Goal: Task Accomplishment & Management: Manage account settings

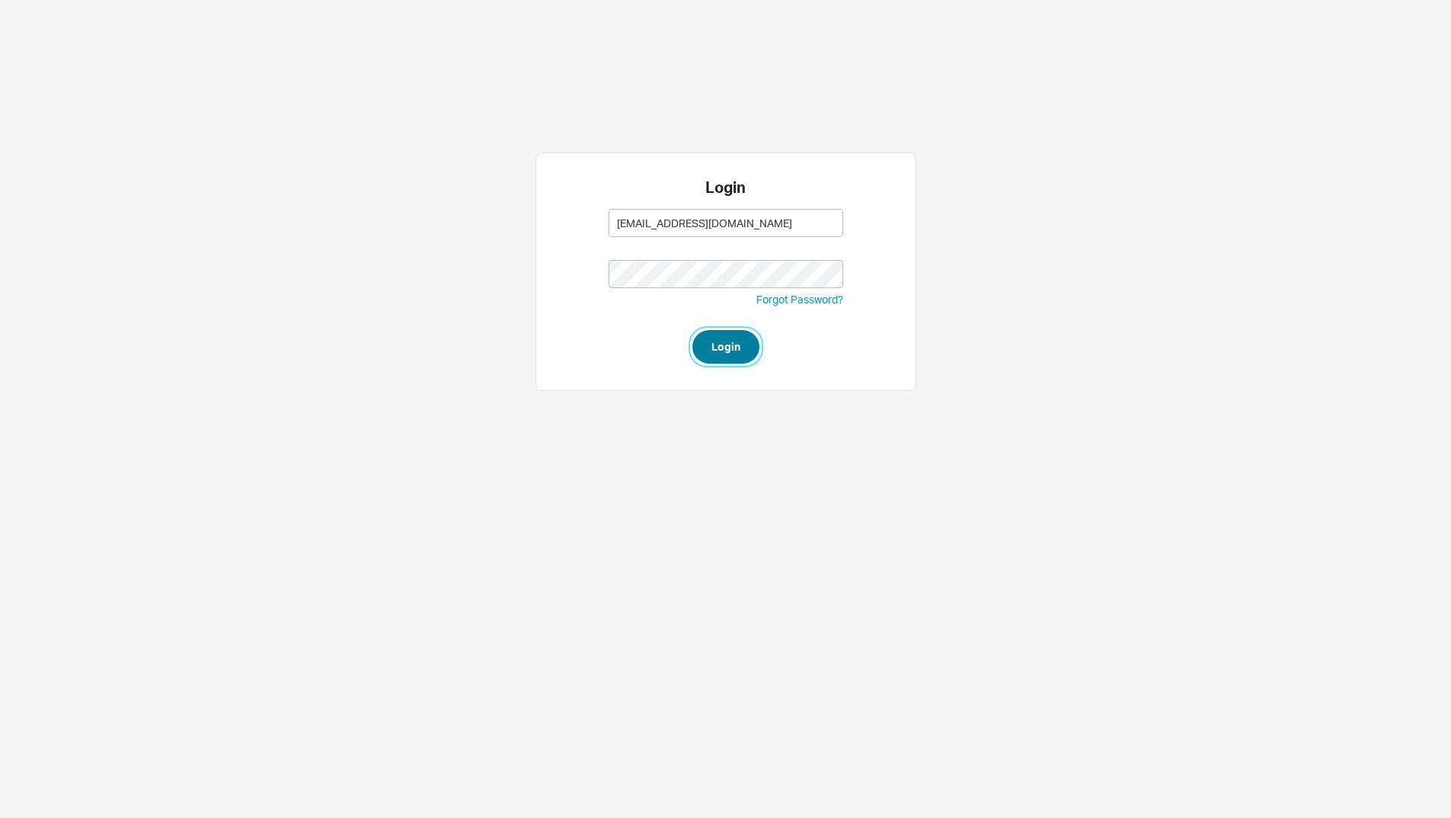
click at [729, 352] on button "Login" at bounding box center [726, 347] width 67 height 34
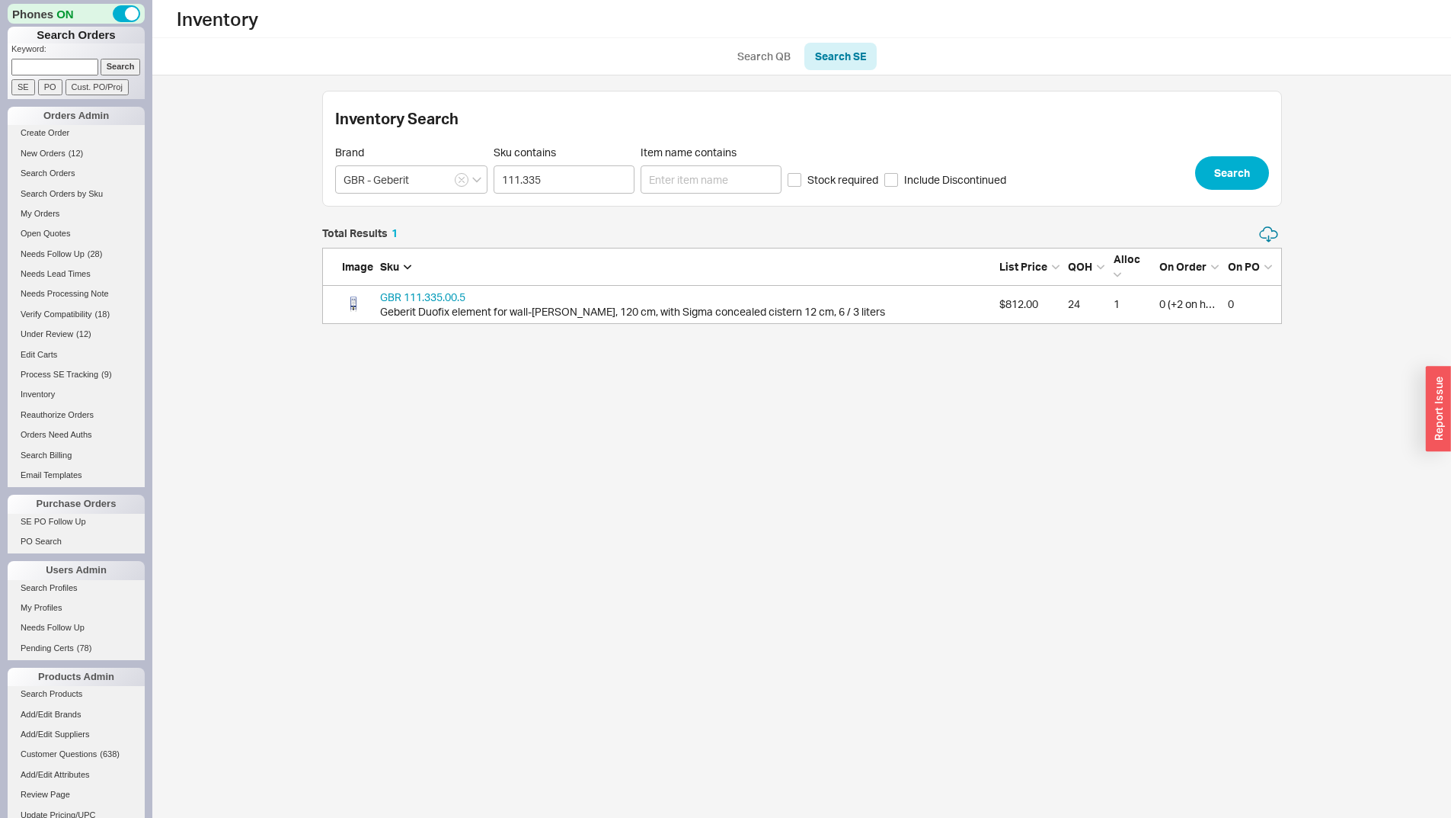
scroll to position [87, 949]
drag, startPoint x: 882, startPoint y: 574, endPoint x: 957, endPoint y: 555, distance: 77.2
click at [889, 339] on html "Phones ON Search Orders Keyword: Search SE PO Cust. PO/Proj Orders Admin Create…" at bounding box center [725, 169] width 1451 height 339
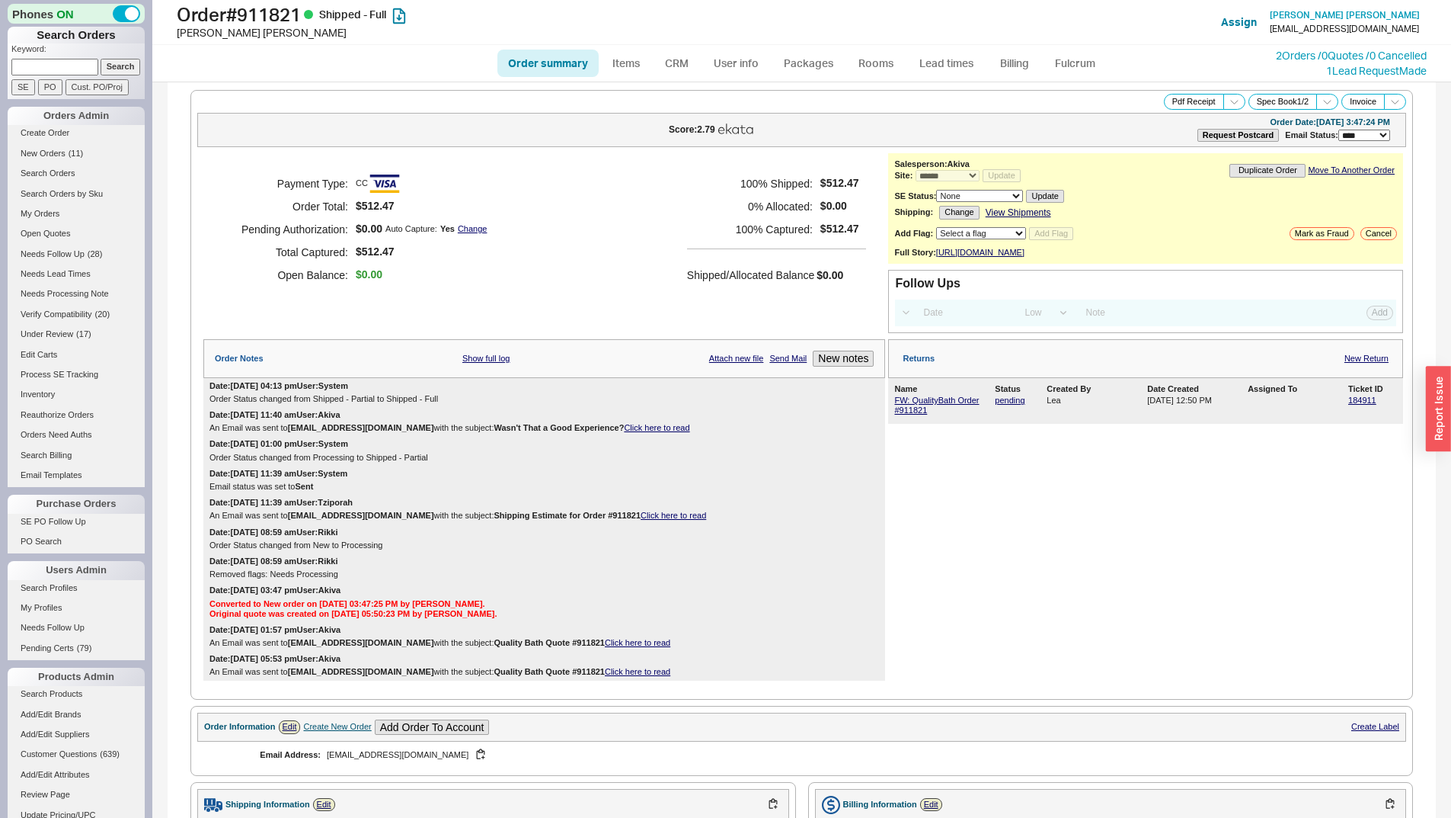
select select "*"
select select "LOW"
select select "3"
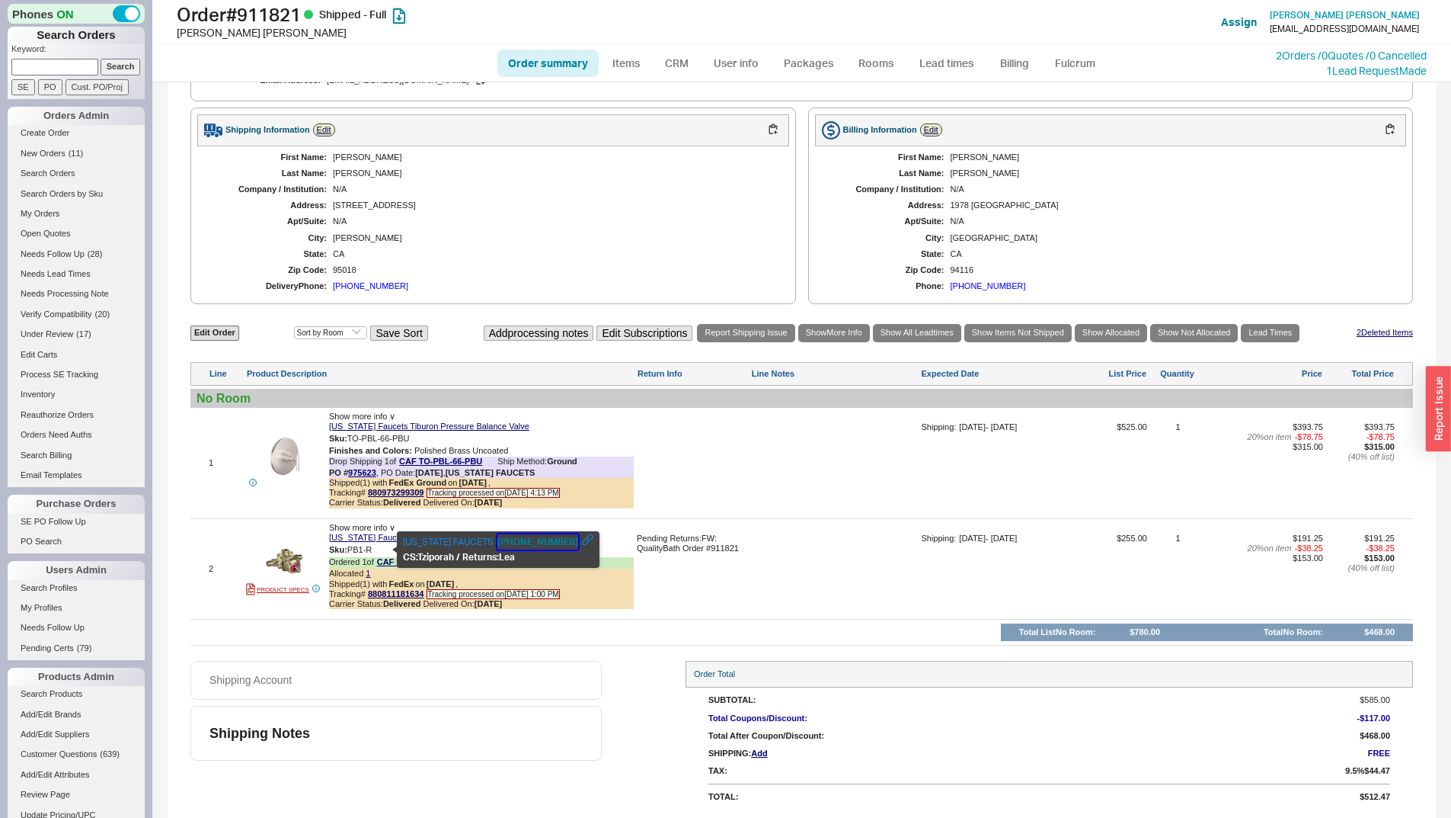
click at [517, 546] on button "800-822-8855" at bounding box center [538, 541] width 81 height 15
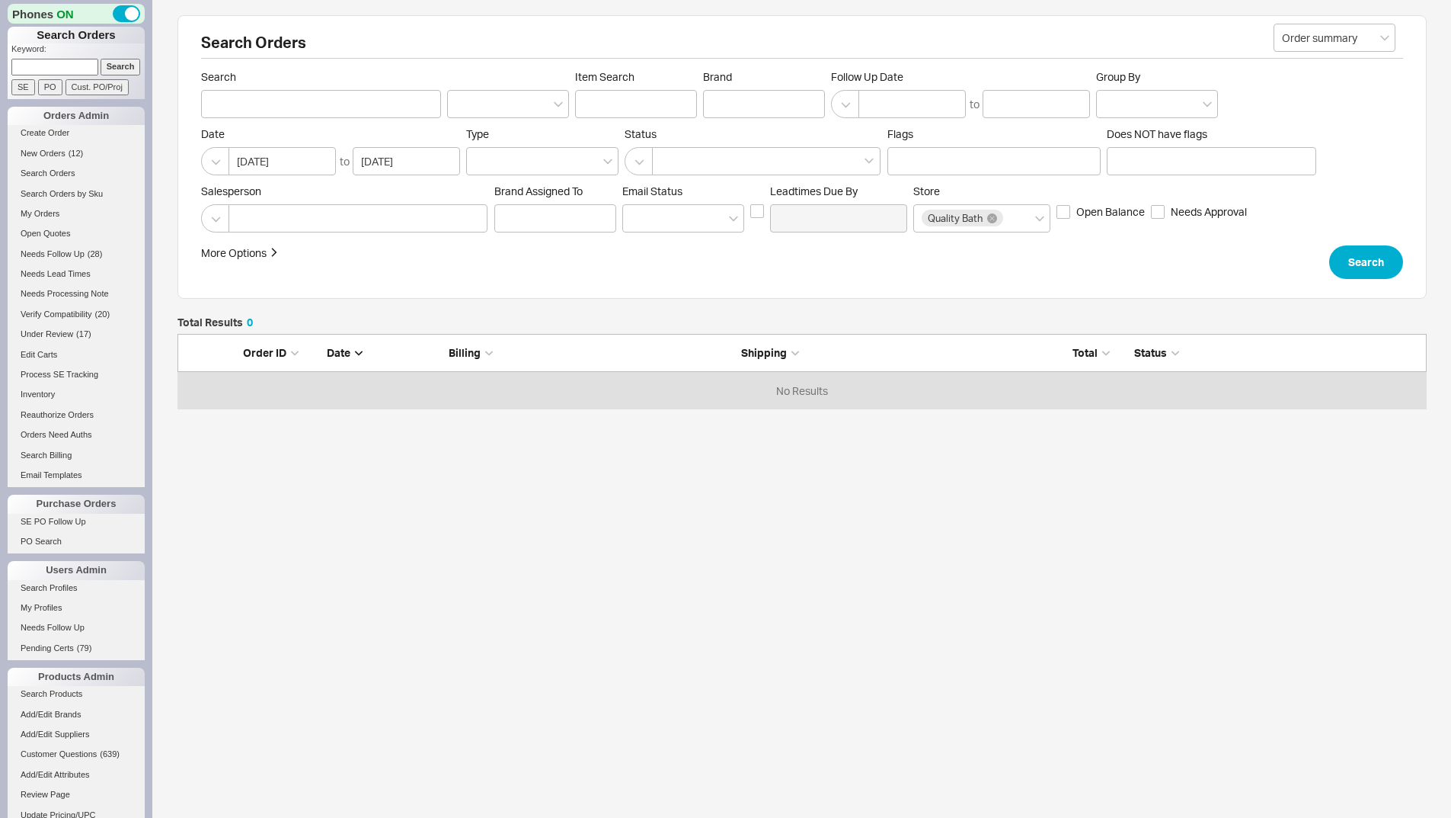
click at [35, 61] on input at bounding box center [54, 67] width 87 height 16
type input "917199"
click at [118, 64] on input "Search" at bounding box center [121, 67] width 40 height 16
type input "917199"
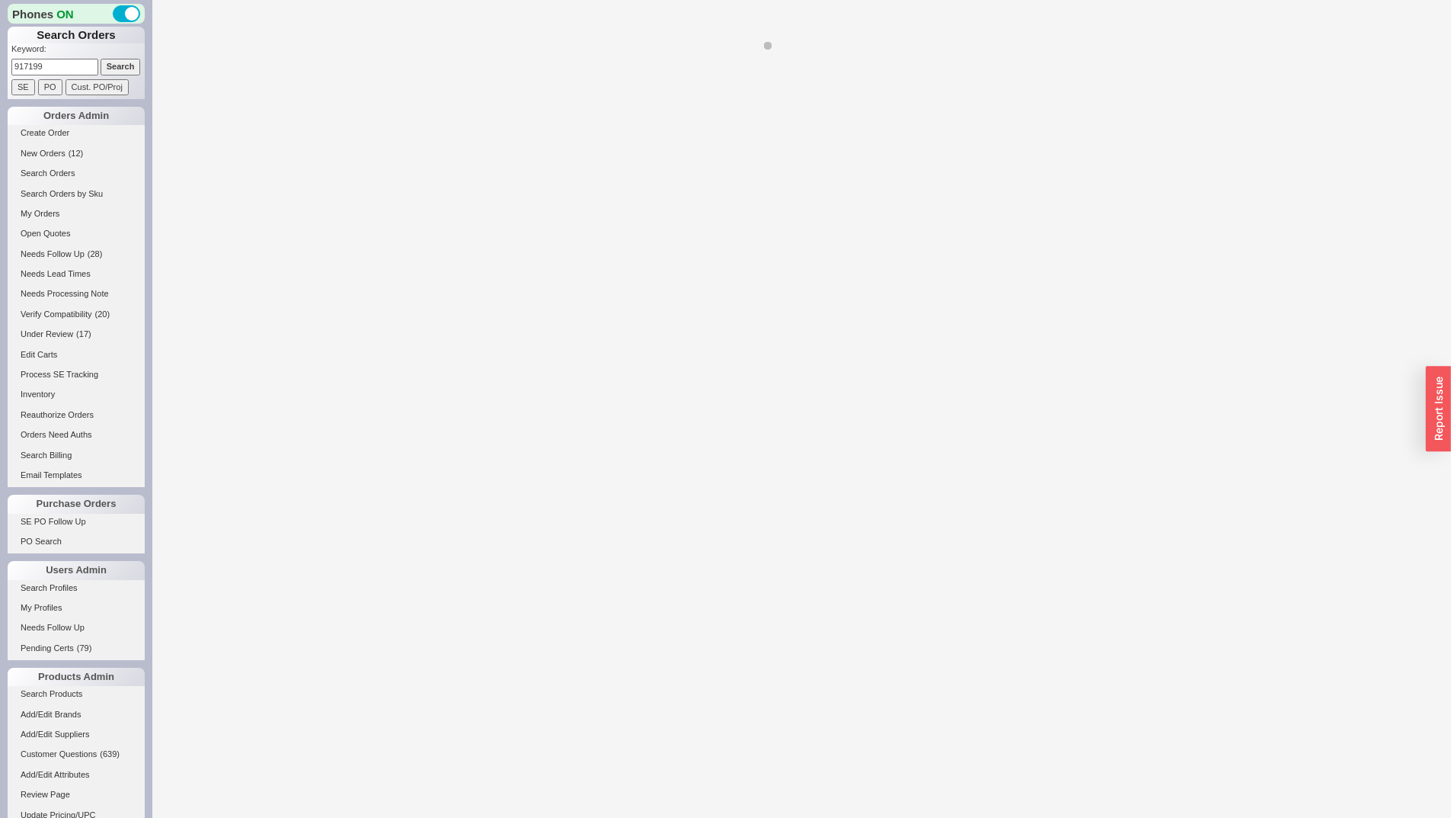
select select "LOW"
select select "3"
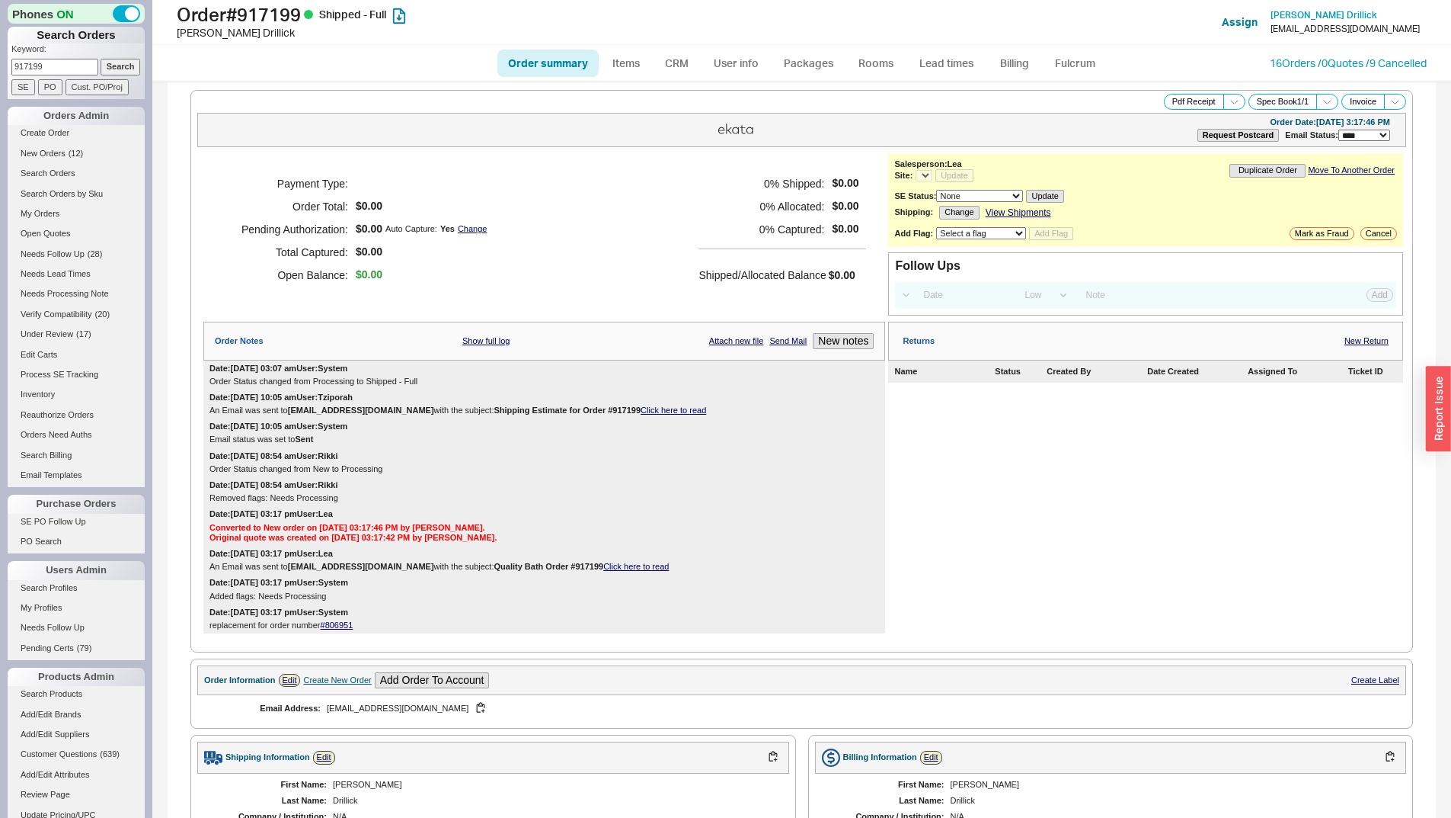
select select "*"
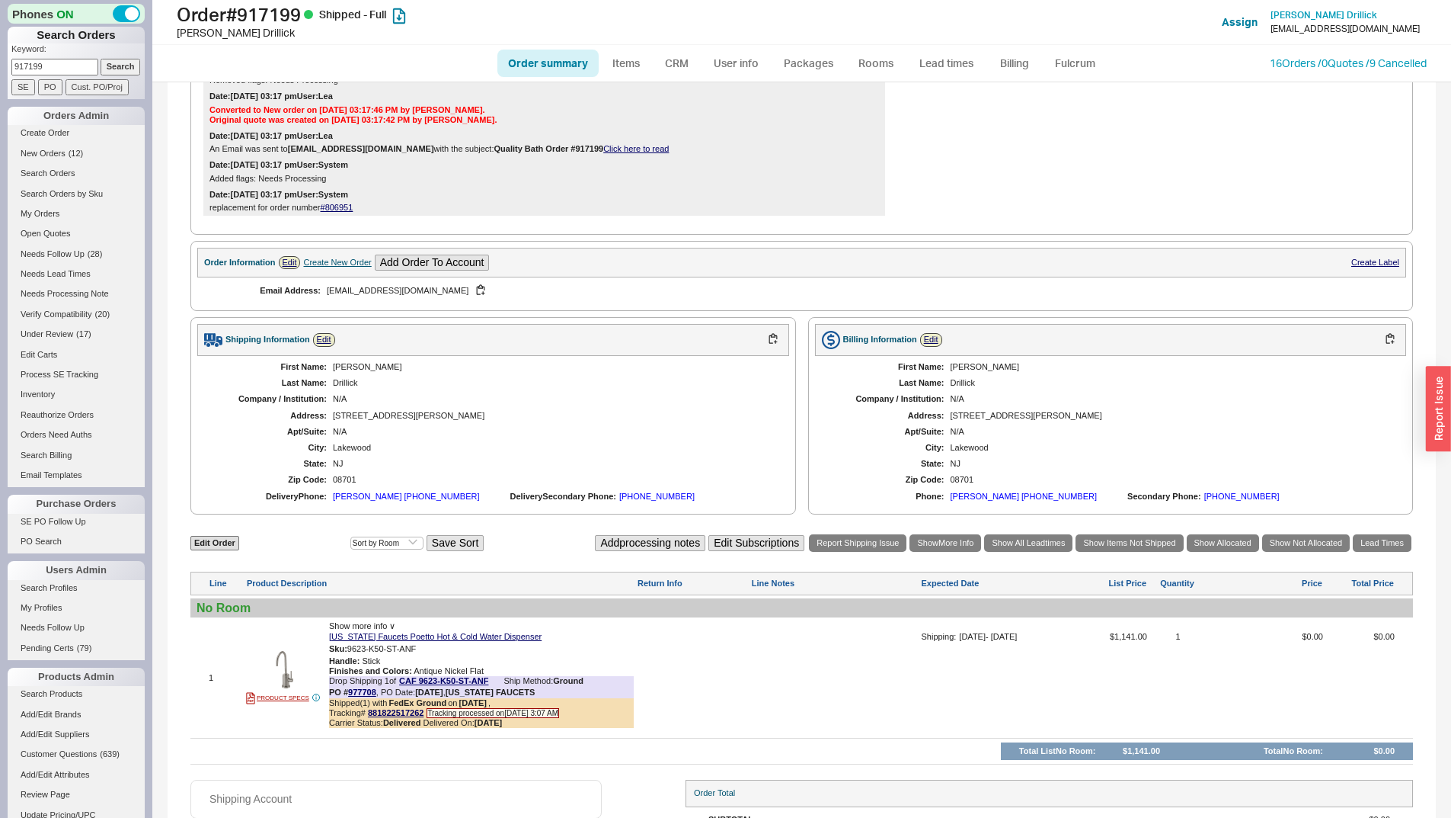
scroll to position [501, 0]
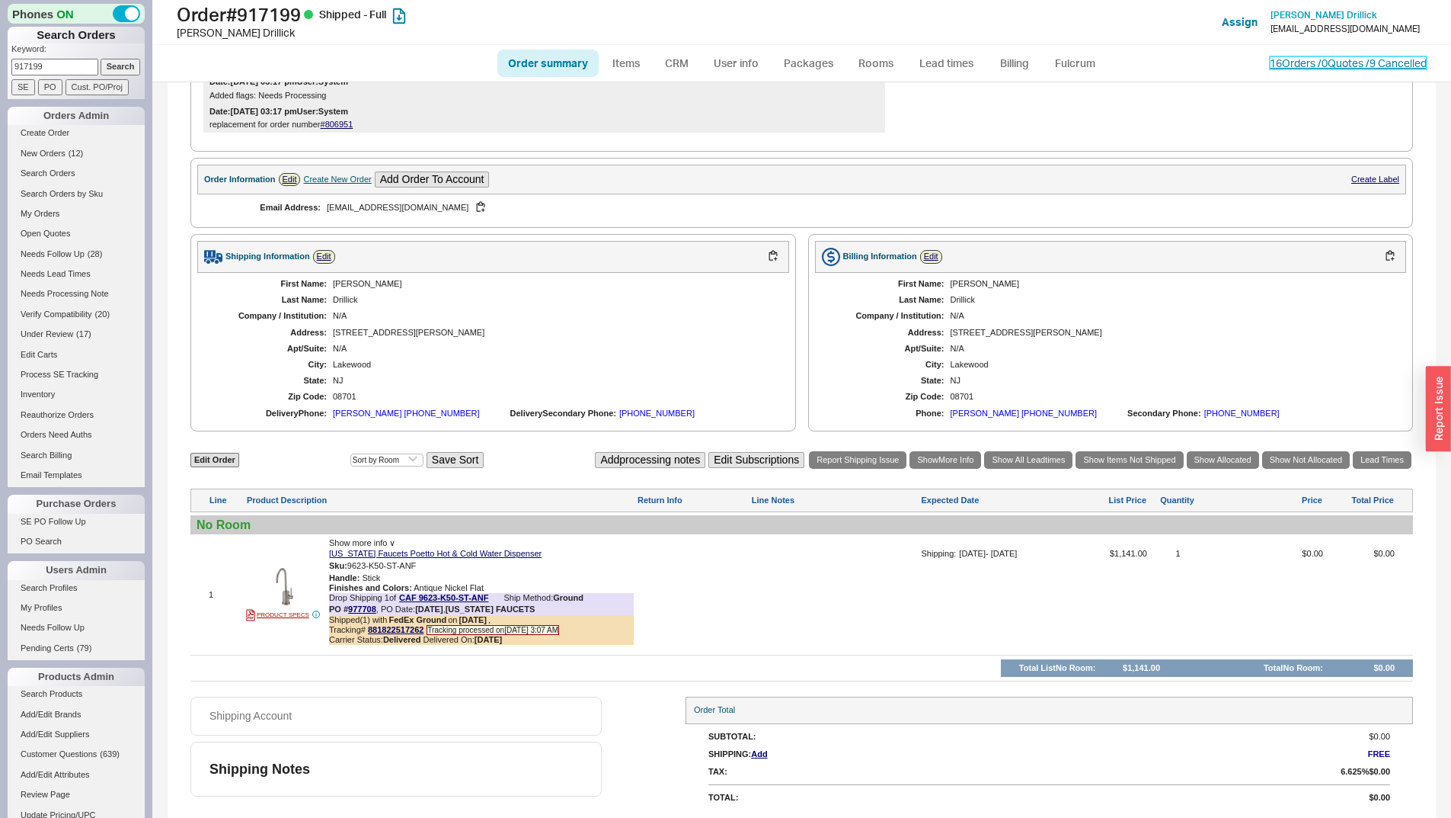
click at [1366, 65] on link "16 Orders / 0 Quotes / 9 Cancelled" at bounding box center [1348, 62] width 157 height 13
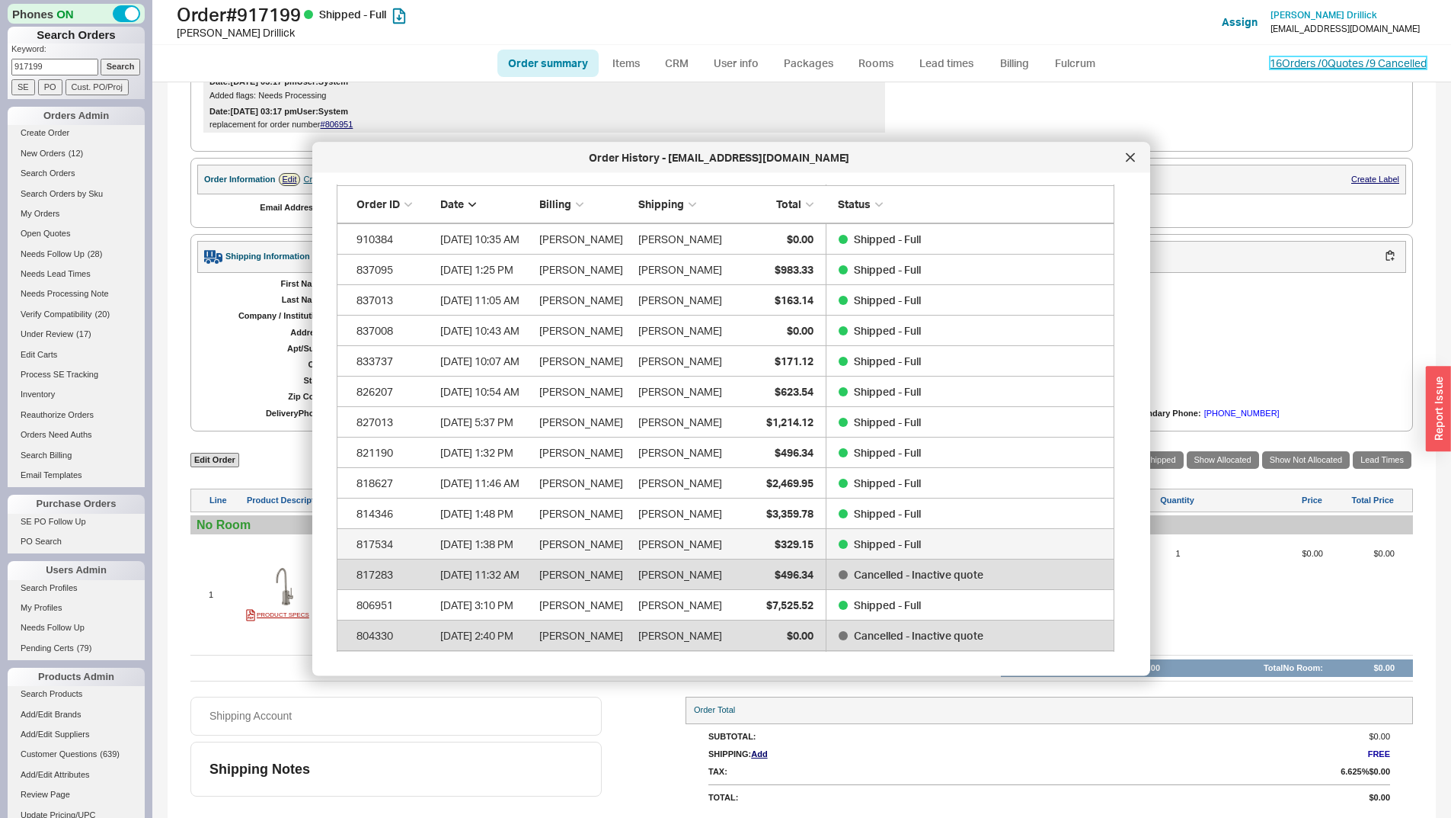
scroll to position [329, 0]
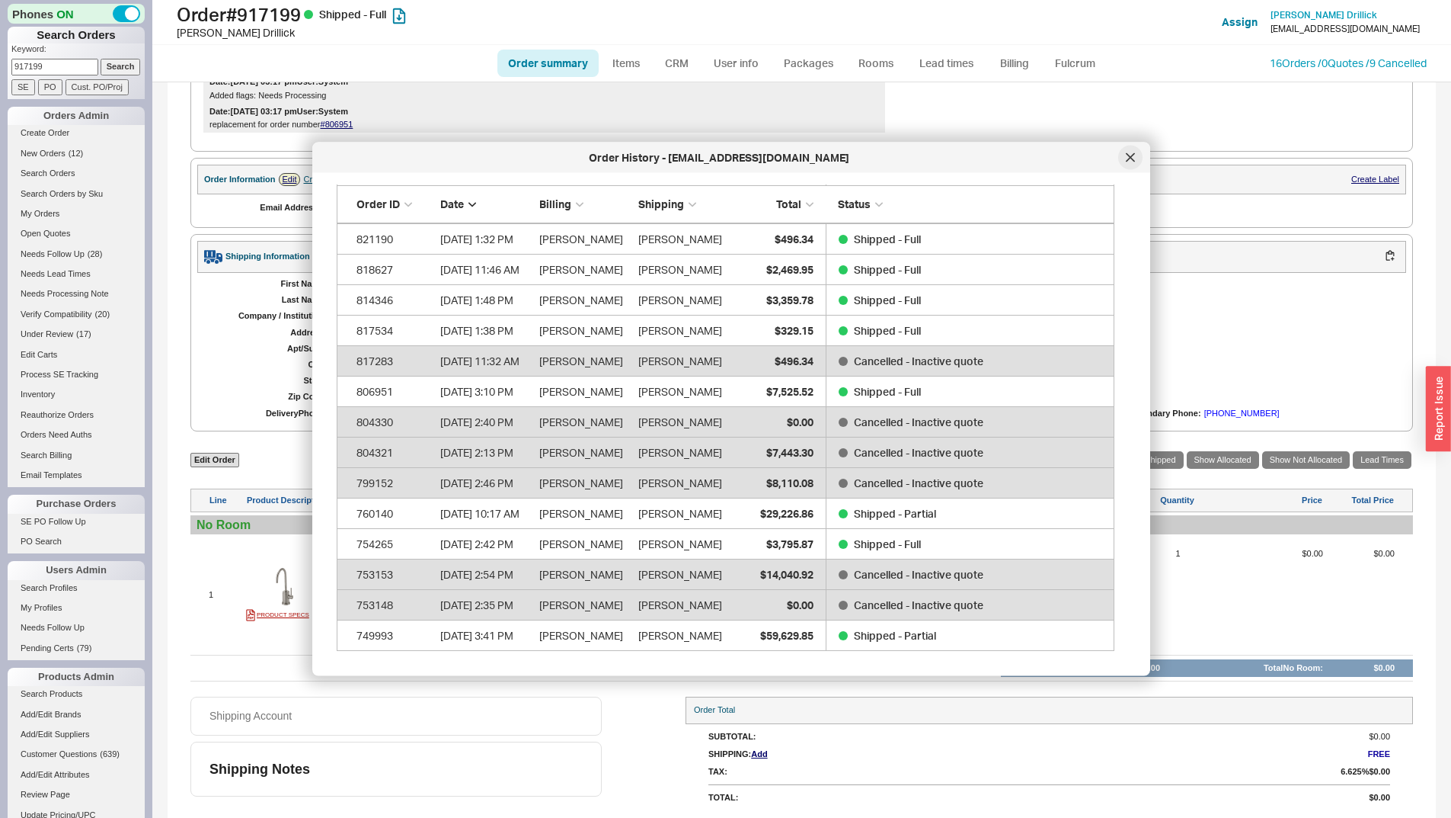
click at [1125, 156] on div at bounding box center [1130, 158] width 24 height 24
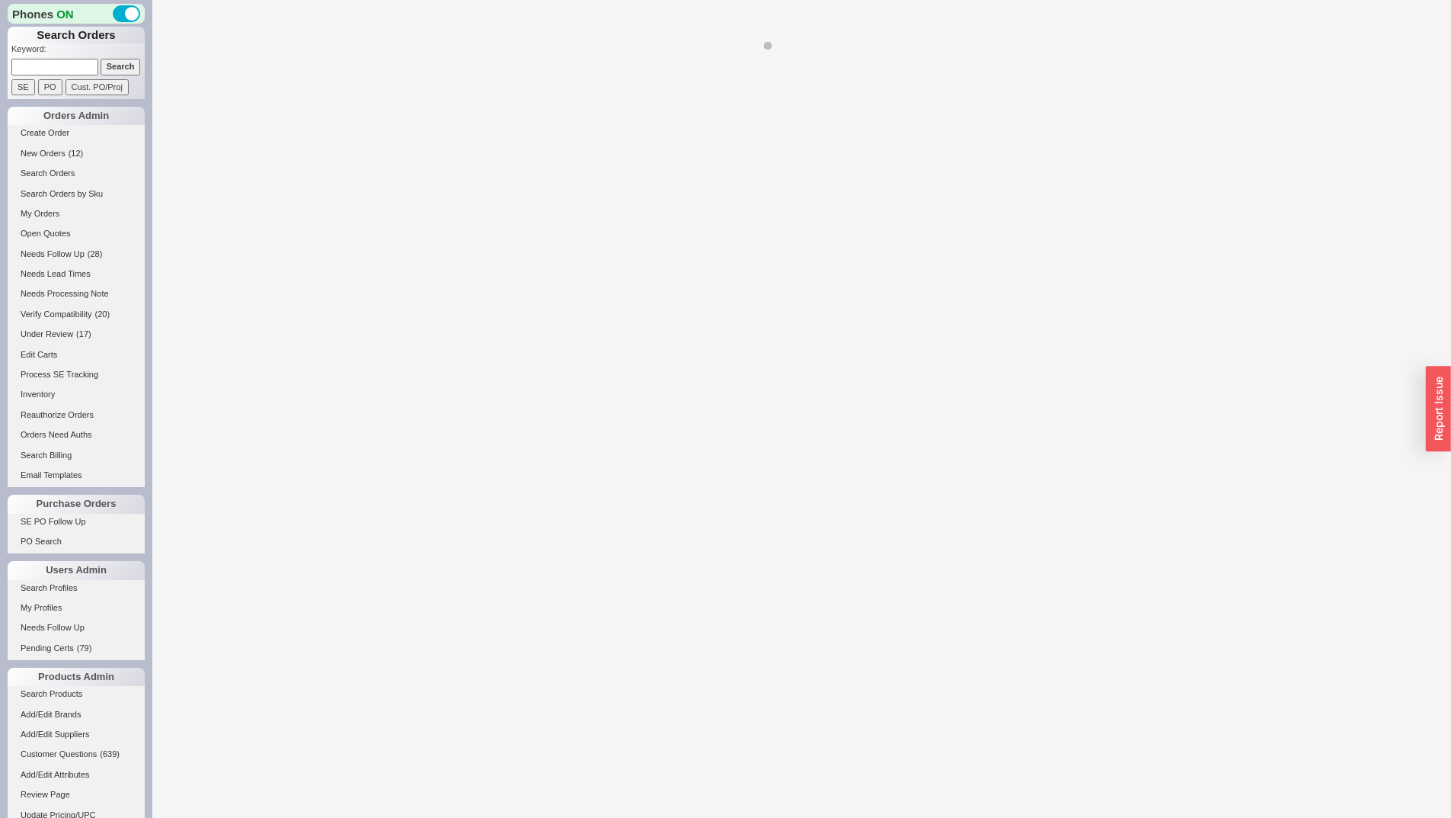
select select "*"
select select "LOW"
select select "3"
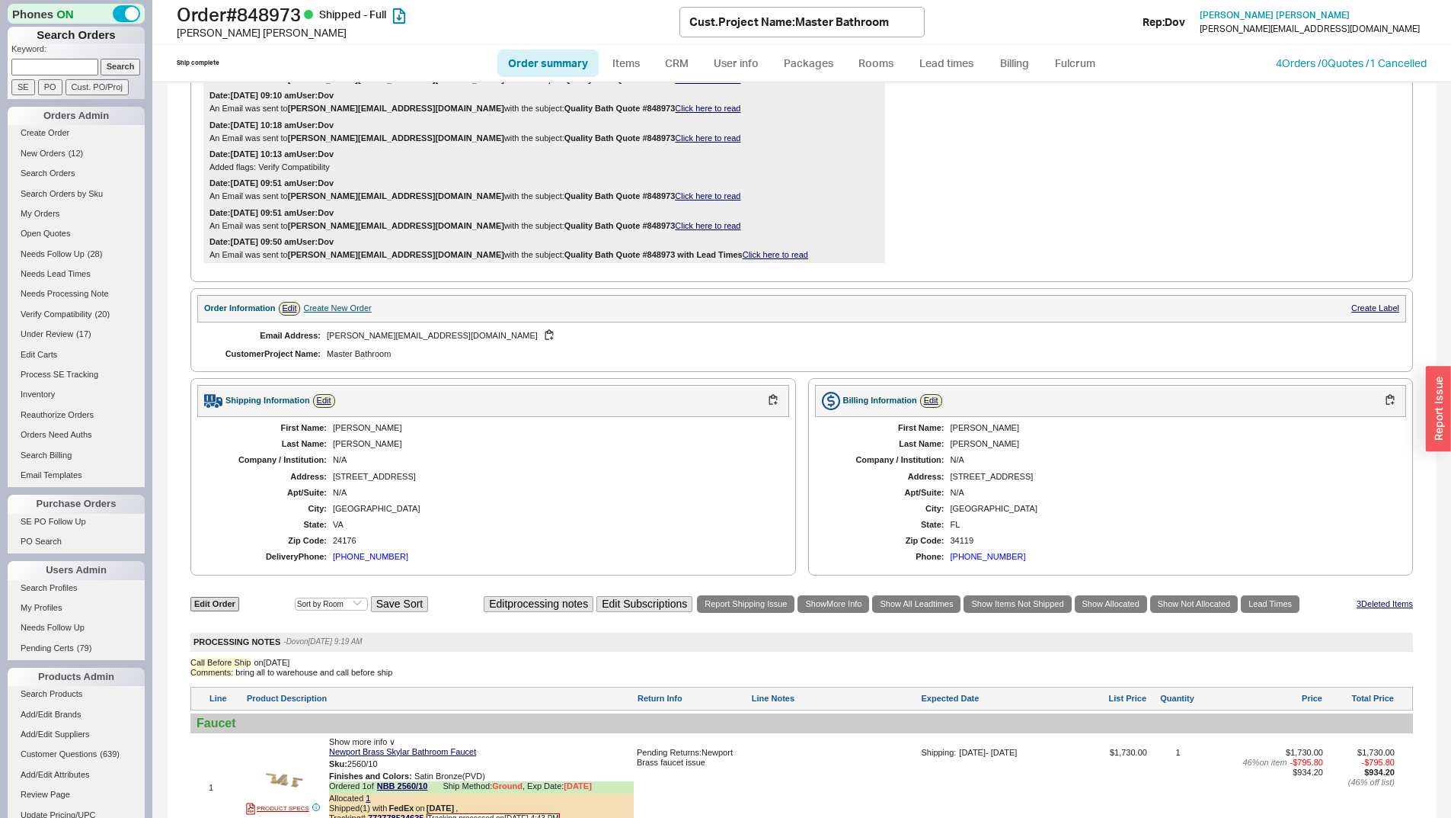
select select "*"
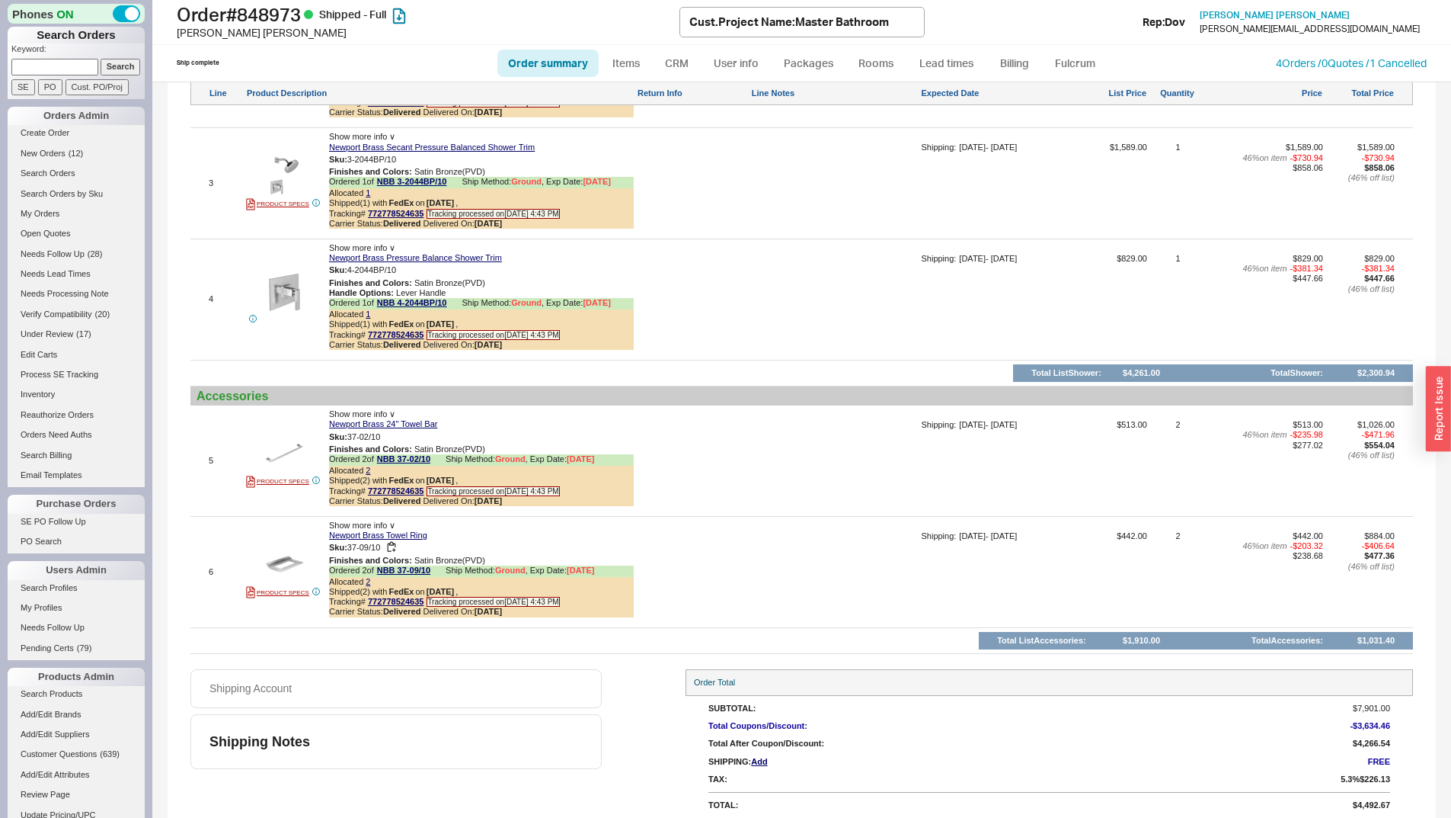
scroll to position [1365, 0]
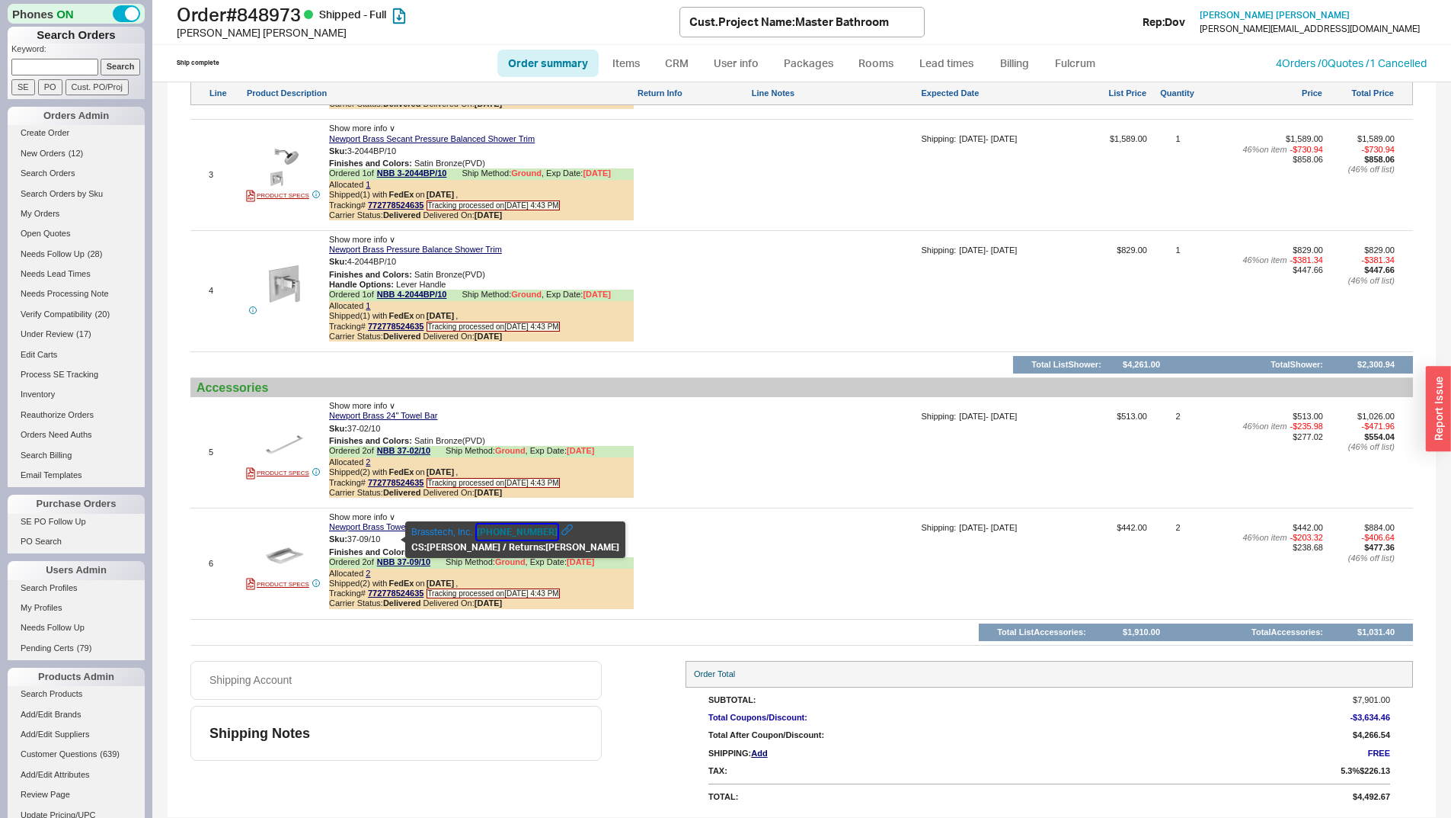
click at [485, 532] on button "949-417-5207" at bounding box center [517, 531] width 81 height 15
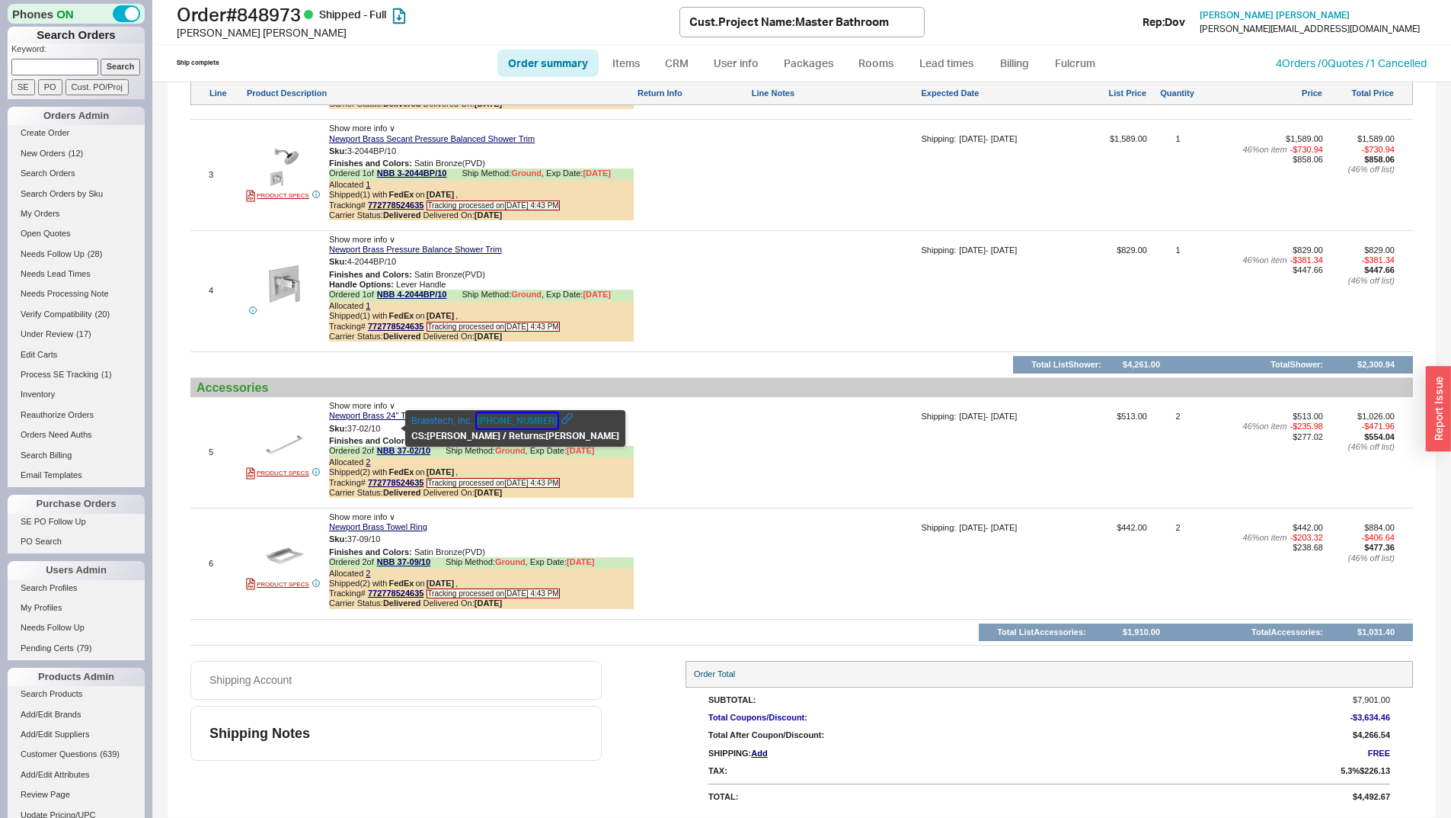
click at [491, 424] on button "949-417-5207" at bounding box center [517, 420] width 81 height 15
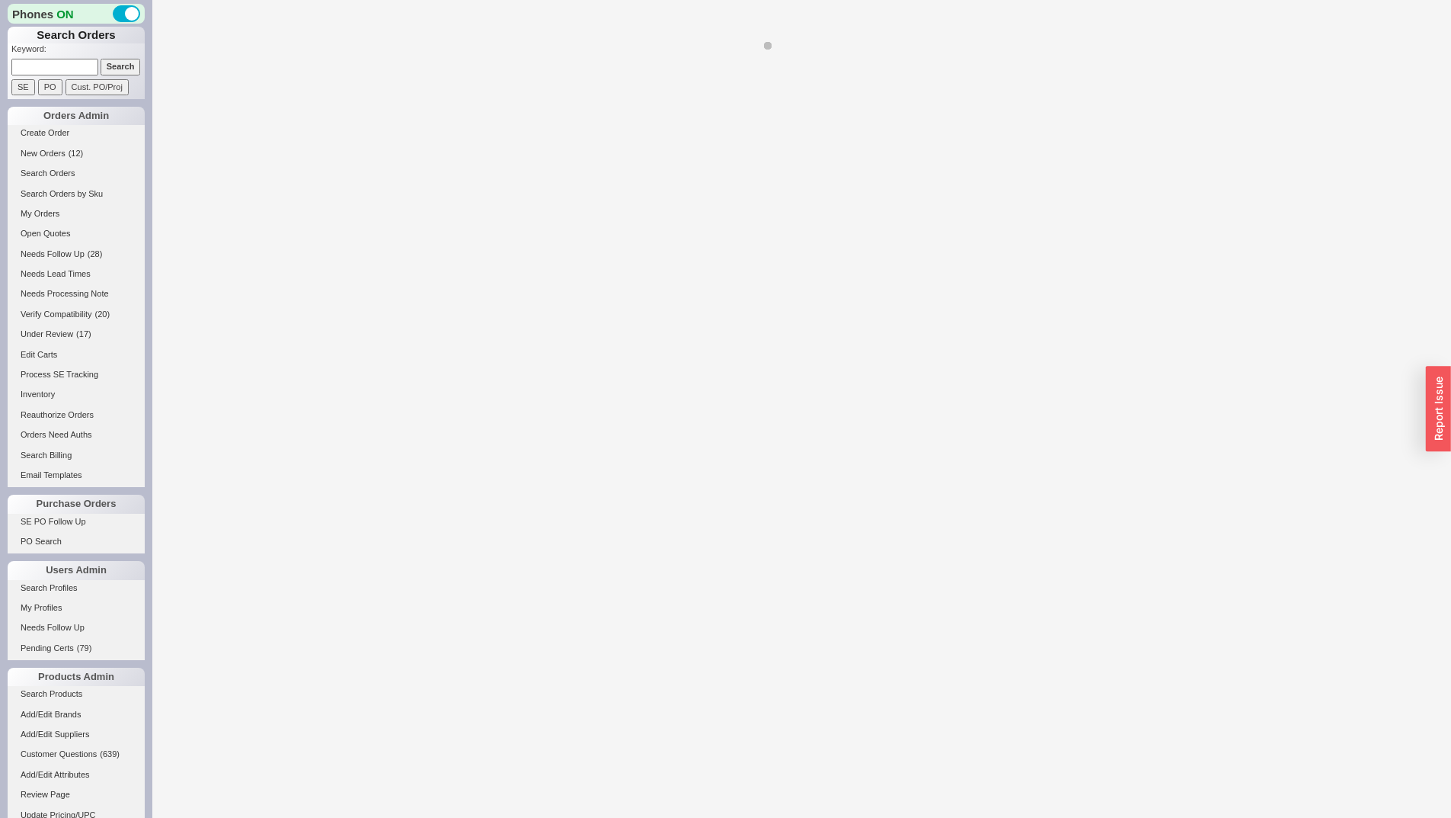
select select "*"
select select "LOW"
select select "3"
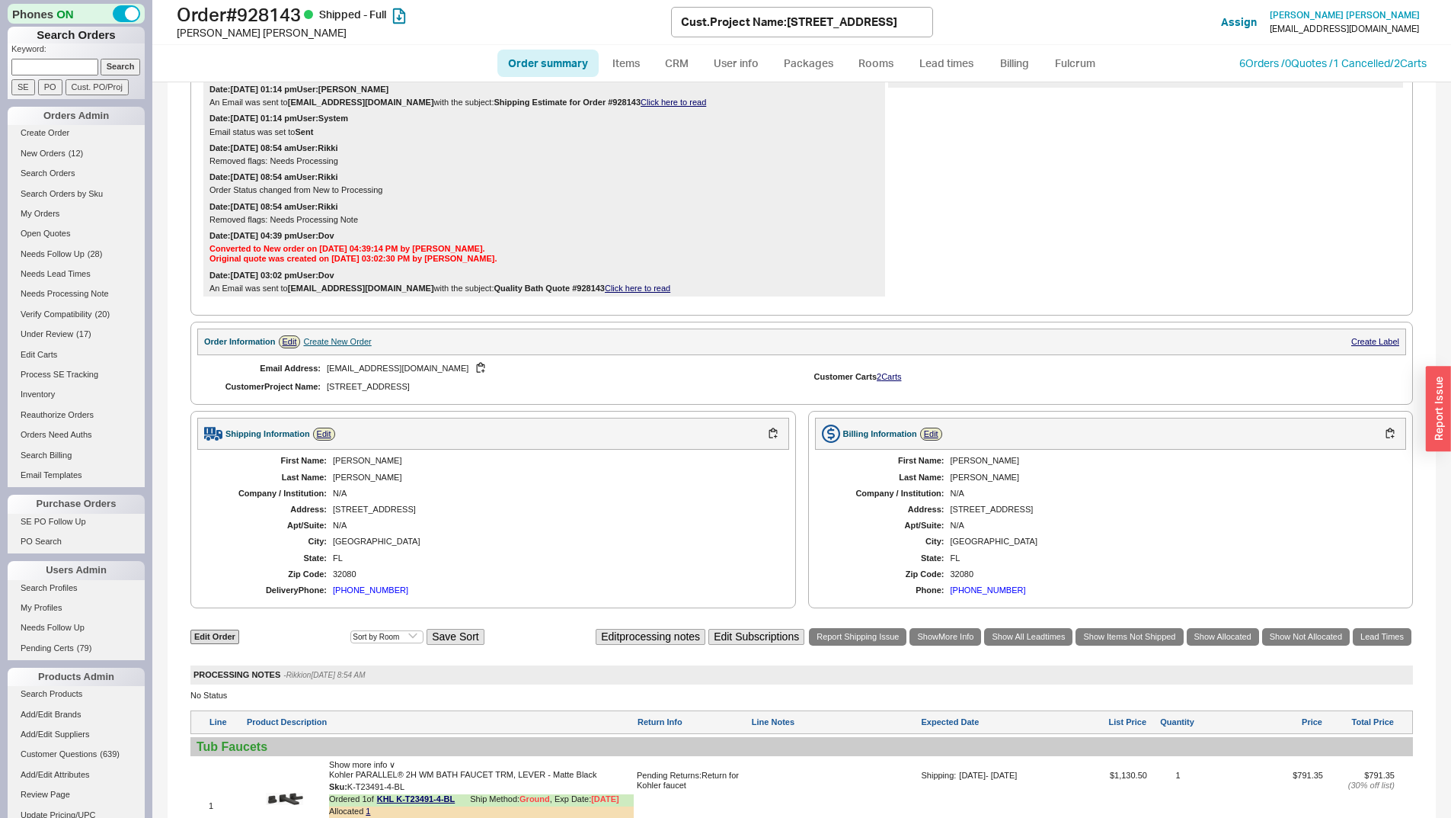
scroll to position [638, 0]
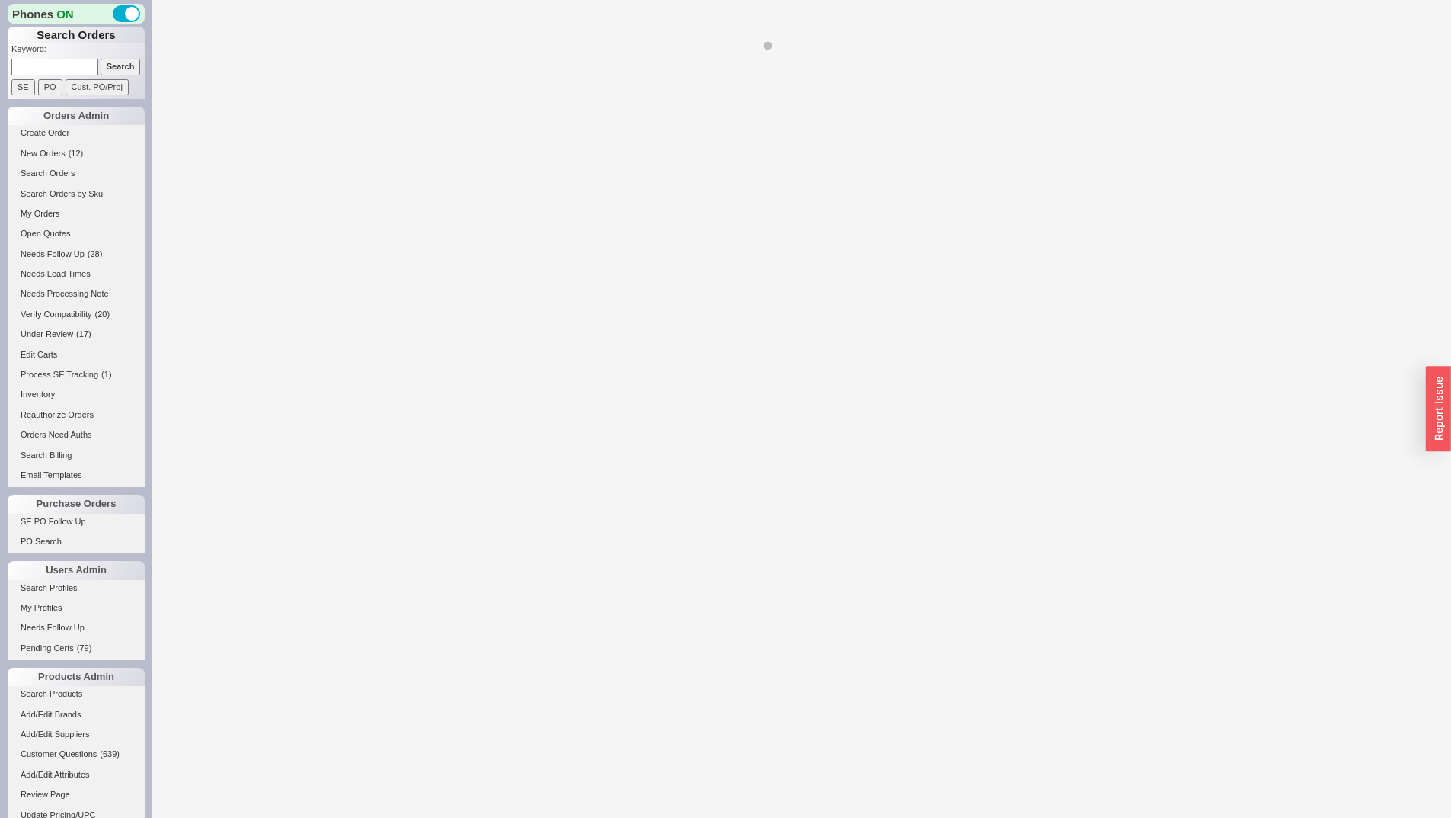
select select "*"
select select "LOW"
select select "3"
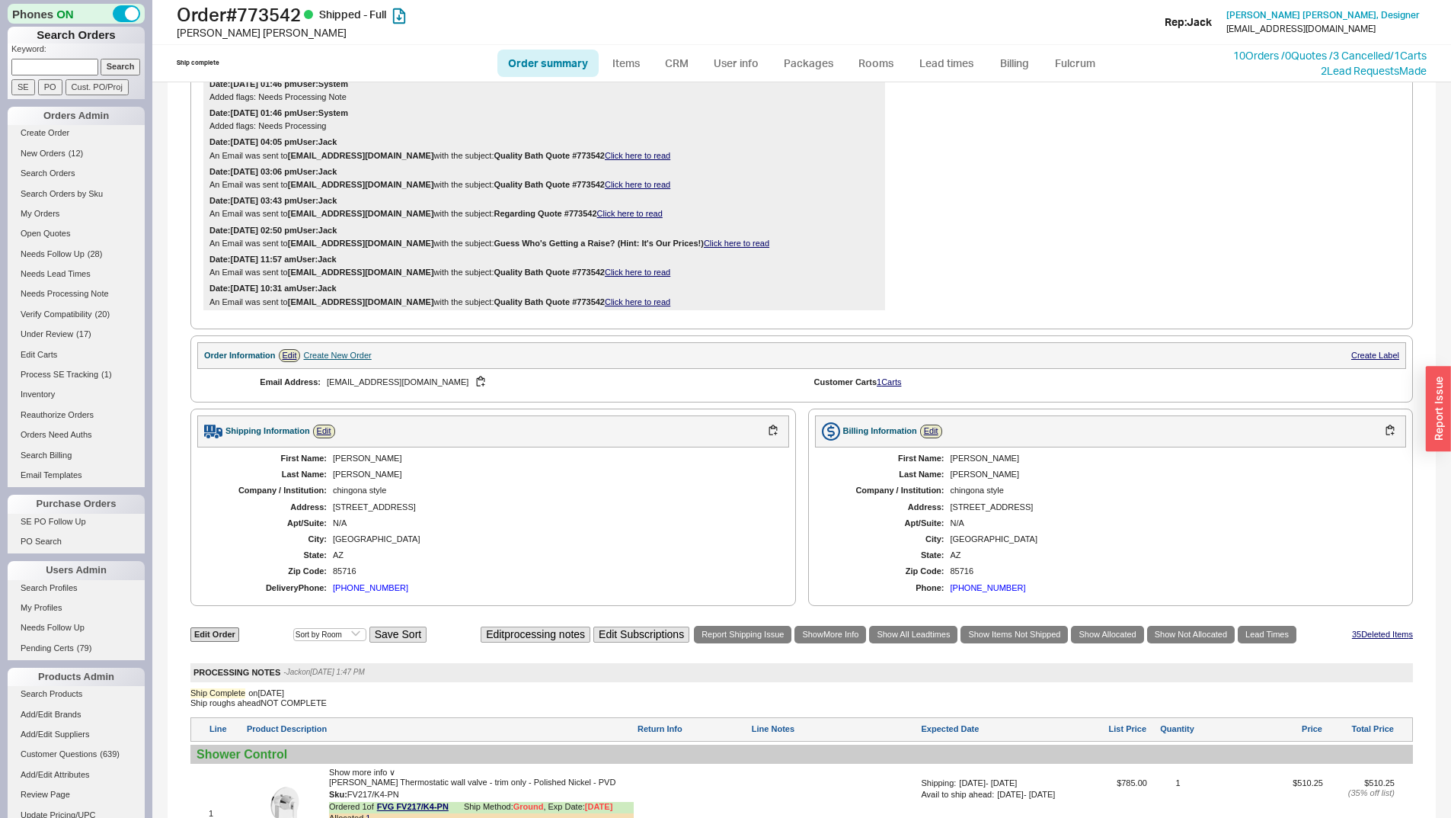
scroll to position [1676, 0]
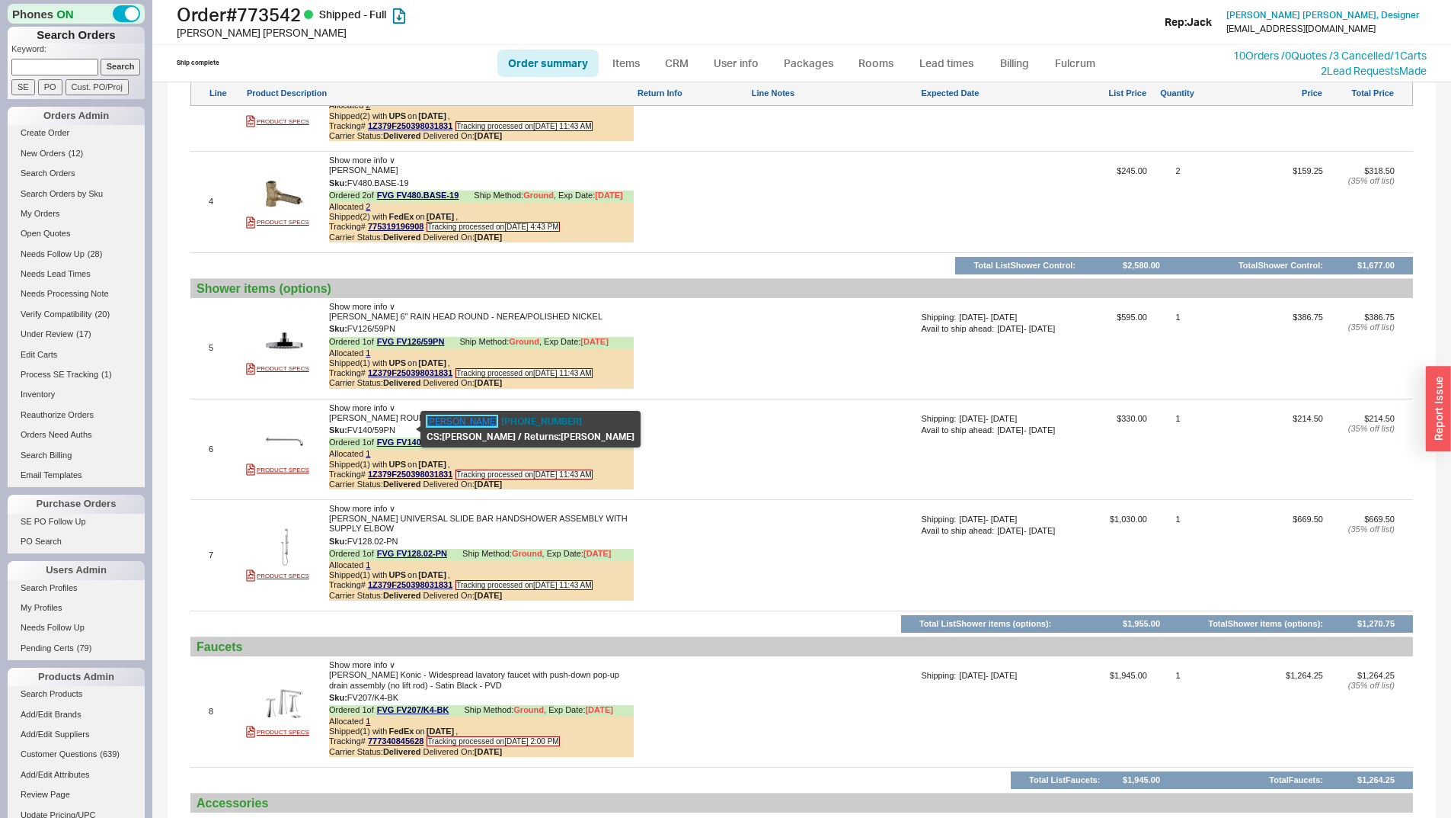
click at [452, 418] on link "Franz Viegener" at bounding box center [462, 420] width 71 height 11
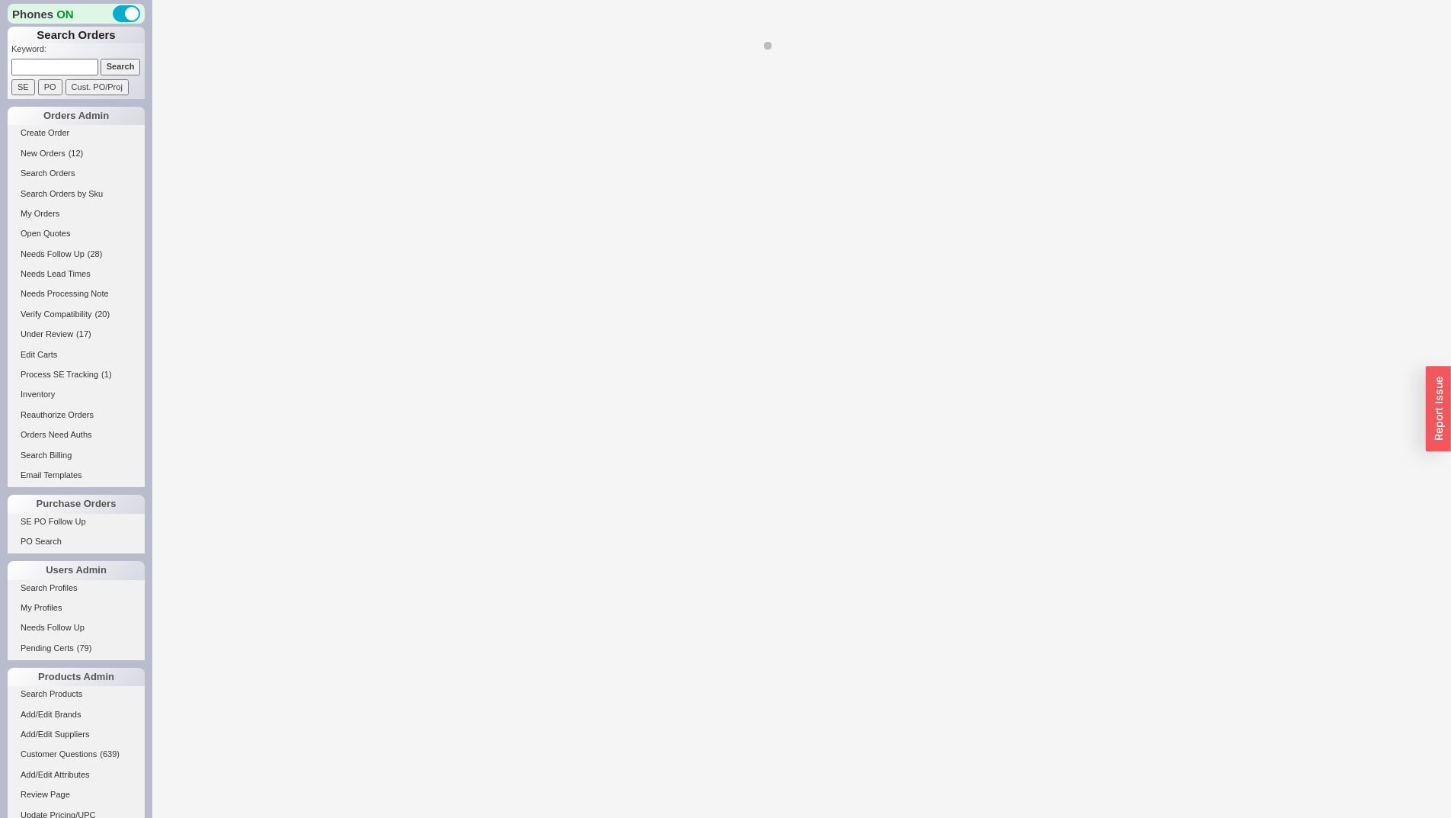
select select "*"
select select "LOW"
select select "3"
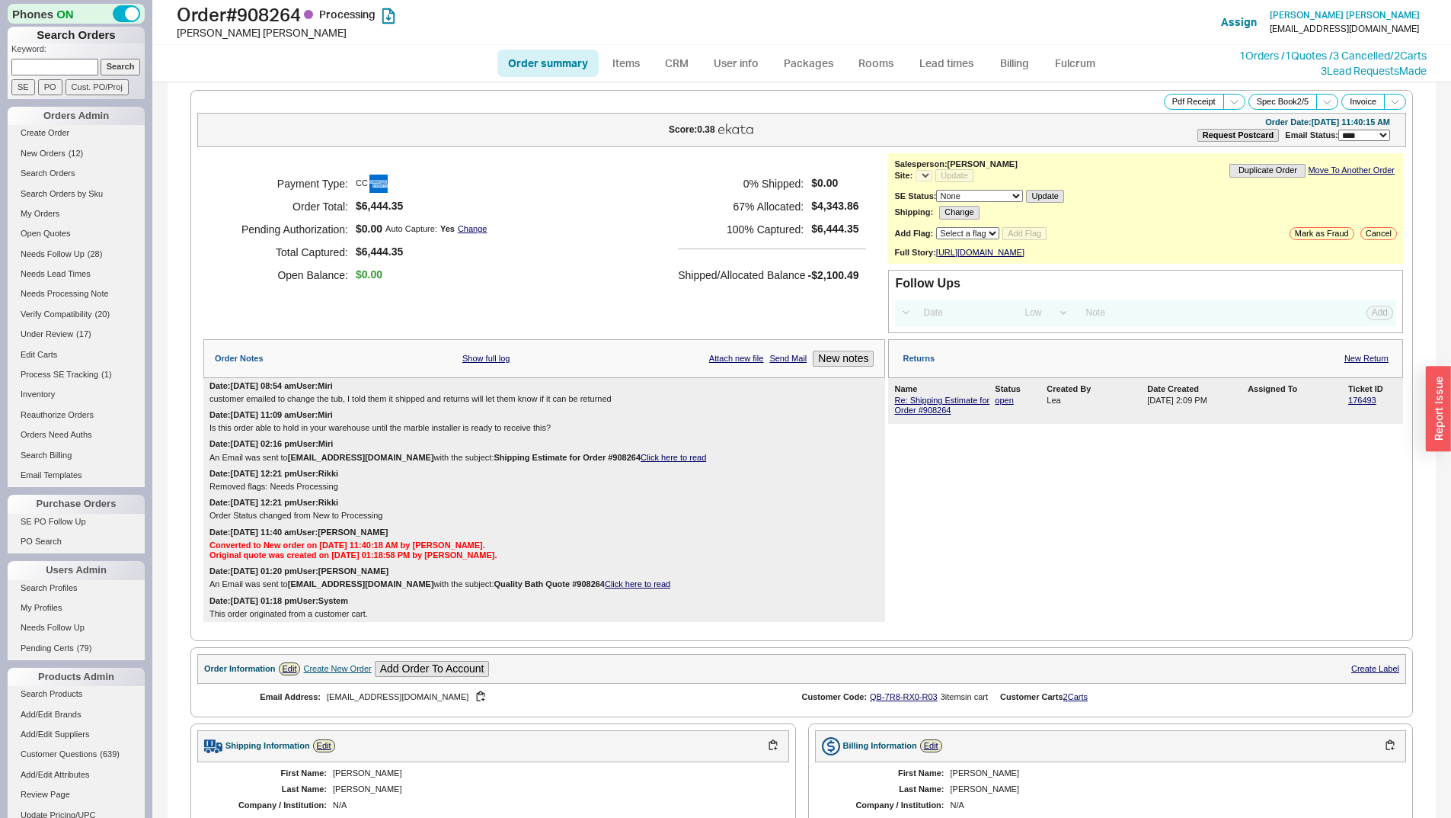
select select "*"
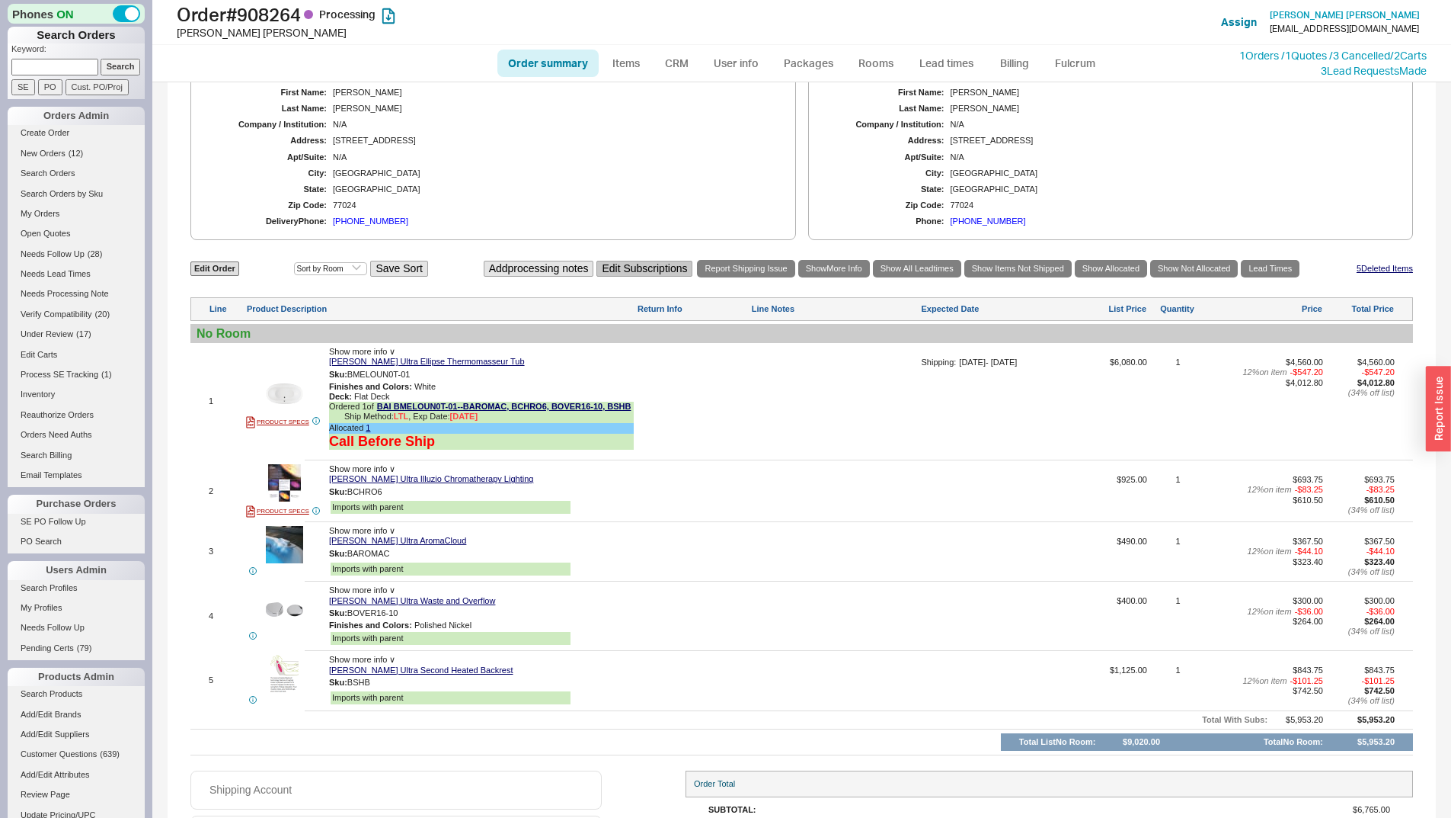
scroll to position [457, 0]
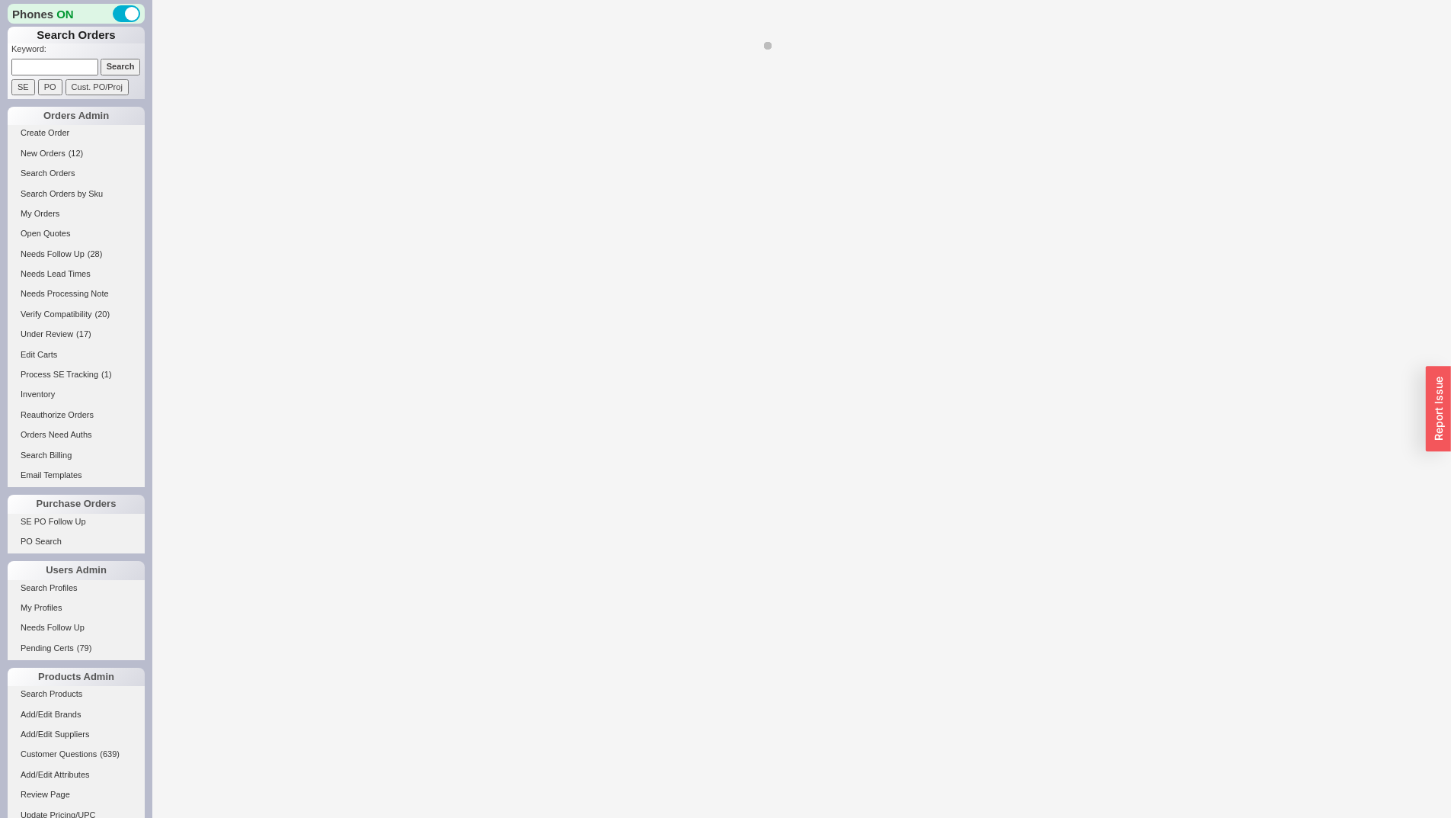
select select "LOW"
select select "3"
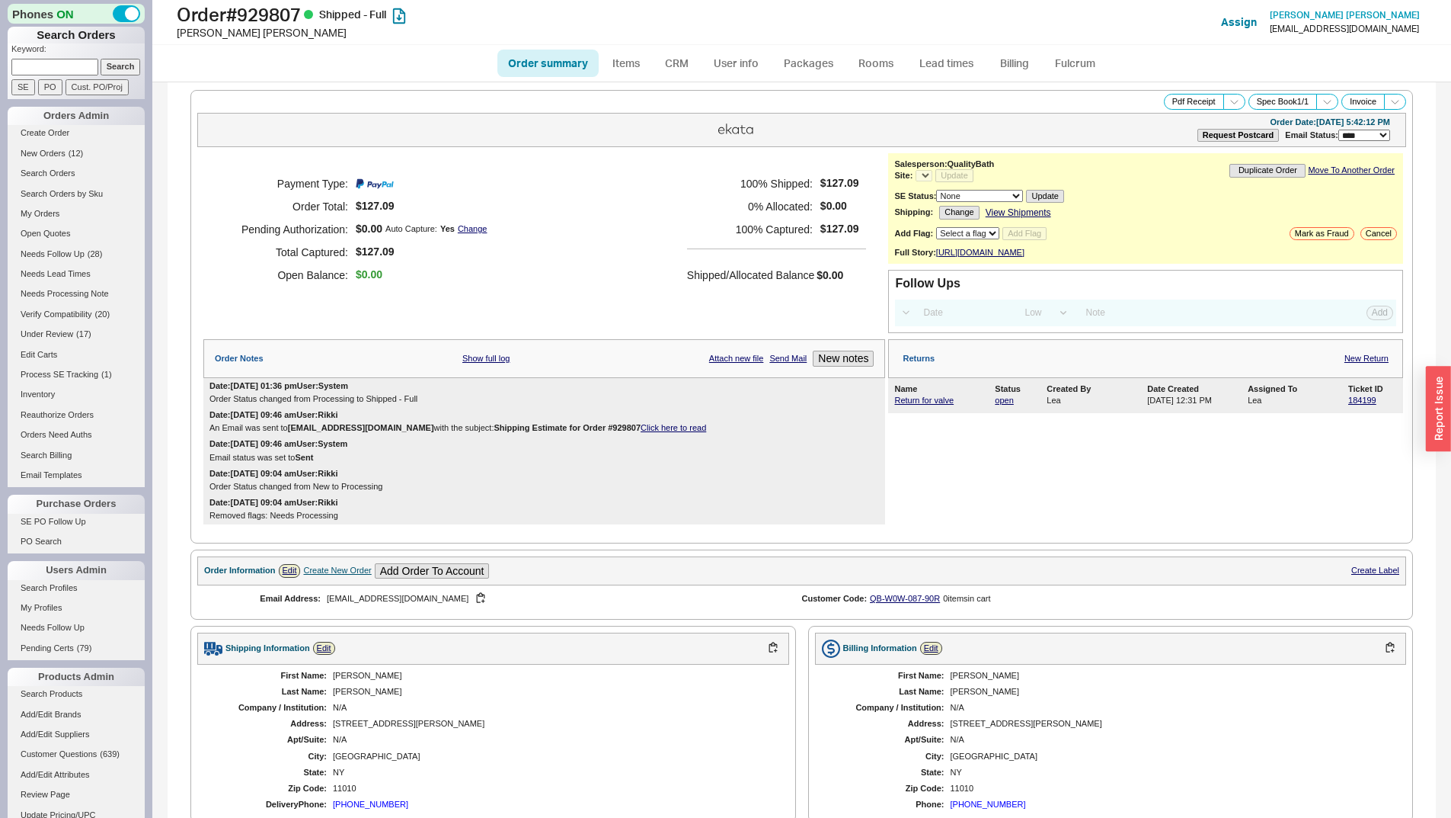
select select "*"
click at [901, 405] on link "Return for valve" at bounding box center [923, 399] width 59 height 9
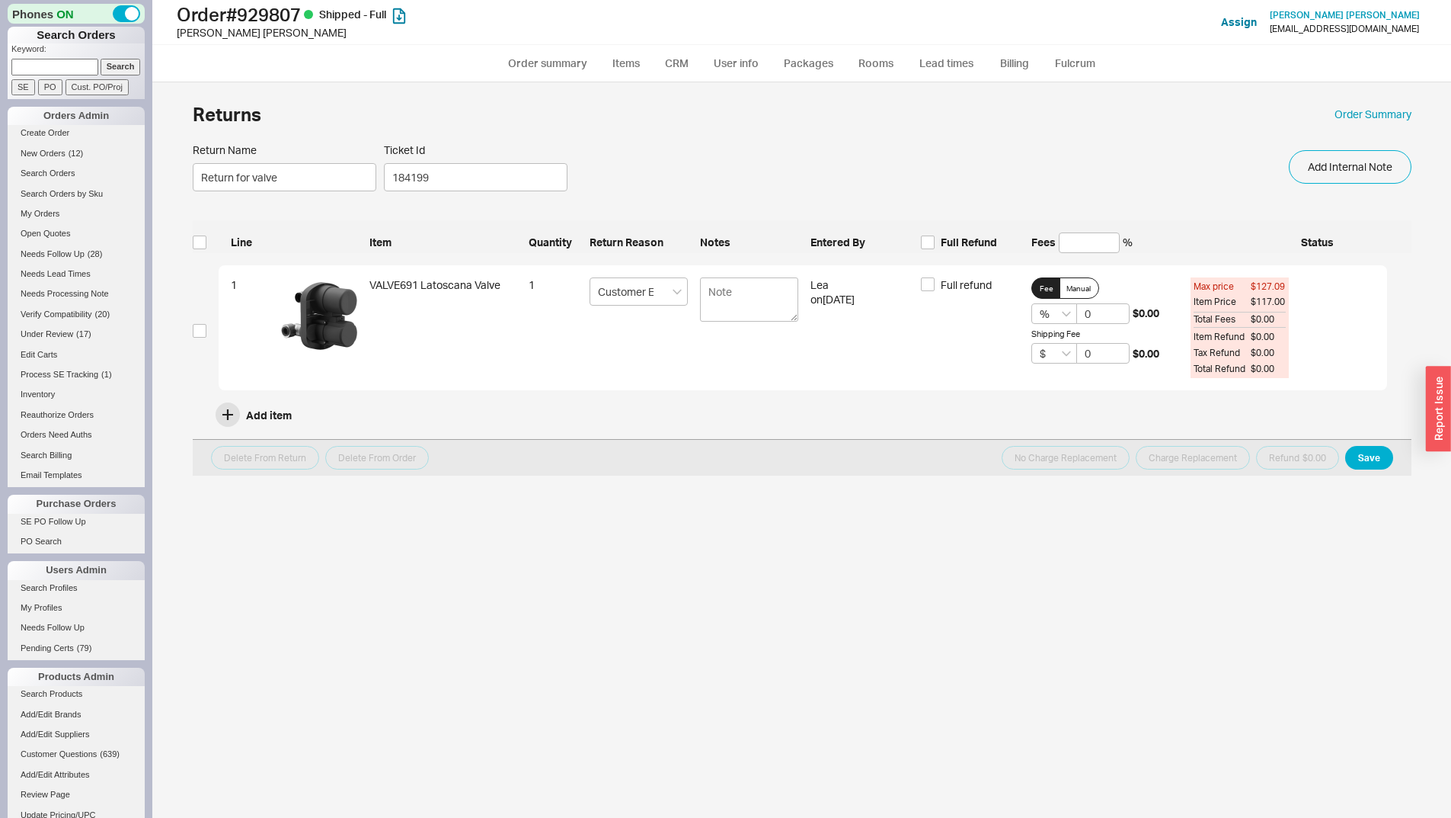
click at [942, 238] on span "Full Refund" at bounding box center [969, 242] width 56 height 15
click at [935, 238] on input "Full Refund" at bounding box center [928, 242] width 14 height 14
checkbox input "true"
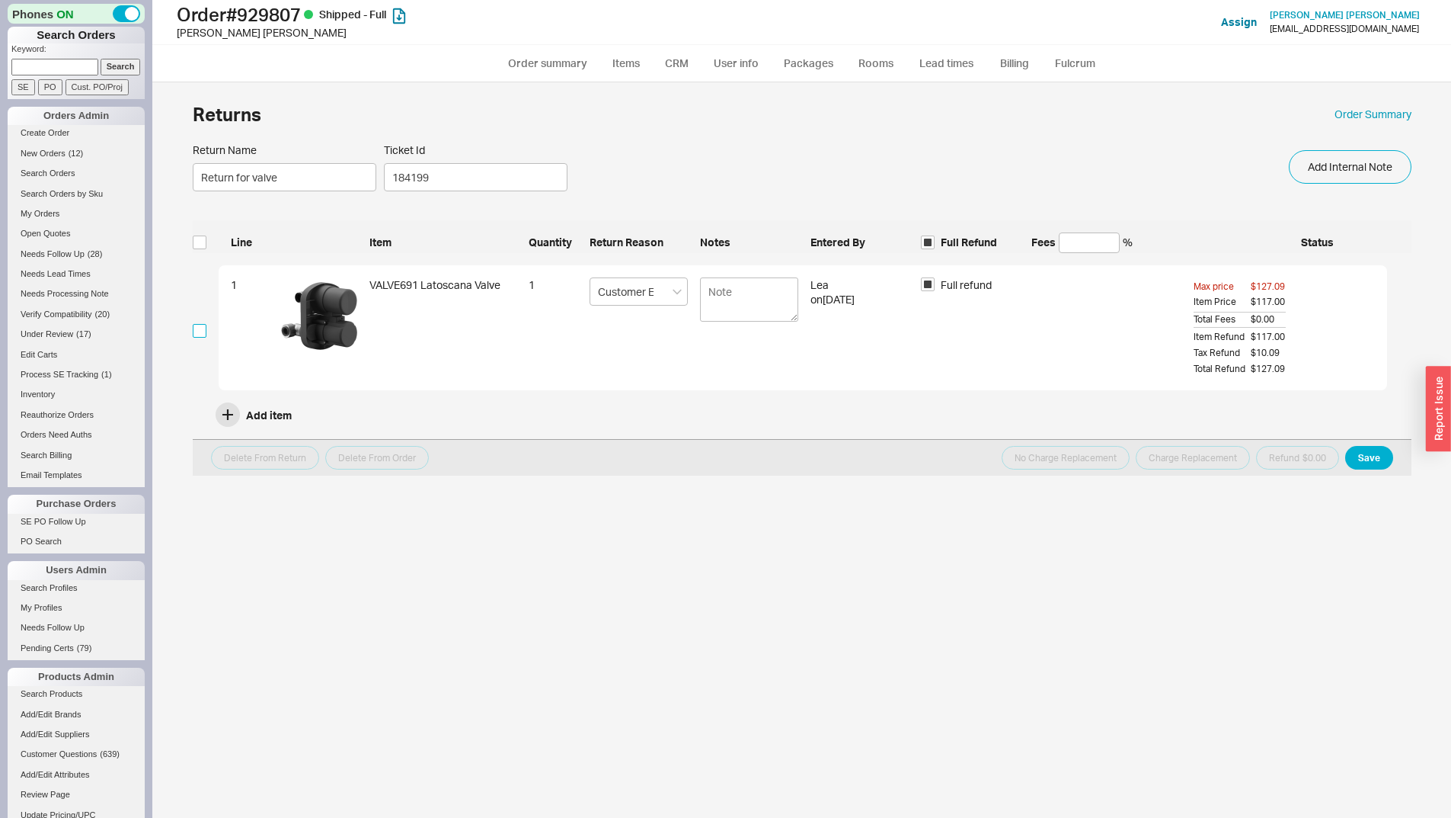
click at [200, 324] on input "checkbox" at bounding box center [200, 331] width 14 height 14
checkbox input "true"
click at [1370, 453] on button "Save" at bounding box center [1370, 458] width 48 height 24
click at [1307, 462] on button "Refund $127.09" at bounding box center [1293, 458] width 94 height 24
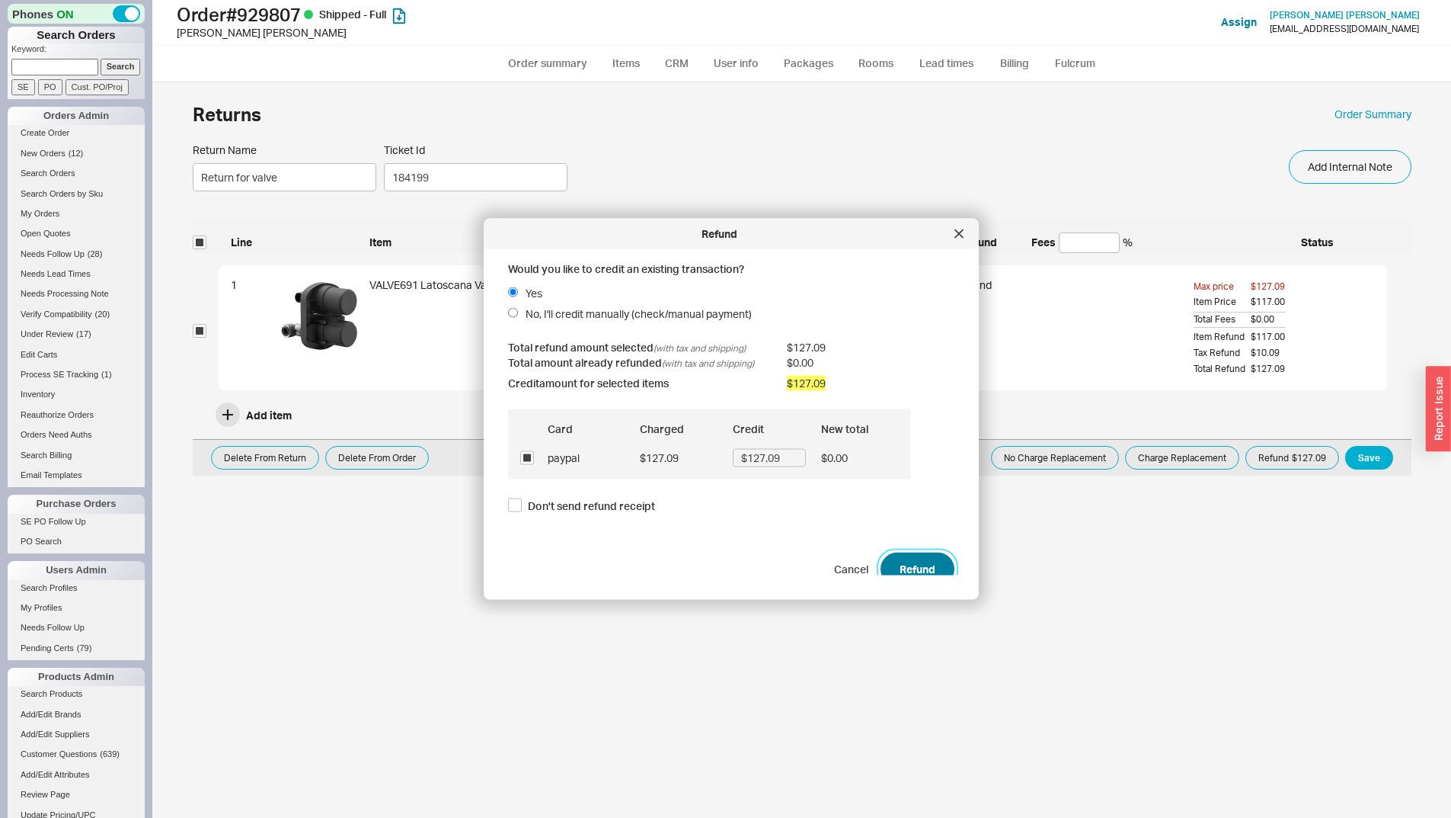
click at [881, 557] on button "Refund" at bounding box center [918, 569] width 74 height 34
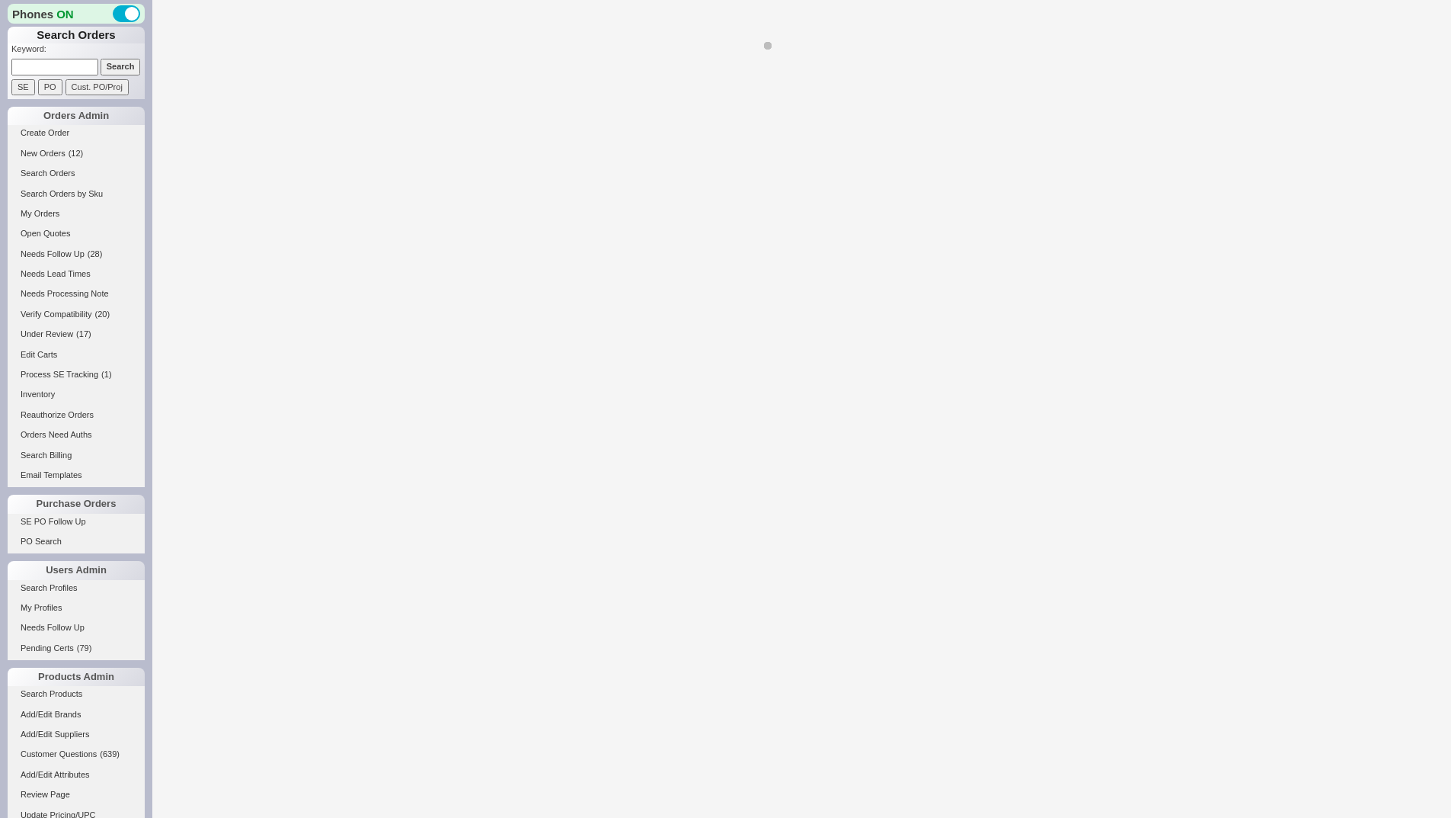
select select "LOW"
select select "3"
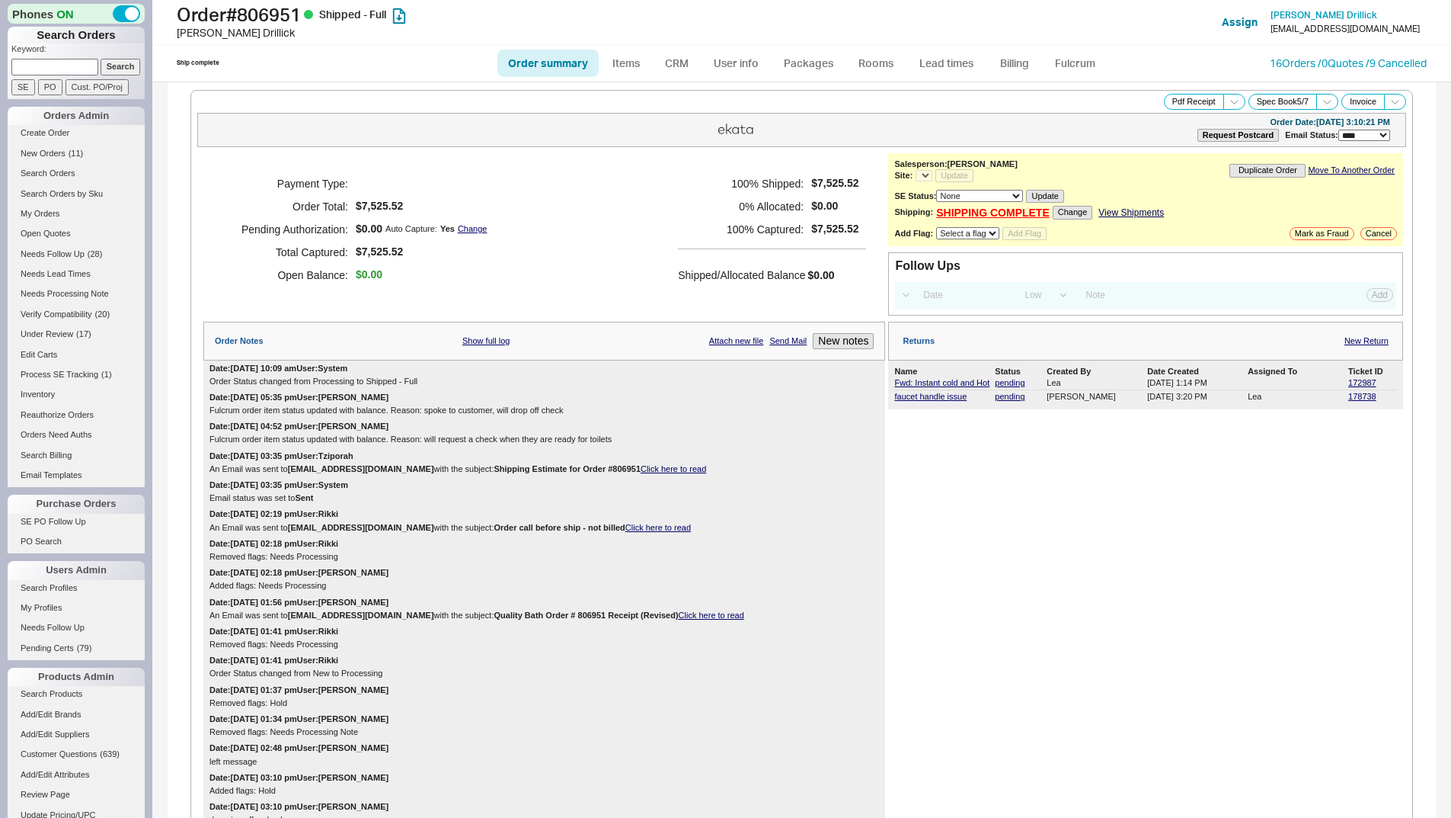
select select "*"
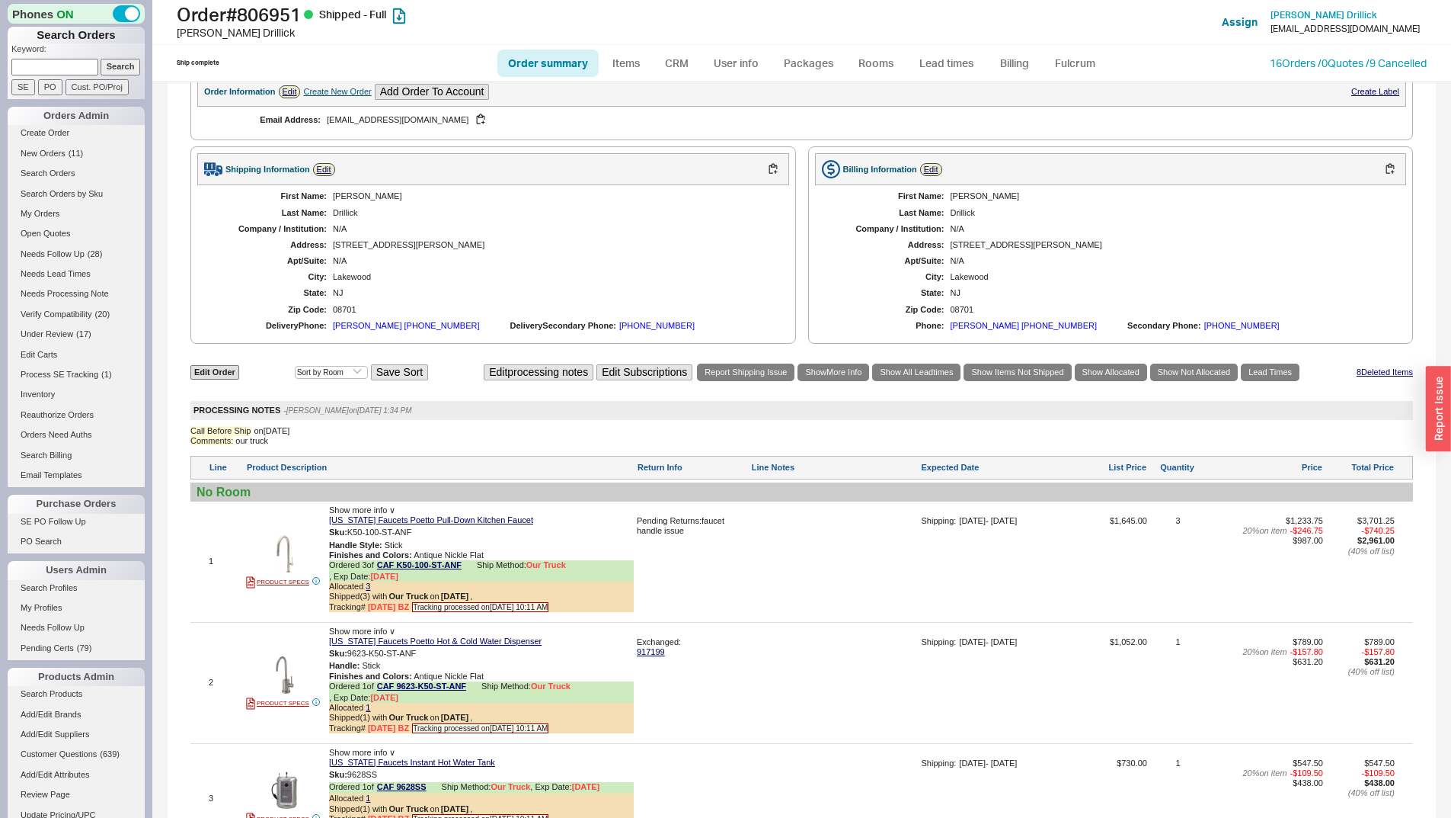
scroll to position [533, 0]
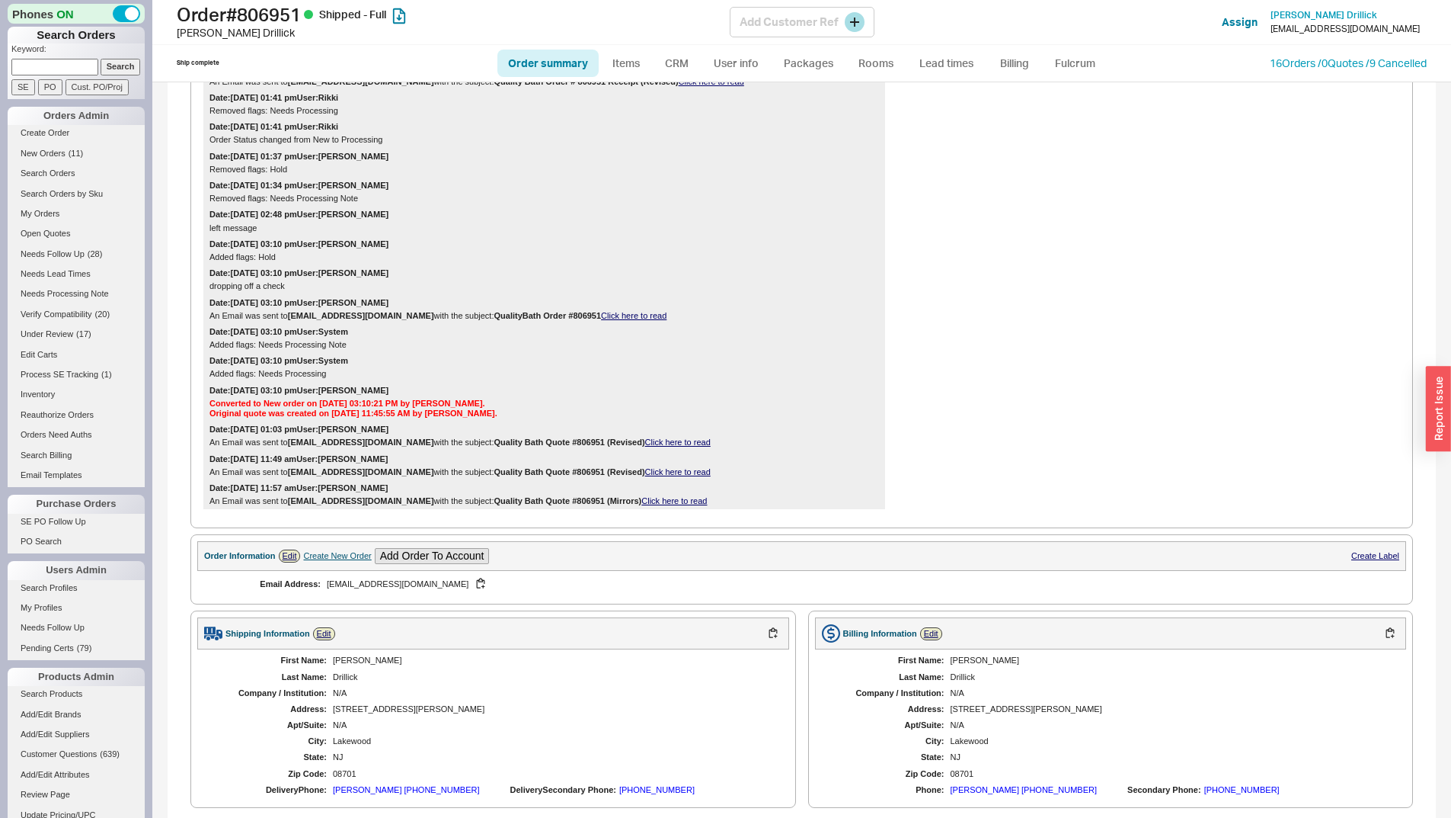
click at [295, 12] on h1 "Order # 806951 Shipped - Full" at bounding box center [453, 14] width 553 height 21
copy h1 "806951"
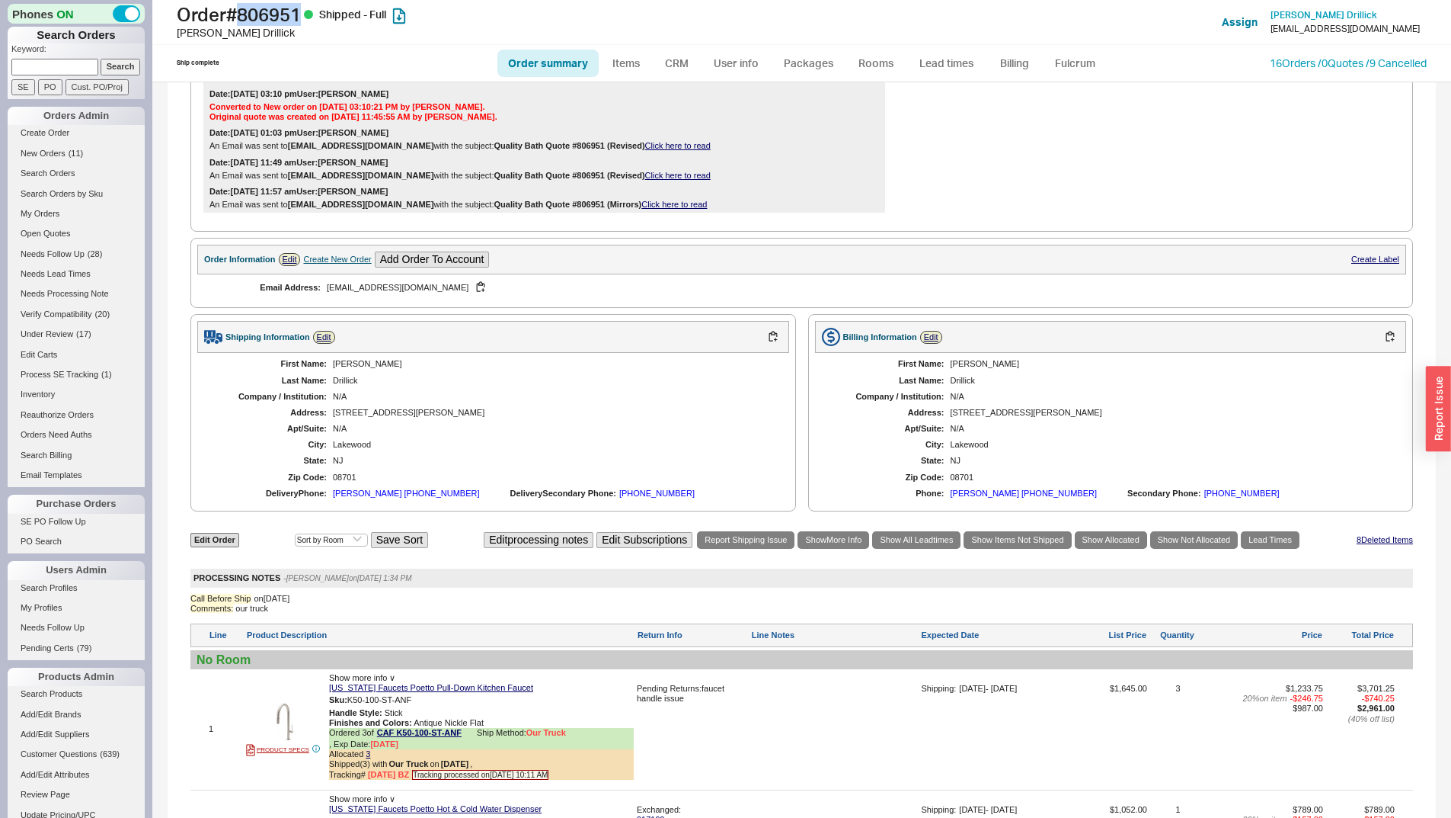
scroll to position [1219, 0]
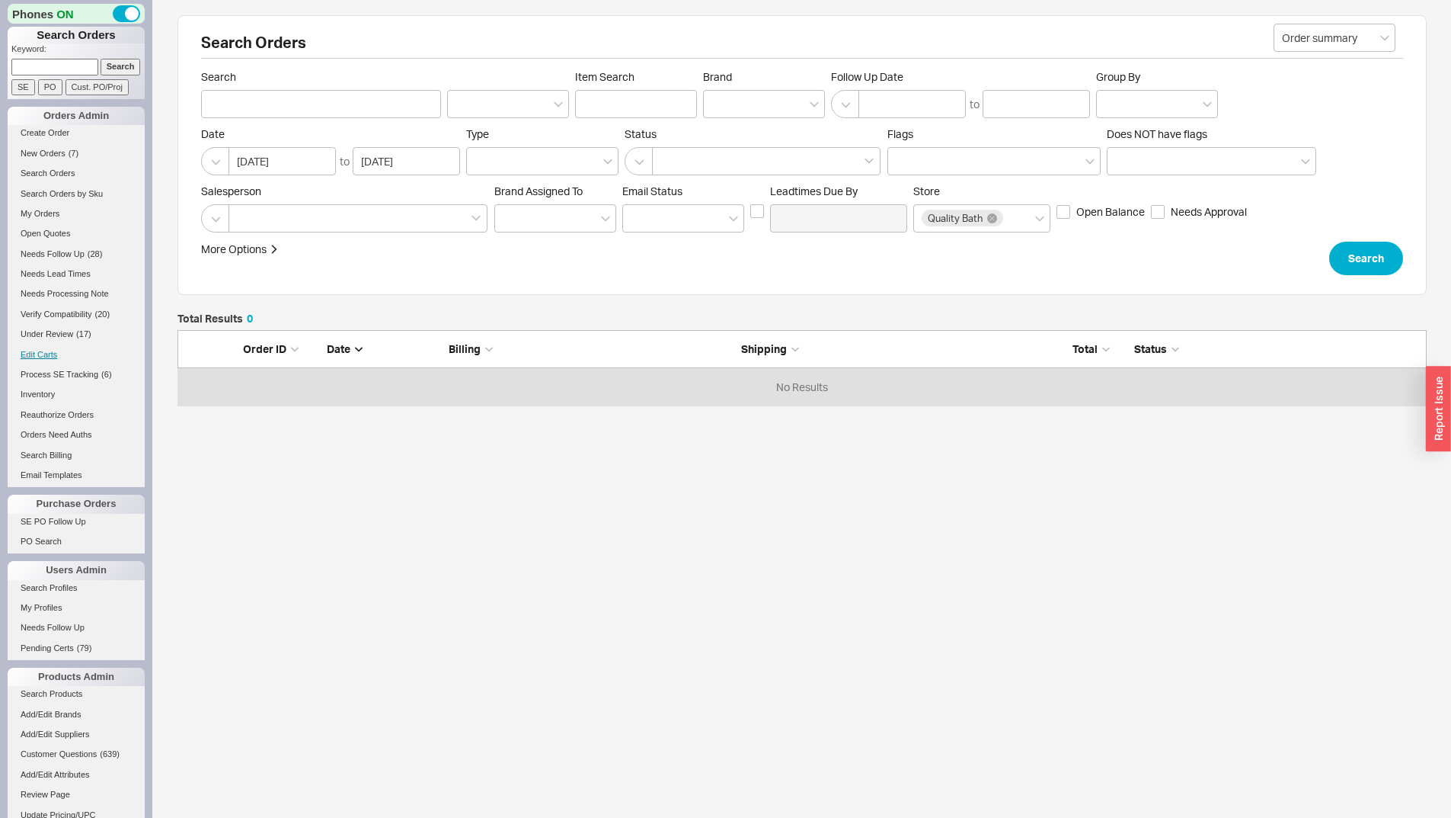
scroll to position [64, 1238]
click at [39, 402] on link "Inventory" at bounding box center [76, 394] width 137 height 16
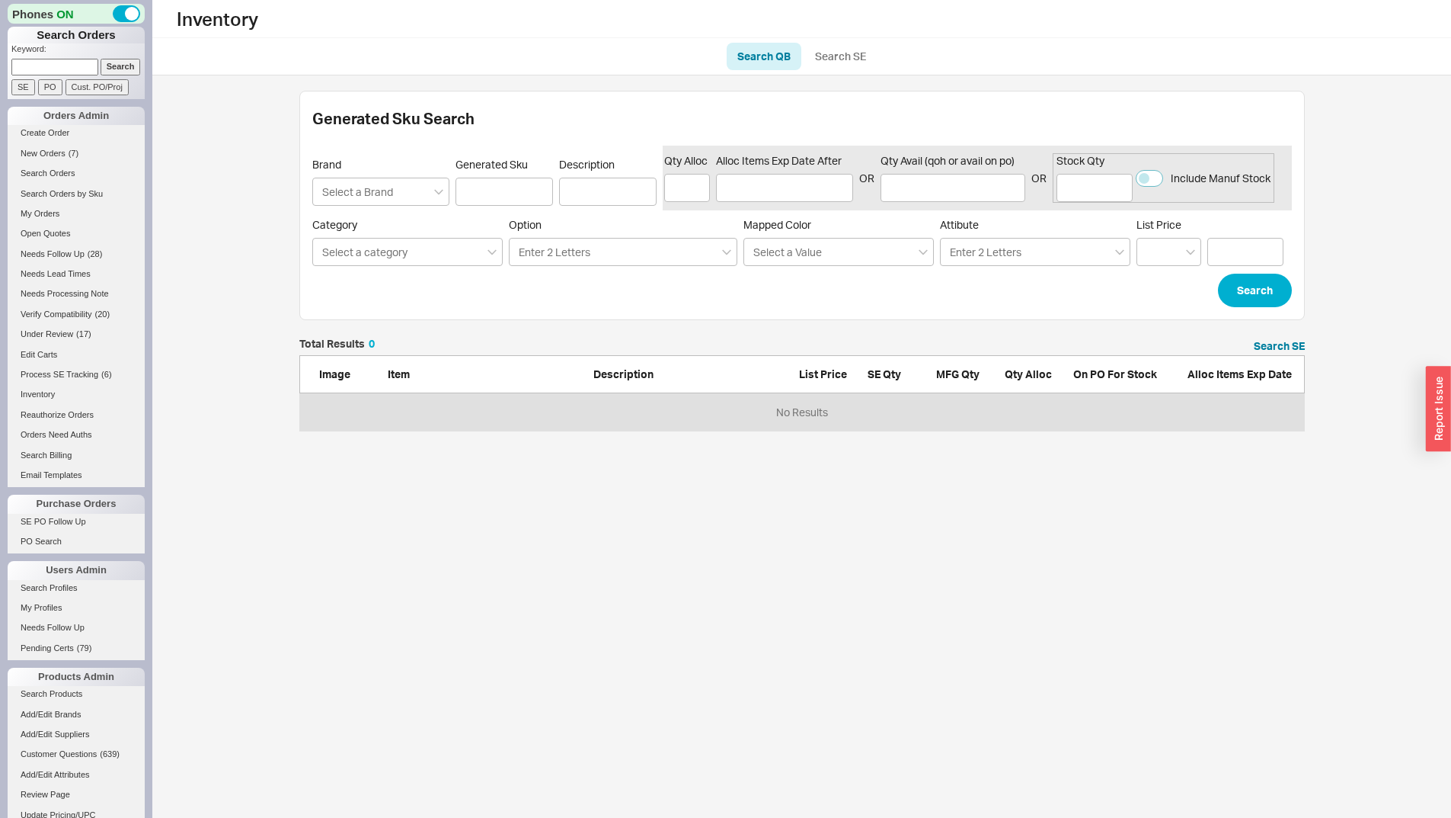
scroll to position [81, 994]
click at [833, 60] on link "Search SE" at bounding box center [841, 56] width 72 height 27
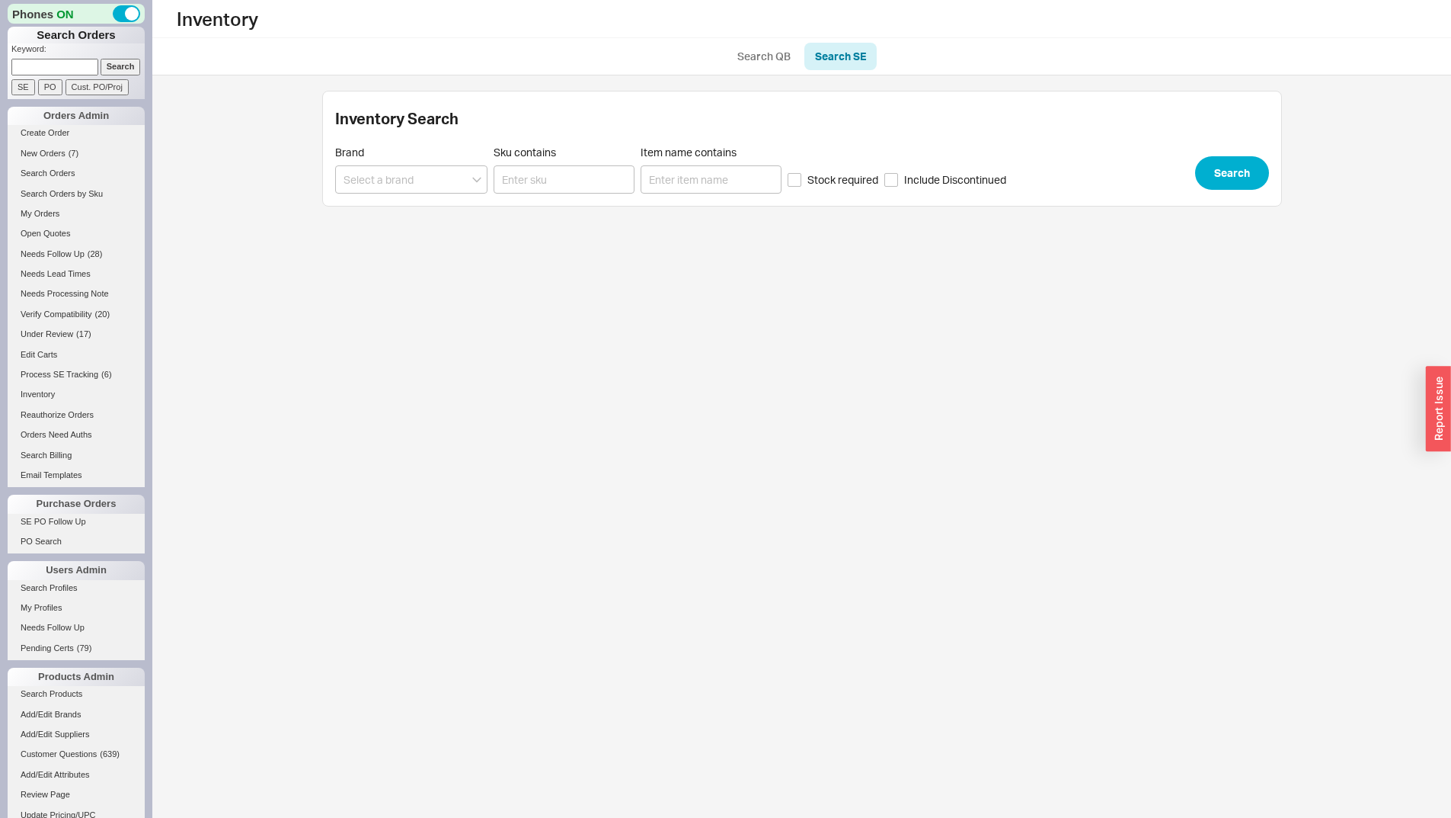
click at [594, 165] on label "Sku contains" at bounding box center [564, 170] width 141 height 48
click at [594, 165] on input "Sku contains" at bounding box center [564, 179] width 141 height 28
paste input "K-28267-VS"
type input "K-28267-VS"
click at [1223, 173] on div "Brand Sku contains K-28267-VS Item name contains Stock required Include Discont…" at bounding box center [802, 170] width 934 height 48
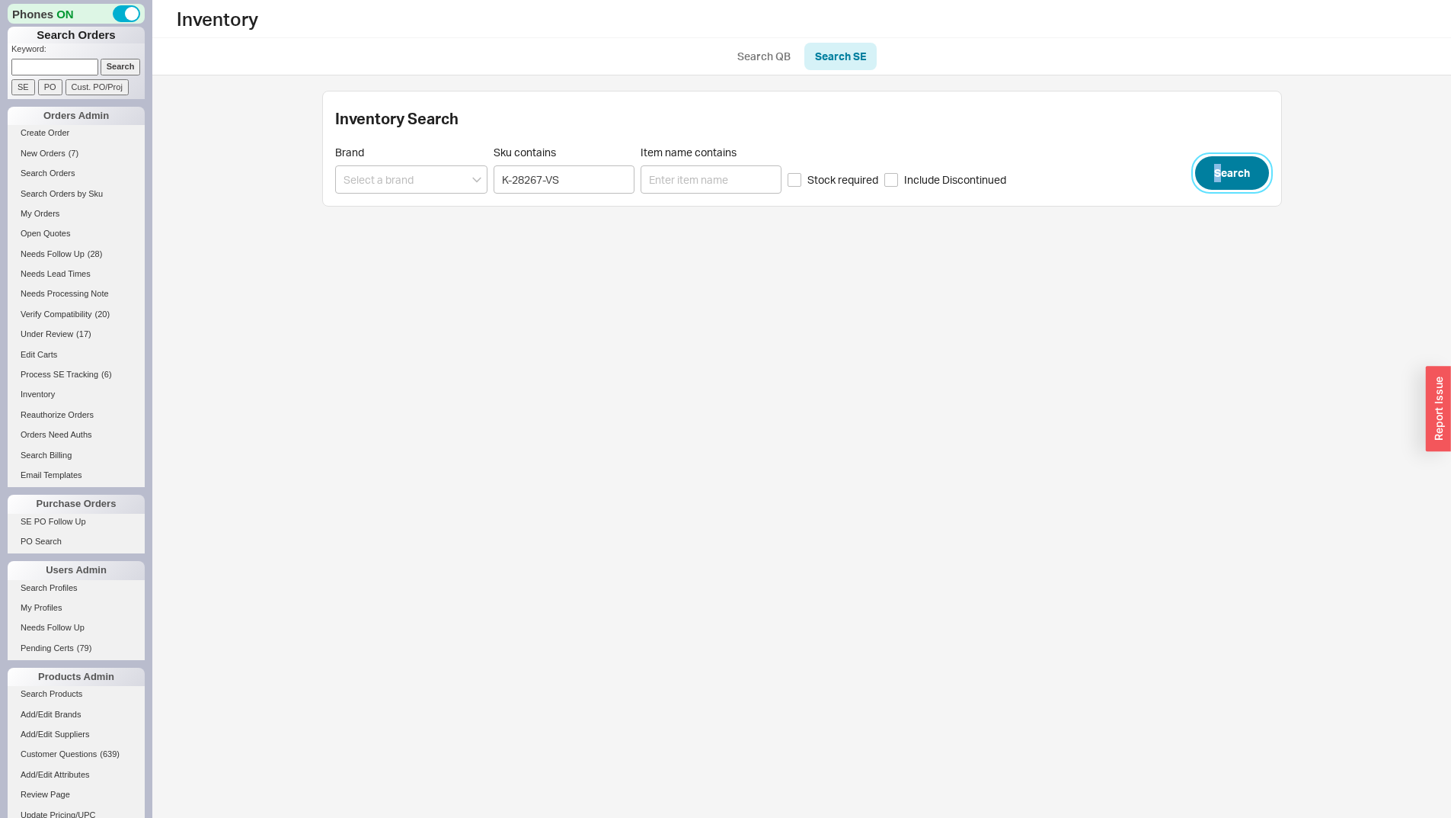
click at [1257, 178] on button "Search" at bounding box center [1232, 173] width 74 height 34
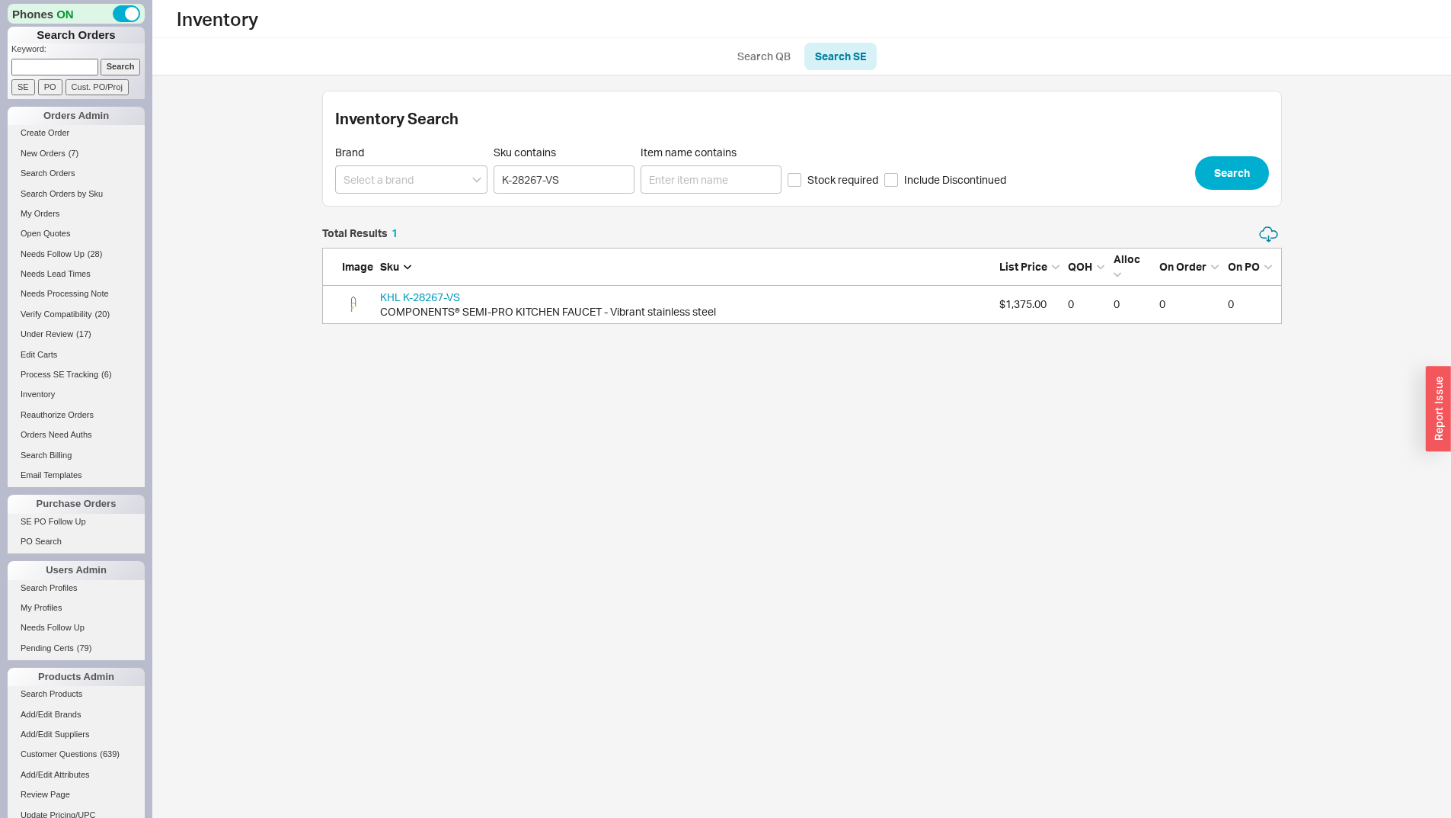
scroll to position [87, 949]
click at [418, 295] on link "KHL K-28267-VS" at bounding box center [420, 296] width 80 height 13
click at [442, 293] on link "KHL K-28267-VS" at bounding box center [420, 296] width 80 height 13
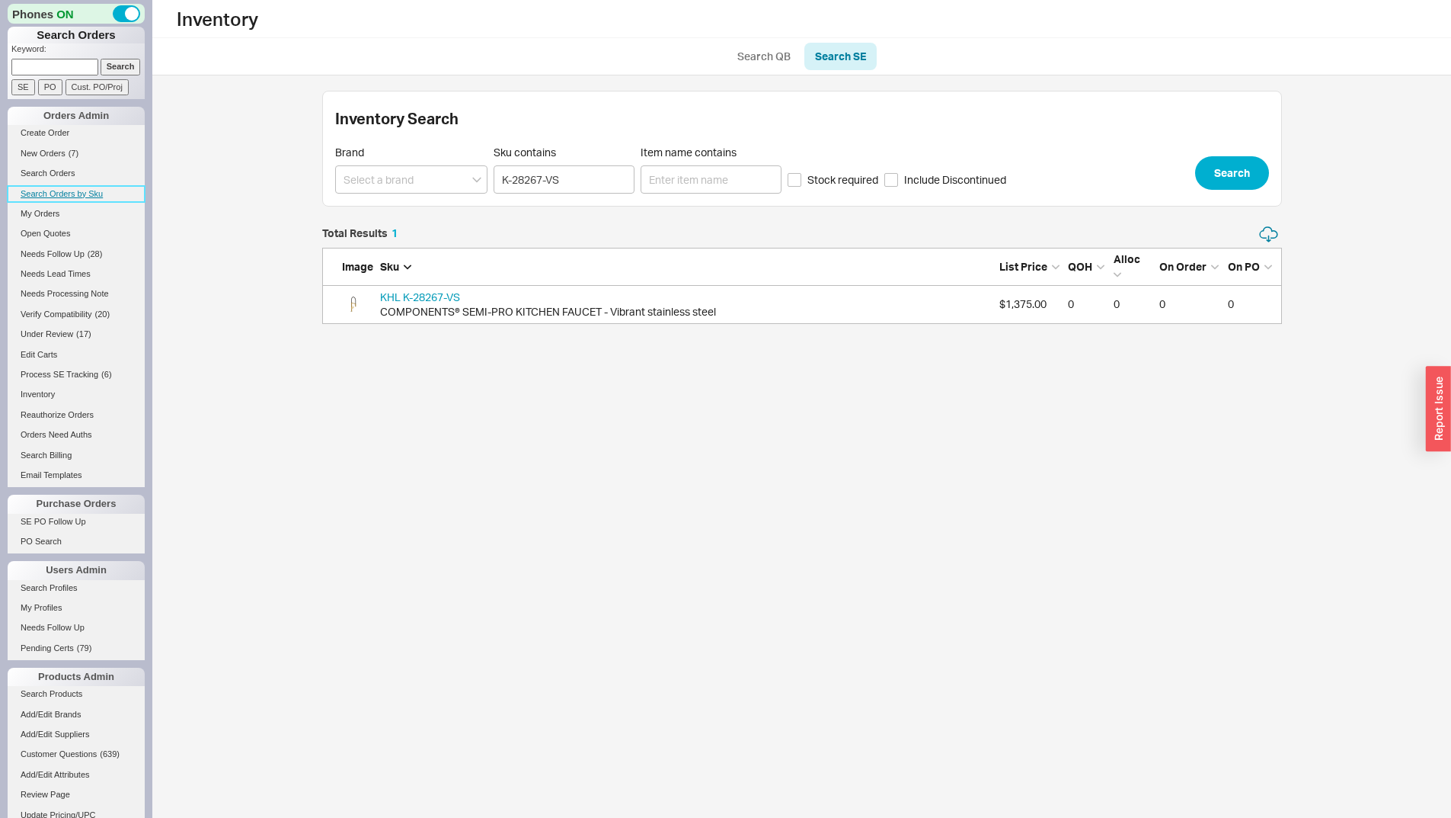
click at [91, 197] on link "Search Orders by Sku" at bounding box center [76, 194] width 137 height 16
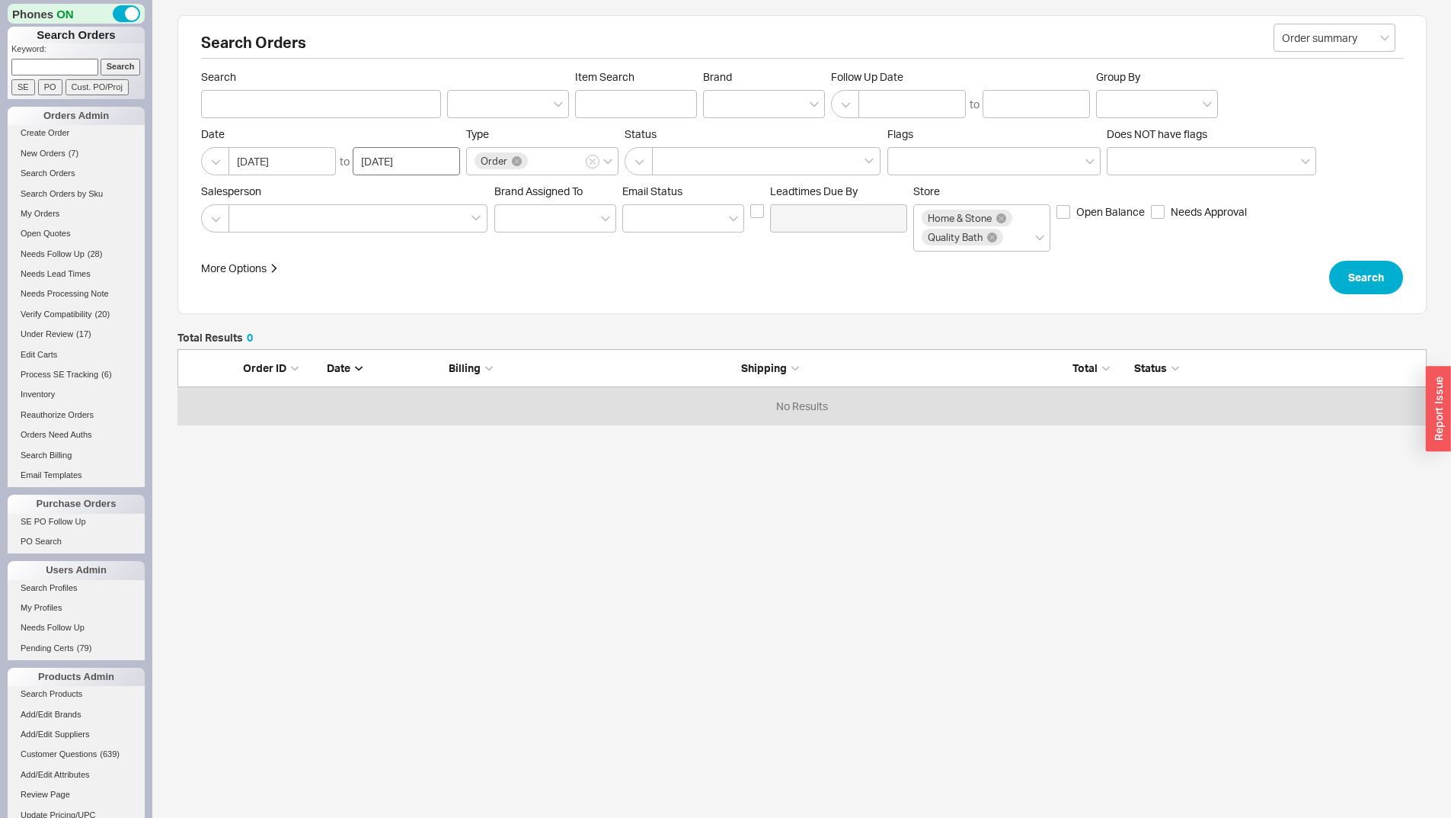
scroll to position [64, 1238]
click at [618, 98] on input "Item Search" at bounding box center [636, 104] width 122 height 28
paste input "K-28267-VS"
type input "K-28267-VS"
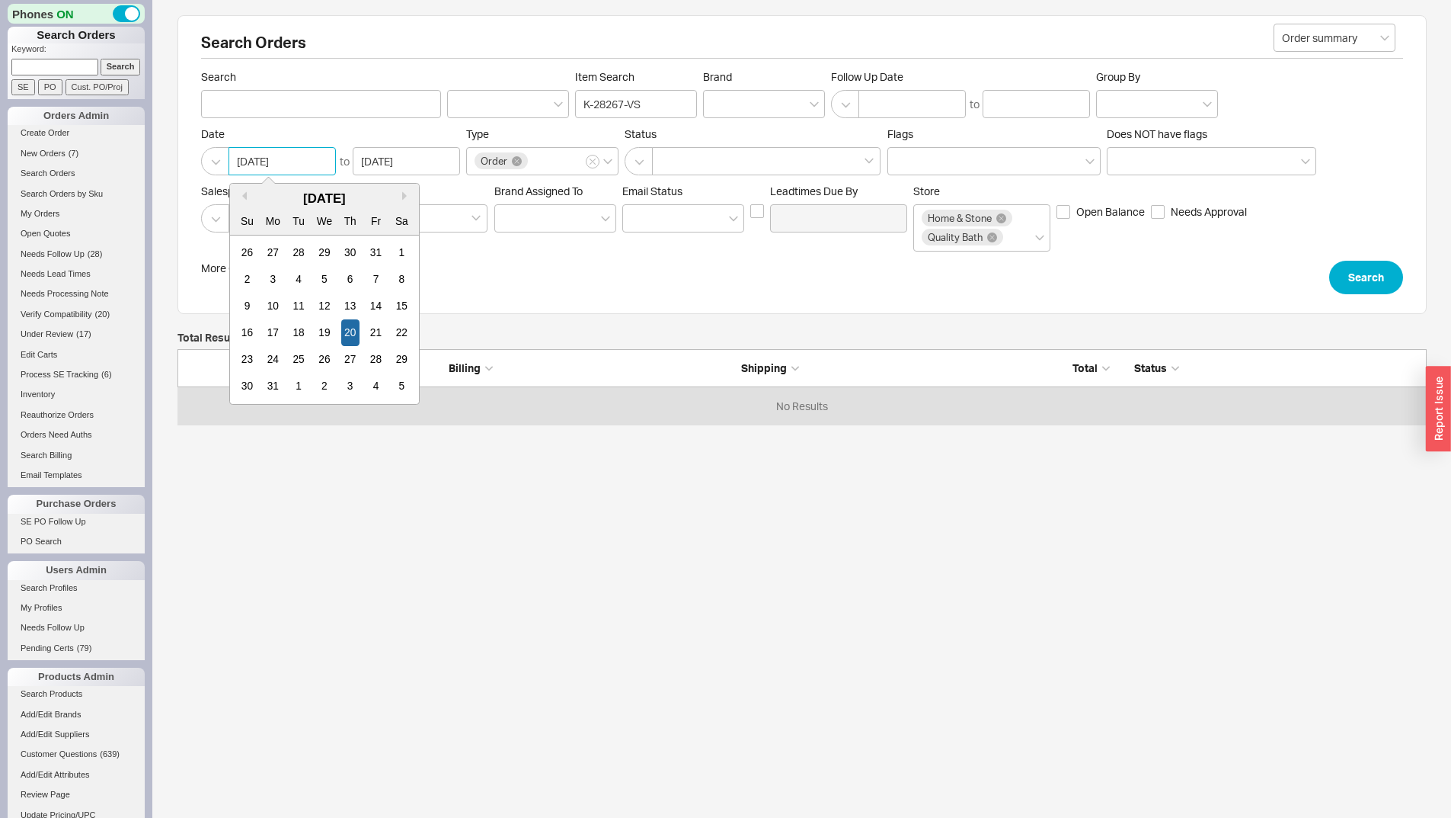
click at [291, 165] on input "08/20/2020" at bounding box center [282, 161] width 107 height 28
type input "08/20/2024"
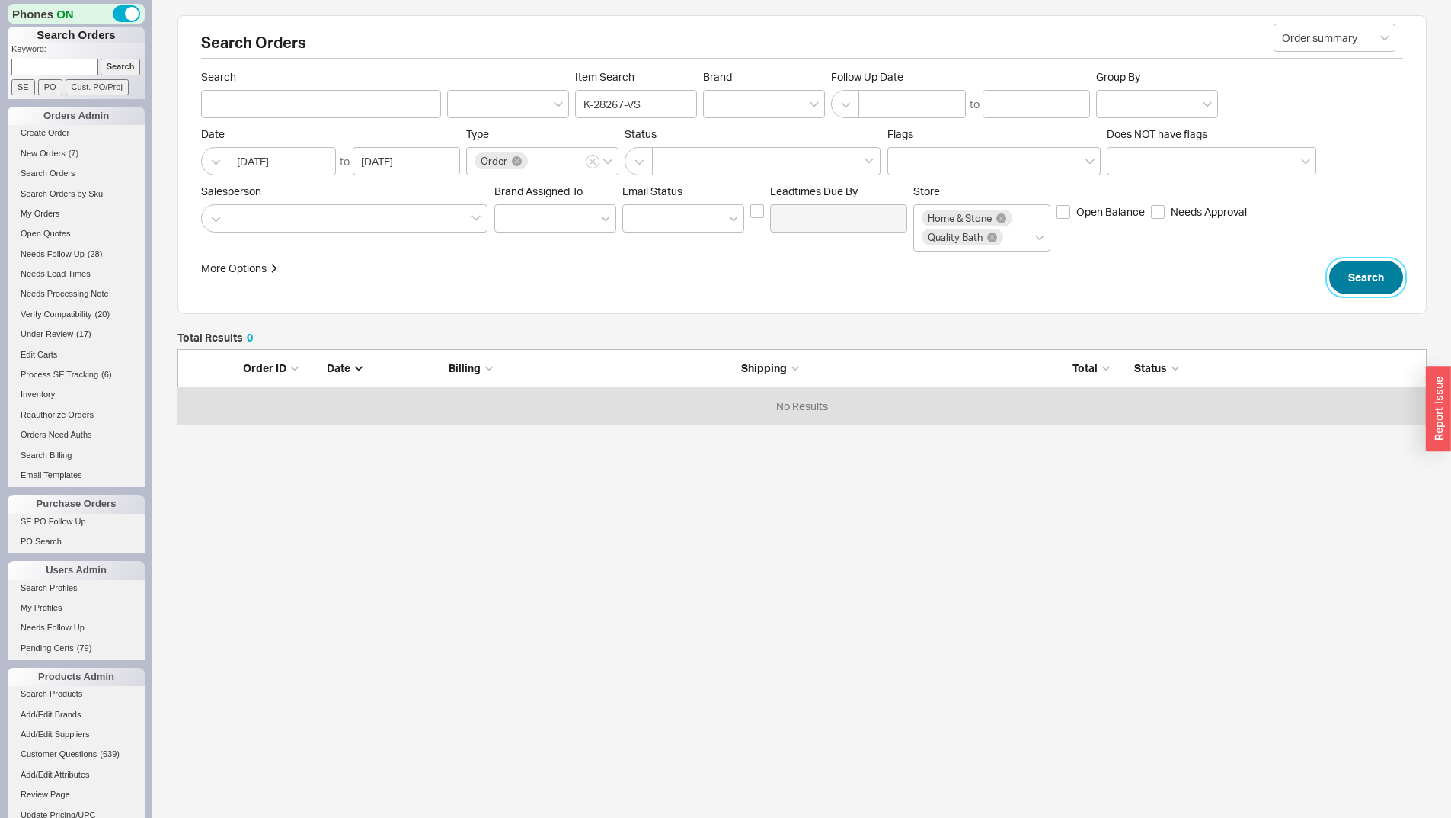
click at [1347, 267] on button "Search" at bounding box center [1367, 278] width 74 height 34
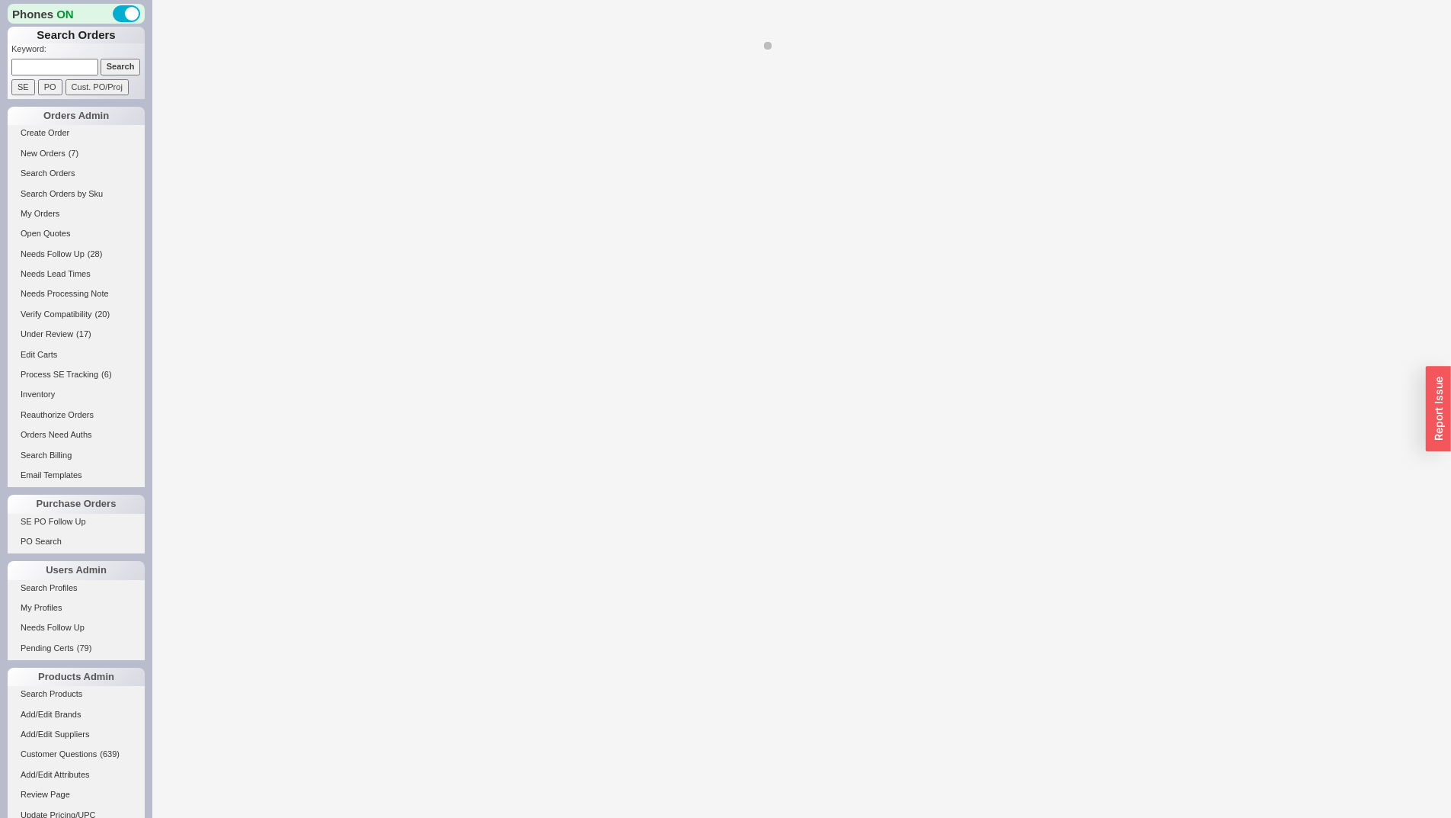
select select "LOW"
select select "3"
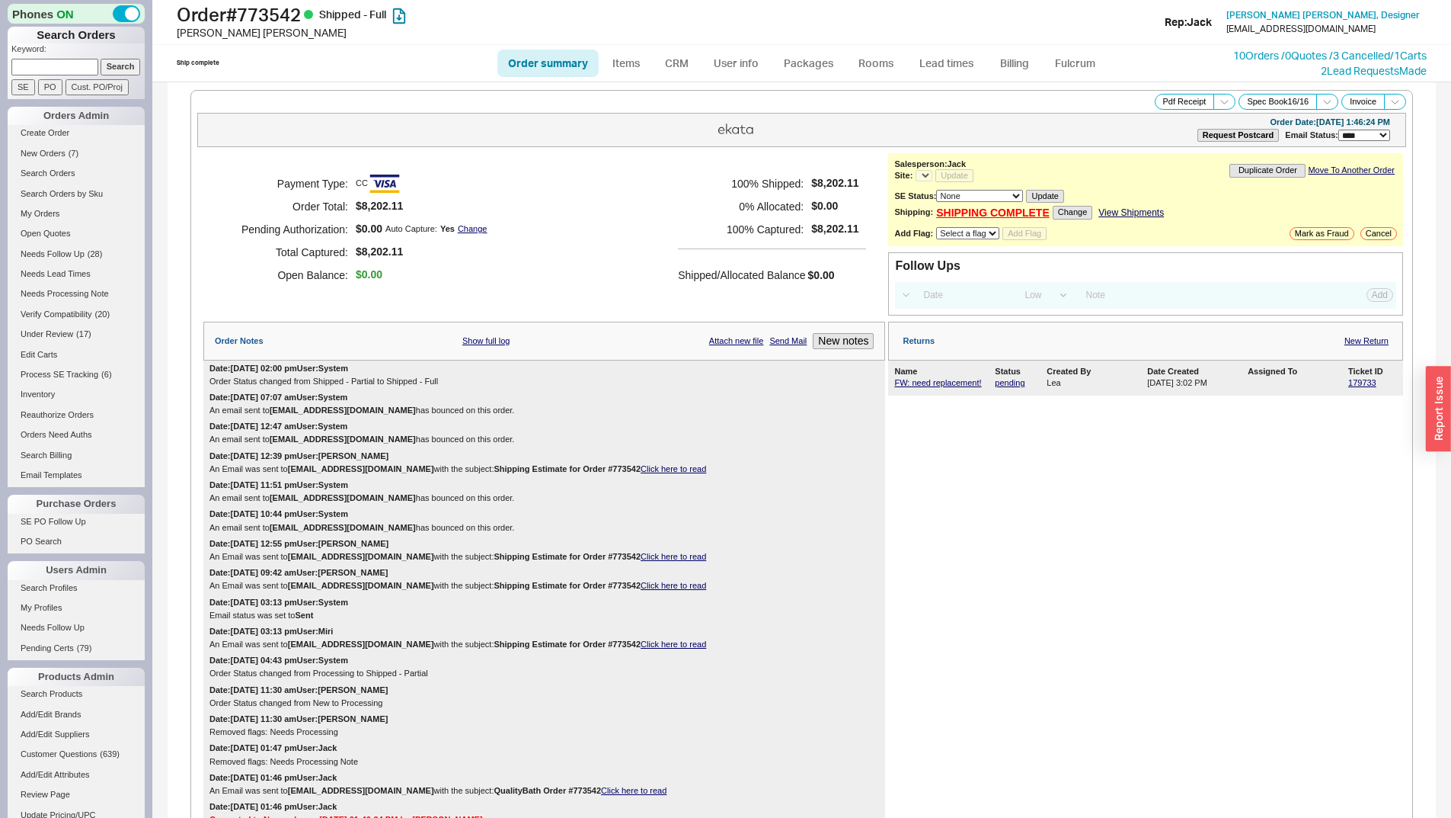
select select "*"
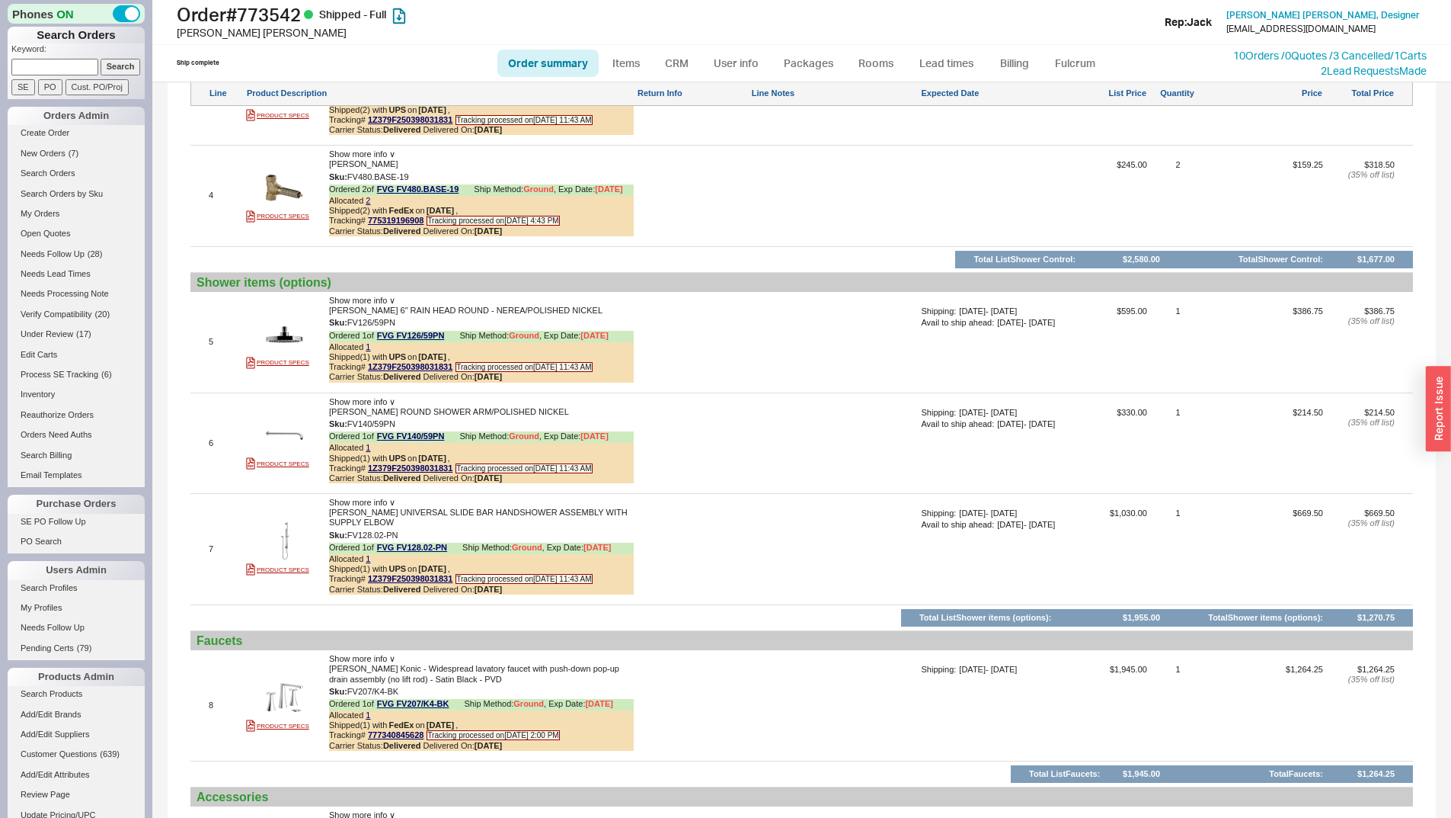
scroll to position [1752, 0]
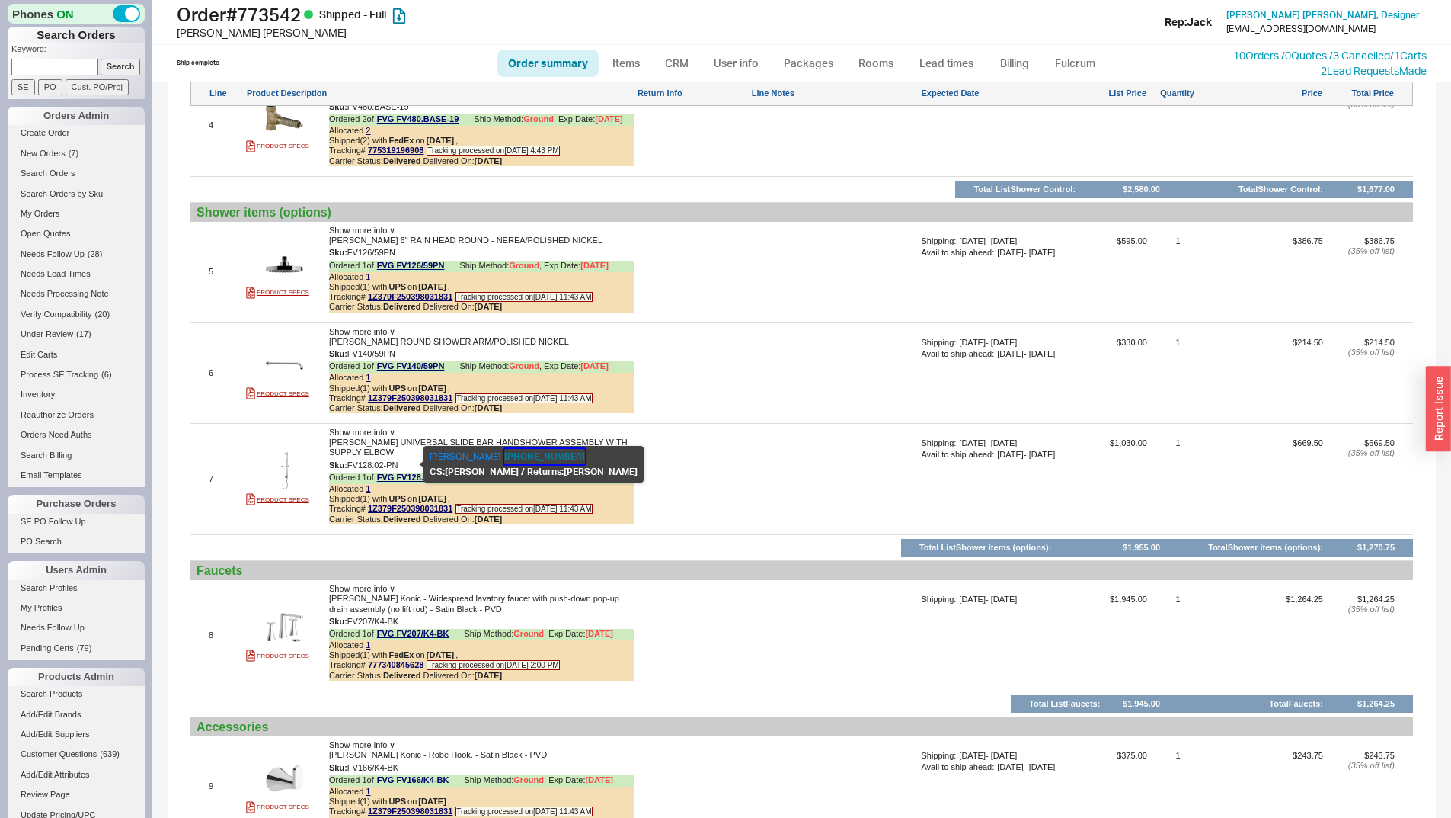
click at [527, 458] on button "847-244-3837" at bounding box center [544, 456] width 81 height 15
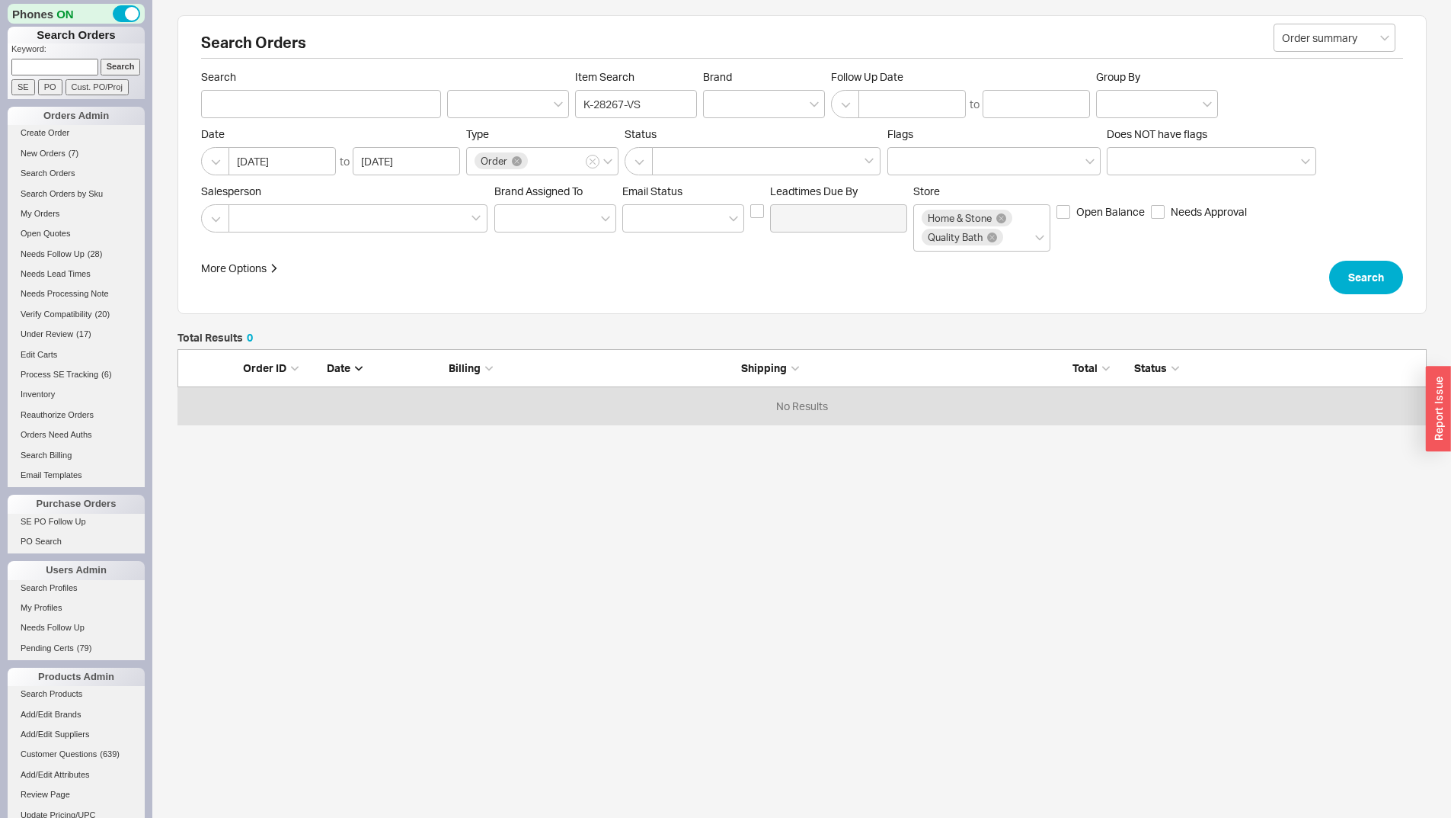
scroll to position [64, 1238]
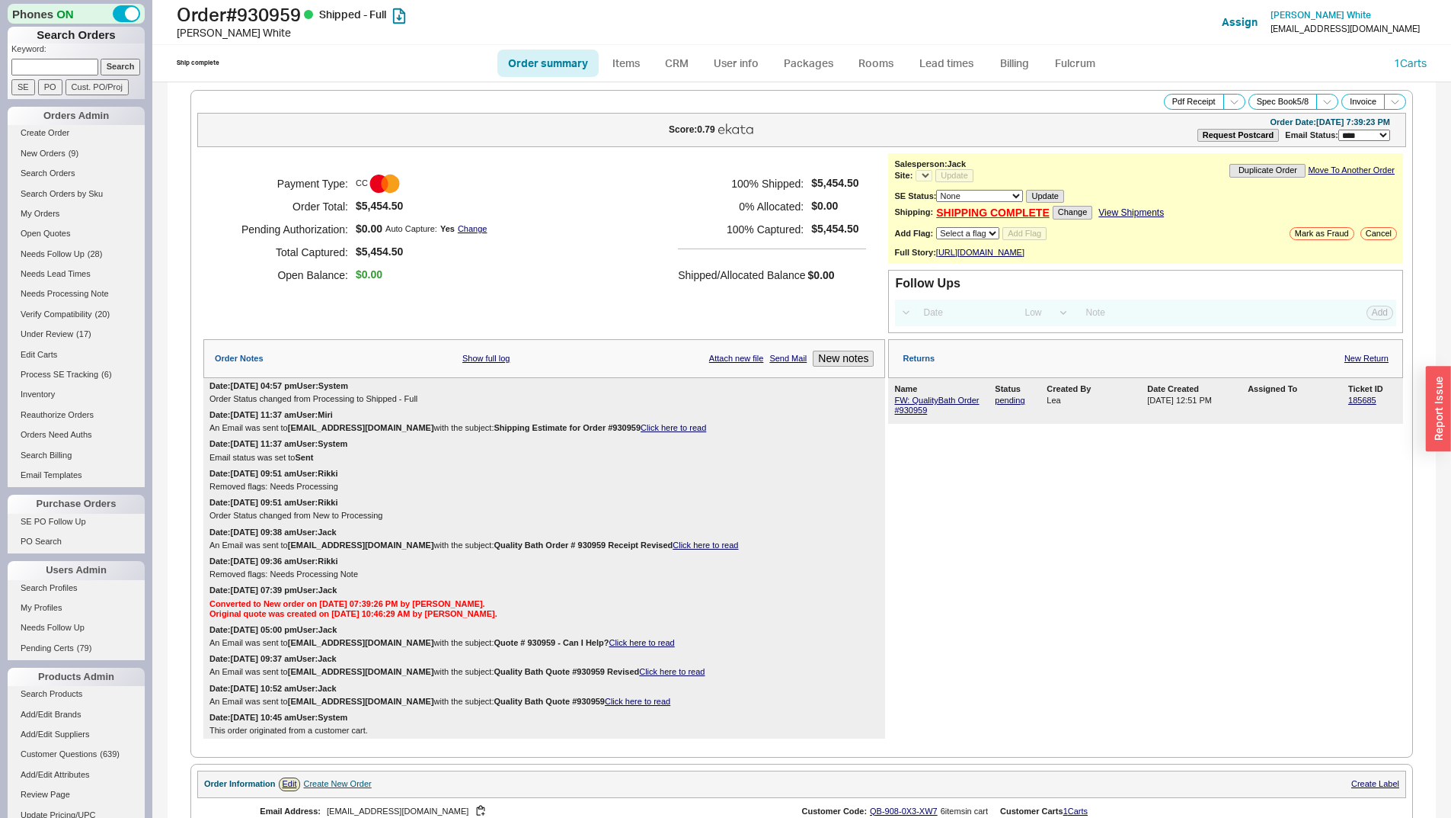
select select "LOW"
select select "3"
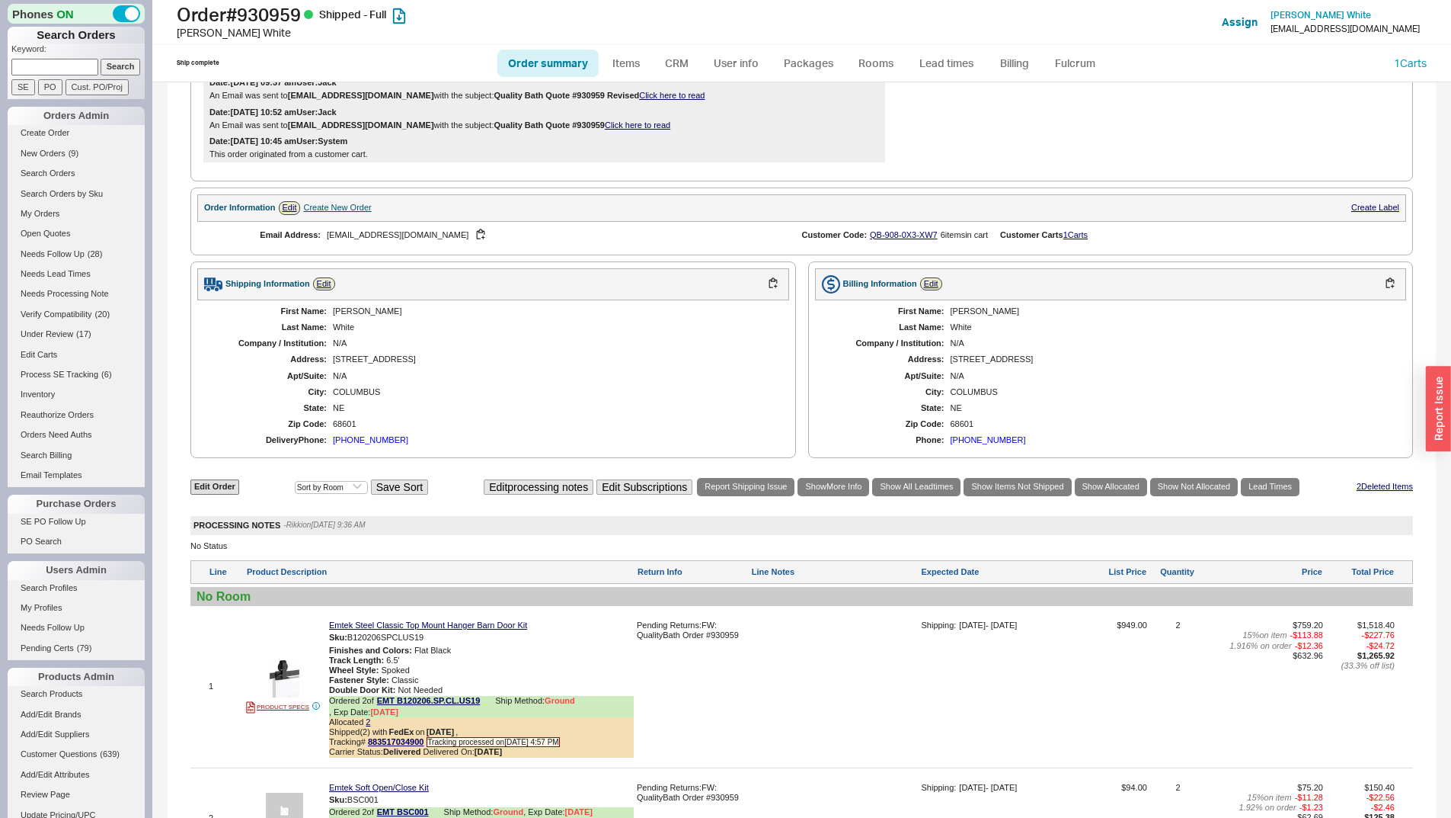
scroll to position [1590, 0]
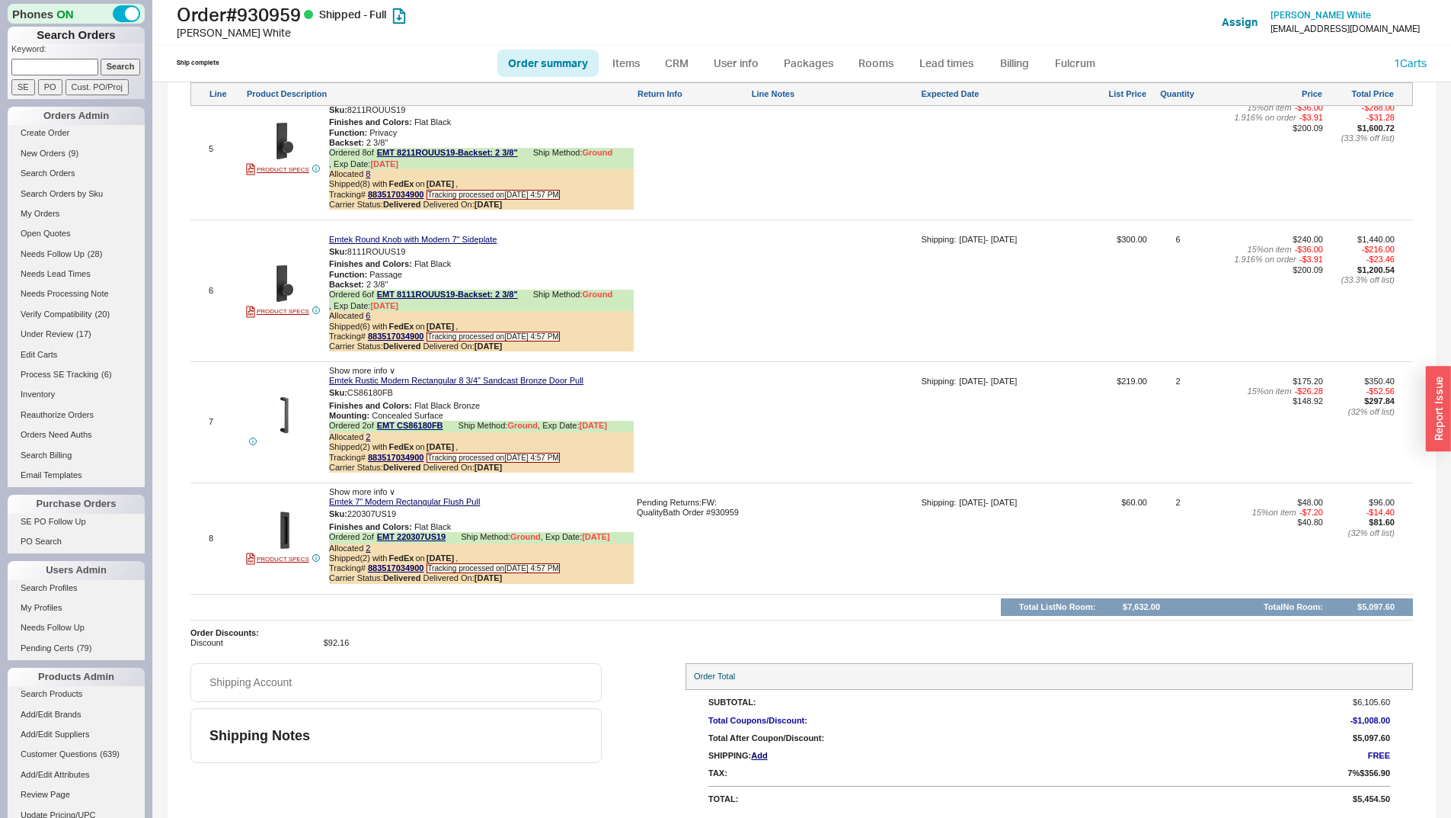
select select "*"
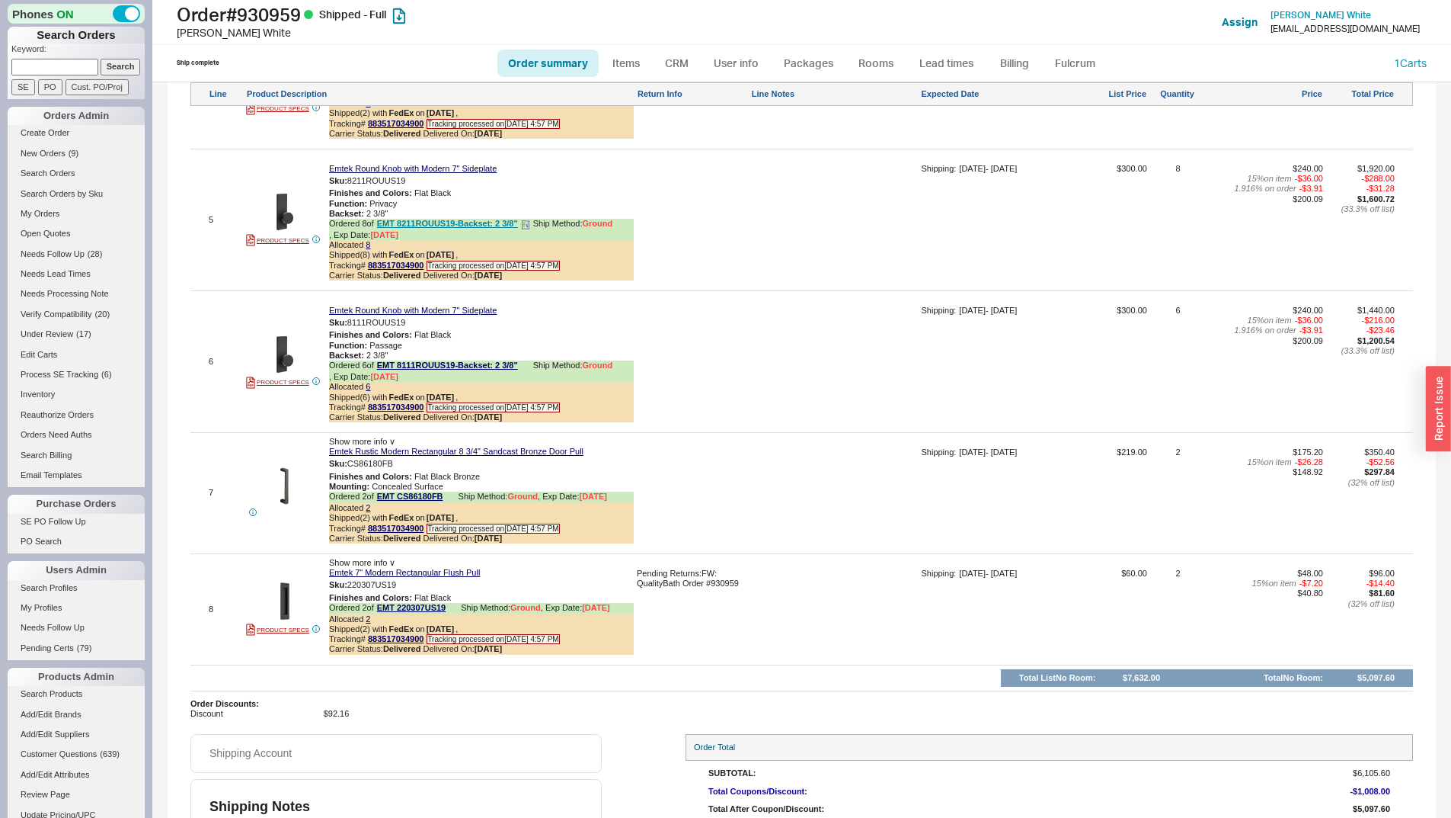
scroll to position [1371, 0]
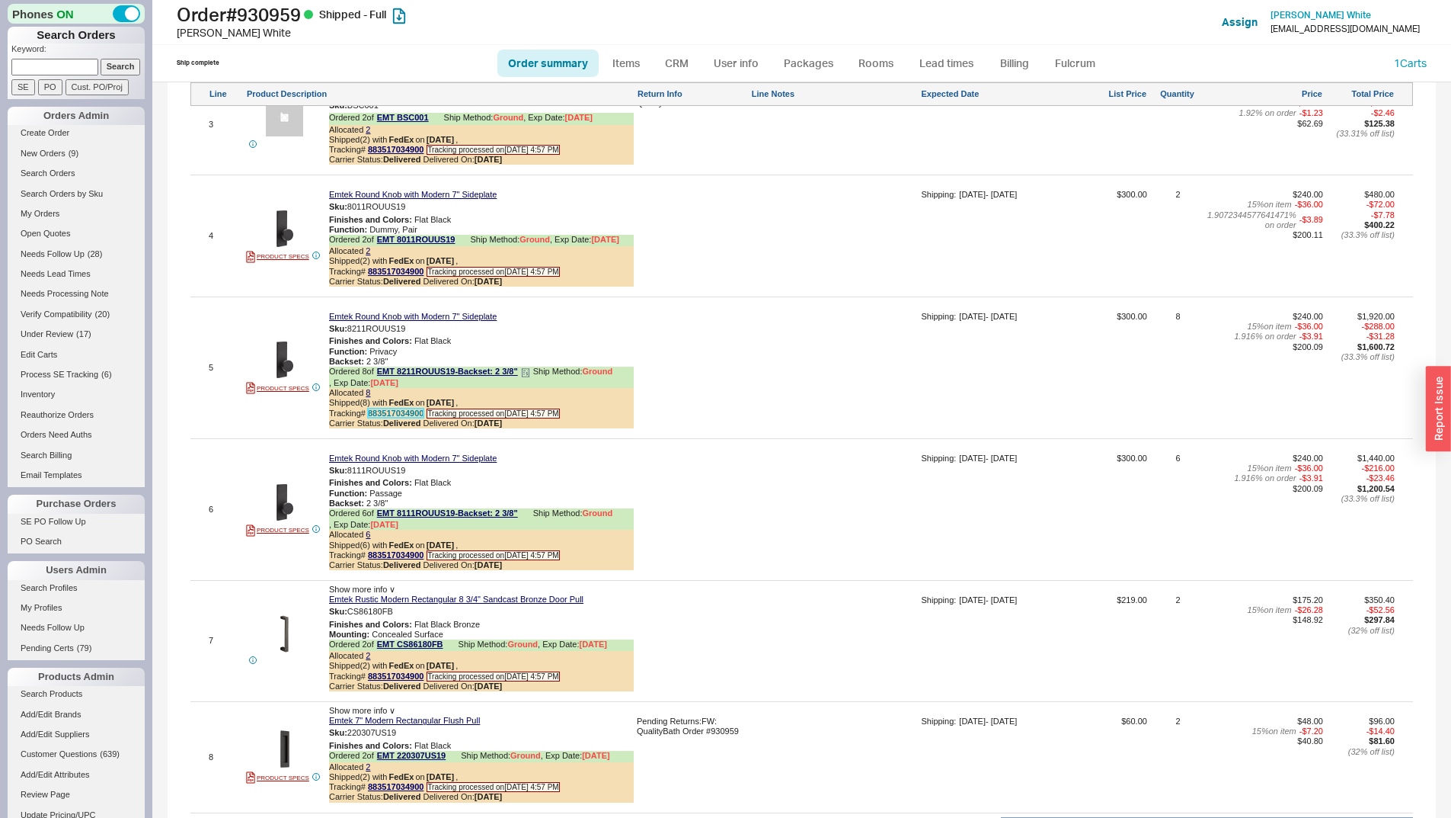
click at [400, 418] on link "883517034900" at bounding box center [396, 412] width 56 height 9
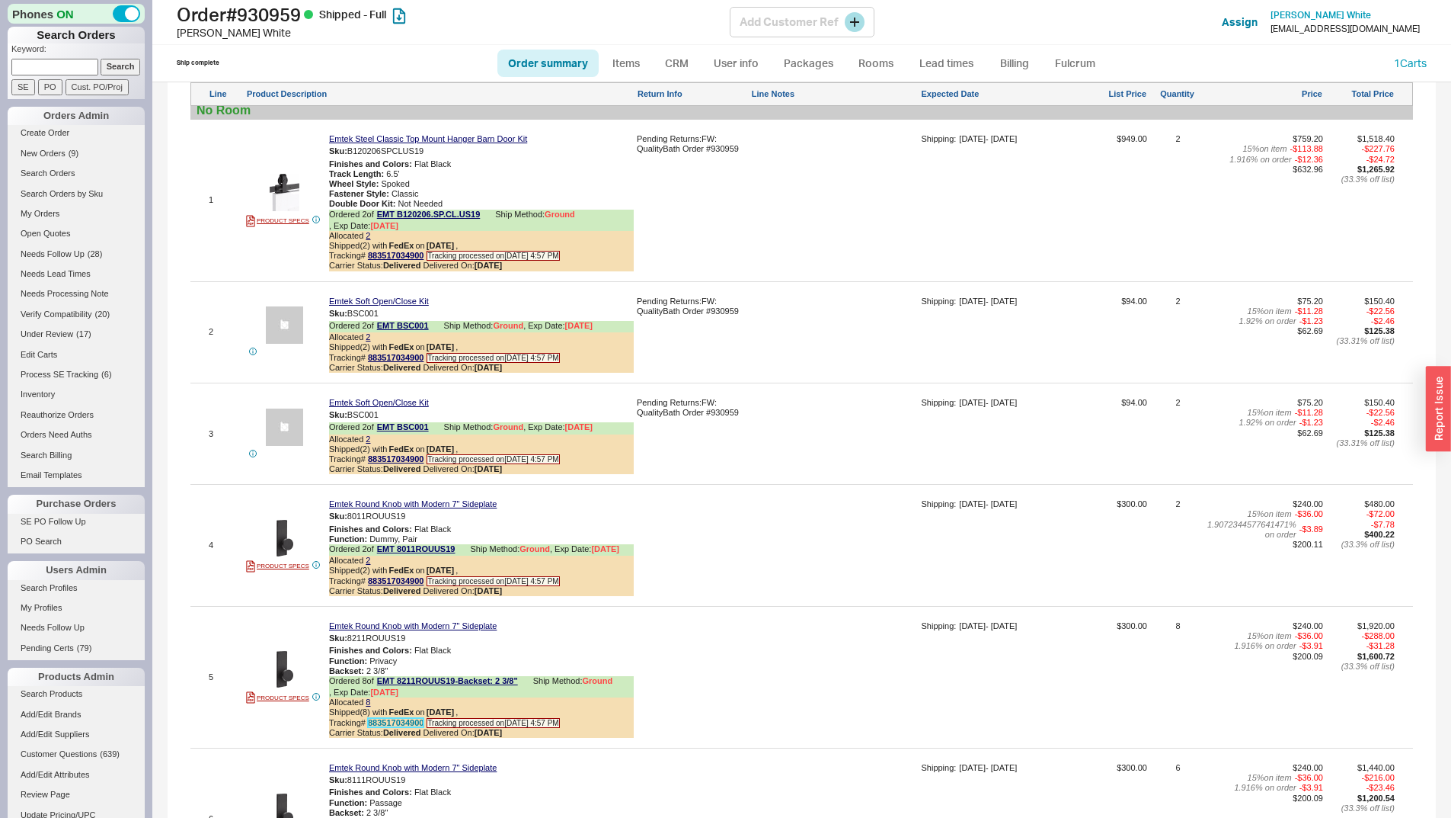
scroll to position [762, 0]
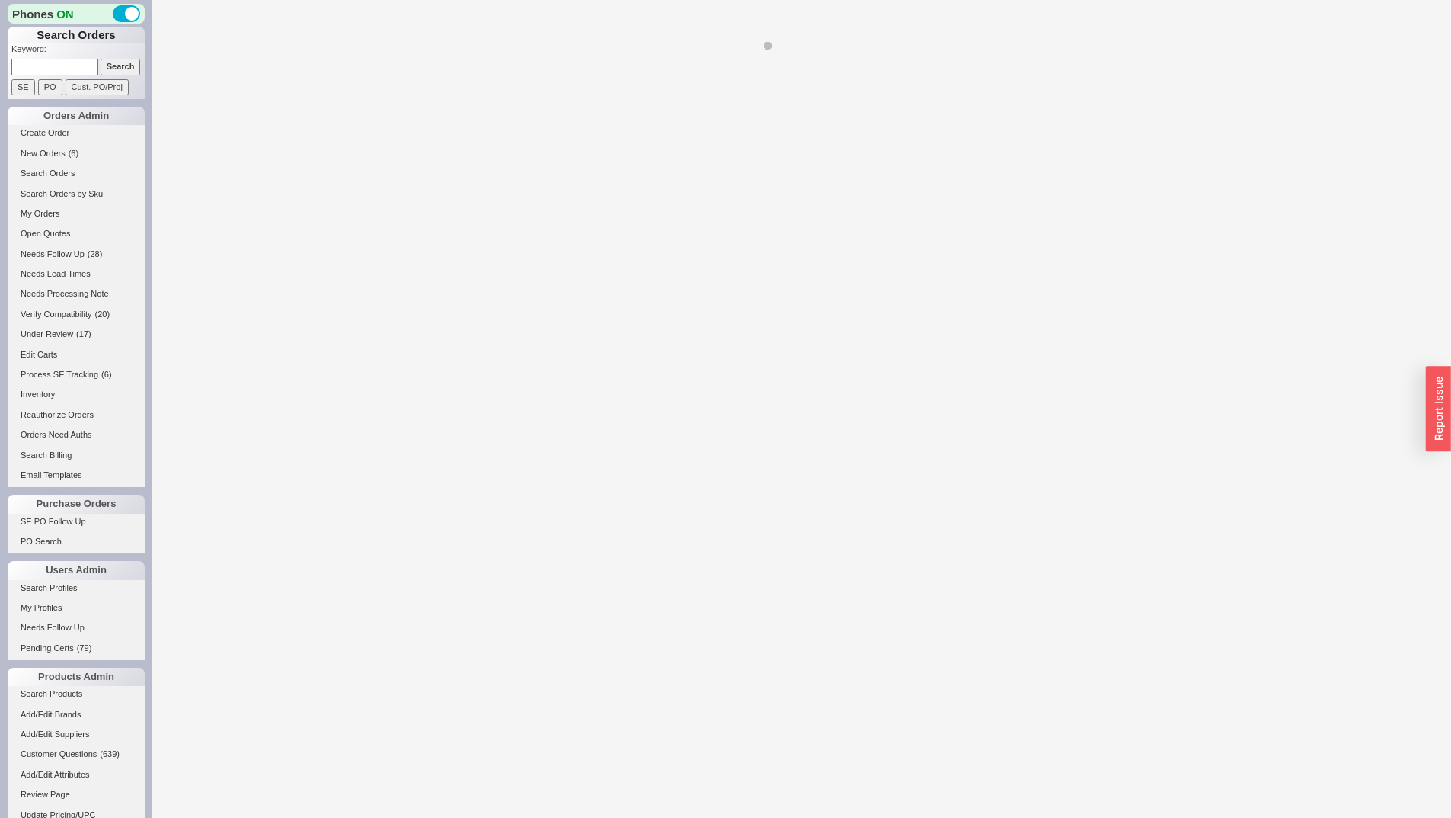
select select "**"
select select "LOW"
select select "3"
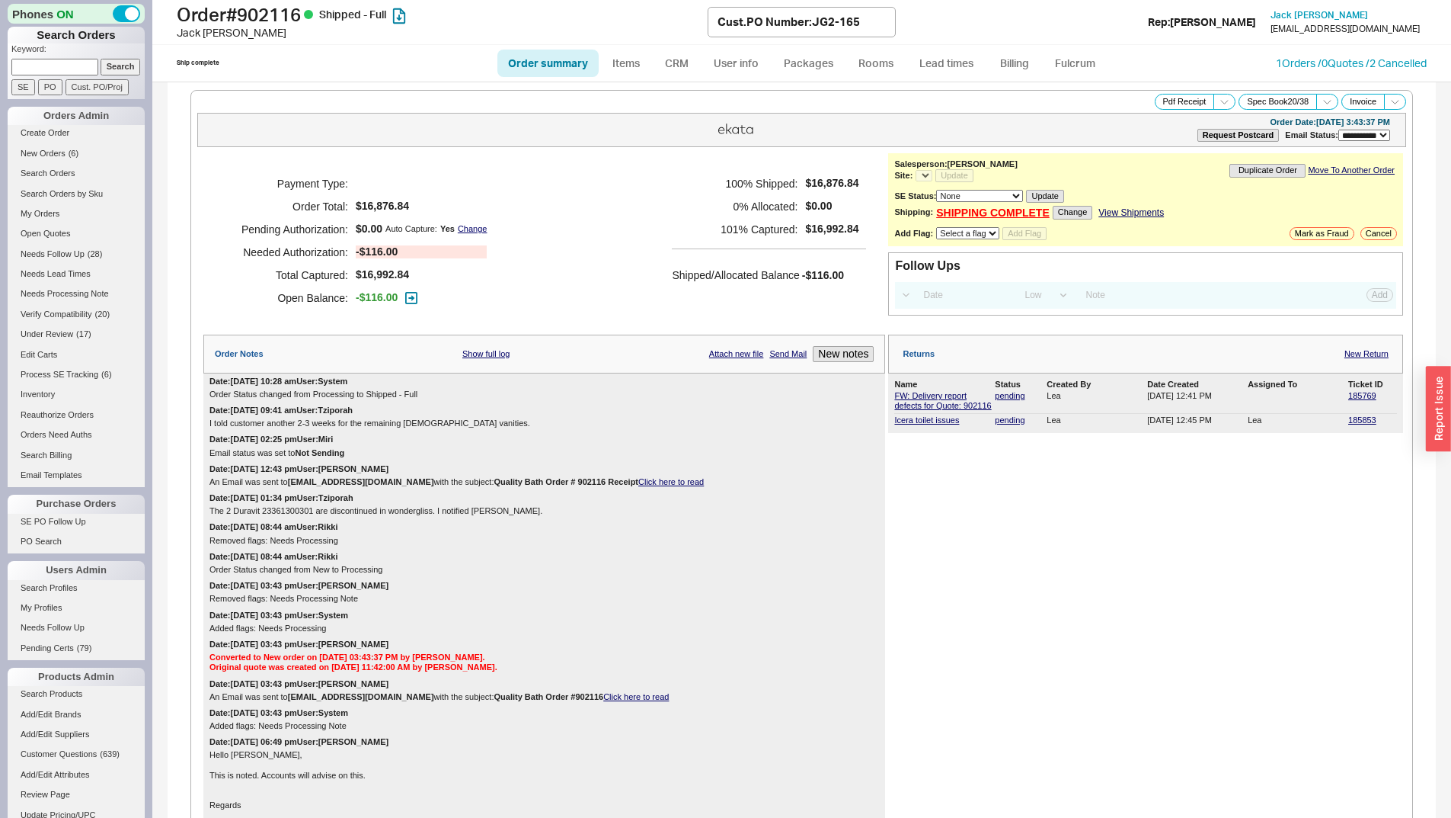
select select "*"
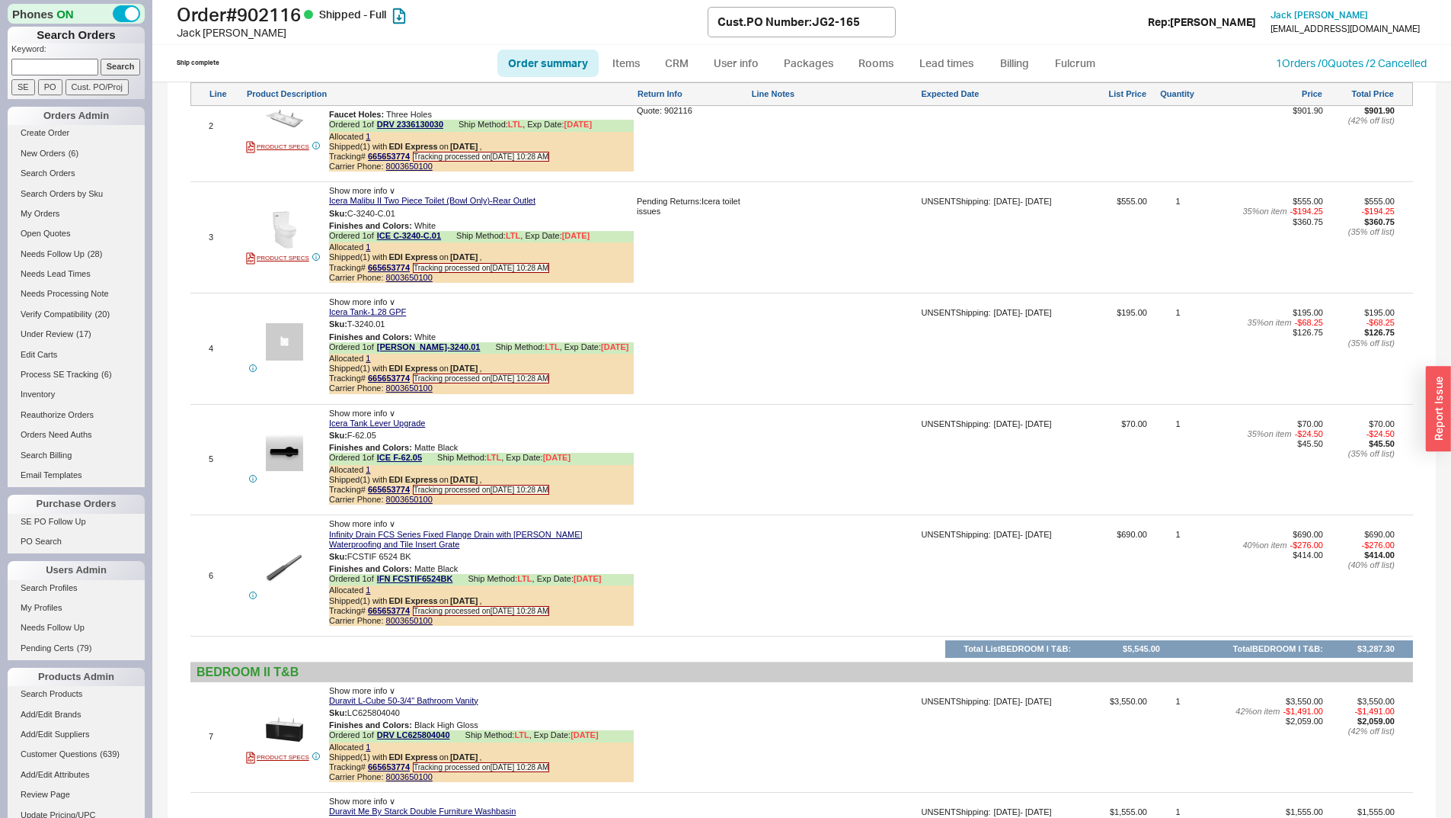
scroll to position [1676, 0]
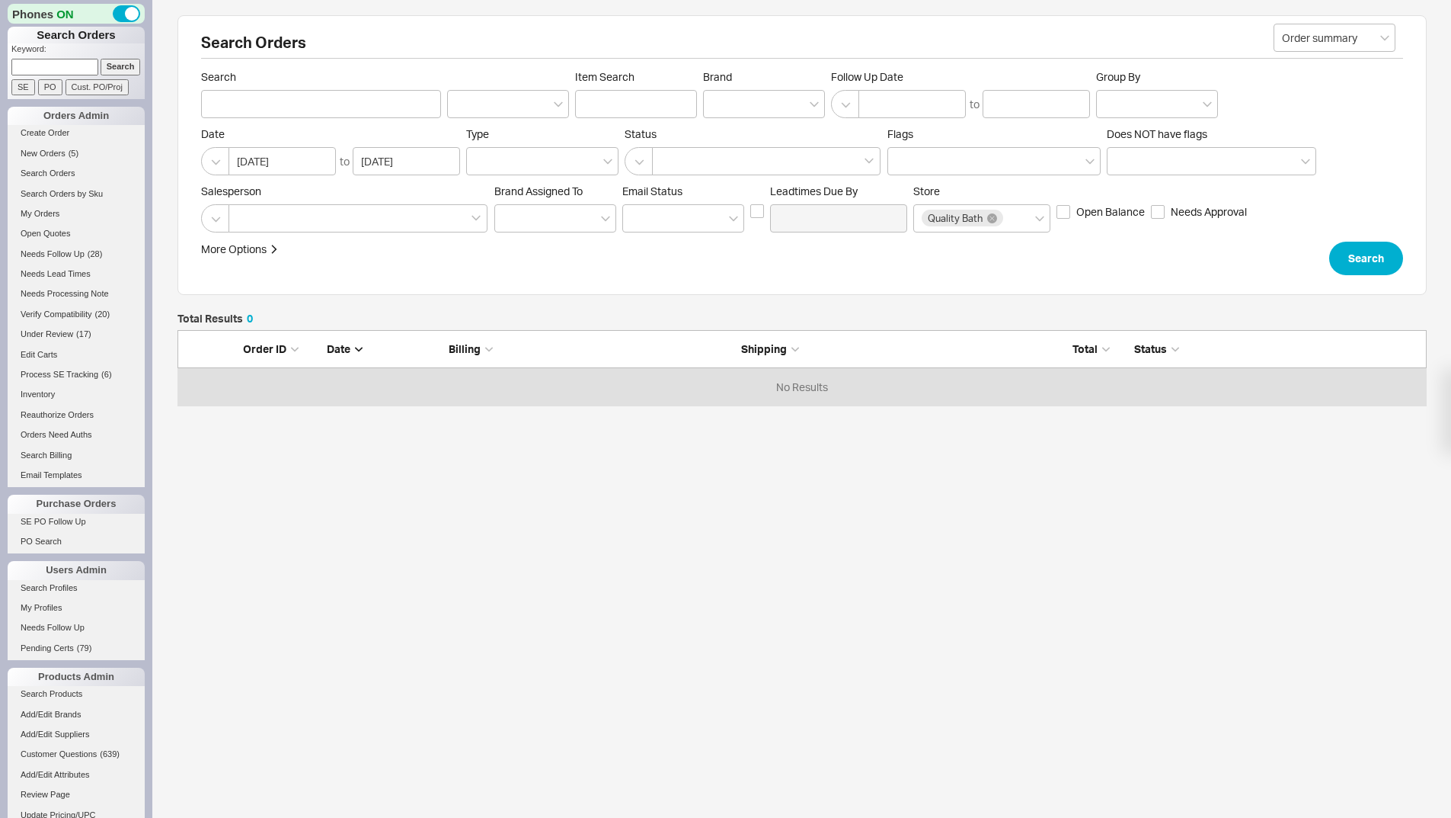
scroll to position [64, 1238]
click at [61, 69] on input at bounding box center [54, 67] width 87 height 16
click at [123, 70] on input "Search" at bounding box center [121, 67] width 40 height 16
click at [35, 62] on input at bounding box center [54, 67] width 87 height 16
type input "933375"
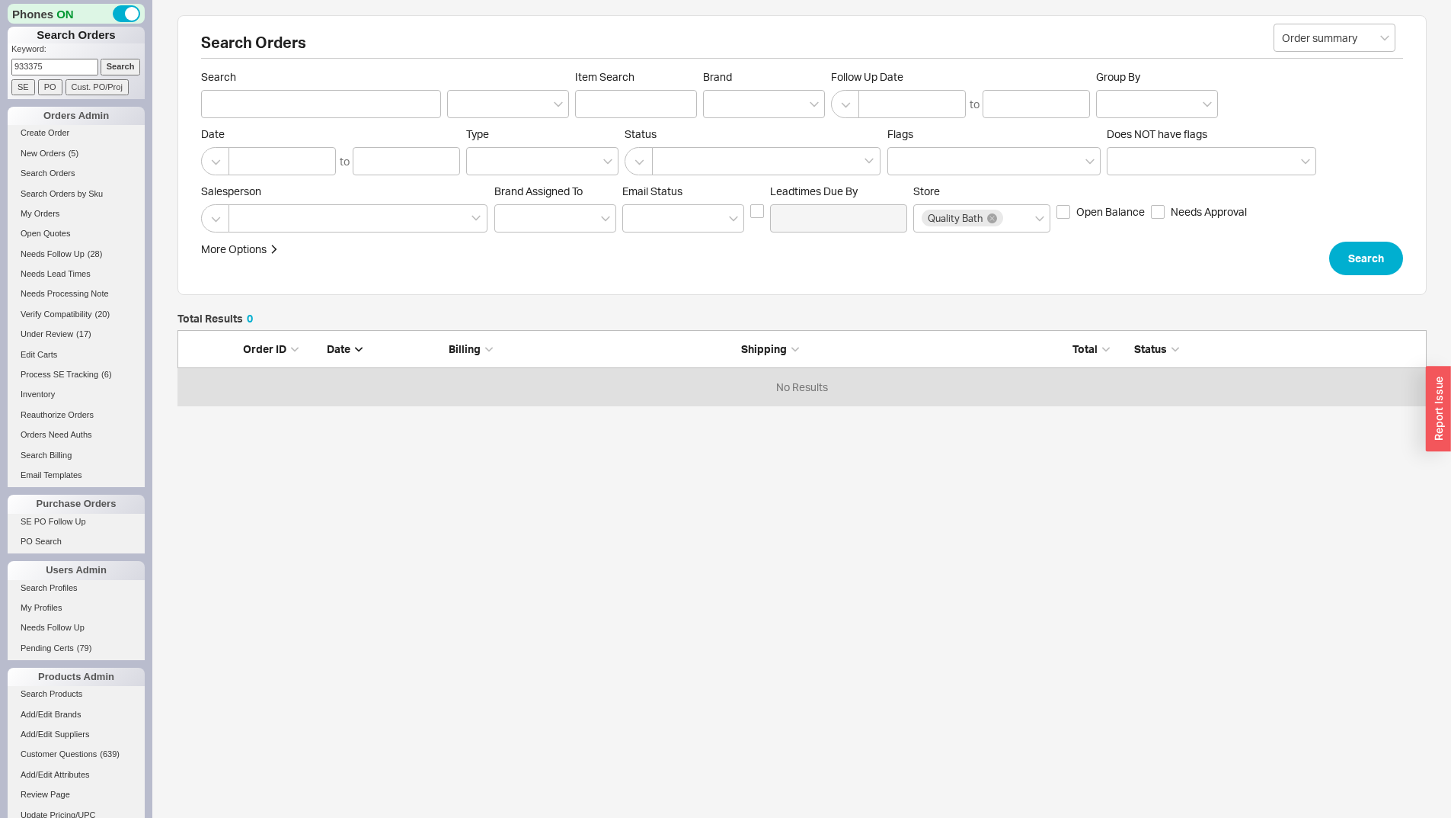
click at [101, 59] on input "Search" at bounding box center [121, 67] width 40 height 16
type input "933375"
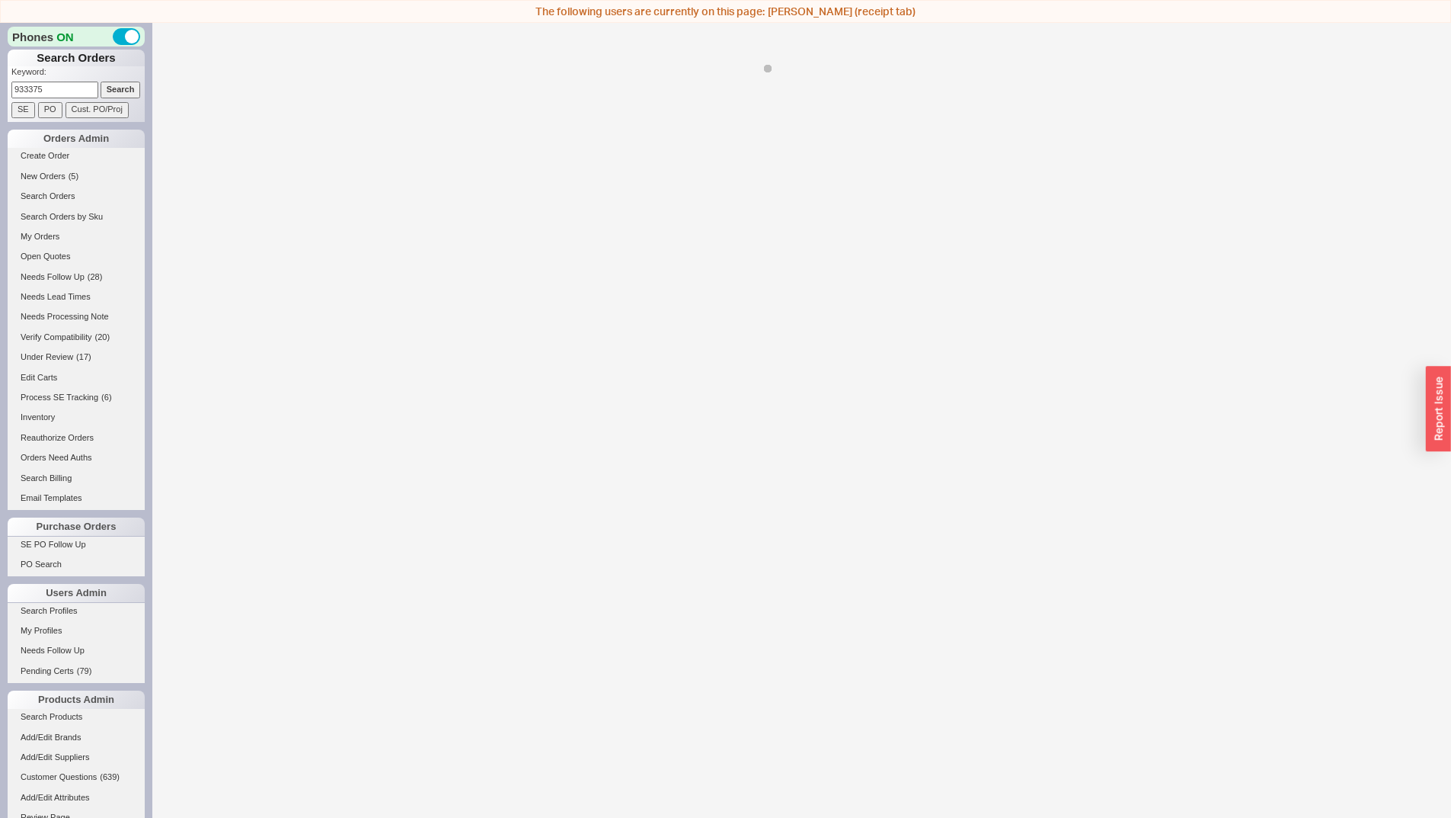
select select "*"
select select "LOW"
select select "3"
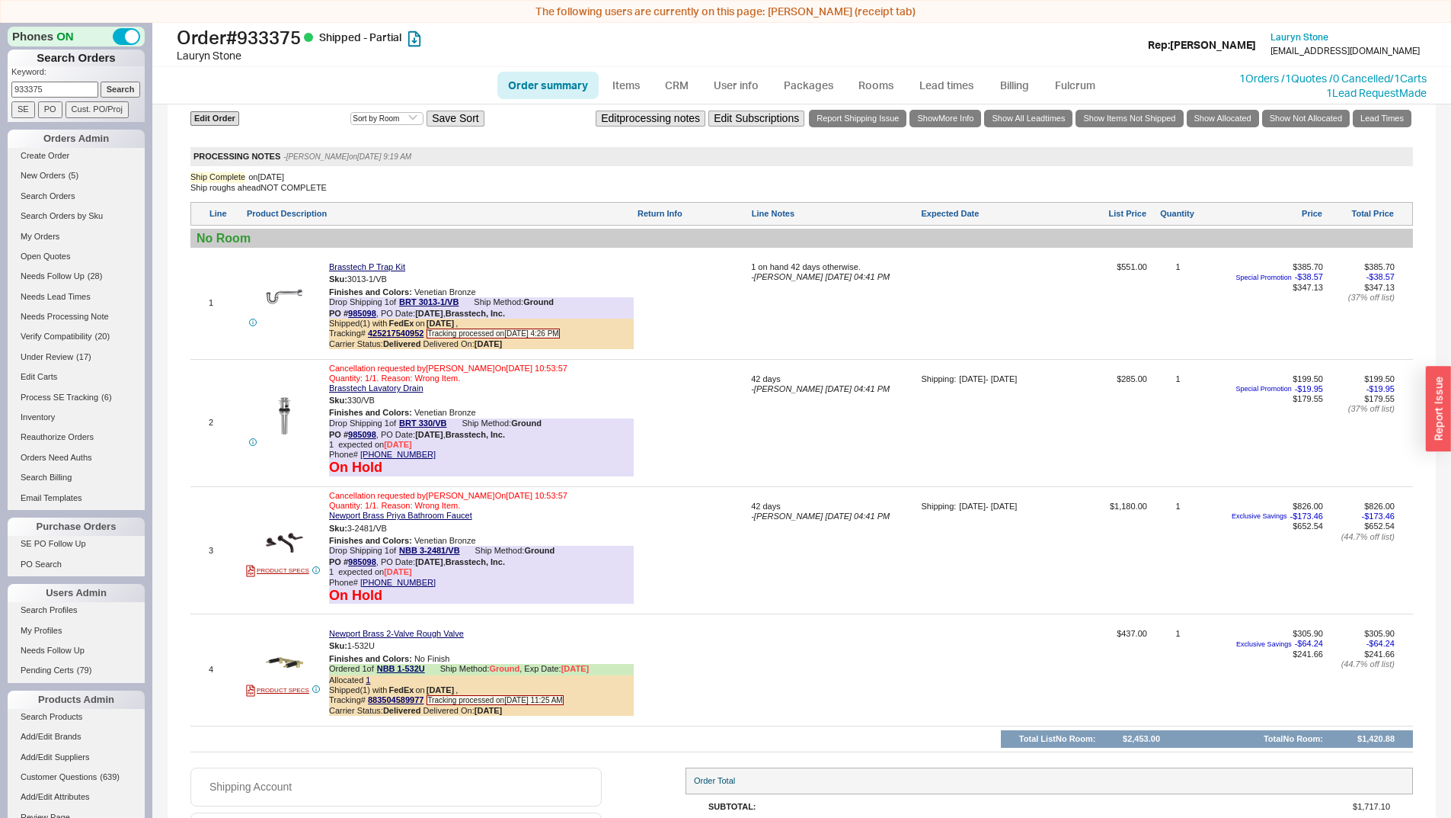
scroll to position [1033, 0]
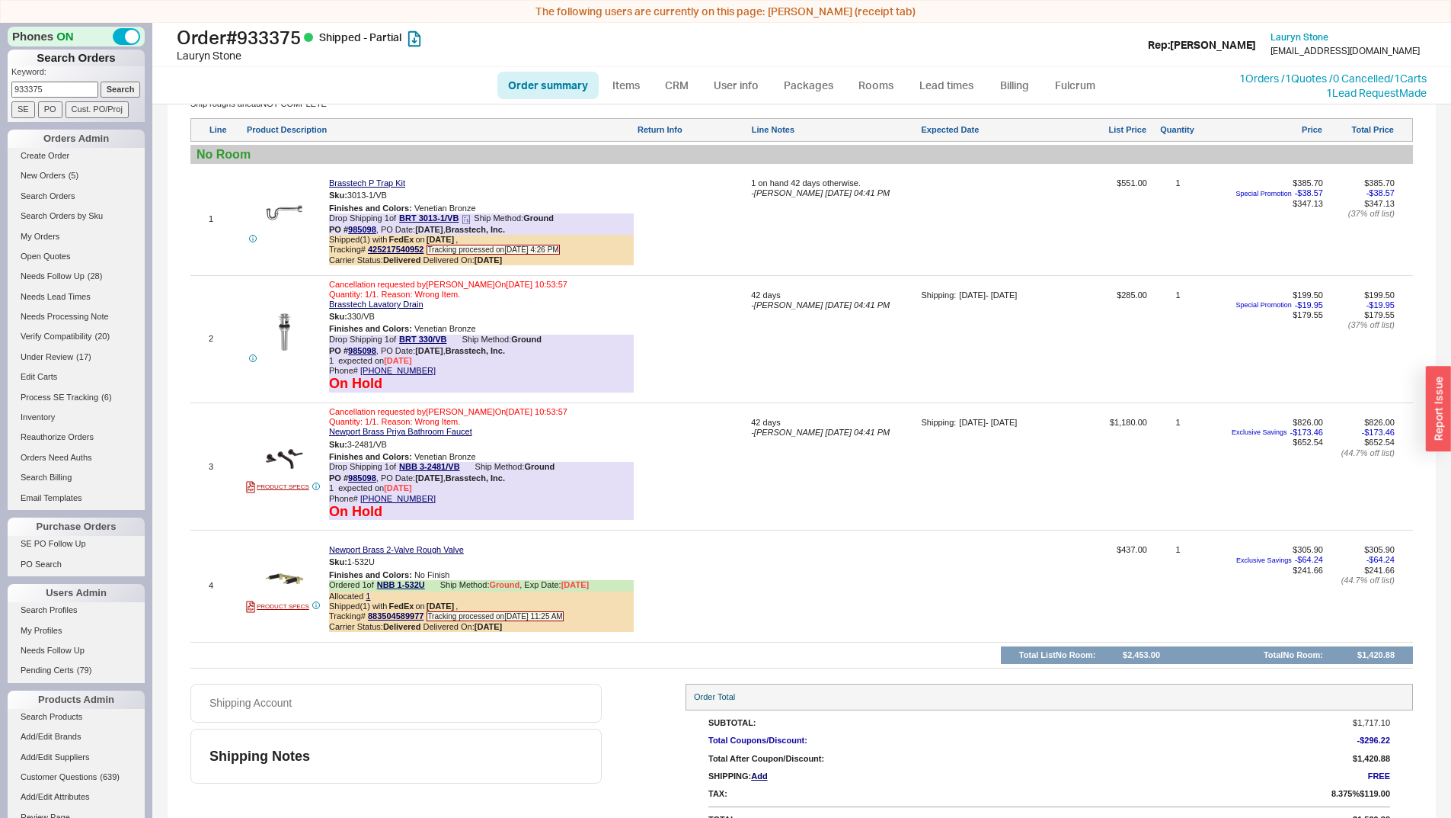
click at [469, 219] on icon at bounding box center [466, 219] width 9 height 9
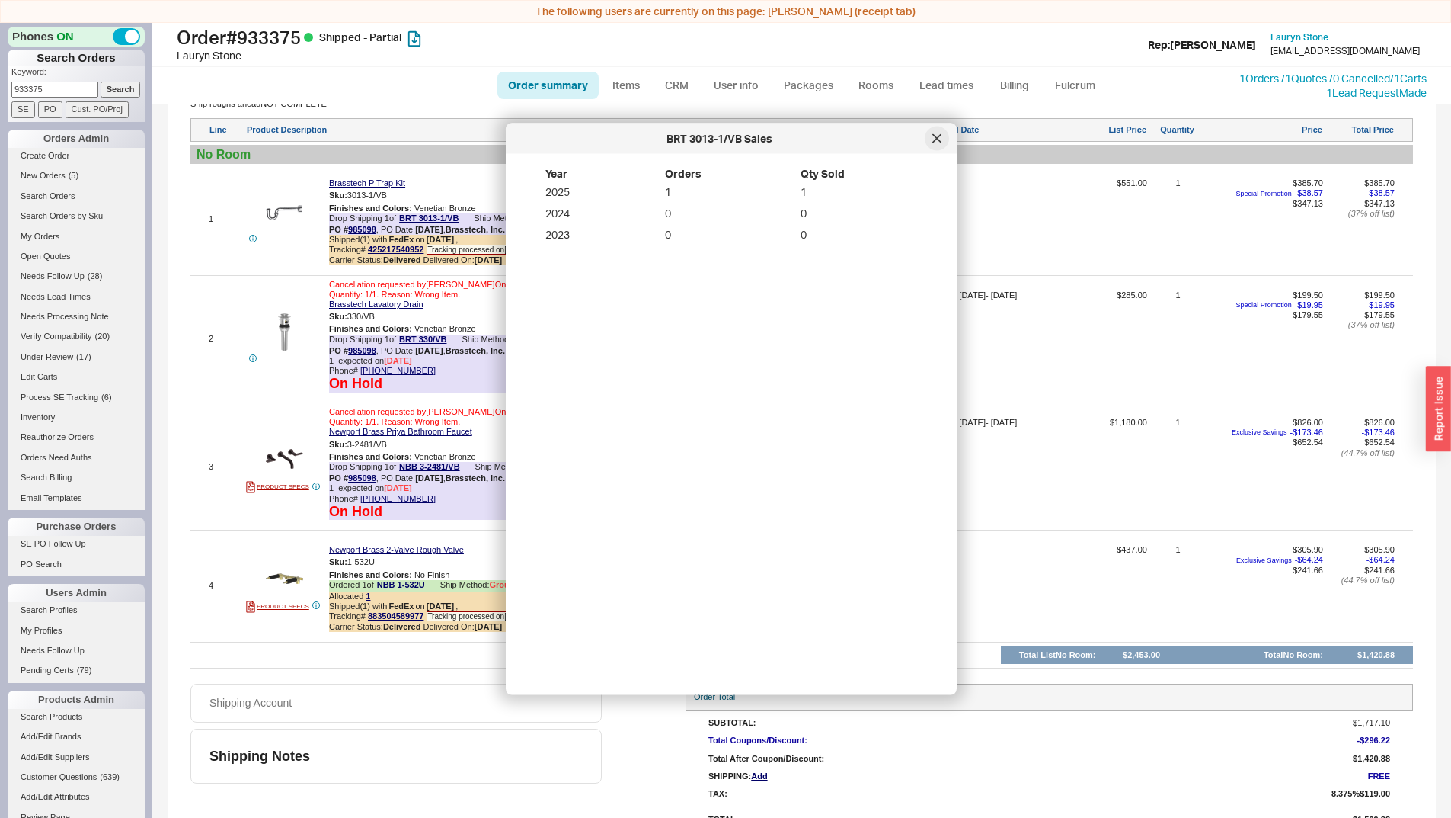
click at [935, 142] on icon at bounding box center [937, 138] width 9 height 9
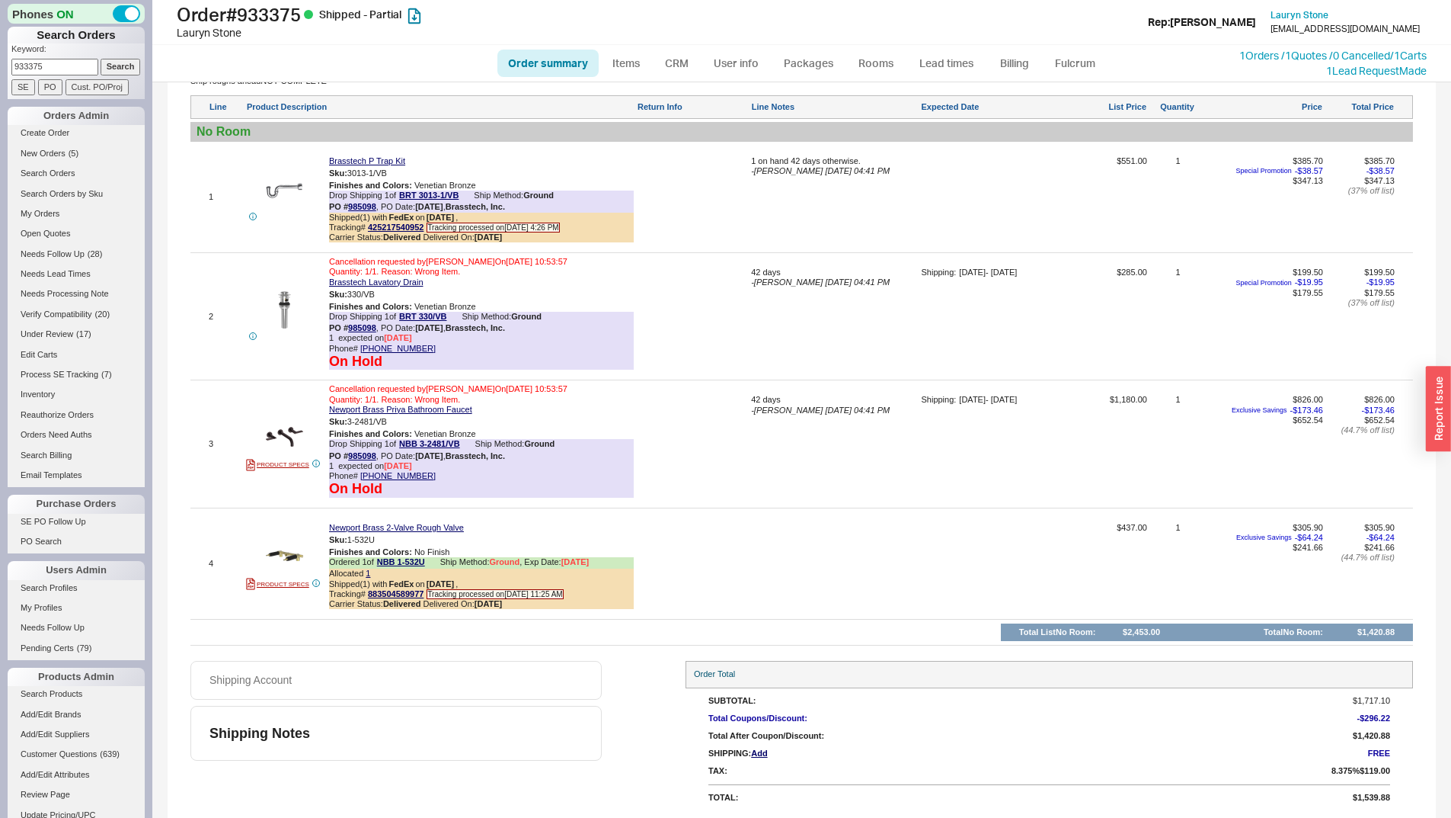
scroll to position [576, 0]
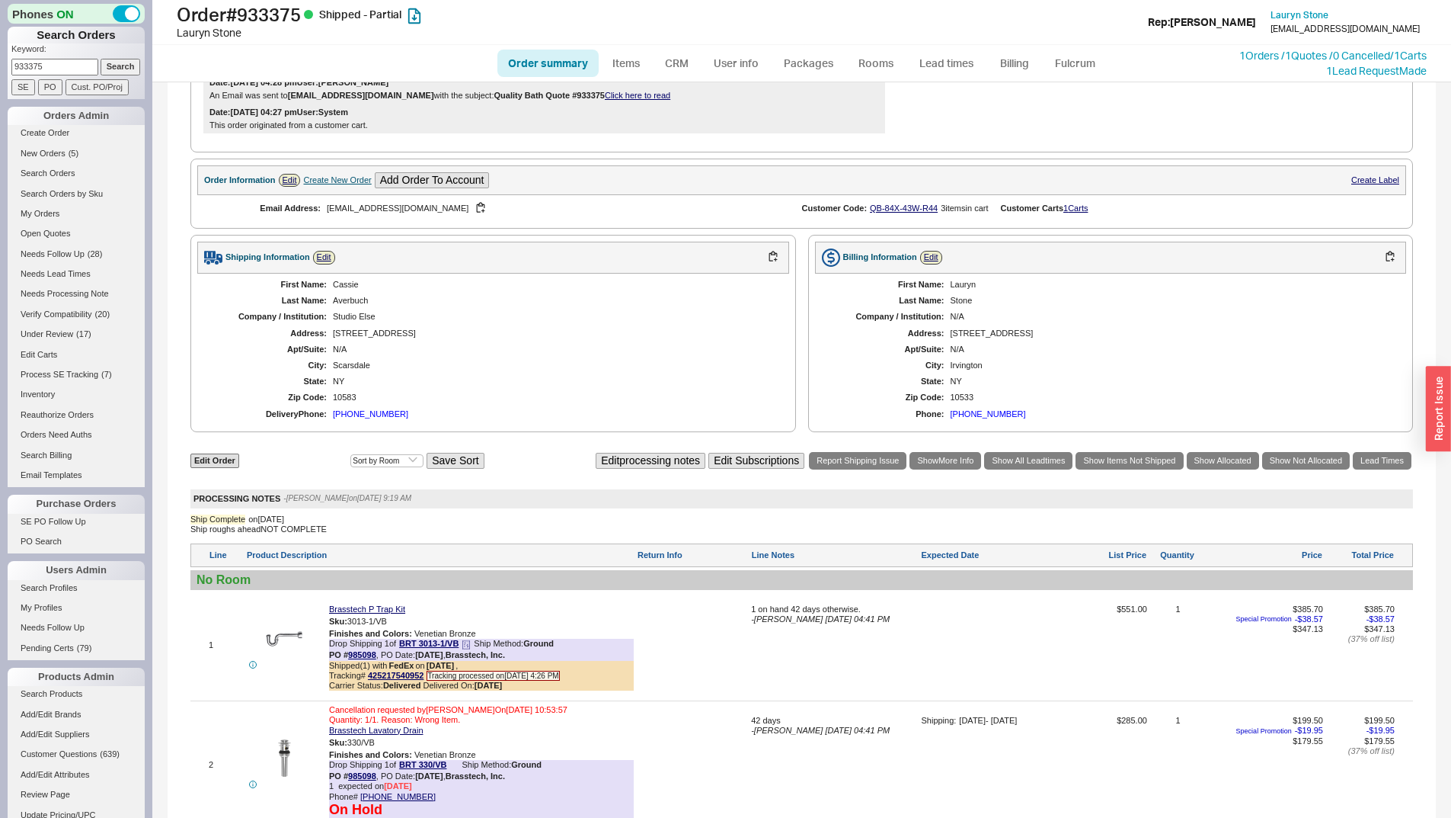
click at [463, 653] on div "Drop Shipping 1 of BRT 3013-1/VB Ship Method: Ground PO # 985098 , PO Date: 8/1…" at bounding box center [481, 648] width 305 height 21
click at [468, 649] on icon at bounding box center [466, 644] width 9 height 9
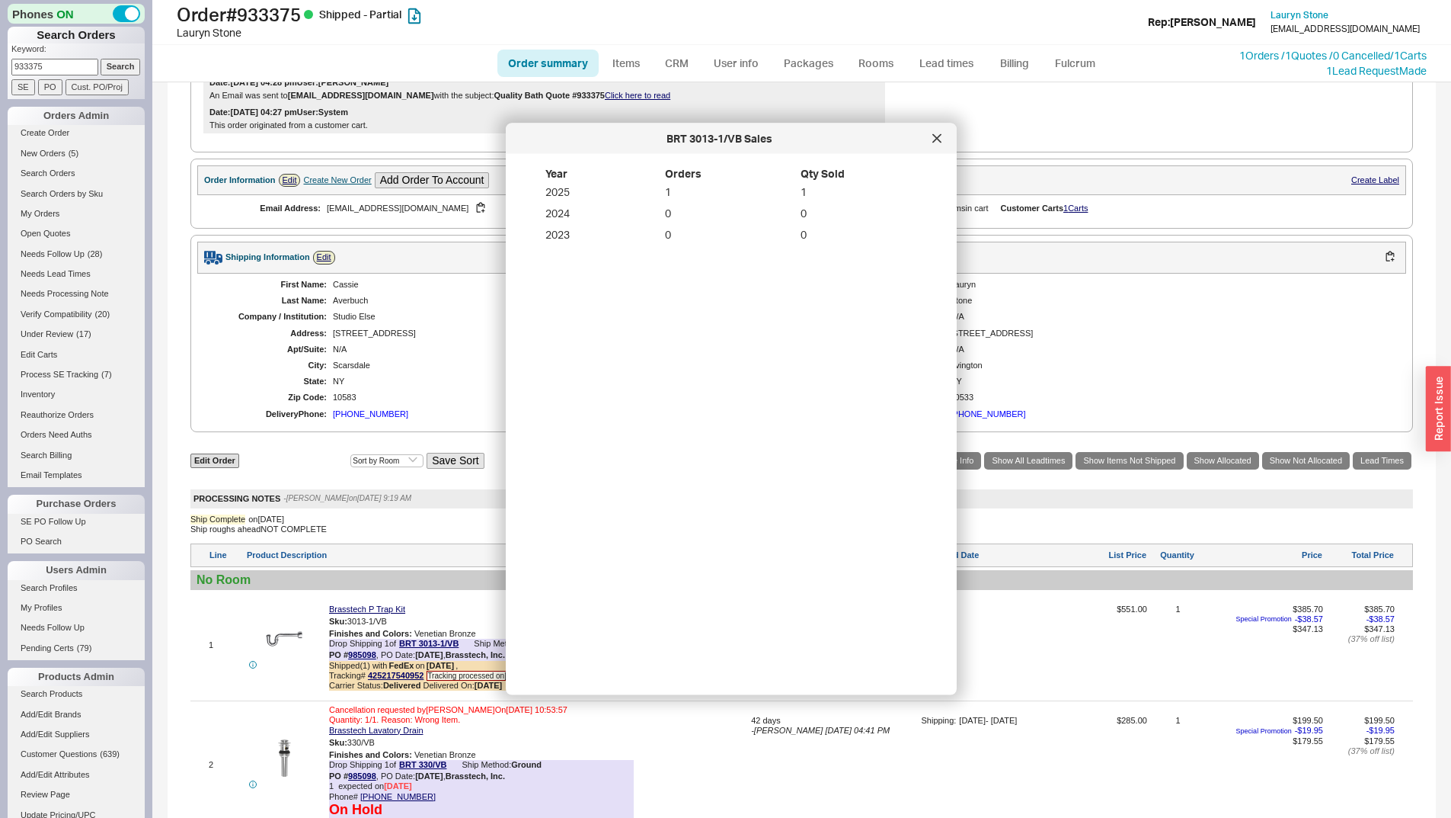
click at [943, 151] on div "BRT 3013-1/VB Sales" at bounding box center [731, 138] width 451 height 30
click at [943, 139] on div at bounding box center [937, 138] width 24 height 24
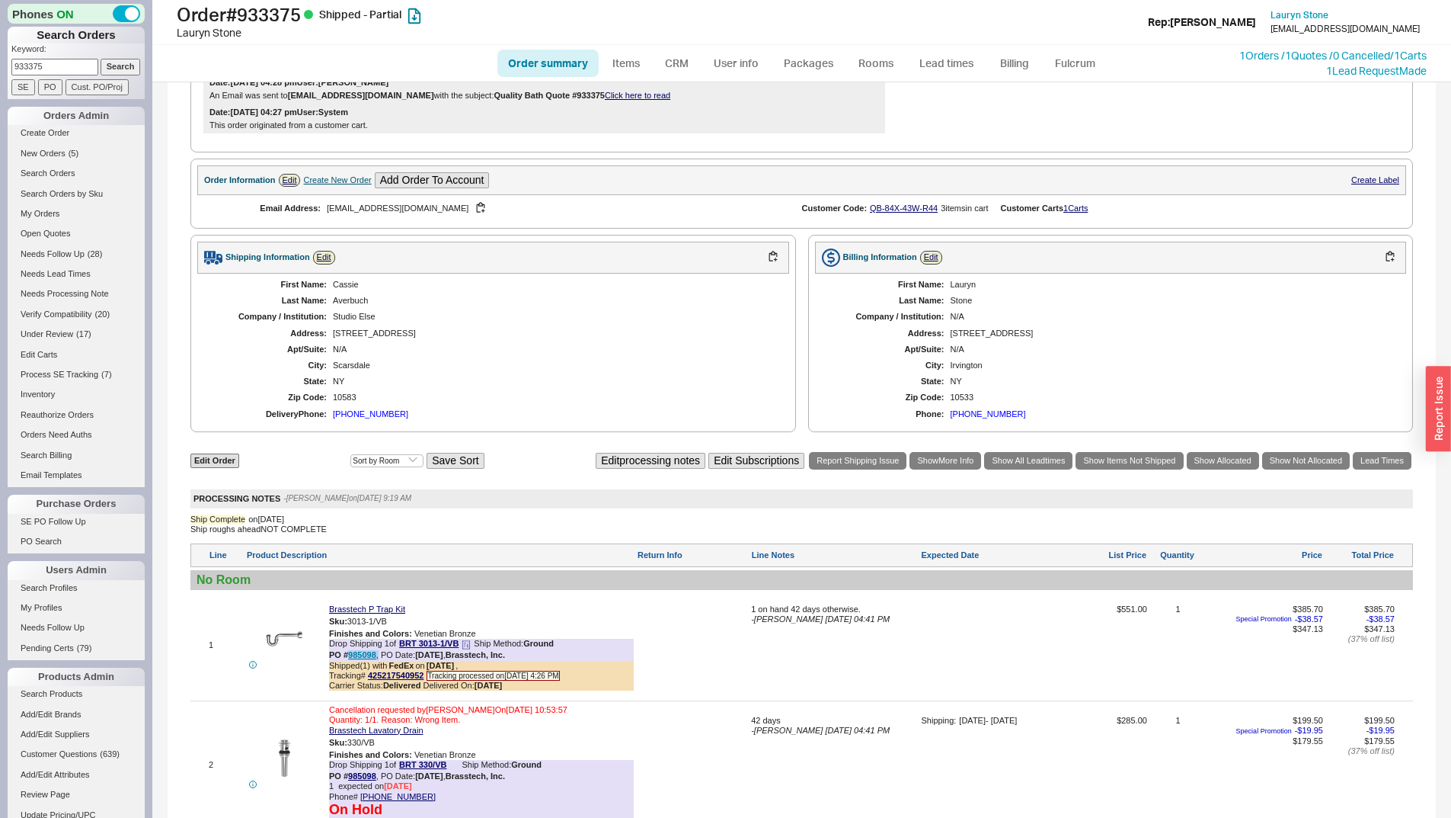
drag, startPoint x: 378, startPoint y: 663, endPoint x: 349, endPoint y: 665, distance: 29.0
click at [349, 660] on div "PO # 985098 , PO Date: 8/12/25 , Brasstech, Inc." at bounding box center [417, 655] width 176 height 10
copy div "985098 ,"
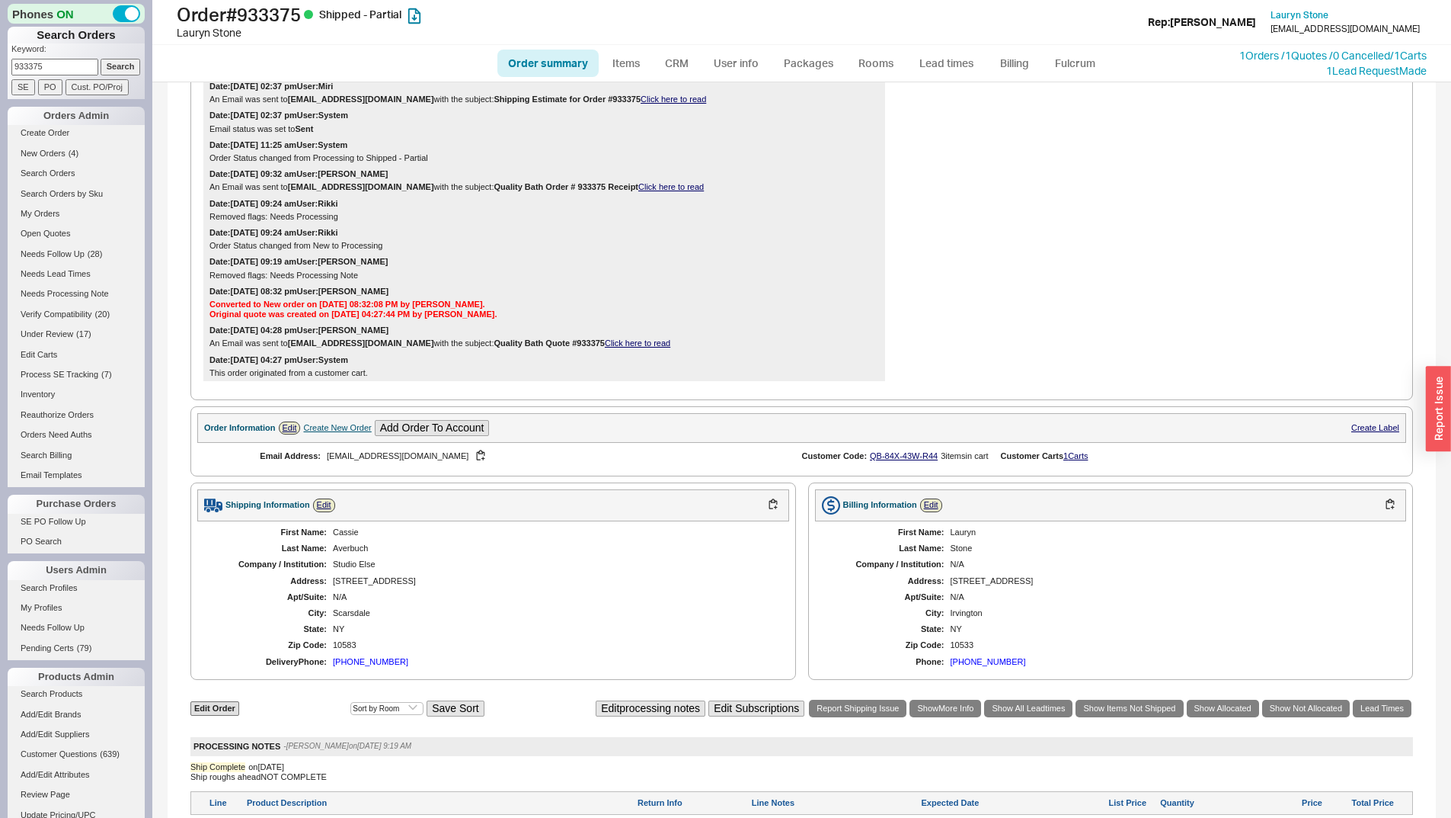
scroll to position [0, 0]
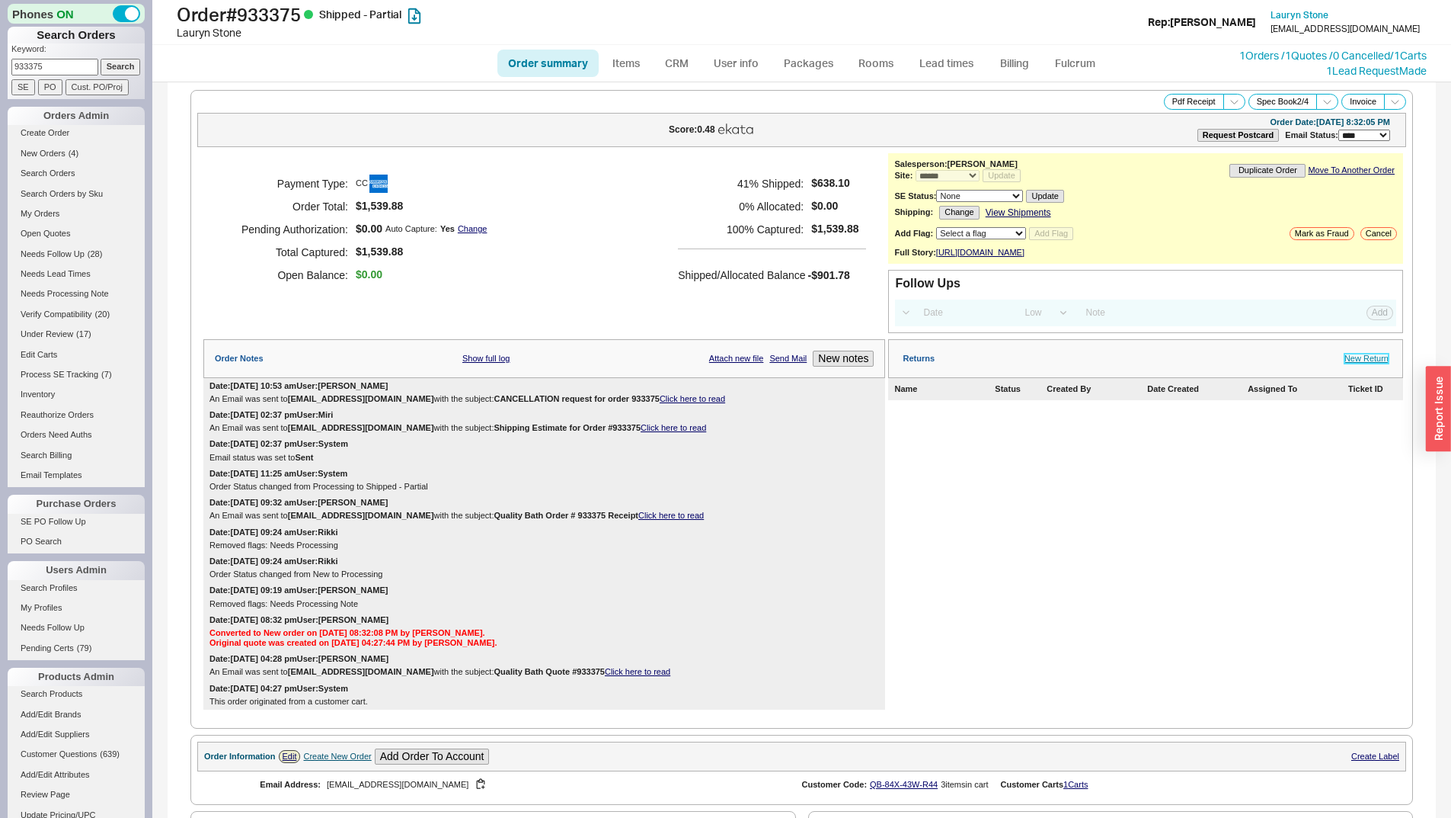
click at [1368, 363] on link "New Return" at bounding box center [1367, 359] width 44 height 10
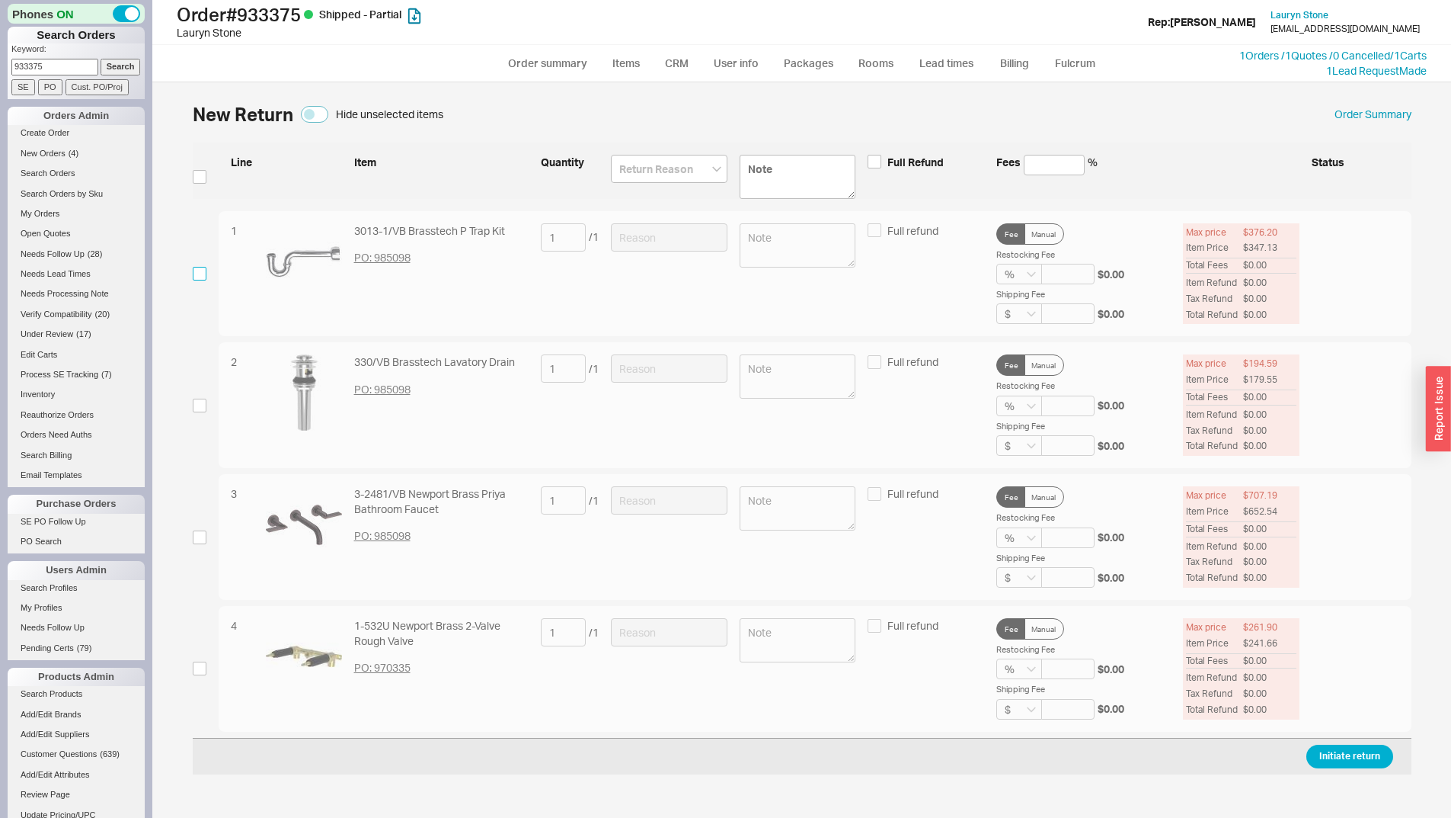
click at [194, 267] on input "checkbox" at bounding box center [200, 274] width 14 height 14
checkbox input "true"
click at [643, 233] on input at bounding box center [669, 237] width 117 height 28
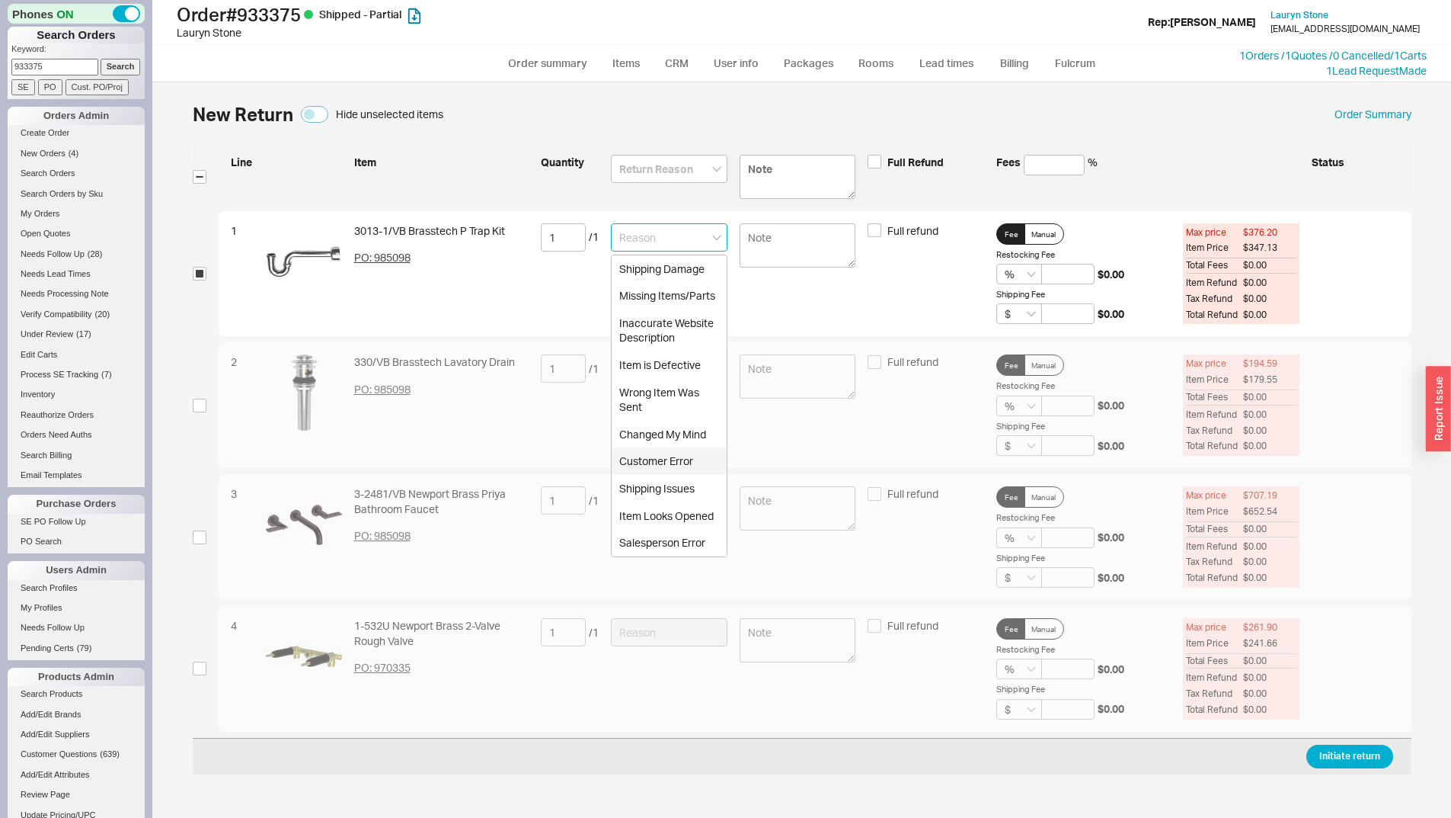
click at [668, 463] on div "Customer Error" at bounding box center [669, 460] width 115 height 27
type input "Customer Error"
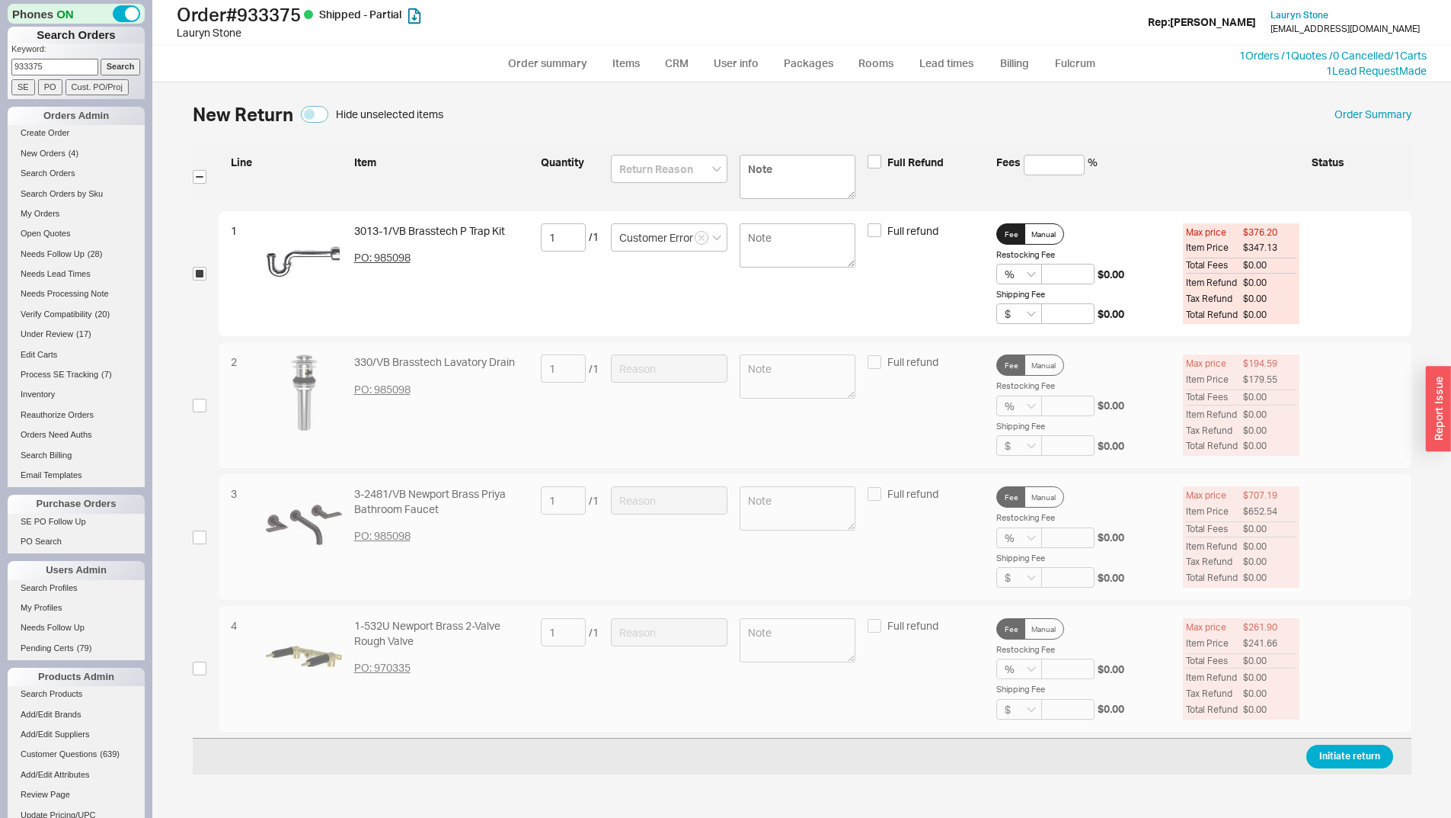
click at [1388, 739] on div "Initiate return" at bounding box center [802, 756] width 1219 height 37
click at [1384, 748] on button "Initiate return" at bounding box center [1350, 756] width 87 height 24
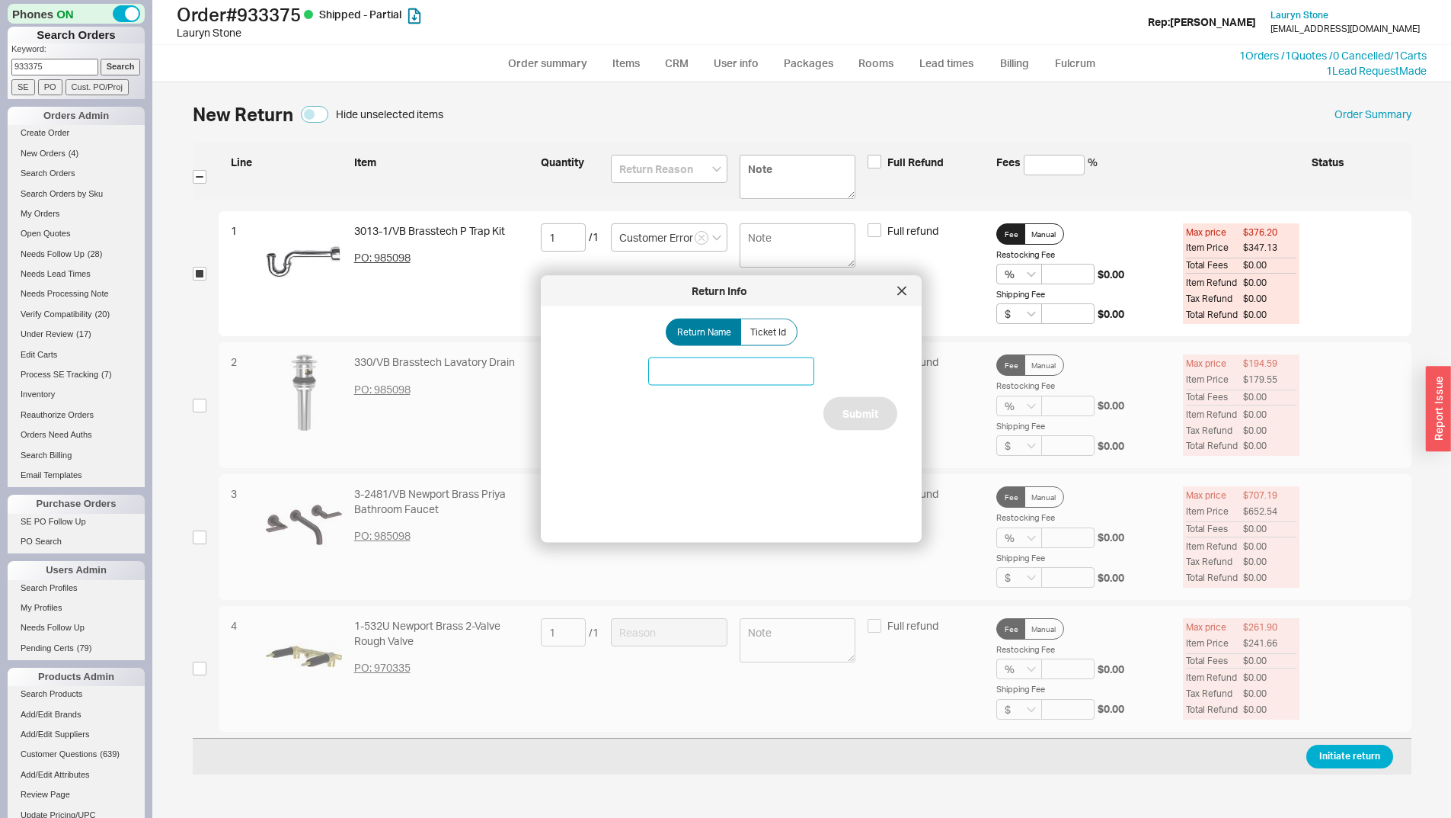
click at [742, 373] on input at bounding box center [731, 371] width 166 height 28
type input "Return for p trap"
click at [846, 399] on button "Submit" at bounding box center [861, 414] width 74 height 34
select select "*"
select select "LOW"
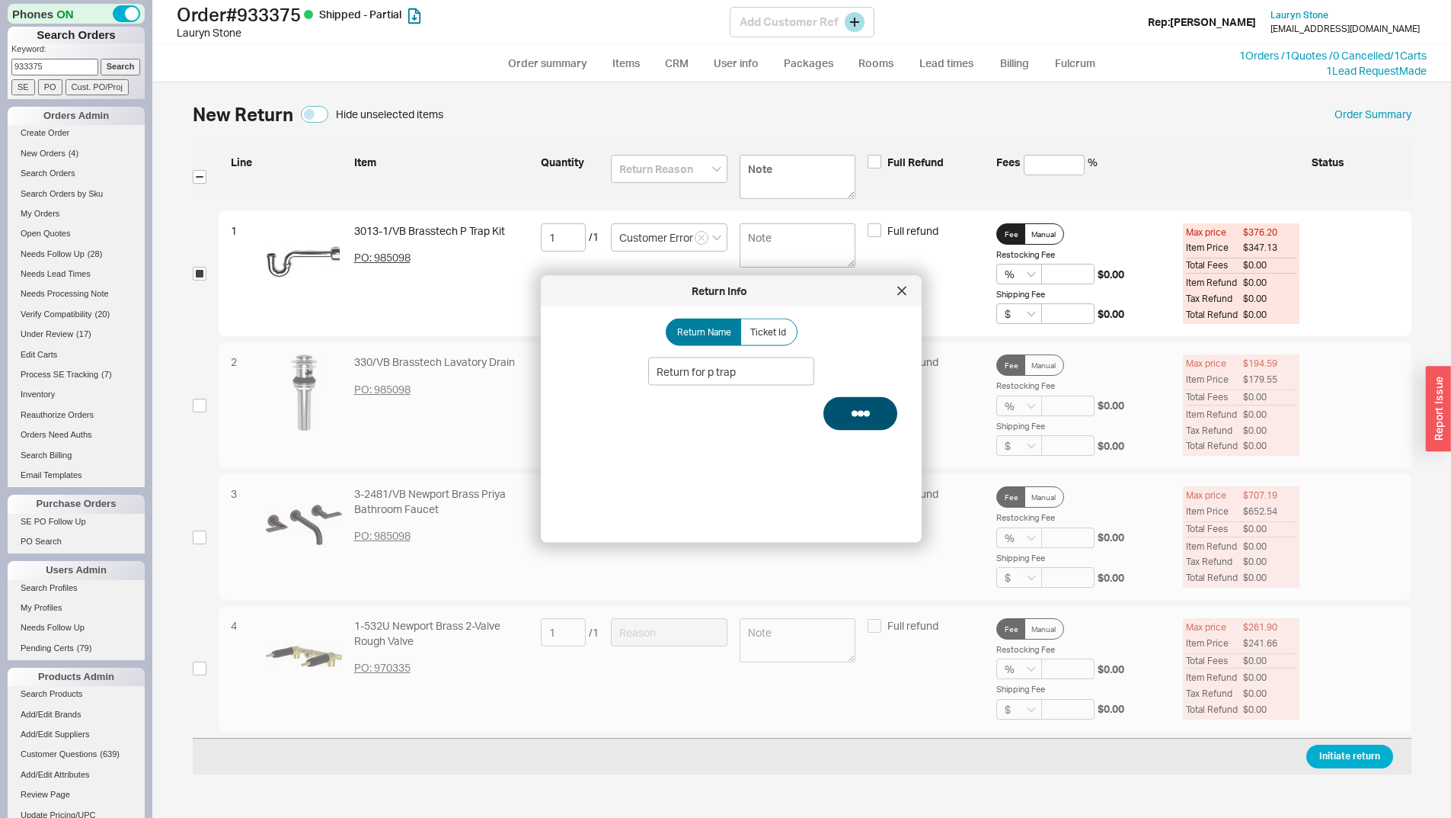
select select "3"
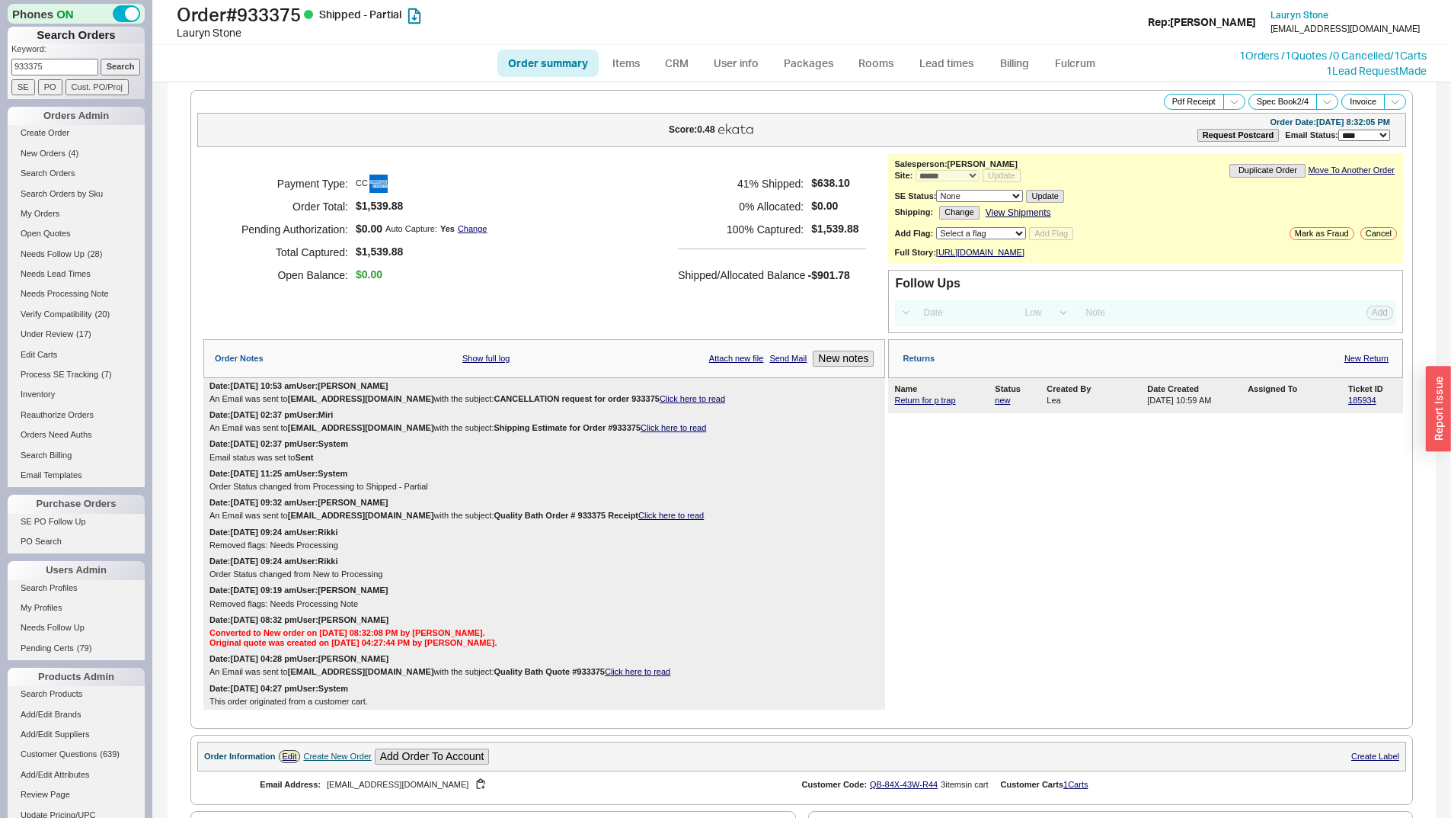
click at [1348, 405] on div "Return for p trap new Lea 08/20/2025 10:59 AM 185934" at bounding box center [1145, 400] width 503 height 13
click at [1353, 405] on link "185934" at bounding box center [1363, 399] width 28 height 9
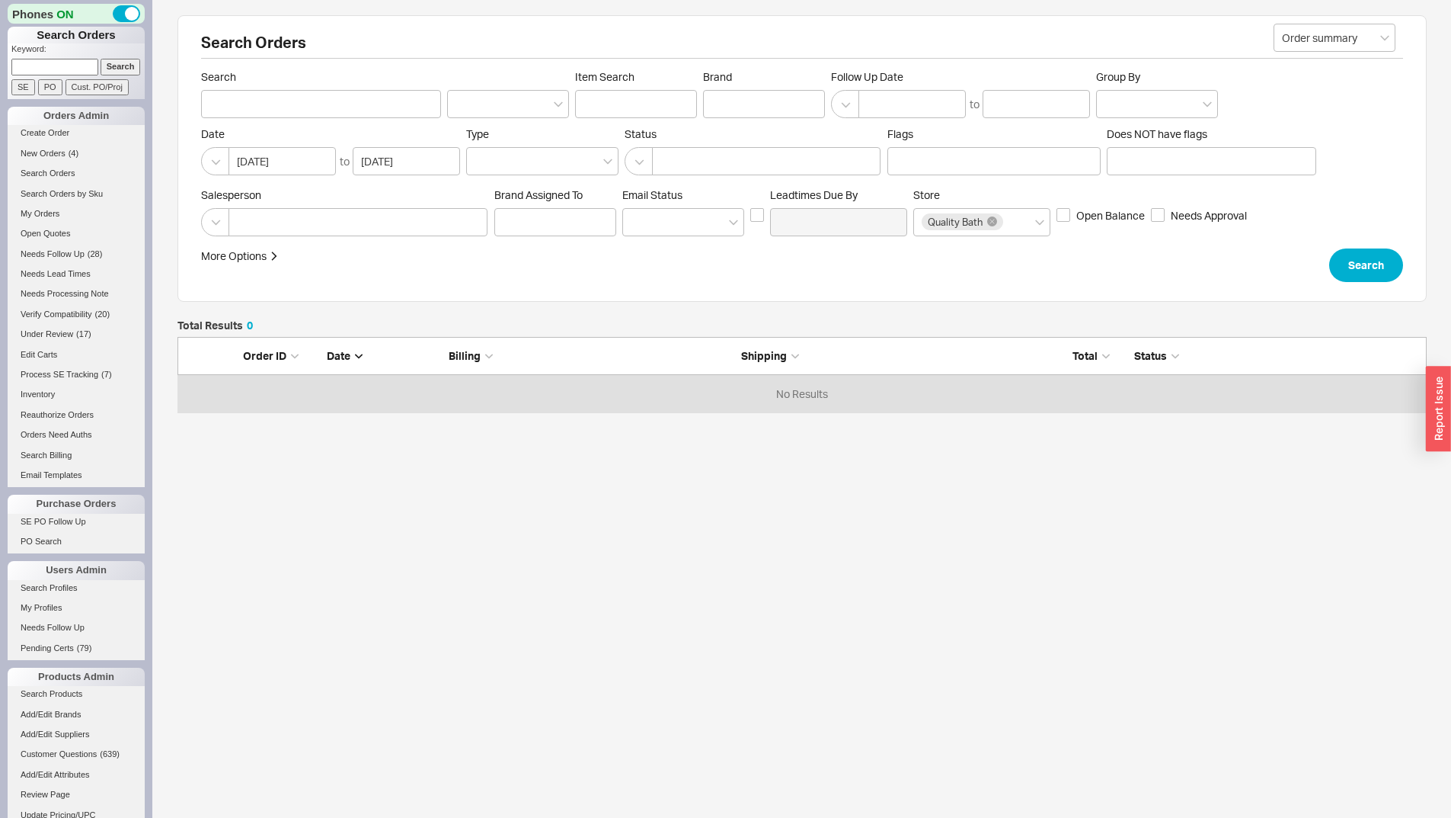
scroll to position [64, 1238]
type input "930519"
drag, startPoint x: 103, startPoint y: 69, endPoint x: 210, endPoint y: 86, distance: 108.1
click at [104, 71] on input "Search" at bounding box center [121, 67] width 40 height 16
type input "930519"
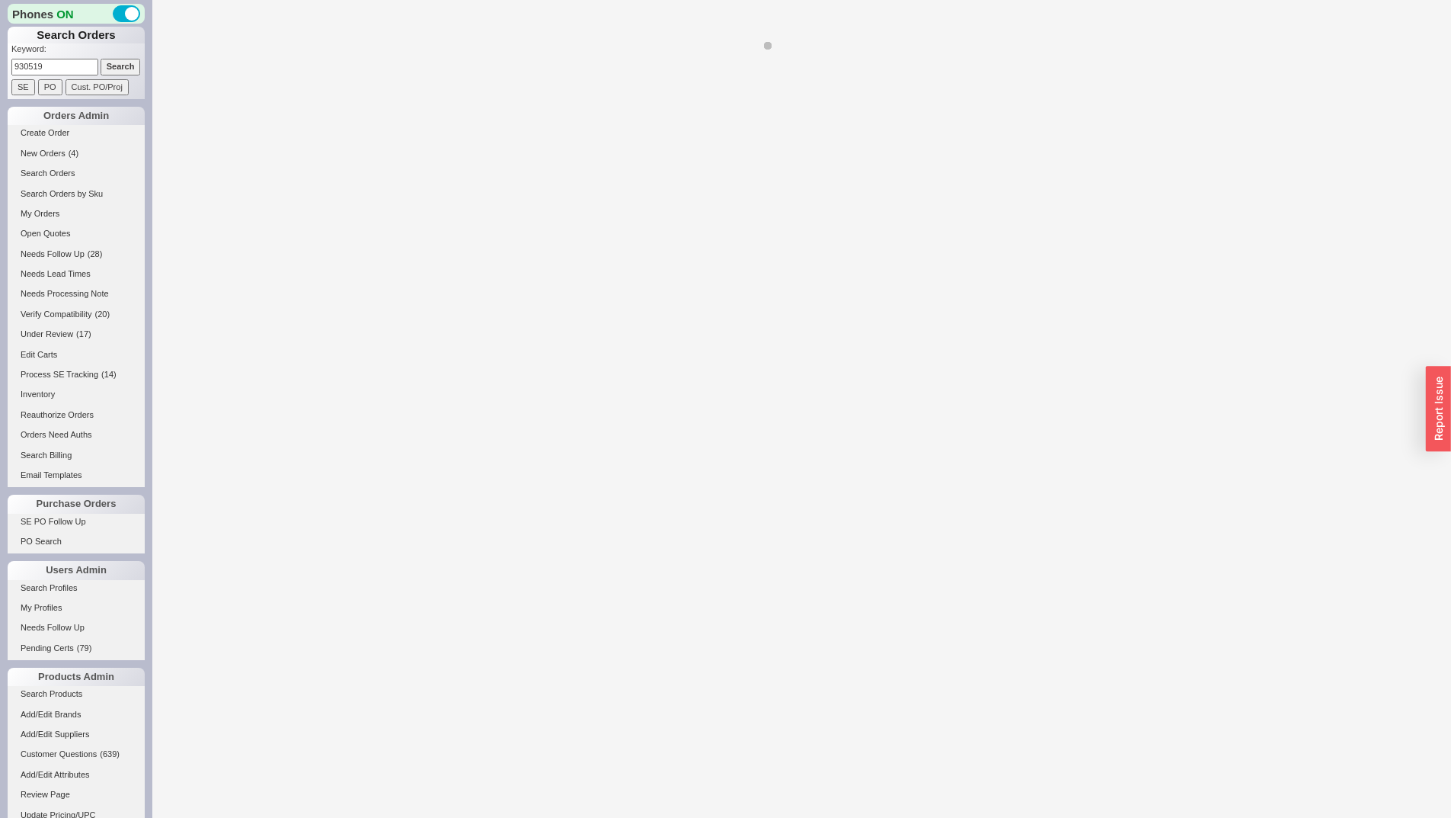
select select "LOW"
select select "3"
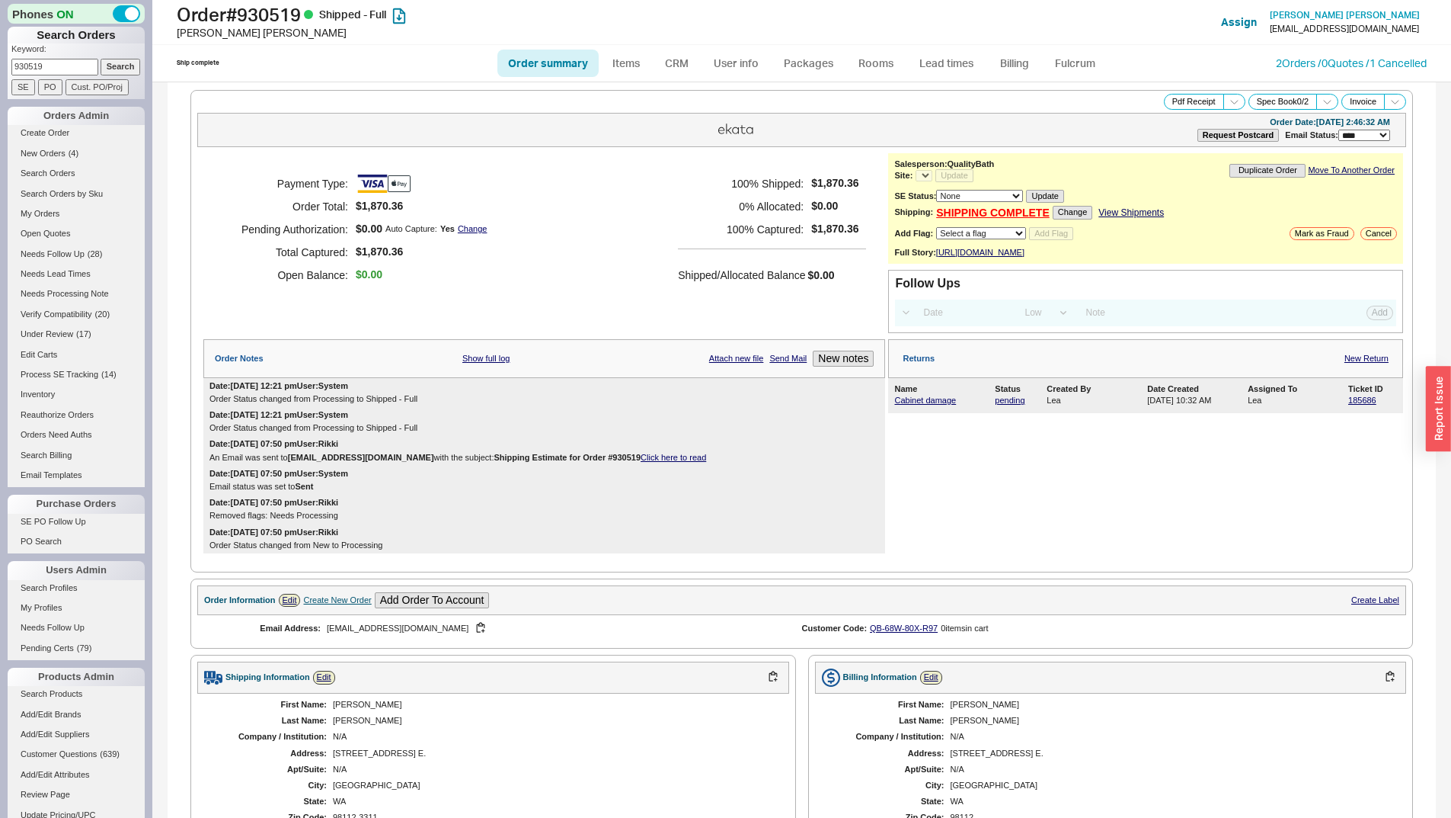
select select "*"
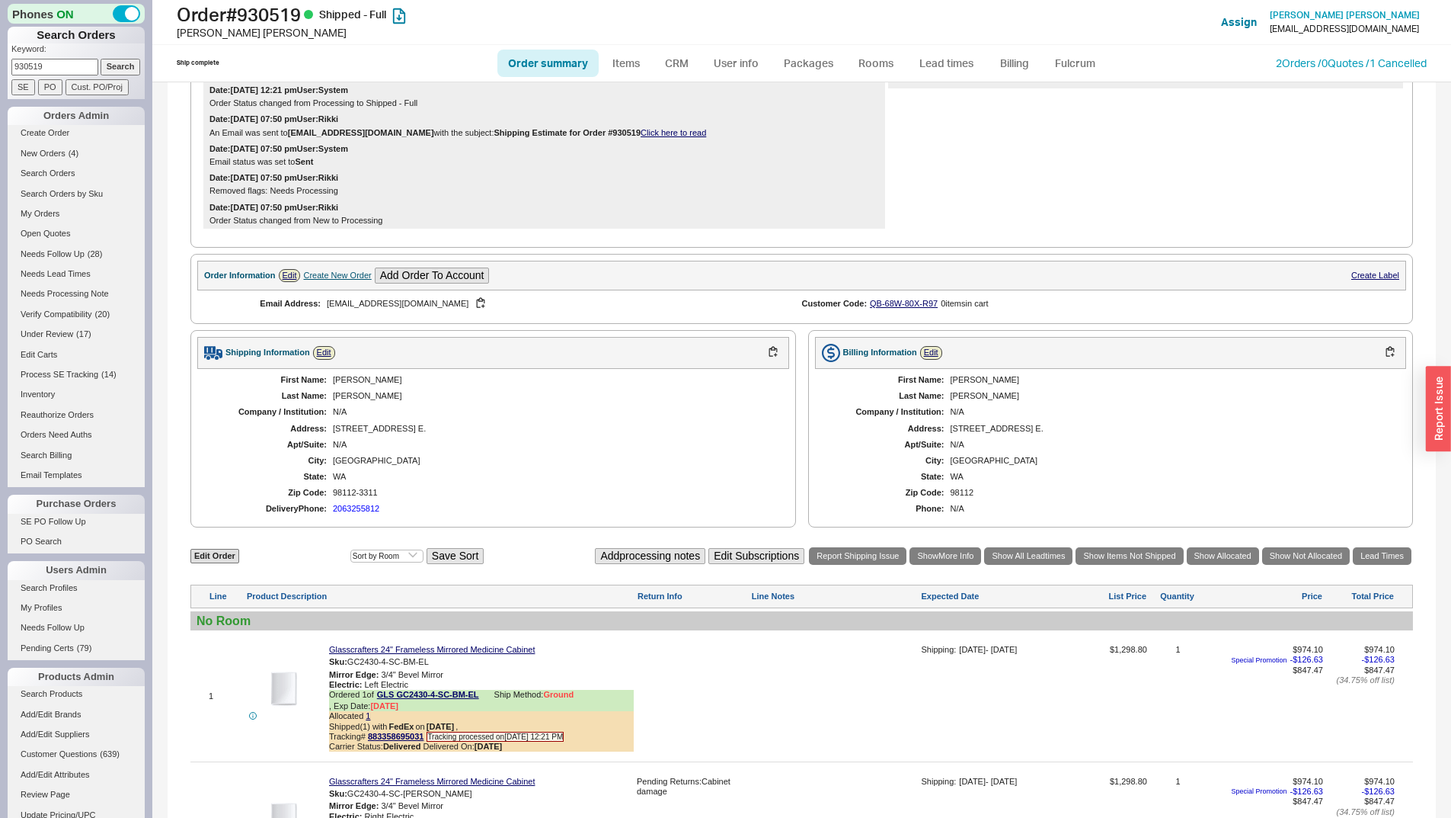
scroll to position [533, 0]
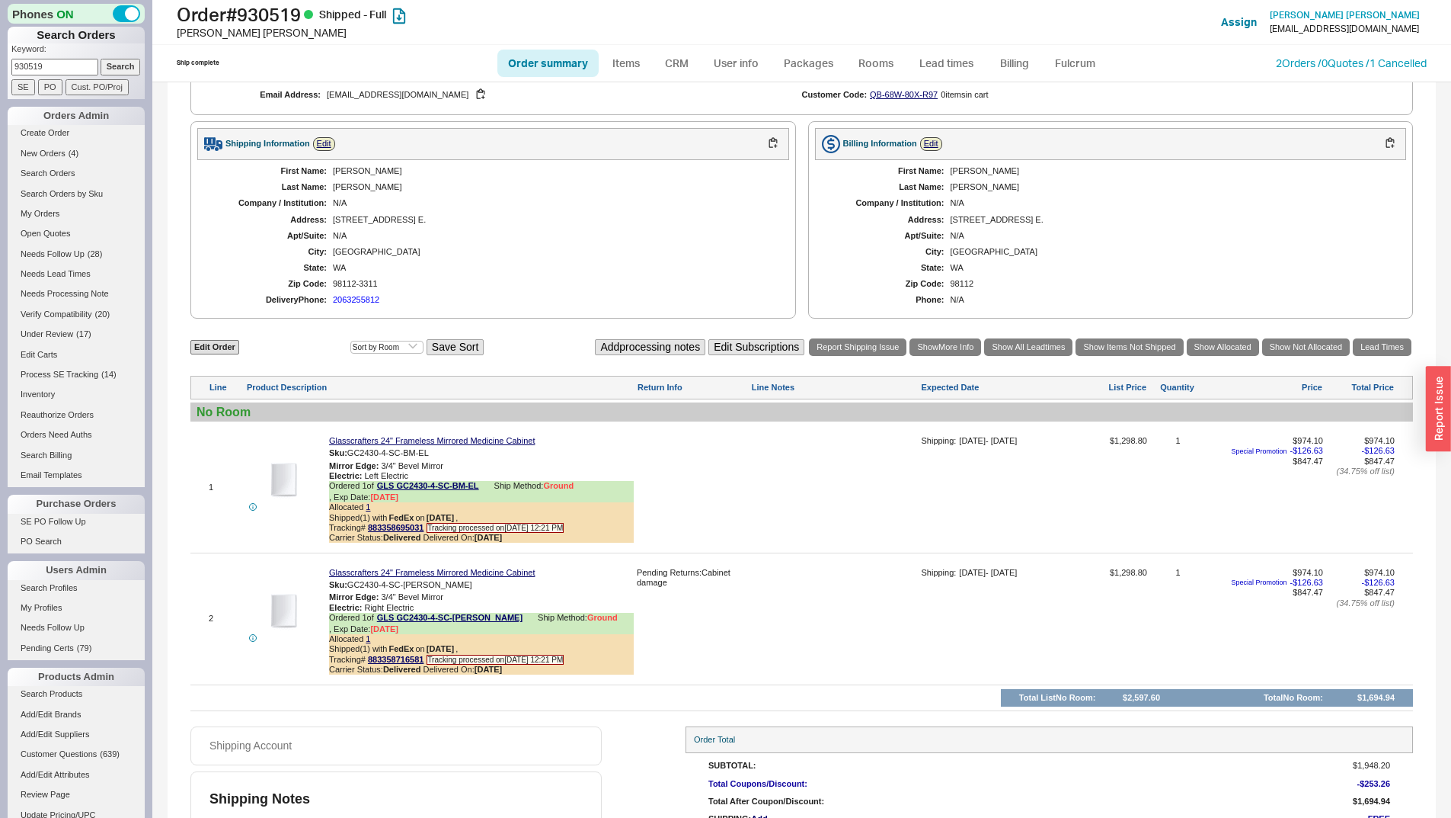
click at [42, 66] on input "930519" at bounding box center [54, 67] width 87 height 16
click at [42, 65] on input "930519" at bounding box center [54, 67] width 87 height 16
paste input "1075487"
type input "1075487"
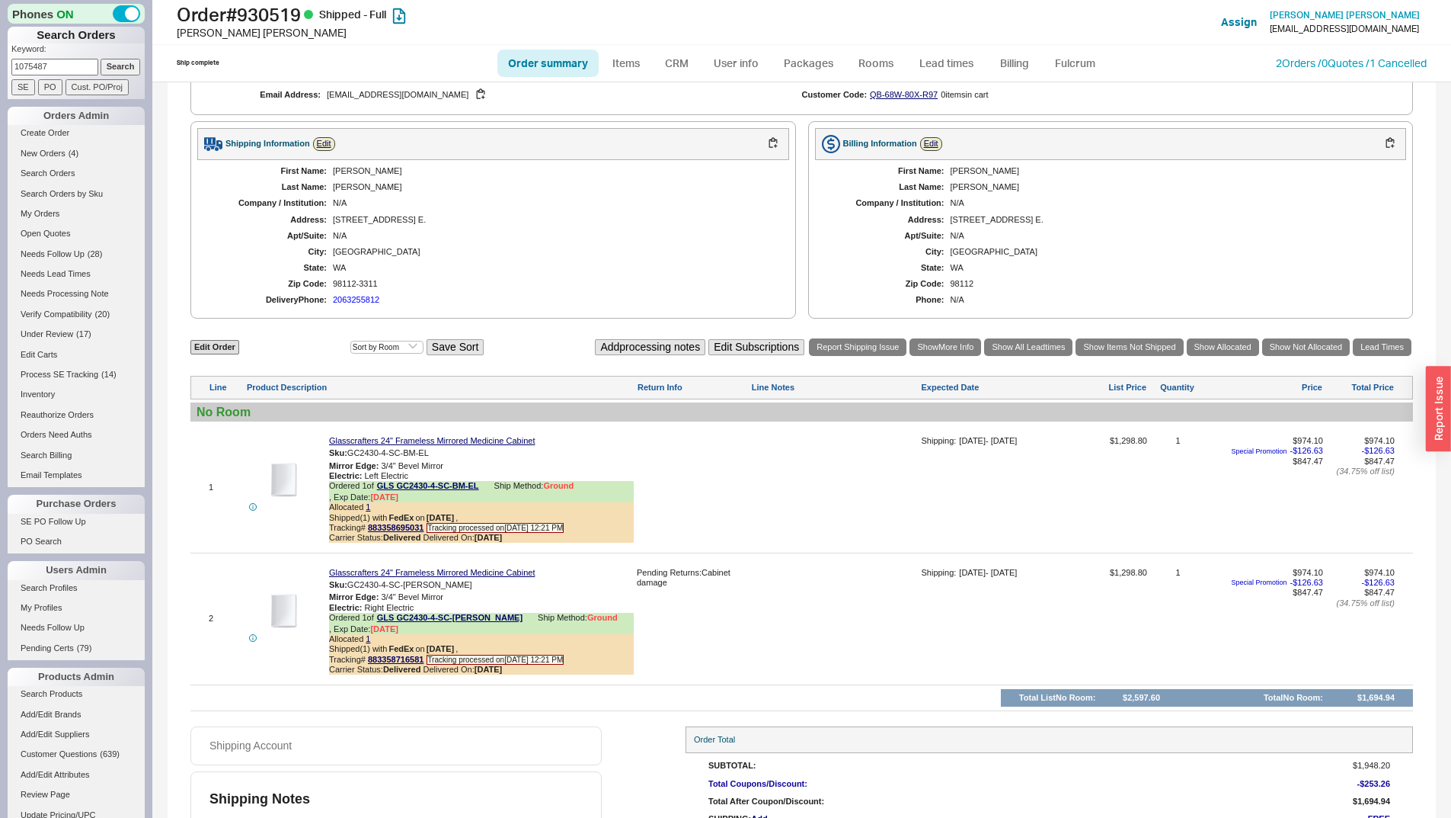
click at [25, 84] on input "SE" at bounding box center [23, 87] width 24 height 16
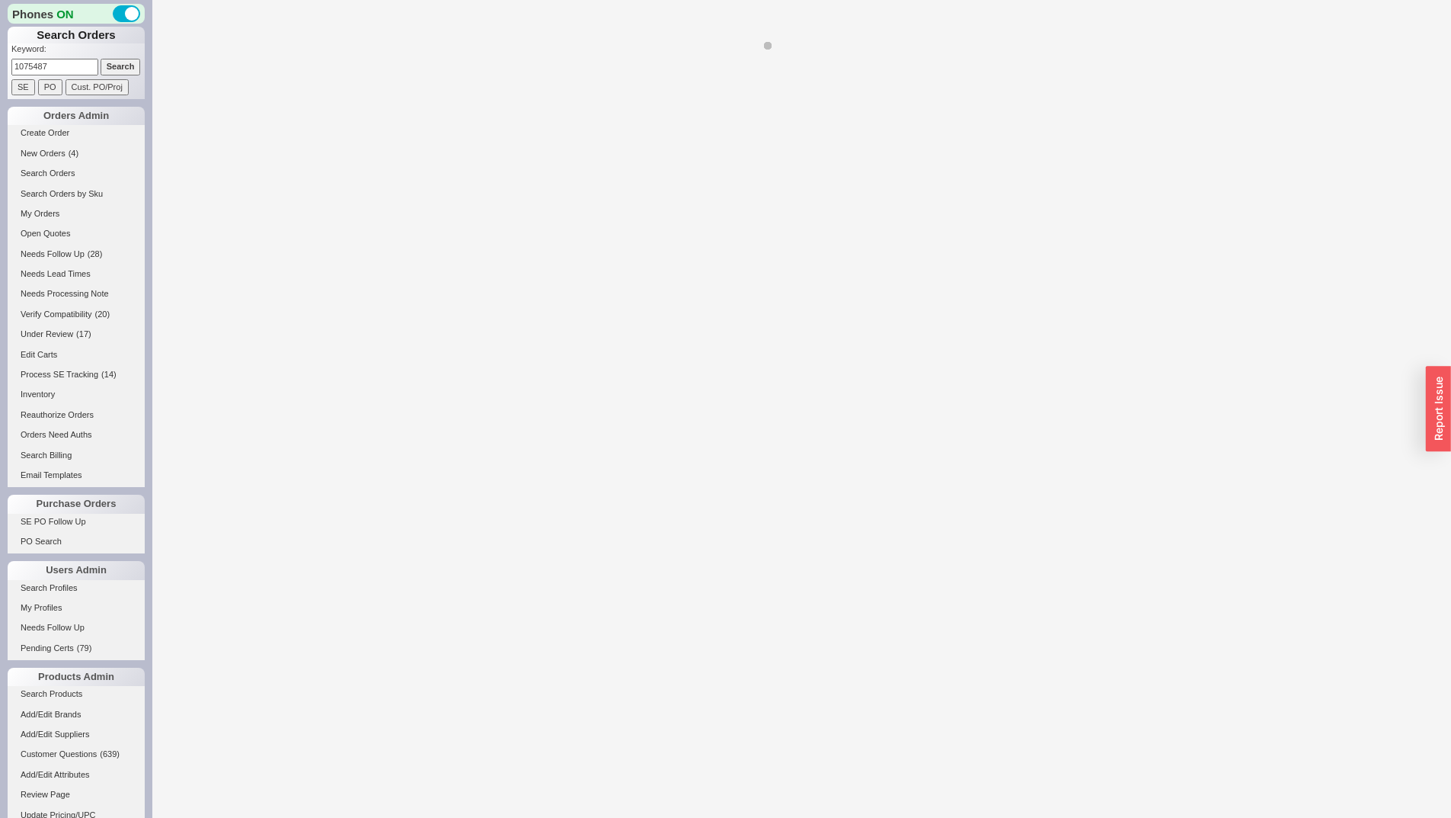
select select "**"
select select "*"
select select "LOW"
select select "3"
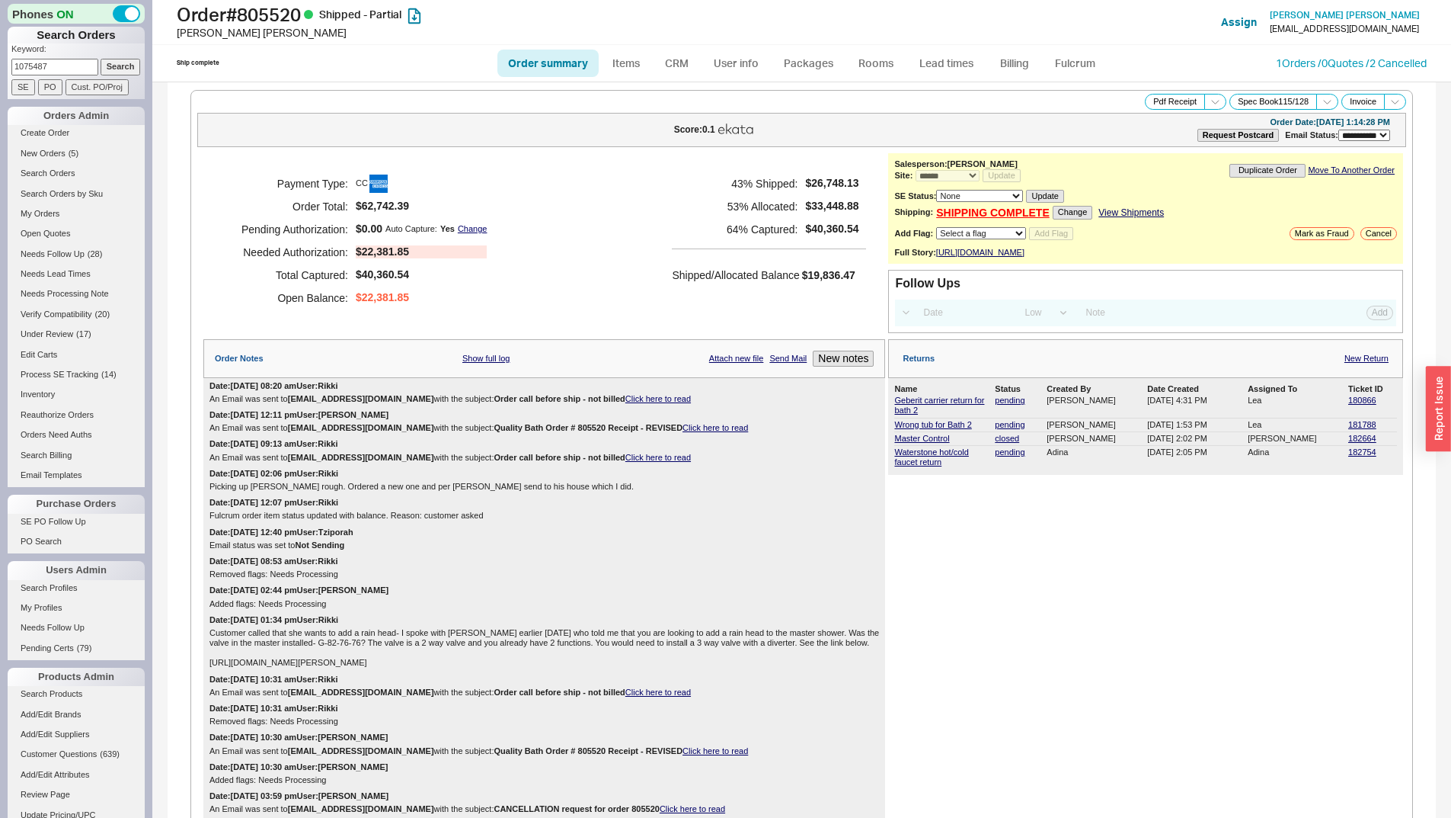
click at [60, 56] on p "Keyword:" at bounding box center [77, 50] width 133 height 15
click at [64, 66] on input "1075487" at bounding box center [54, 67] width 87 height 16
paste input "828745"
click at [85, 66] on input "1075487828745" at bounding box center [54, 67] width 87 height 16
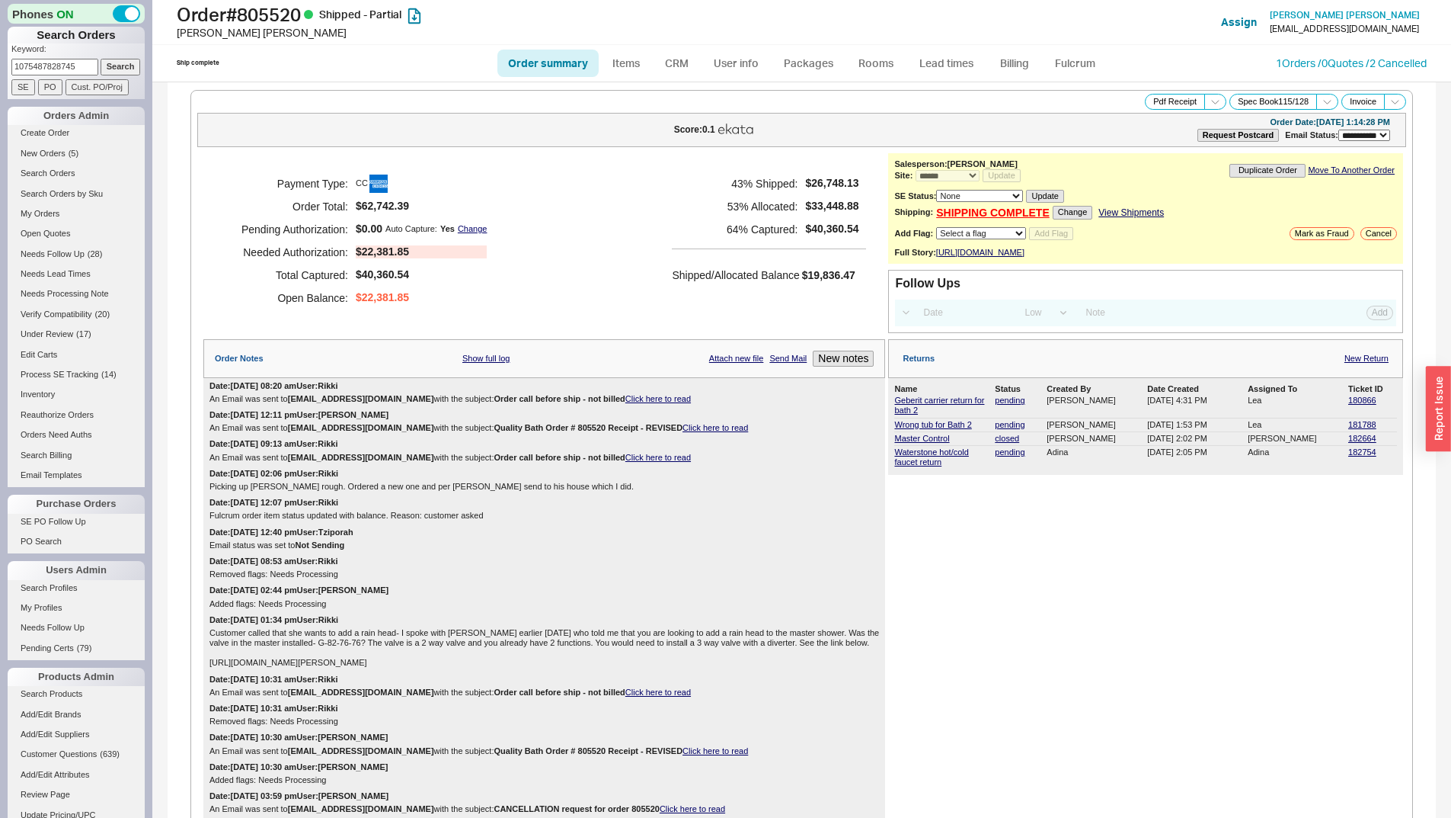
click at [85, 66] on input "1075487828745" at bounding box center [54, 67] width 87 height 16
paste input
type input "828745"
click at [104, 70] on input "Search" at bounding box center [121, 67] width 40 height 16
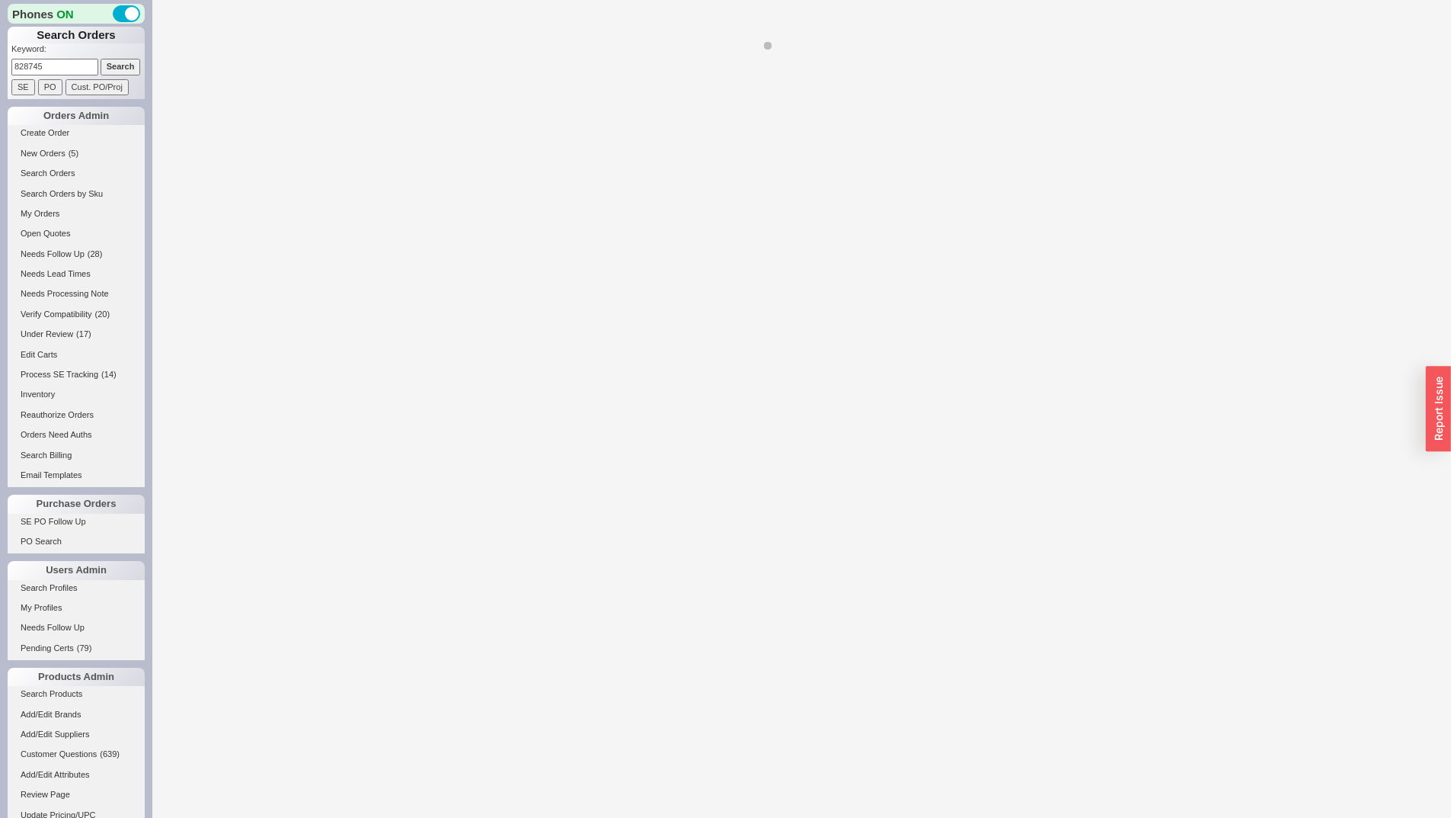
select select "*"
select select "LOW"
select select "3"
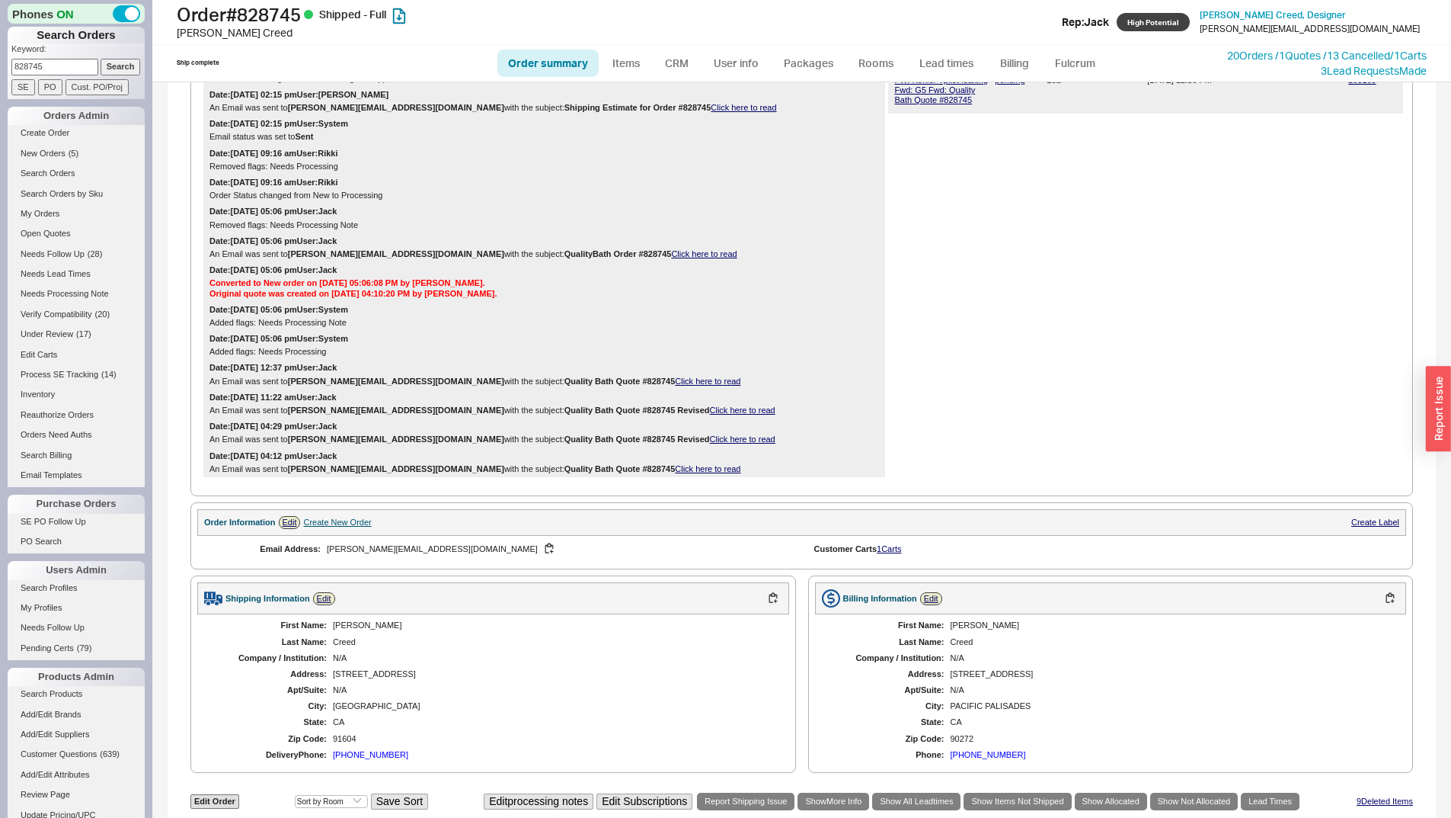
scroll to position [283, 0]
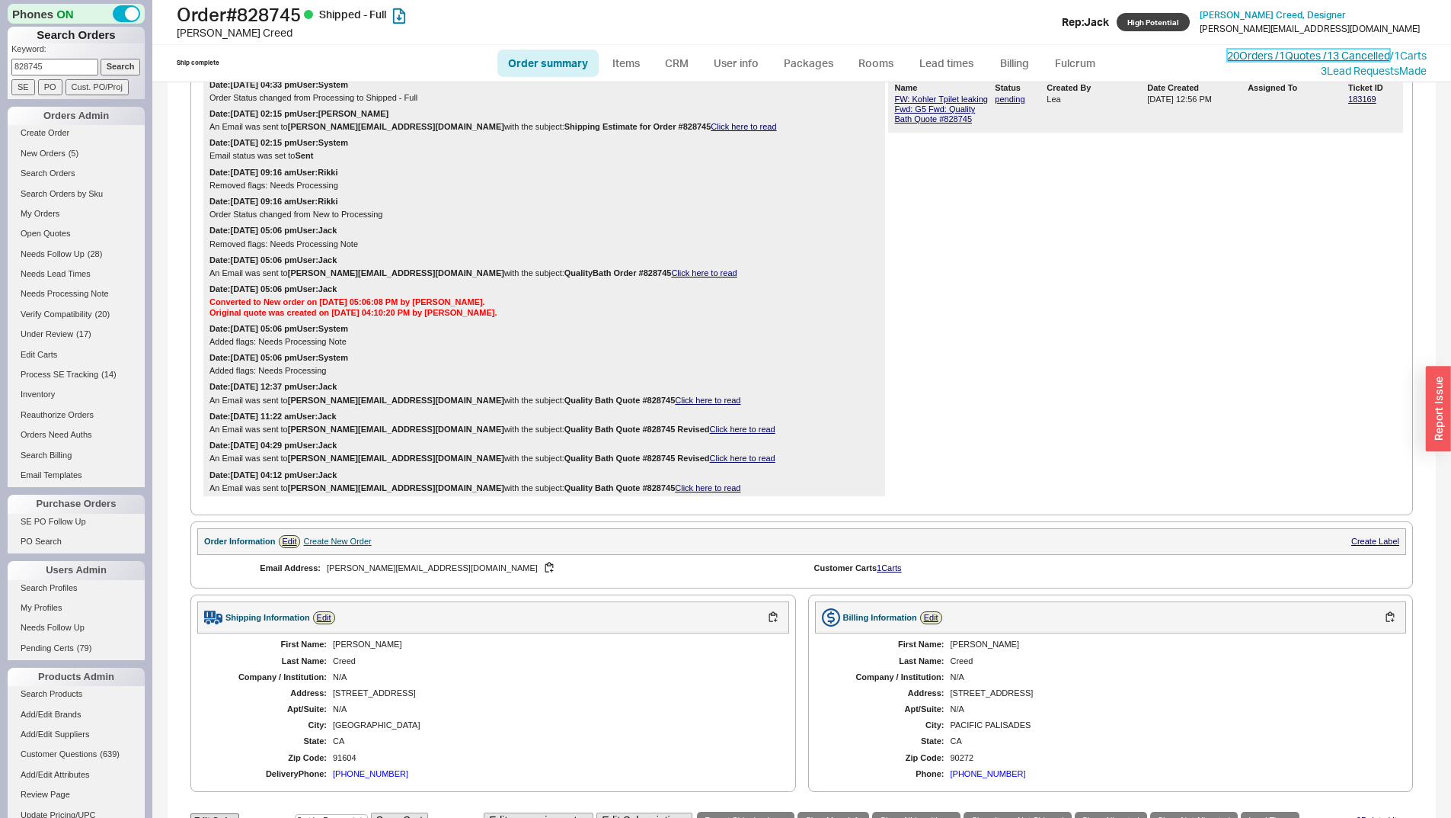
click at [1266, 53] on link "20 Orders / 1 Quotes / 13 Cancelled" at bounding box center [1308, 55] width 163 height 13
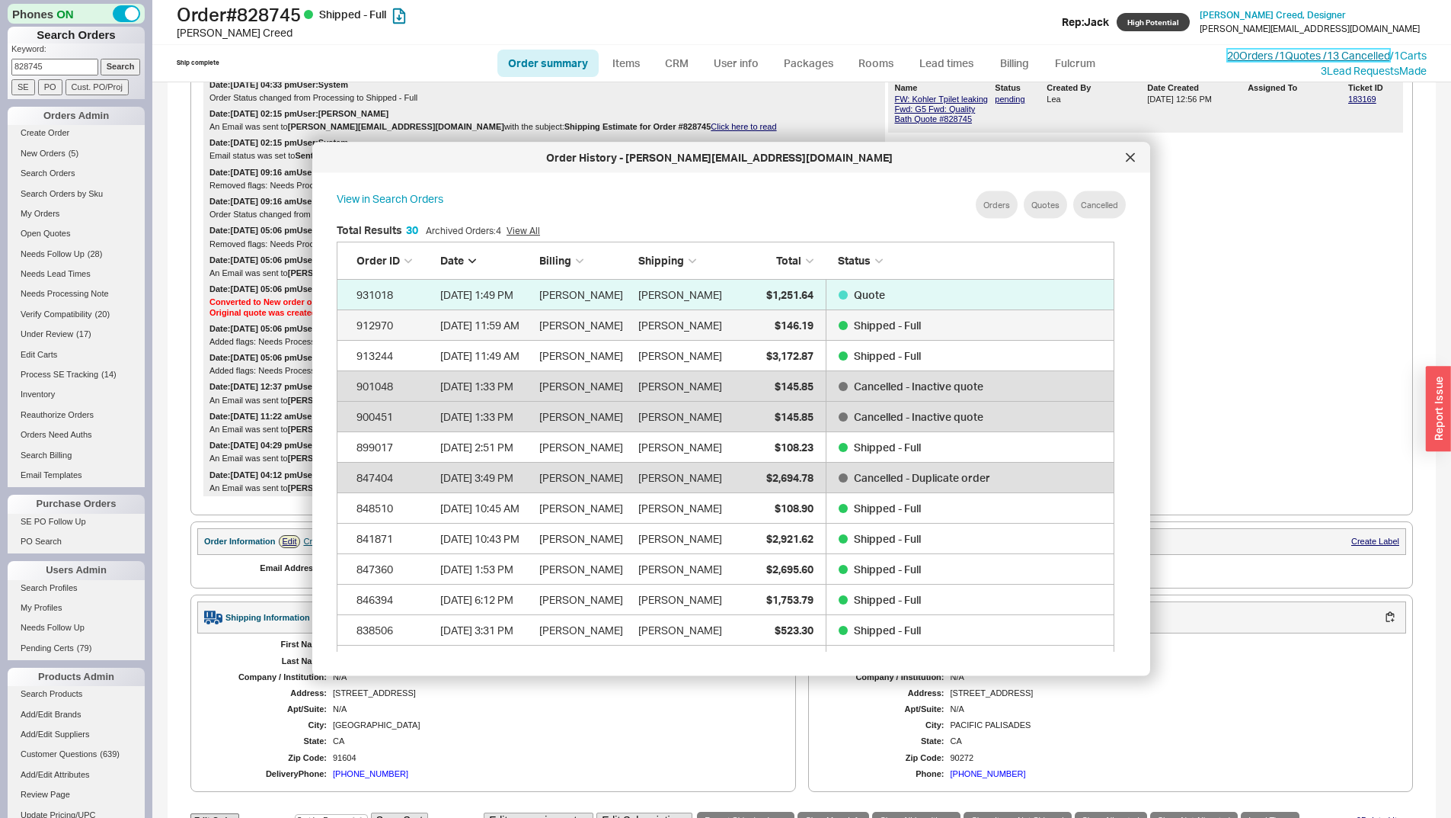
scroll to position [455, 791]
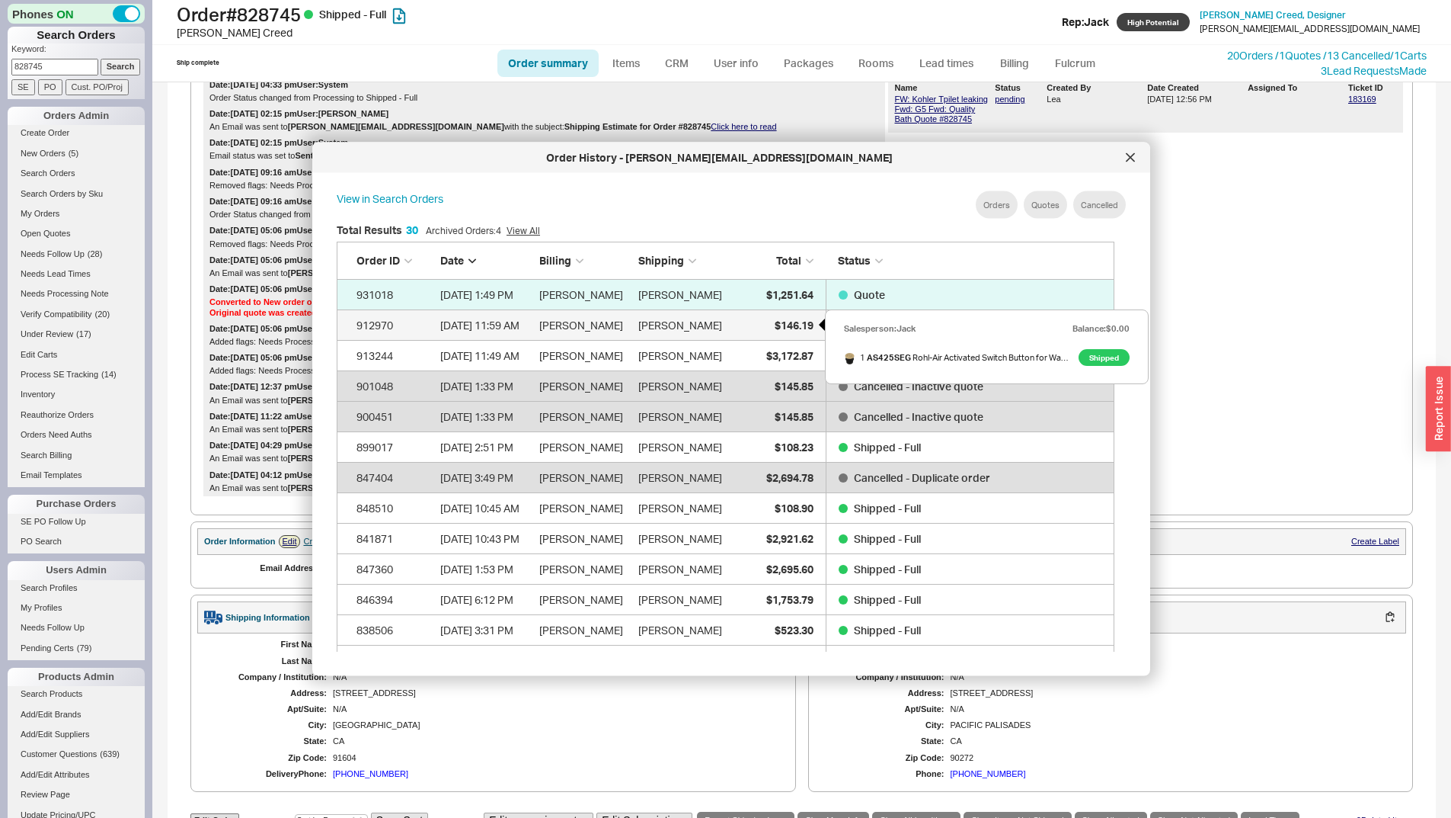
click at [744, 322] on div "$146.19" at bounding box center [776, 324] width 76 height 30
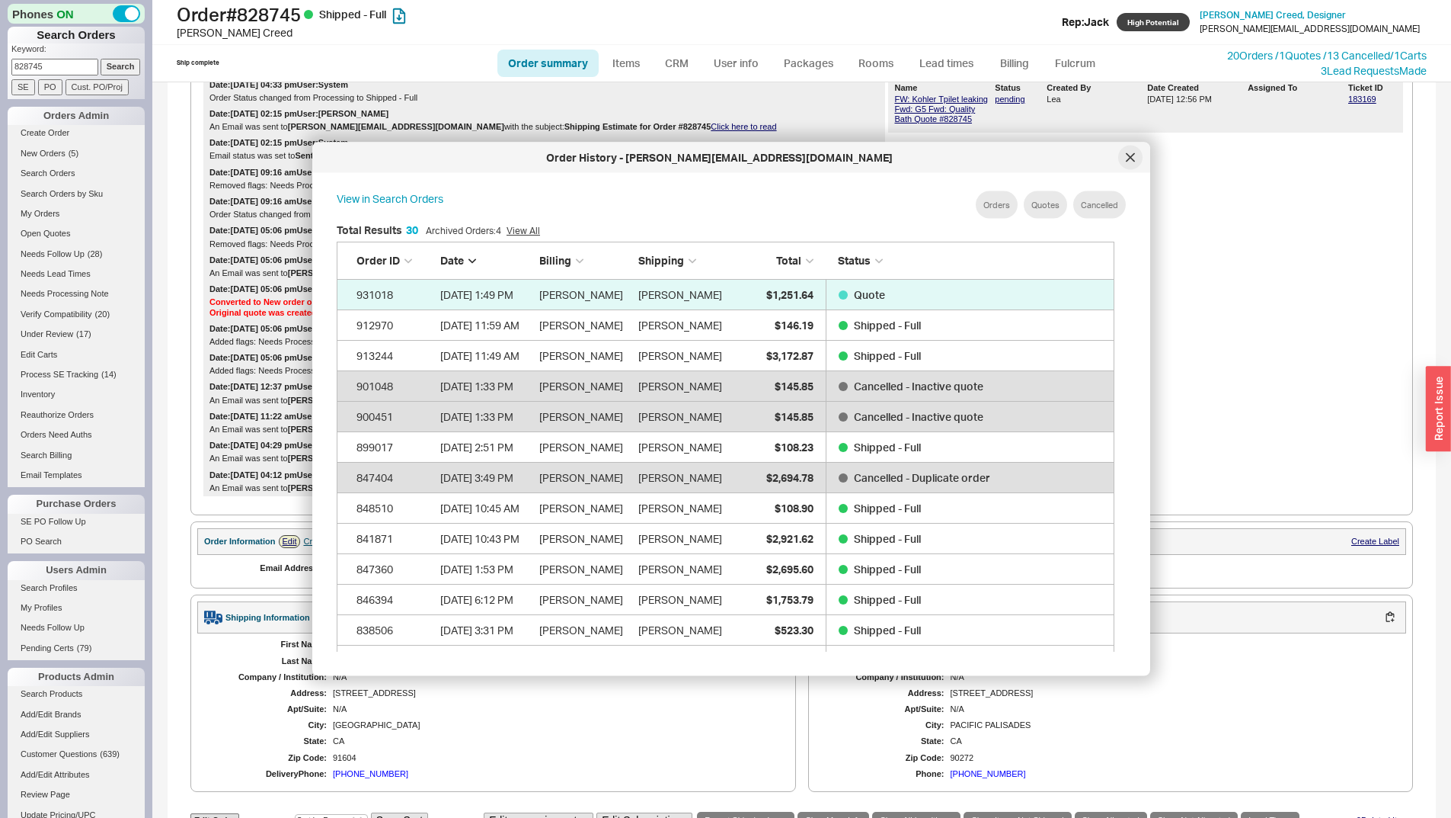
click at [1128, 158] on icon at bounding box center [1130, 157] width 9 height 9
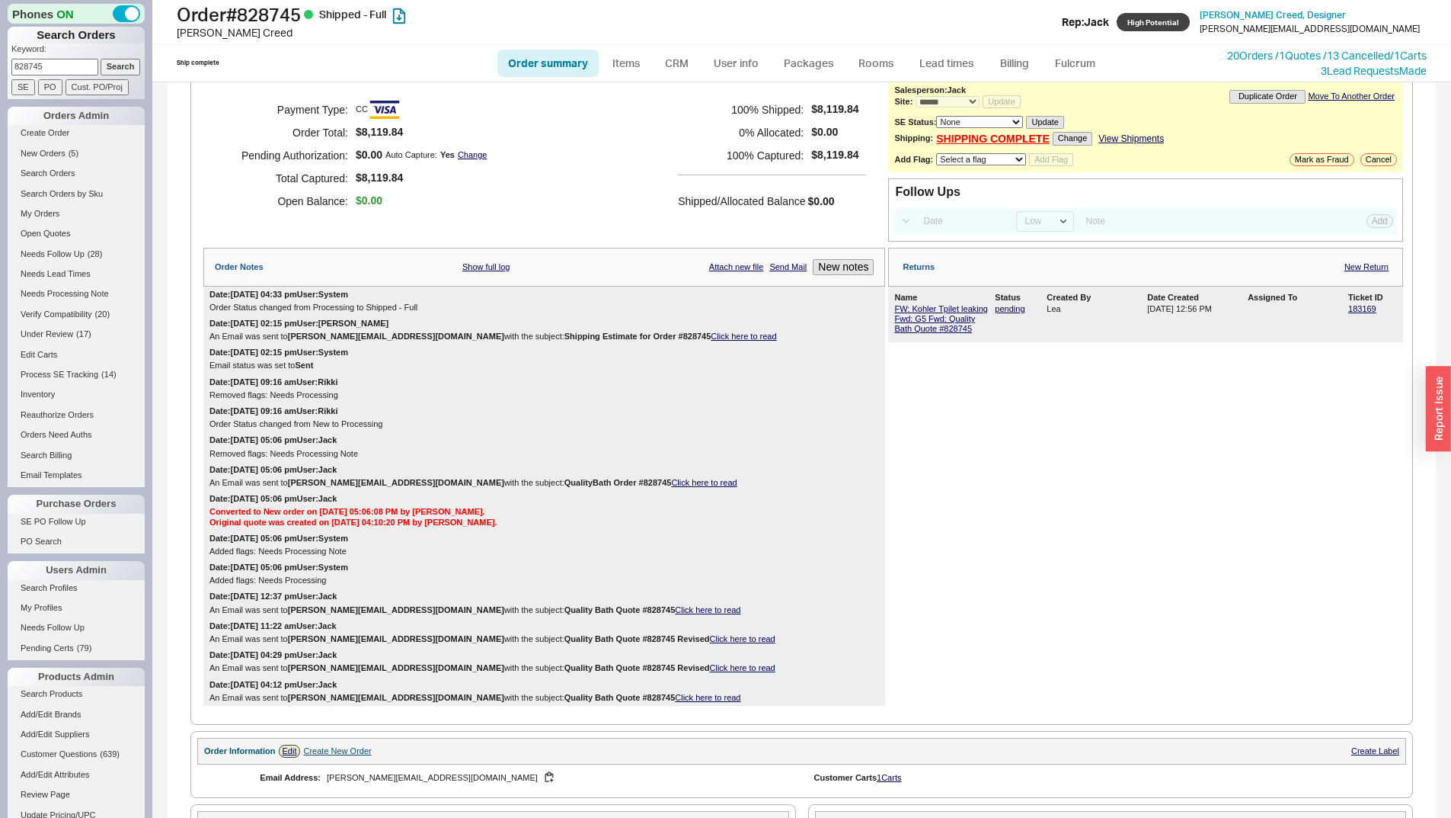
scroll to position [0, 0]
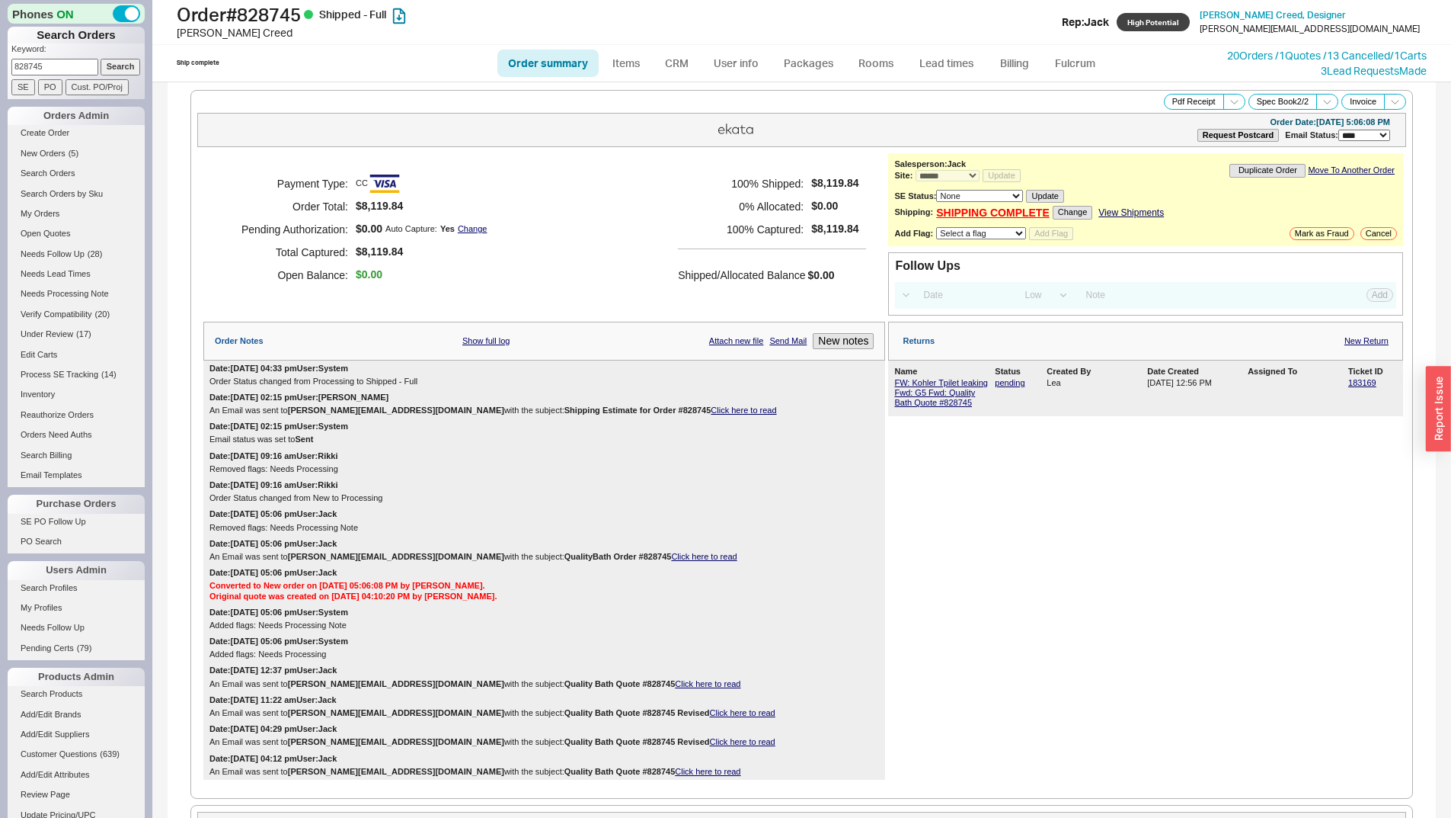
click at [76, 46] on p "Keyword:" at bounding box center [77, 50] width 133 height 15
click at [69, 61] on input "828745" at bounding box center [54, 67] width 87 height 16
paste input "934650"
type input "934650"
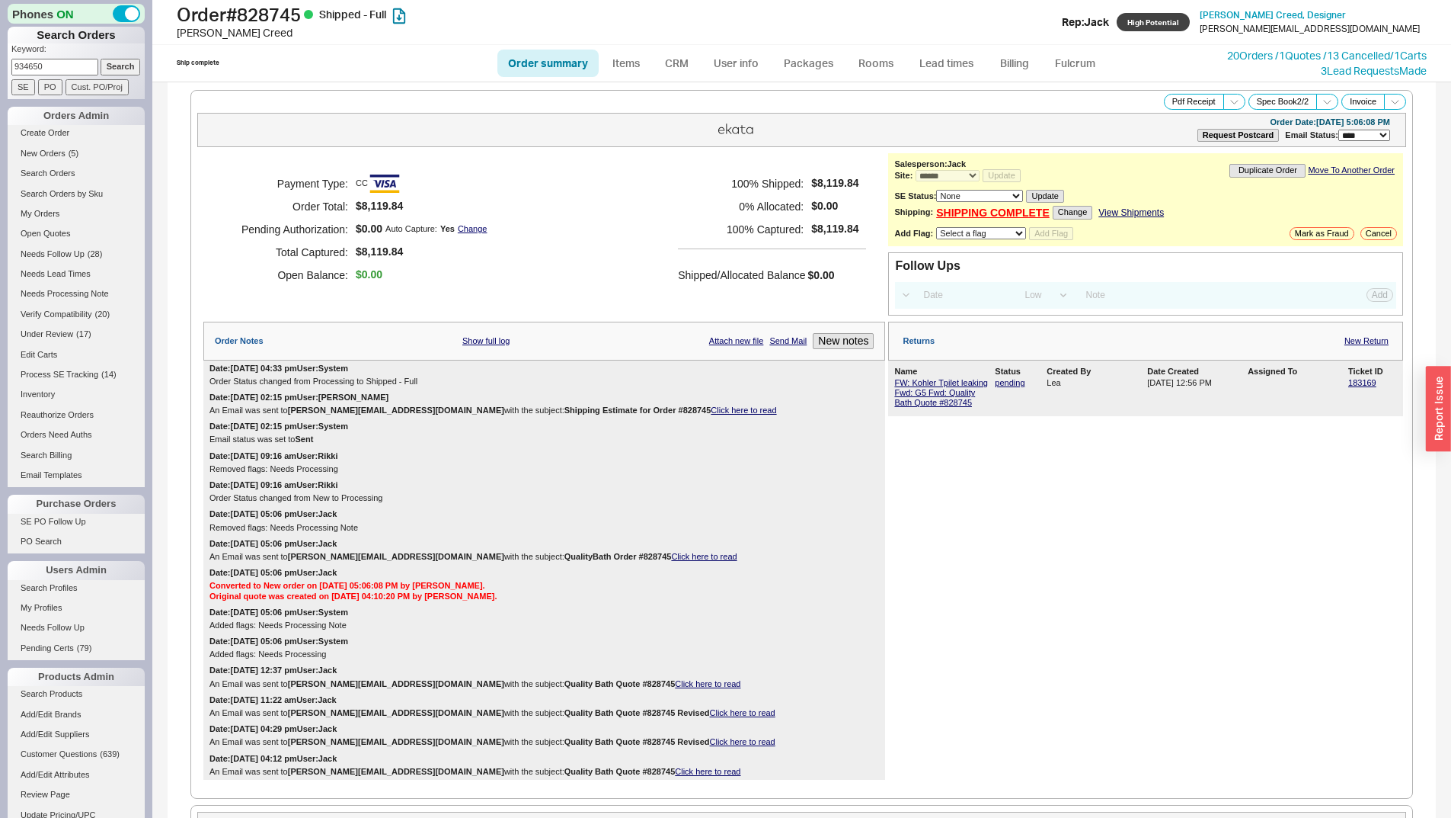
click at [112, 67] on input "Search" at bounding box center [121, 67] width 40 height 16
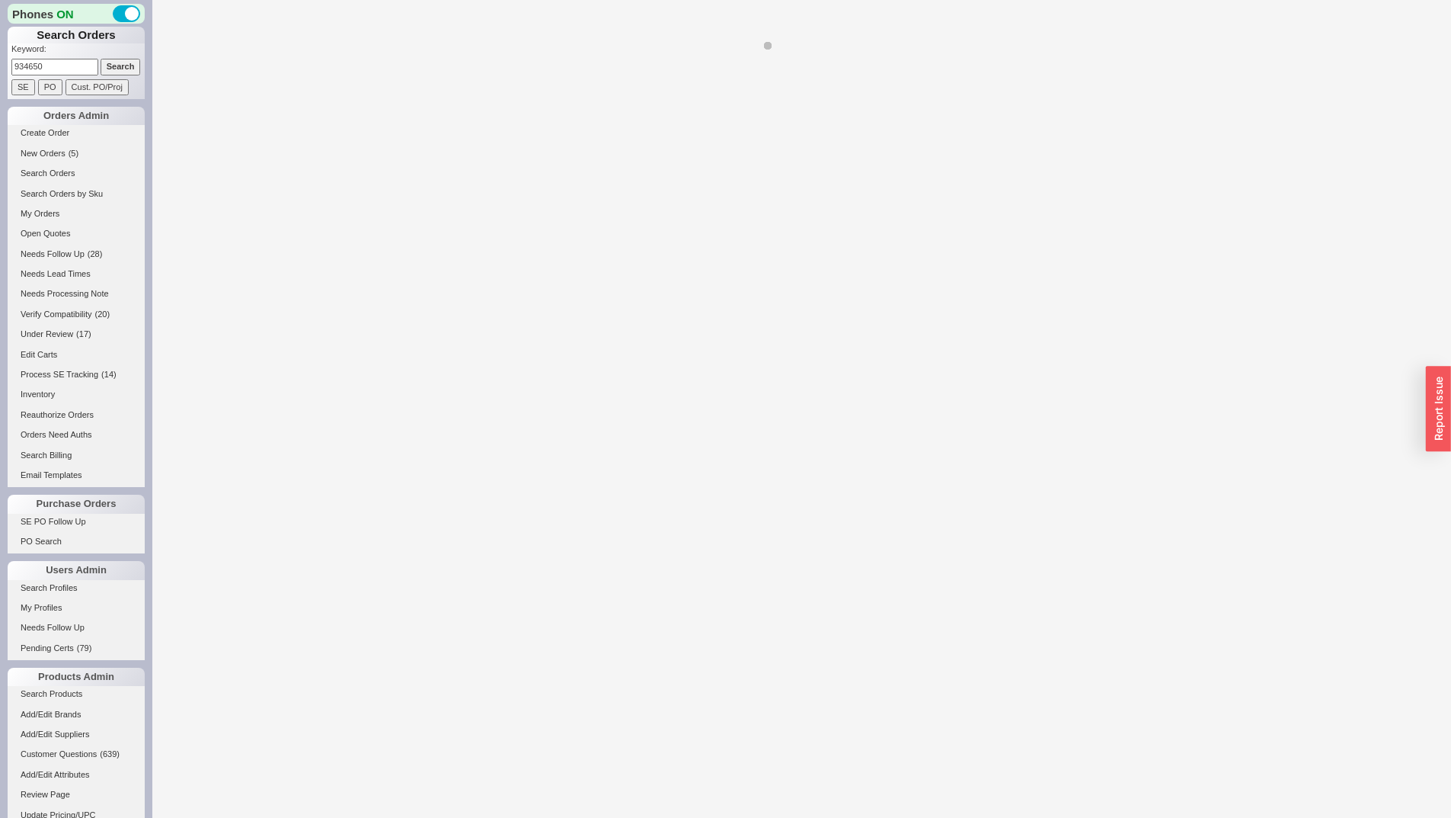
select select "**"
select select "LOW"
select select "3"
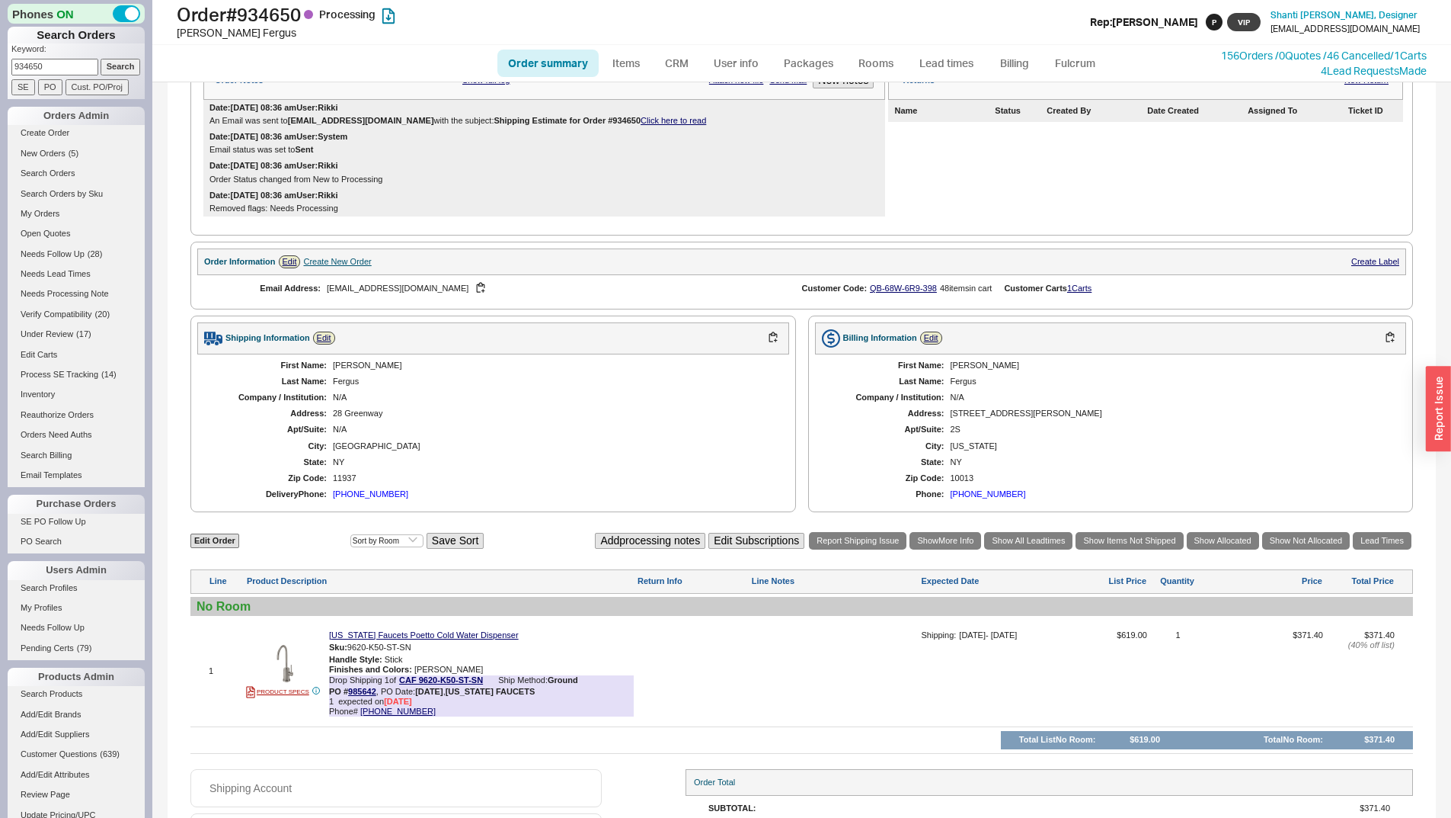
scroll to position [360, 0]
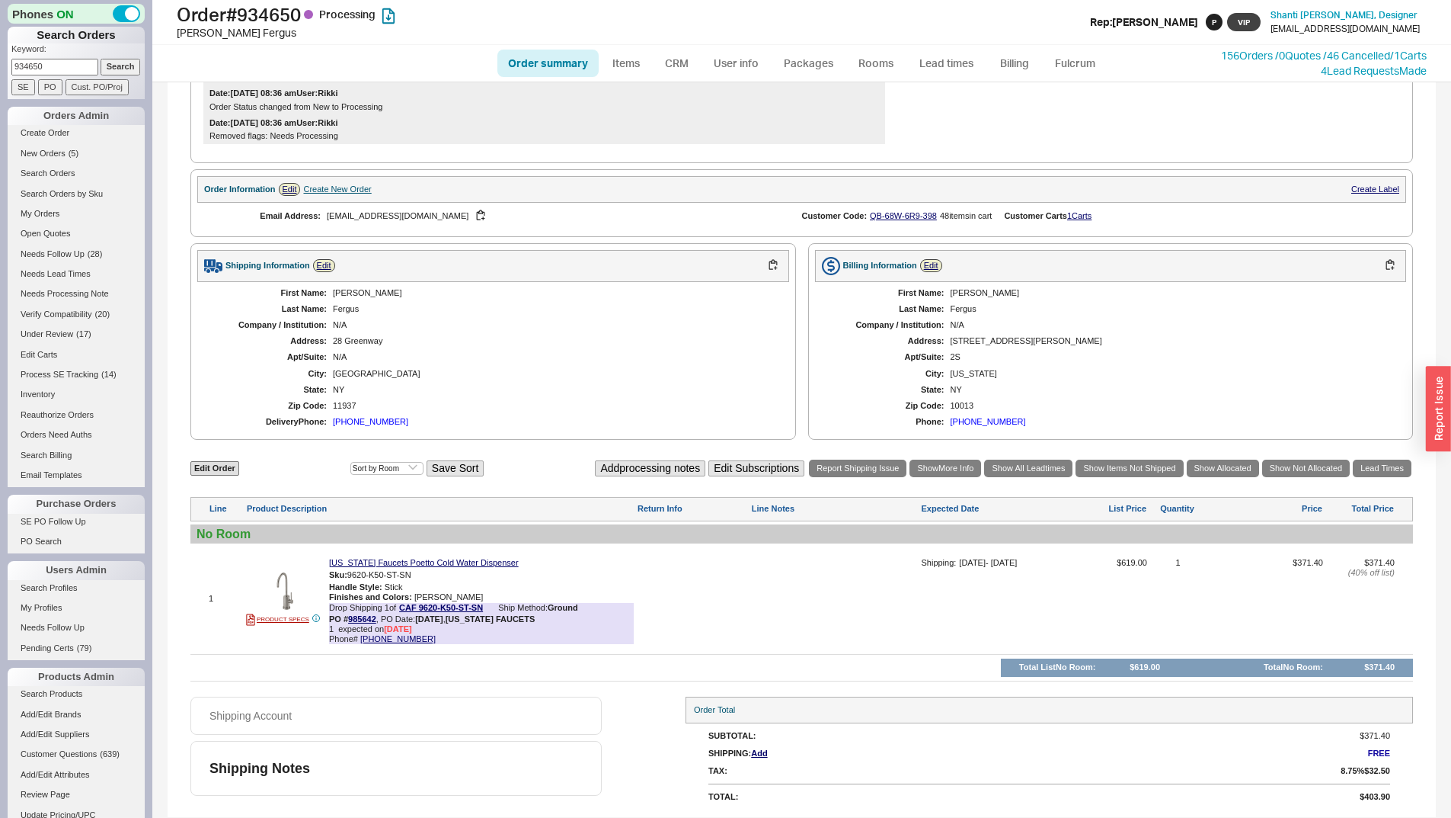
click at [44, 67] on input "934650" at bounding box center [54, 67] width 87 height 16
paste input "54636"
type input "546360"
click at [119, 71] on input "Search" at bounding box center [121, 67] width 40 height 16
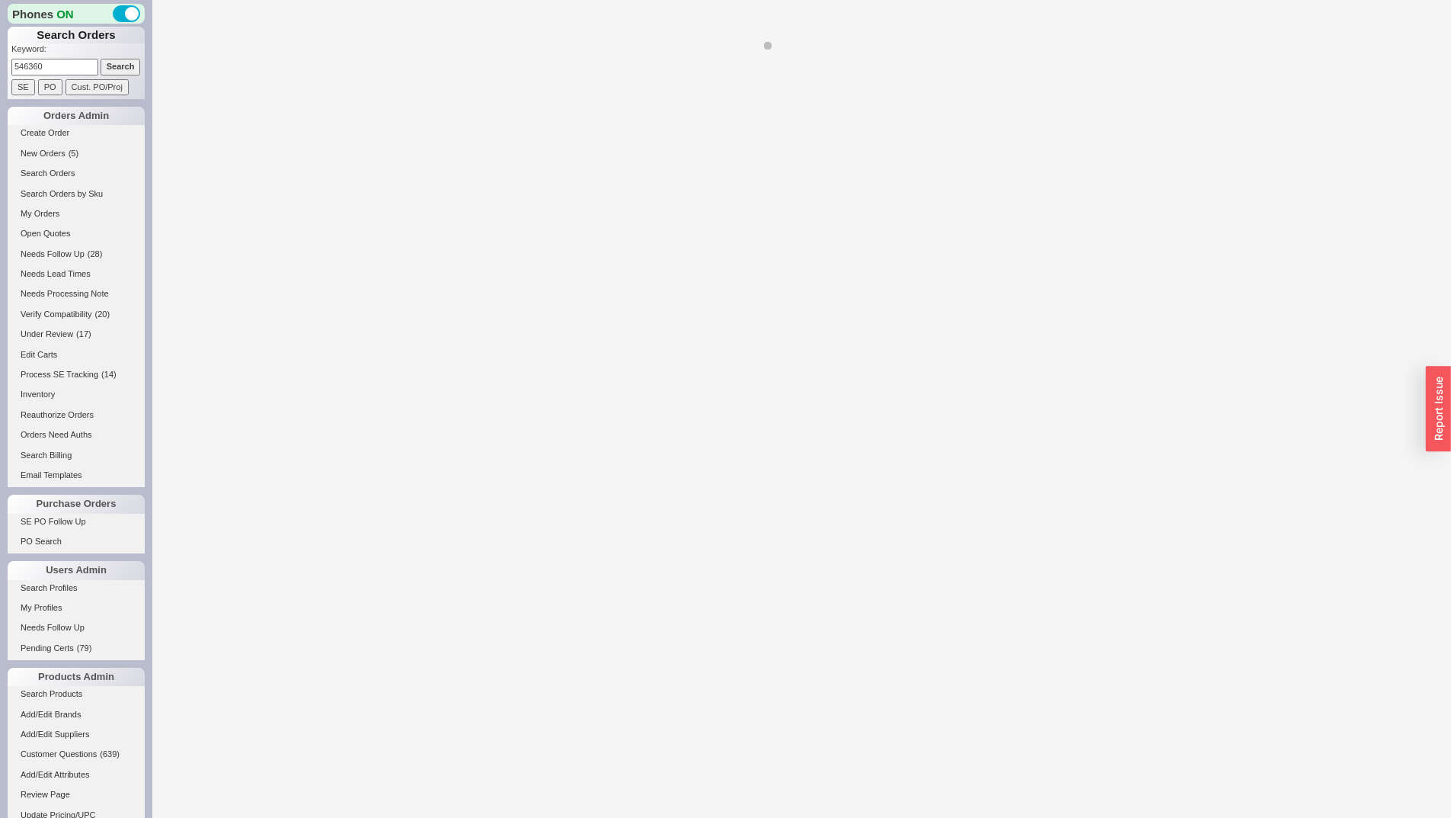
select select "**"
select select "*"
select select "LOW"
select select "3"
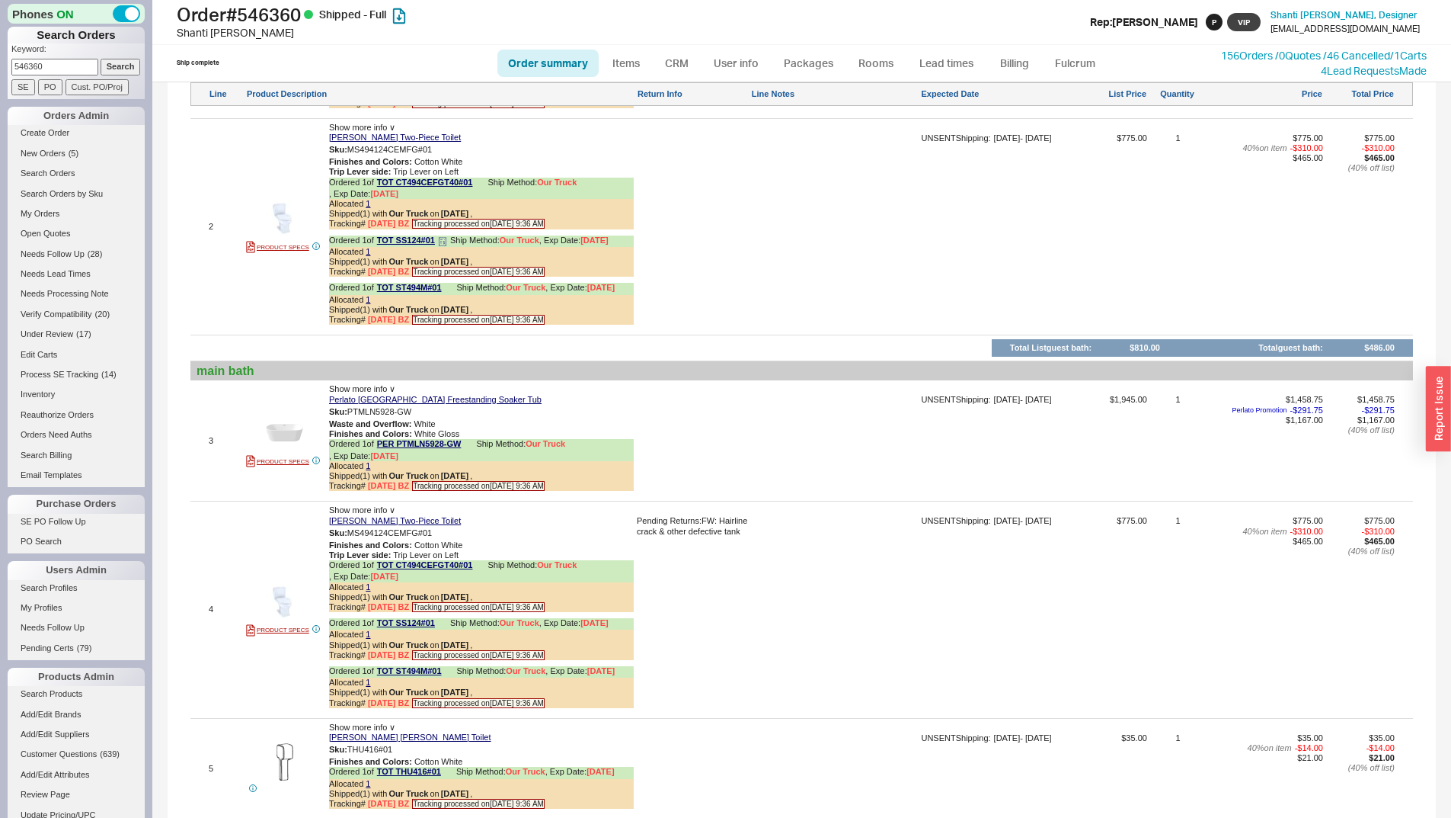
scroll to position [1143, 0]
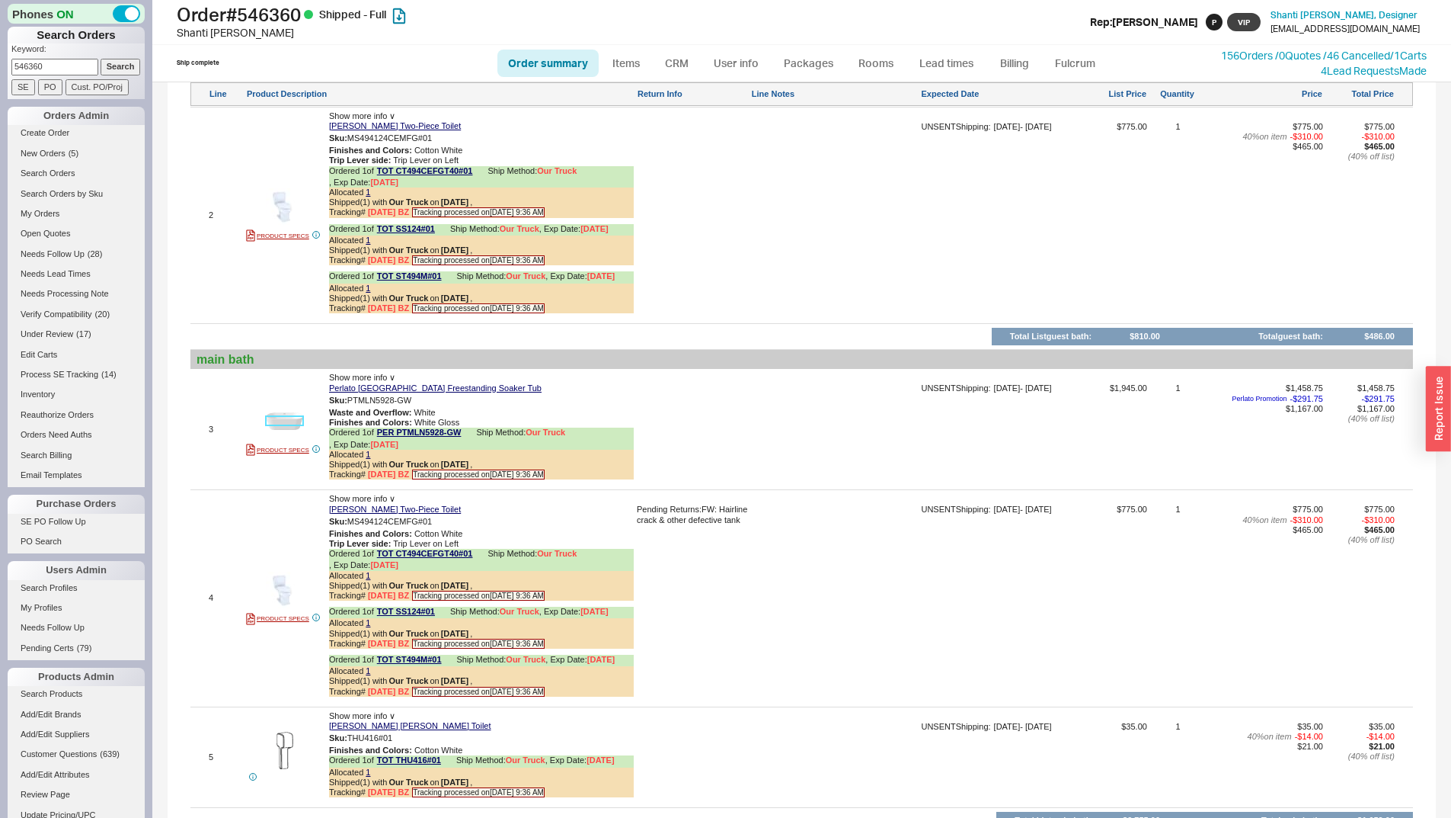
click at [280, 435] on img at bounding box center [284, 420] width 37 height 37
click at [425, 408] on button "button" at bounding box center [423, 400] width 18 height 14
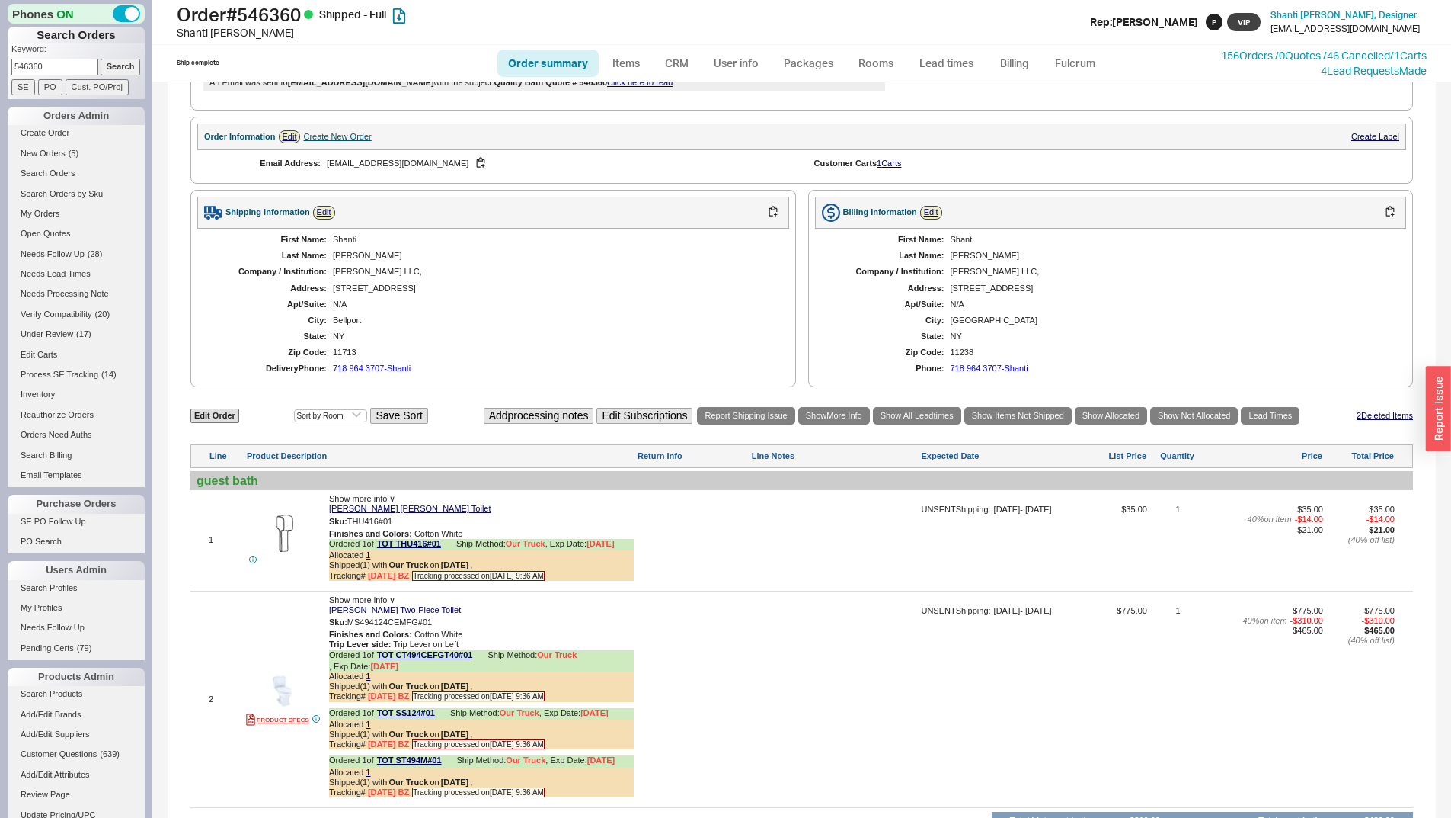
scroll to position [152, 0]
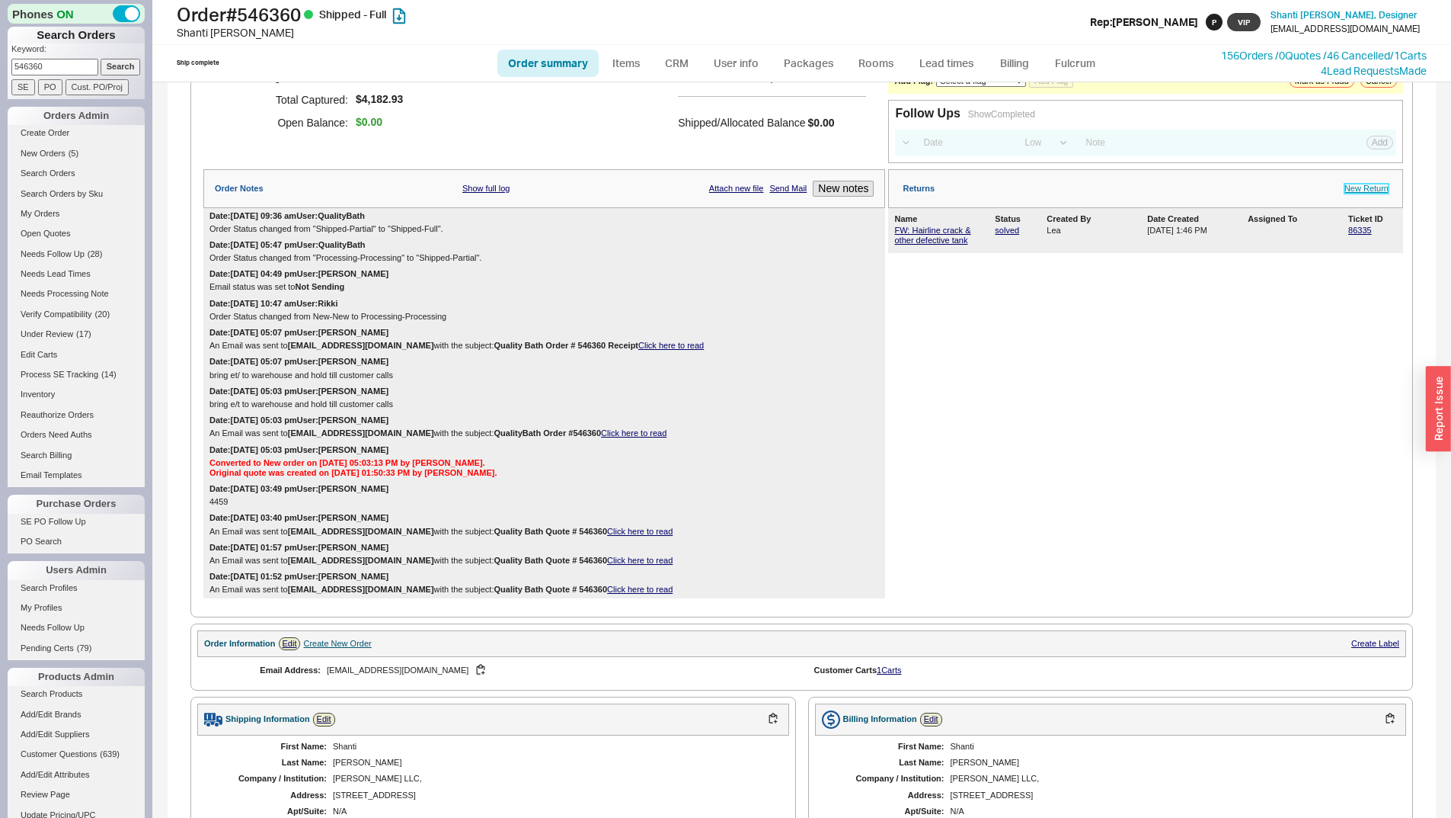
click at [1357, 189] on link "New Return" at bounding box center [1367, 189] width 44 height 10
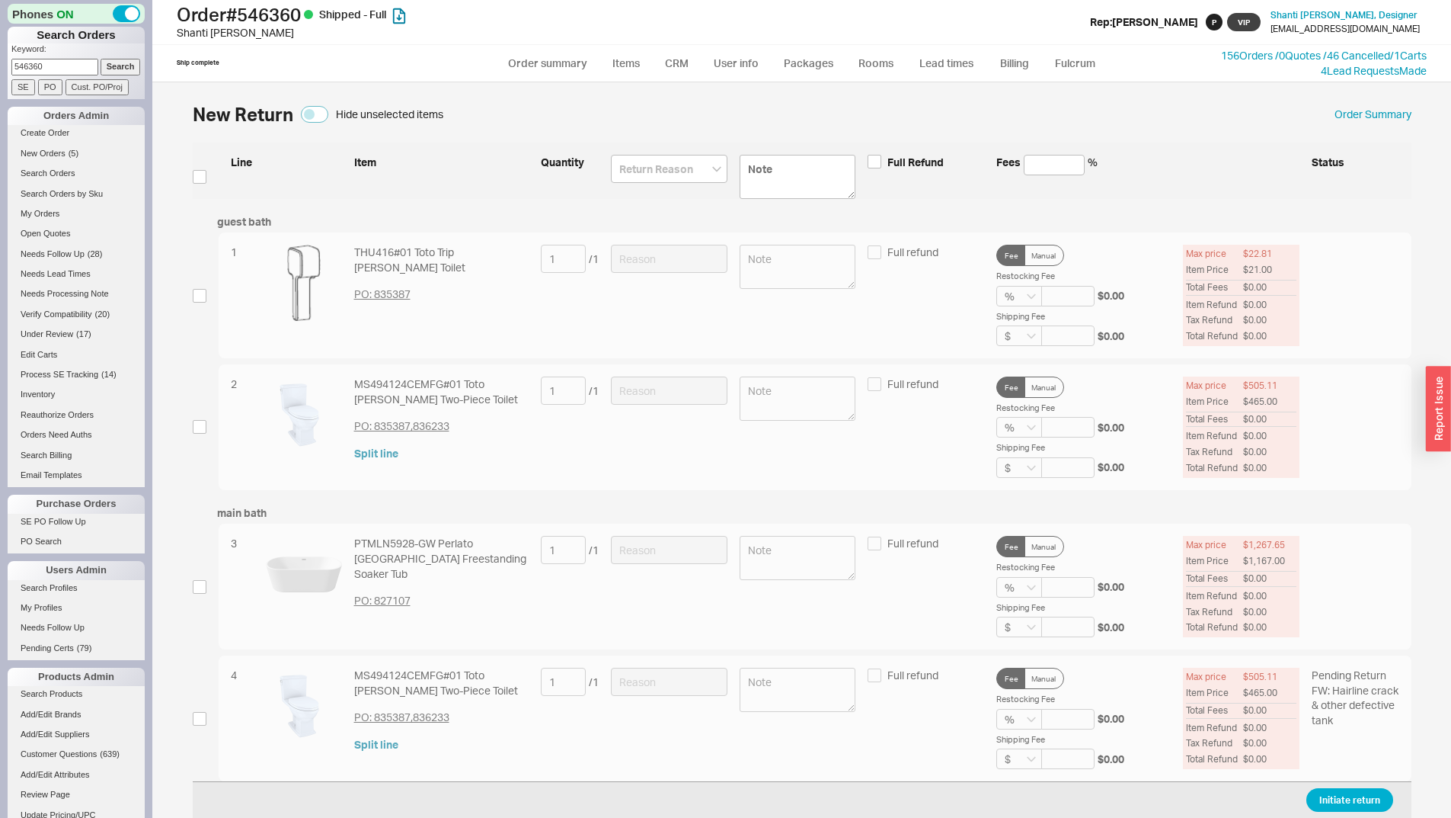
click at [212, 589] on div "3 PTMLN5928-GW Perlato Milano Freestanding Soaker Tub PO: 827107 1 / 1 Full ref…" at bounding box center [802, 586] width 1219 height 126
click at [200, 587] on input "checkbox" at bounding box center [200, 587] width 14 height 14
checkbox input "true"
click at [680, 550] on input at bounding box center [669, 550] width 117 height 28
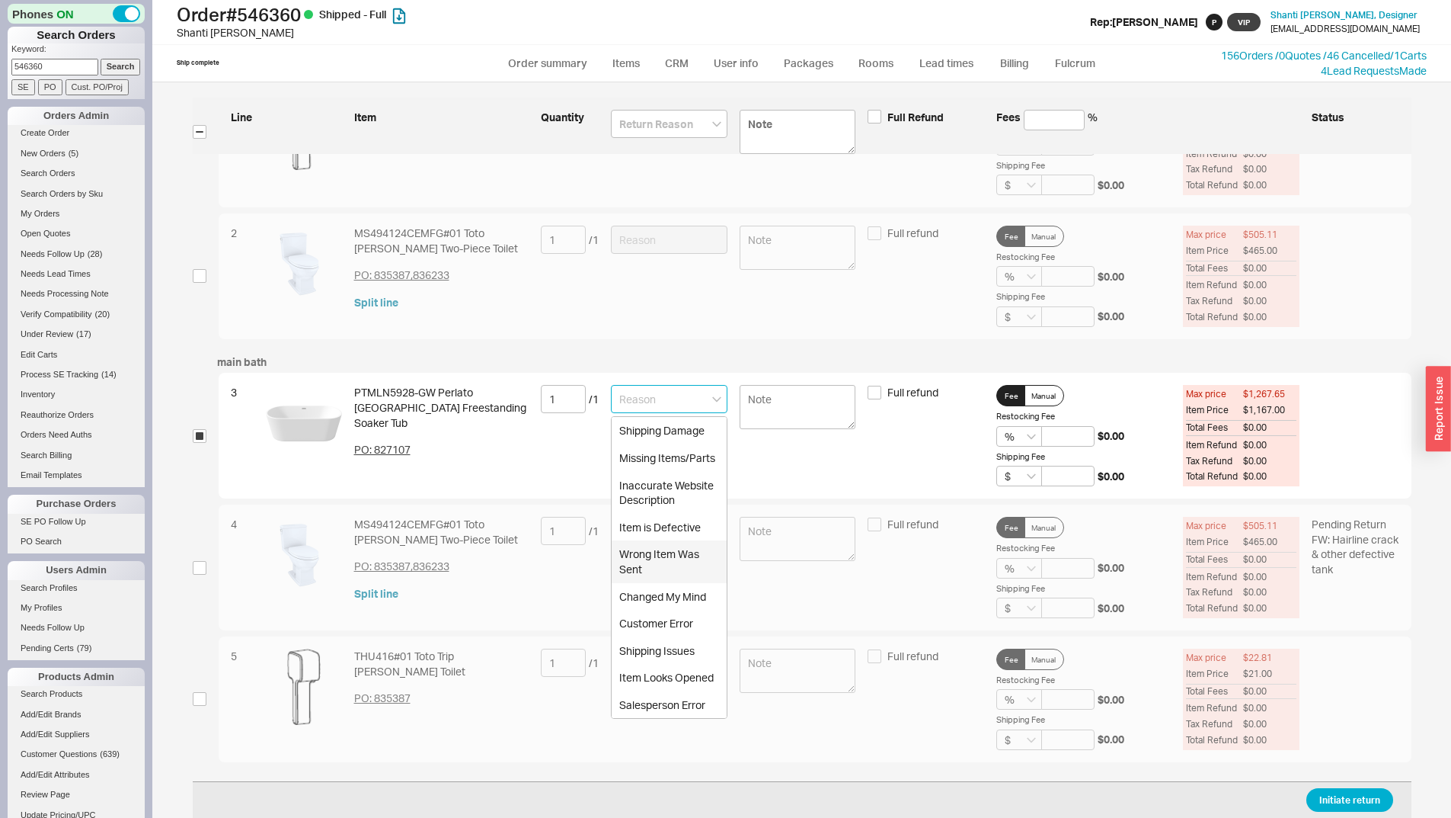
scroll to position [152, 0]
click at [690, 532] on div "Item is Defective" at bounding box center [669, 525] width 115 height 27
type input "Item is Defective"
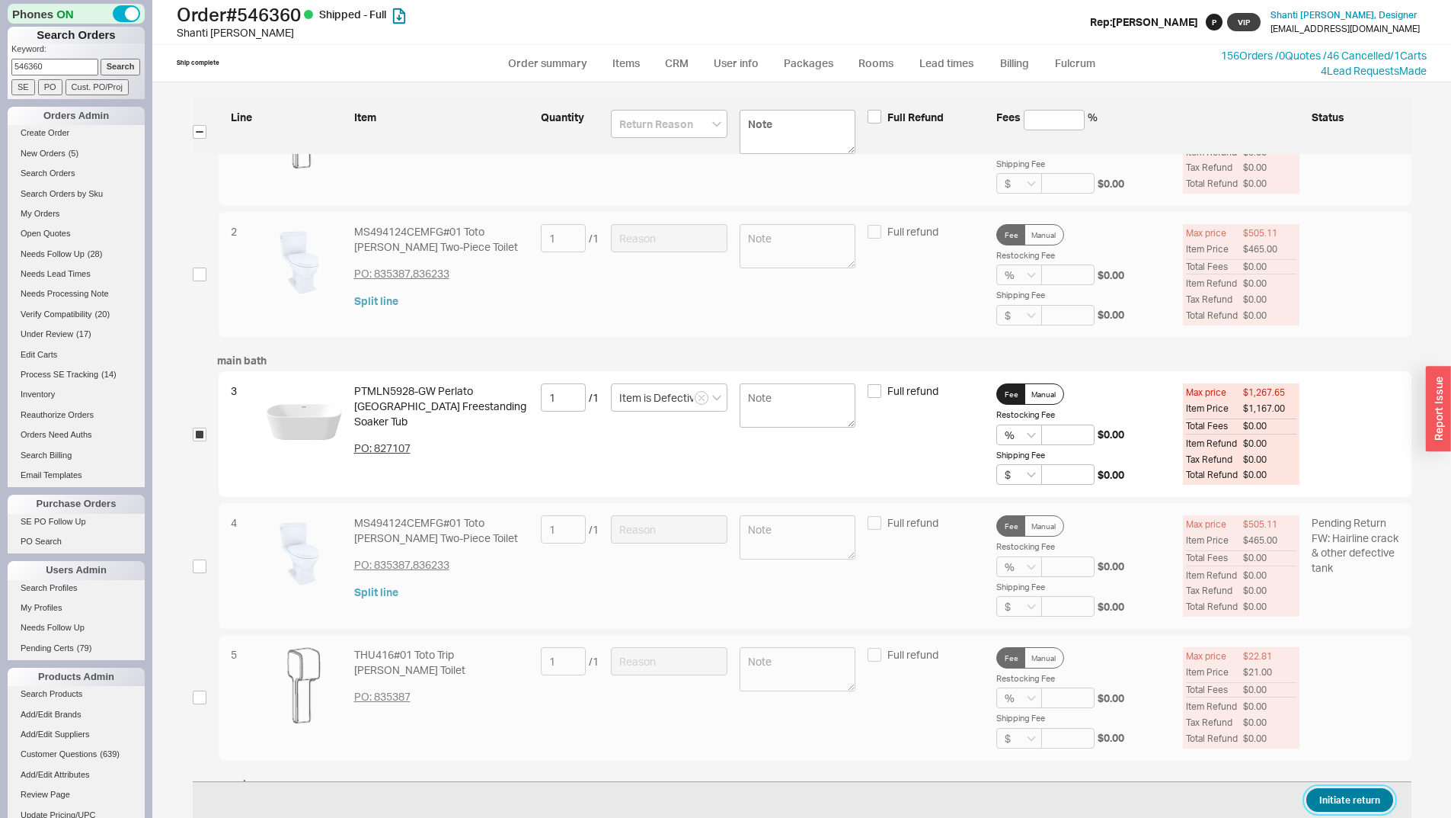
click at [1370, 801] on button "Initiate return" at bounding box center [1350, 800] width 87 height 24
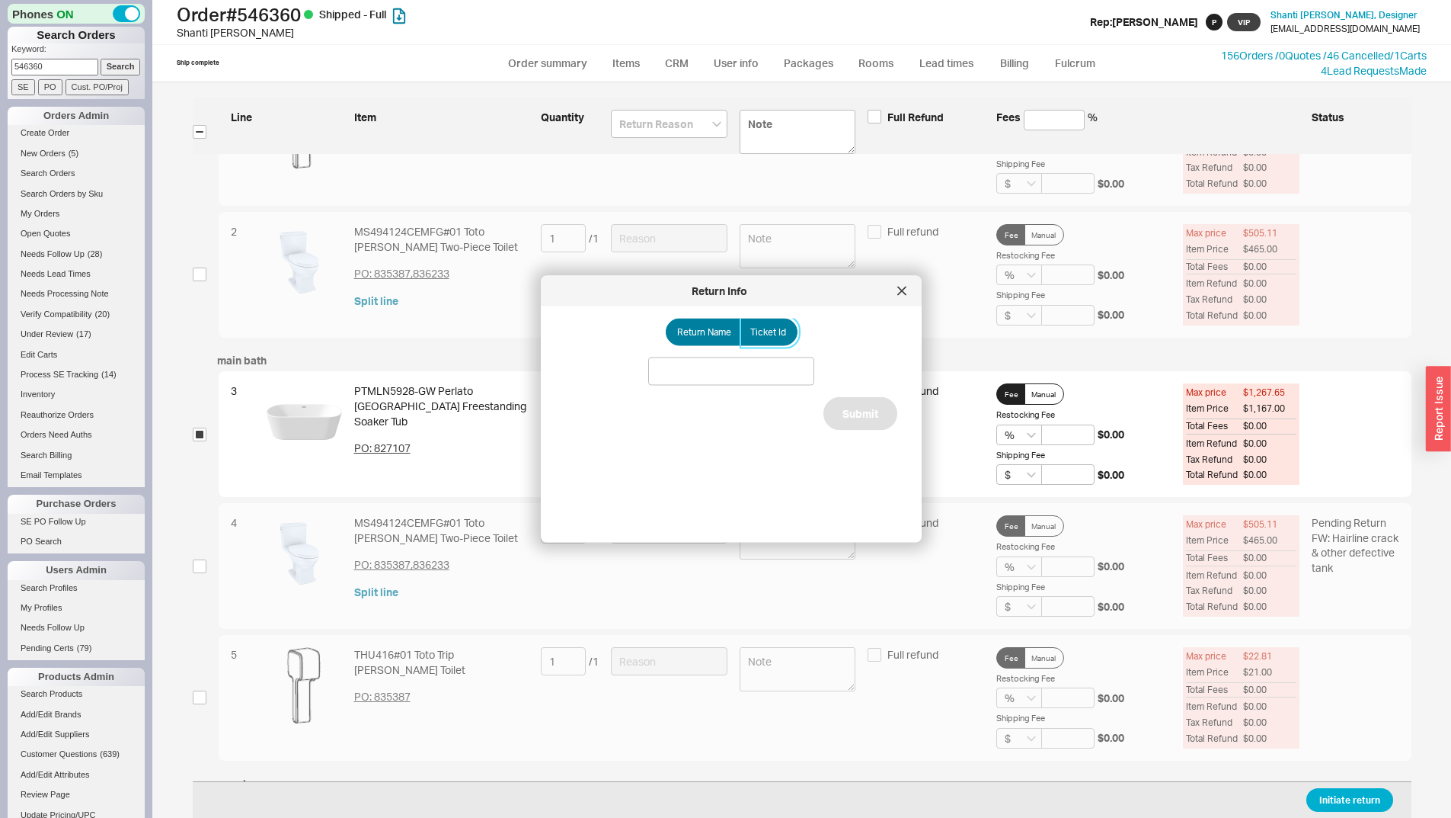
click at [773, 324] on label "Ticket Id" at bounding box center [769, 331] width 57 height 27
click at [0, 0] on input "Ticket Id" at bounding box center [0, 0] width 0 height 0
drag, startPoint x: 787, startPoint y: 350, endPoint x: 769, endPoint y: 380, distance: 35.5
click at [786, 352] on div "Return Name Ticket Id Do Not Update Ticket Submit" at bounding box center [743, 418] width 357 height 200
drag, startPoint x: 769, startPoint y: 380, endPoint x: 778, endPoint y: 384, distance: 9.9
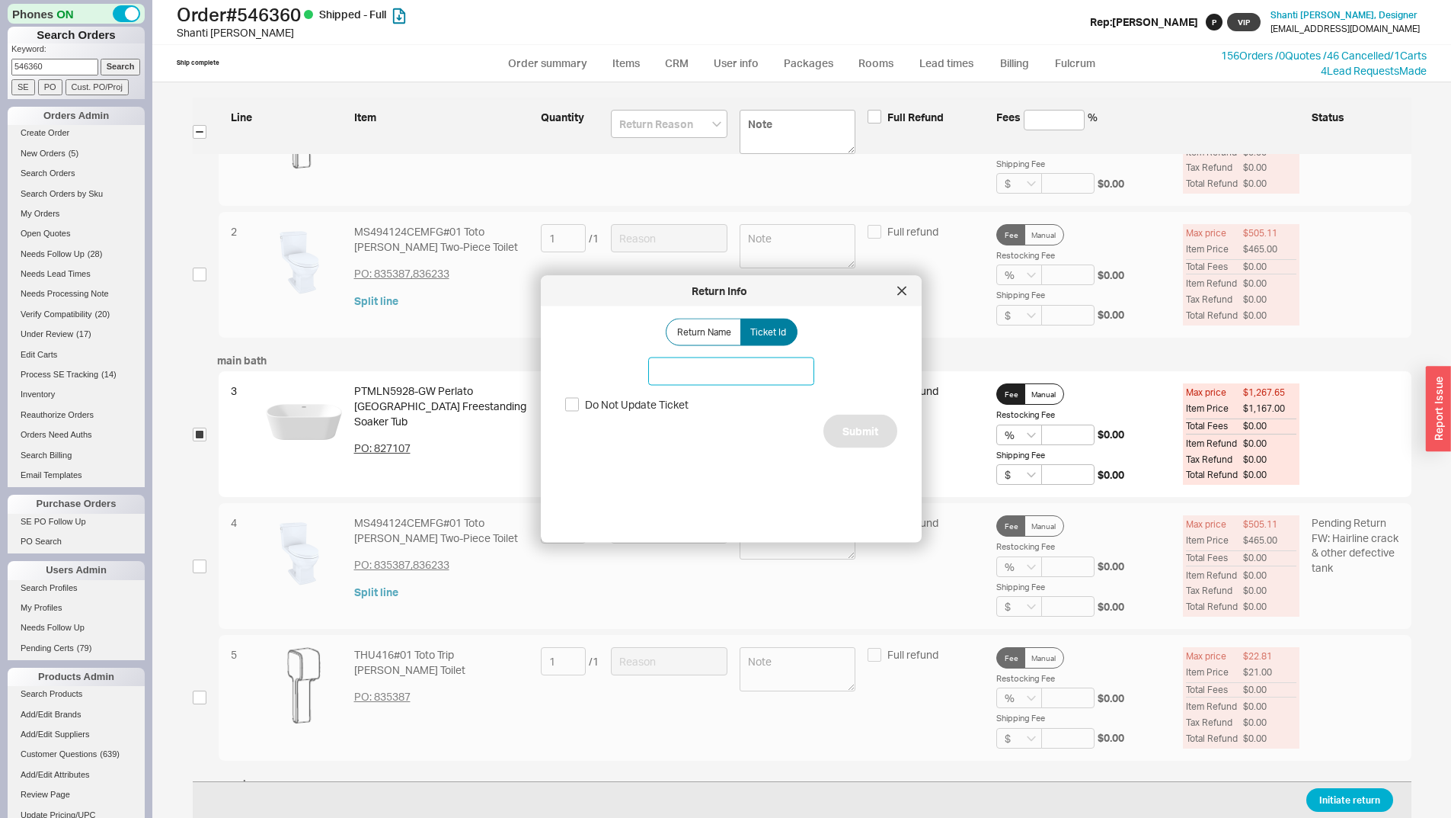
click at [769, 380] on input at bounding box center [731, 371] width 166 height 28
paste input "185901"
type input "185901"
click at [840, 428] on button "Submit" at bounding box center [861, 431] width 74 height 34
select select "**"
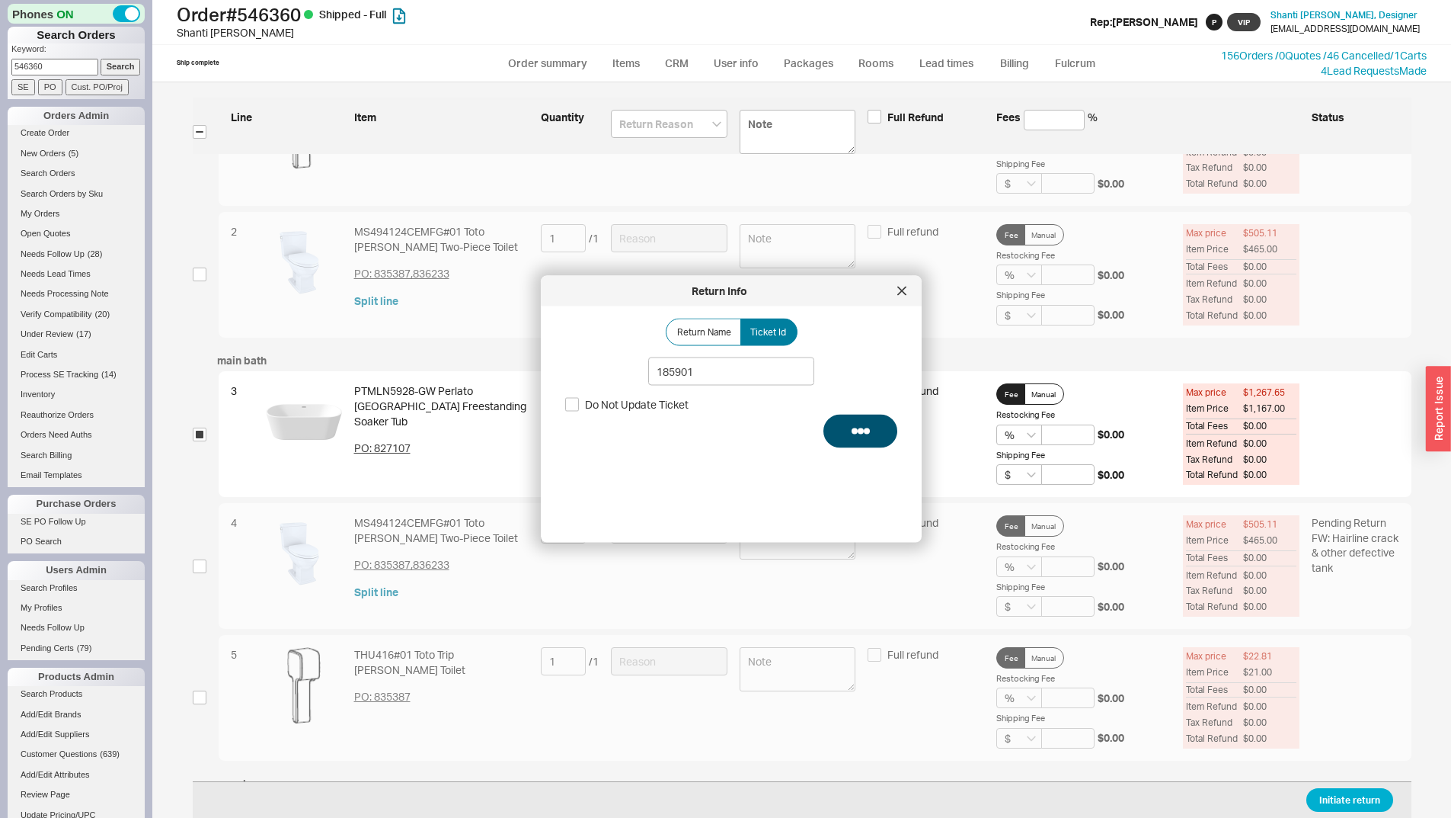
select select "*"
select select "LOW"
select select "3"
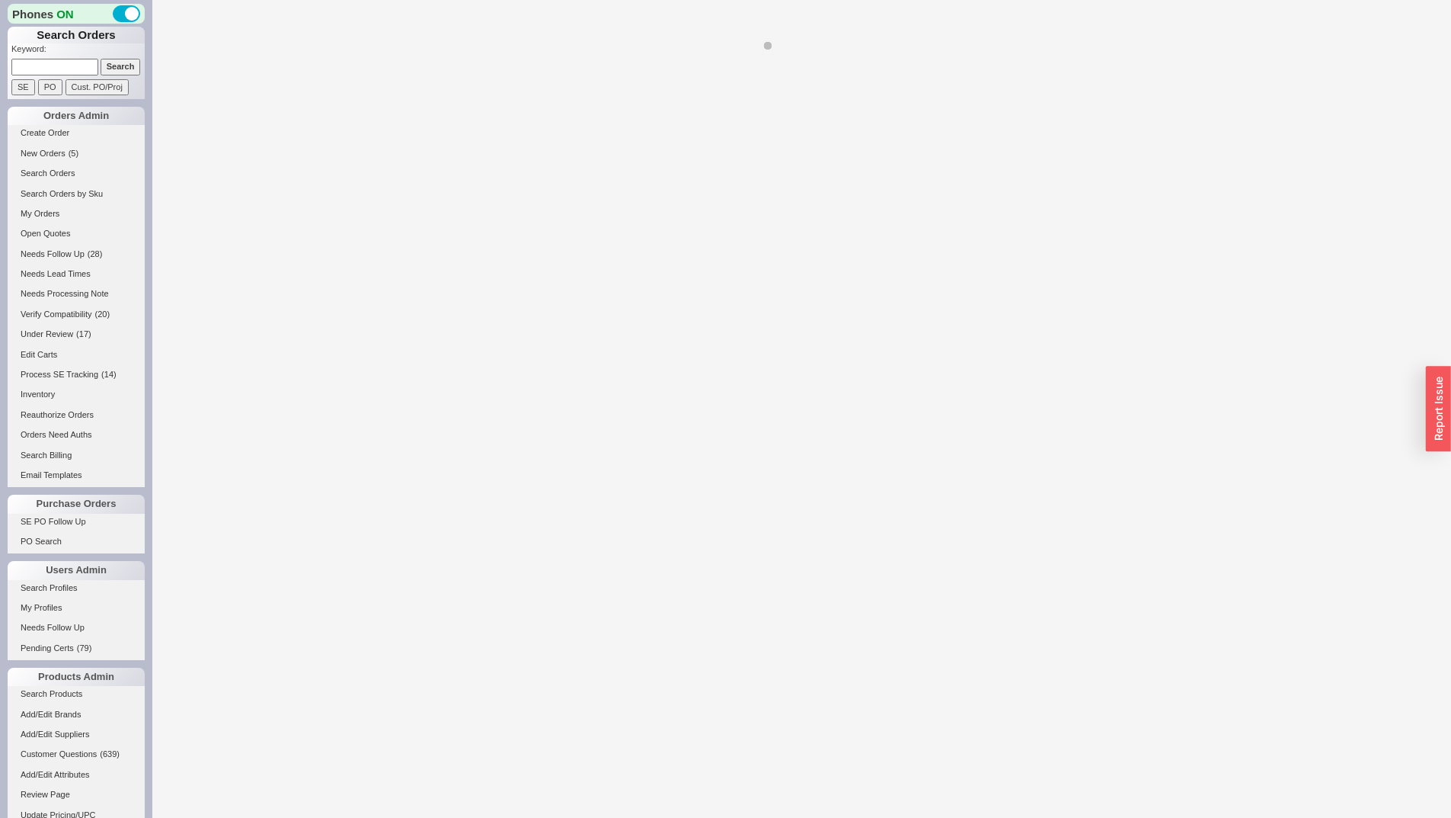
select select "LOW"
select select "3"
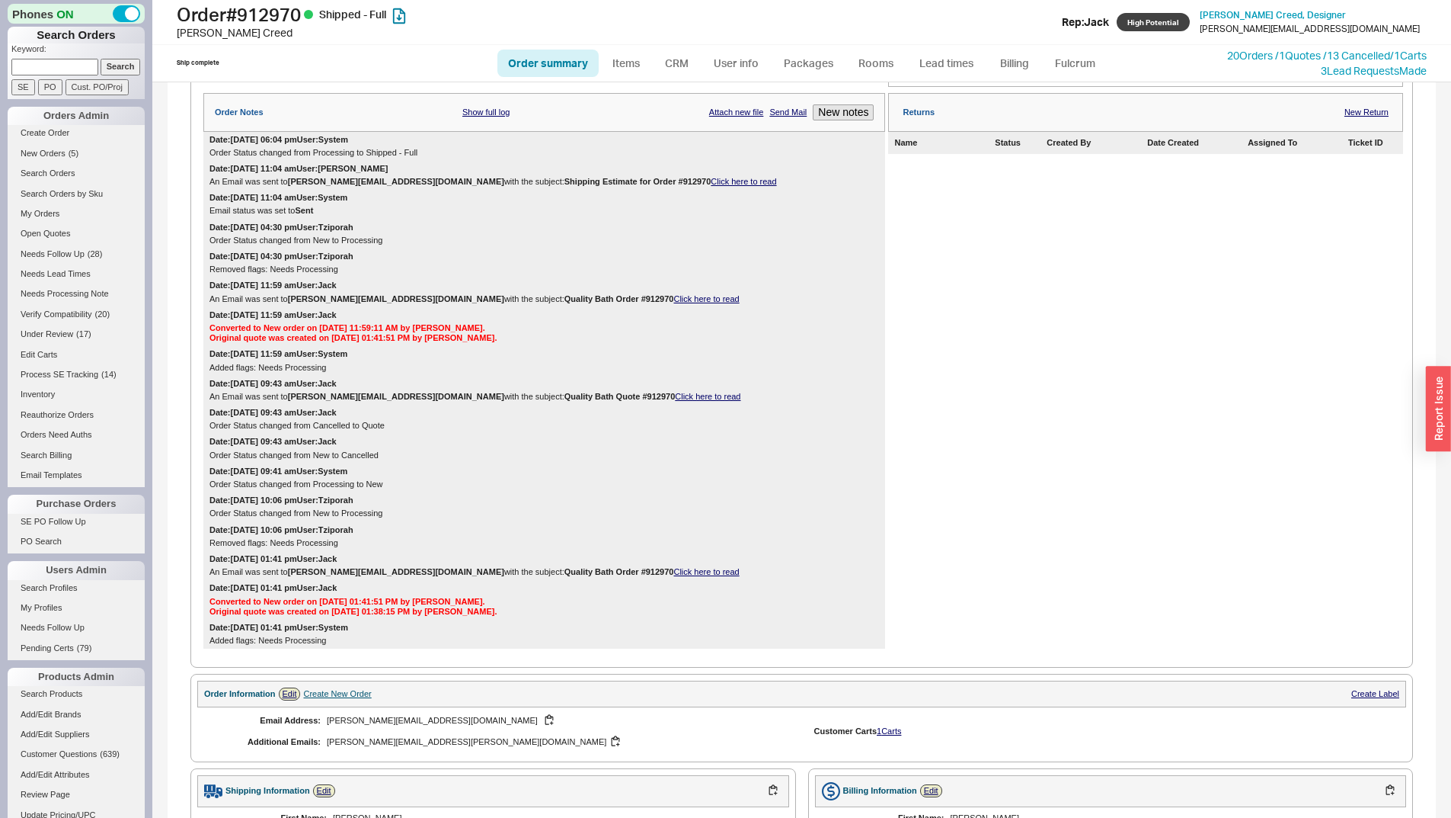
select select "*"
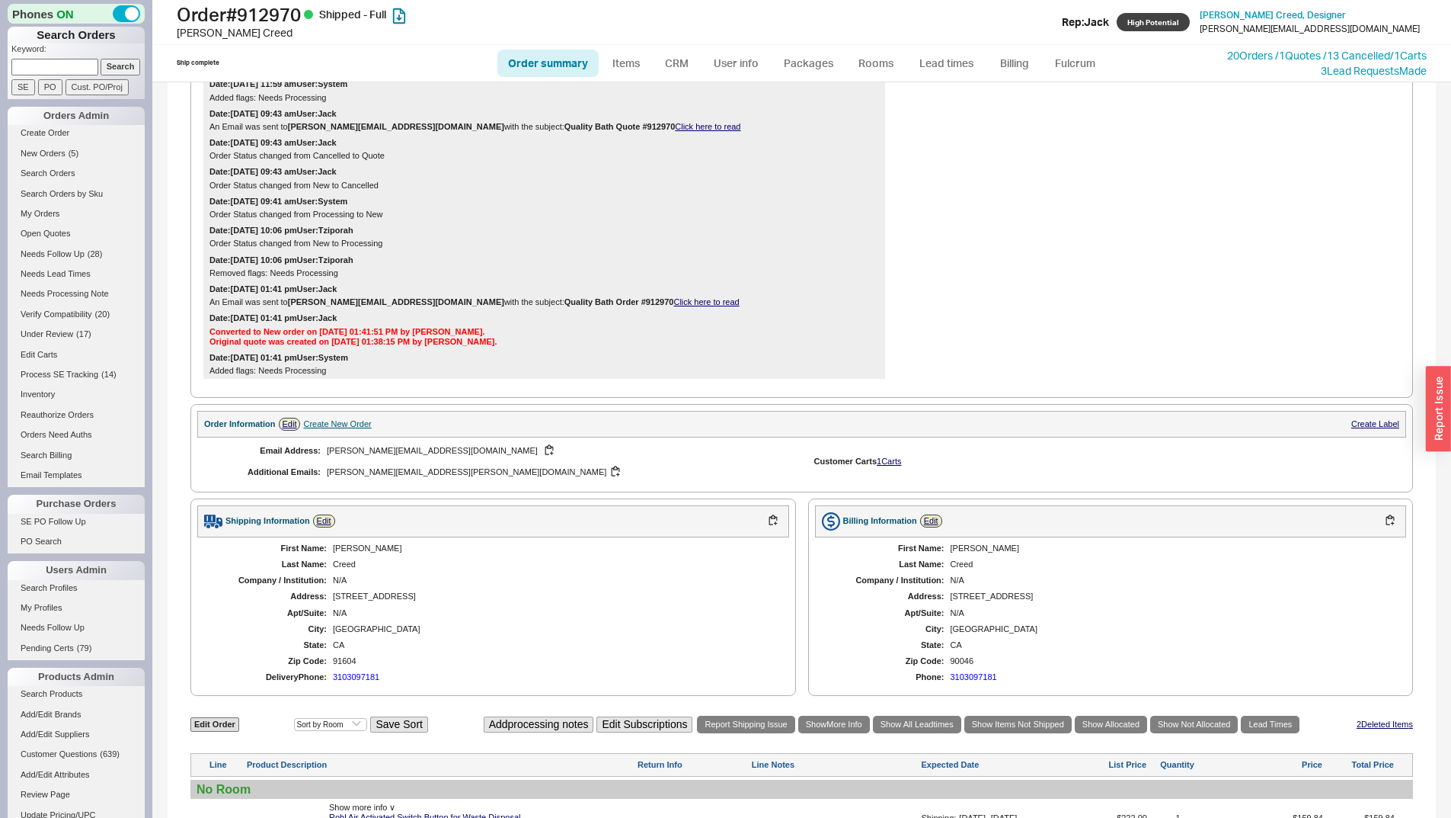
scroll to position [788, 0]
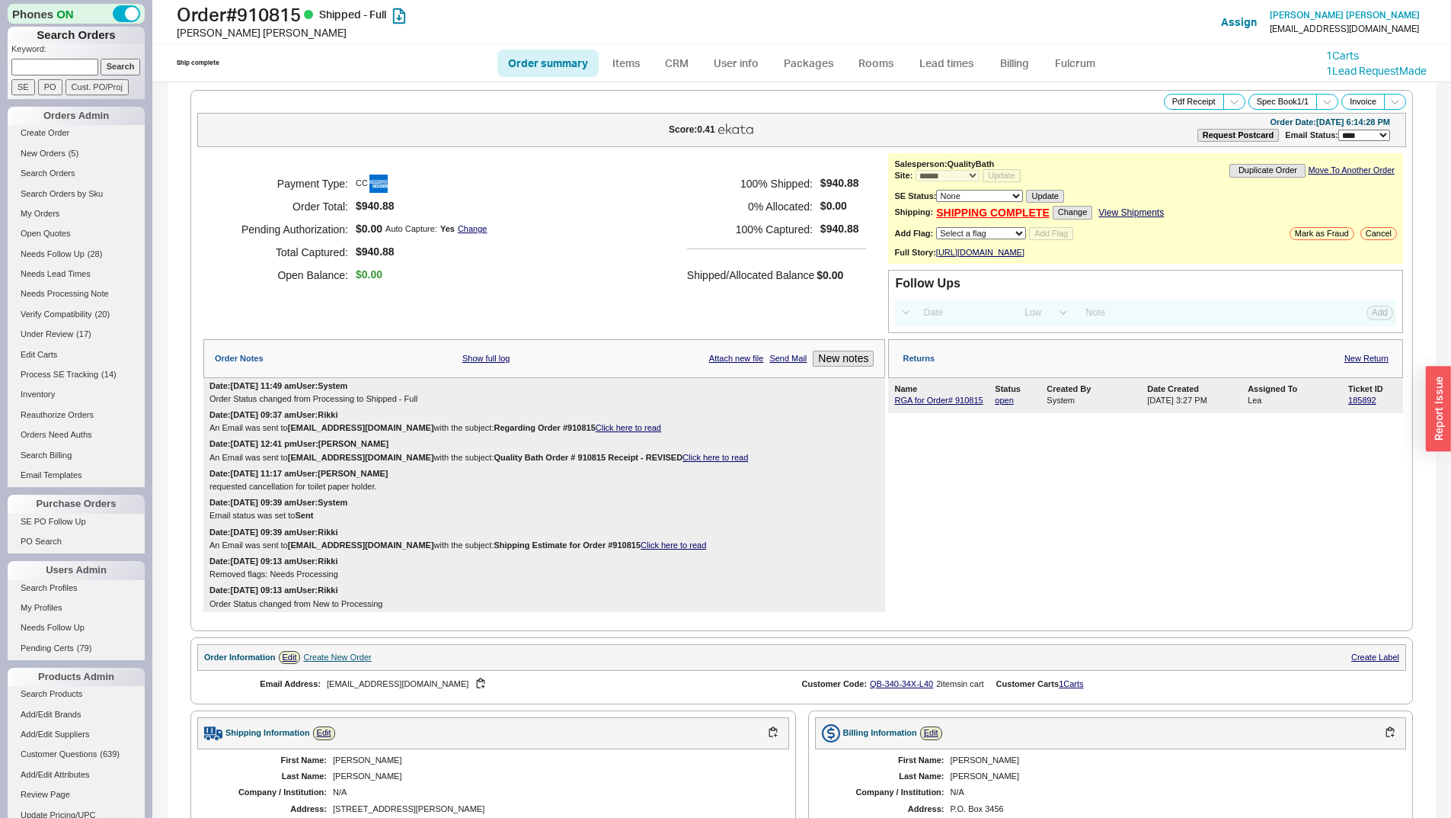
select select "*"
select select "LOW"
select select "3"
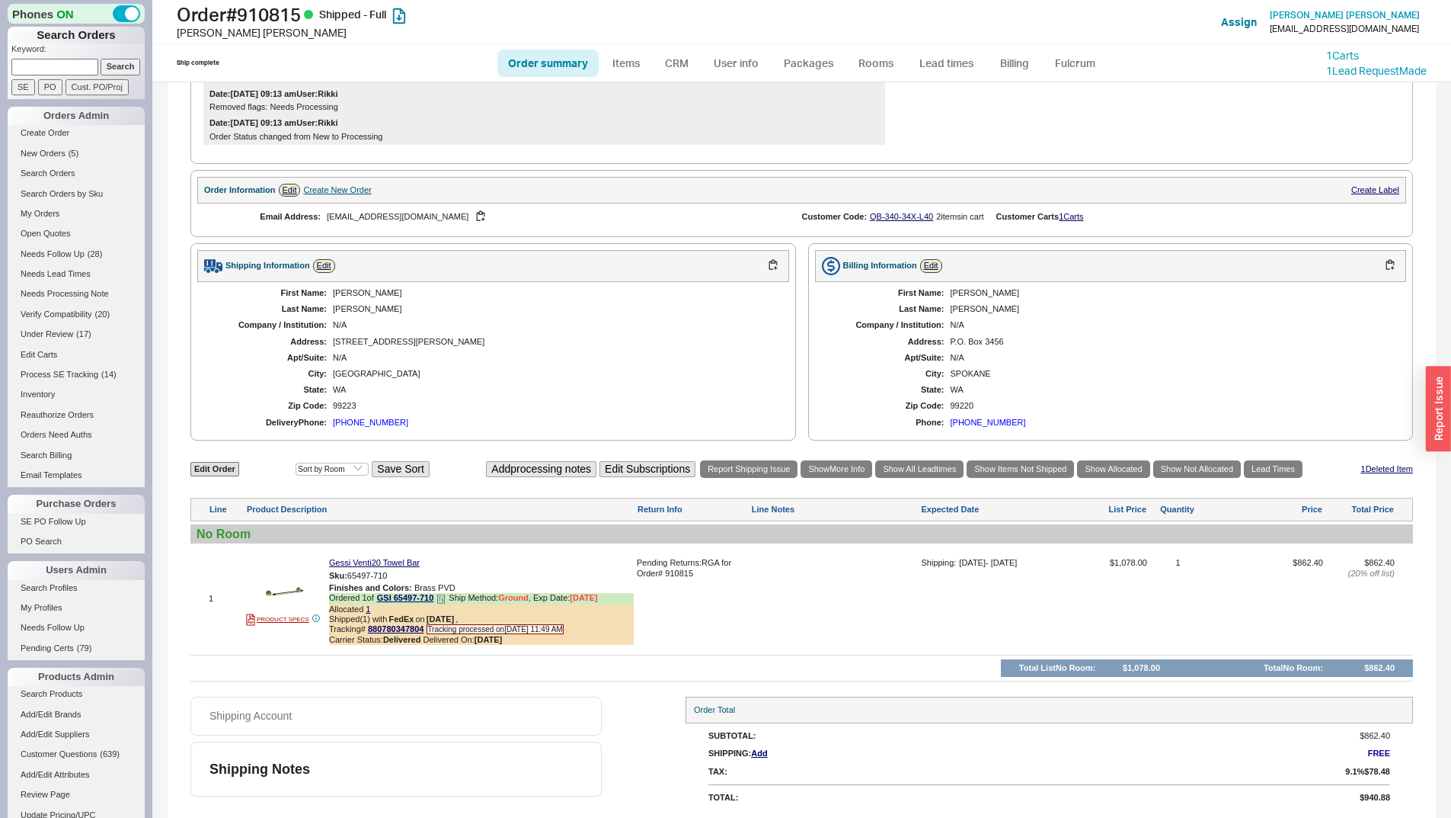
click at [441, 598] on icon at bounding box center [441, 598] width 9 height 9
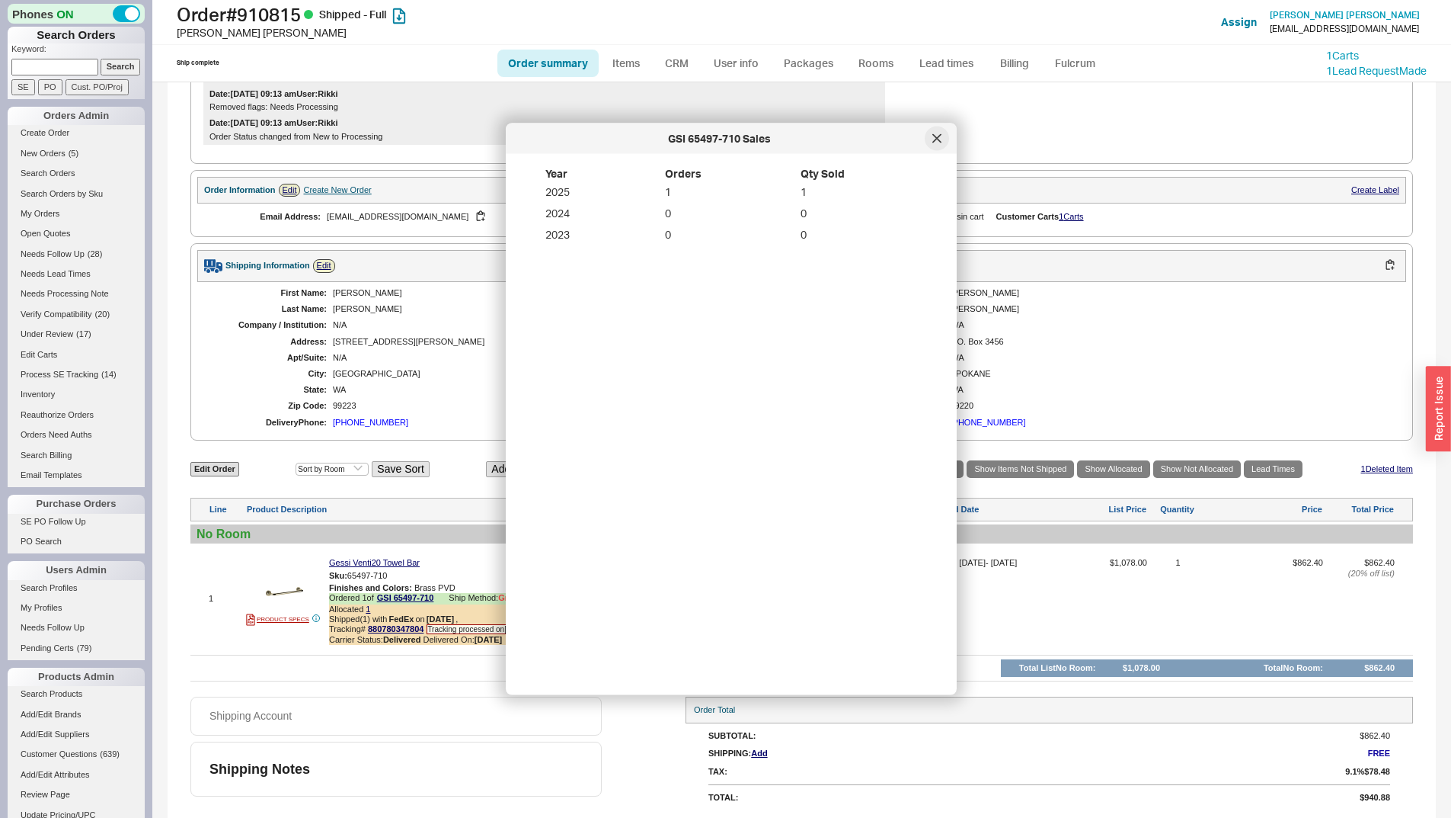
click at [937, 136] on icon at bounding box center [937, 138] width 9 height 9
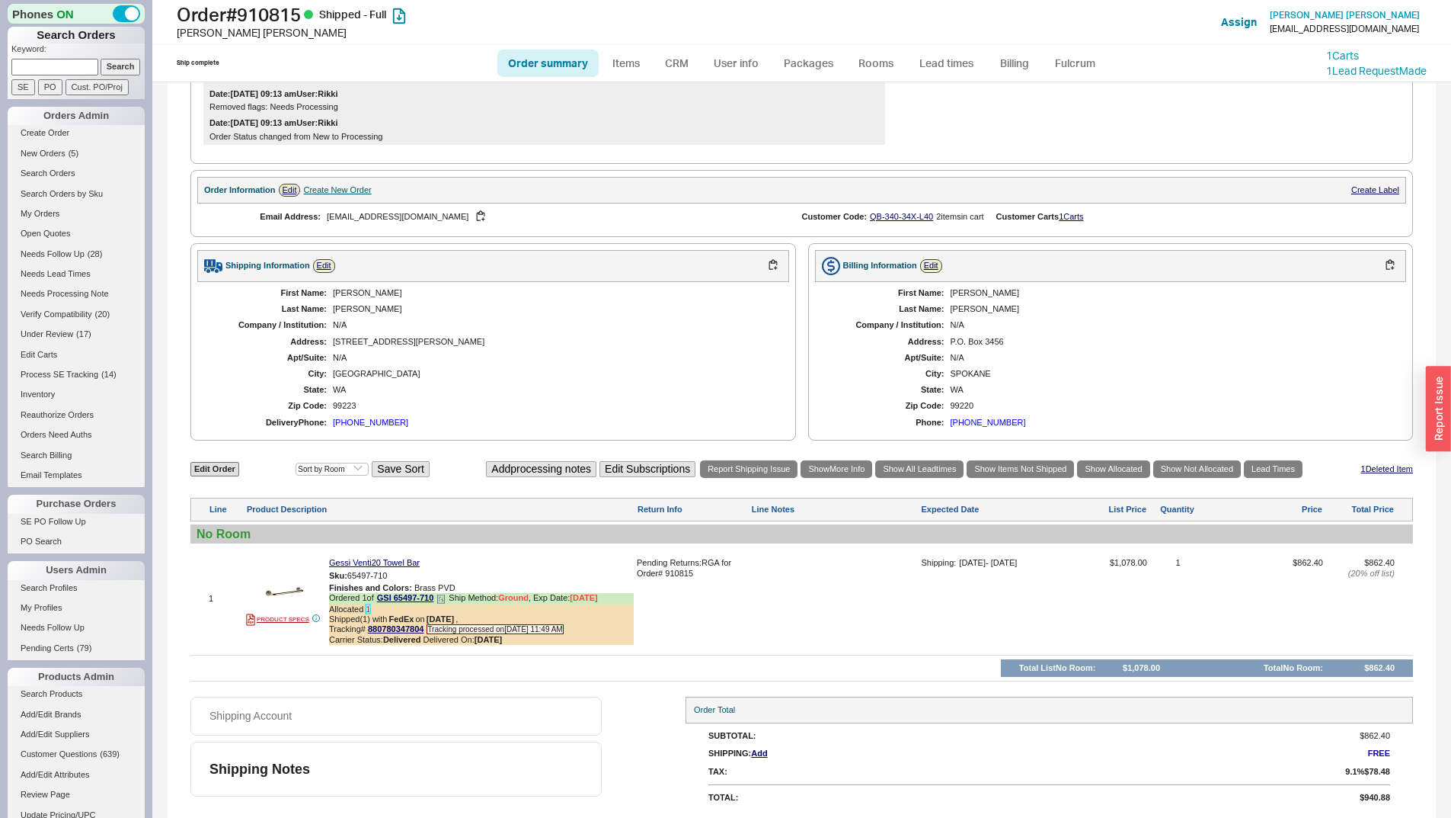
click at [366, 610] on link "1" at bounding box center [368, 608] width 5 height 9
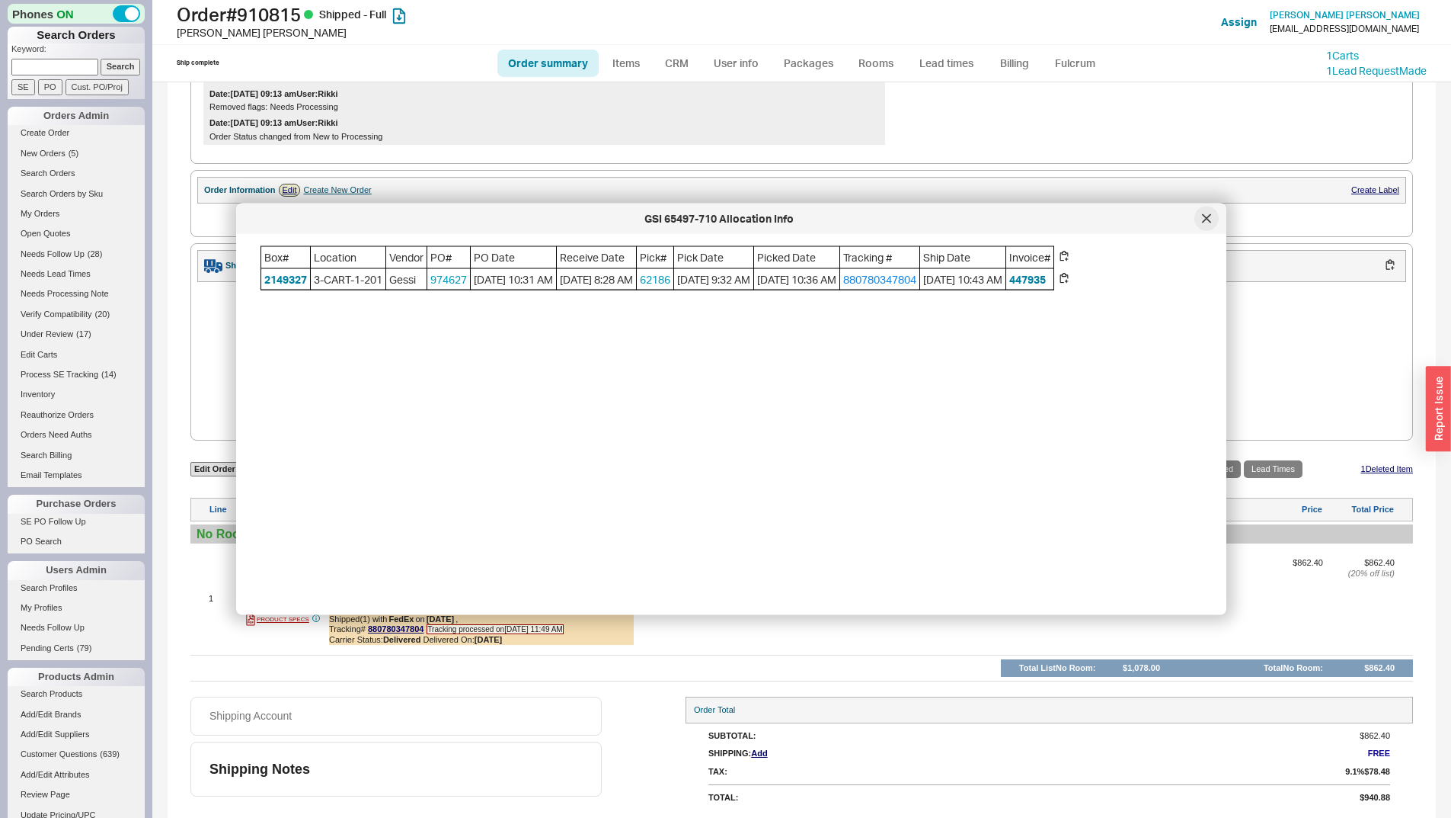
click at [1213, 216] on div at bounding box center [1207, 218] width 24 height 24
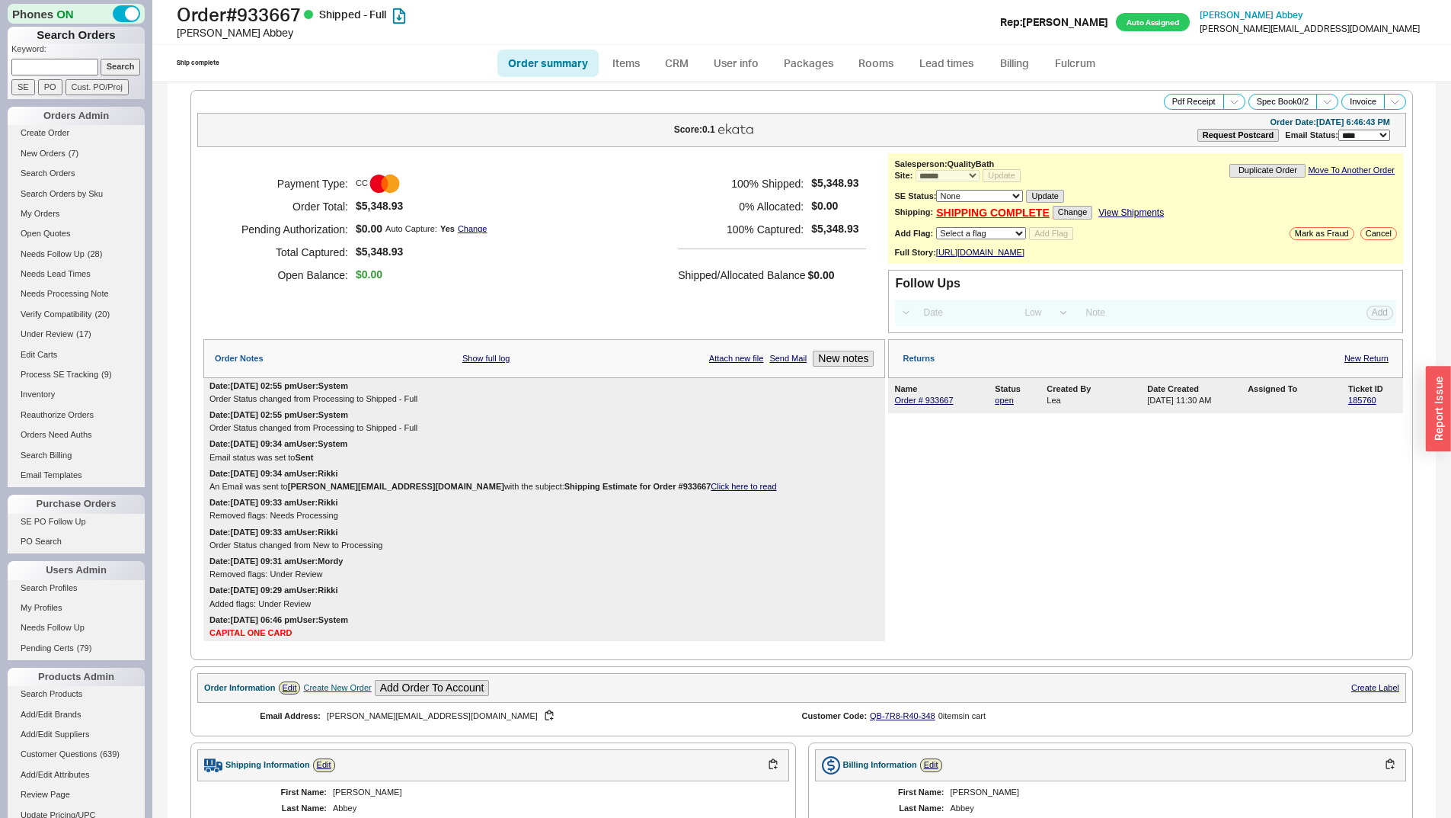
select select "*"
select select "LOW"
select select "3"
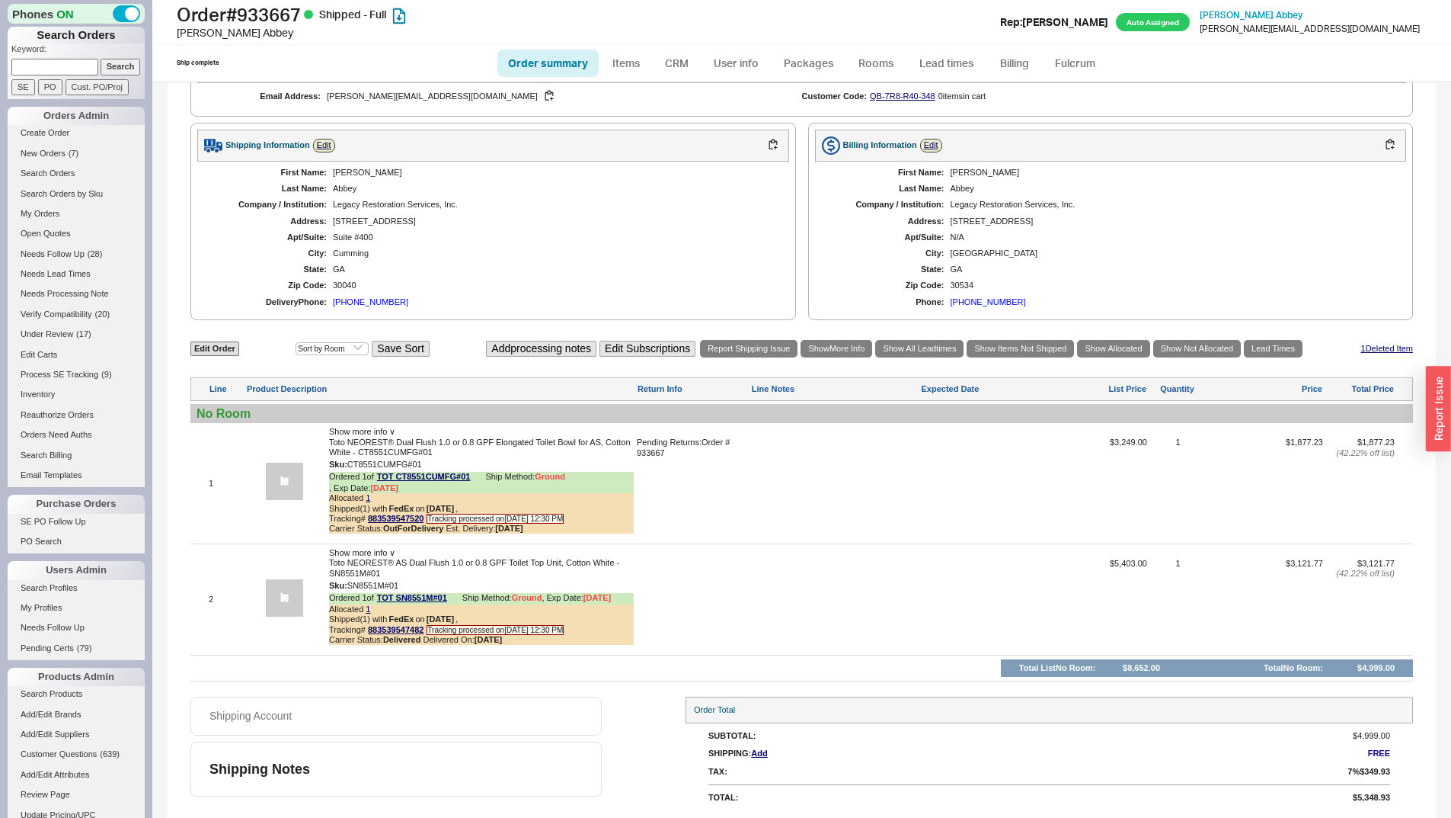
scroll to position [629, 0]
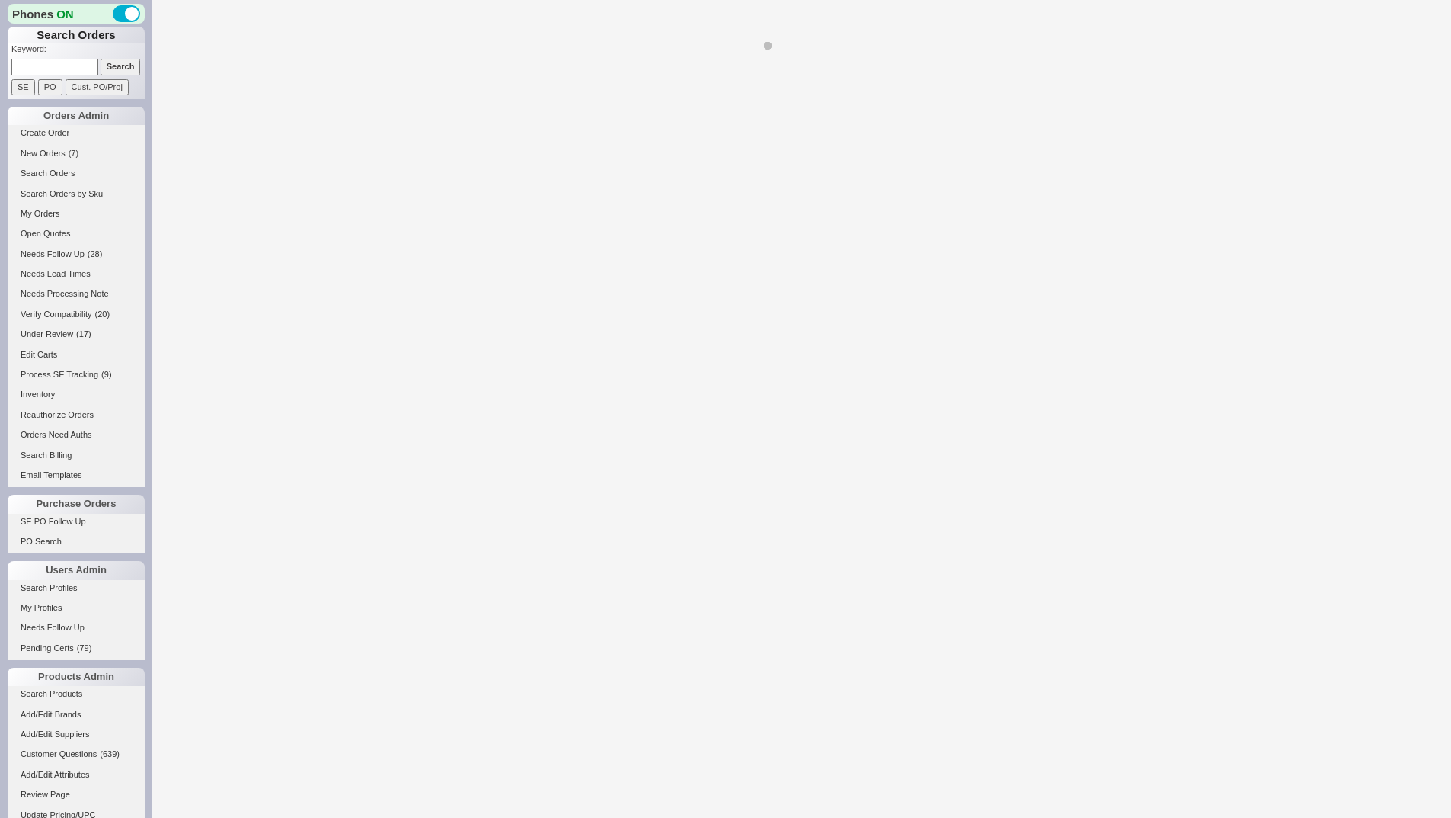
select select "LOW"
select select "3"
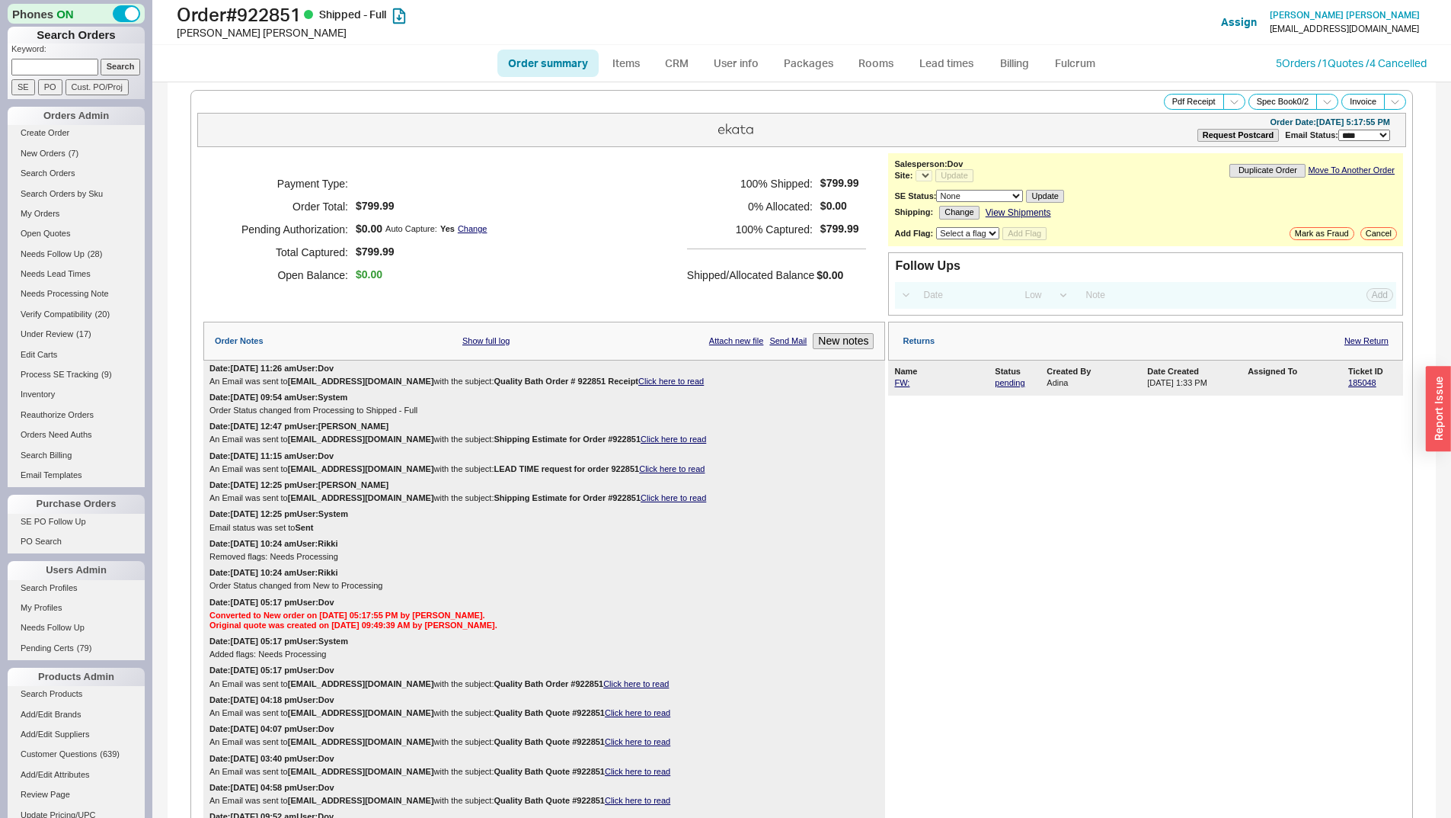
select select "*"
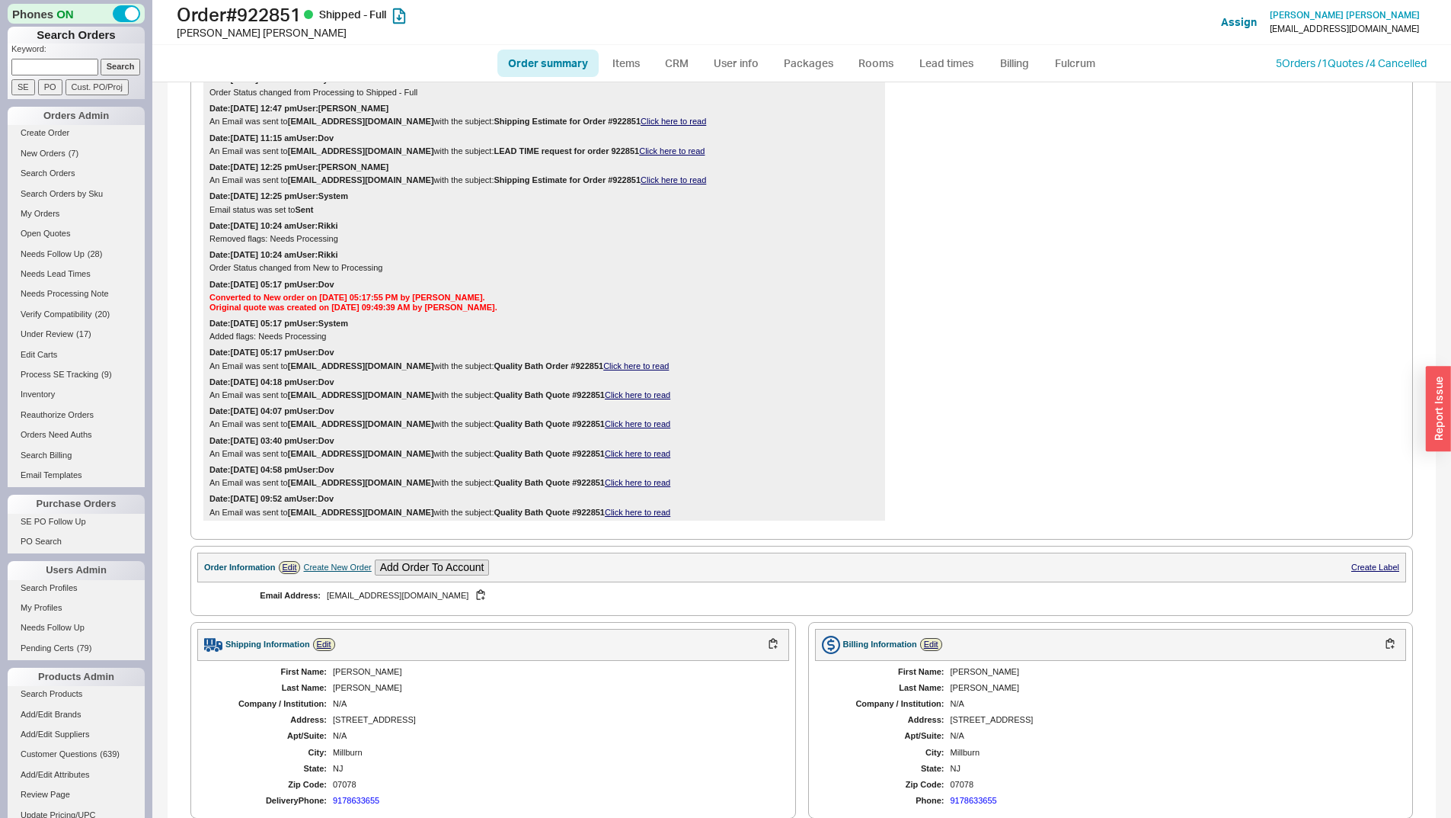
scroll to position [610, 0]
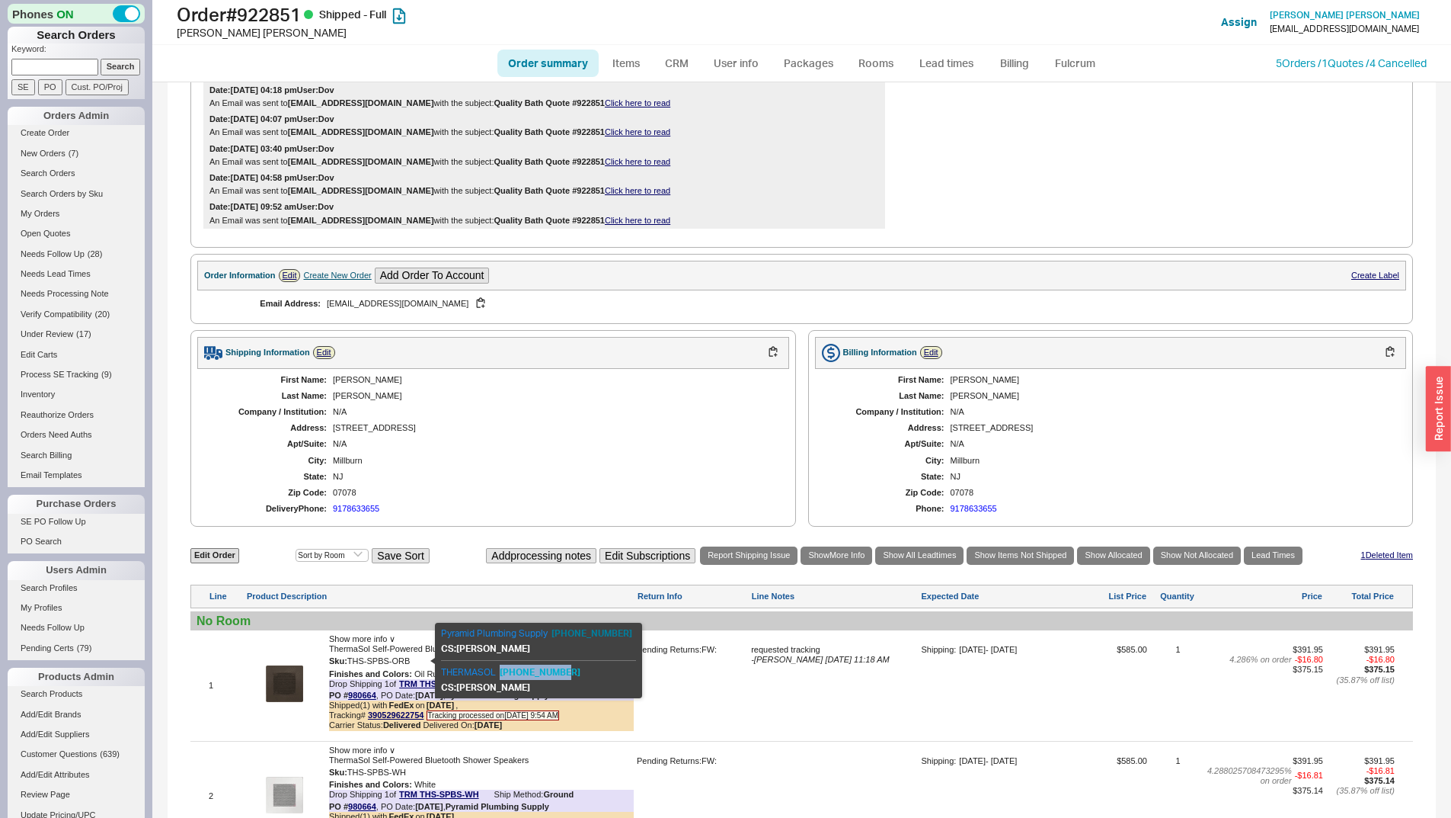
drag, startPoint x: 530, startPoint y: 681, endPoint x: 499, endPoint y: 676, distance: 30.9
click at [499, 676] on div "THERMASOL 800-631-1601" at bounding box center [538, 671] width 195 height 15
copy button "800-631-1601"
copy button "845-250-5000"
drag, startPoint x: 617, startPoint y: 635, endPoint x: 552, endPoint y: 638, distance: 65.6
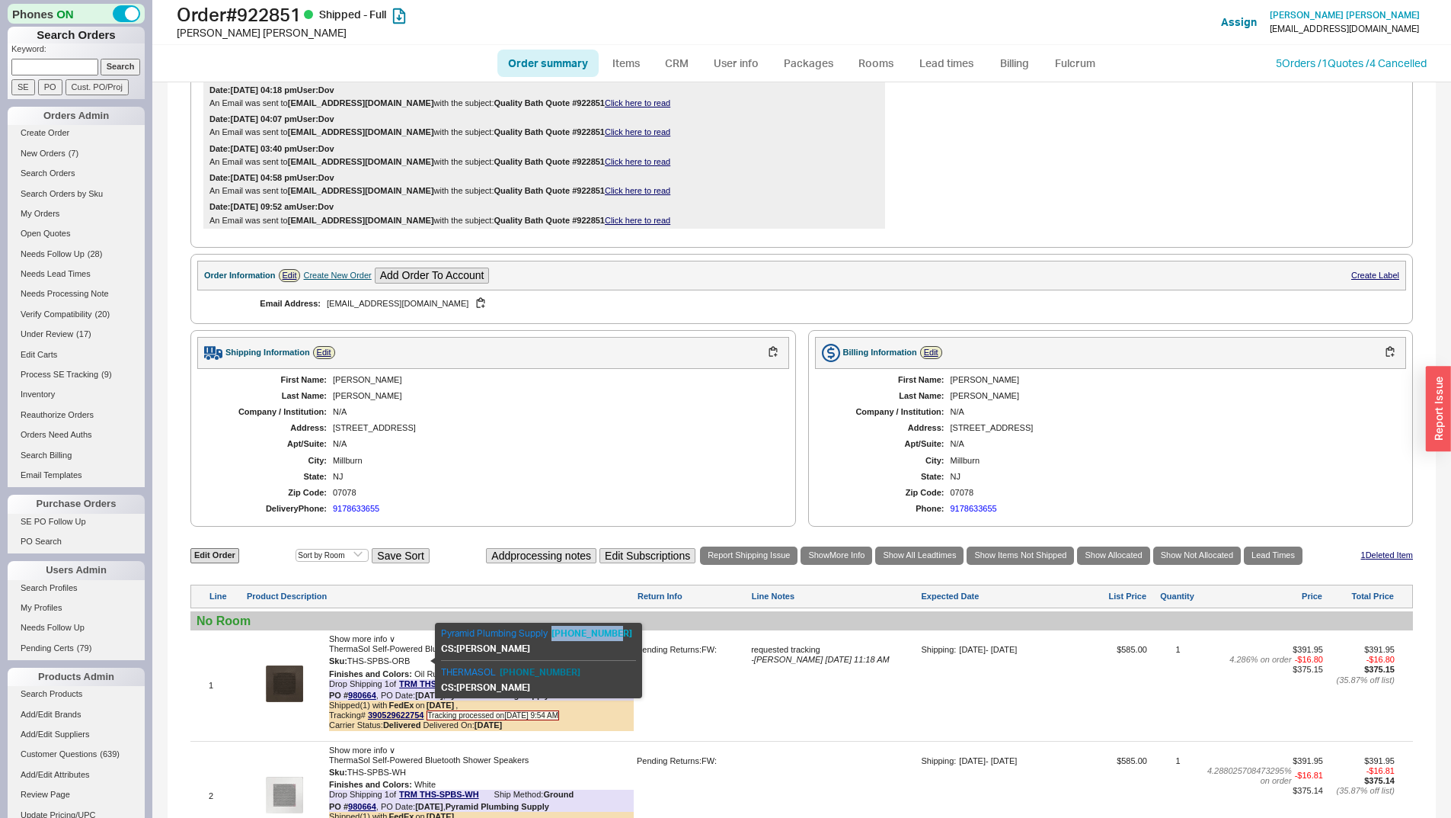
click at [552, 638] on div "Pyramid Plumbing Supply 845-250-5000 CS: Chaya THERMASOL 800-631-1601 CS: Chaya" at bounding box center [538, 659] width 207 height 75
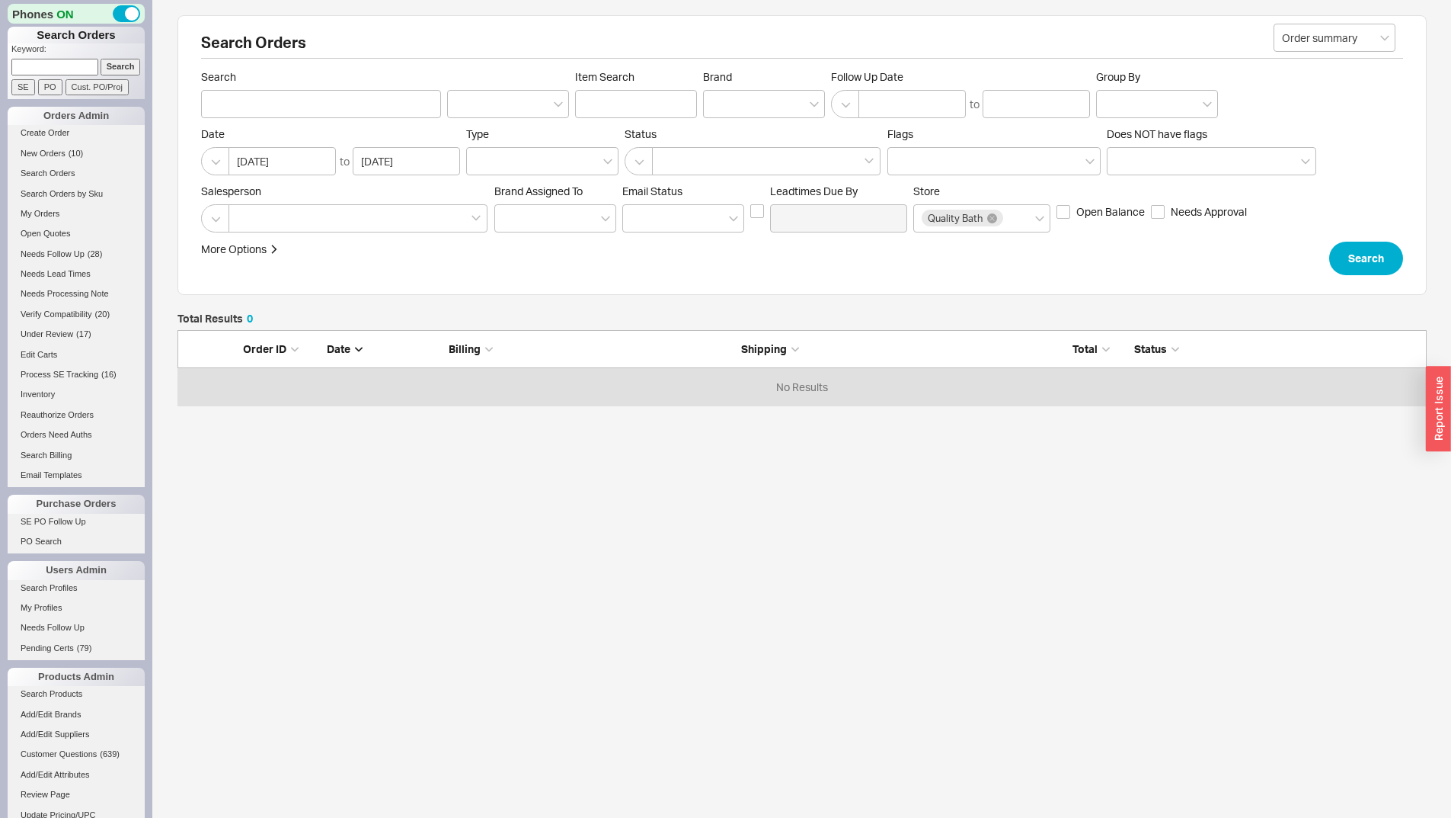
drag, startPoint x: 0, startPoint y: 0, endPoint x: 50, endPoint y: 60, distance: 77.9
click at [50, 60] on input at bounding box center [54, 67] width 87 height 16
click at [342, 122] on form "Order summary Search Item Search Brand Follow Up Date to Group By Date 07/20/20…" at bounding box center [802, 172] width 1202 height 205
click at [334, 114] on input "Search" at bounding box center [321, 104] width 240 height 28
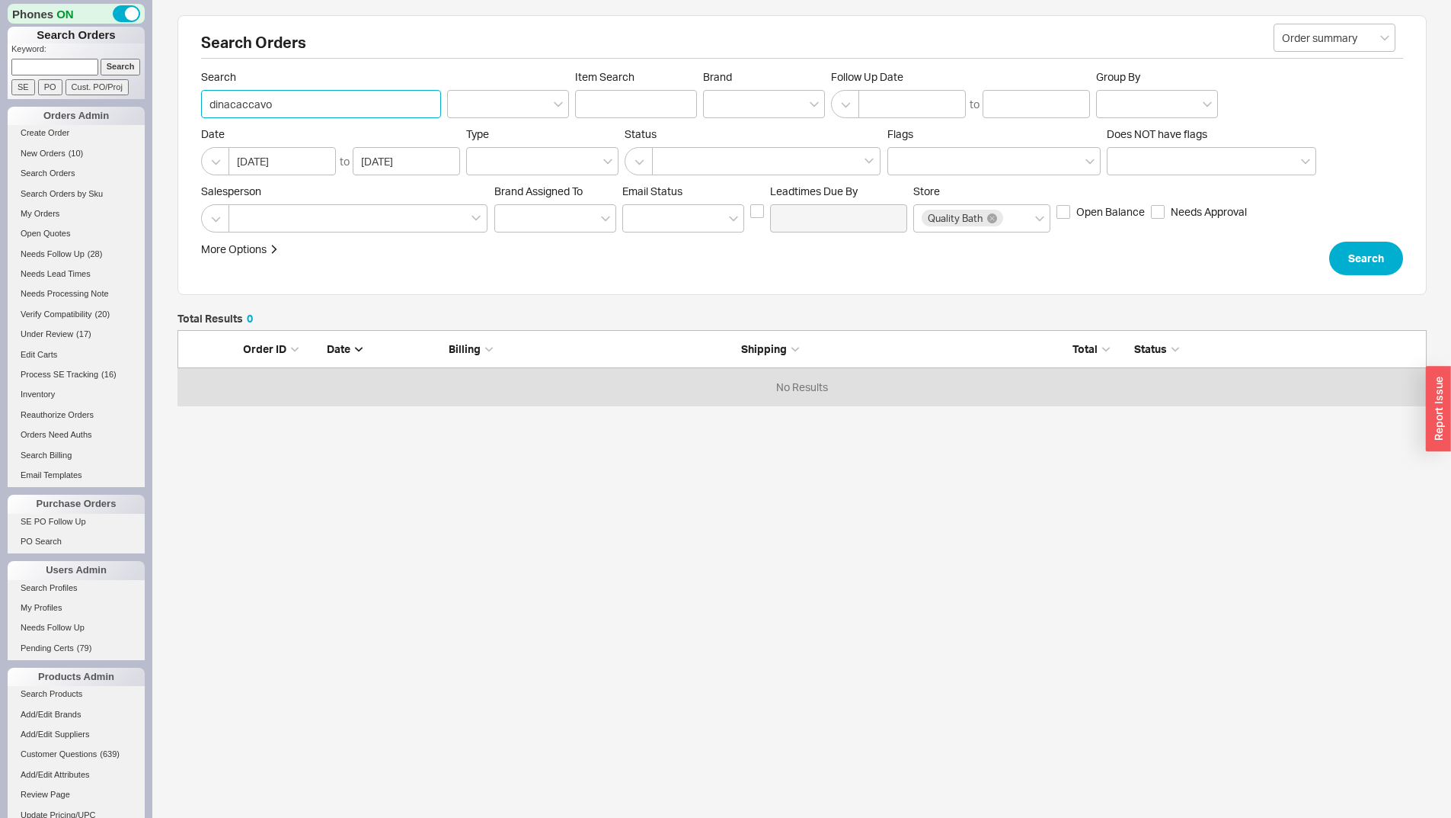
type input "dina caccavo"
click button "Search" at bounding box center [1367, 259] width 74 height 34
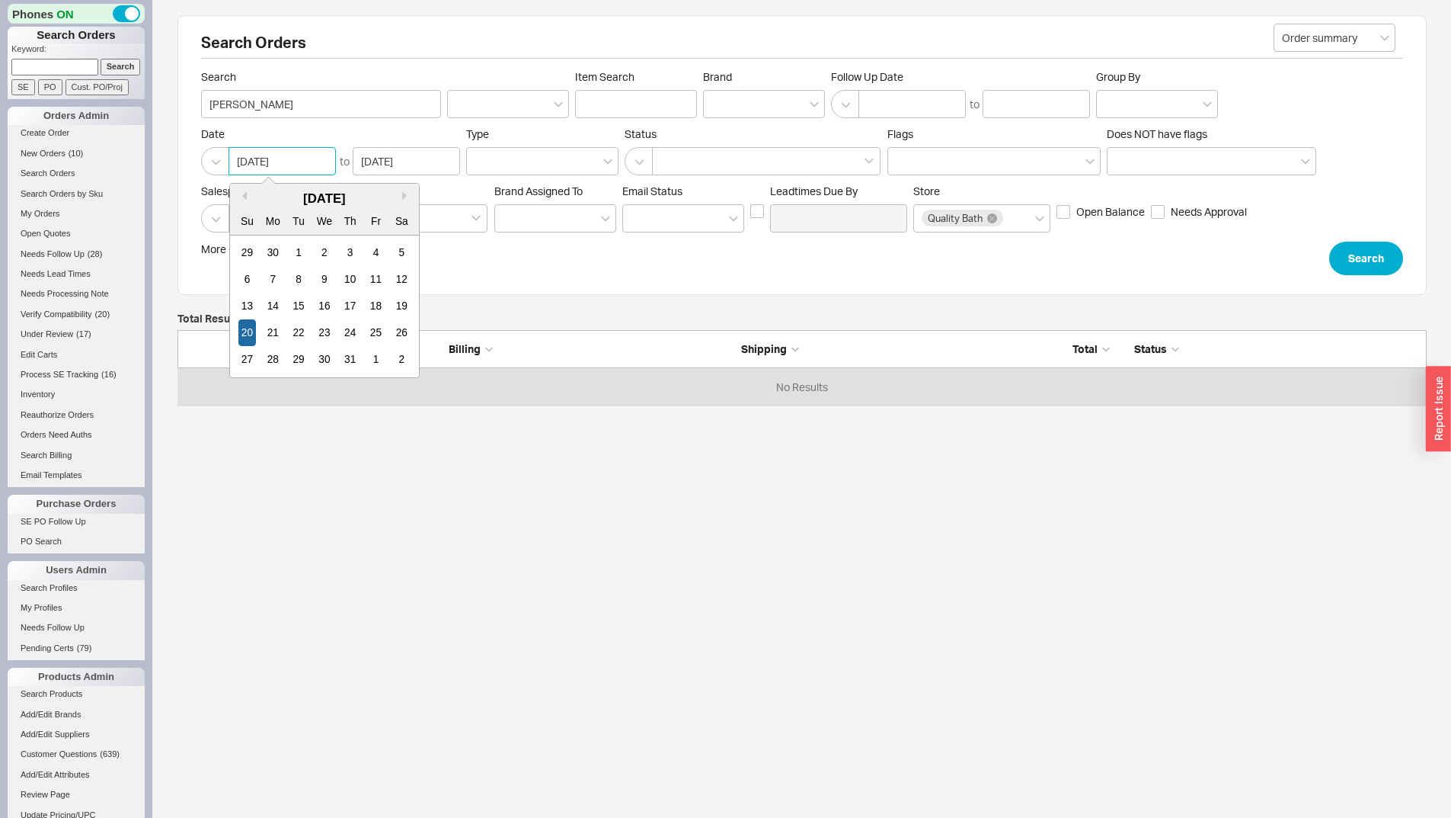
click at [310, 152] on input "07/20/2025" at bounding box center [282, 161] width 107 height 28
click at [115, 69] on input "Search" at bounding box center [121, 67] width 40 height 16
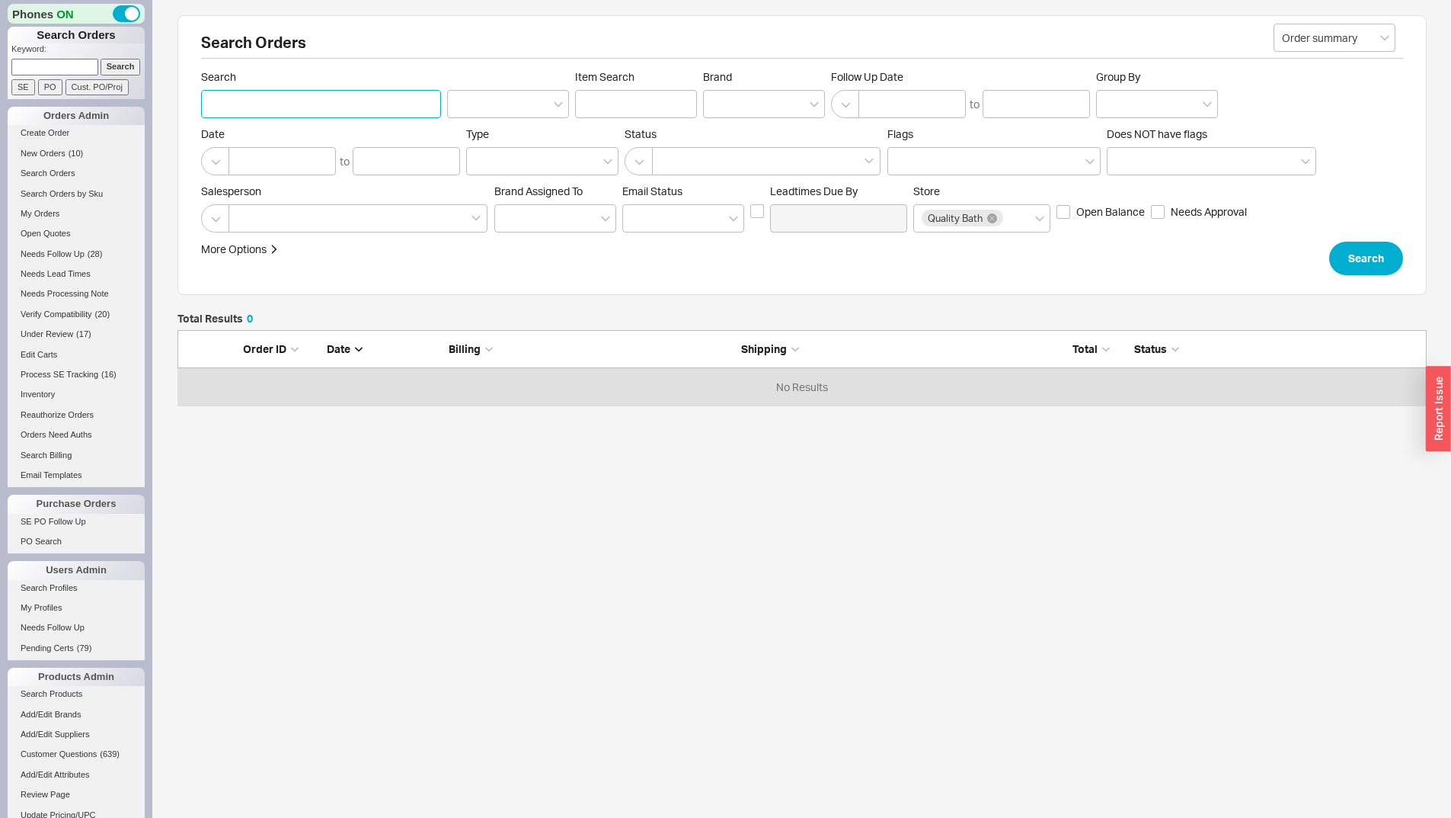
click at [228, 102] on input "Search" at bounding box center [321, 104] width 240 height 28
type input "dina caccavo"
click button "Search" at bounding box center [1367, 259] width 74 height 34
click at [363, 100] on input "dina caccavo" at bounding box center [321, 104] width 240 height 28
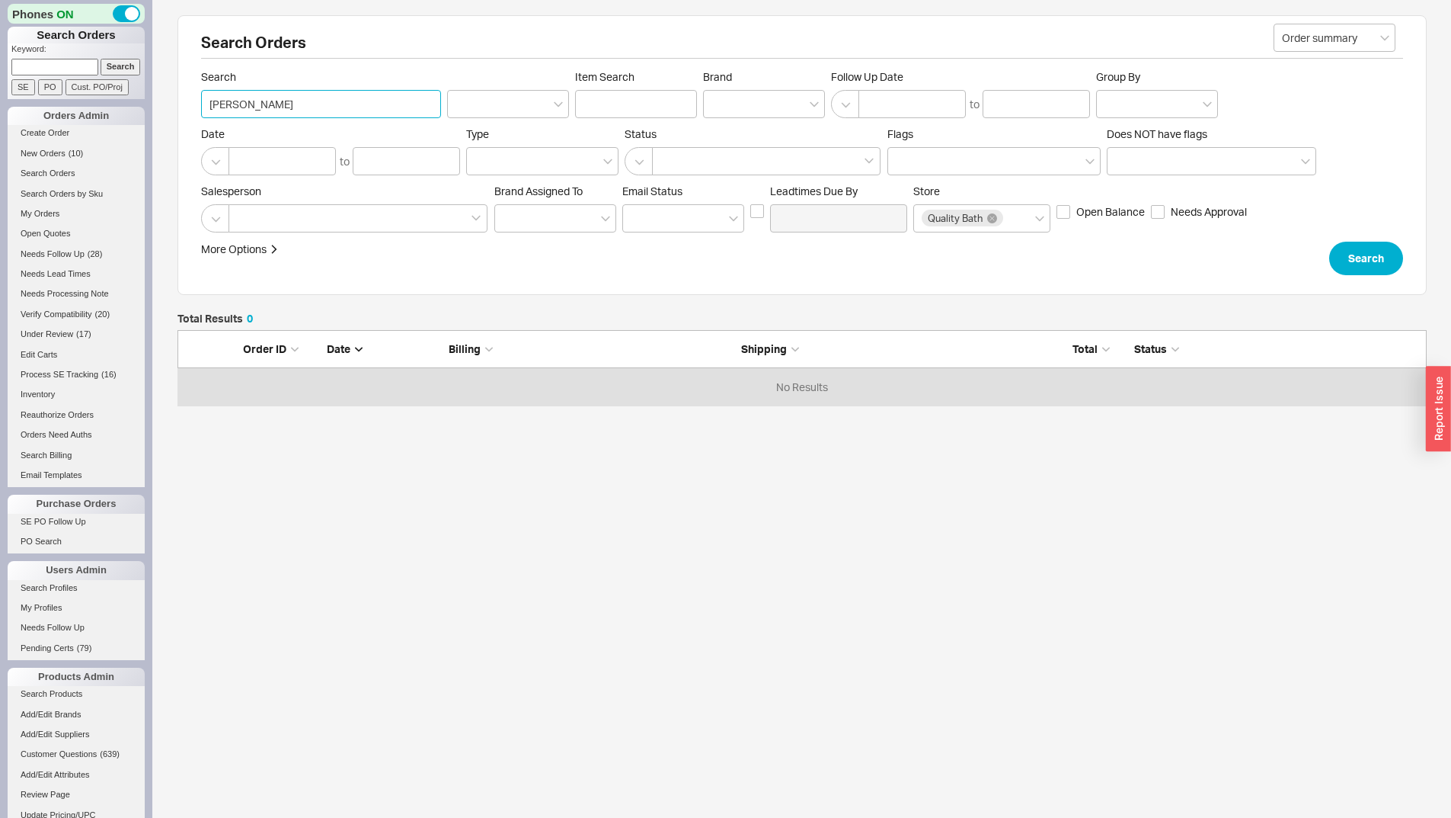
click at [363, 100] on input "dina caccavo" at bounding box center [321, 104] width 240 height 28
type input "7187274479"
click button "Search" at bounding box center [1367, 259] width 74 height 34
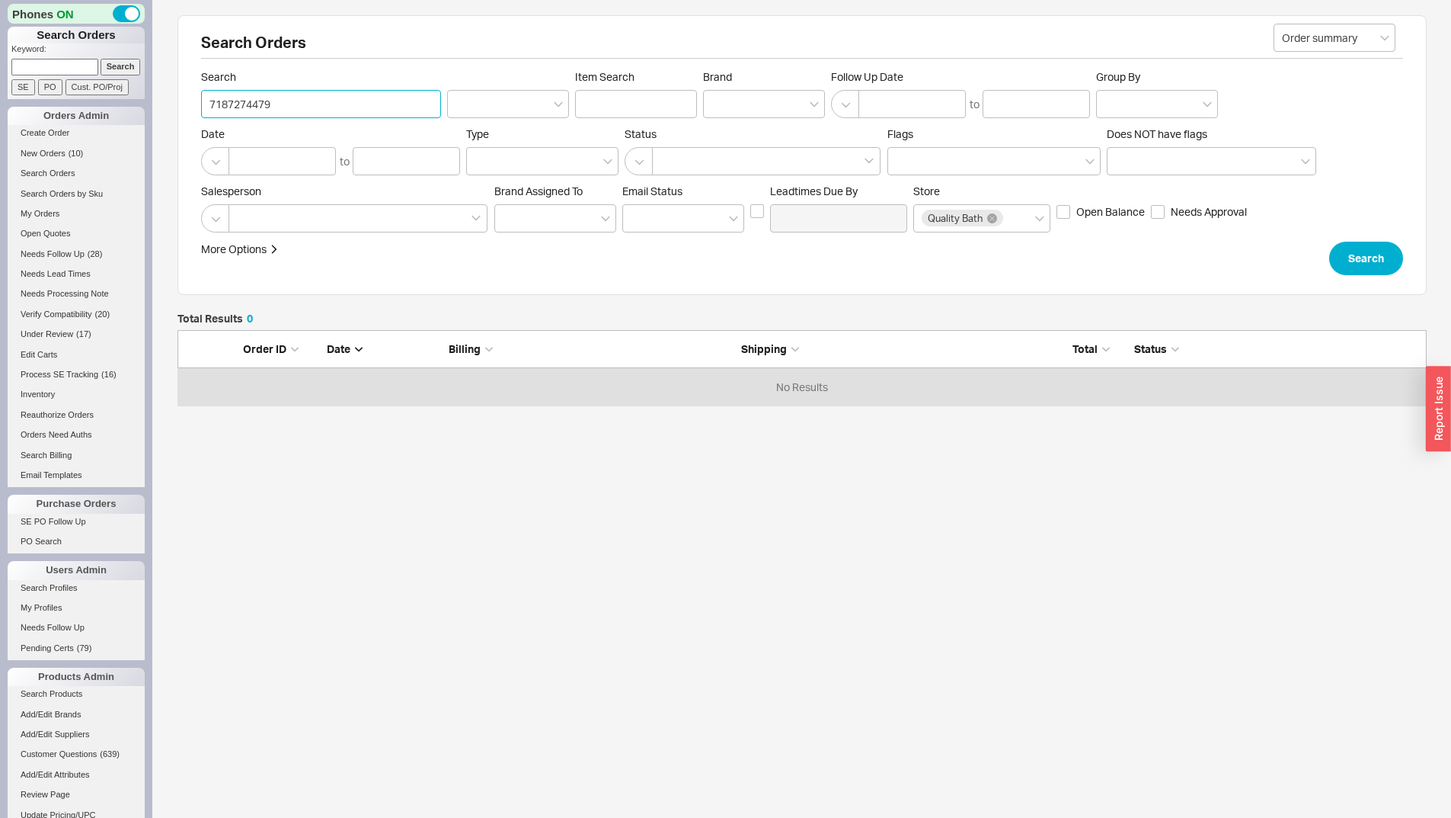
click at [312, 100] on input "7187274479" at bounding box center [321, 104] width 240 height 28
click button "Search" at bounding box center [1367, 259] width 74 height 34
click at [312, 100] on input "7187274479" at bounding box center [321, 104] width 240 height 28
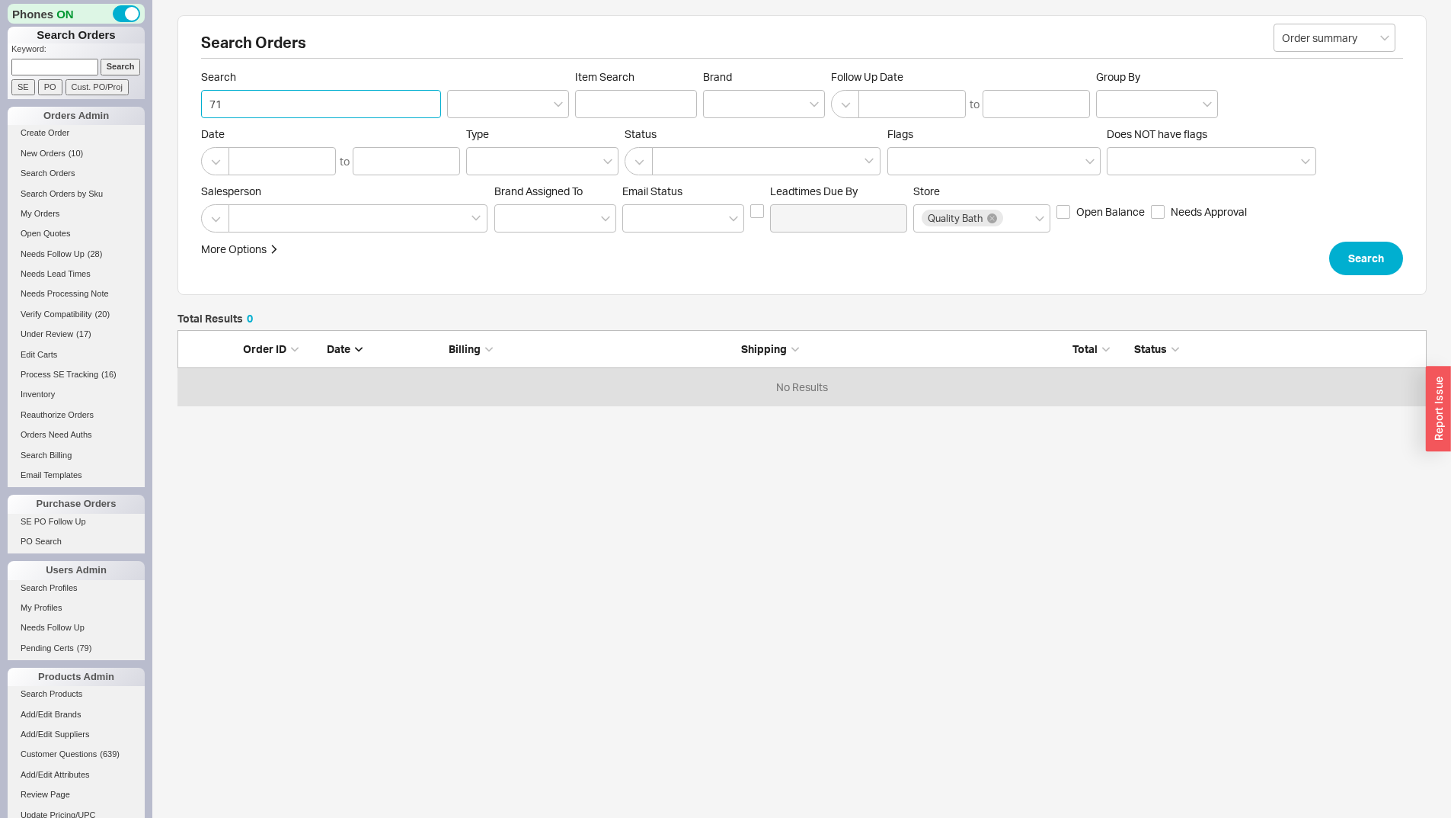
type input "7"
type input "d"
type input "leonardinacaccavo@gmail.com"
click button "Search" at bounding box center [1367, 259] width 74 height 34
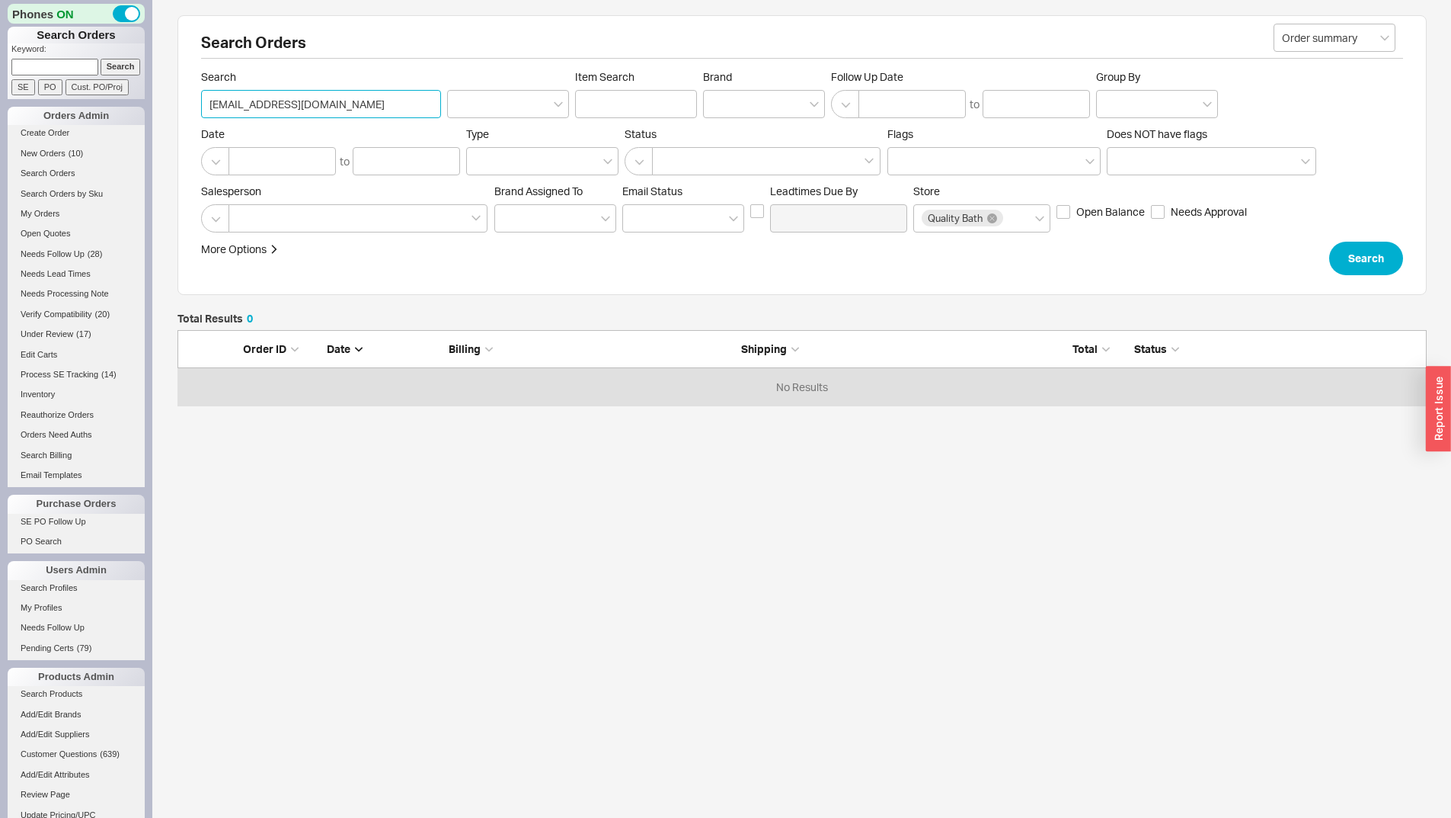
click at [318, 91] on input "leonardinacaccavo@gmail.com" at bounding box center [321, 104] width 240 height 28
click at [318, 92] on input "leonardinacaccavo@gmail.com" at bounding box center [321, 104] width 240 height 28
type input "caccavo"
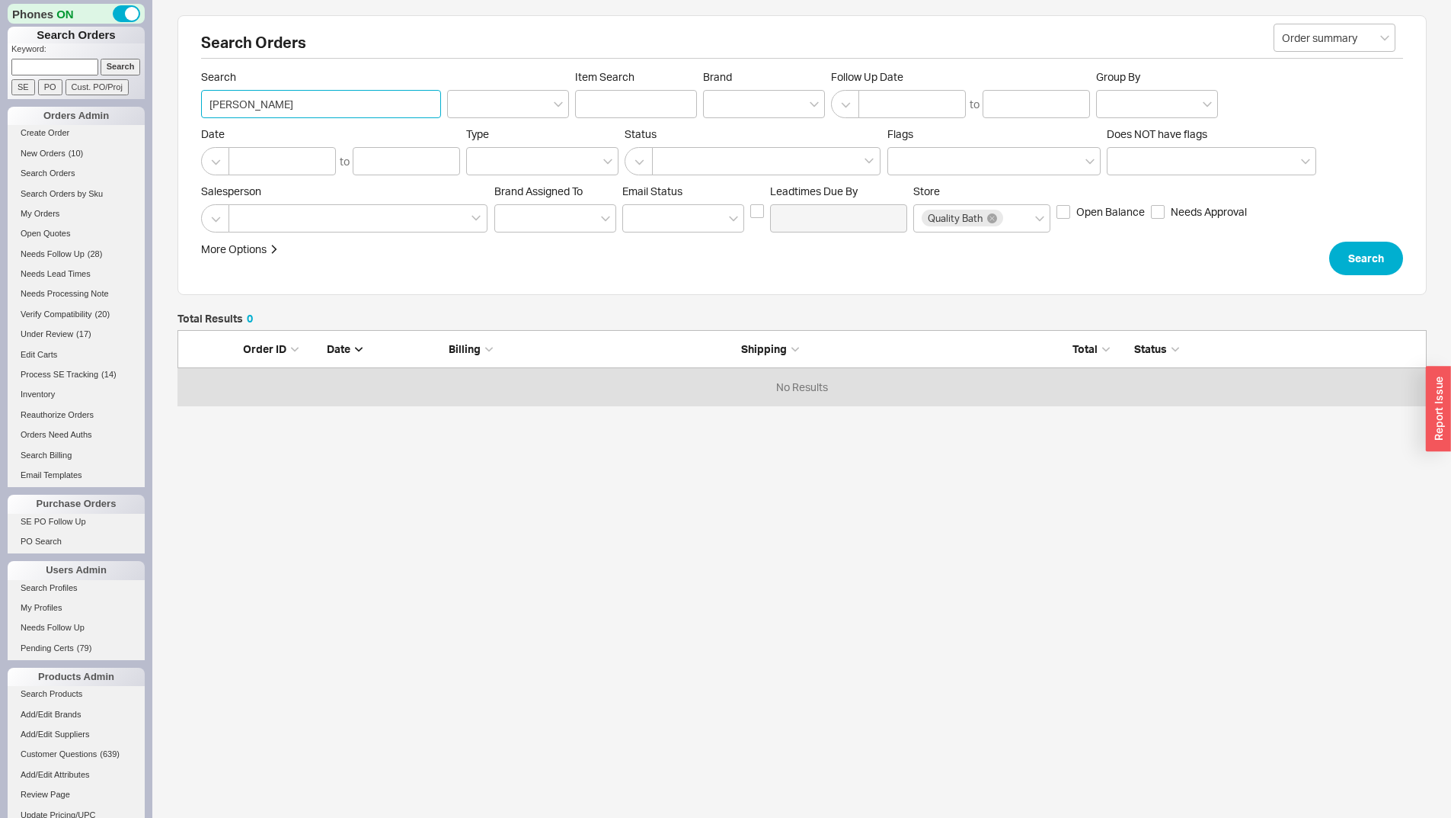
click button "Search" at bounding box center [1367, 259] width 74 height 34
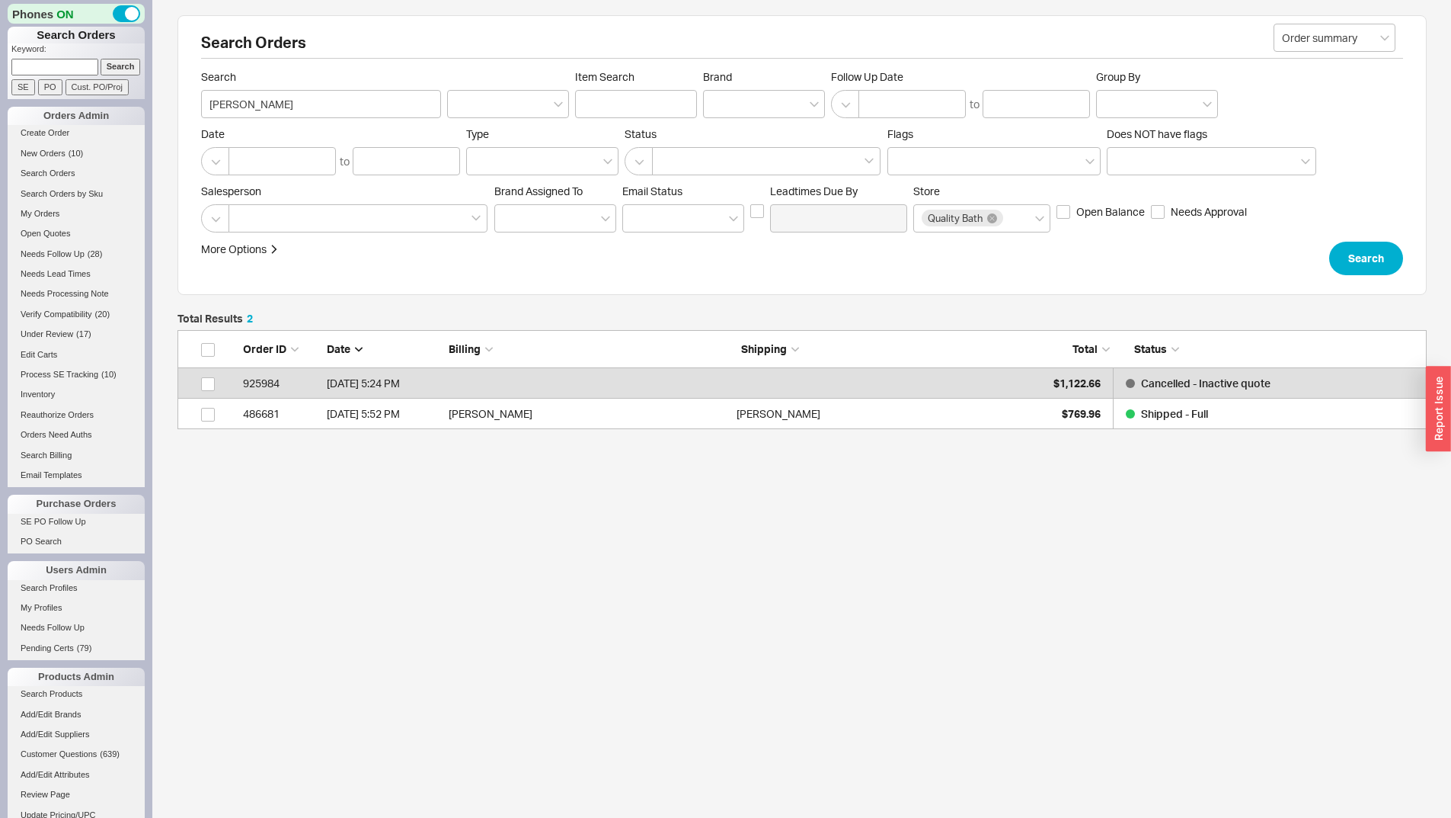
scroll to position [88, 1238]
click at [907, 421] on div "Nicholas Caccavo" at bounding box center [877, 413] width 280 height 30
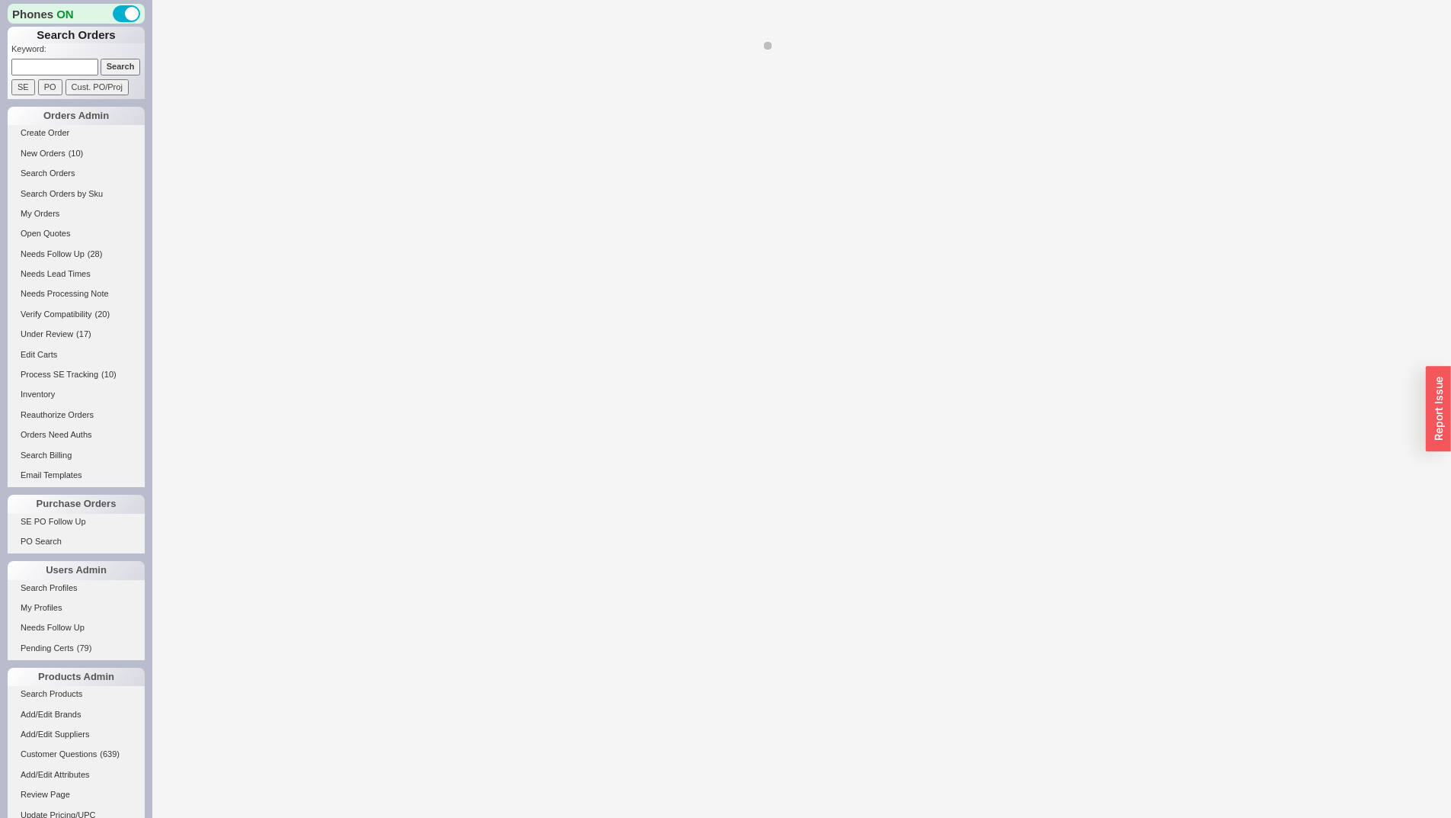
select select "LOW"
select select "3"
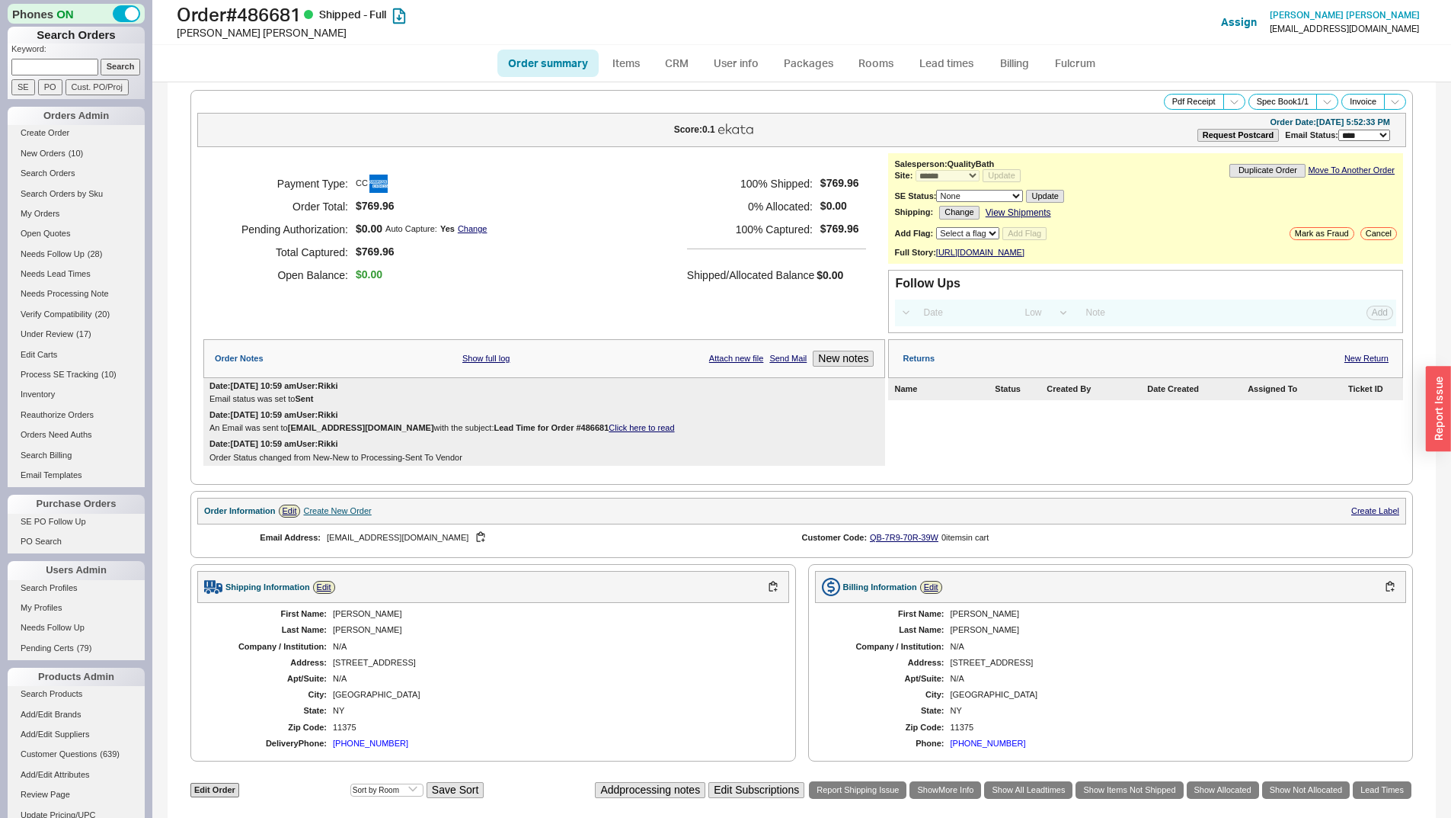
select select "*"
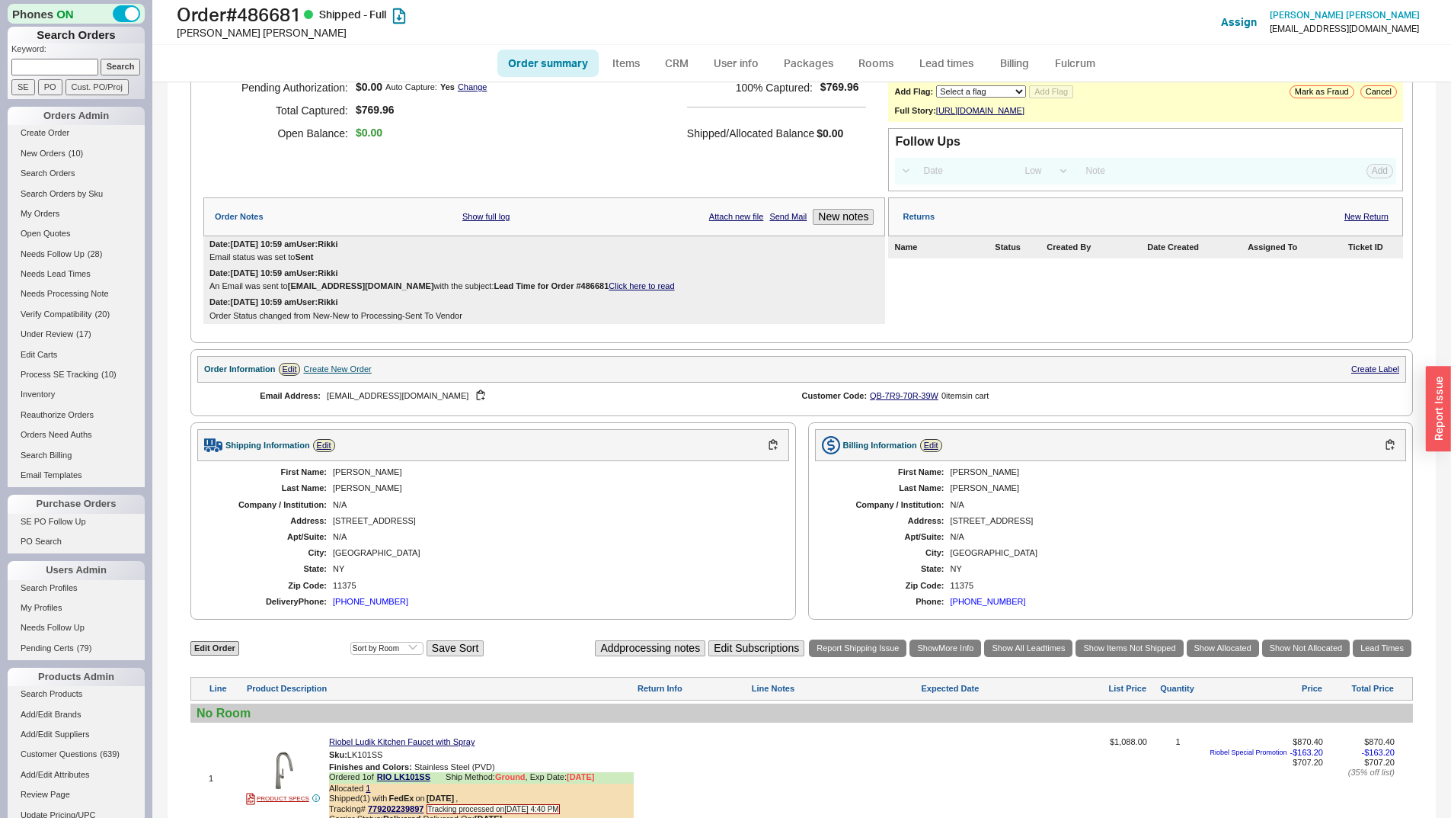
scroll to position [356, 0]
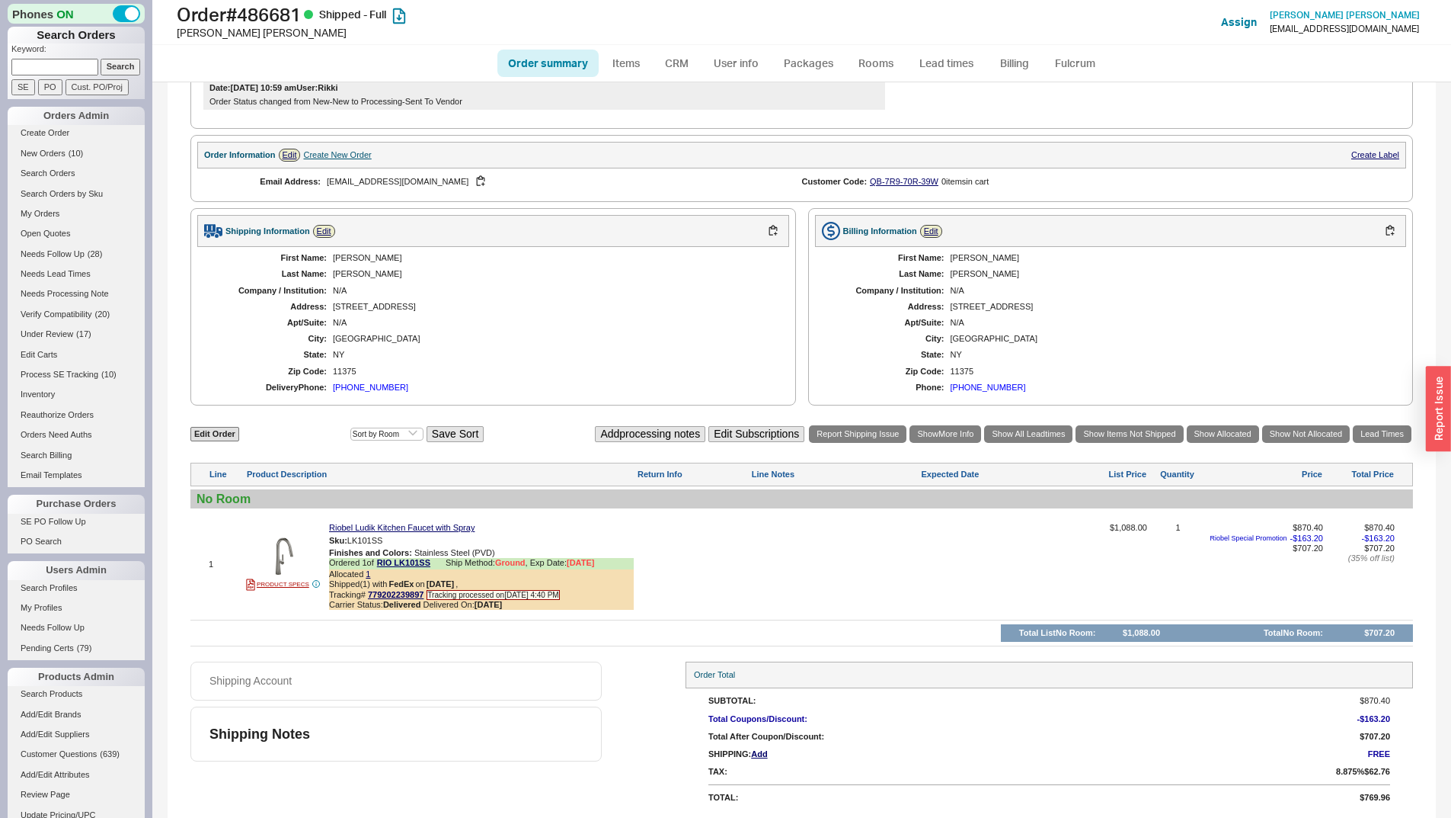
click at [626, 293] on div "N/A" at bounding box center [553, 291] width 441 height 10
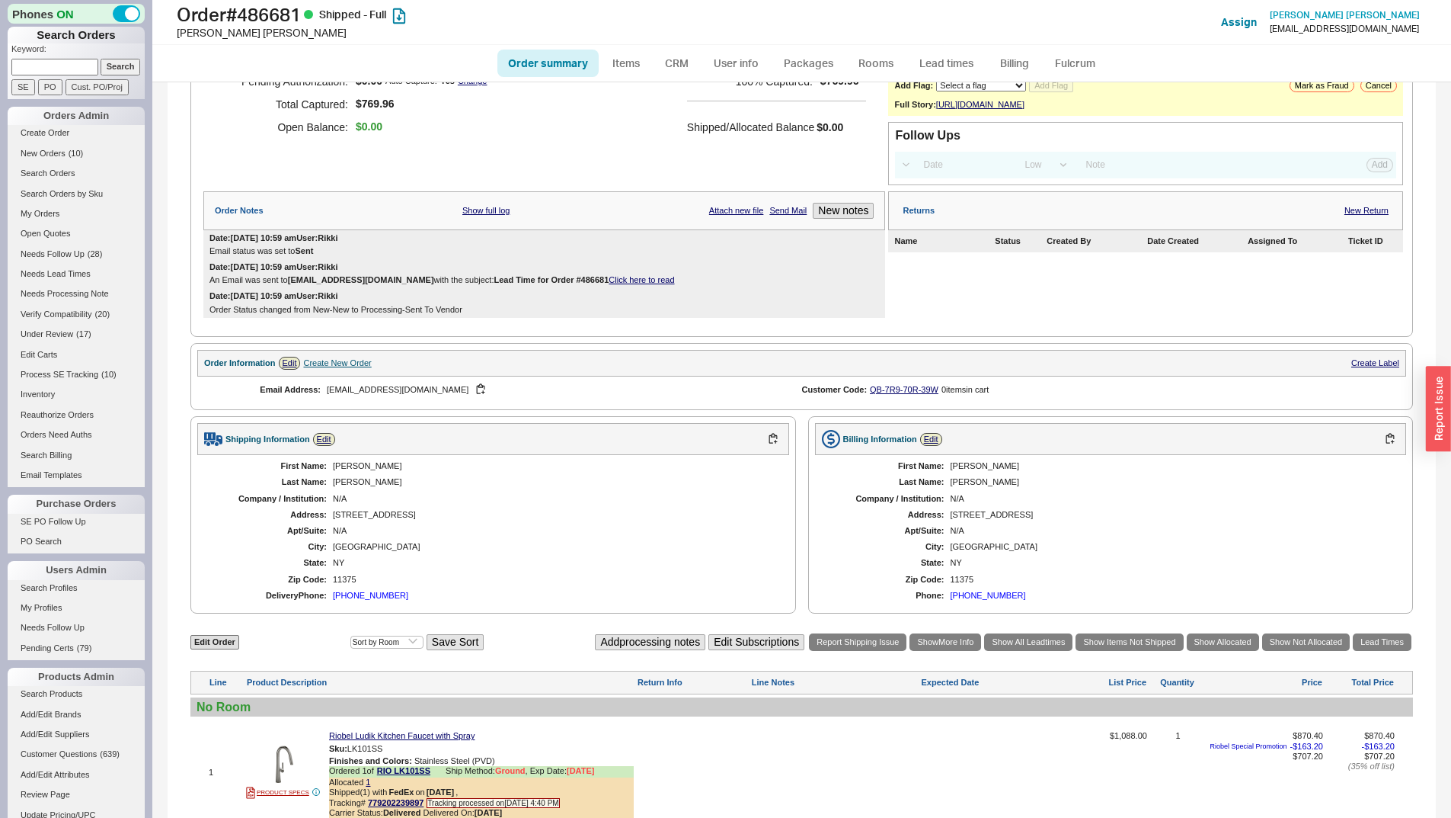
scroll to position [0, 0]
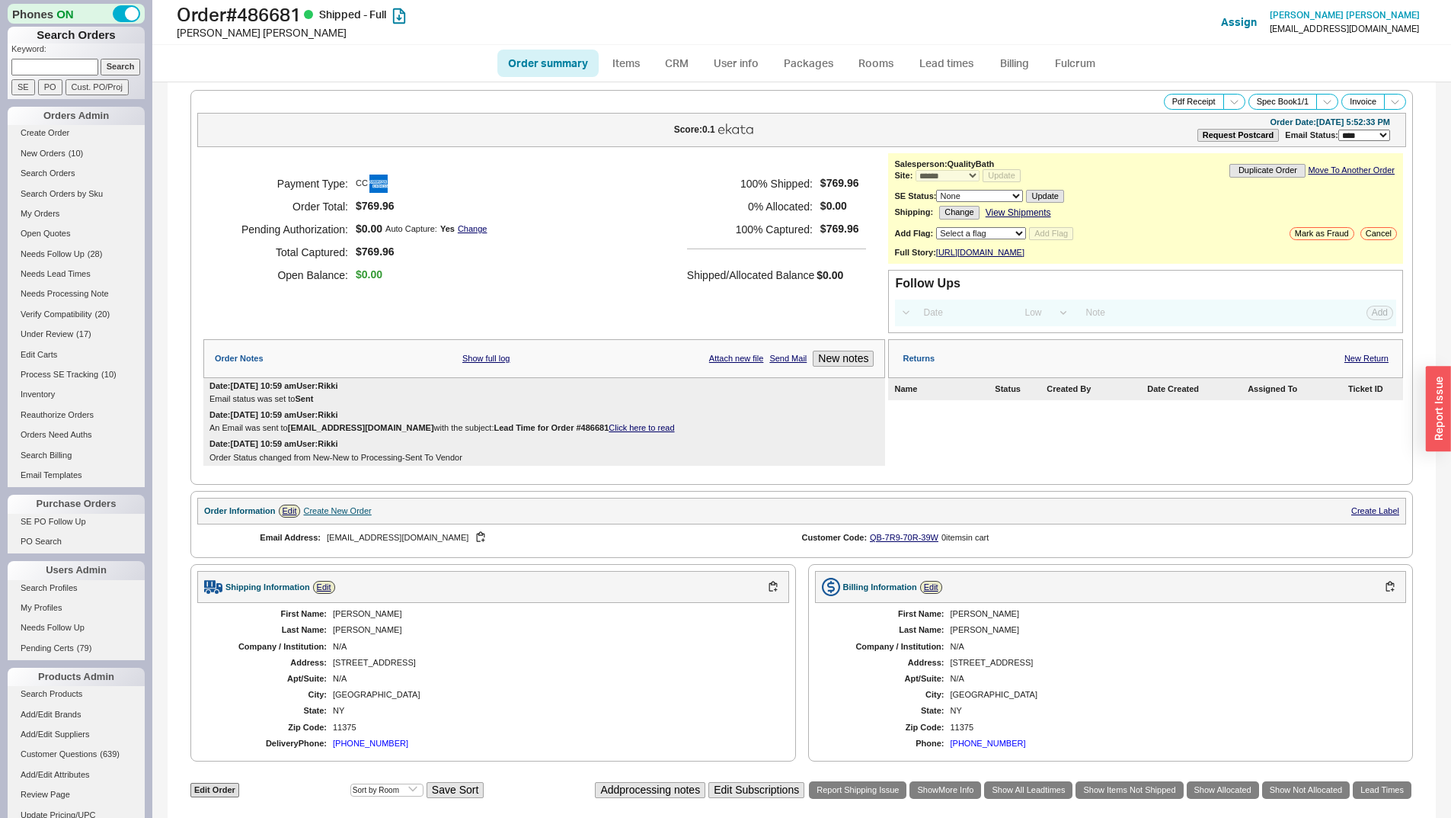
click at [574, 198] on div "Payment Type: CC Order Total: $769.96 Pending Authorization: $0.00 Auto Capture…" at bounding box center [544, 229] width 682 height 152
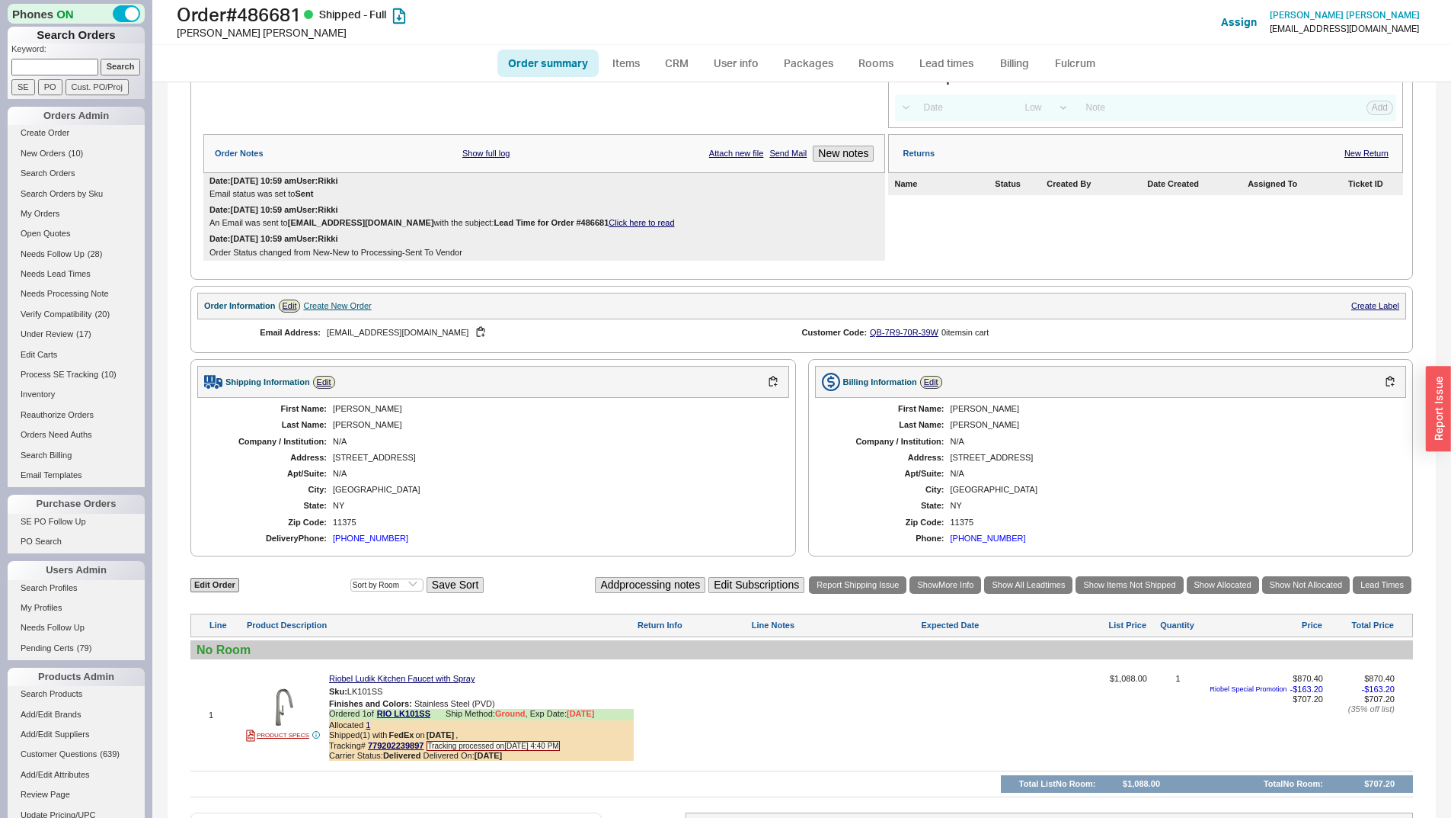
scroll to position [356, 0]
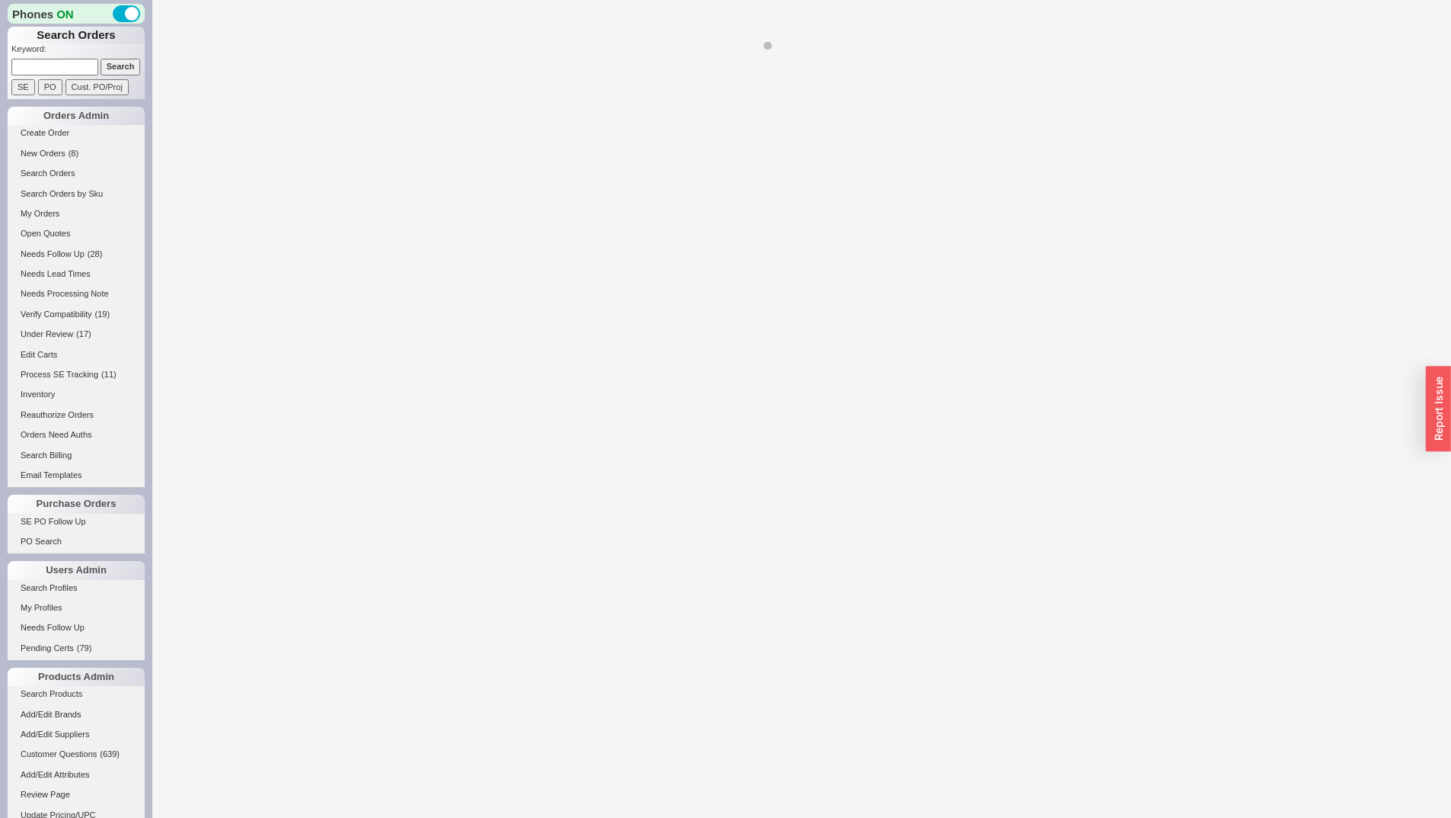
select select "LOW"
select select "3"
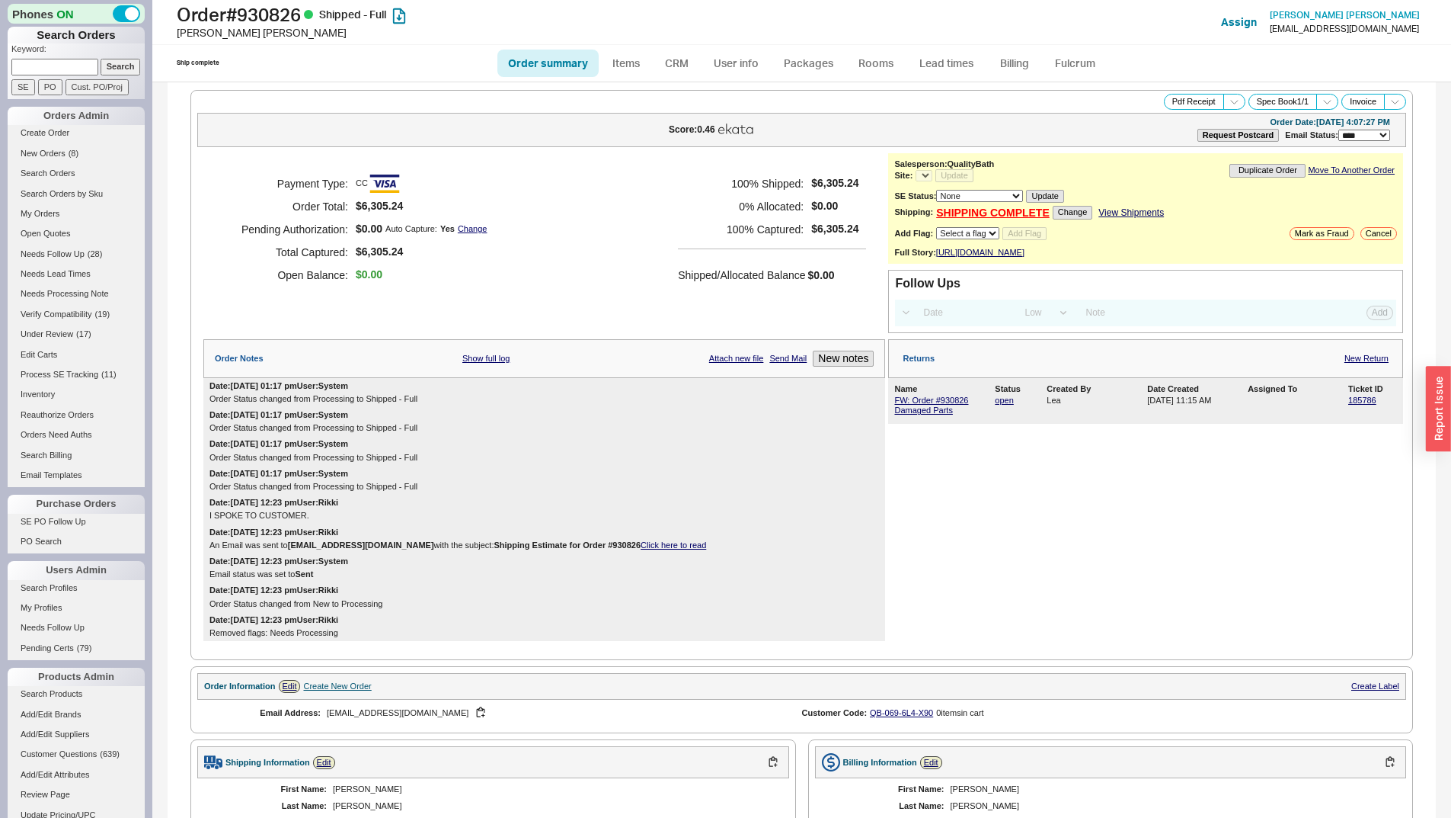
select select "*"
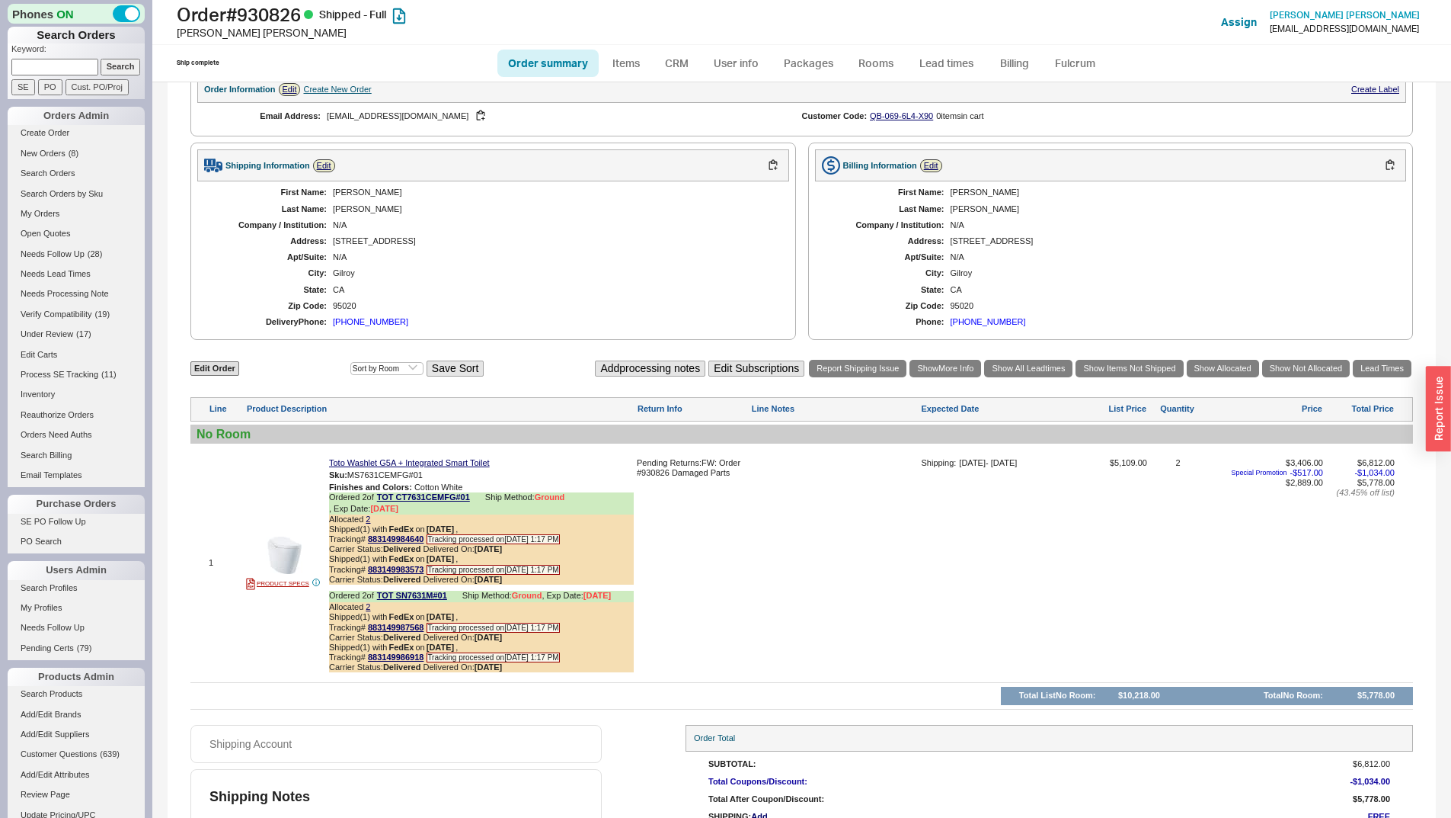
scroll to position [670, 0]
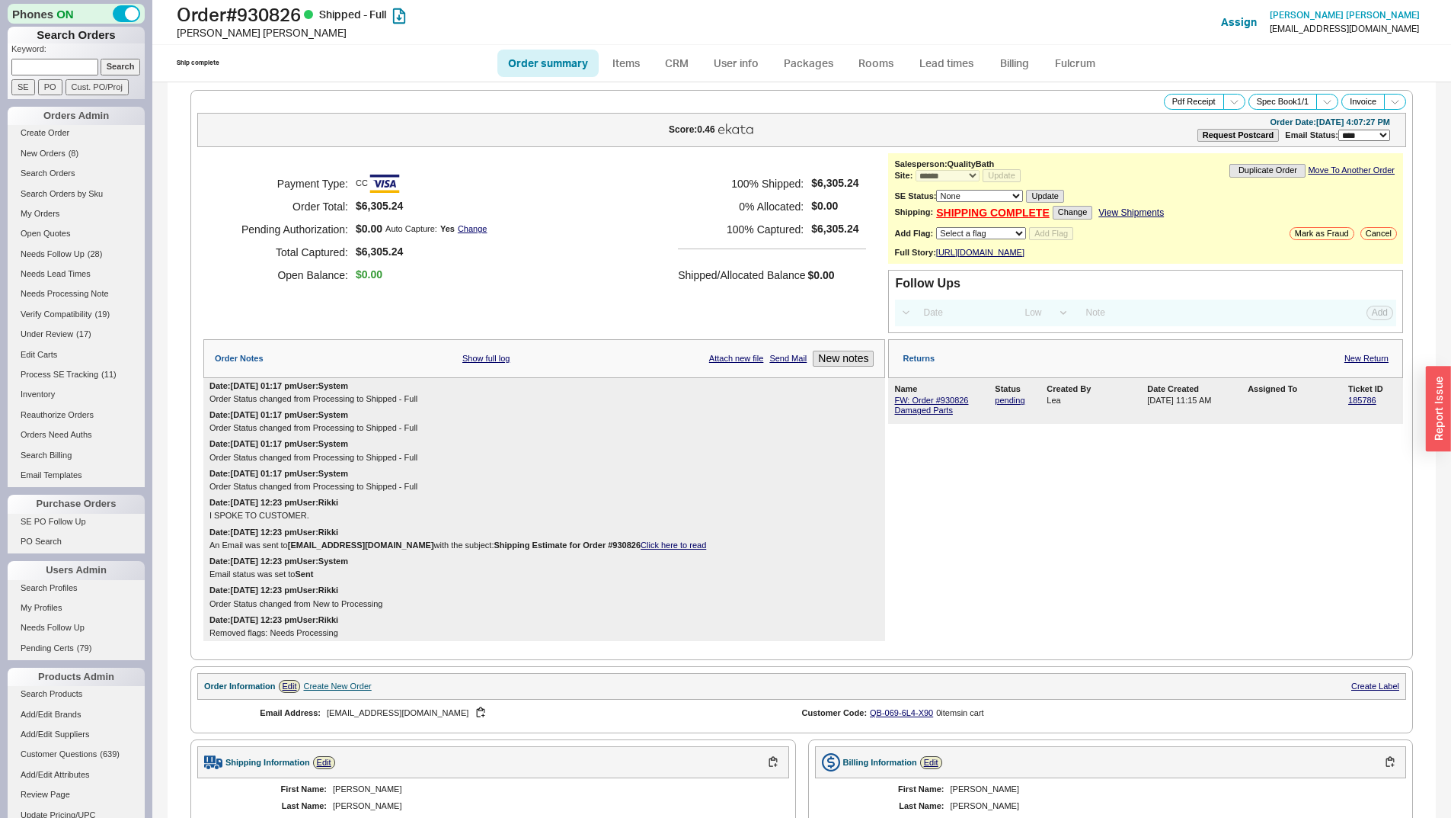
select select "*"
select select "LOW"
select select "3"
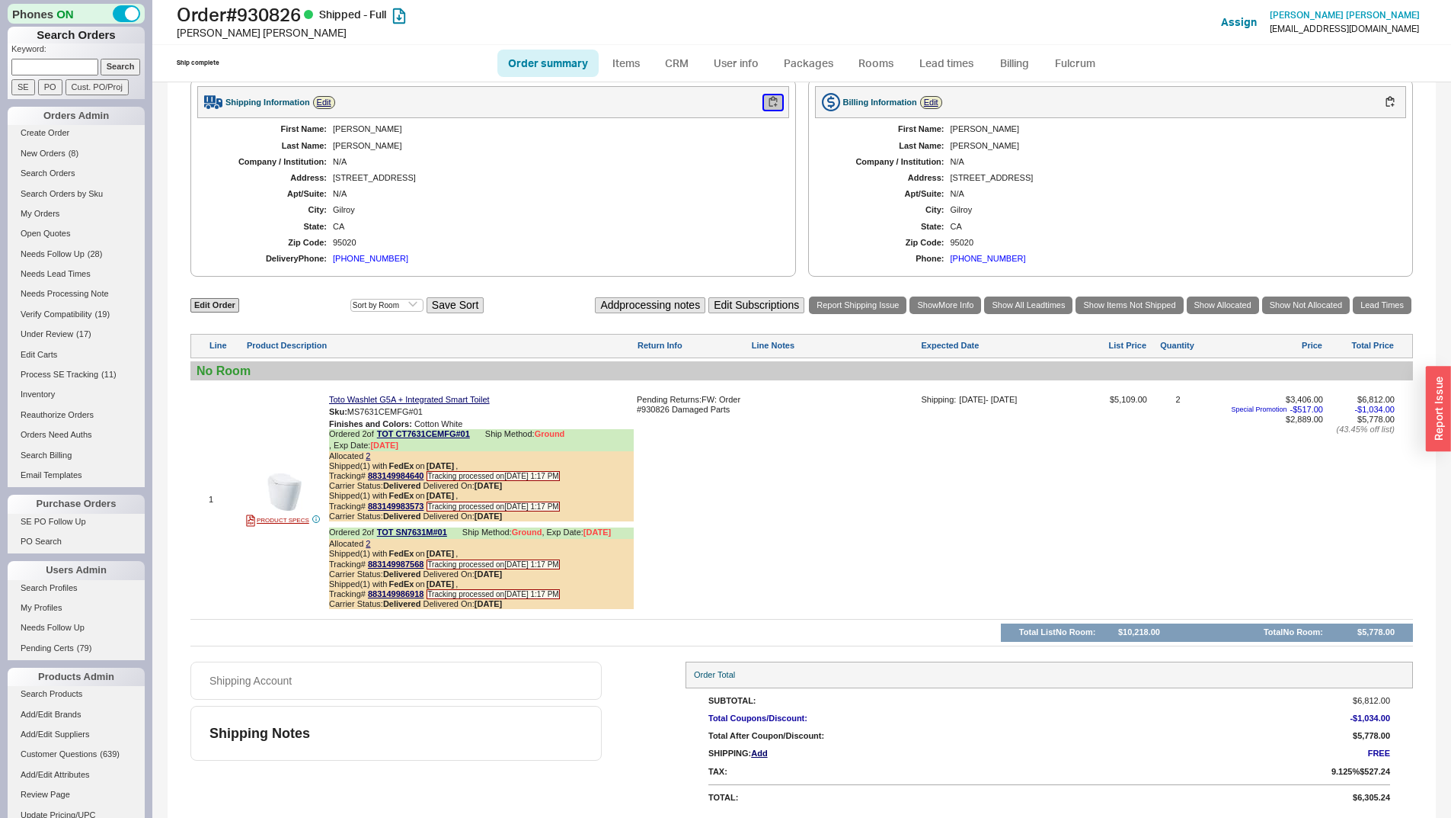
click at [776, 98] on button "button" at bounding box center [773, 102] width 18 height 14
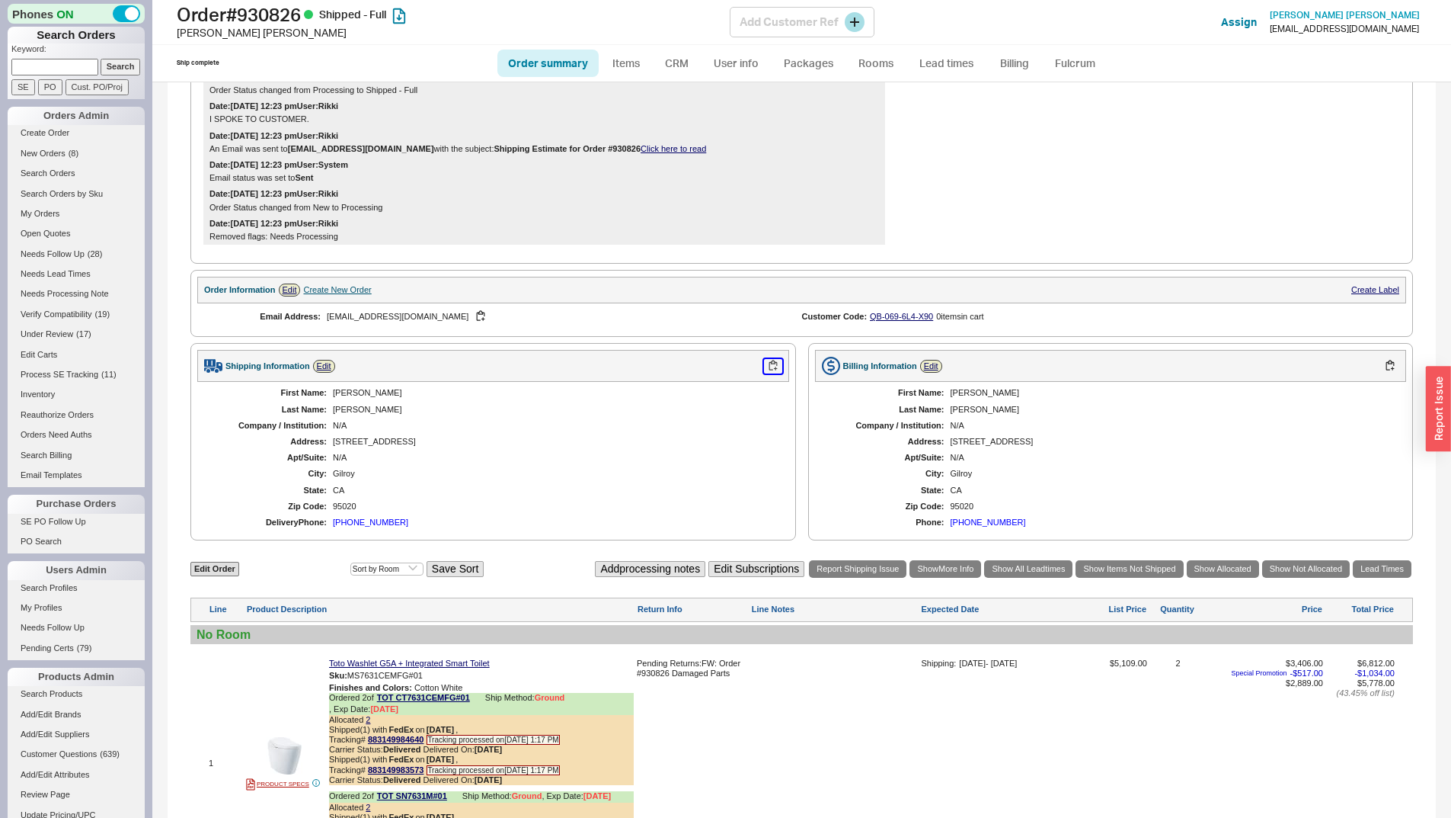
scroll to position [0, 0]
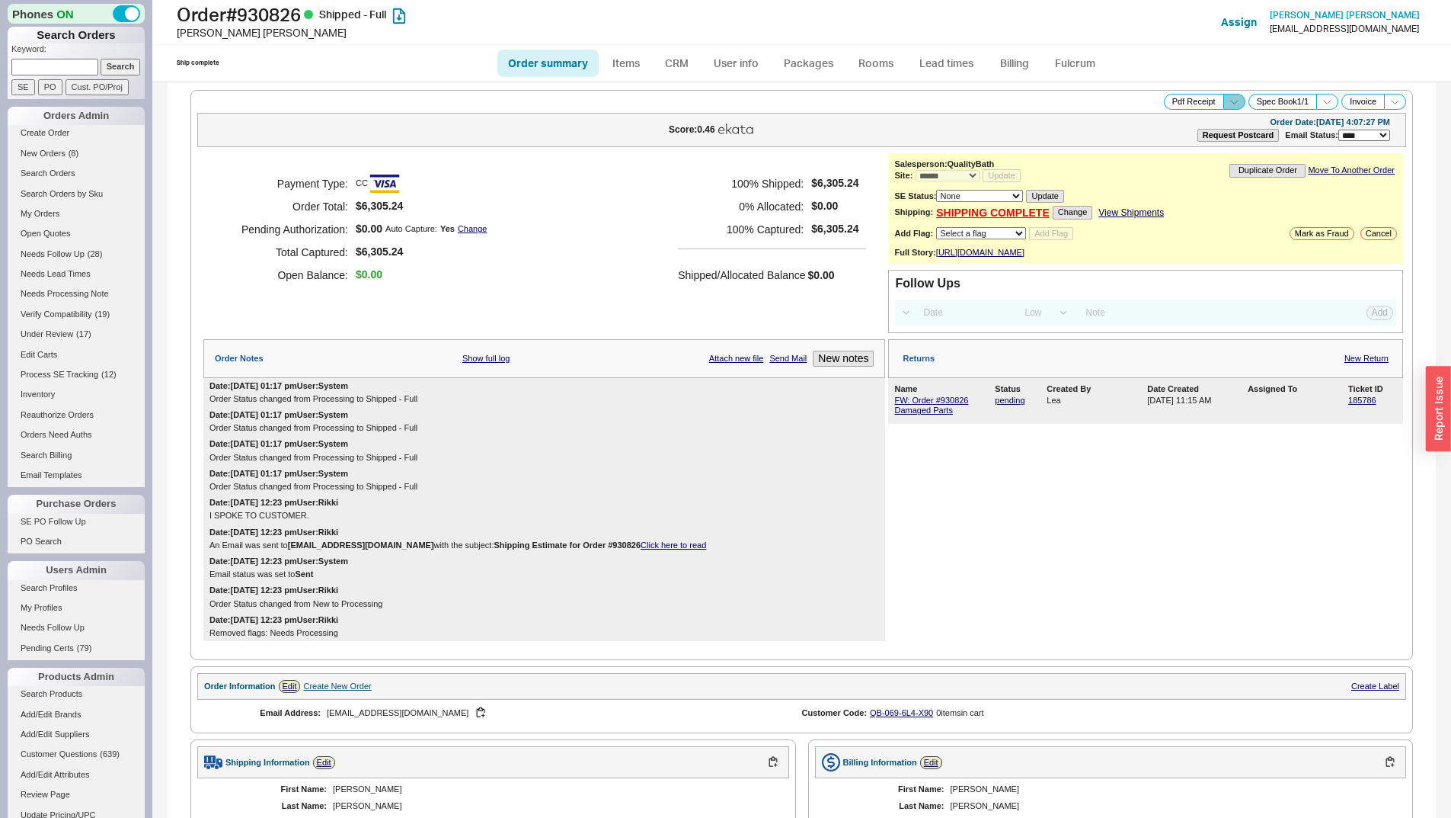
click at [1224, 101] on span at bounding box center [1235, 102] width 22 height 16
click at [1194, 149] on button "Warranty Receipt" at bounding box center [1180, 155] width 102 height 18
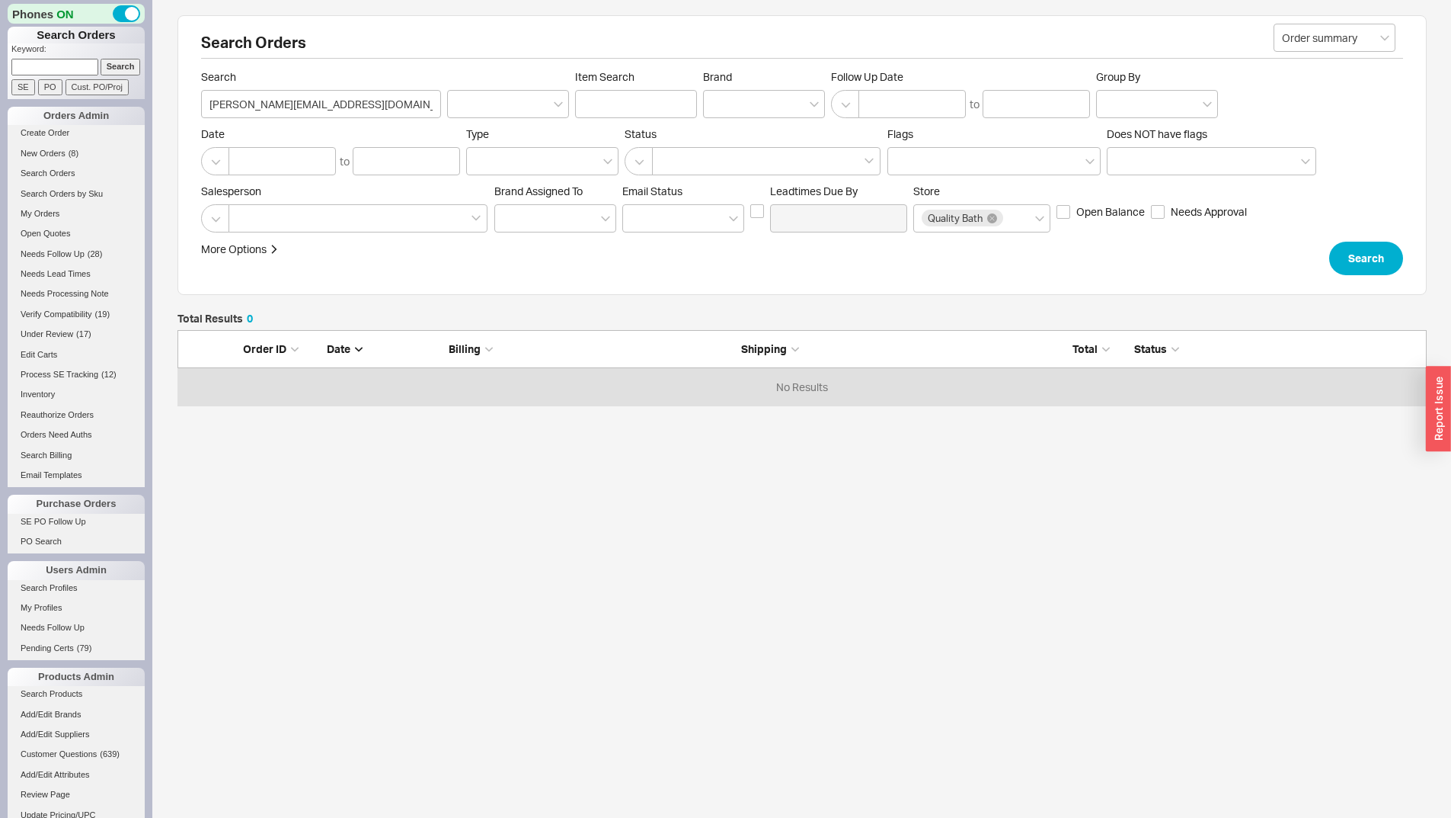
scroll to position [64, 1238]
click at [315, 95] on input "[PERSON_NAME][EMAIL_ADDRESS][DOMAIN_NAME]" at bounding box center [321, 104] width 240 height 28
paste input "[PERSON_NAME]"
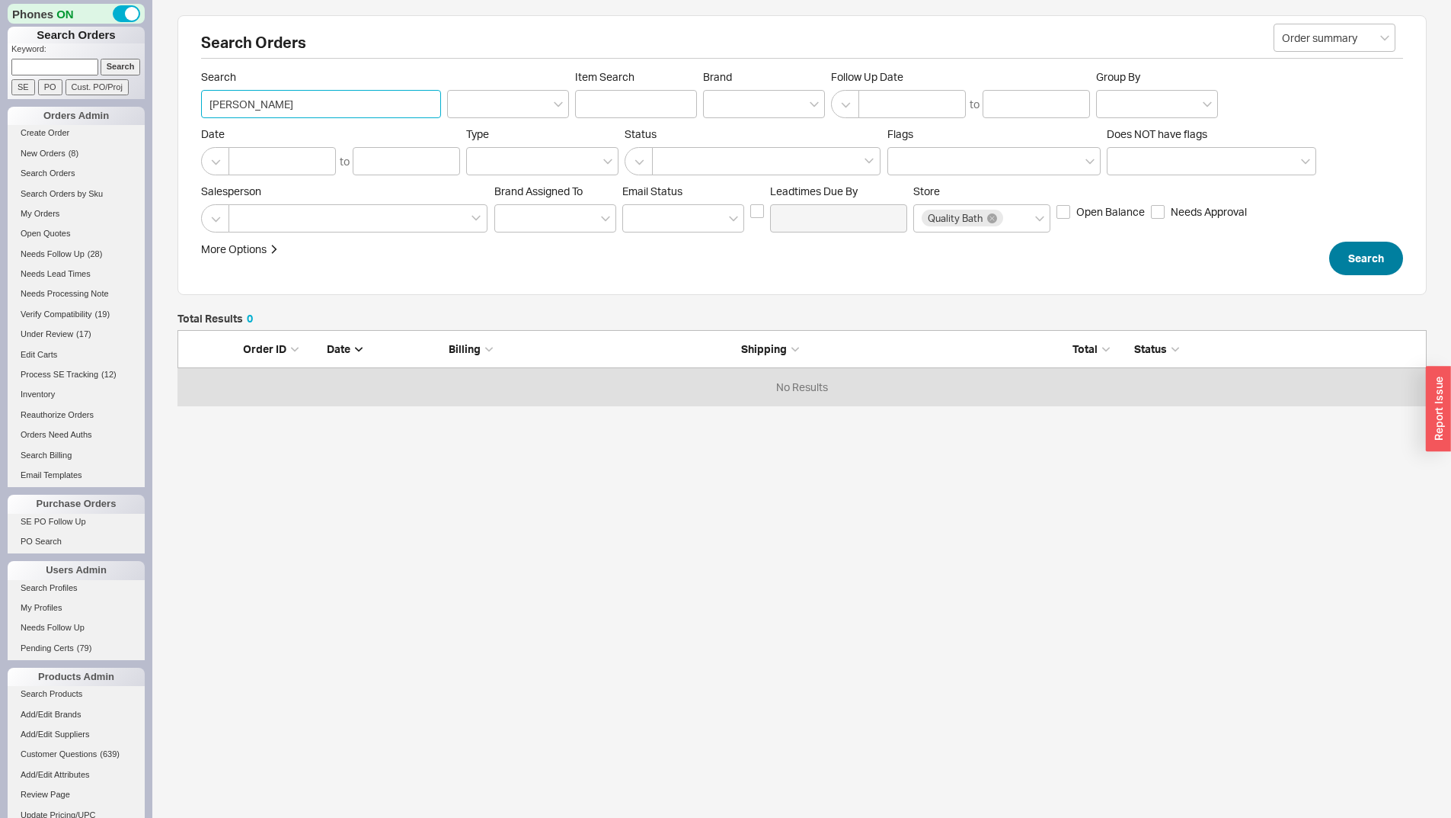
type input "[PERSON_NAME]"
click at [1352, 272] on button "Search" at bounding box center [1367, 259] width 74 height 34
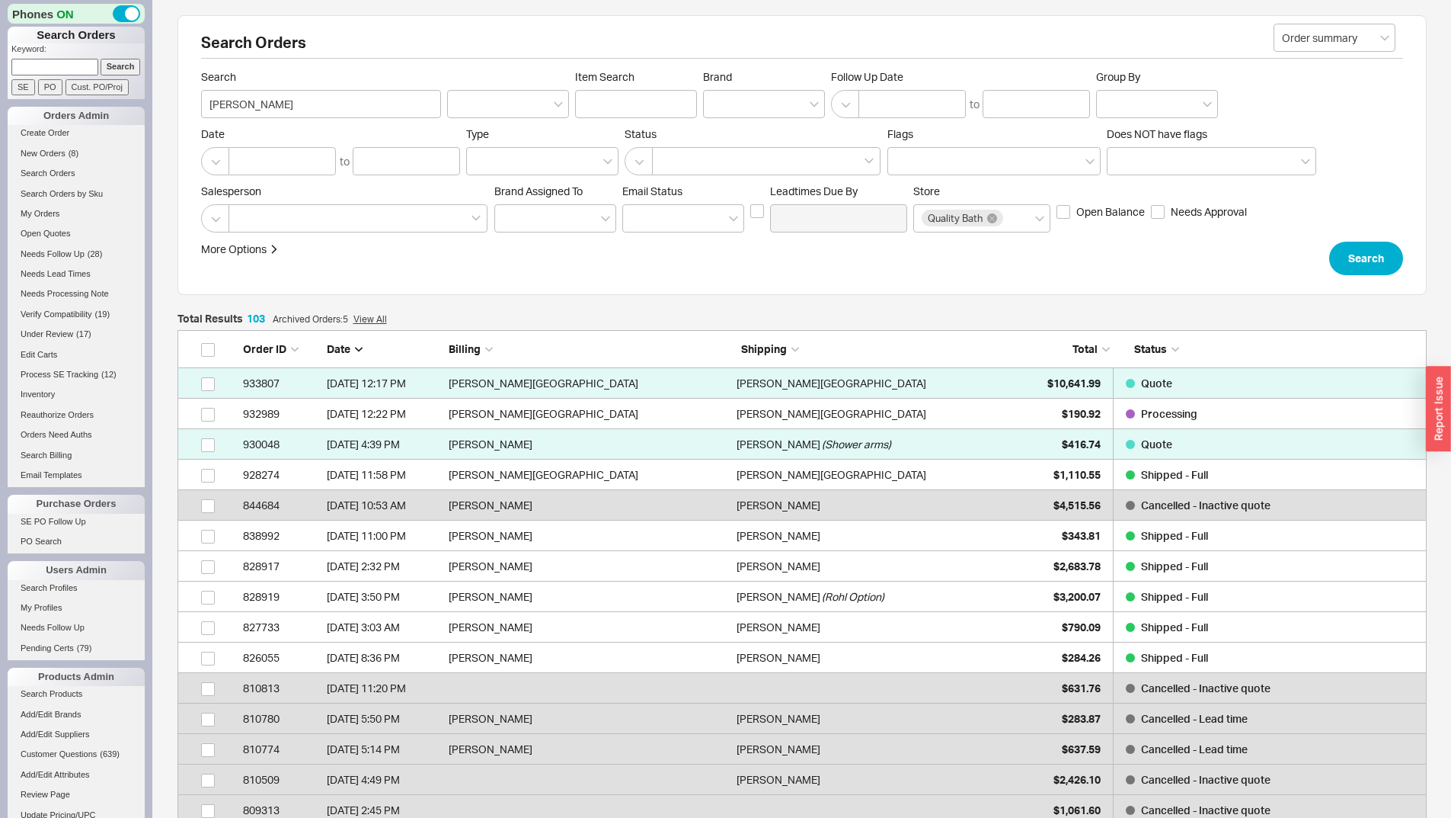
scroll to position [3166, 1238]
click at [731, 91] on div at bounding box center [764, 104] width 122 height 28
click at [722, 95] on input "Brand" at bounding box center [717, 104] width 11 height 18
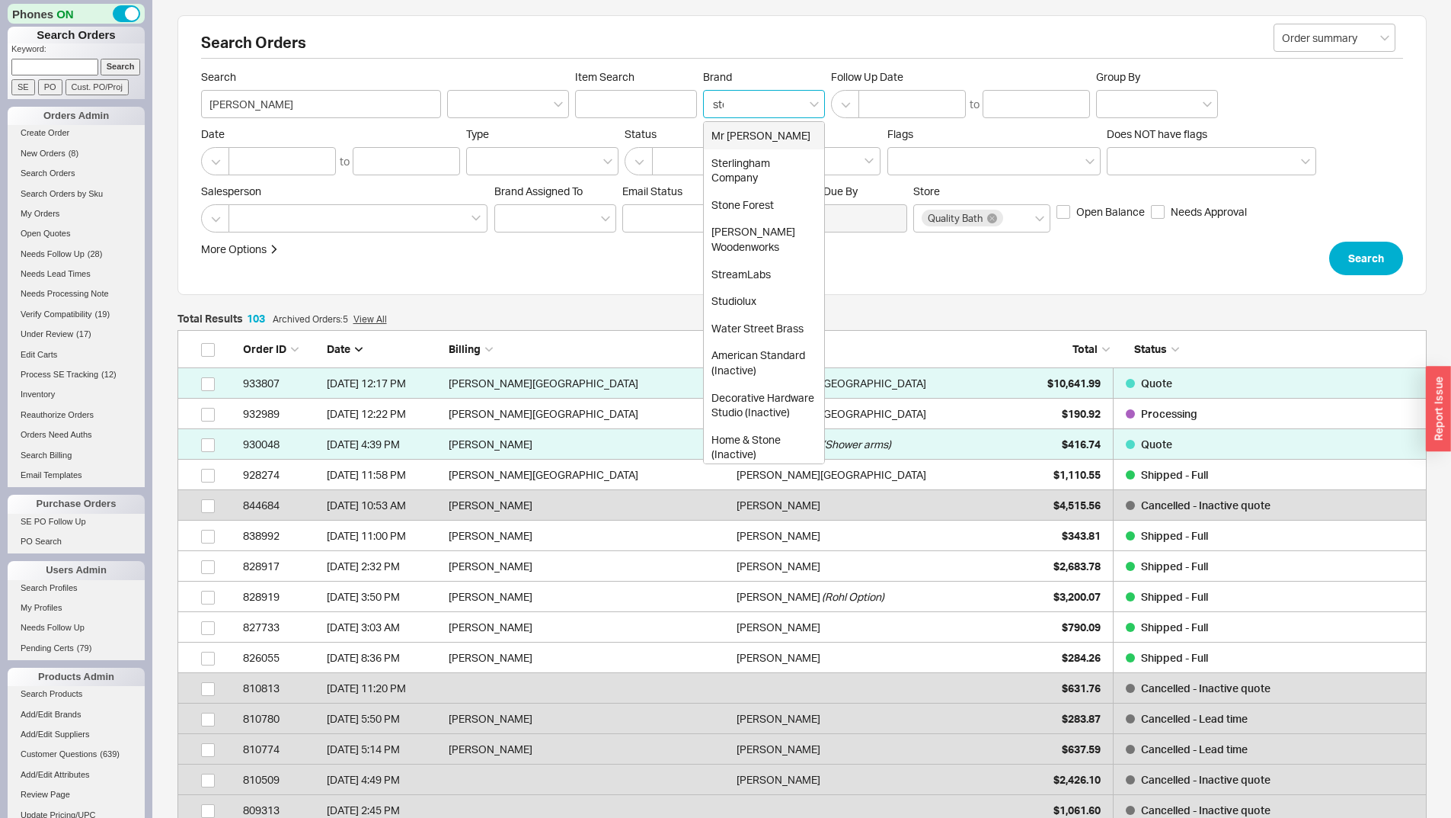
type input "ster"
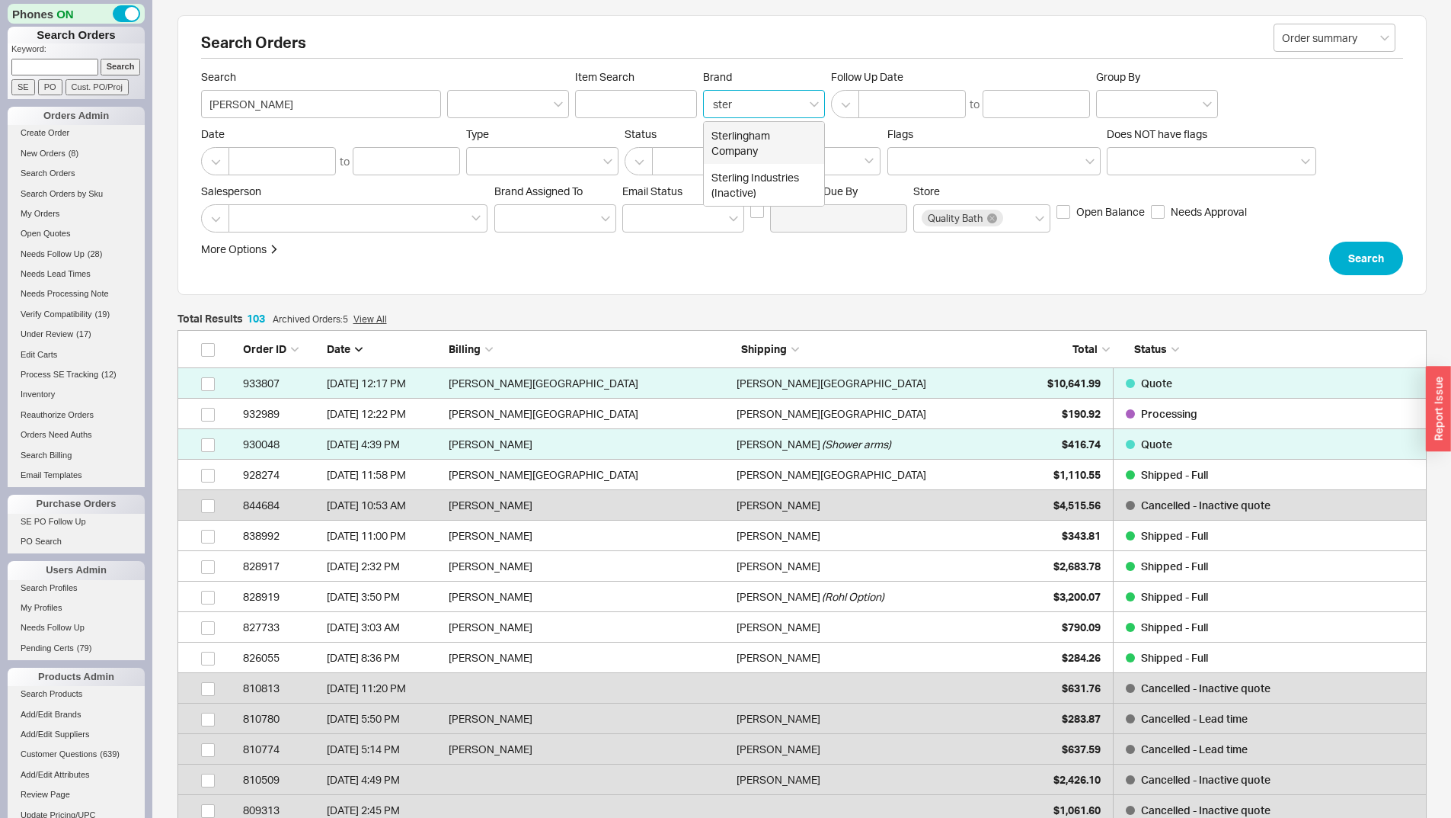
click at [761, 126] on div "Sterlingham Company" at bounding box center [764, 143] width 120 height 42
type input "Brand"
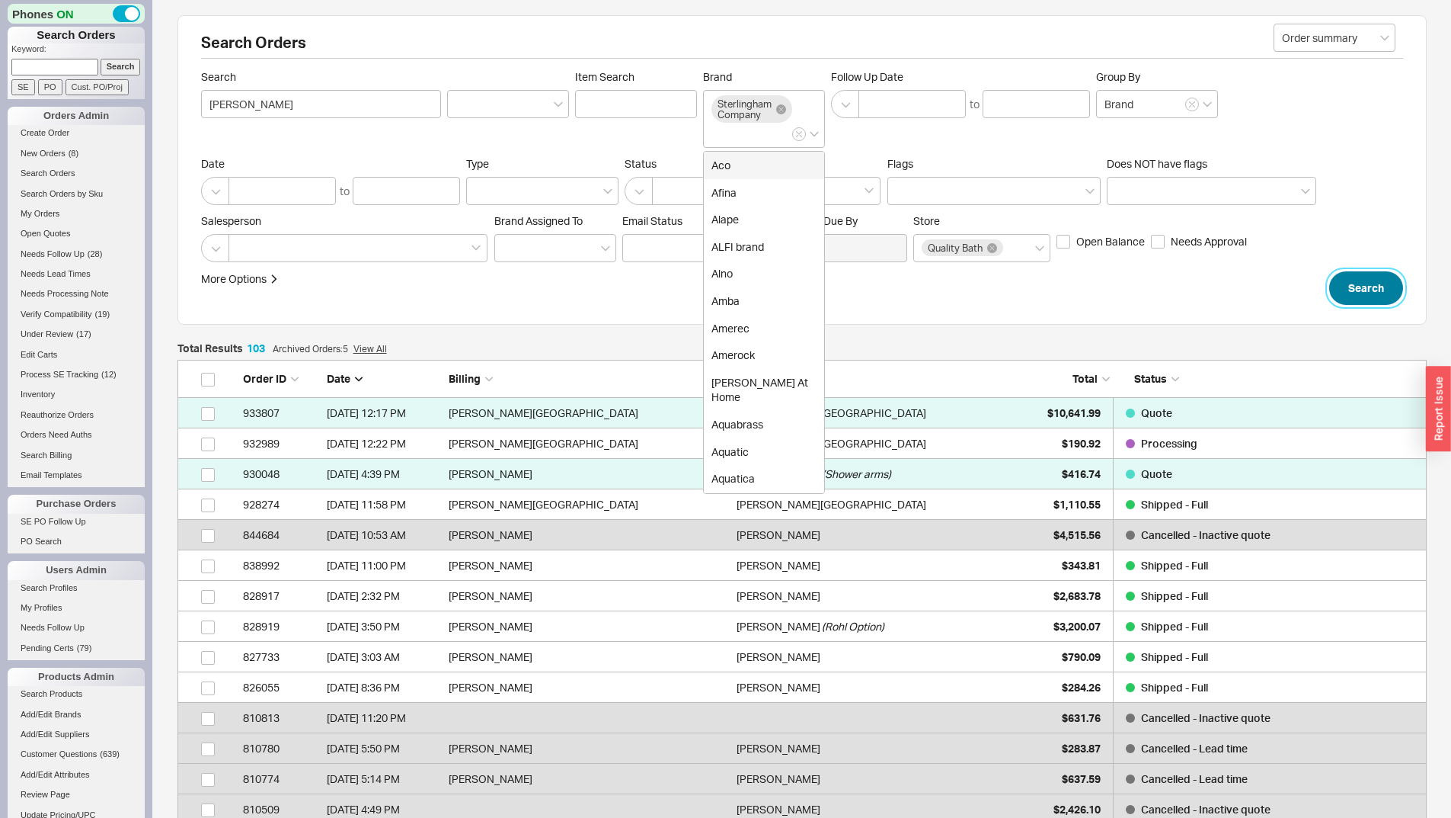
click at [1372, 285] on button "Search" at bounding box center [1367, 288] width 74 height 34
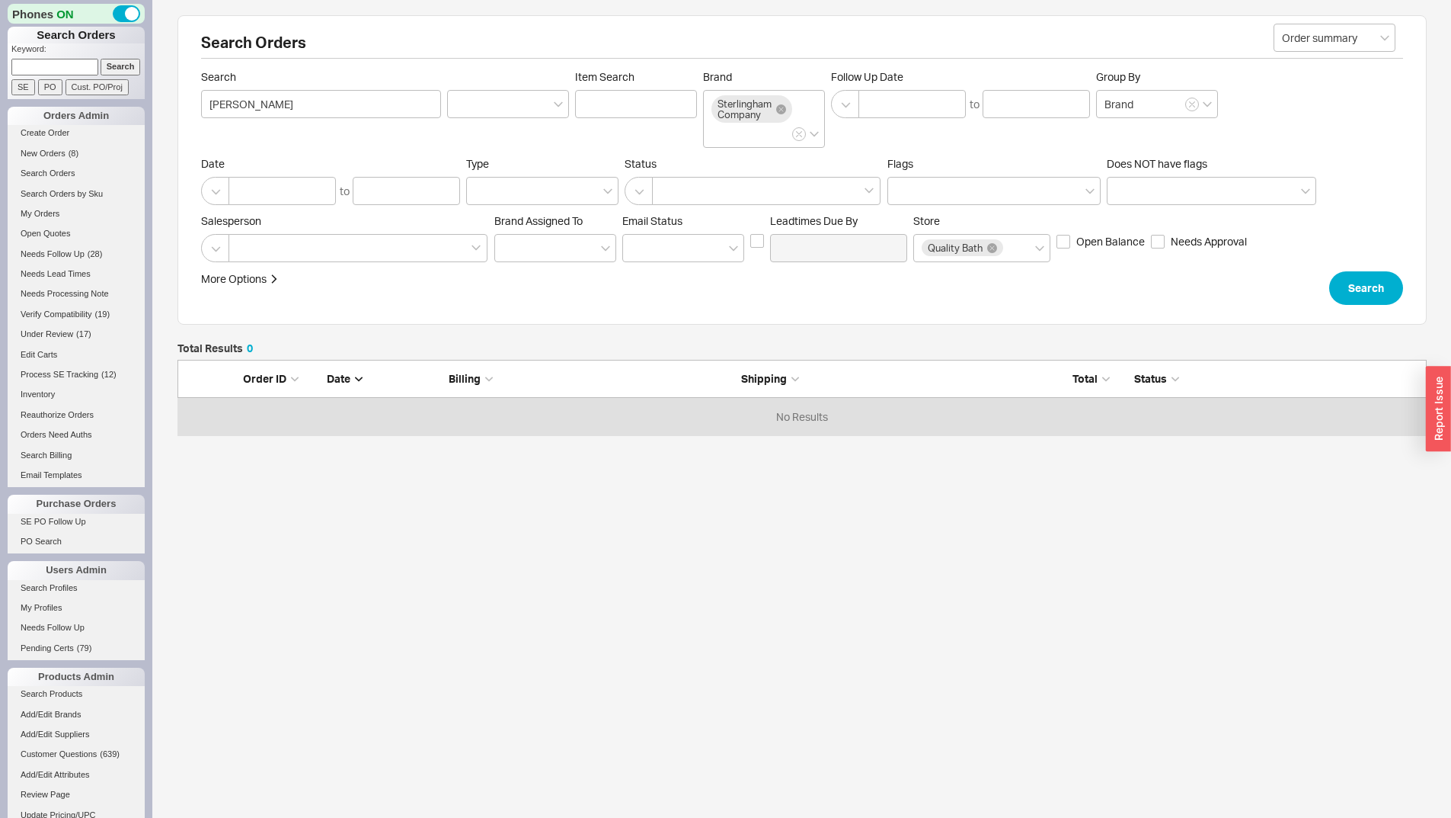
scroll to position [12, 12]
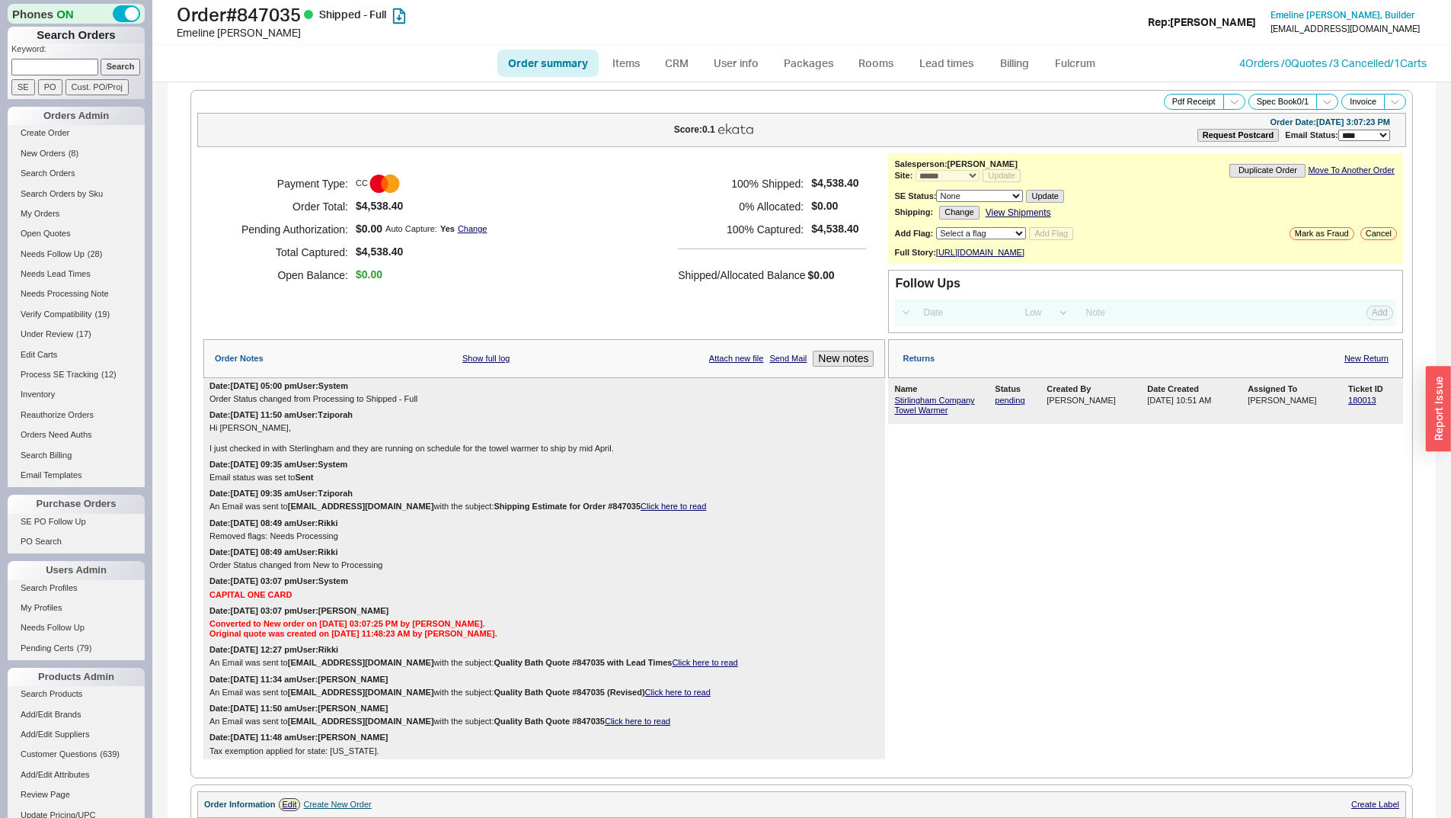
select select "*"
select select "LOW"
select select "3"
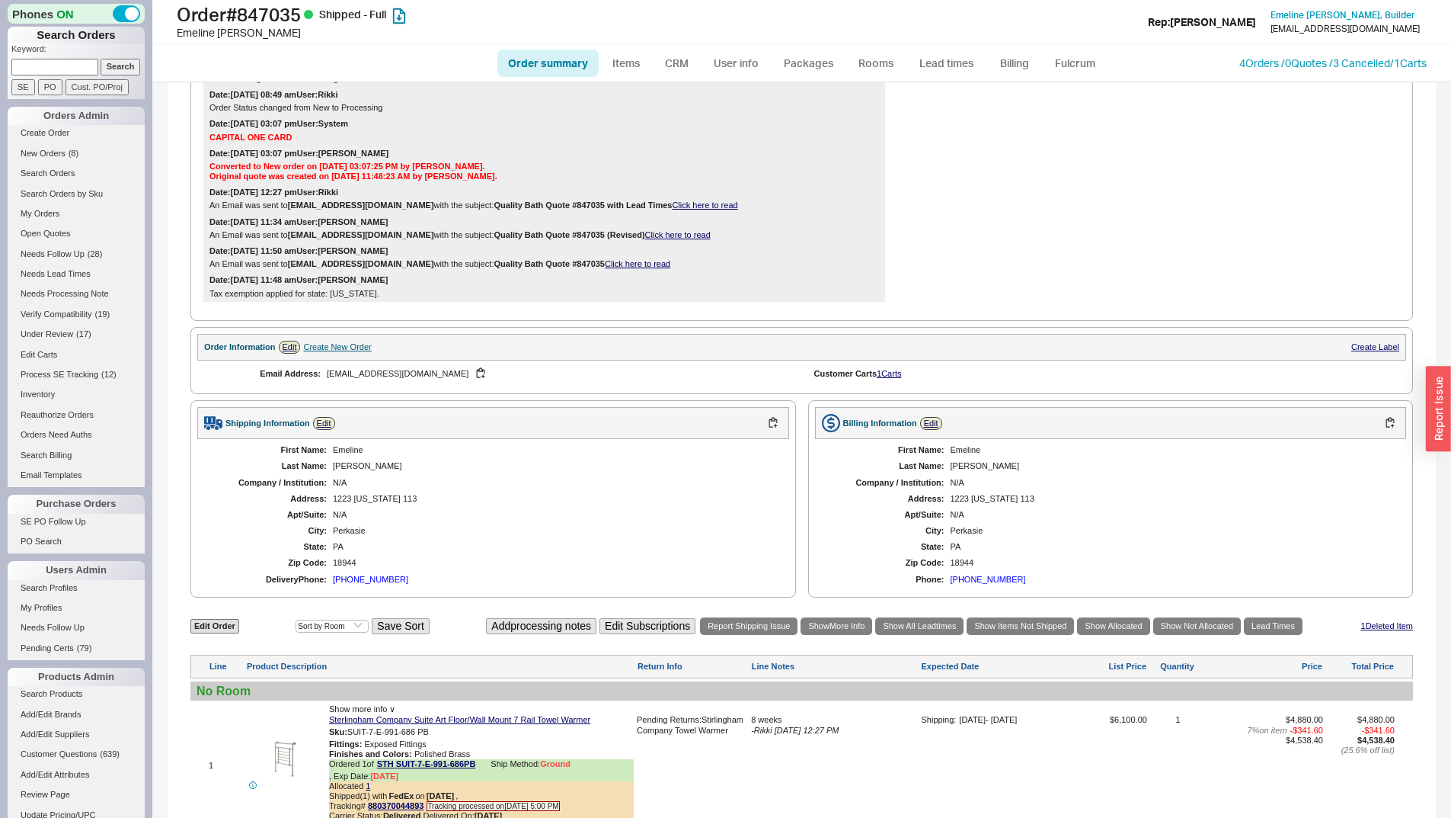
click at [619, 376] on div "Email Address: [EMAIL_ADDRESS][DOMAIN_NAME]" at bounding box center [499, 373] width 605 height 27
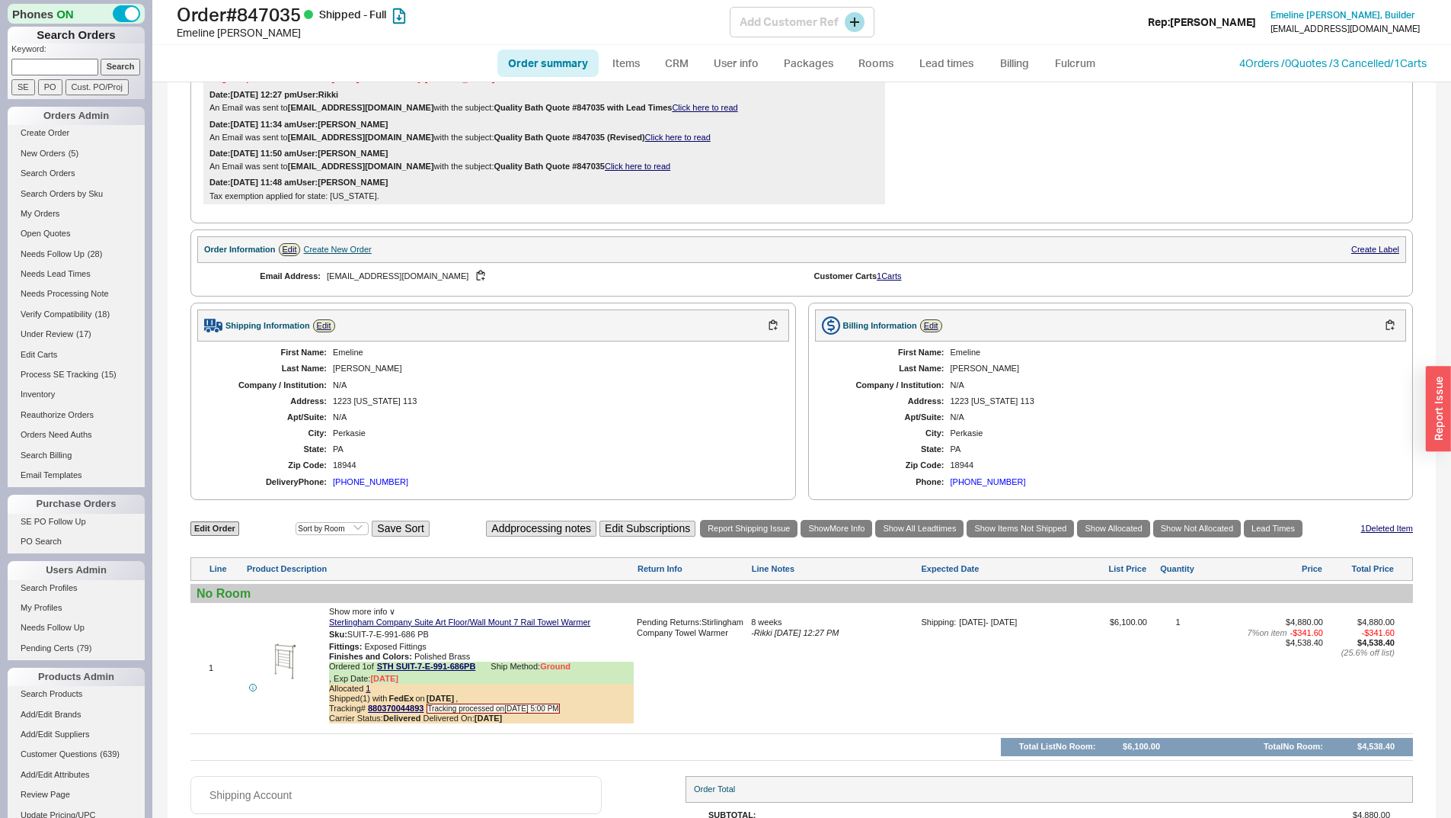
scroll to position [679, 0]
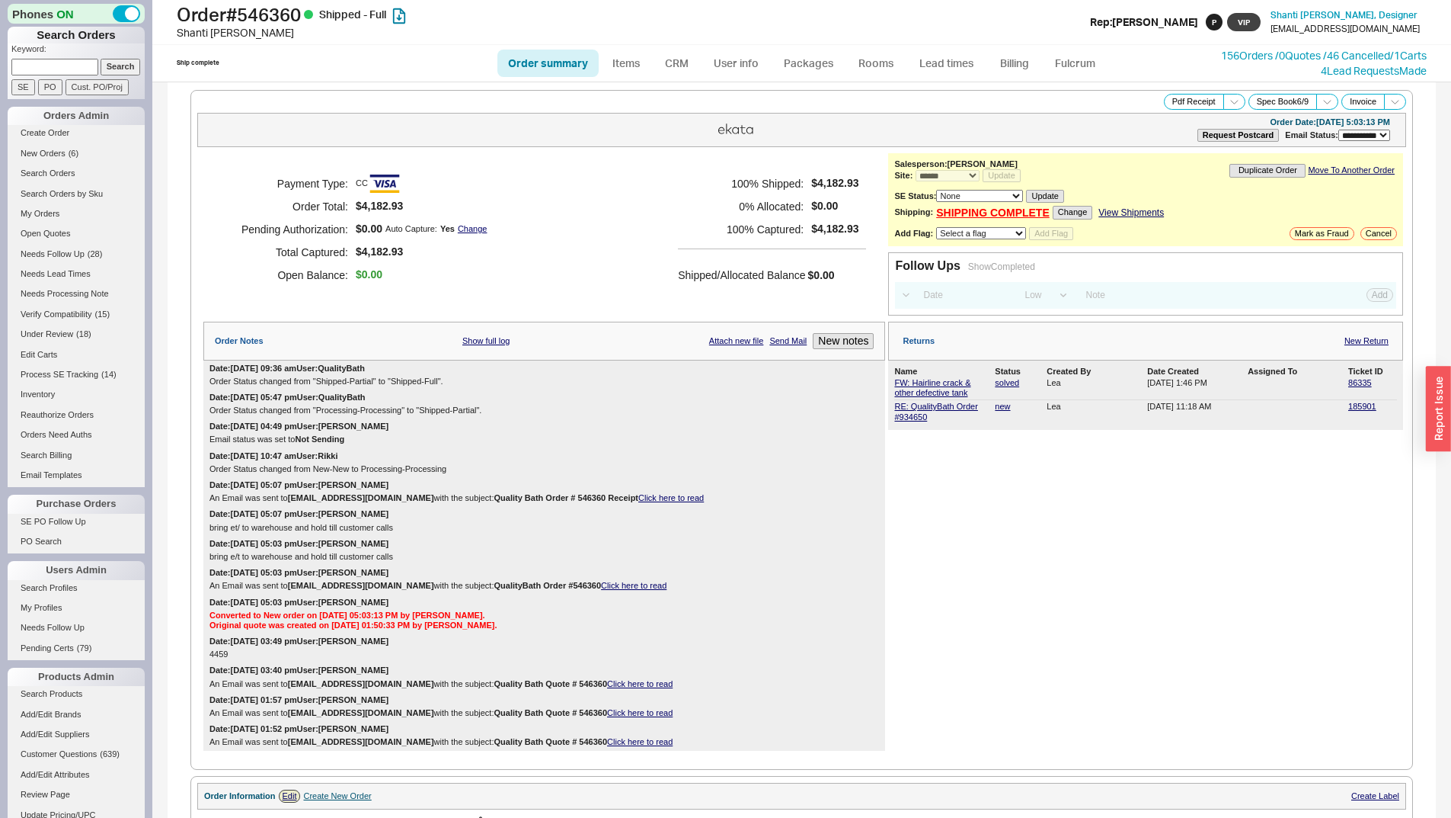
select select "**"
select select "*"
select select "LOW"
select select "3"
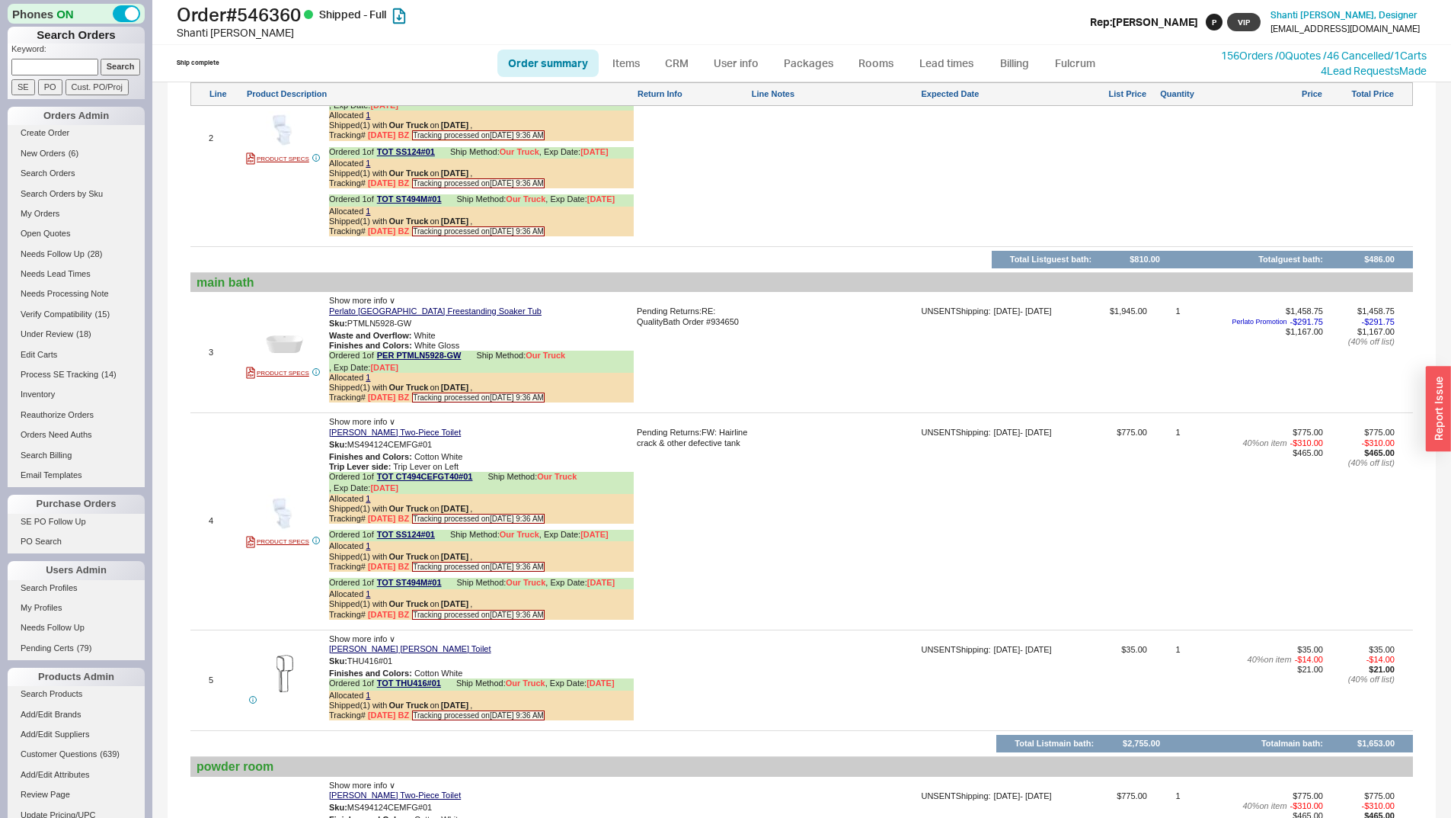
scroll to position [1219, 0]
click at [283, 363] on img at bounding box center [284, 344] width 37 height 37
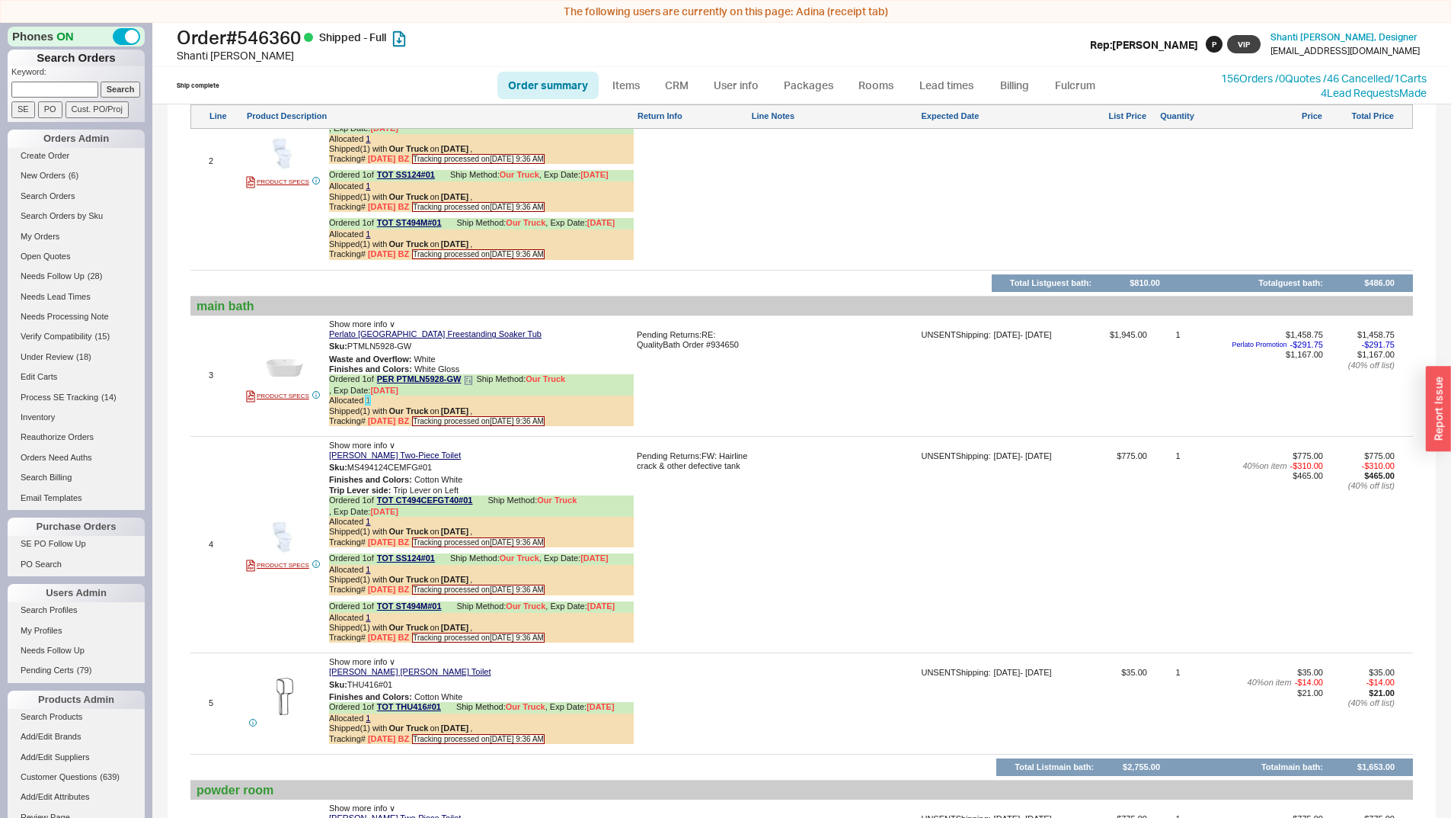
click at [367, 405] on link "1" at bounding box center [368, 399] width 5 height 9
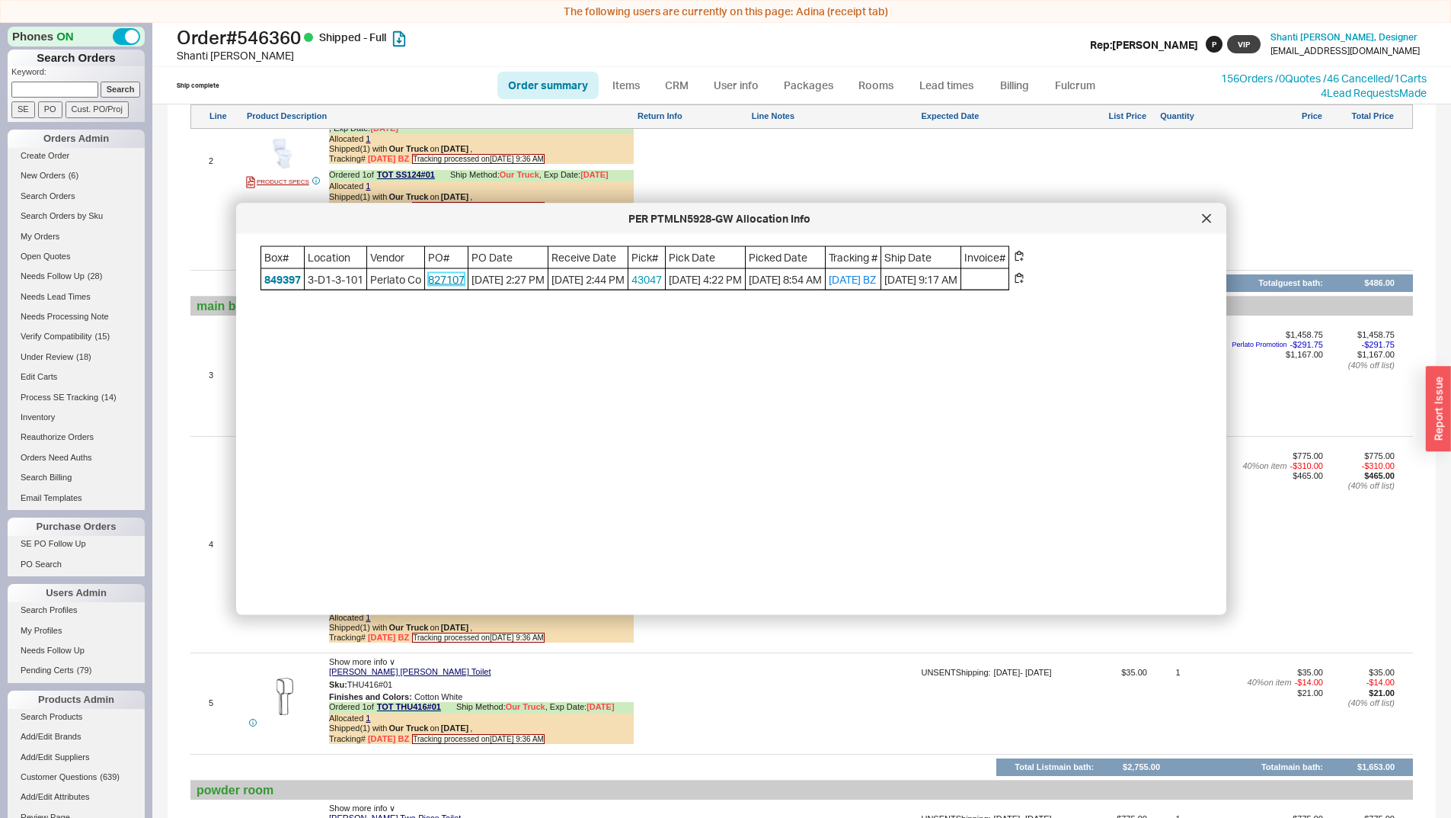
click at [456, 280] on link "827107" at bounding box center [446, 278] width 37 height 13
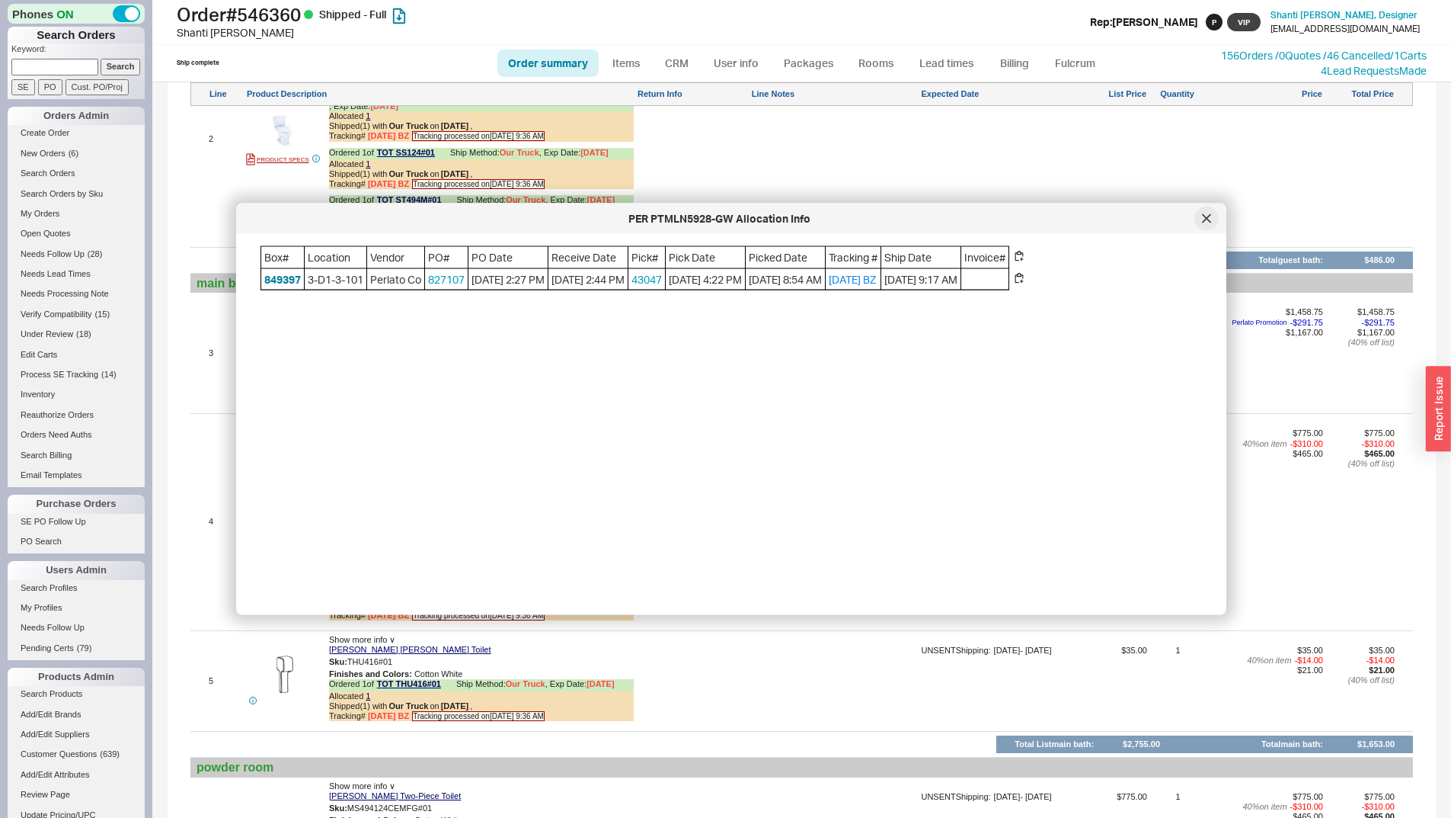
click at [1207, 221] on icon at bounding box center [1206, 218] width 9 height 9
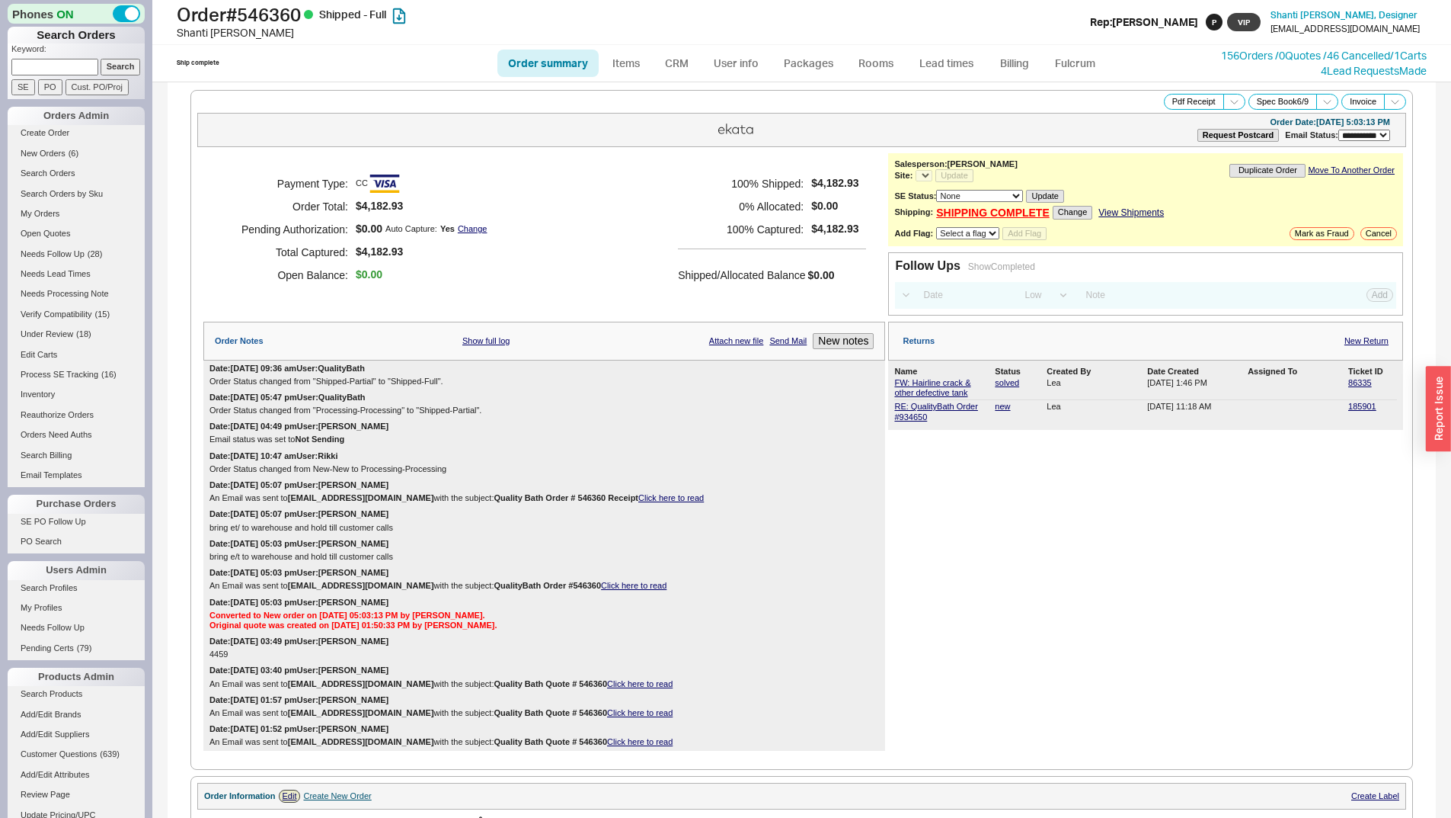
select select "**"
select select "LOW"
select select "3"
select select "*"
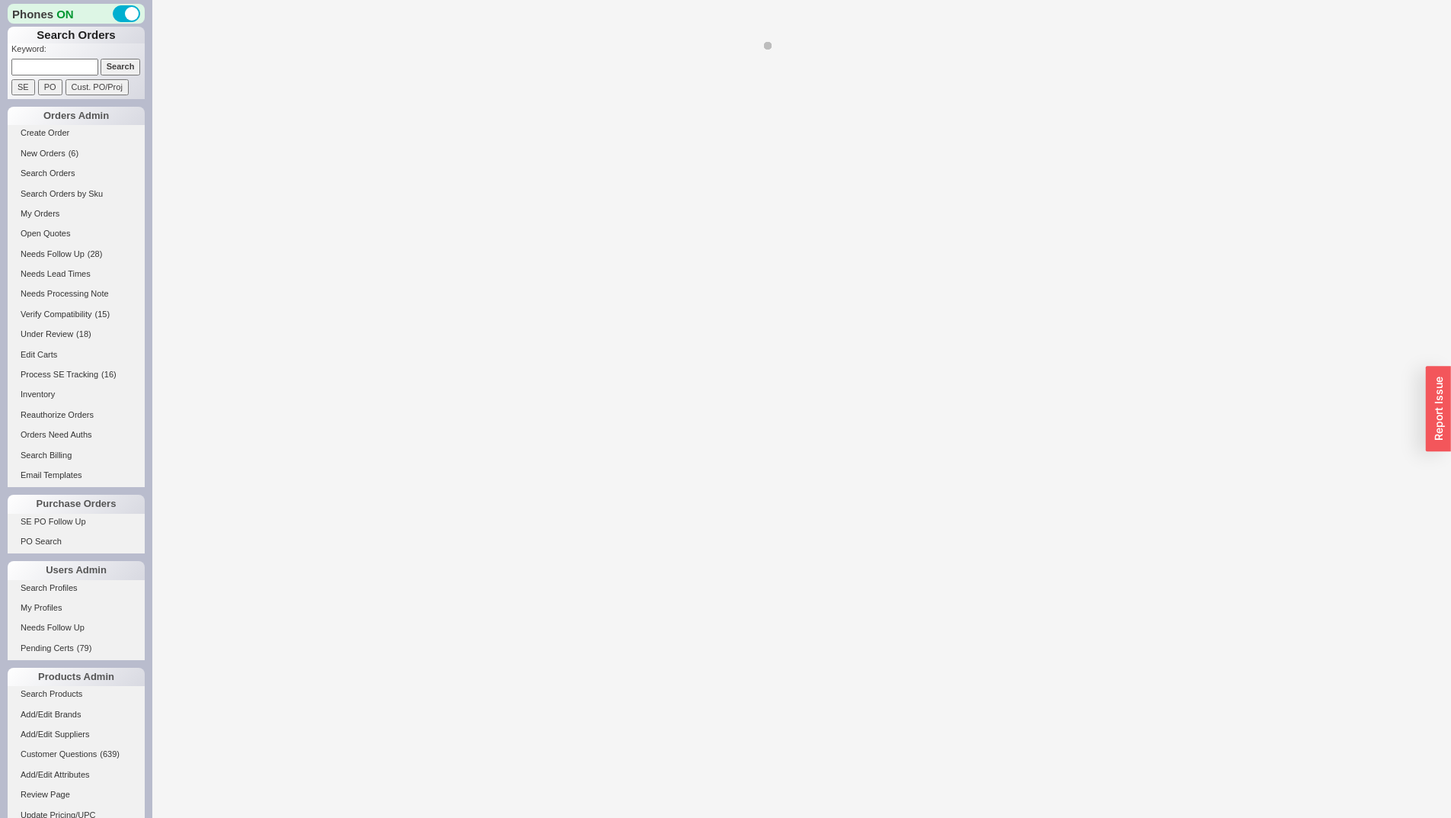
select select "**"
select select "LOW"
select select "3"
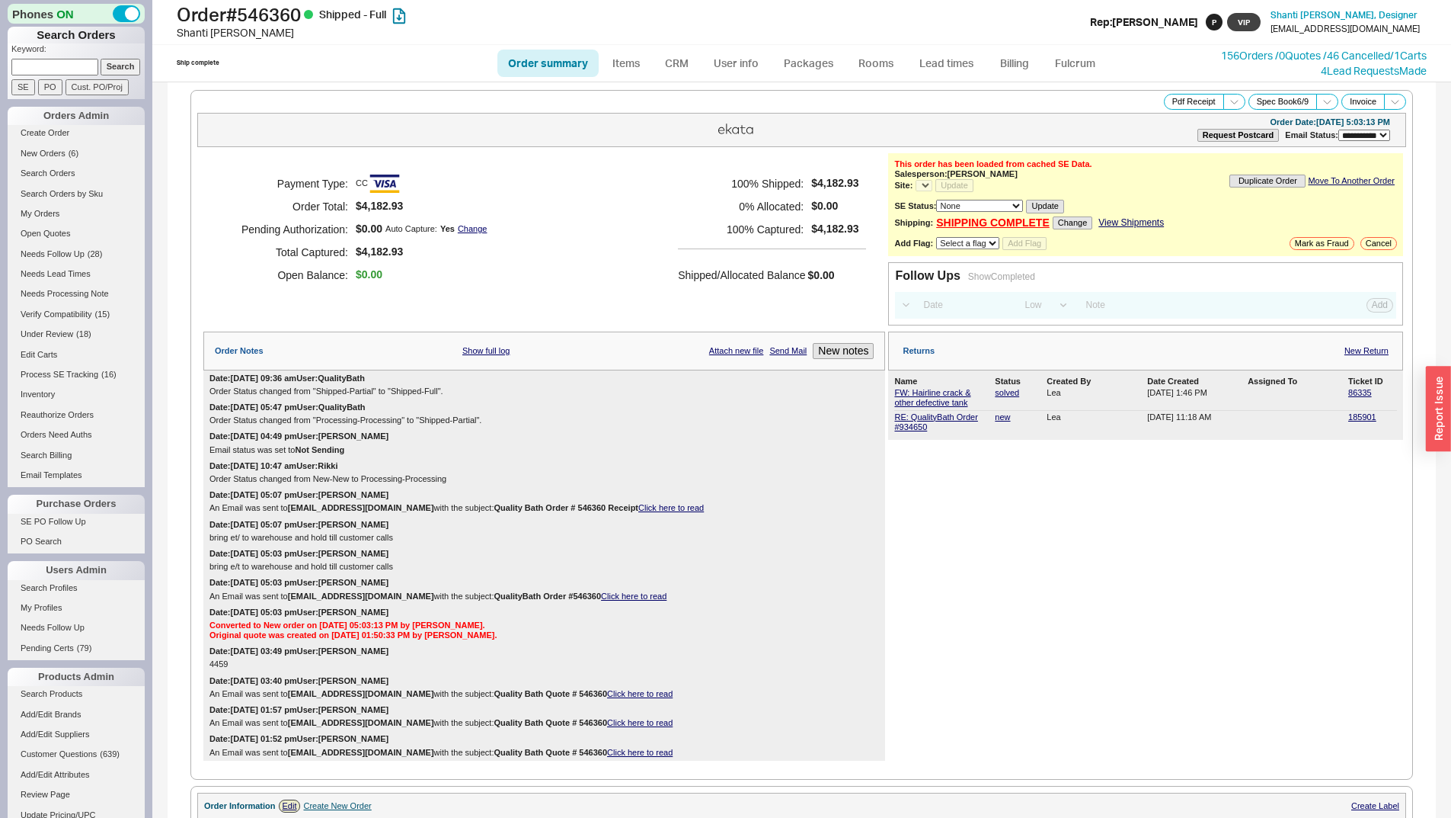
select select "*"
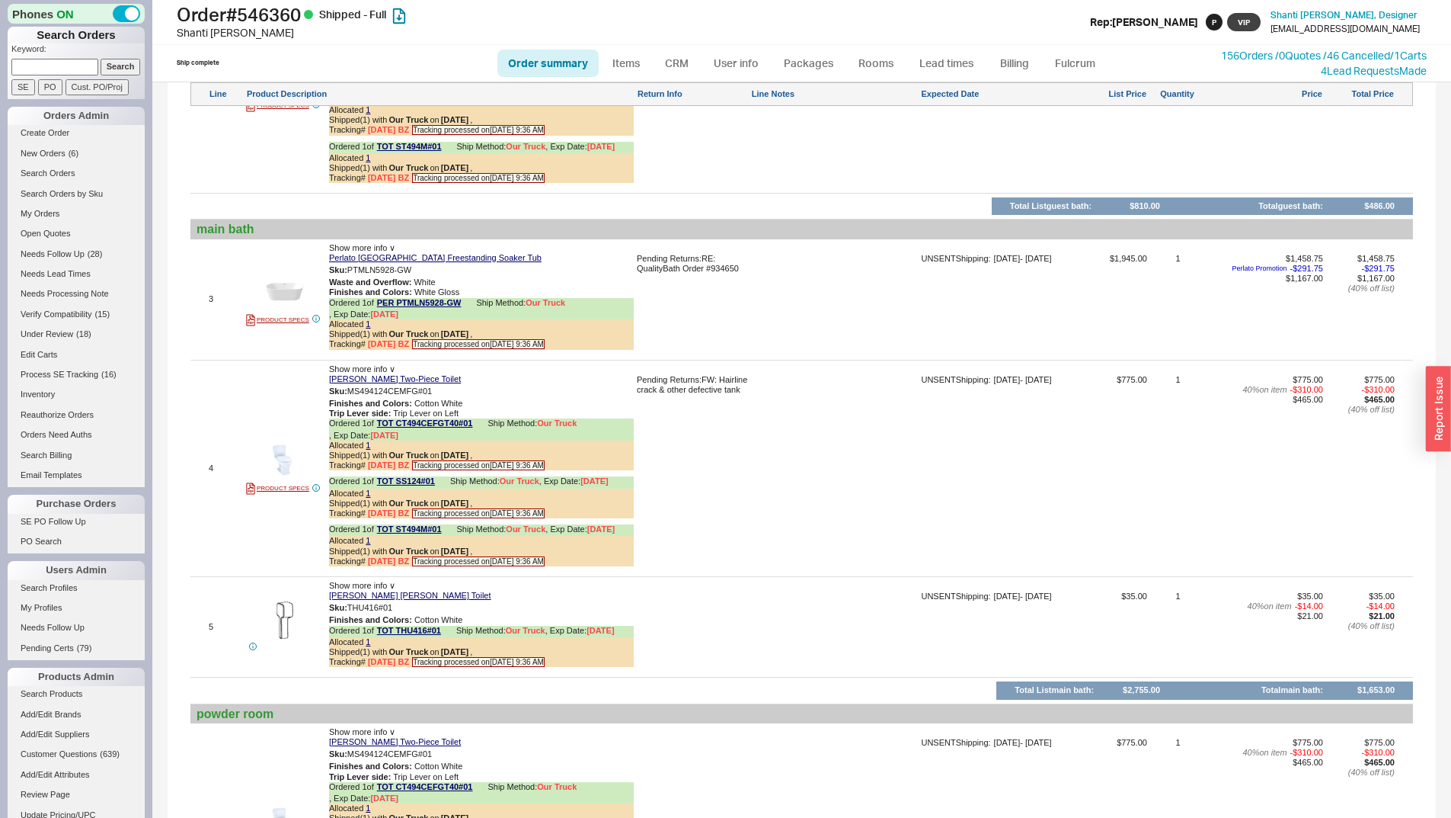
scroll to position [1295, 0]
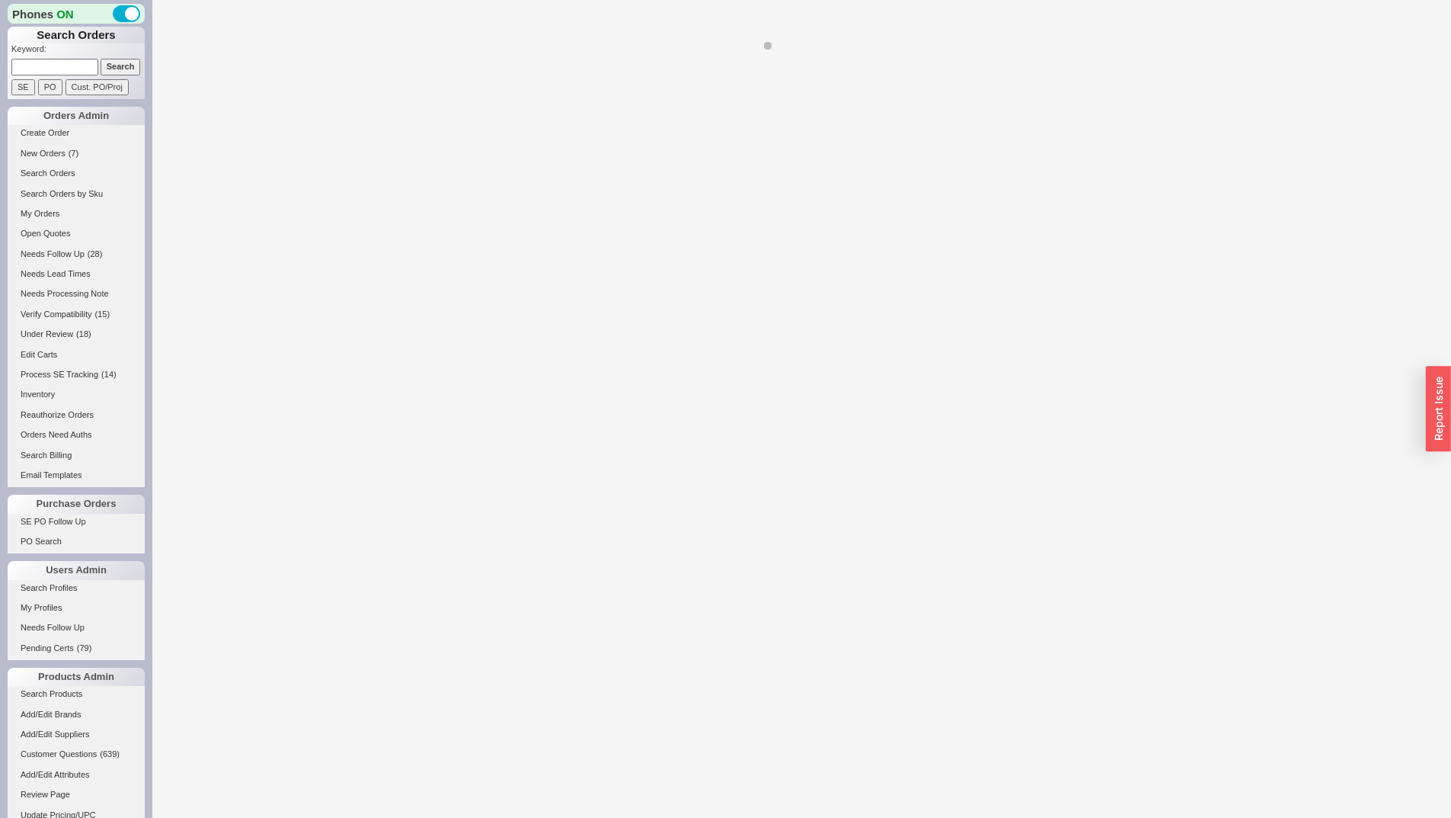
select select "LOW"
select select "3"
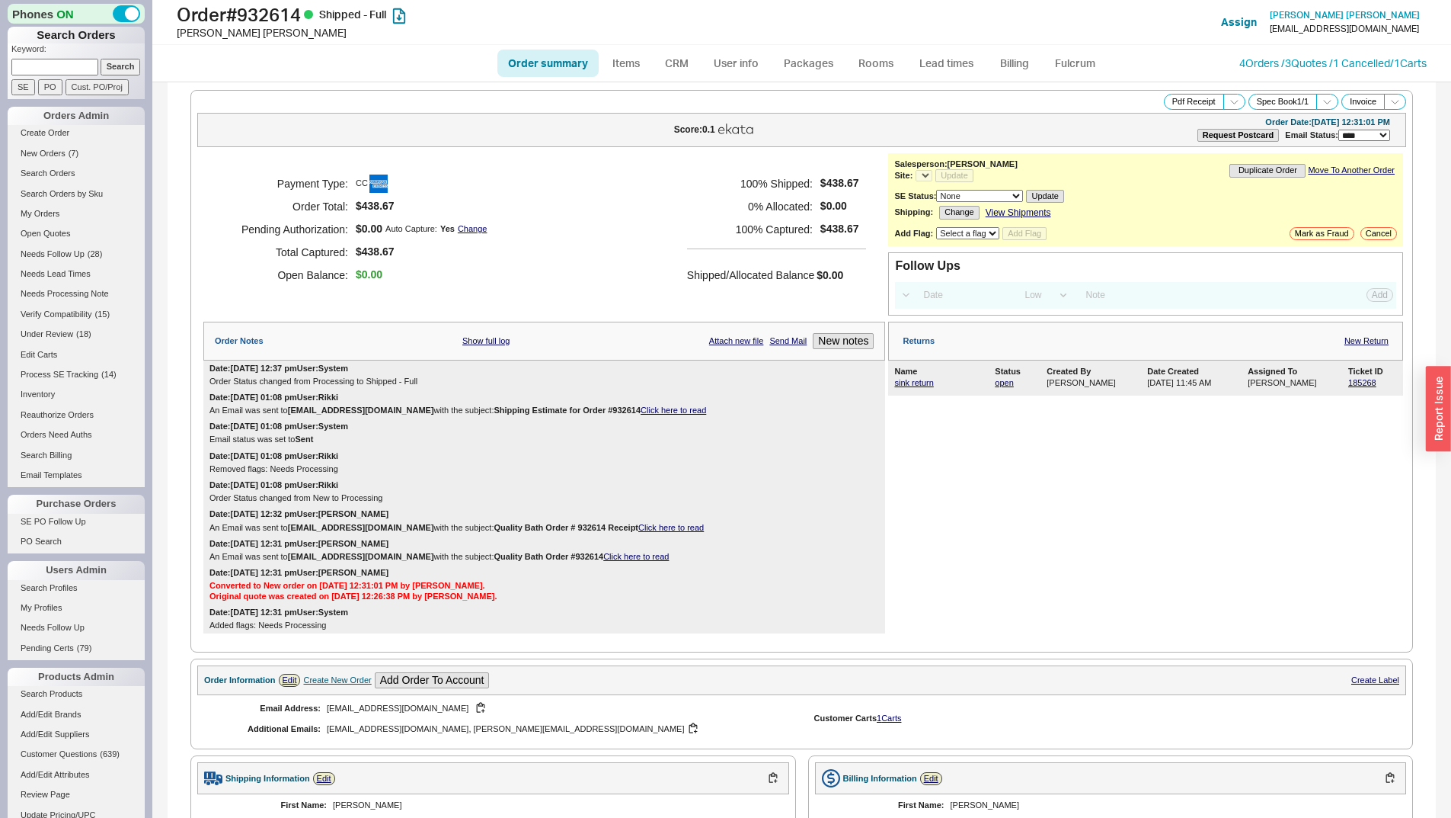
select select "*"
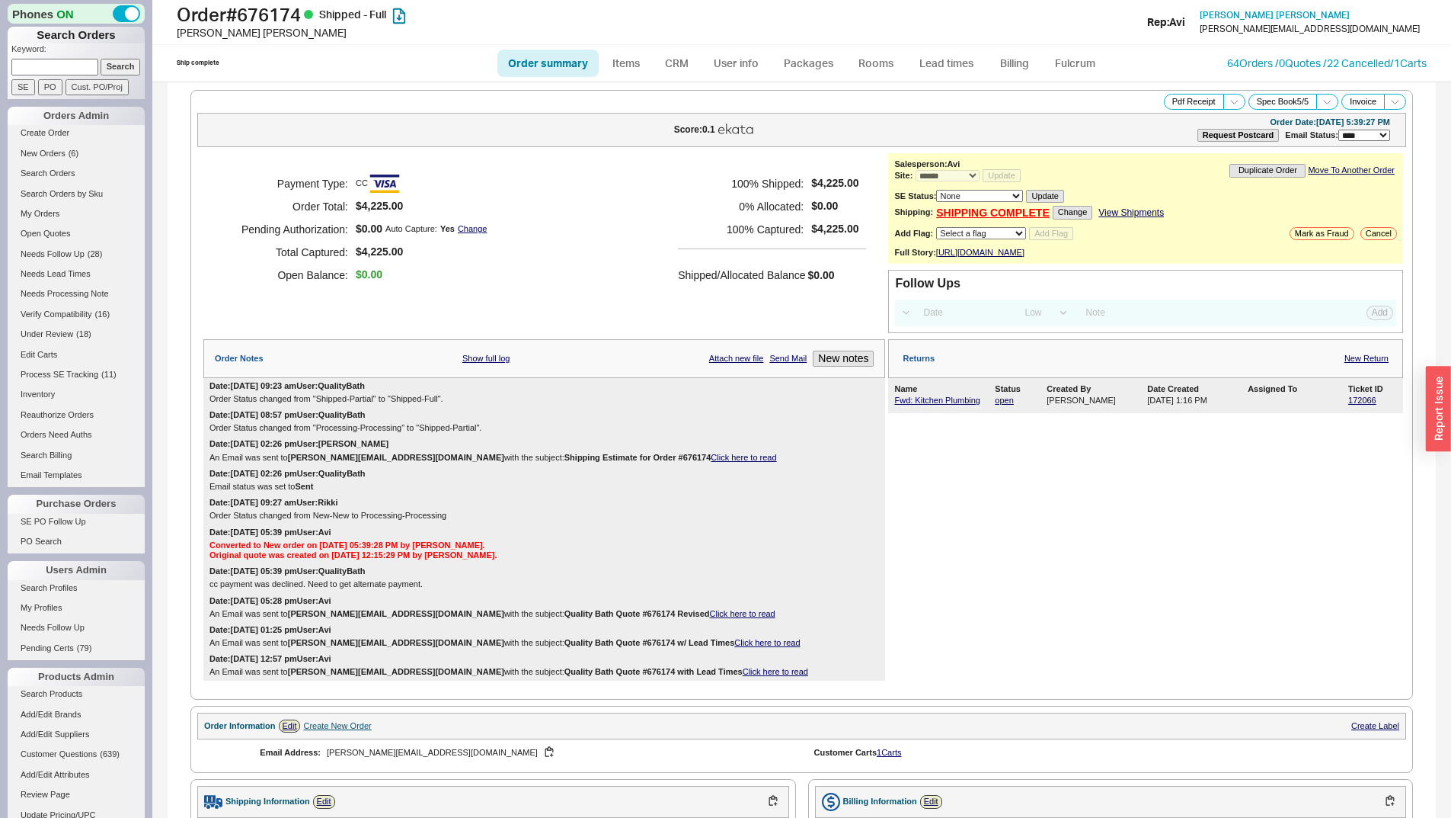
select select "*"
select select "LOW"
select select "3"
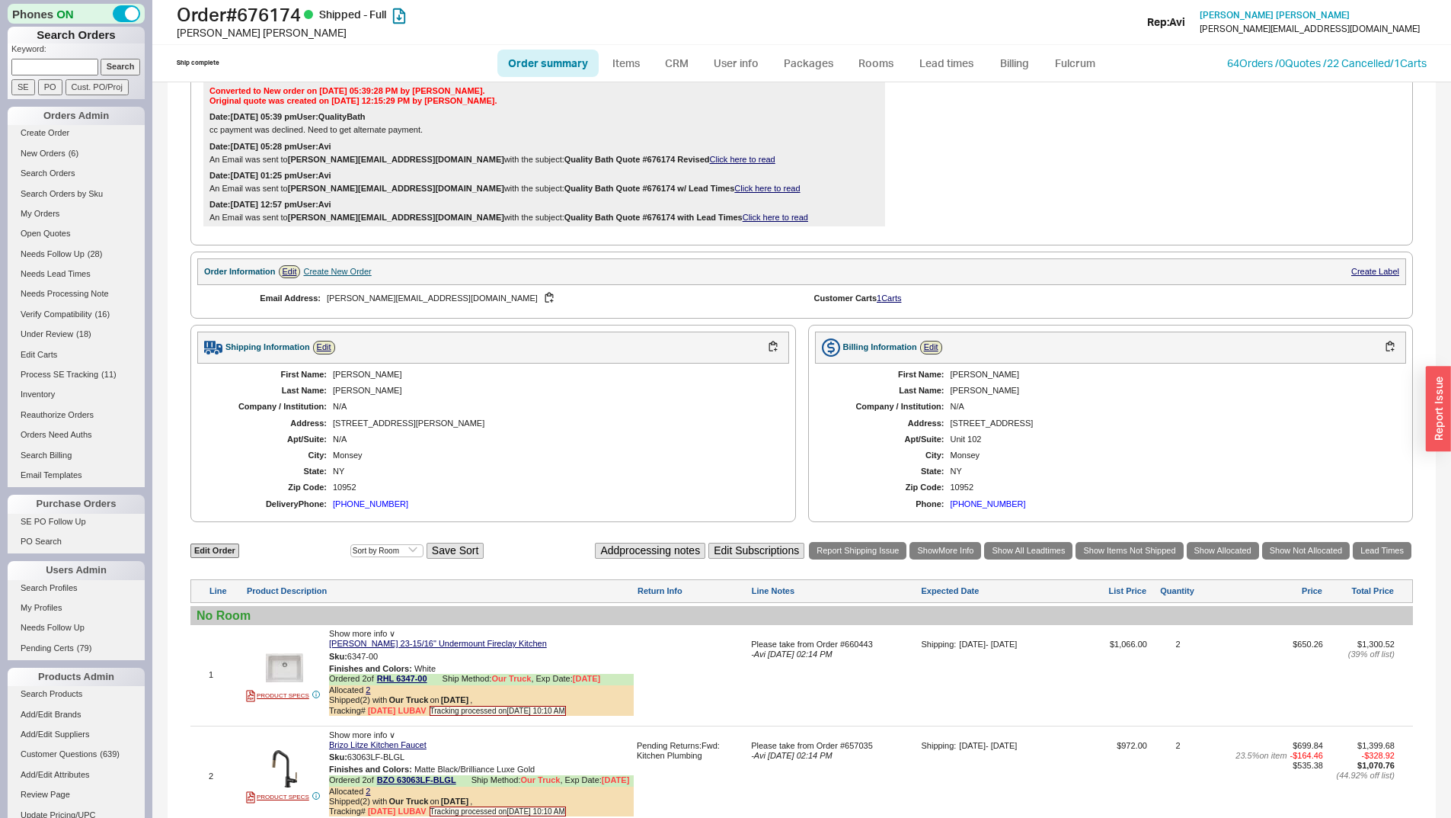
scroll to position [453, 0]
click at [766, 356] on button "button" at bounding box center [773, 348] width 18 height 14
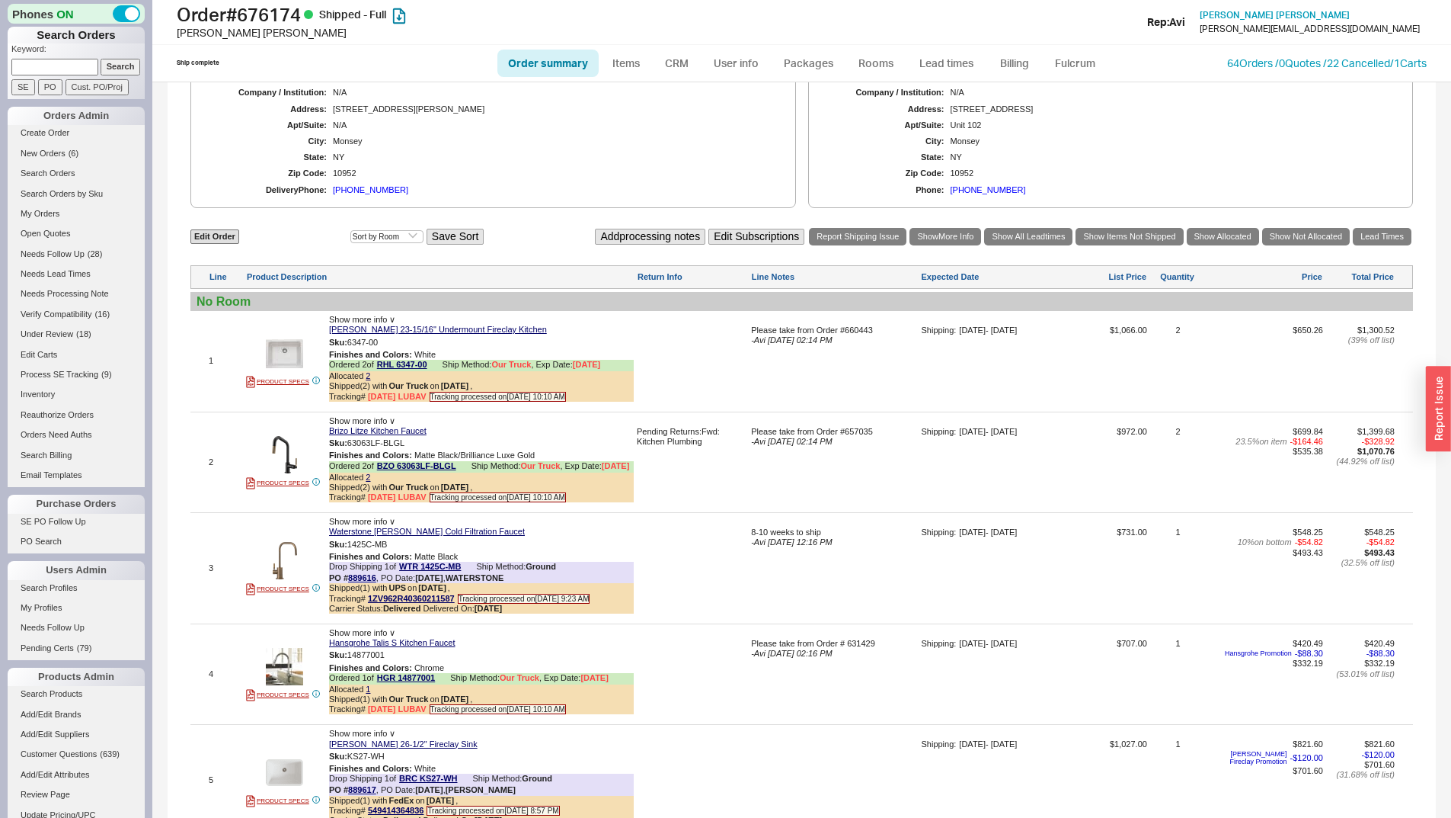
scroll to position [757, 0]
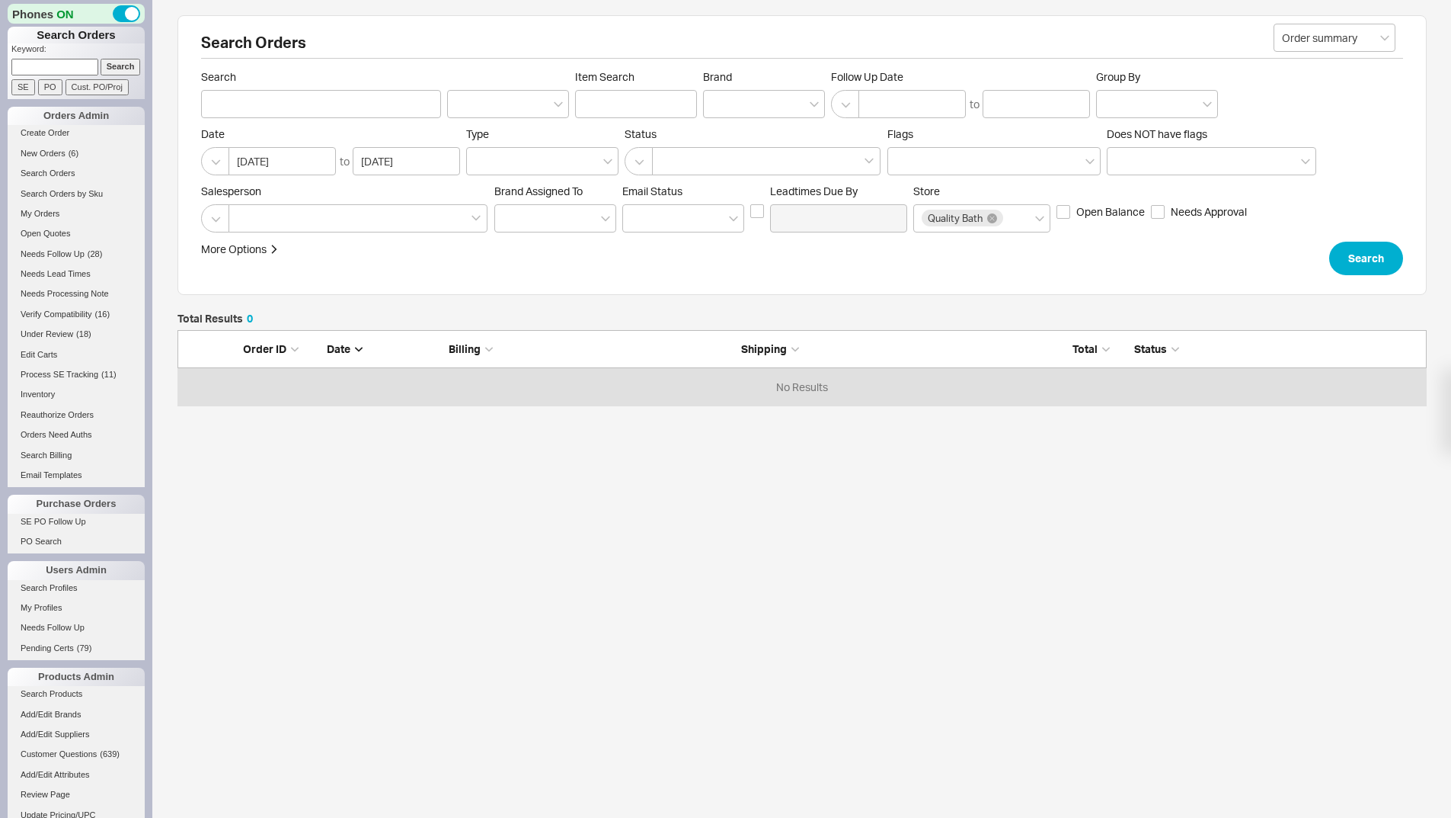
scroll to position [64, 1238]
click at [107, 57] on p "Keyword:" at bounding box center [77, 50] width 133 height 15
click at [112, 65] on input "Search" at bounding box center [121, 67] width 40 height 16
click at [286, 113] on input "Search" at bounding box center [321, 104] width 240 height 28
type input "adrienne Kunkel"
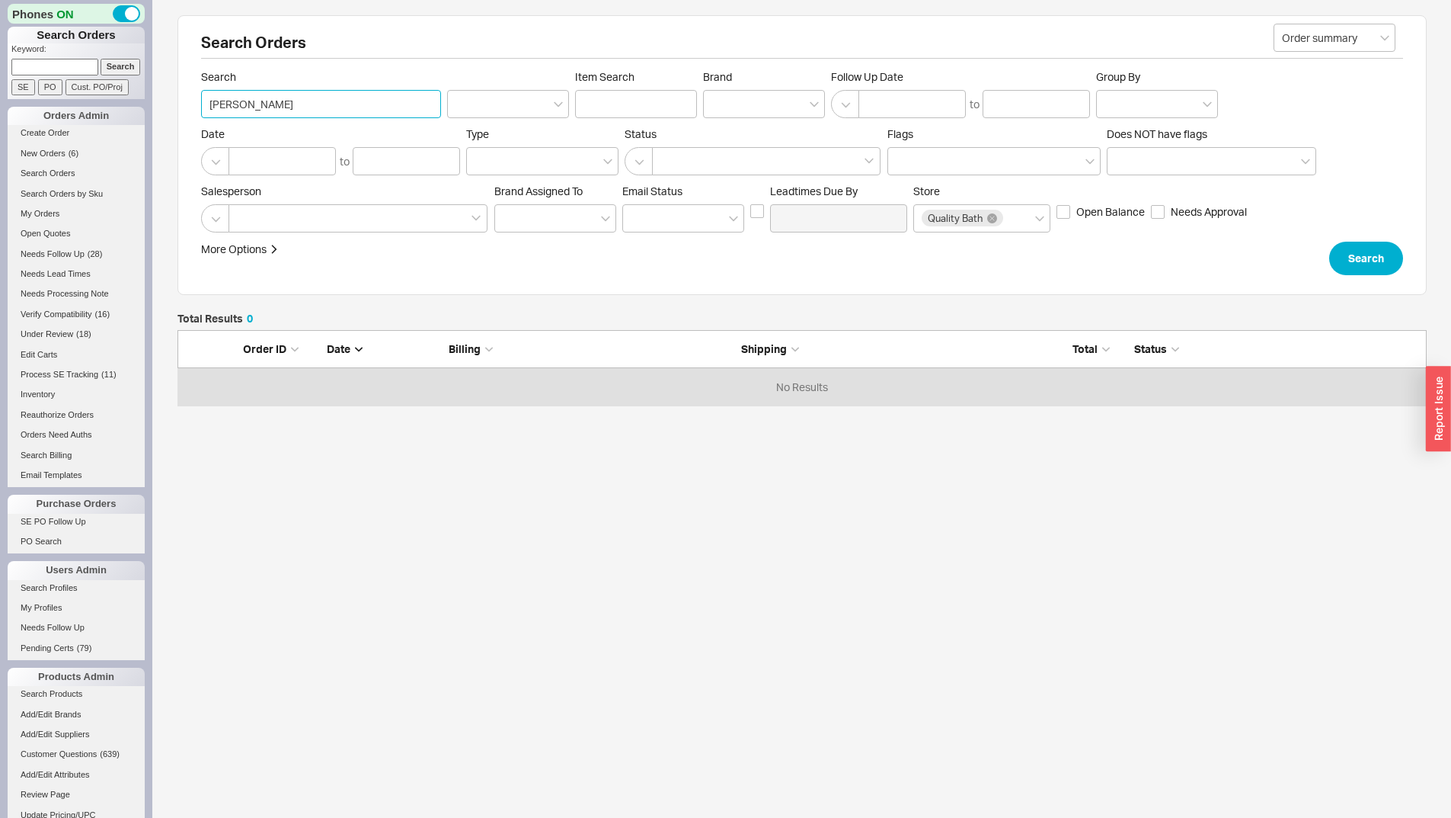
click button "Search" at bounding box center [1367, 259] width 74 height 34
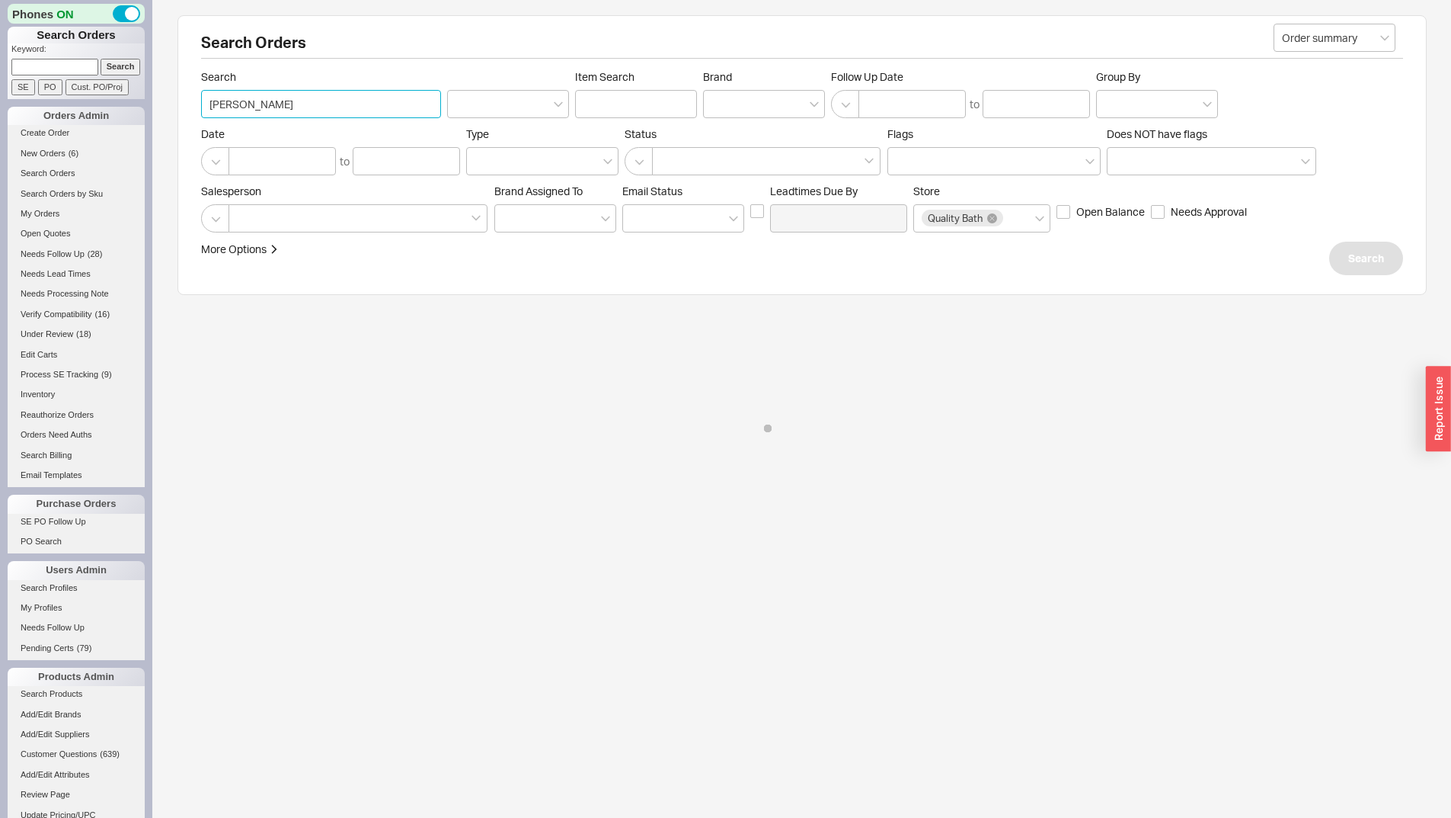
click at [238, 105] on input "adrienne Kunkel" at bounding box center [321, 104] width 240 height 28
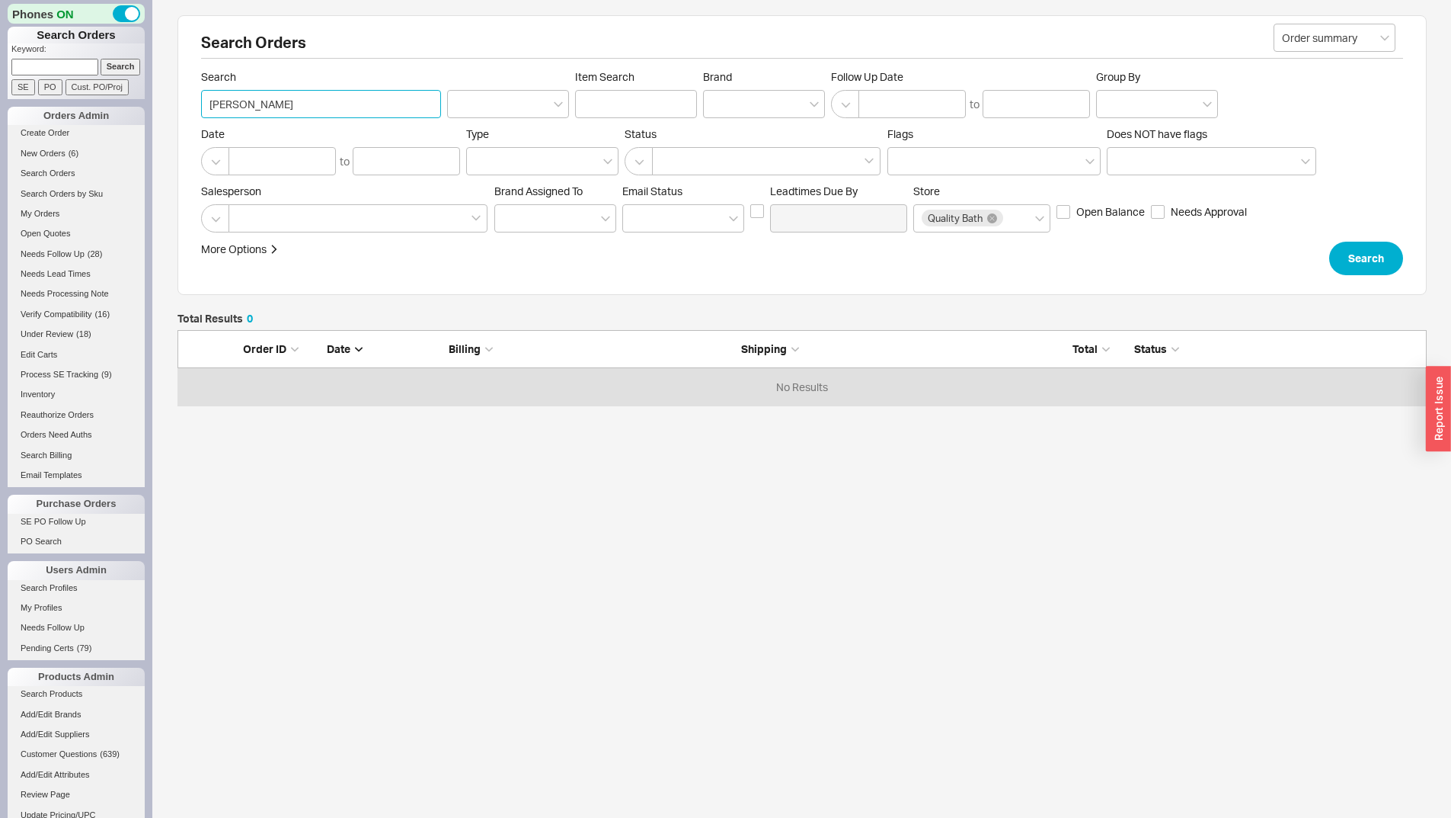
scroll to position [12, 12]
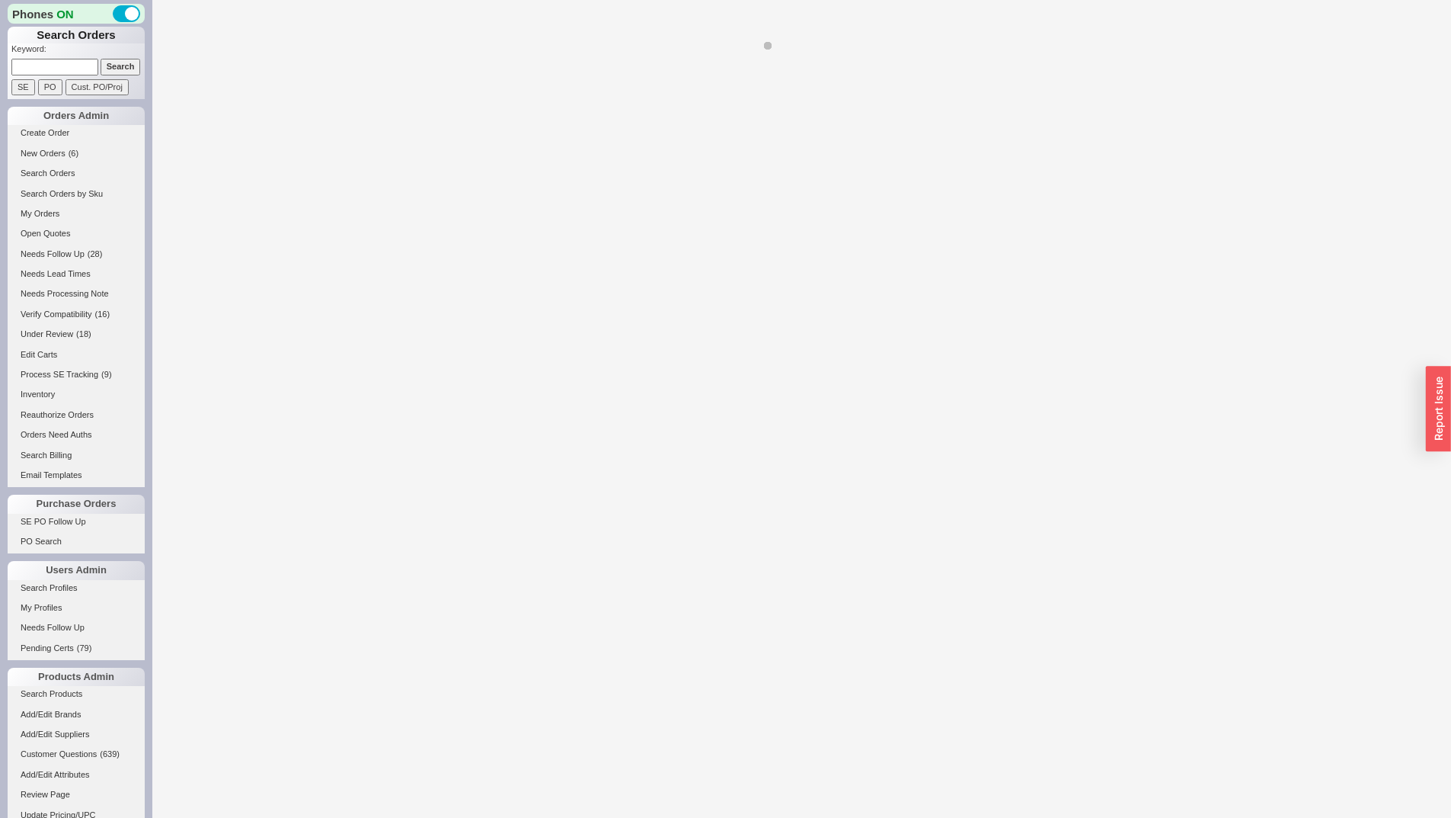
select select "**"
select select "LOW"
select select "3"
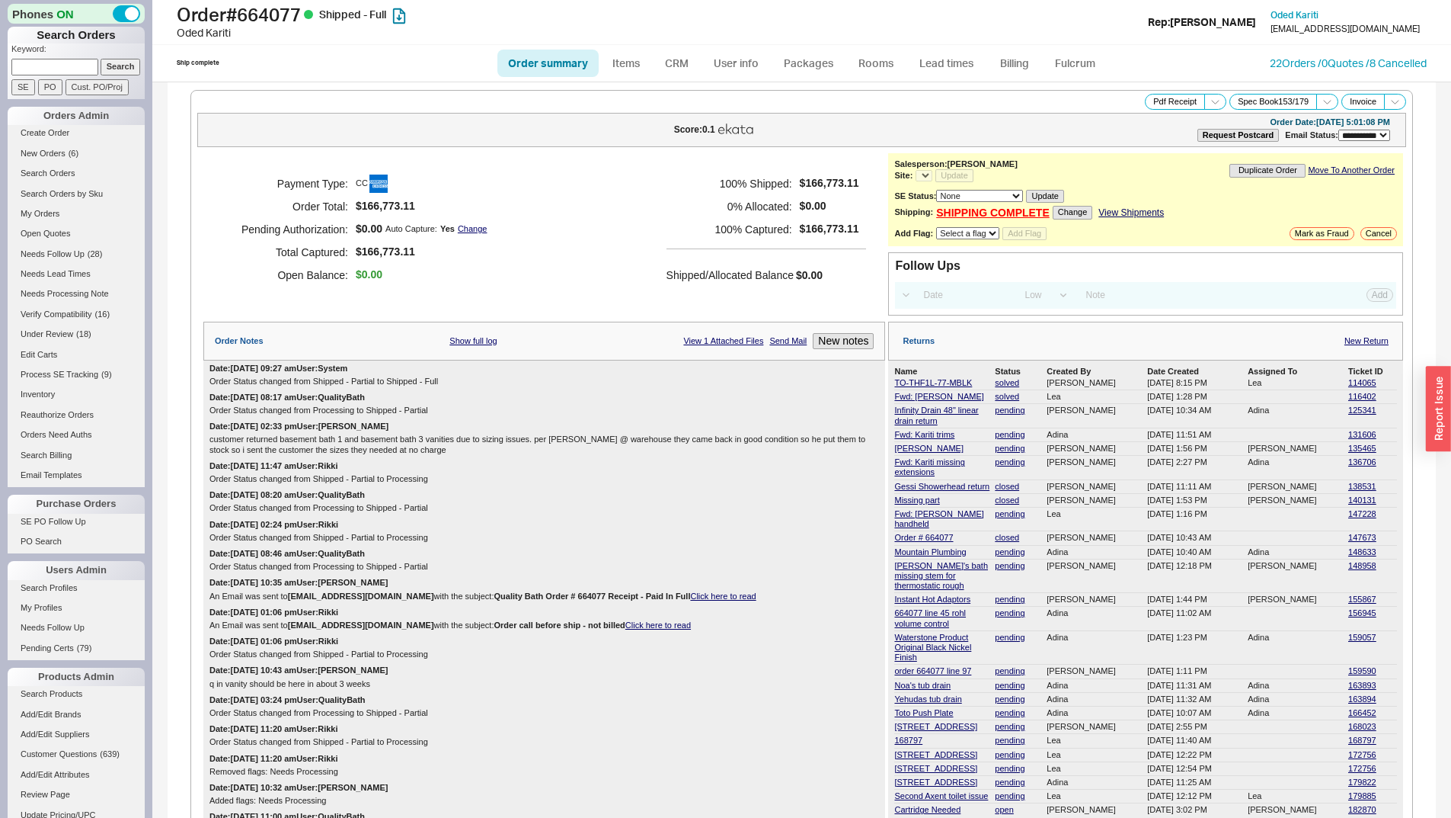
select select "*"
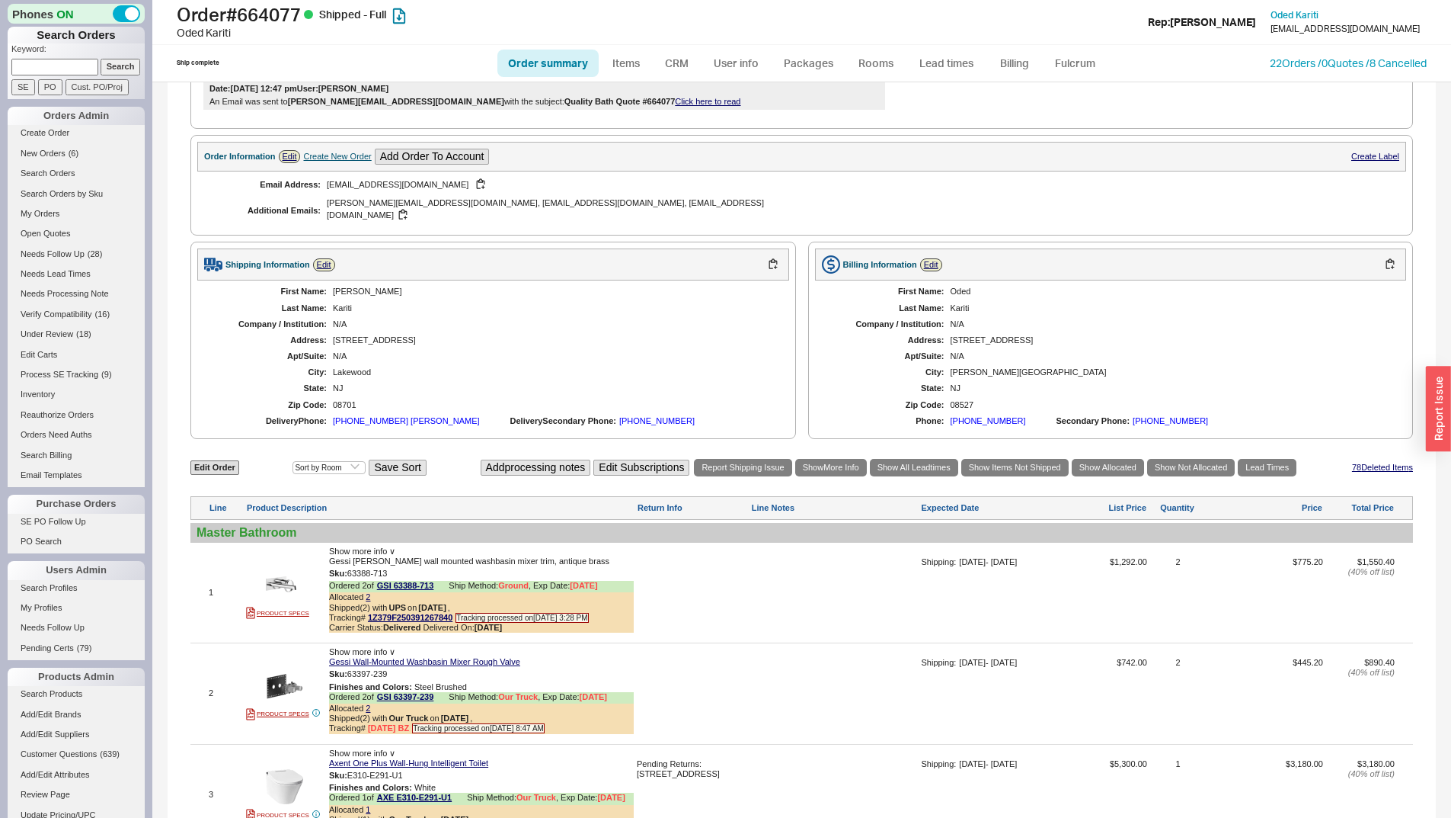
scroll to position [2057, 0]
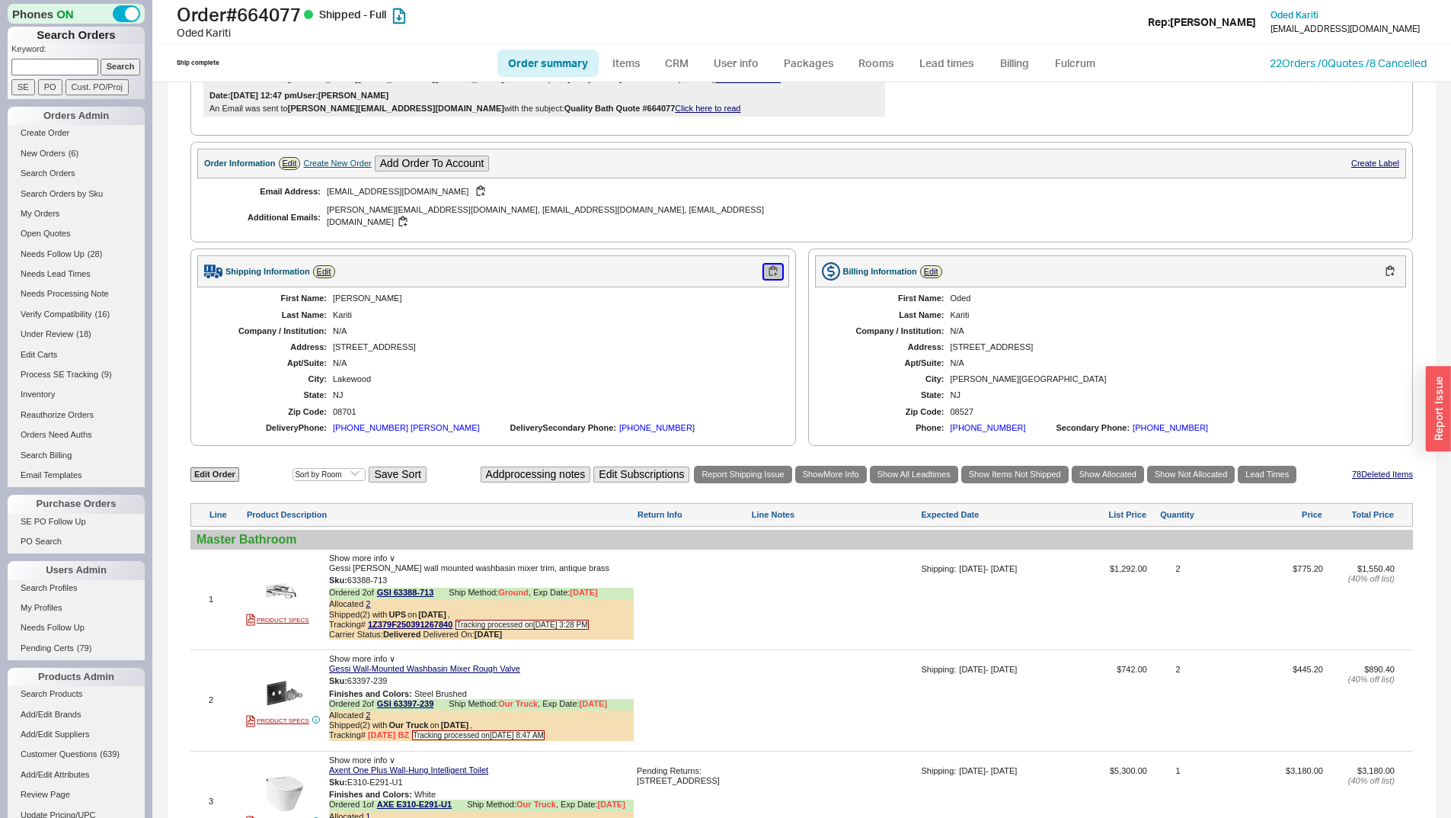
click at [771, 279] on button "button" at bounding box center [773, 271] width 18 height 14
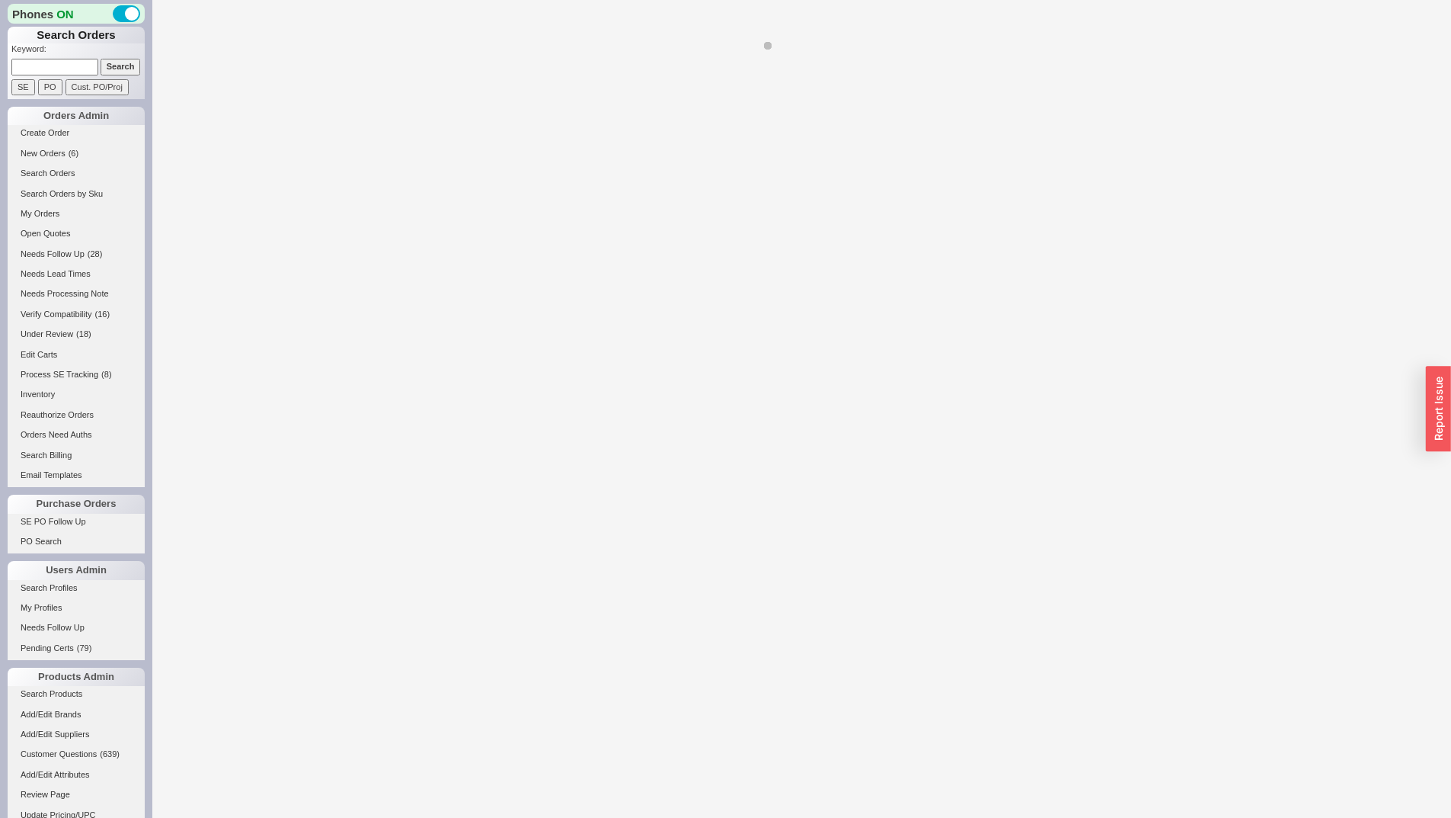
select select "*"
select select "LOW"
select select "3"
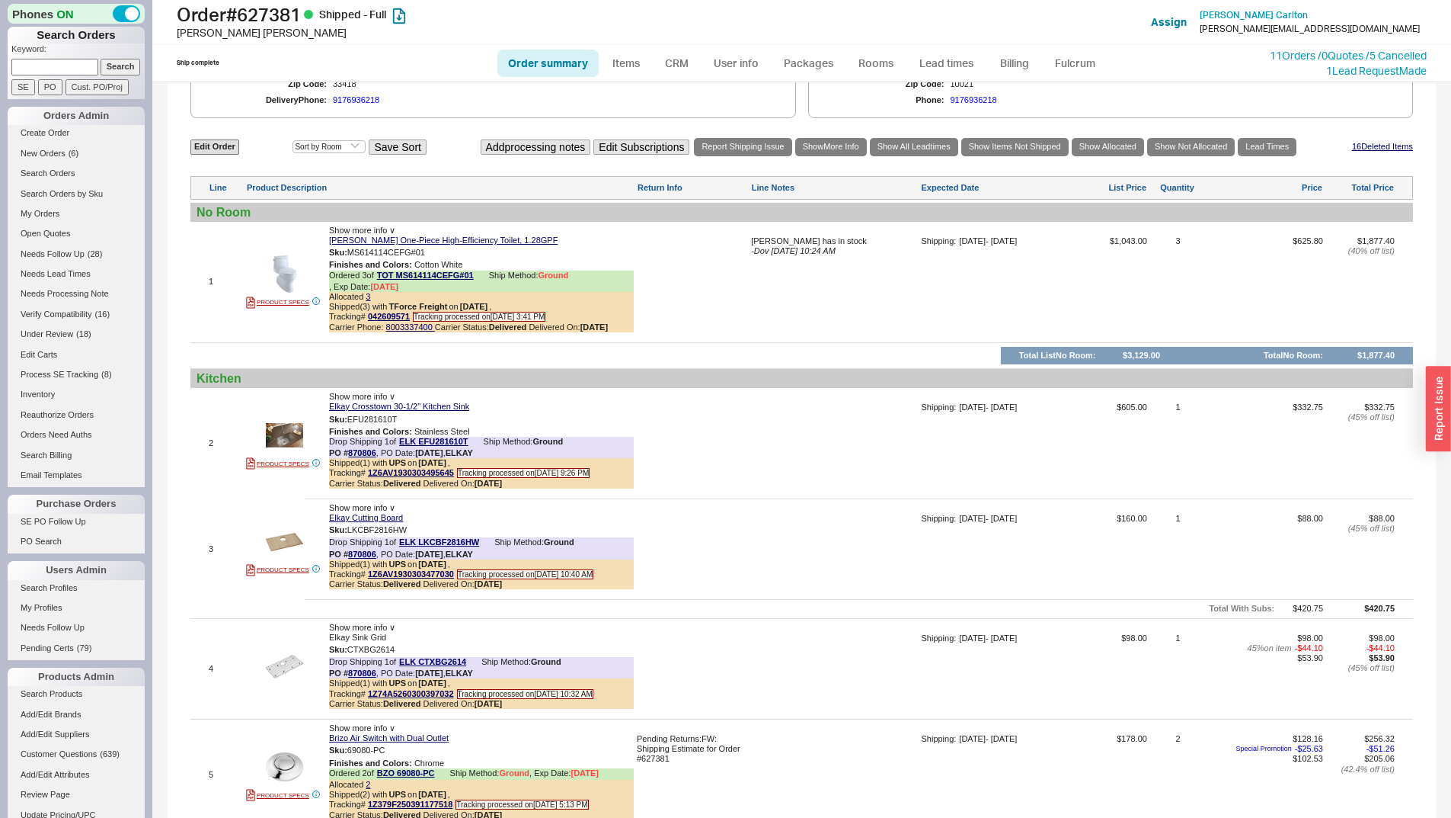
scroll to position [762, 0]
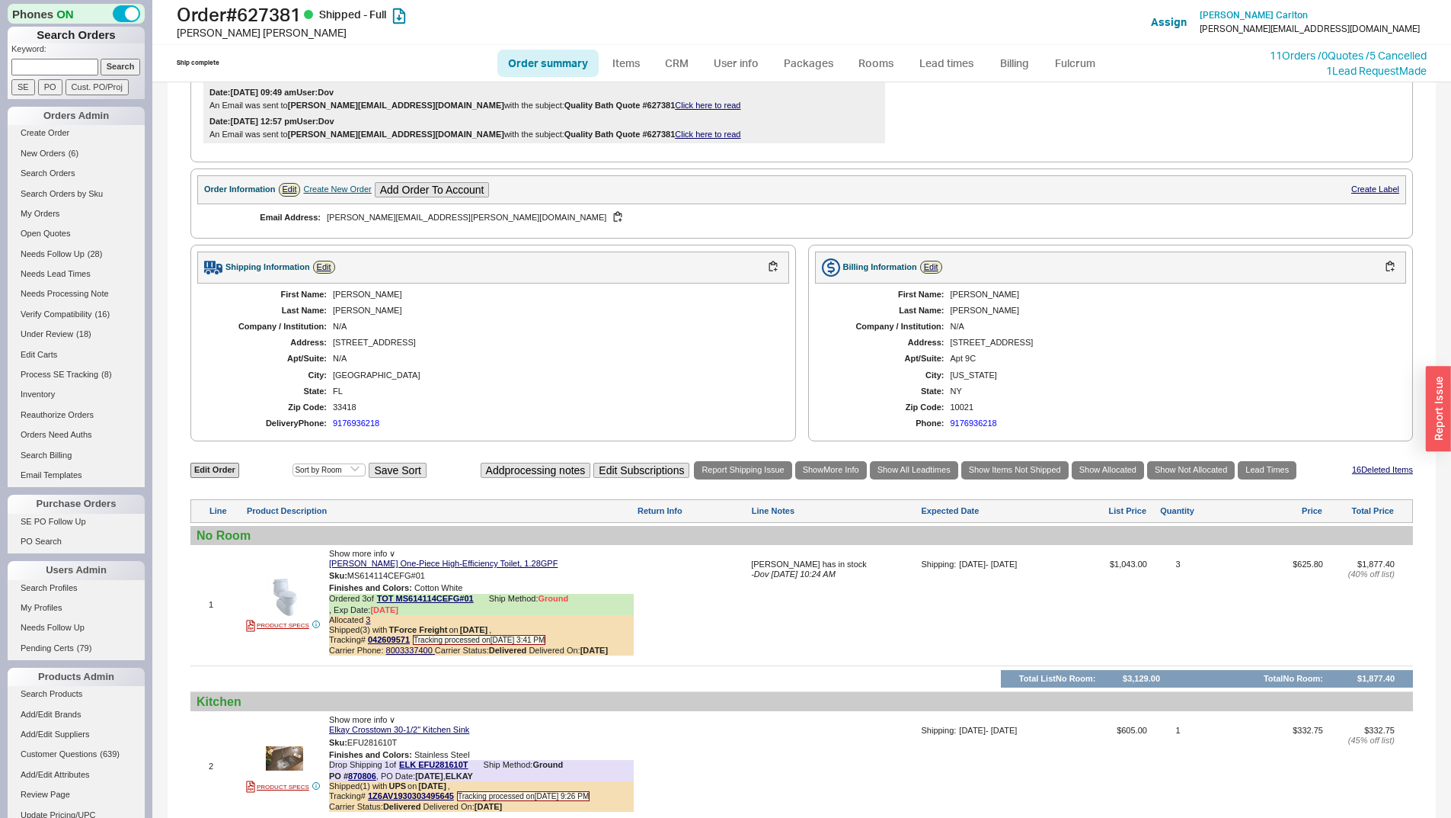
click at [752, 283] on div "Shipping Information Edit" at bounding box center [493, 267] width 592 height 32
click at [764, 274] on button "button" at bounding box center [773, 267] width 18 height 14
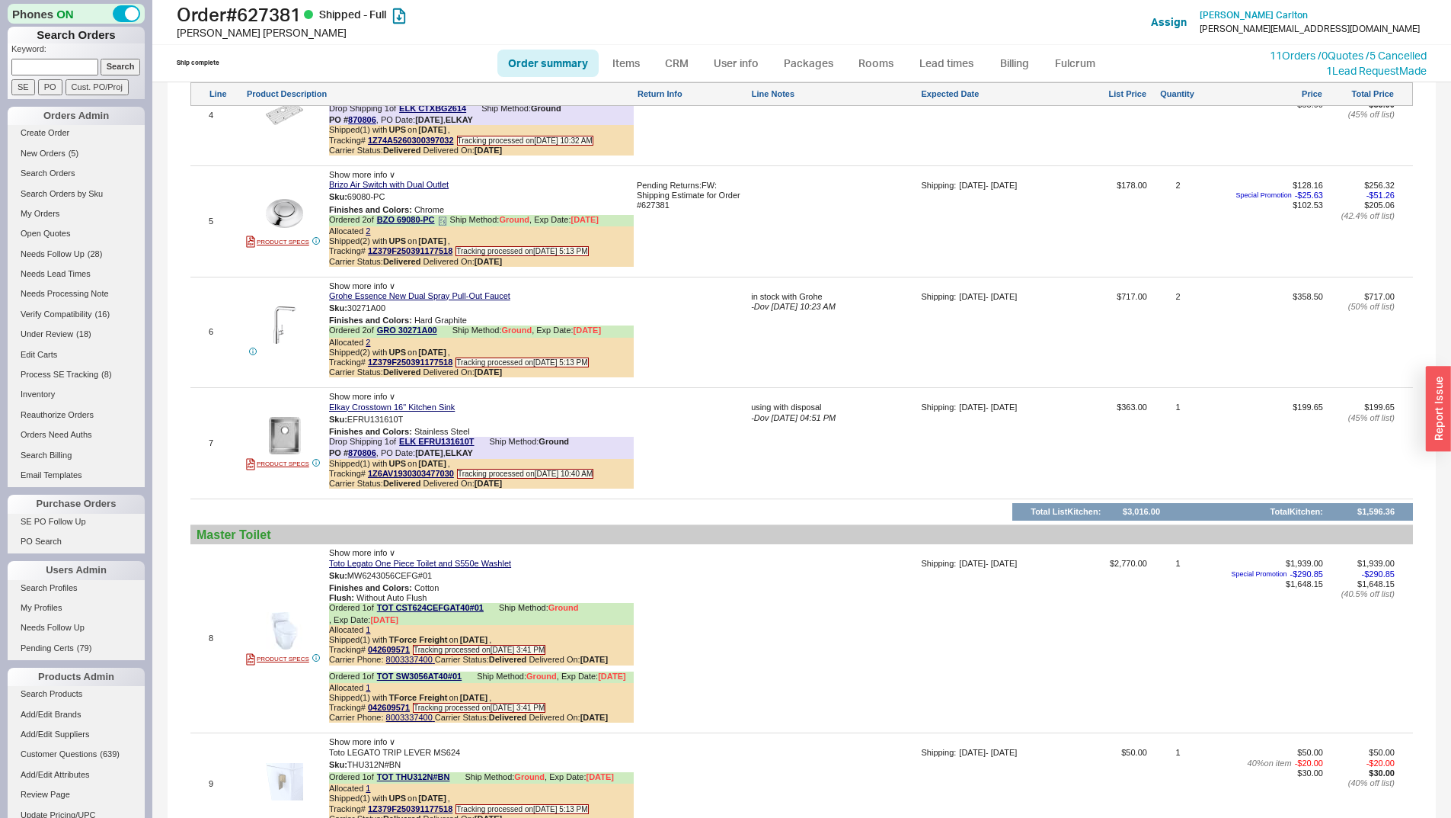
scroll to position [1634, 0]
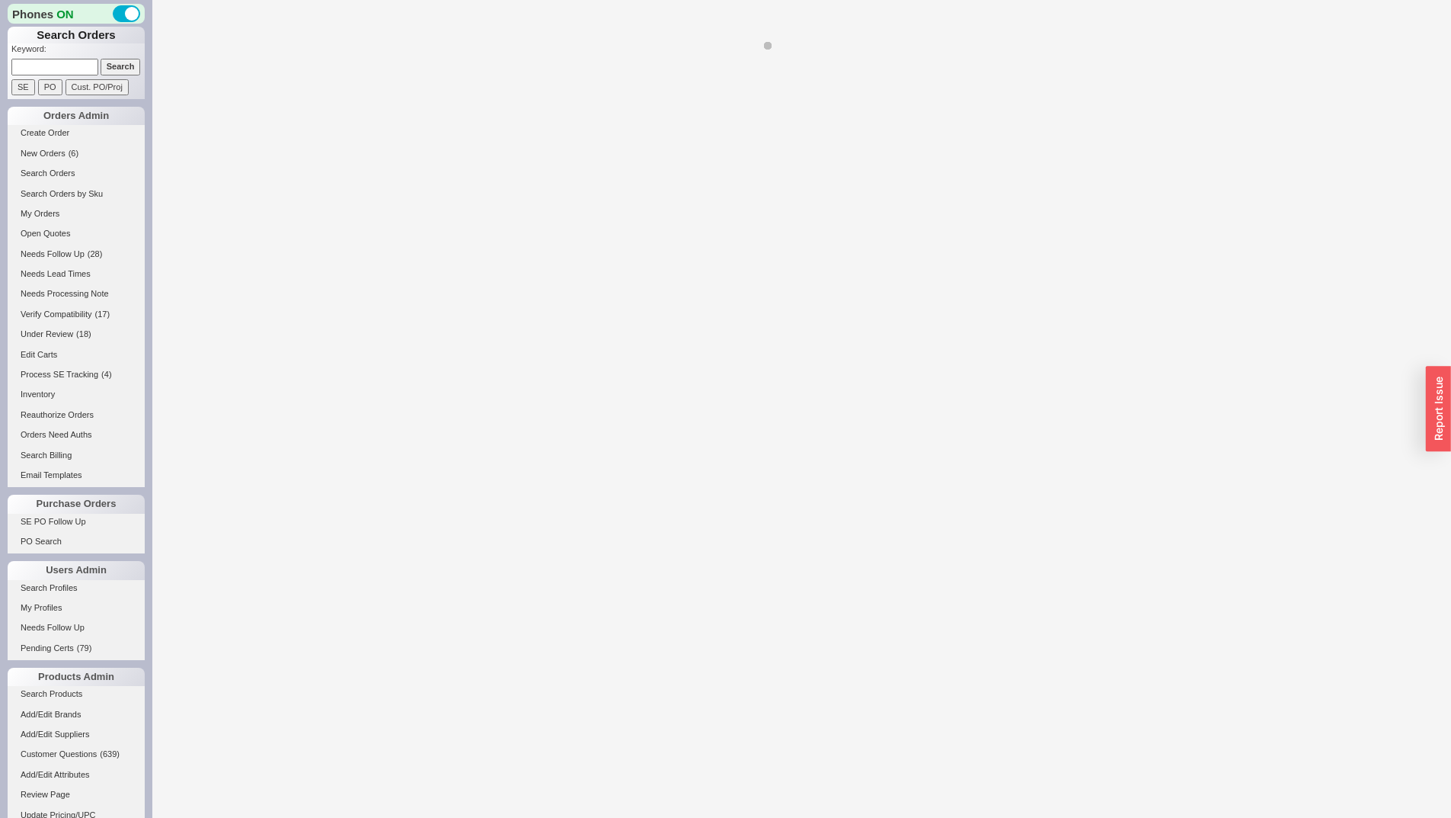
select select "LOW"
select select "3"
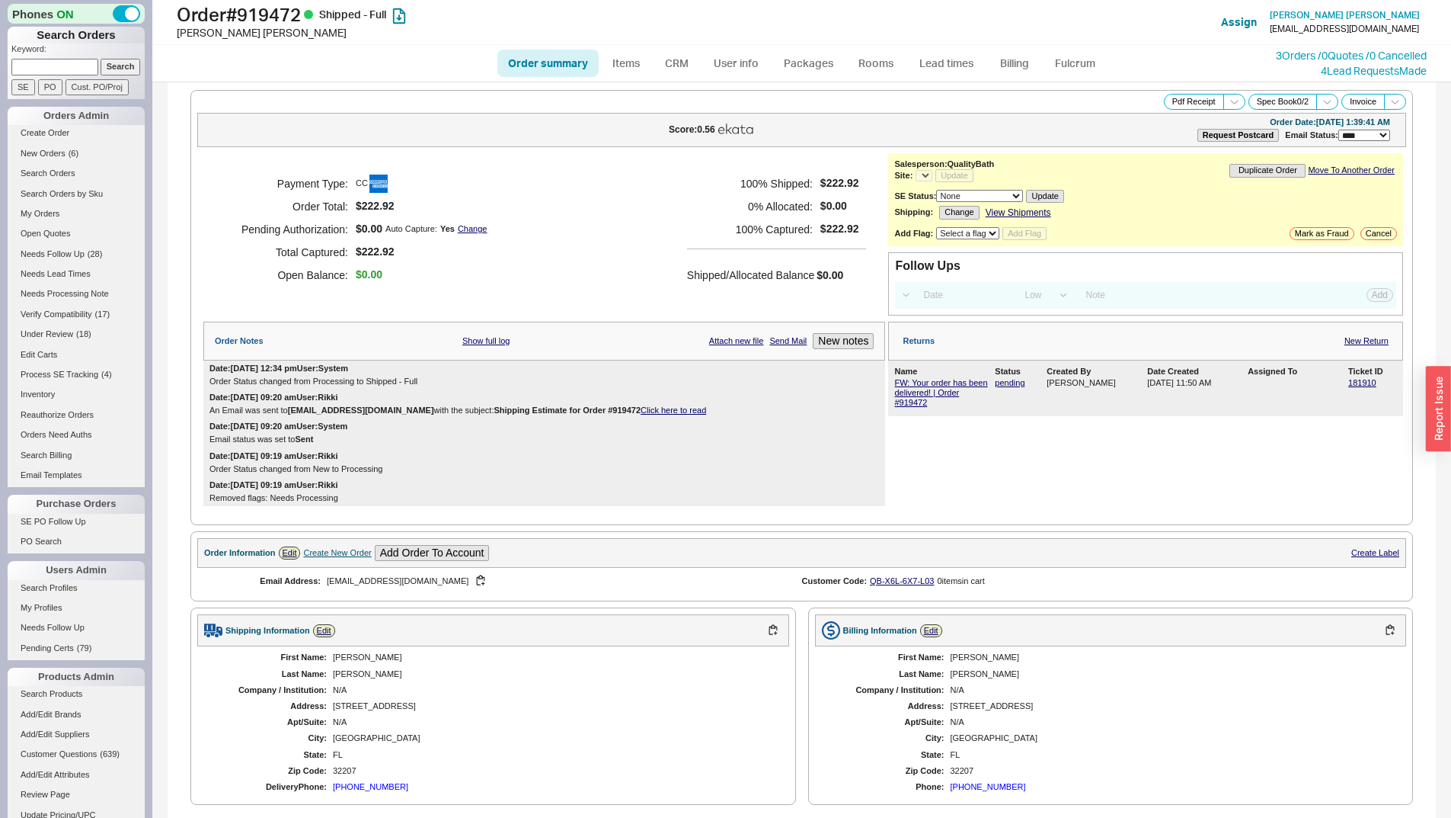
select select "*"
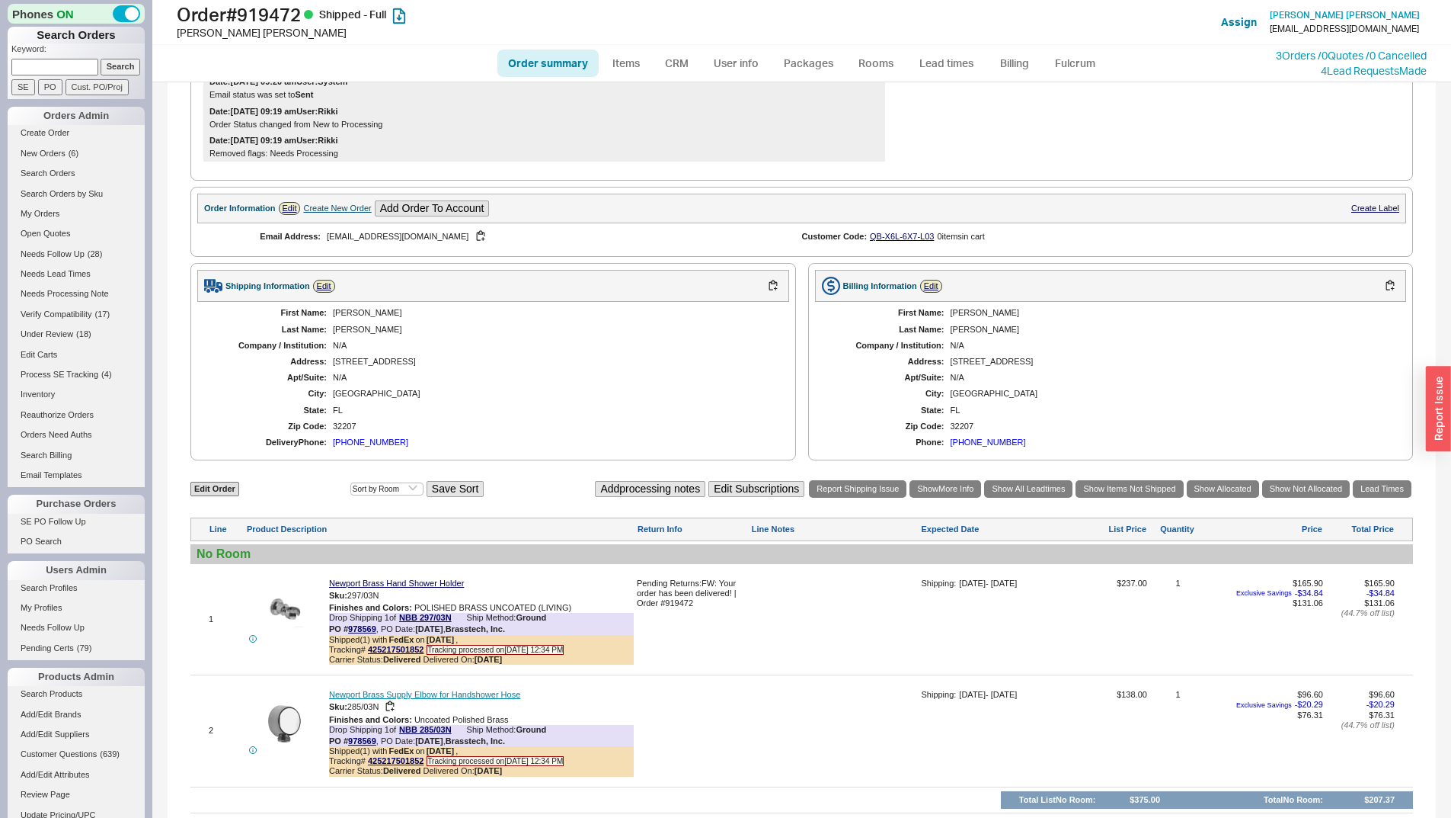
scroll to position [511, 0]
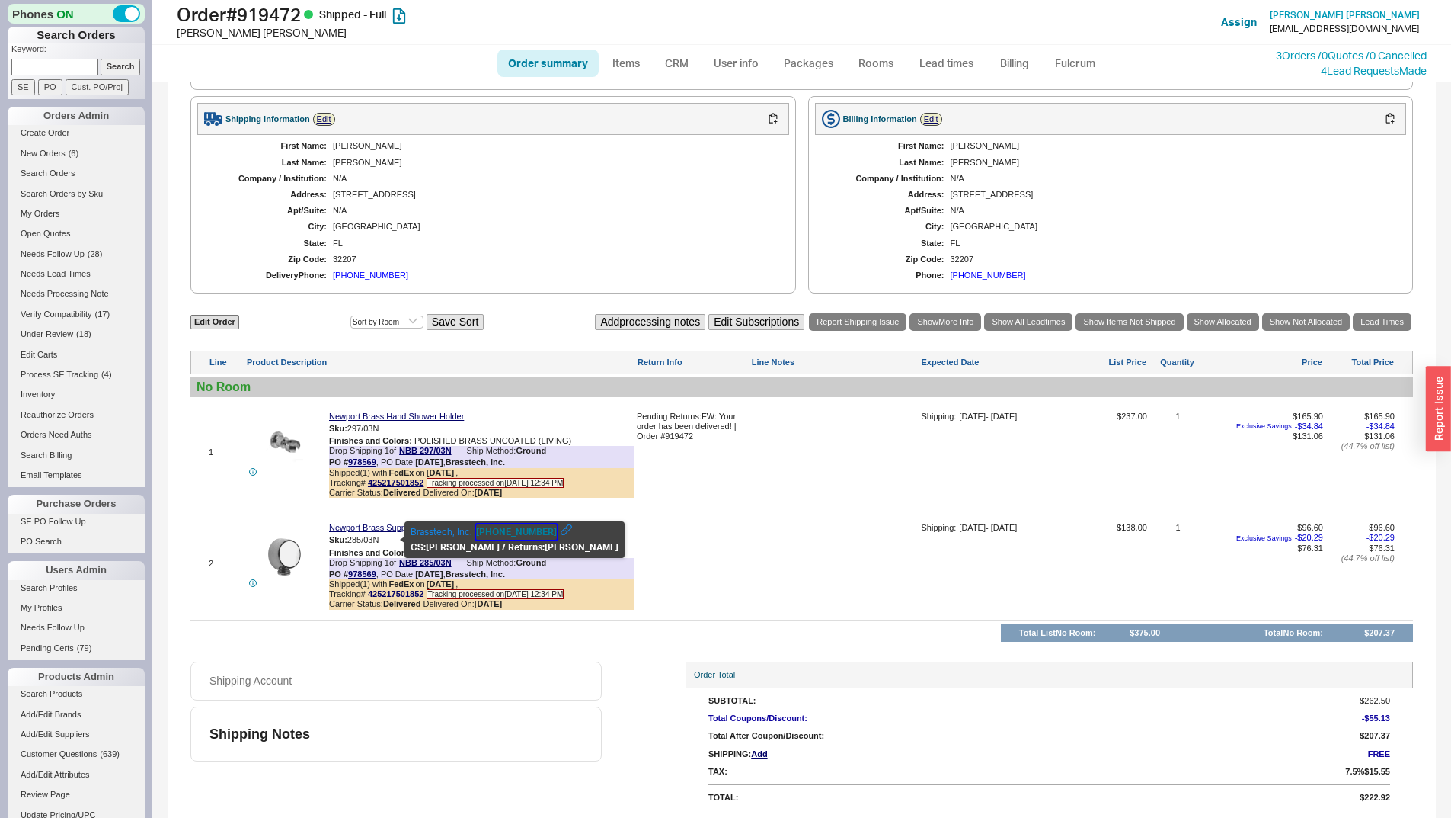
click at [501, 526] on button "949-417-5207" at bounding box center [516, 531] width 81 height 15
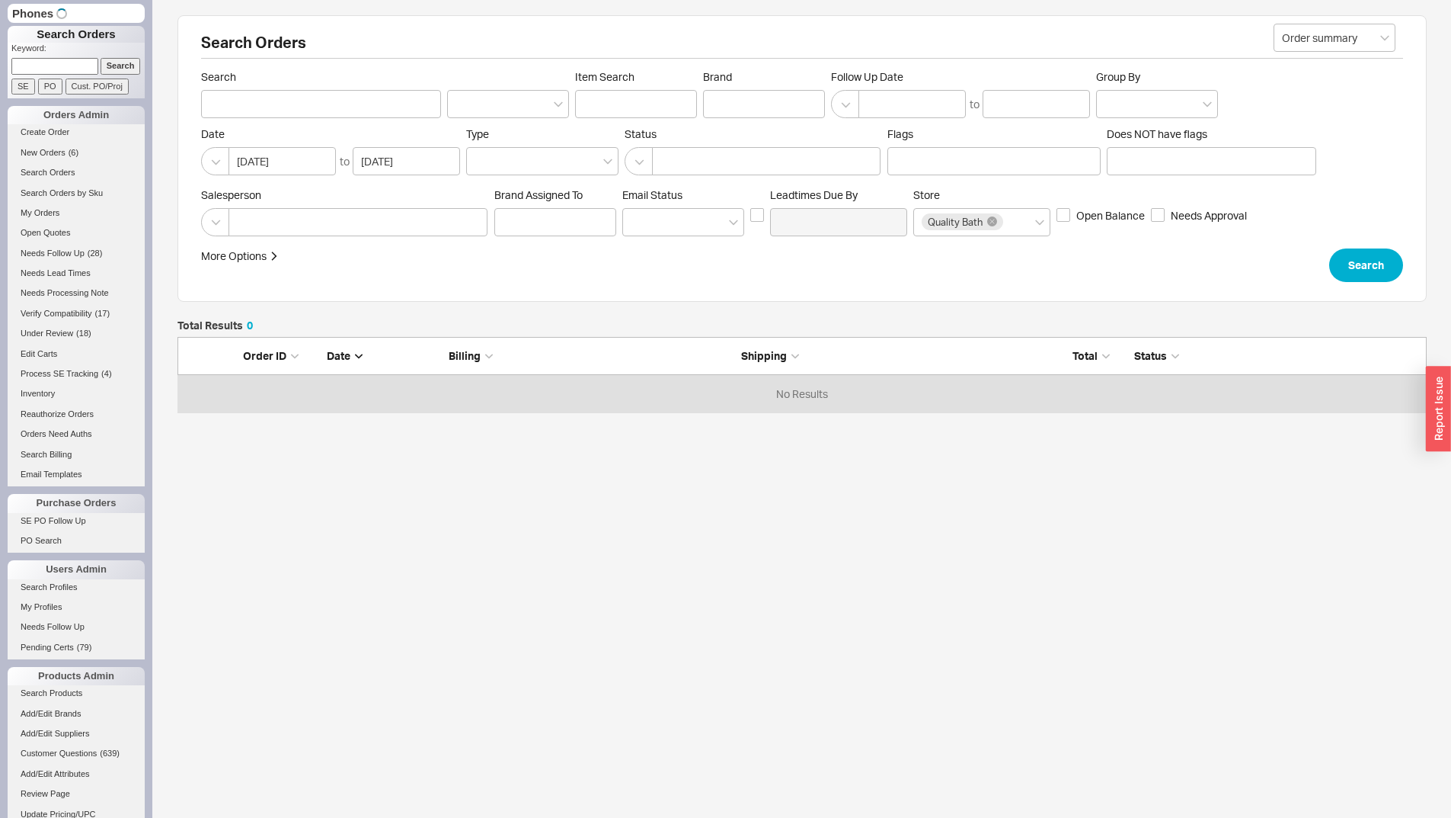
scroll to position [64, 1238]
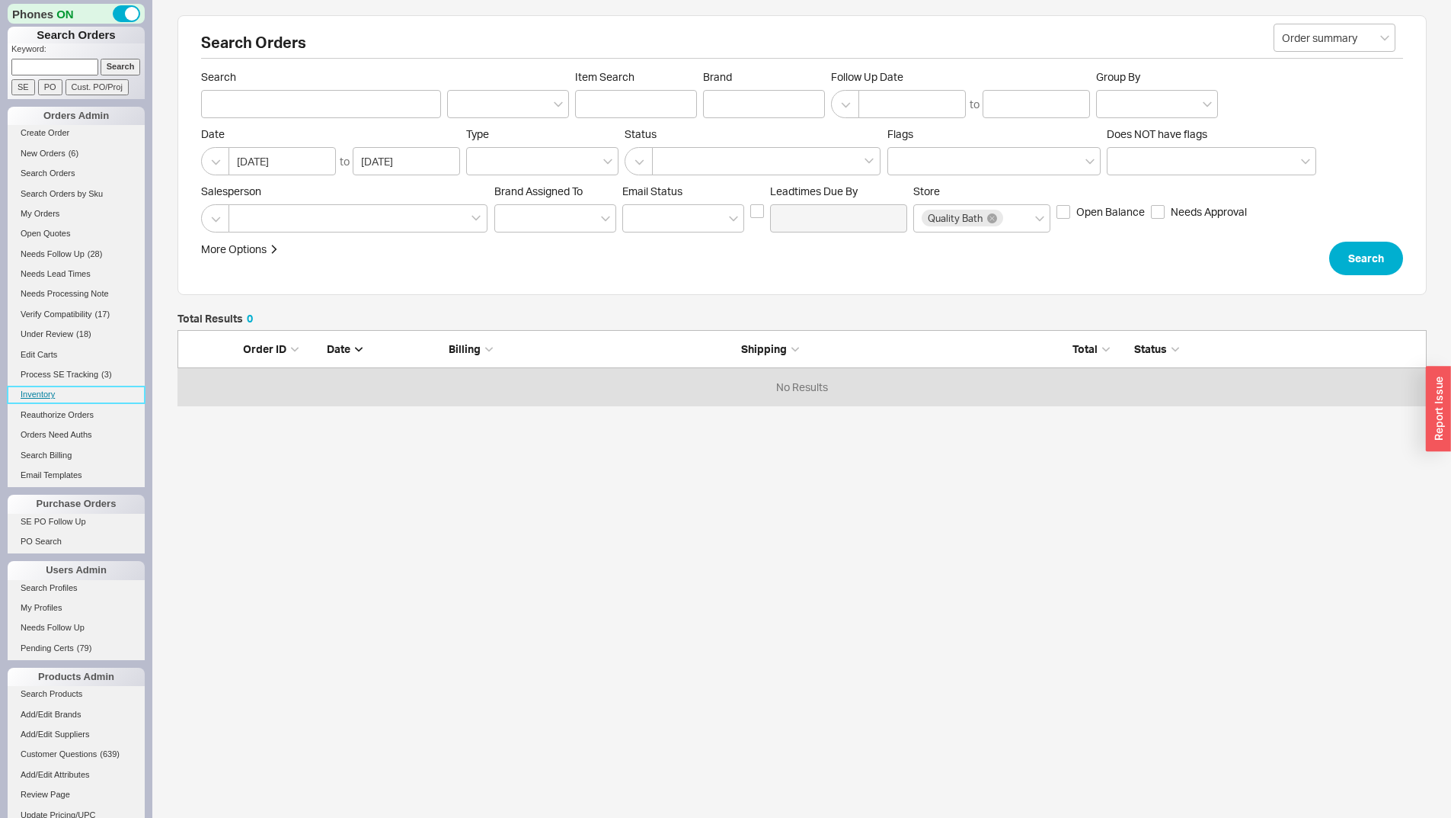
click at [11, 392] on link "Inventory" at bounding box center [76, 394] width 137 height 16
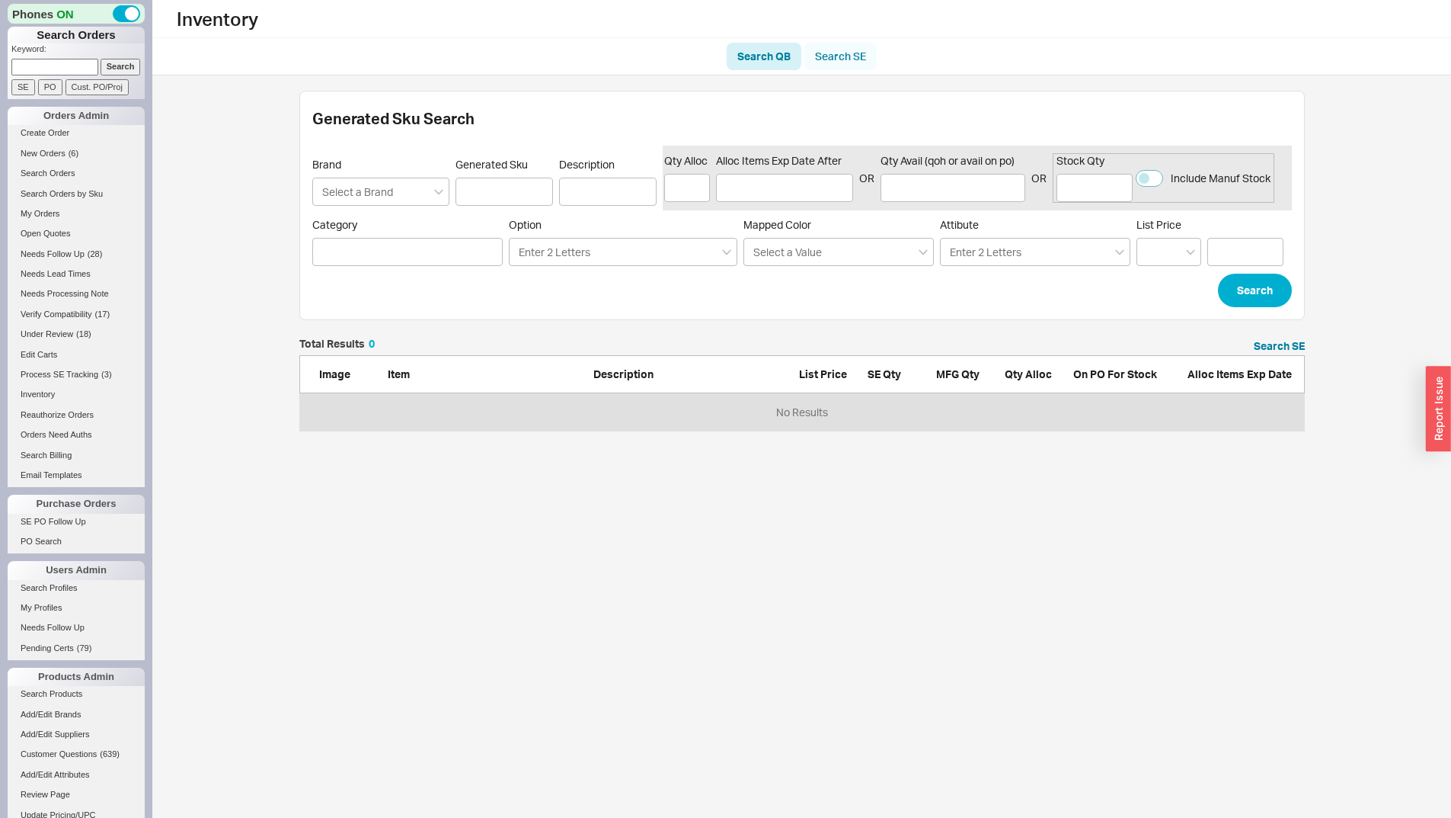
scroll to position [81, 994]
click at [811, 62] on link "Search SE" at bounding box center [841, 56] width 72 height 27
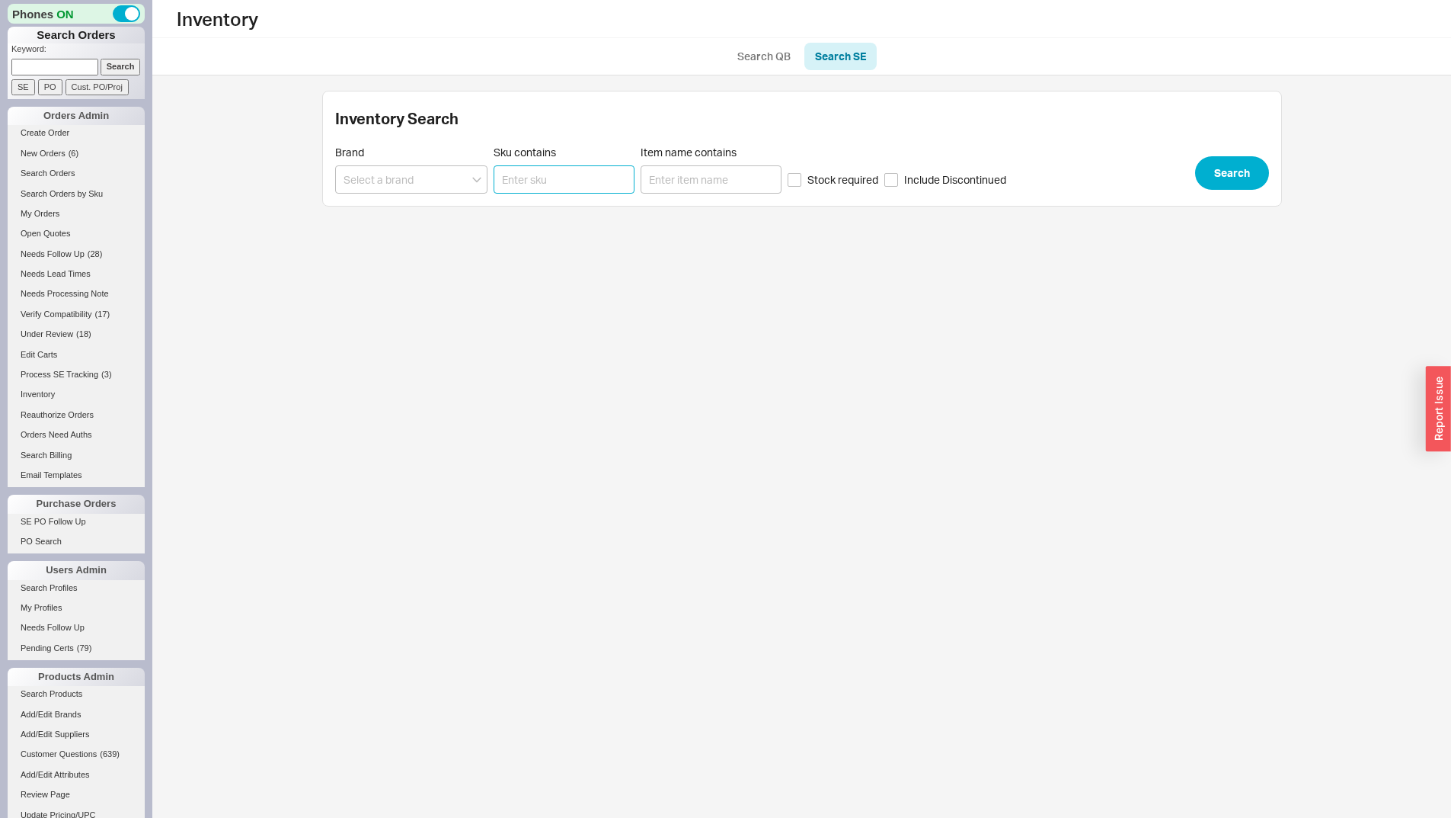
click at [523, 171] on input "Sku contains" at bounding box center [564, 179] width 141 height 28
paste input "RP47648SS"
type input "RP47648SS"
click at [1244, 184] on button "Search" at bounding box center [1232, 173] width 74 height 34
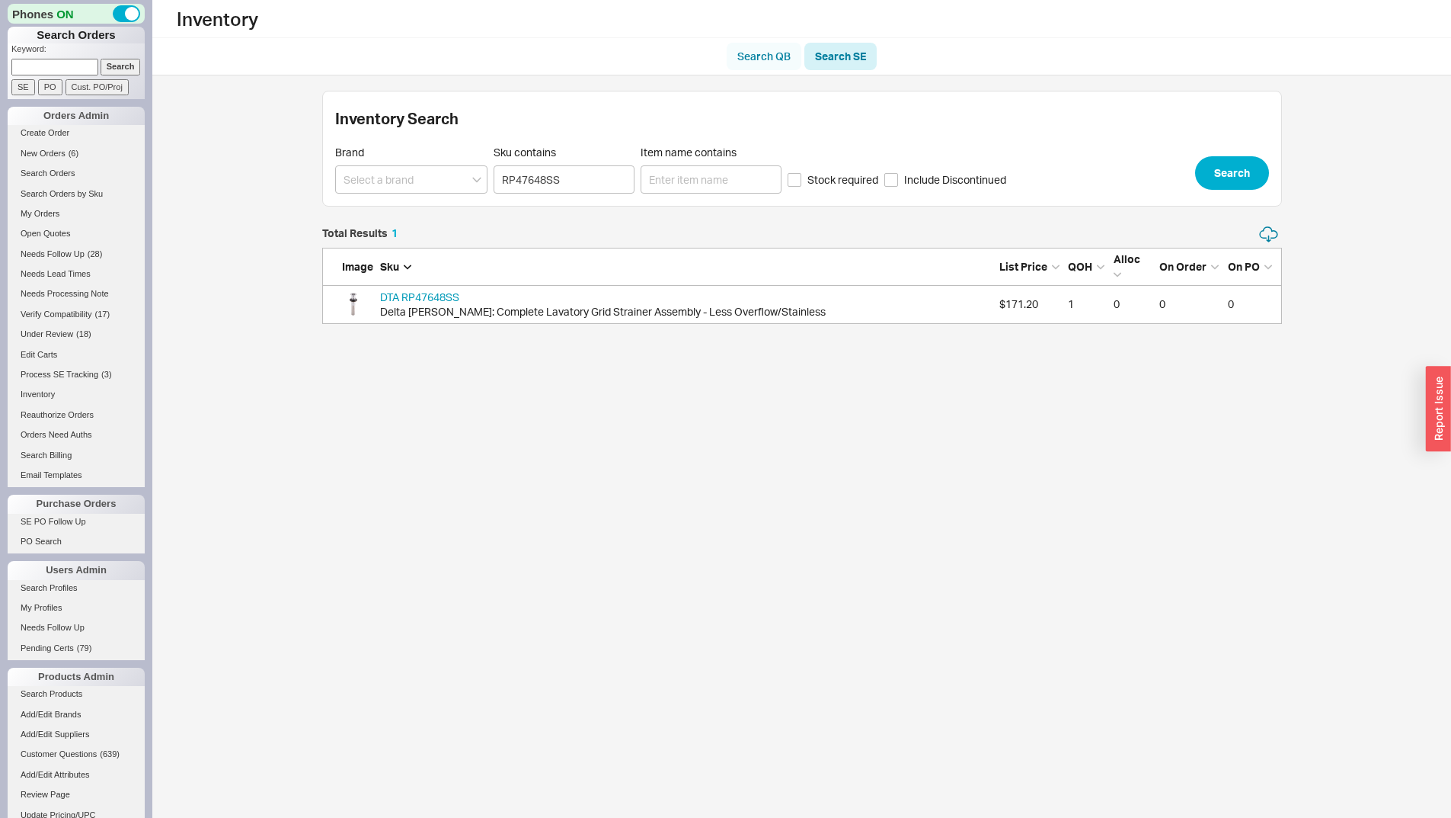
scroll to position [87, 949]
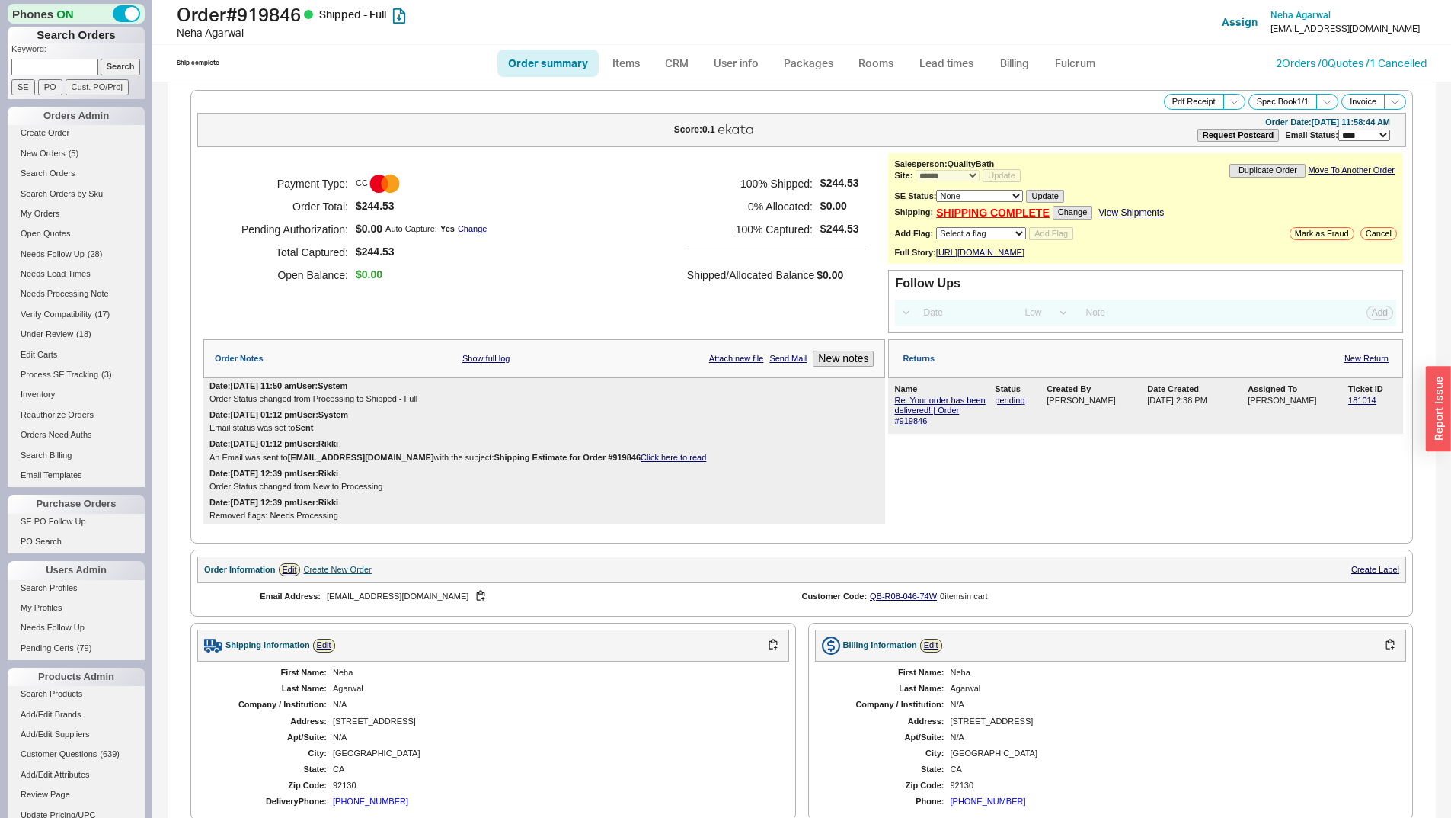
select select "*"
select select "LOW"
select select "3"
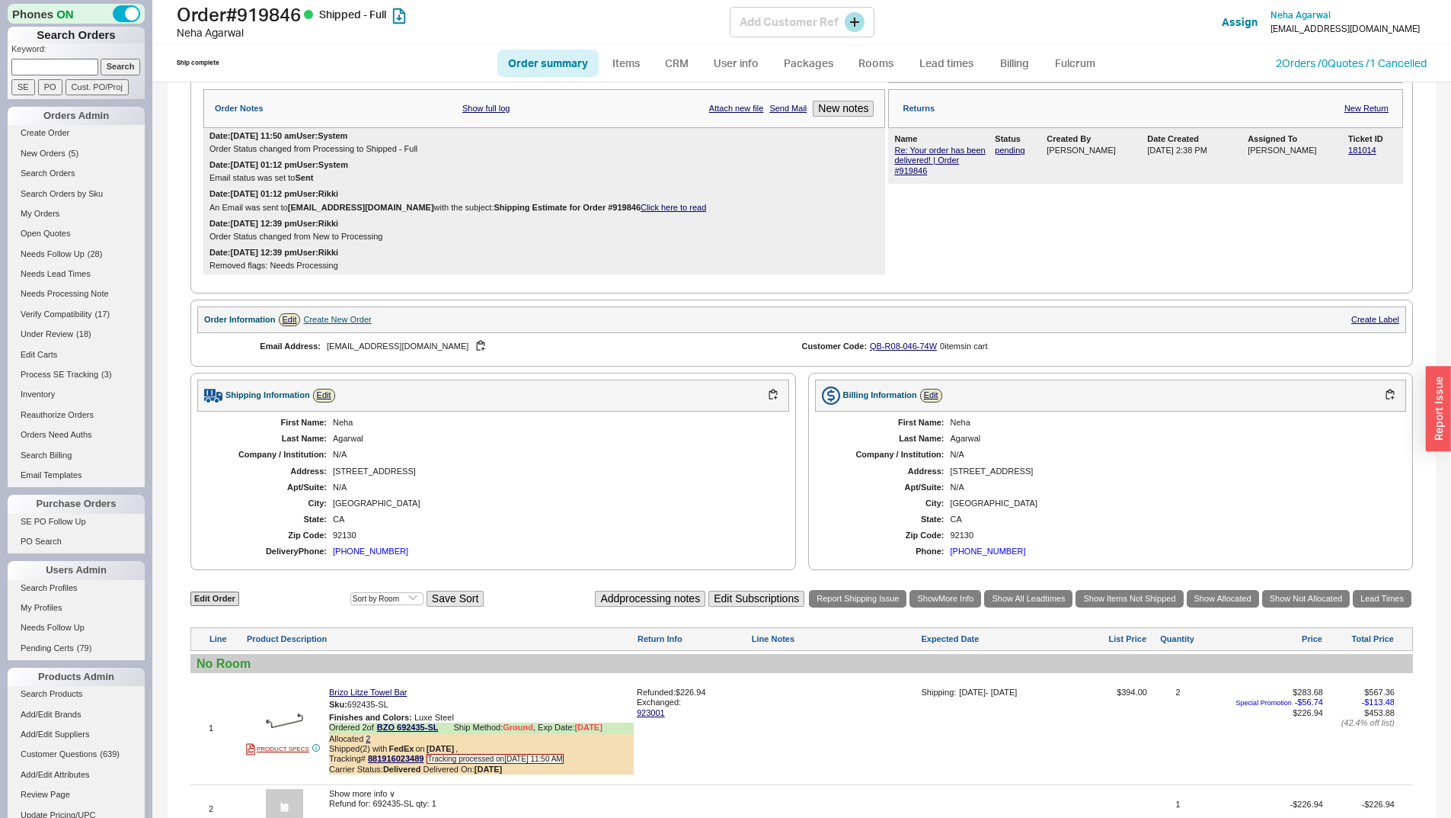
scroll to position [93, 0]
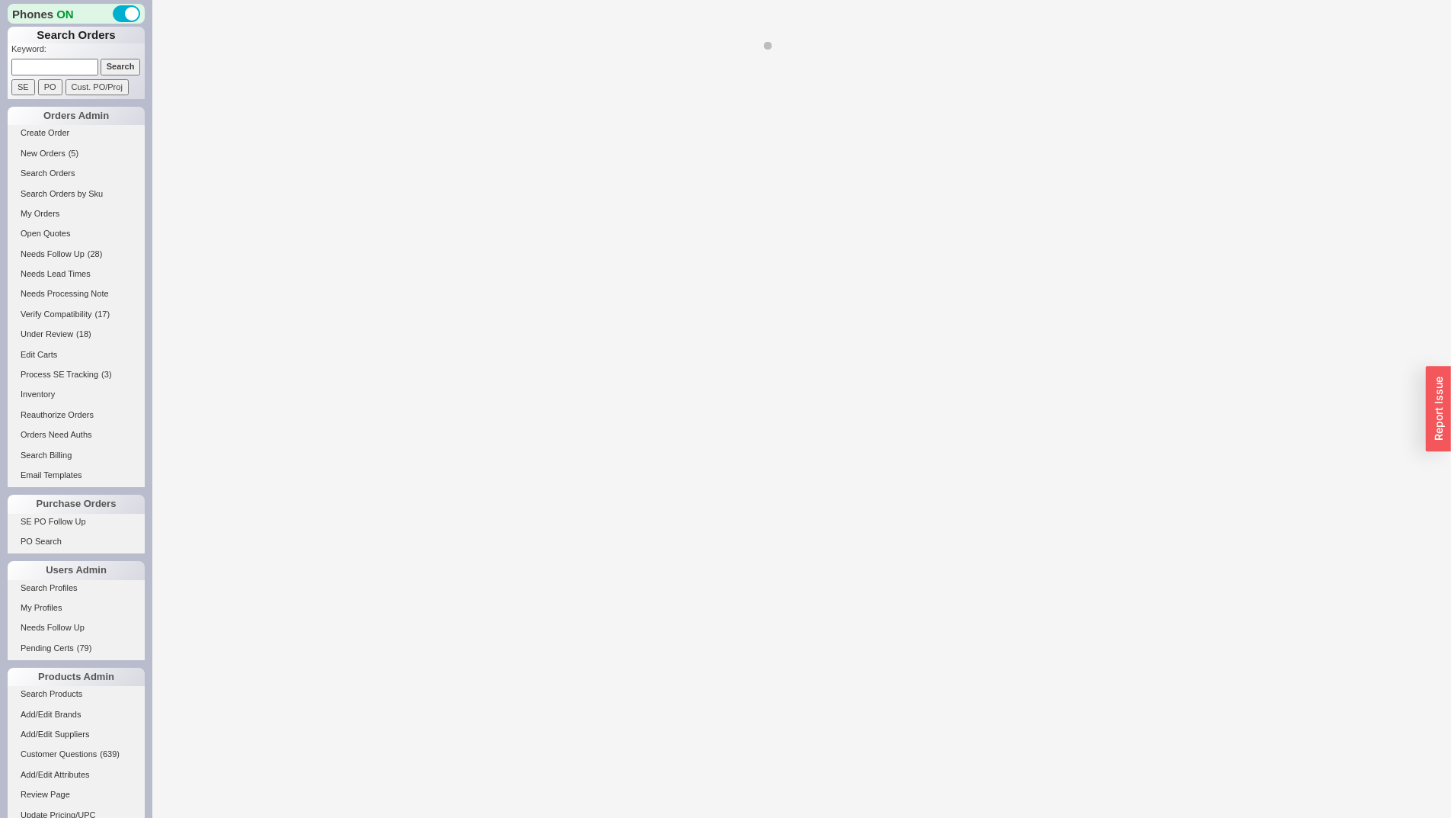
select select "LOW"
select select "3"
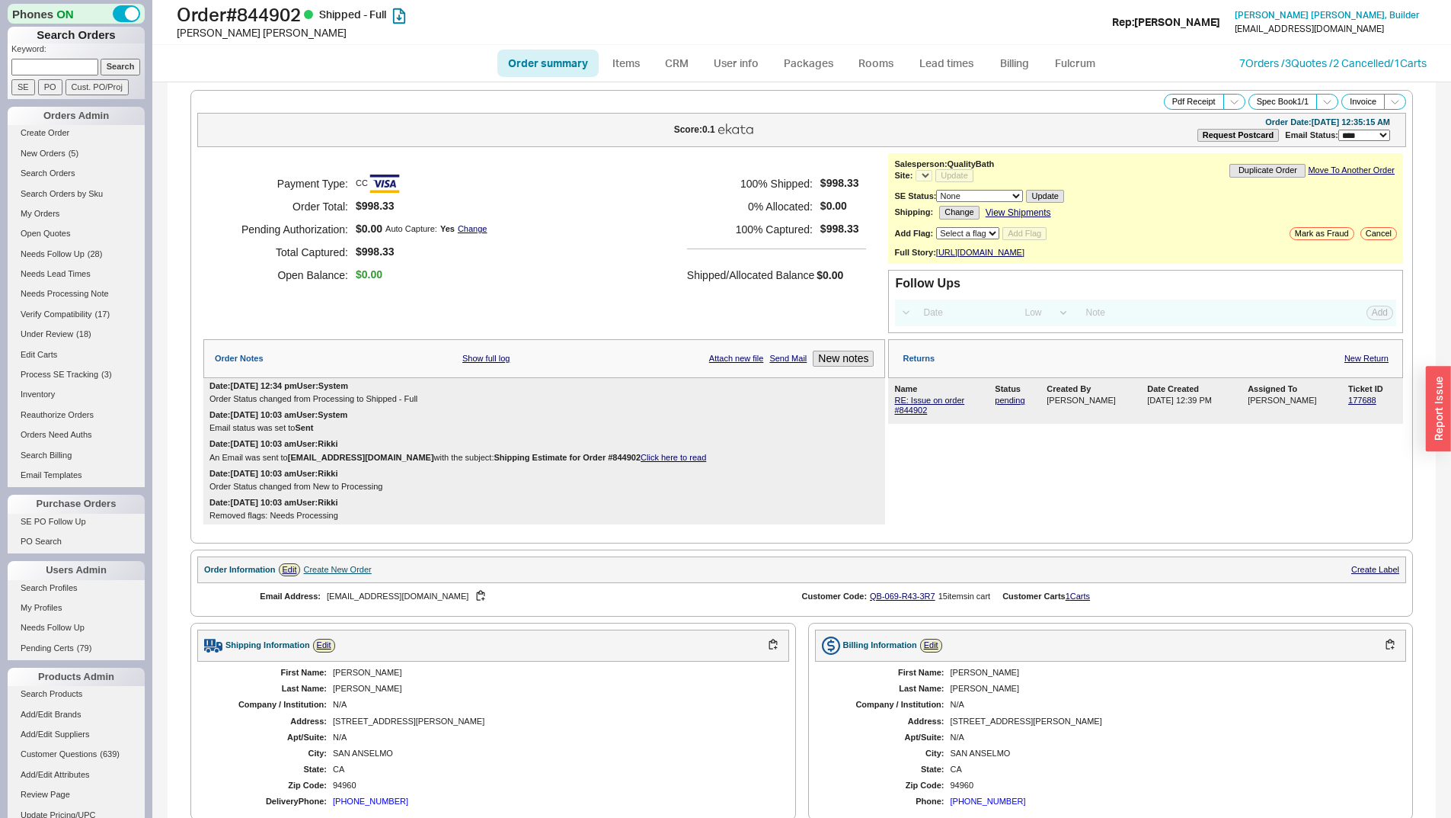
select select "*"
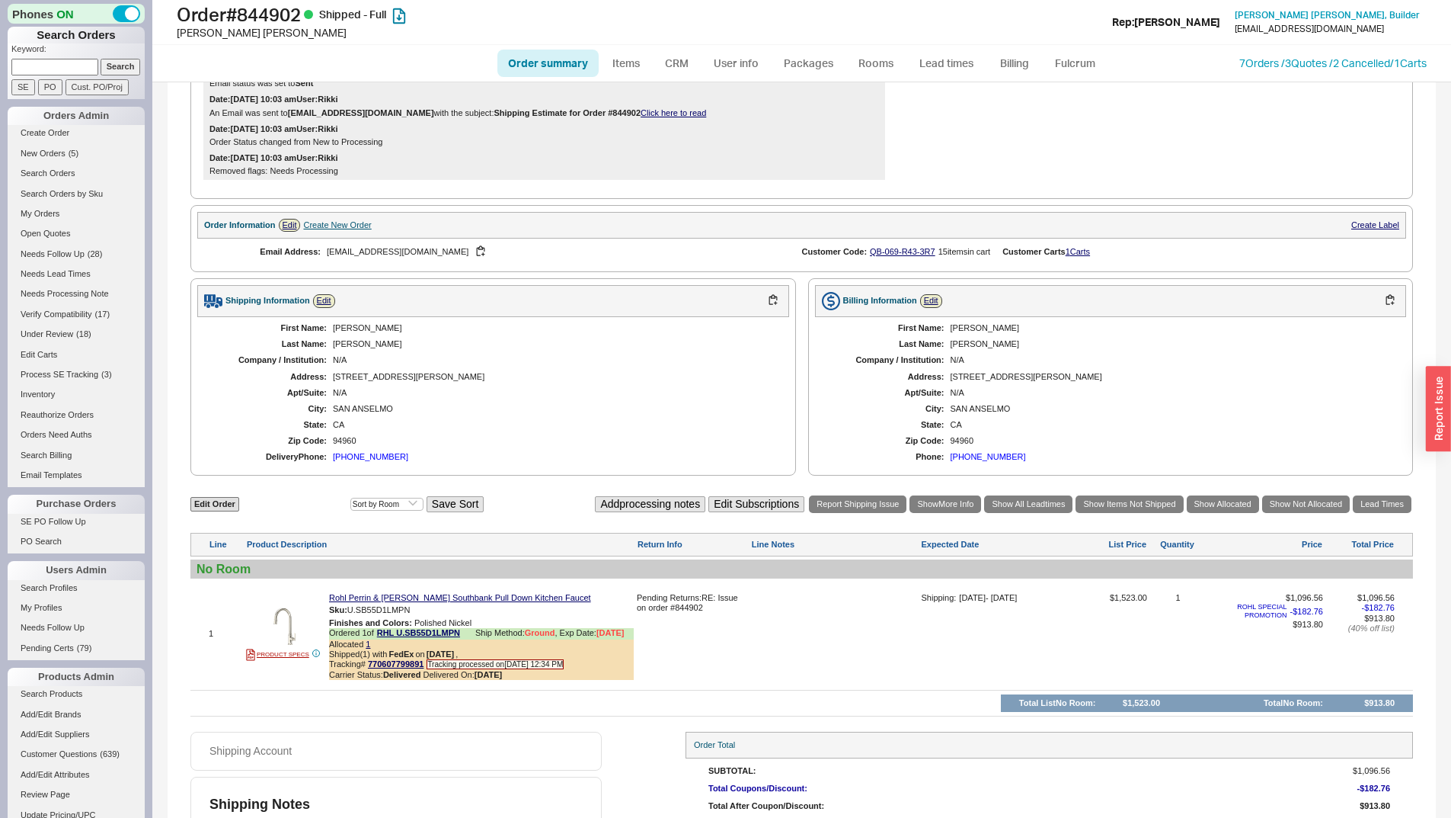
scroll to position [424, 0]
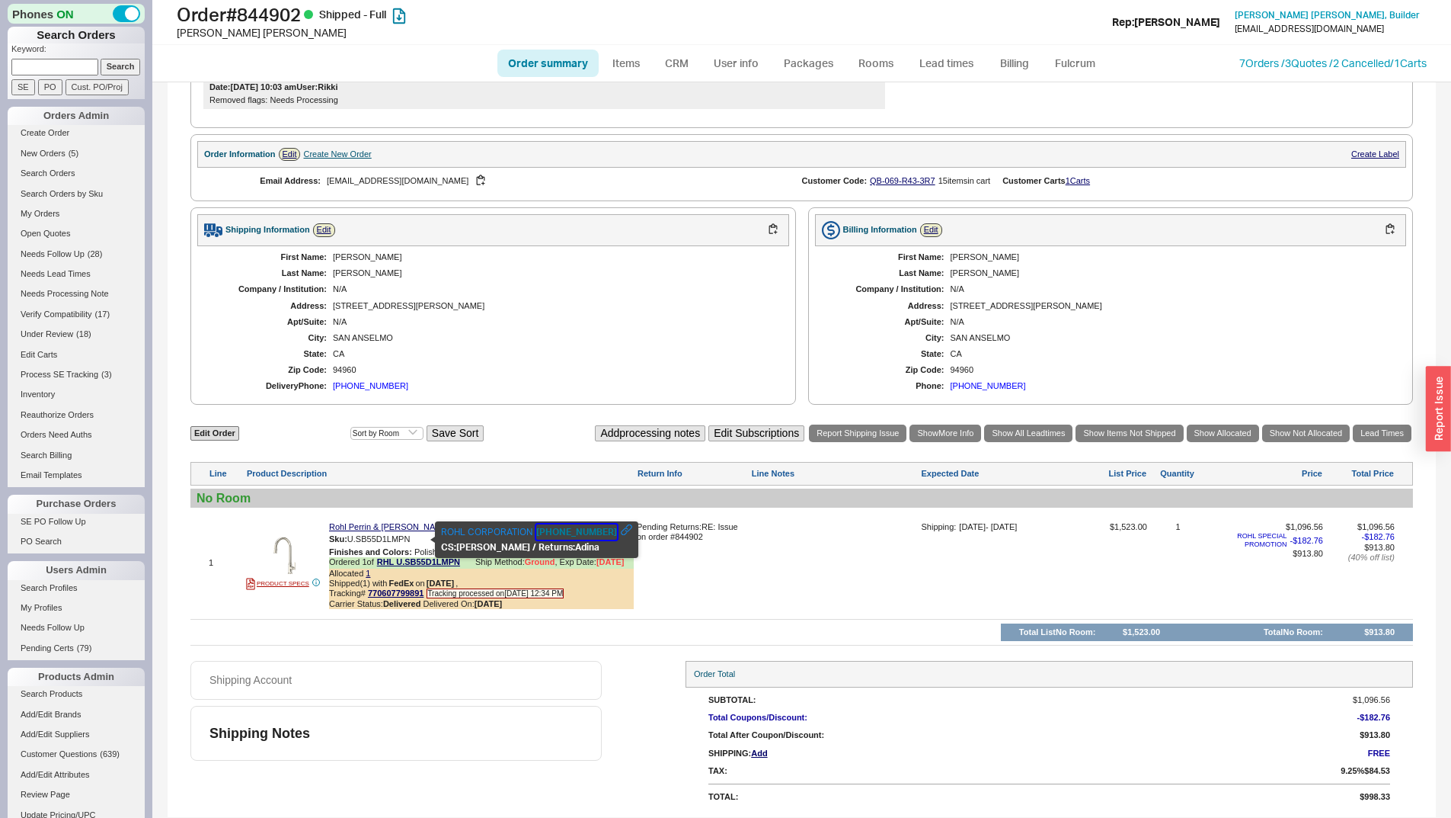
click at [546, 533] on button "800-777-9762" at bounding box center [576, 531] width 81 height 15
click at [548, 526] on button "800-777-9762" at bounding box center [576, 531] width 81 height 15
drag, startPoint x: 66, startPoint y: 85, endPoint x: 59, endPoint y: 69, distance: 17.4
click at [63, 81] on div "SE PO Cust. PO/Proj" at bounding box center [77, 87] width 133 height 16
click at [56, 59] on input at bounding box center [54, 67] width 87 height 16
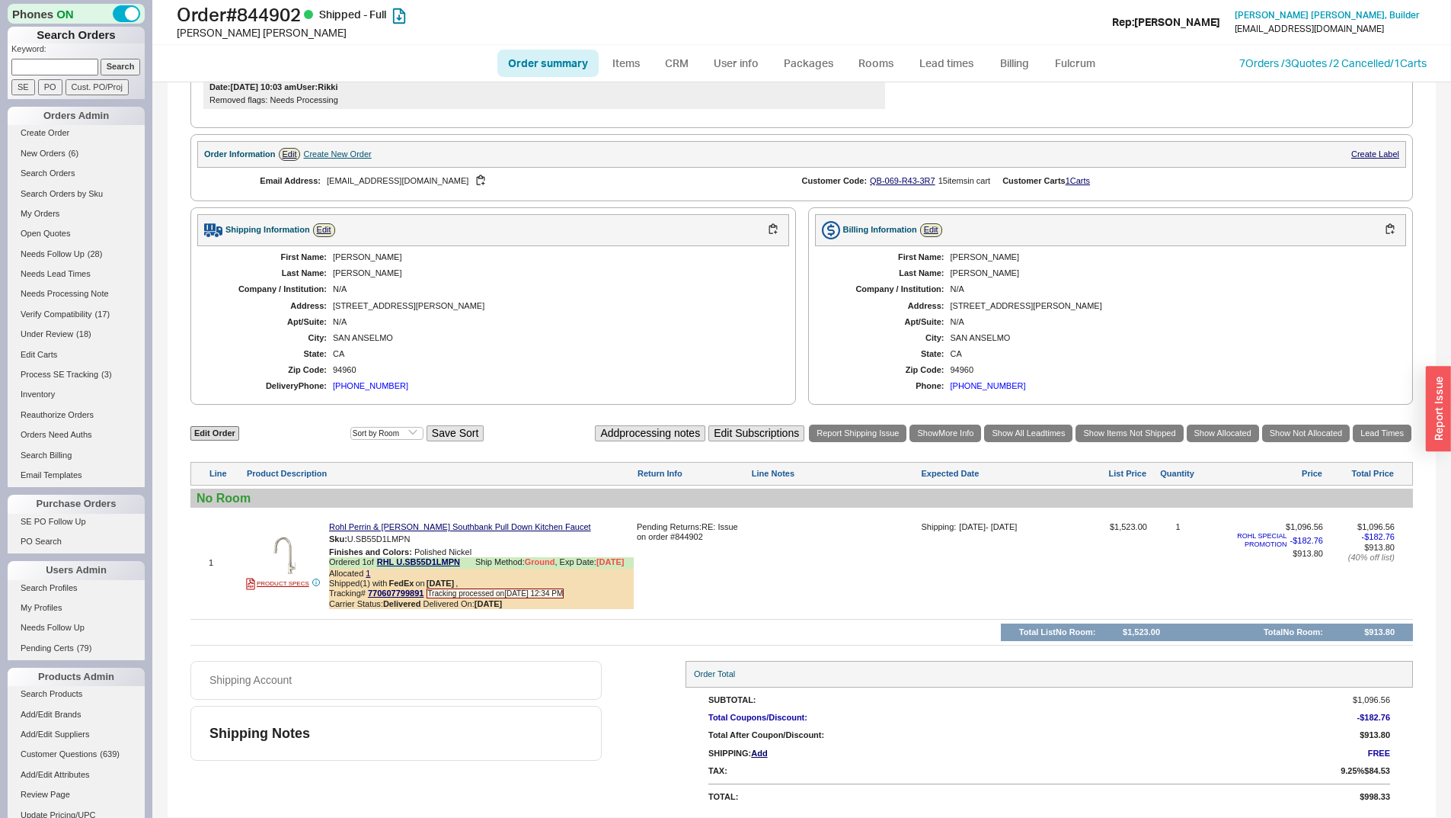
paste input "775022"
type input "775022"
click at [134, 72] on div "Phones ON Search Orders Keyword: 775022 Search SE PO Cust. PO/Proj Orders Admin…" at bounding box center [76, 409] width 152 height 818
click at [119, 67] on input "Search" at bounding box center [121, 67] width 40 height 16
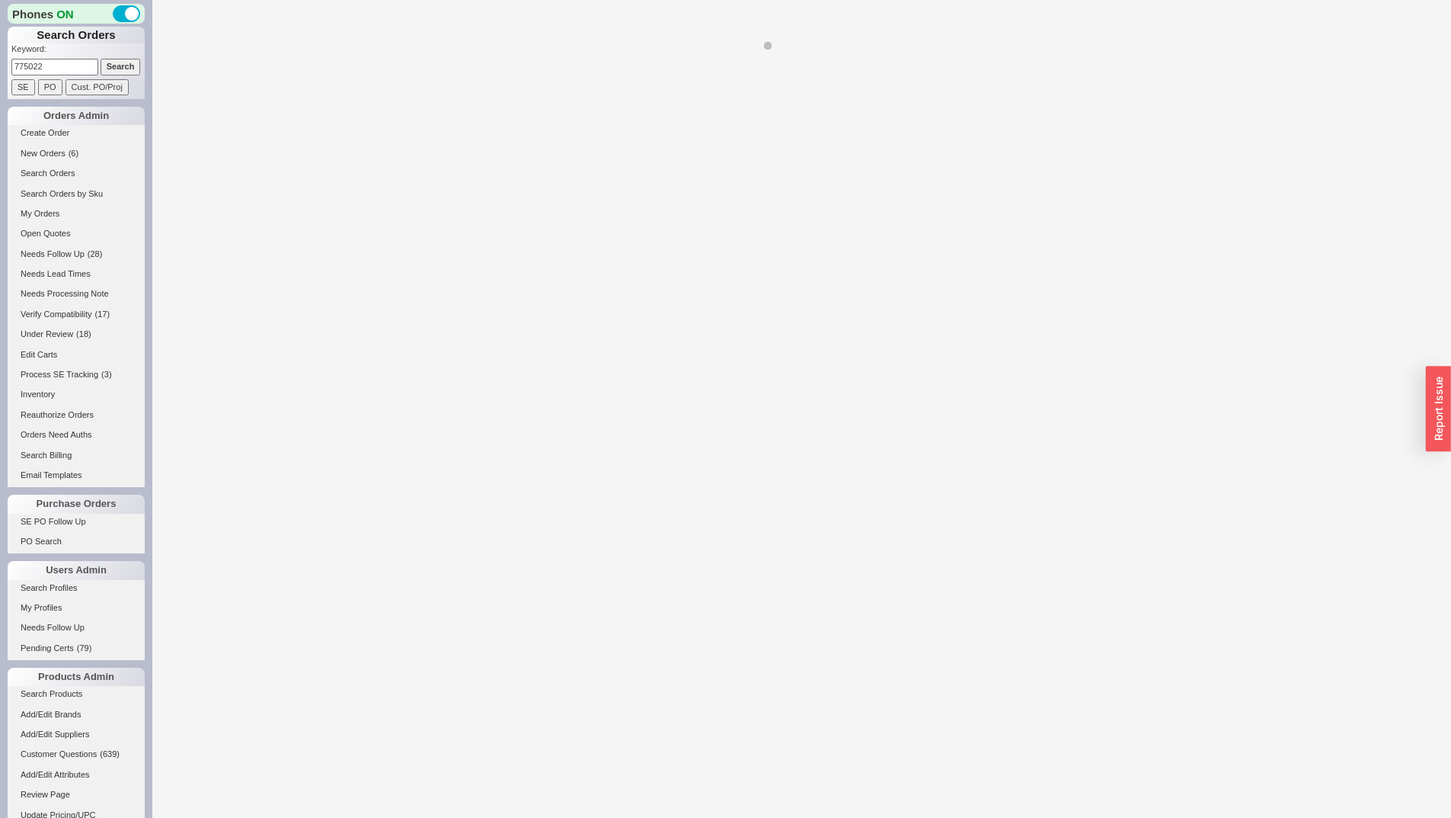
select select "*"
select select "LOW"
select select "3"
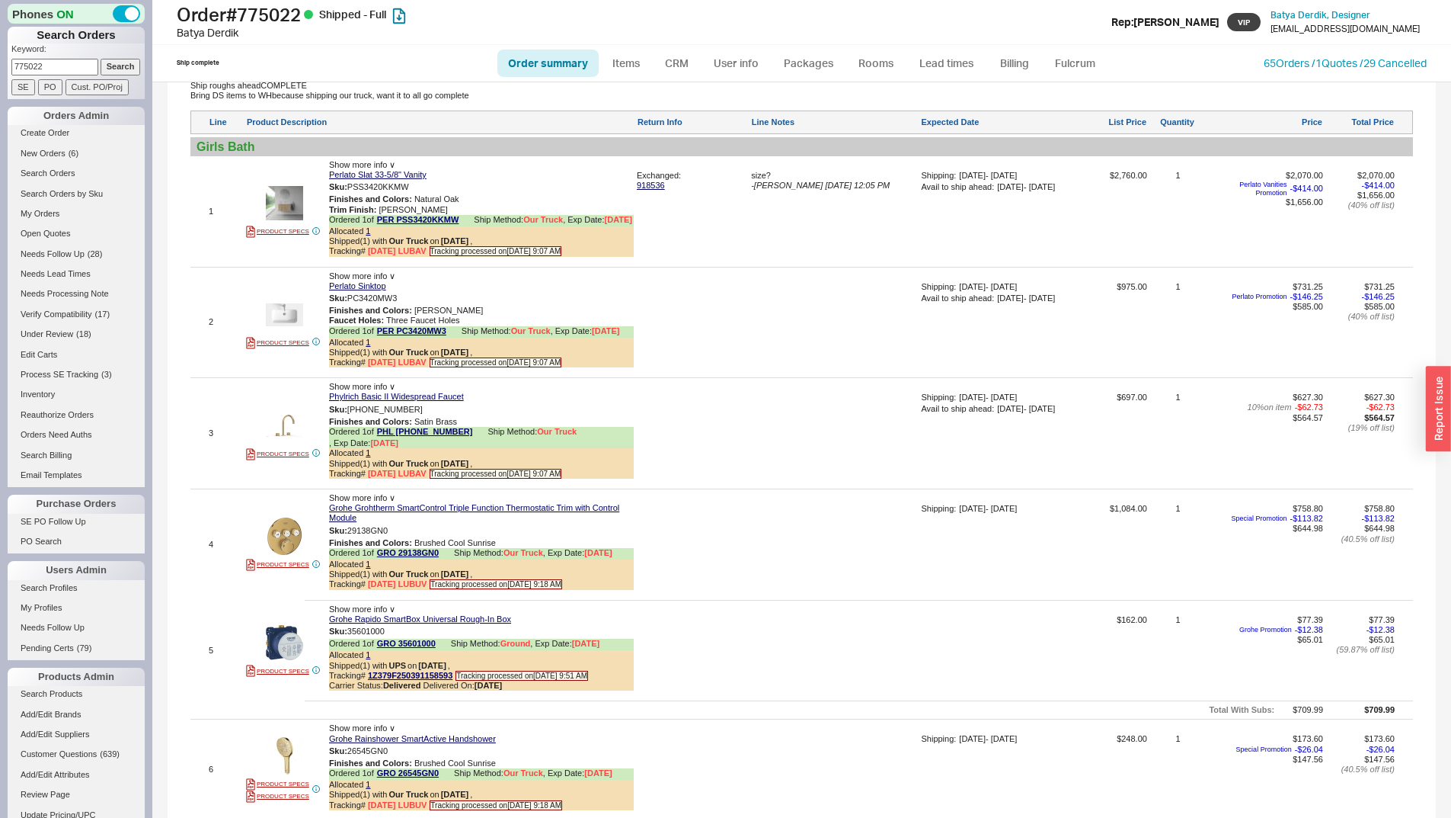
scroll to position [1567, 0]
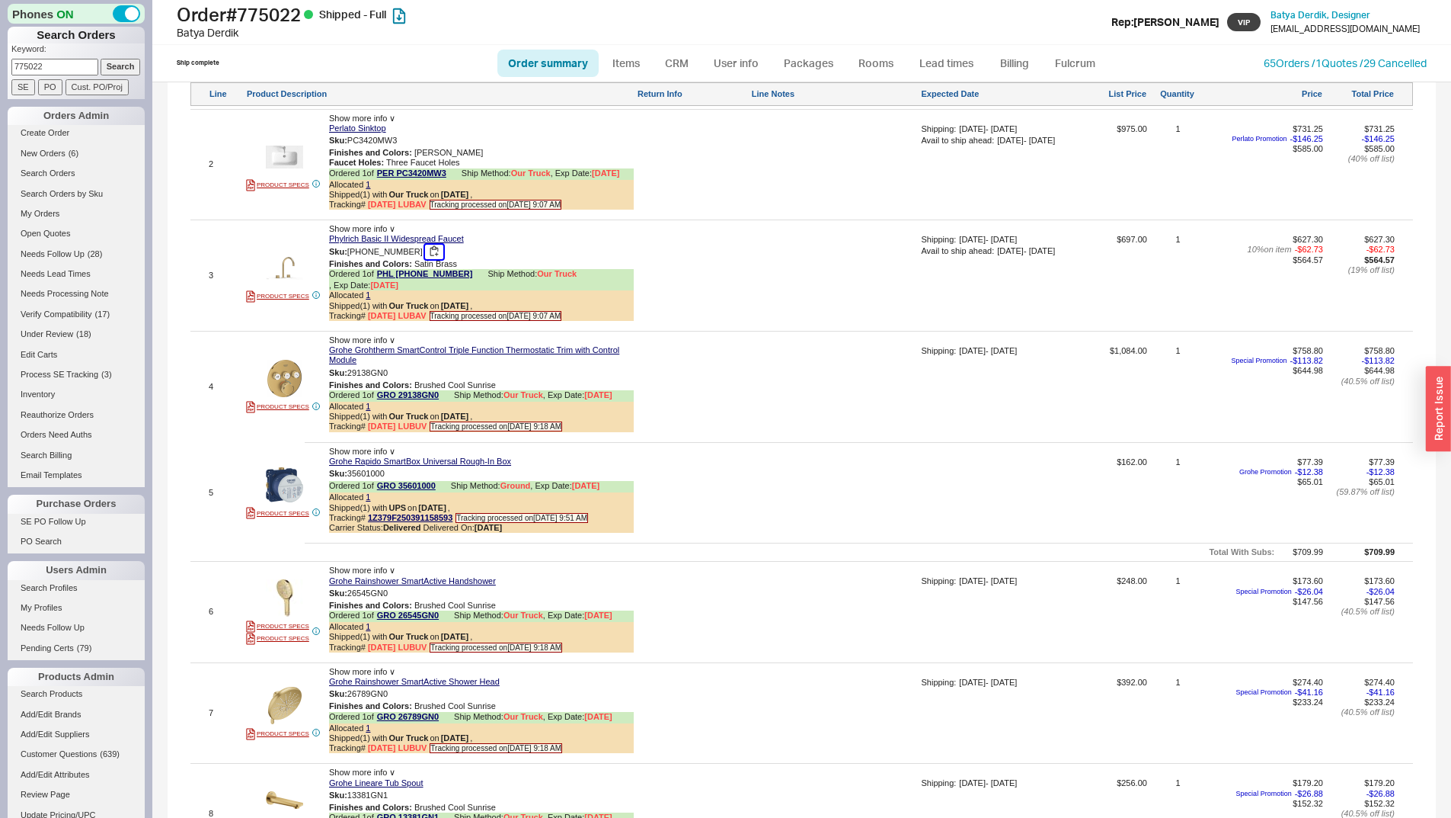
click at [425, 259] on button "button" at bounding box center [434, 252] width 18 height 14
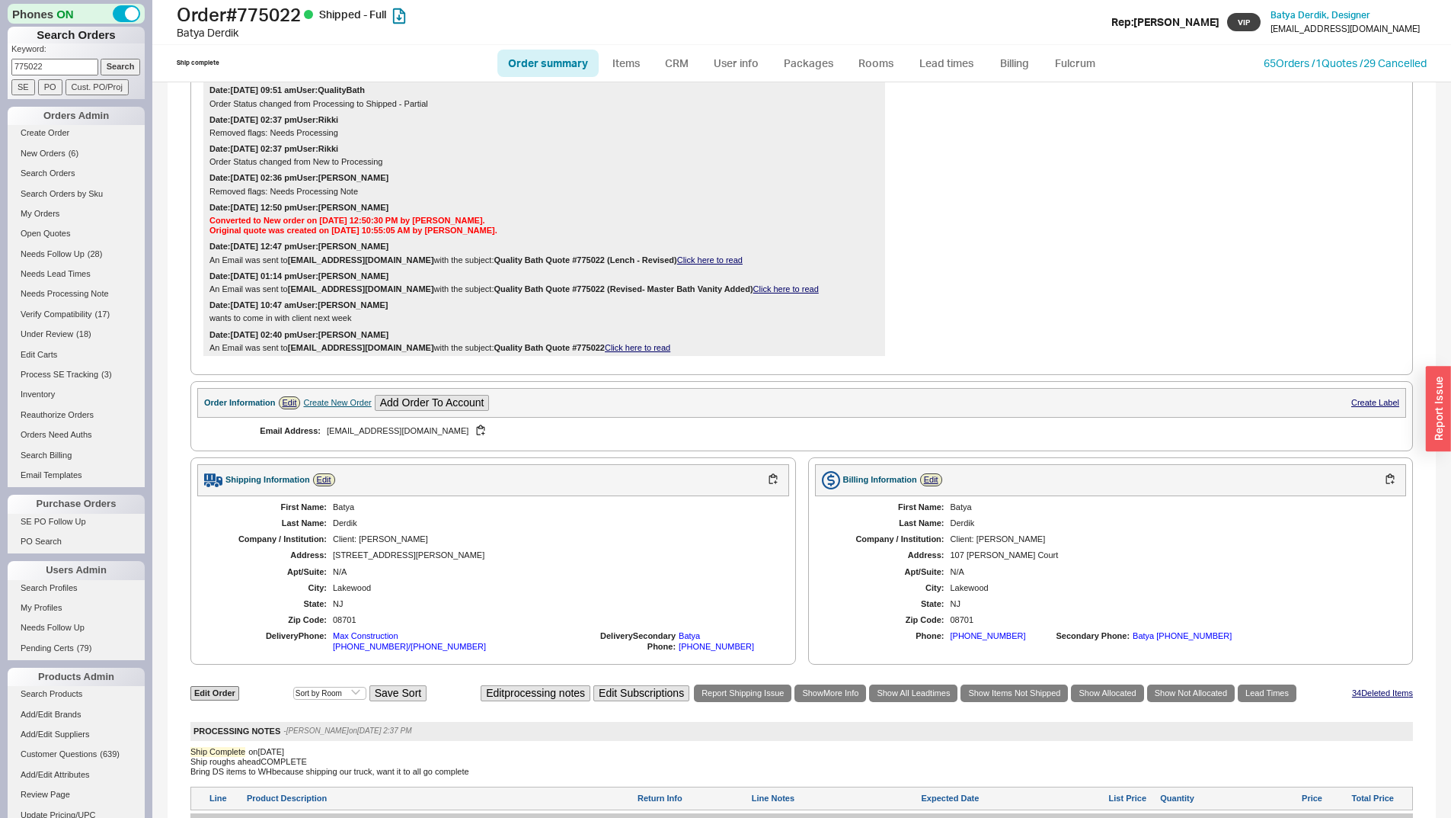
scroll to position [196, 0]
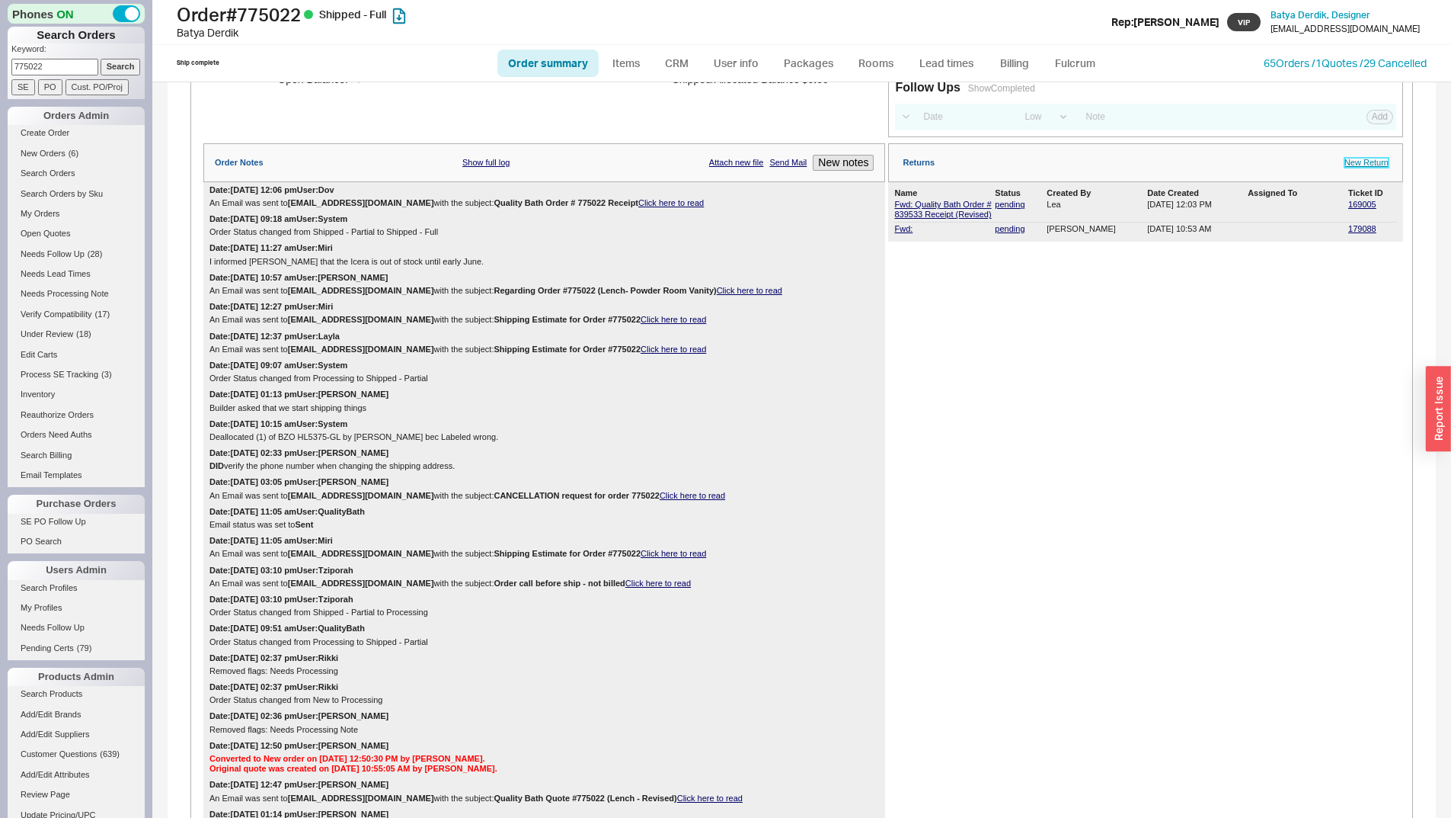
click at [1367, 168] on link "New Return" at bounding box center [1367, 163] width 44 height 10
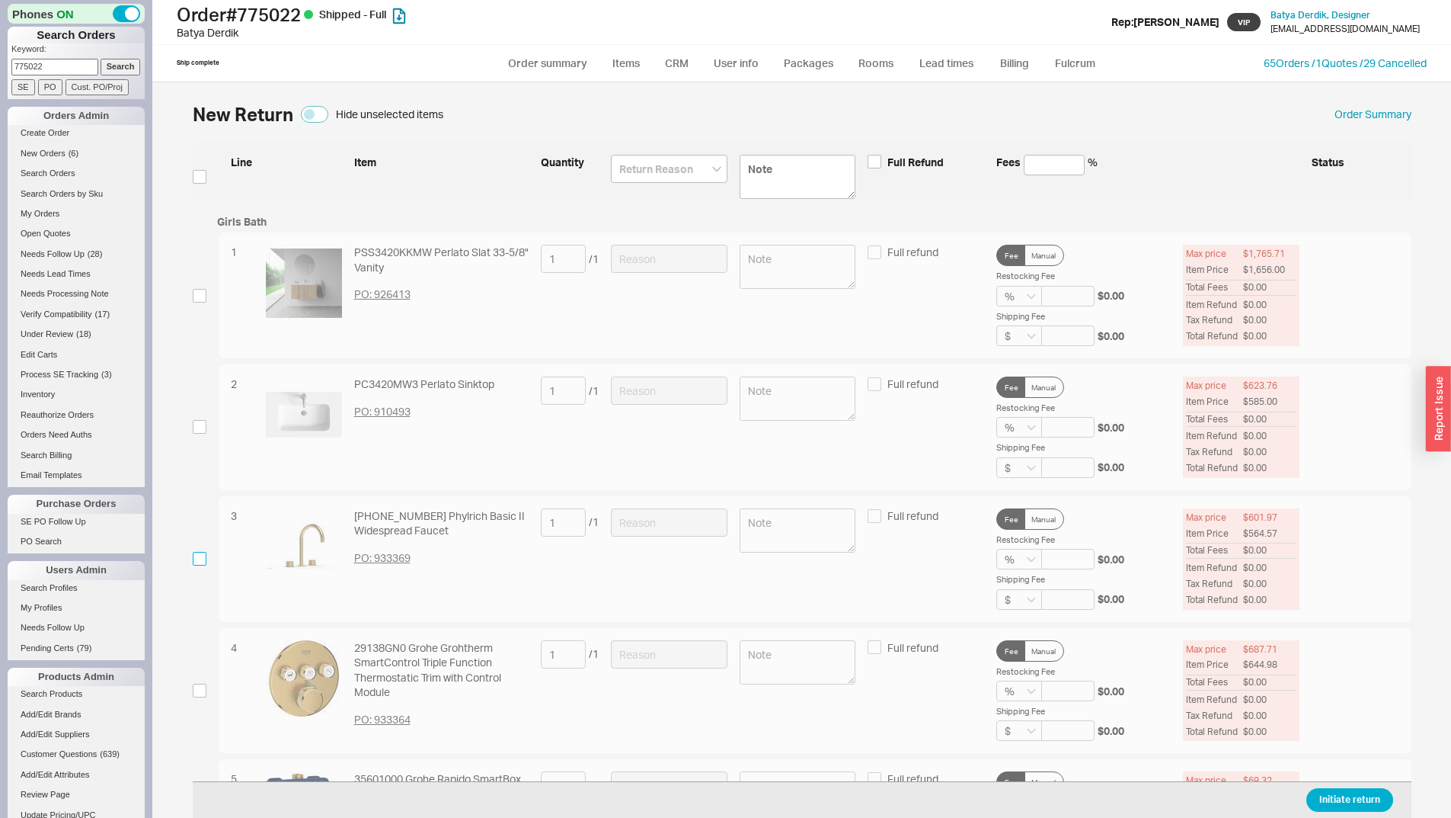
drag, startPoint x: 196, startPoint y: 561, endPoint x: 239, endPoint y: 560, distance: 43.4
click at [197, 561] on input "checkbox" at bounding box center [200, 559] width 14 height 14
checkbox input "true"
click at [633, 504] on div "3 230-01-004 Phylrich Basic II Widespread Faucet PO: 933369 1 / 1 Full refund F…" at bounding box center [815, 559] width 1193 height 126
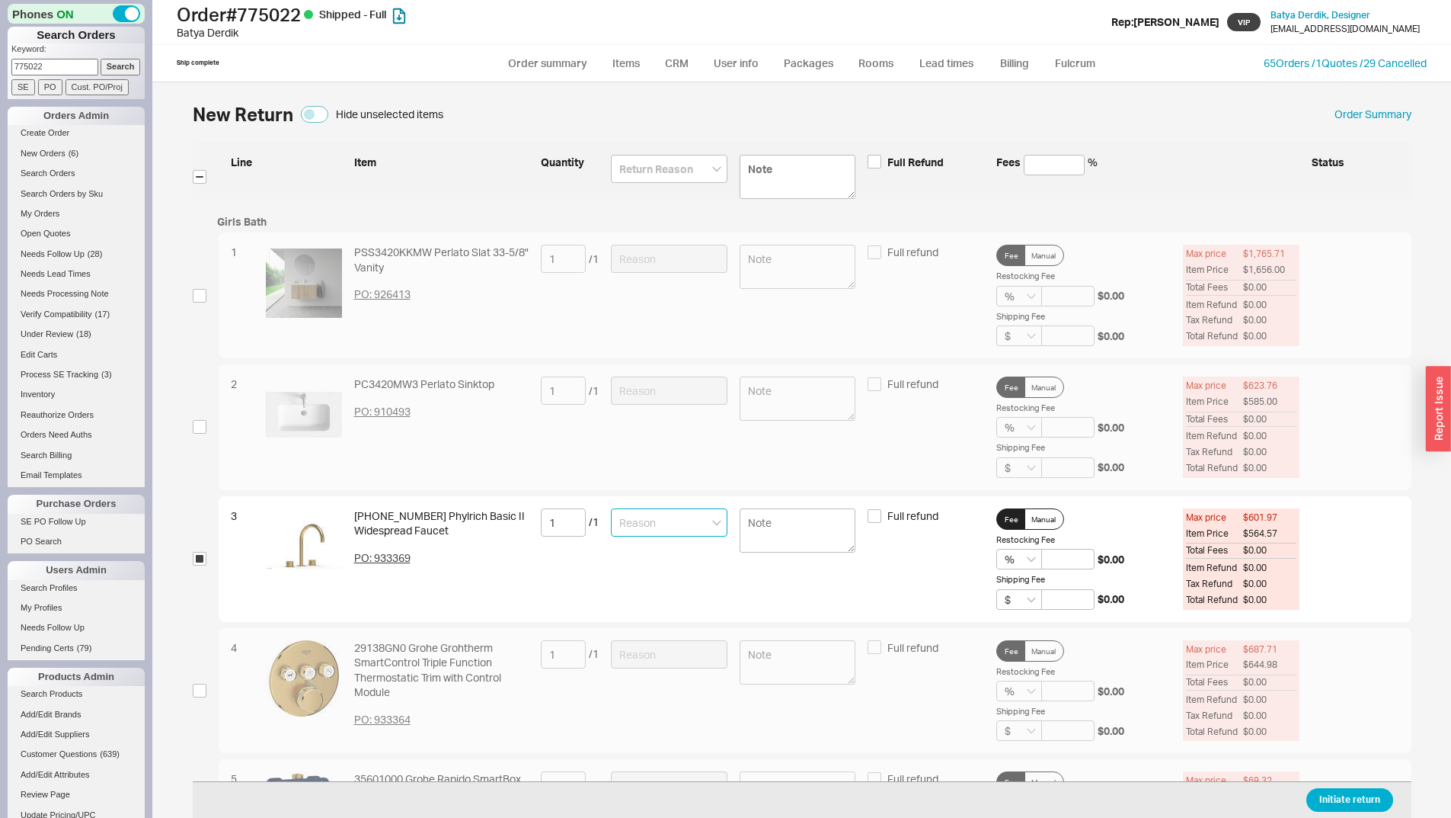
click at [658, 535] on input at bounding box center [669, 522] width 117 height 28
click at [681, 659] on div "Item is Defective" at bounding box center [669, 649] width 115 height 27
type input "Item is Defective"
click at [1342, 791] on button "Initiate return" at bounding box center [1350, 800] width 87 height 24
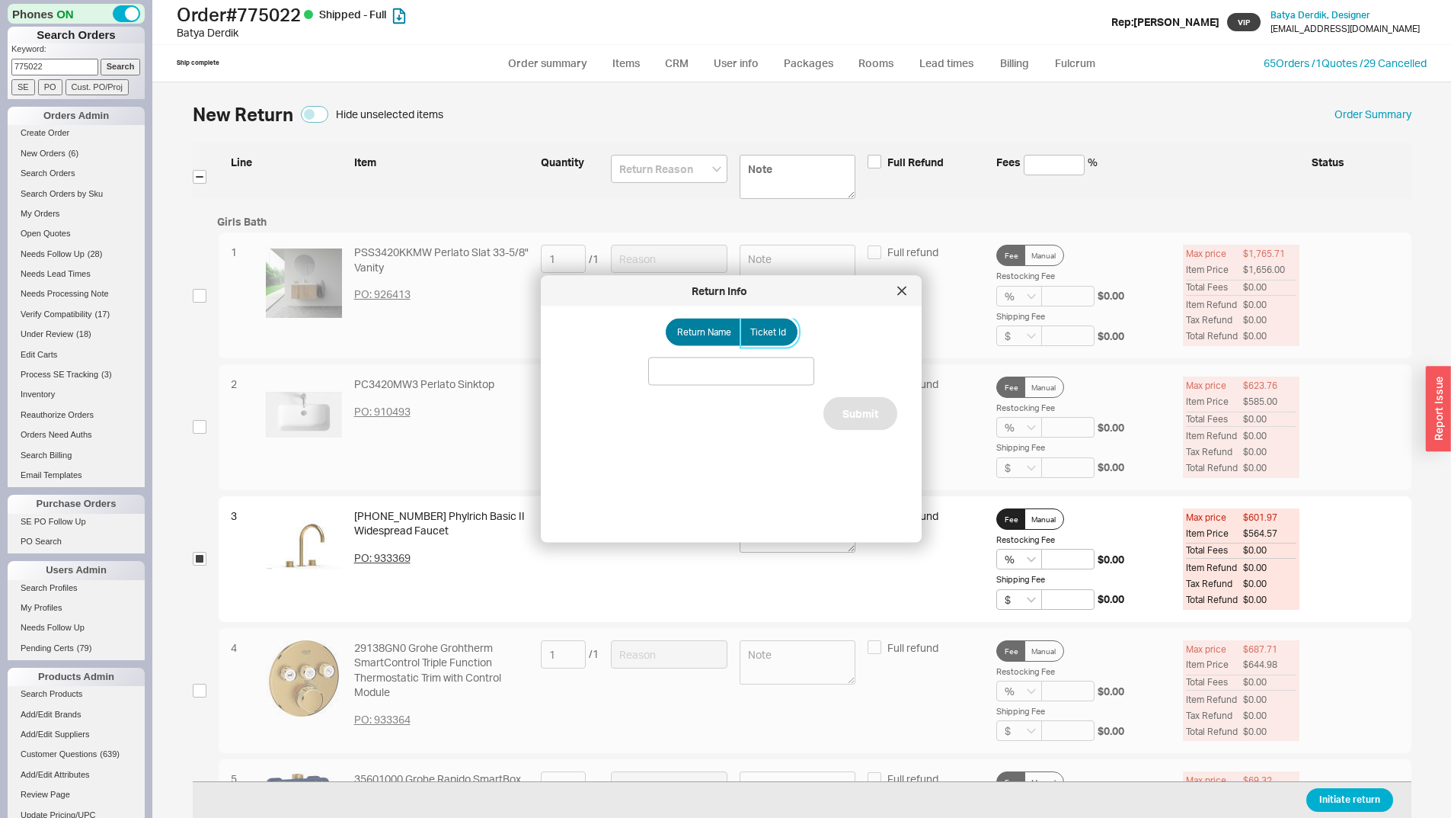
click at [747, 319] on label "Ticket Id" at bounding box center [769, 331] width 57 height 27
click at [0, 0] on input "Ticket Id" at bounding box center [0, 0] width 0 height 0
drag, startPoint x: 653, startPoint y: 363, endPoint x: 686, endPoint y: 390, distance: 42.2
click at [655, 366] on input at bounding box center [731, 371] width 166 height 28
paste input "185954"
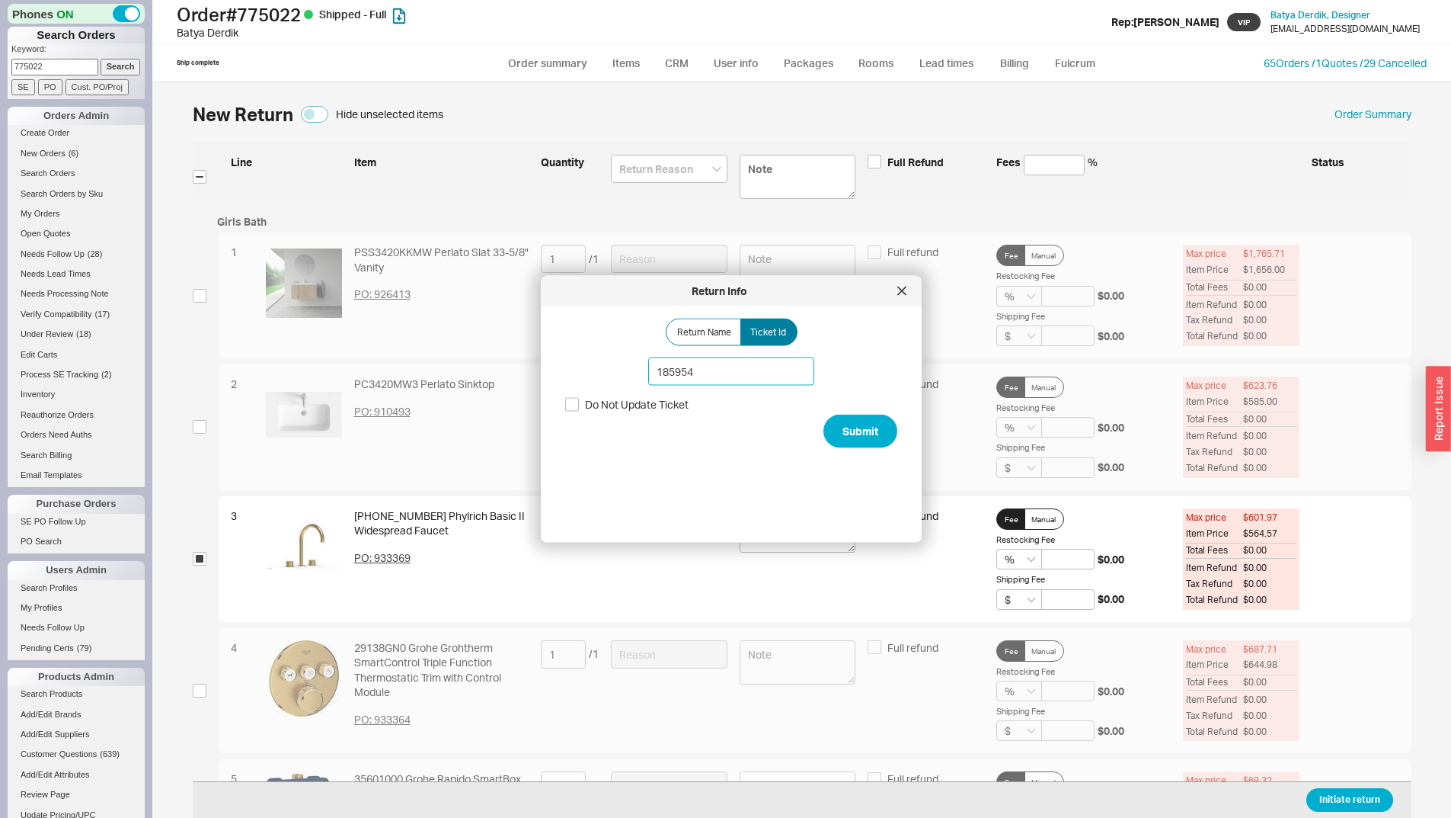
type input "185954"
drag, startPoint x: 891, startPoint y: 440, endPoint x: 862, endPoint y: 435, distance: 29.3
click at [885, 440] on div "Return Name Ticket Id 185954 Do Not Update Ticket Submit" at bounding box center [743, 418] width 357 height 200
click at [862, 435] on button "Submit" at bounding box center [861, 431] width 74 height 34
select select "*"
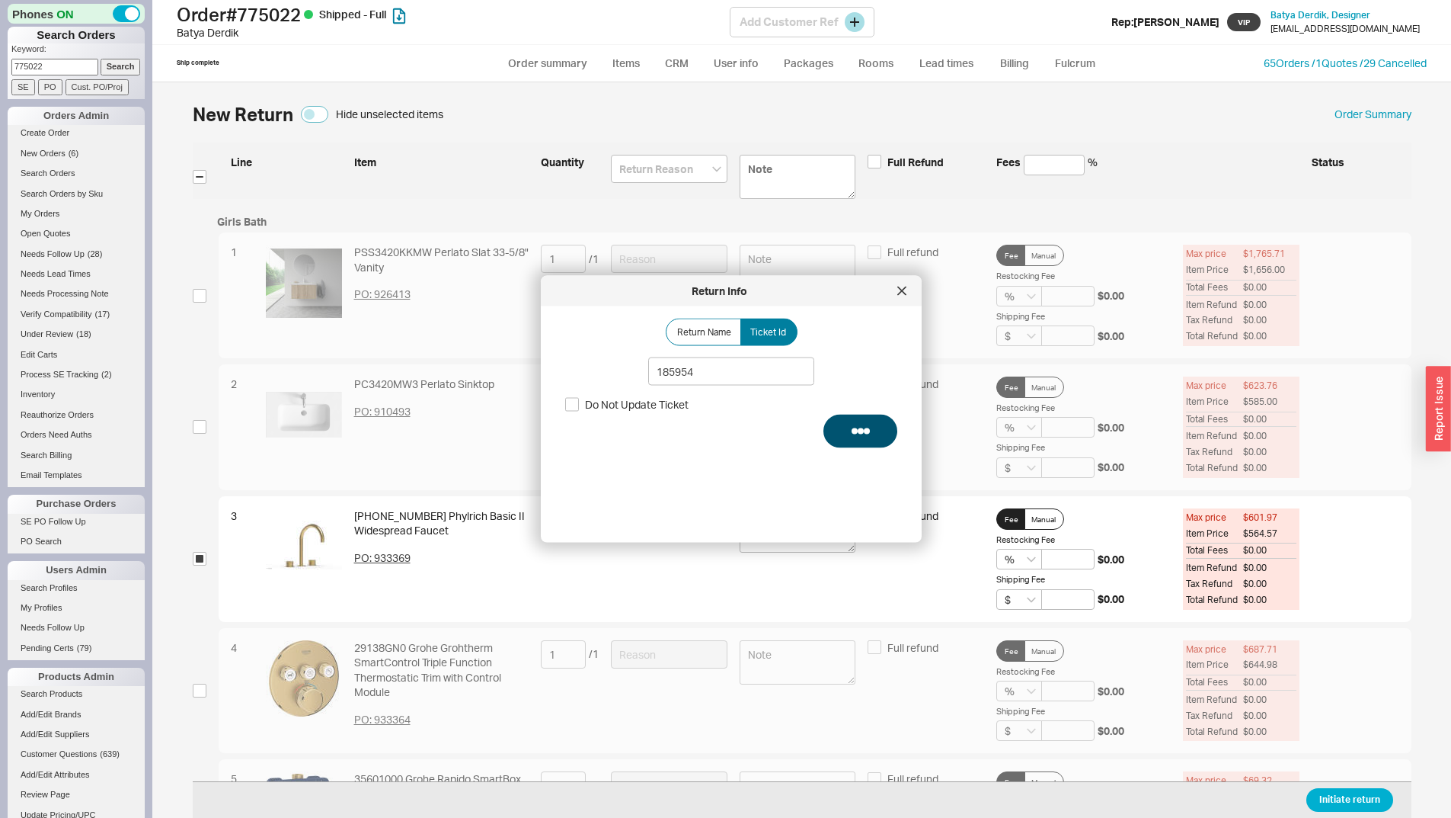
select select "LOW"
select select "3"
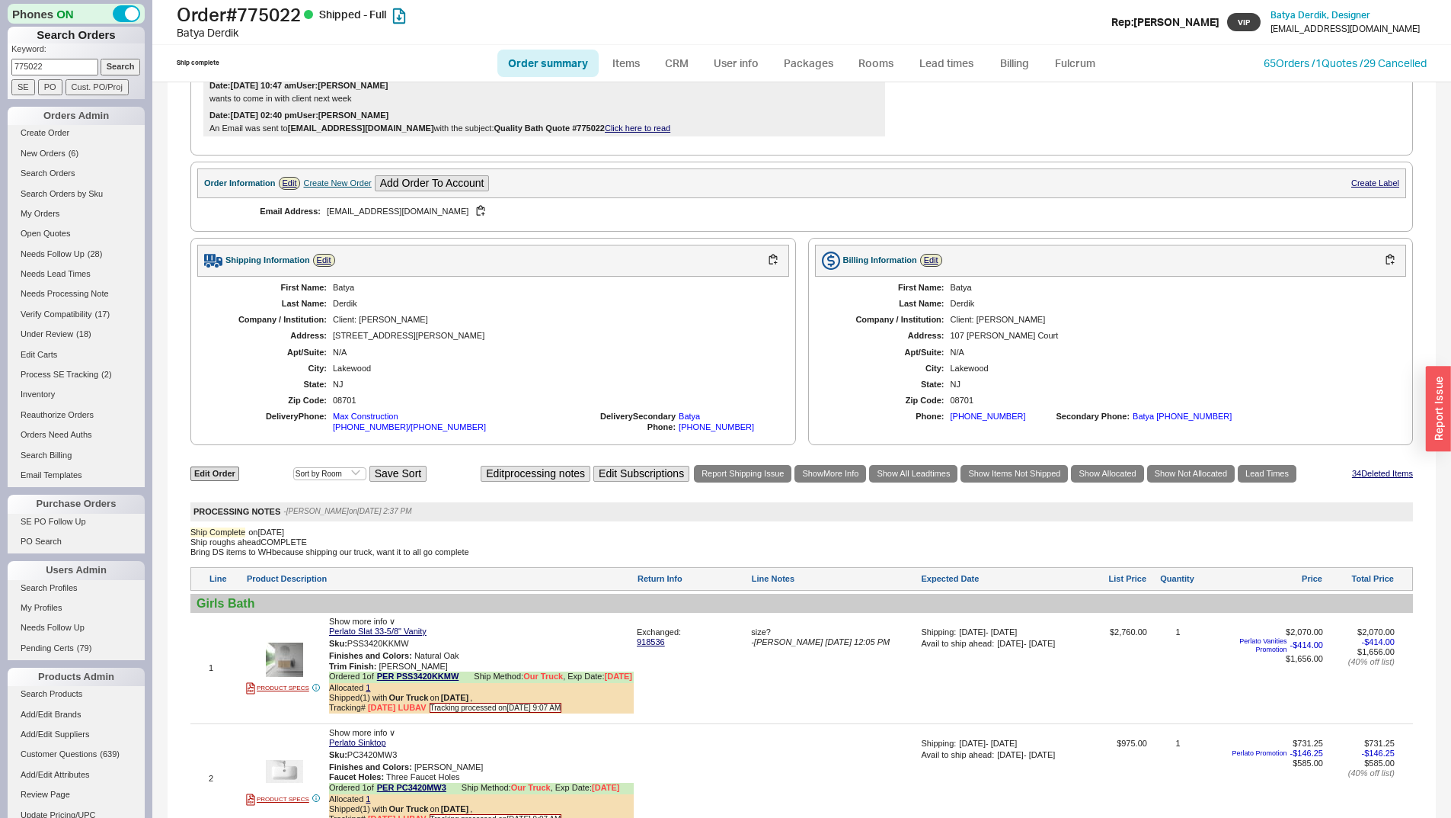
scroll to position [1067, 0]
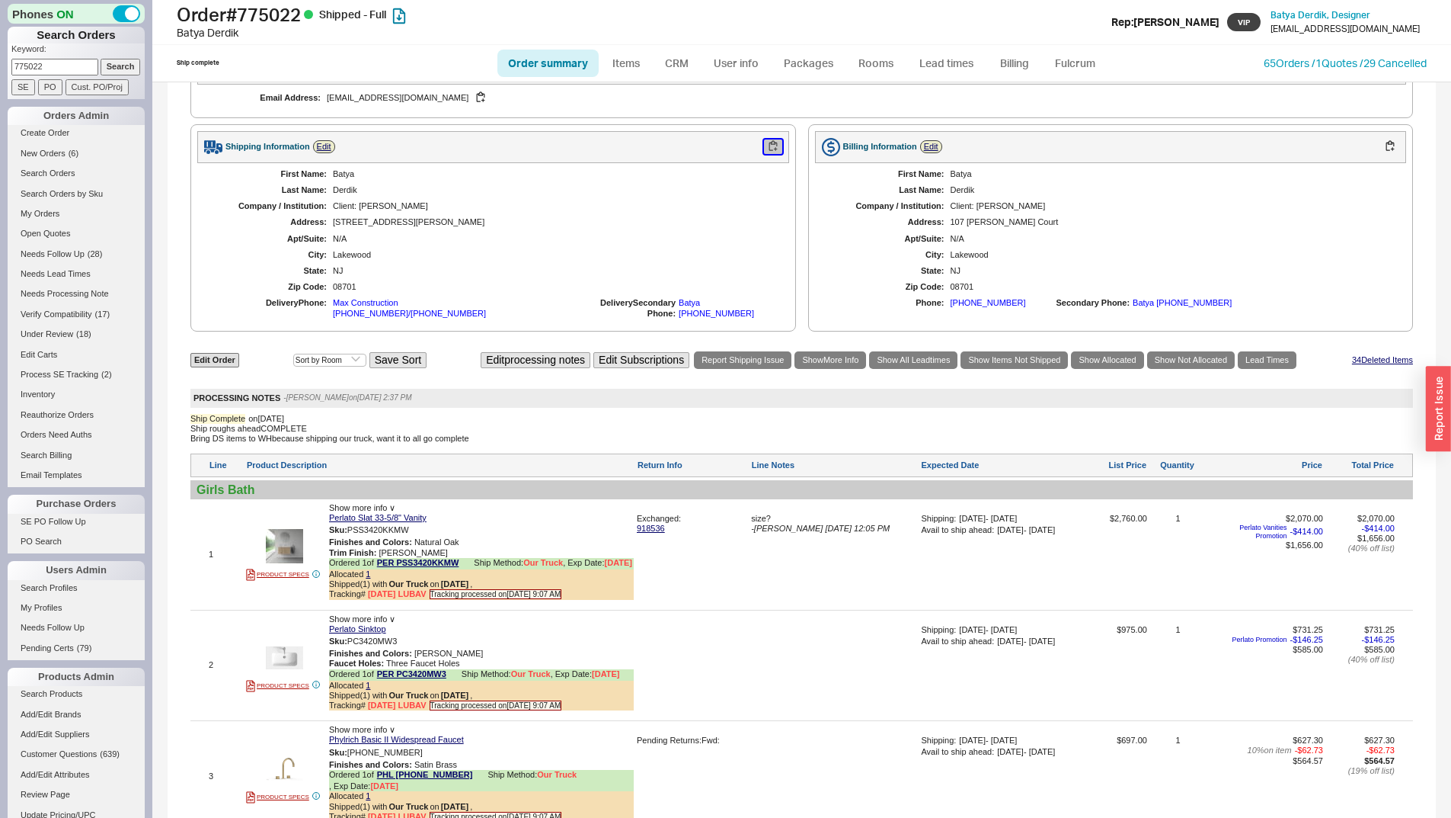
click at [764, 154] on button "button" at bounding box center [773, 146] width 18 height 14
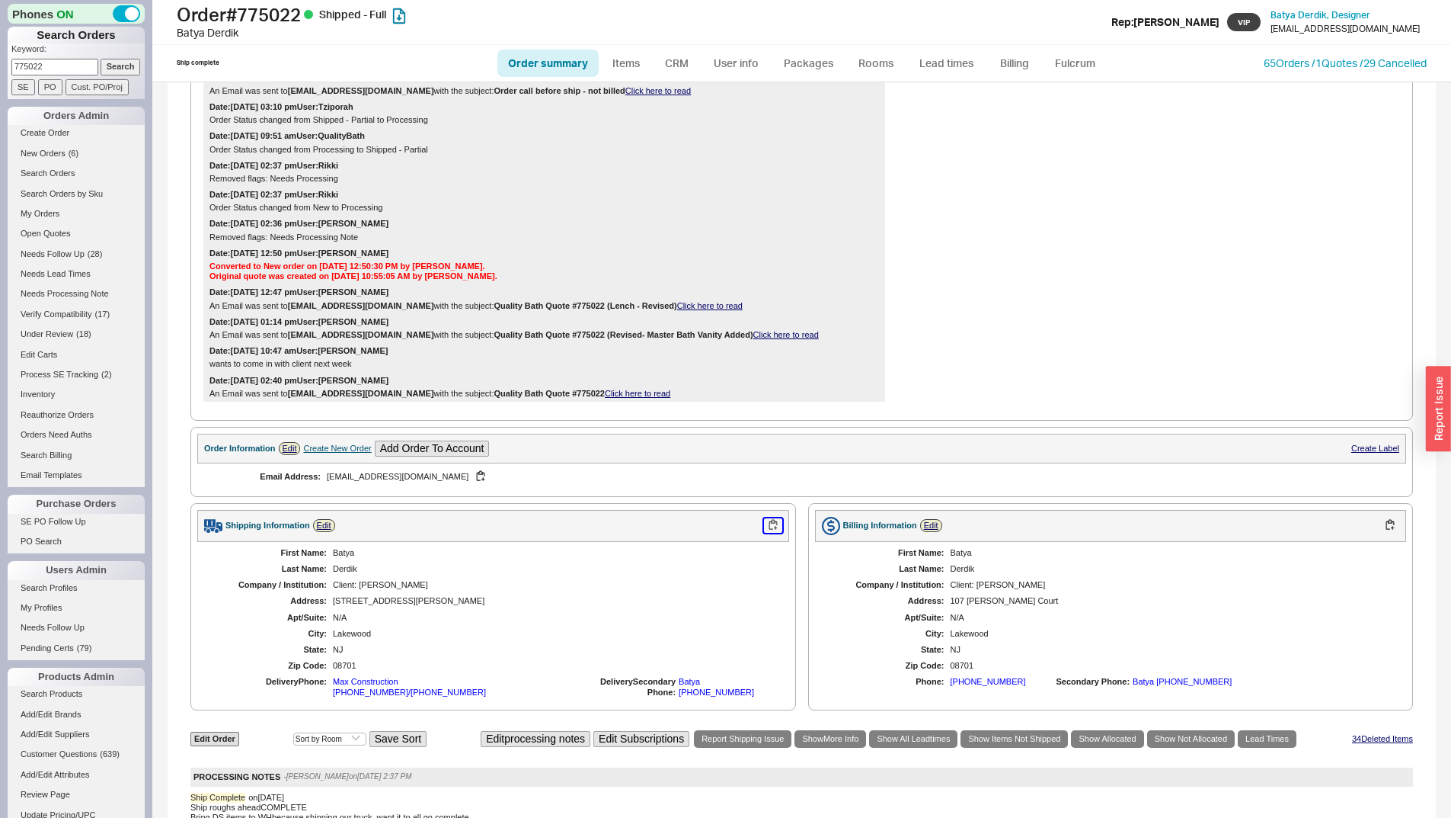
scroll to position [914, 0]
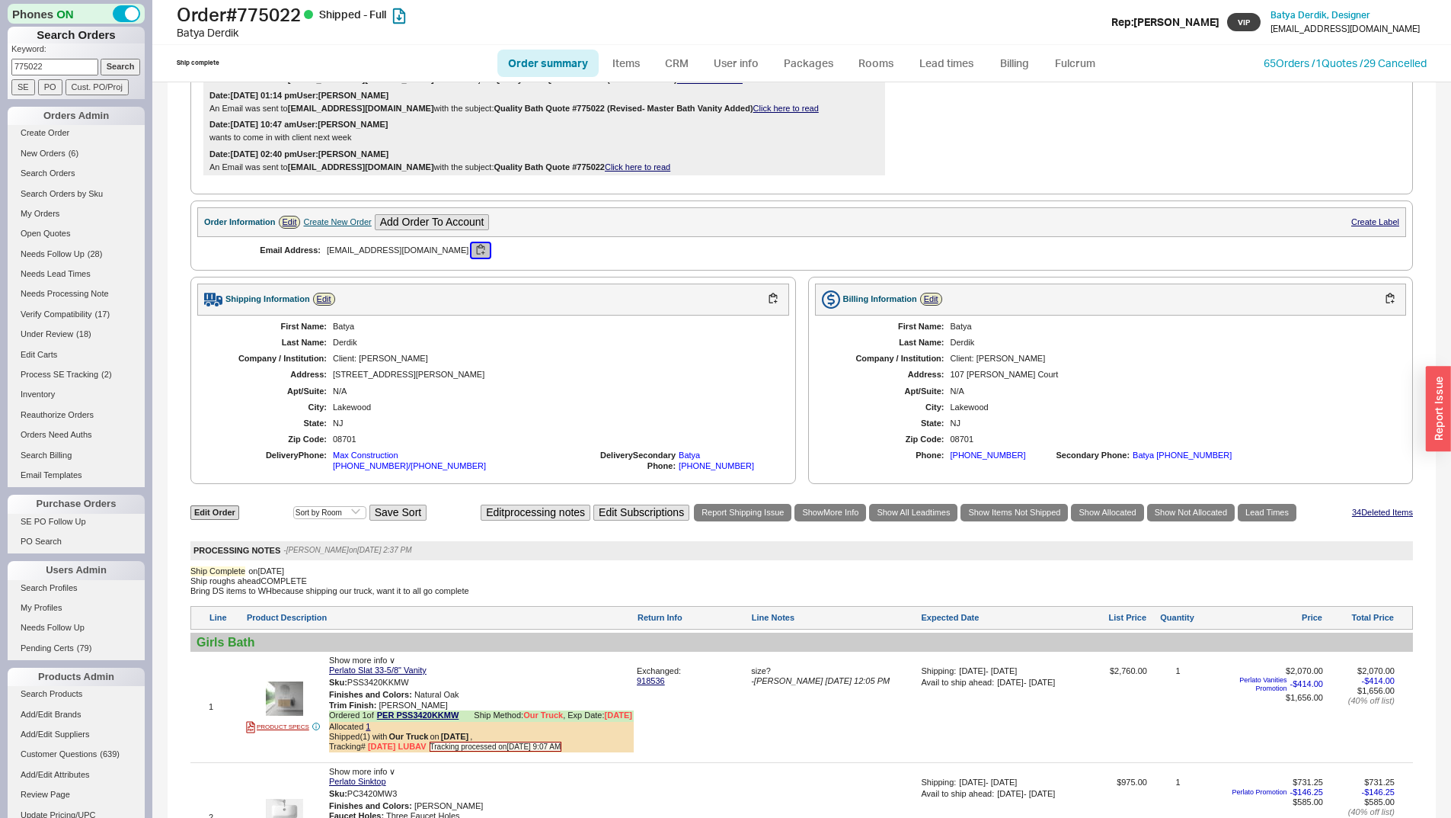
click at [472, 258] on button "button" at bounding box center [481, 250] width 18 height 14
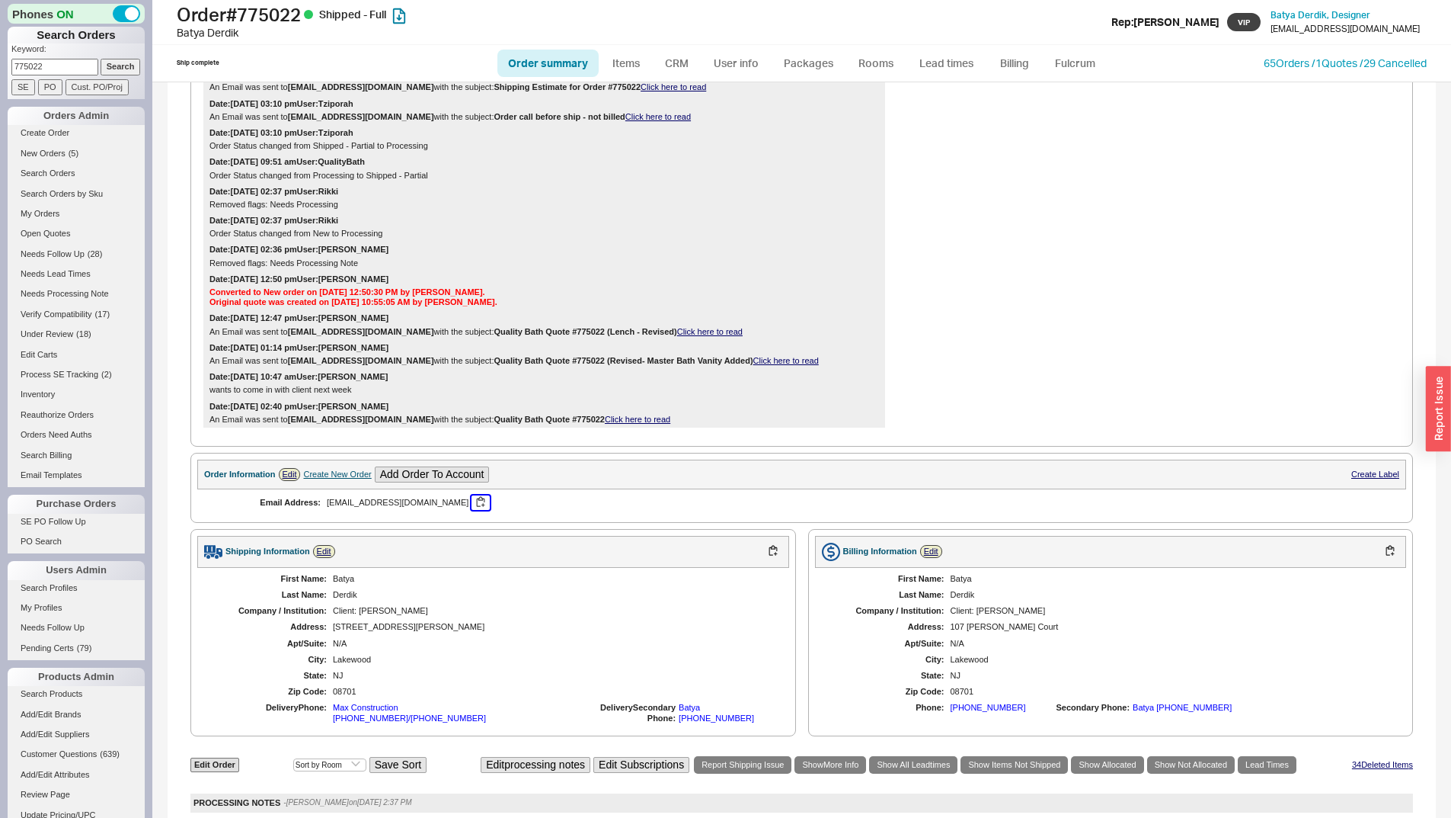
scroll to position [686, 0]
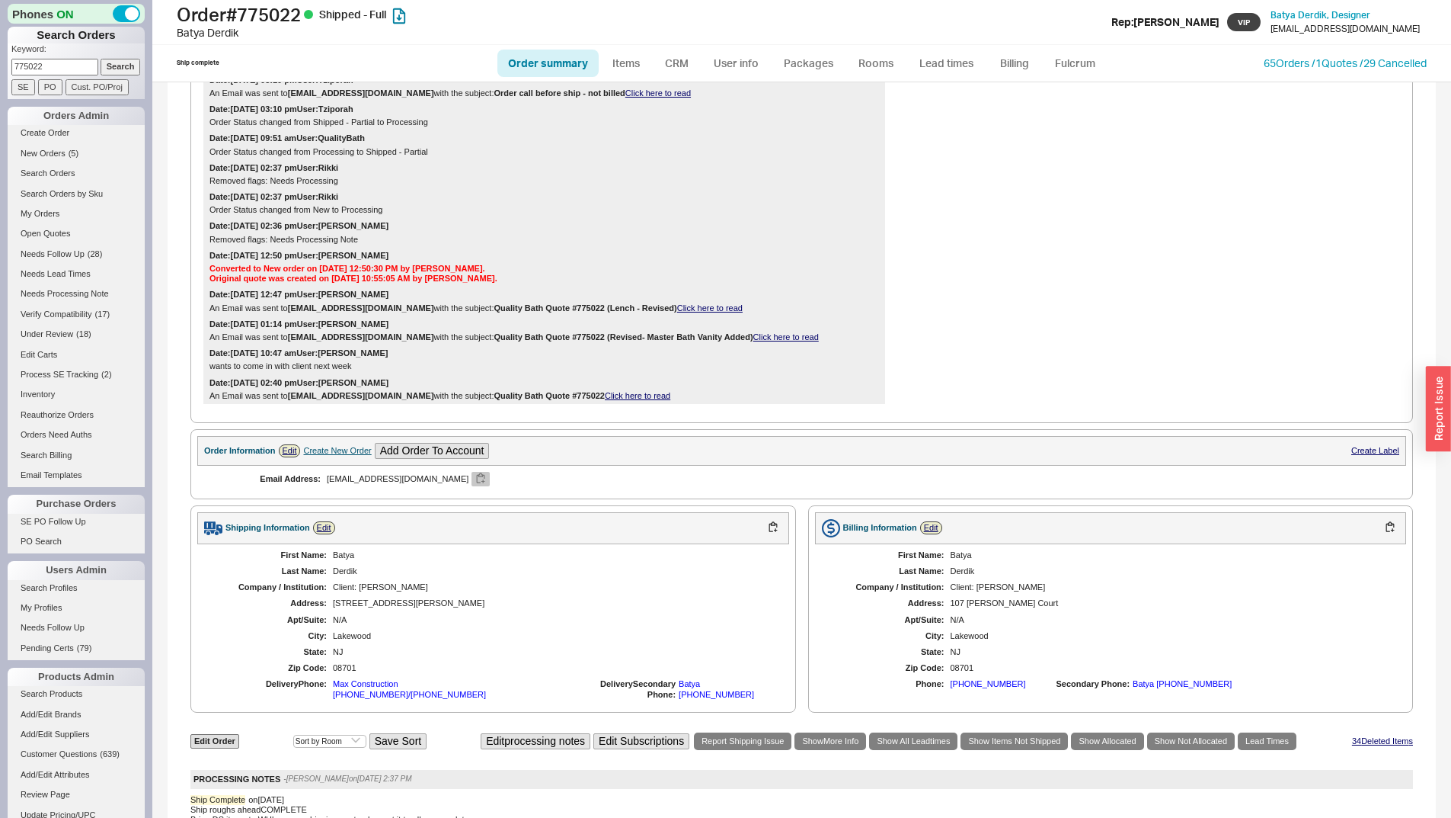
click at [424, 492] on div "Email Address: batyasitzer@gmail.com" at bounding box center [499, 479] width 605 height 27
click at [472, 486] on button "button" at bounding box center [481, 479] width 18 height 14
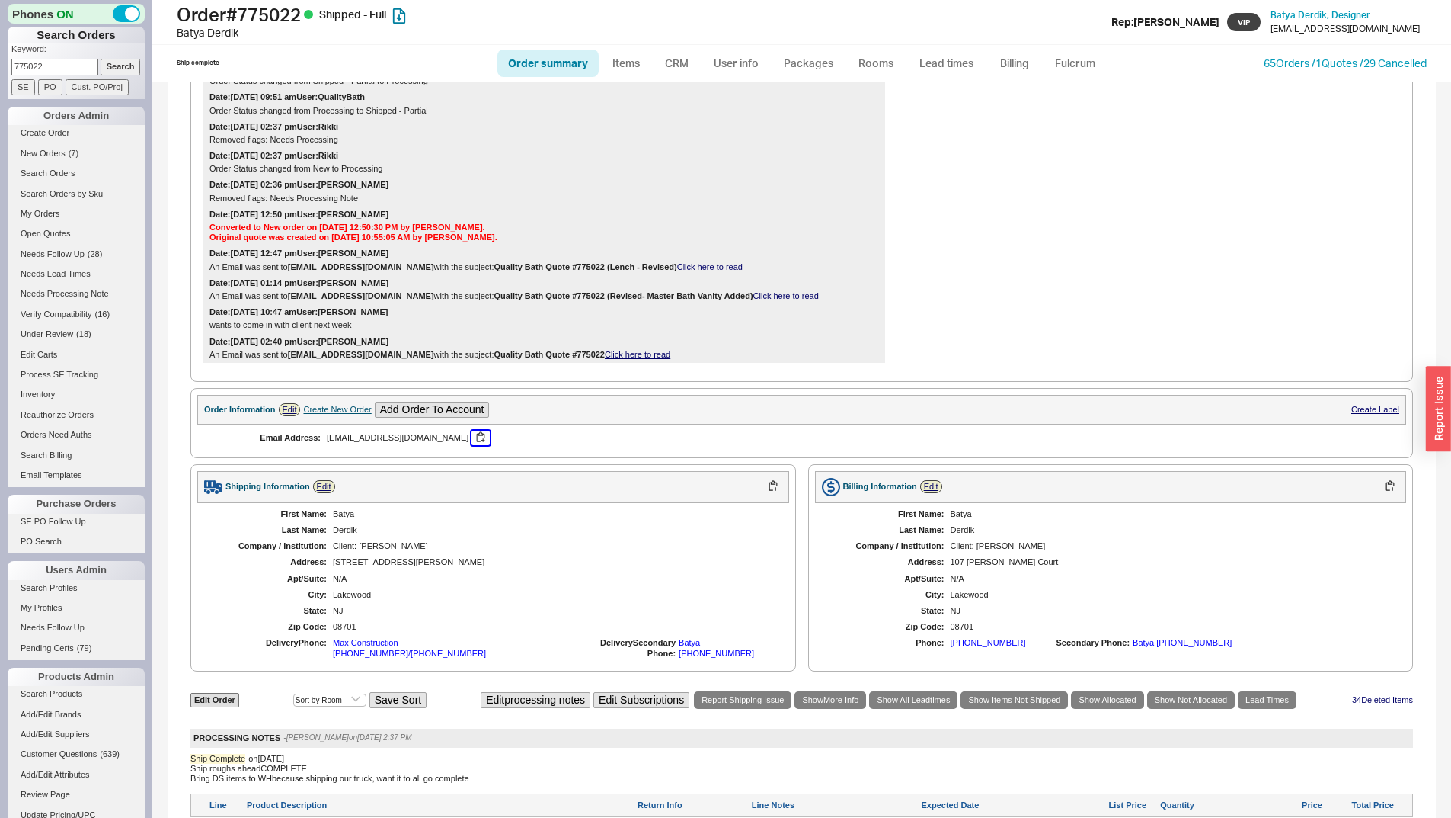
scroll to position [762, 0]
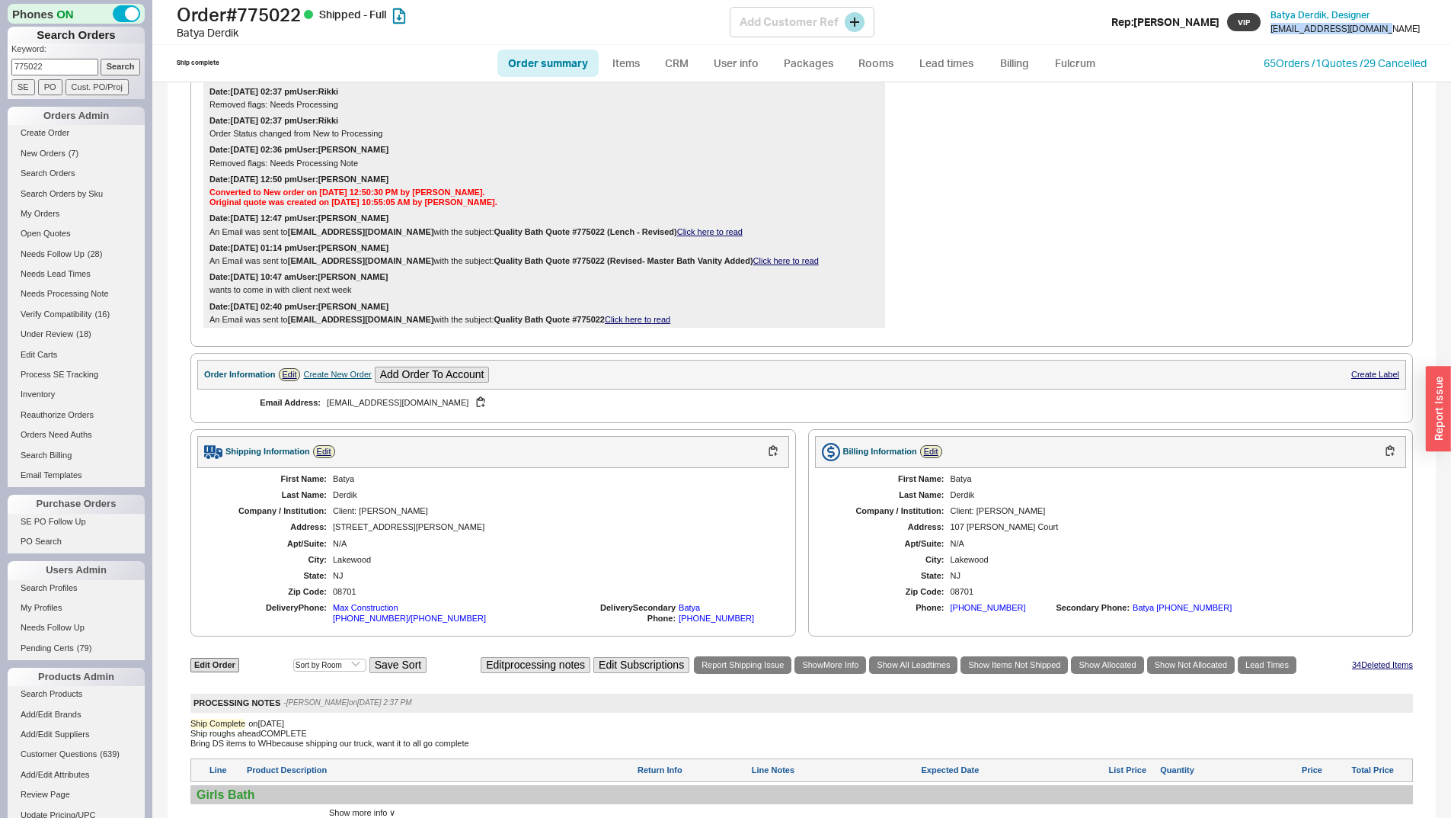
copy div "bdinteriorsnj@gmail.com"
drag, startPoint x: 1415, startPoint y: 28, endPoint x: 1317, endPoint y: 26, distance: 97.5
click at [1317, 26] on div "Order # 775022 Shipped - Full Batya Derdik Add Customer Ref Rep: Naomi VIP Baty…" at bounding box center [801, 22] width 1299 height 45
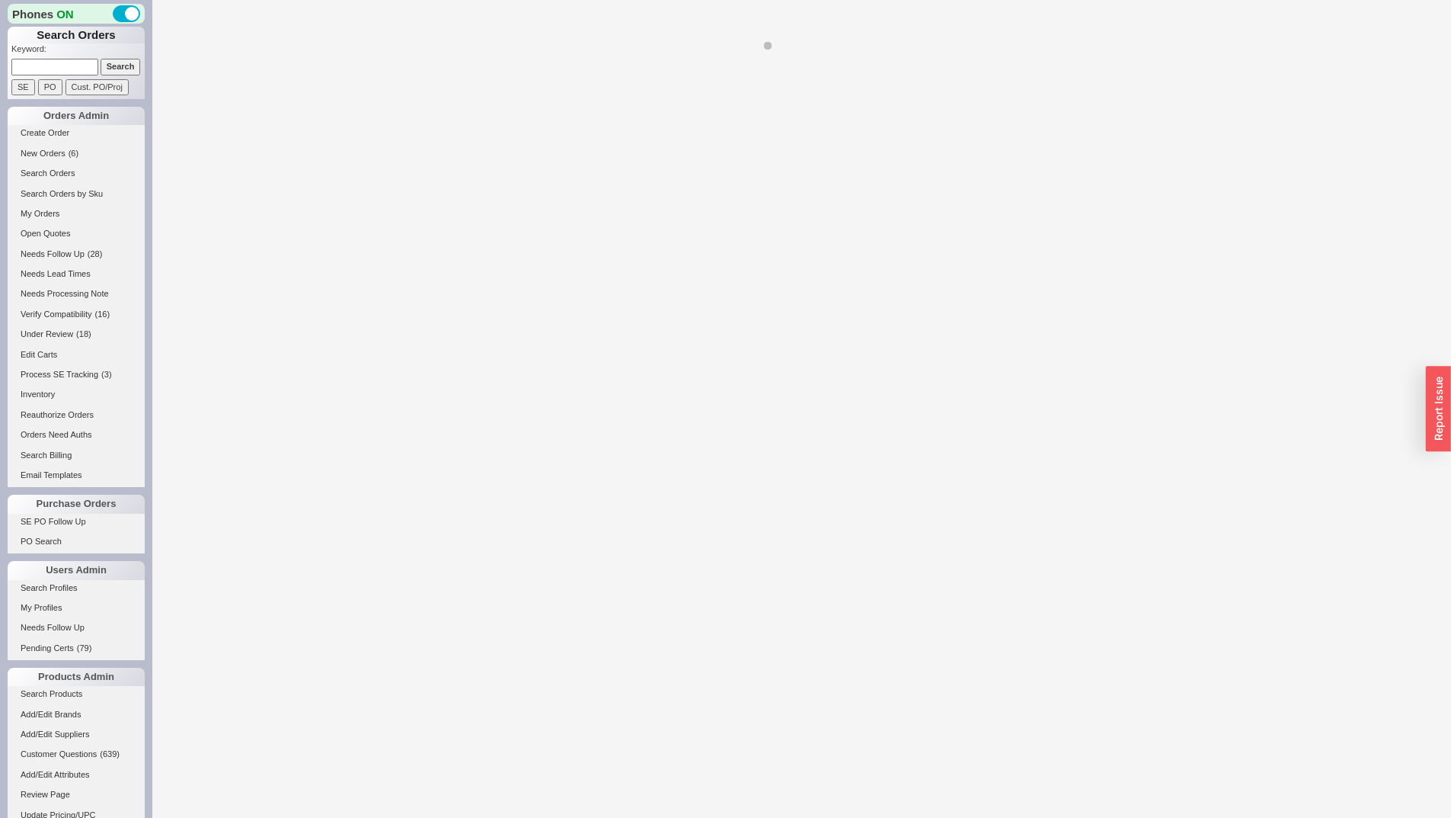
select select "*"
select select "LOW"
select select "3"
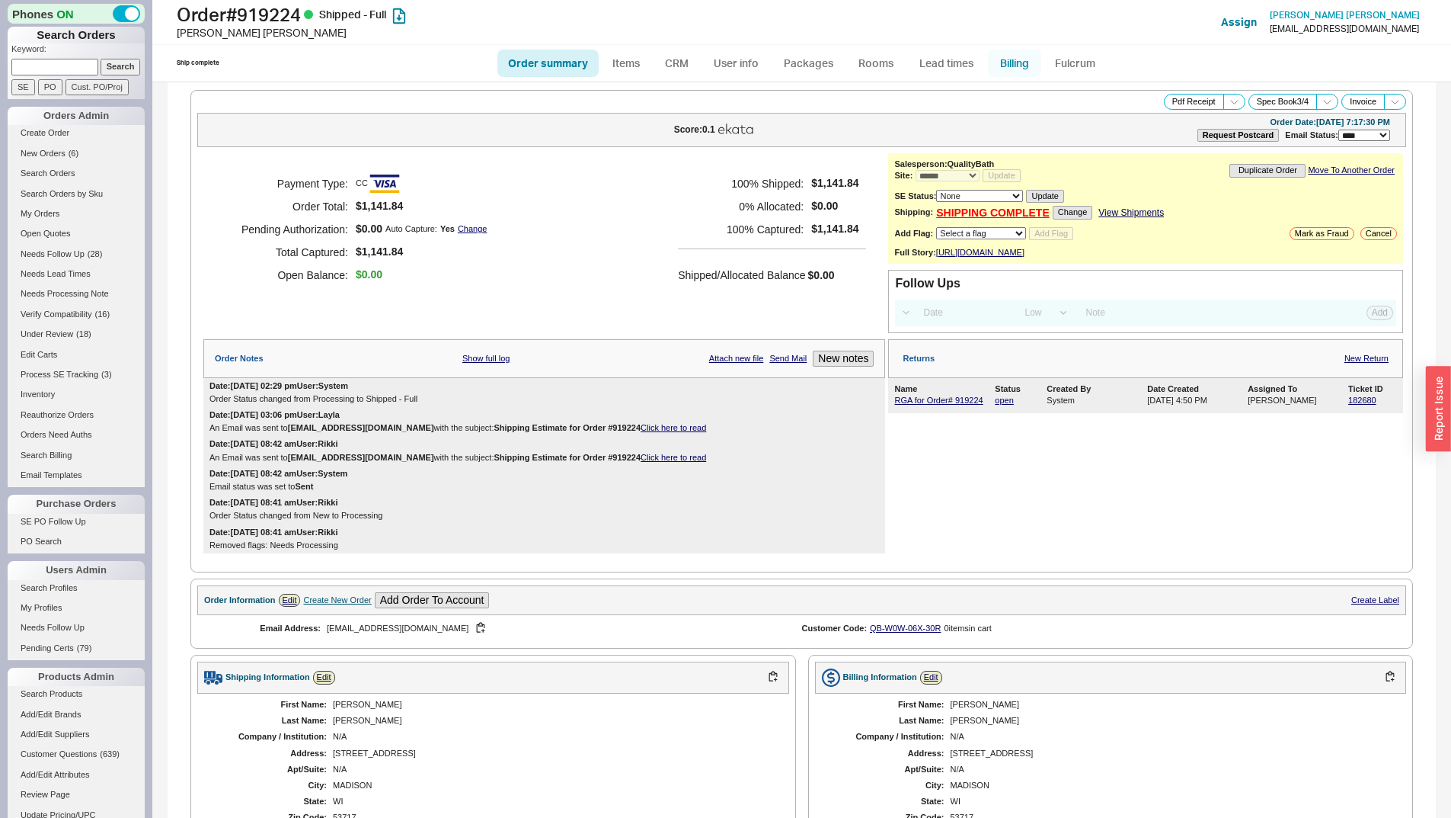
click at [1016, 61] on link "Billing" at bounding box center [1014, 63] width 53 height 27
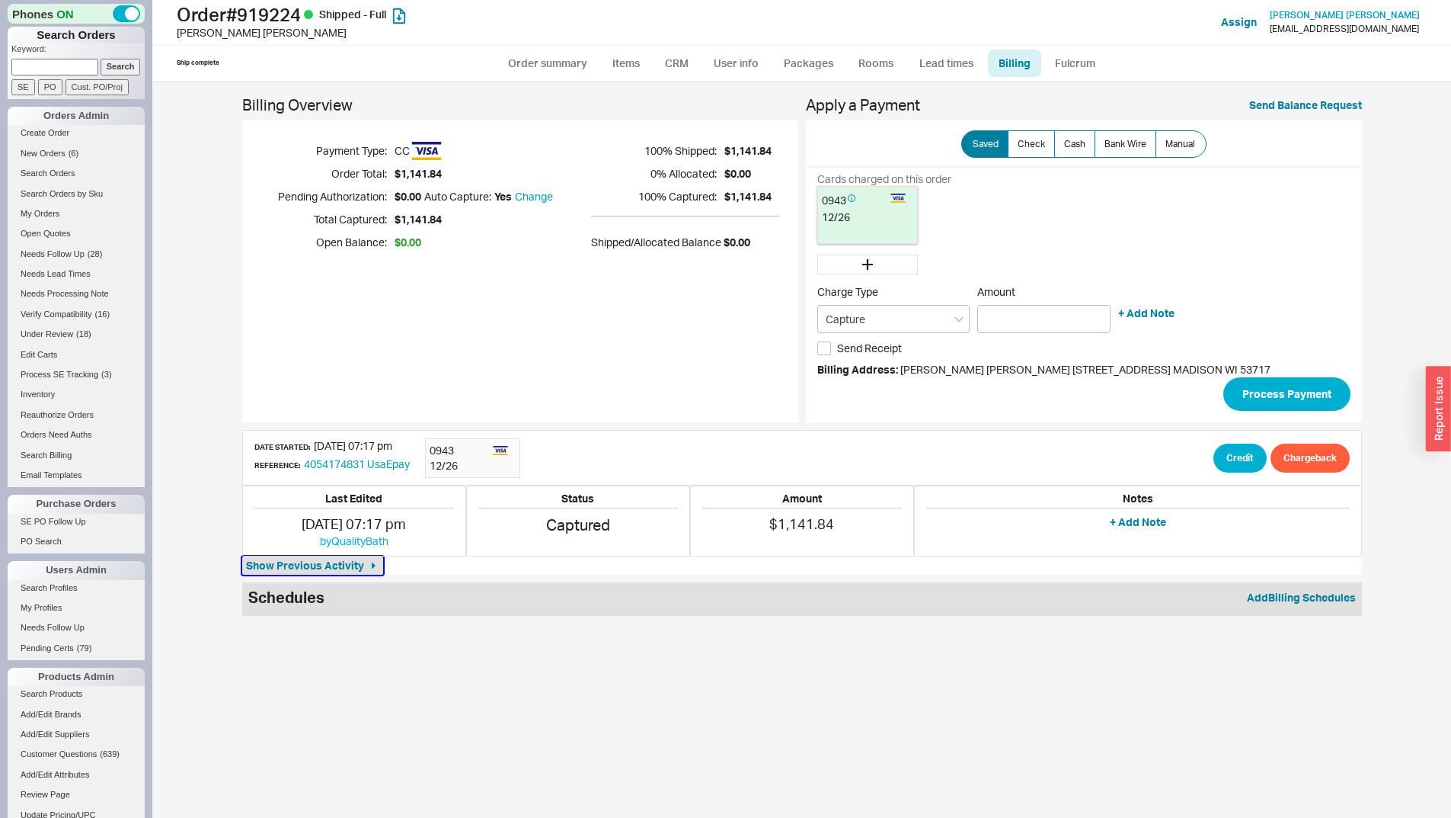
click at [318, 557] on button "Show Previous Activity" at bounding box center [312, 565] width 141 height 18
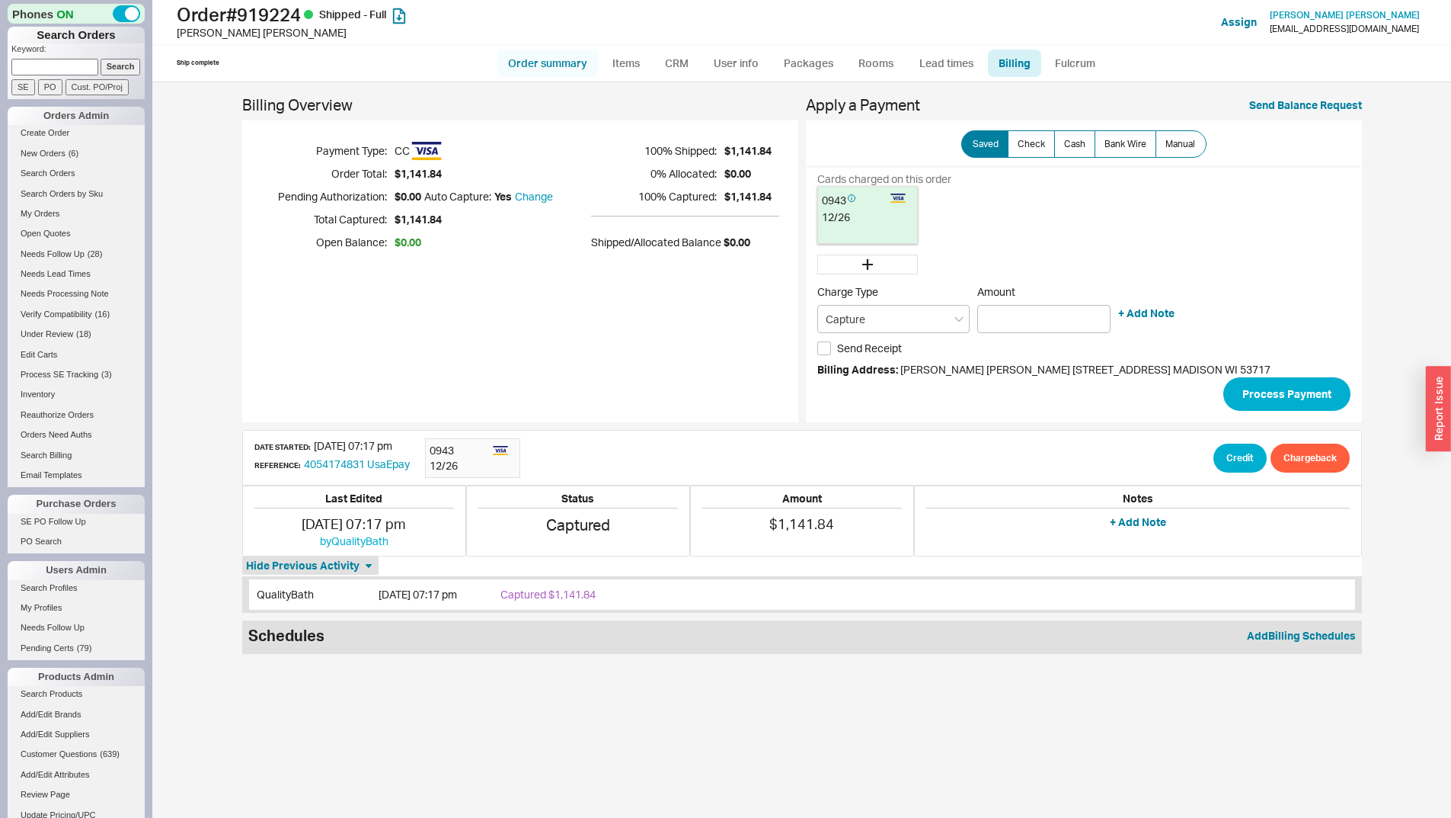
click at [576, 58] on link "Order summary" at bounding box center [548, 63] width 101 height 27
select select "*"
select select "LOW"
select select "3"
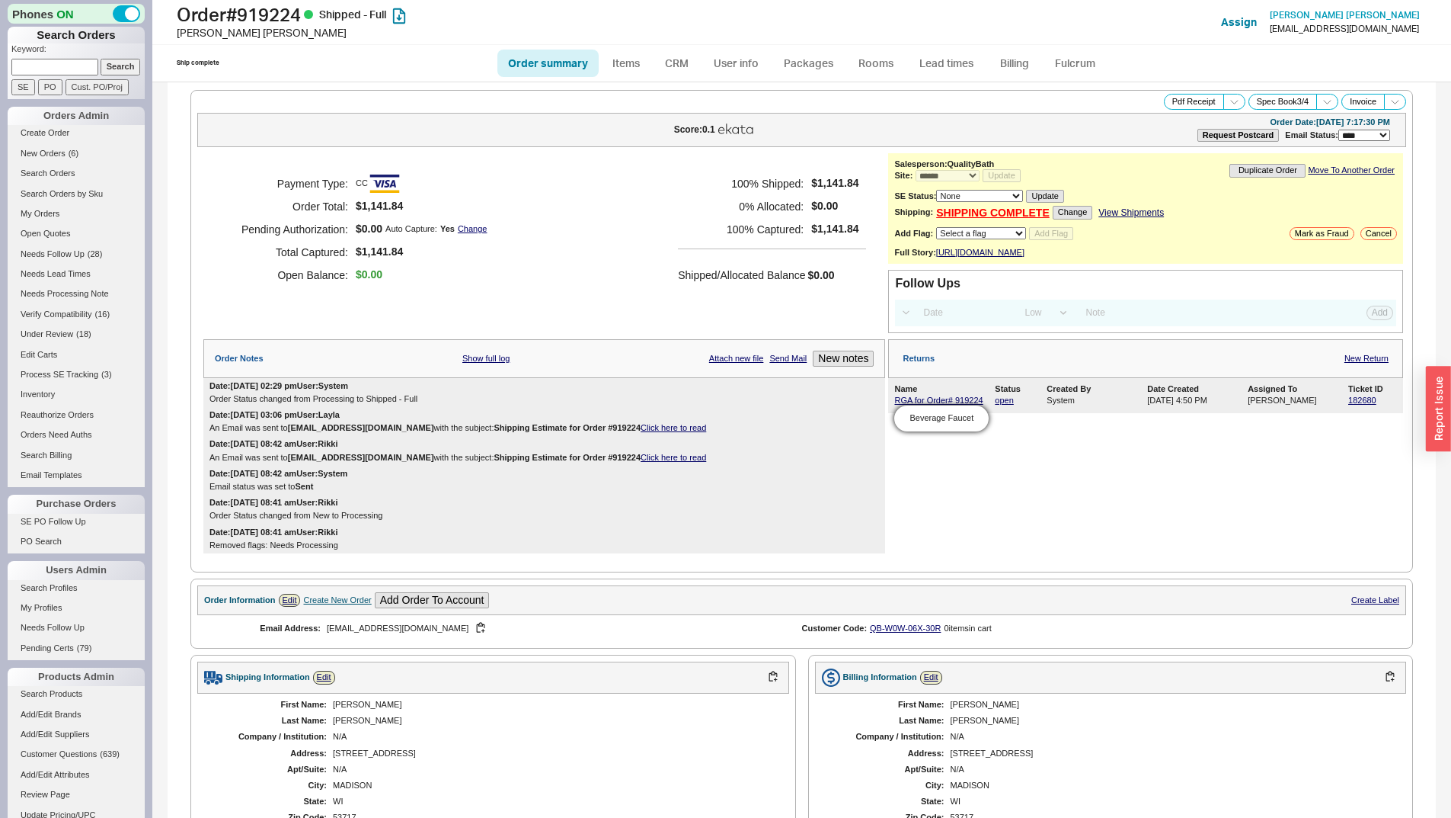
click at [914, 415] on div "Beverage Faucet" at bounding box center [941, 417] width 94 height 25
click at [896, 405] on link "RGA for Order# 919224" at bounding box center [938, 399] width 88 height 9
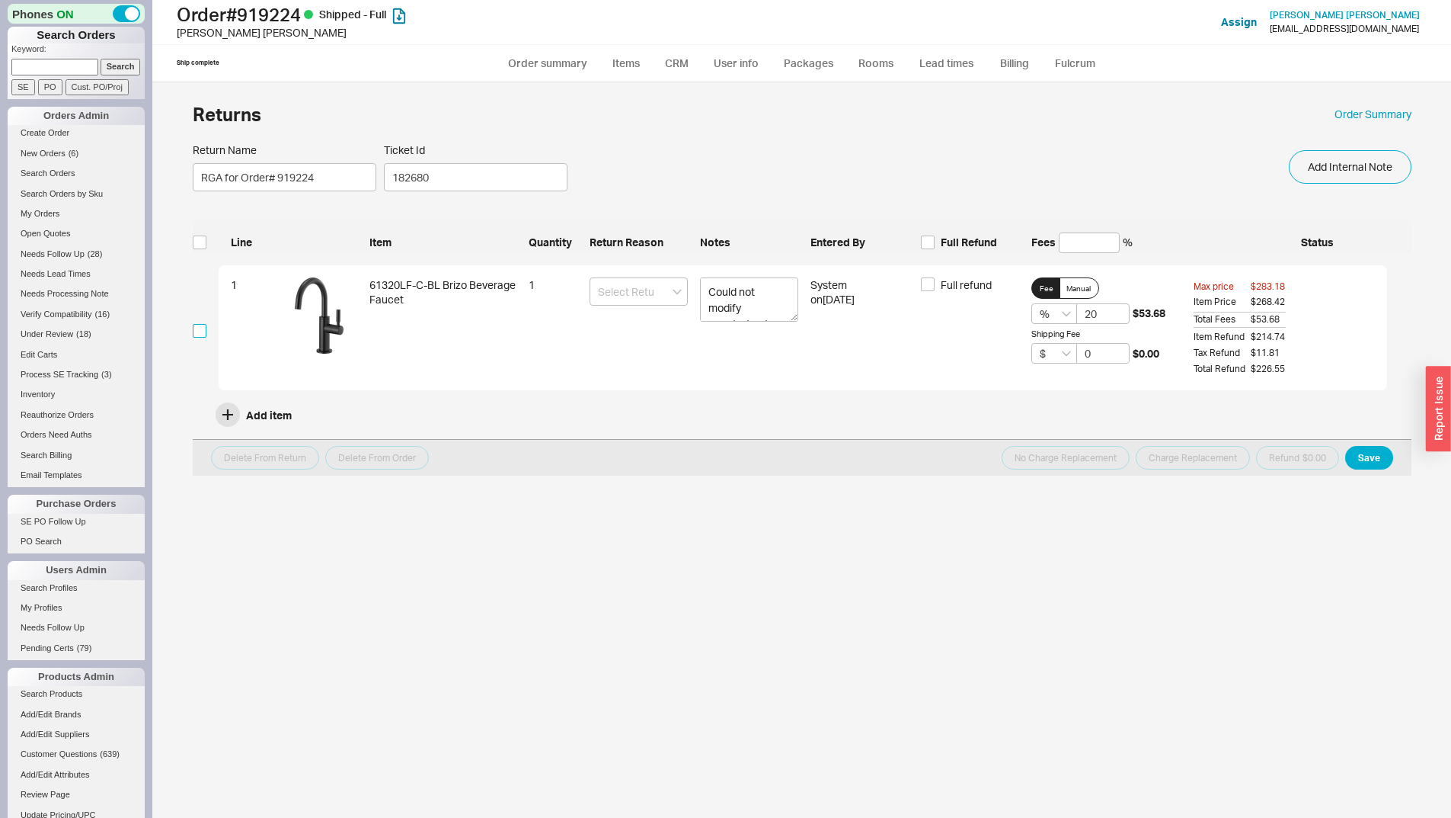
click at [194, 331] on input "checkbox" at bounding box center [200, 331] width 14 height 14
checkbox input "true"
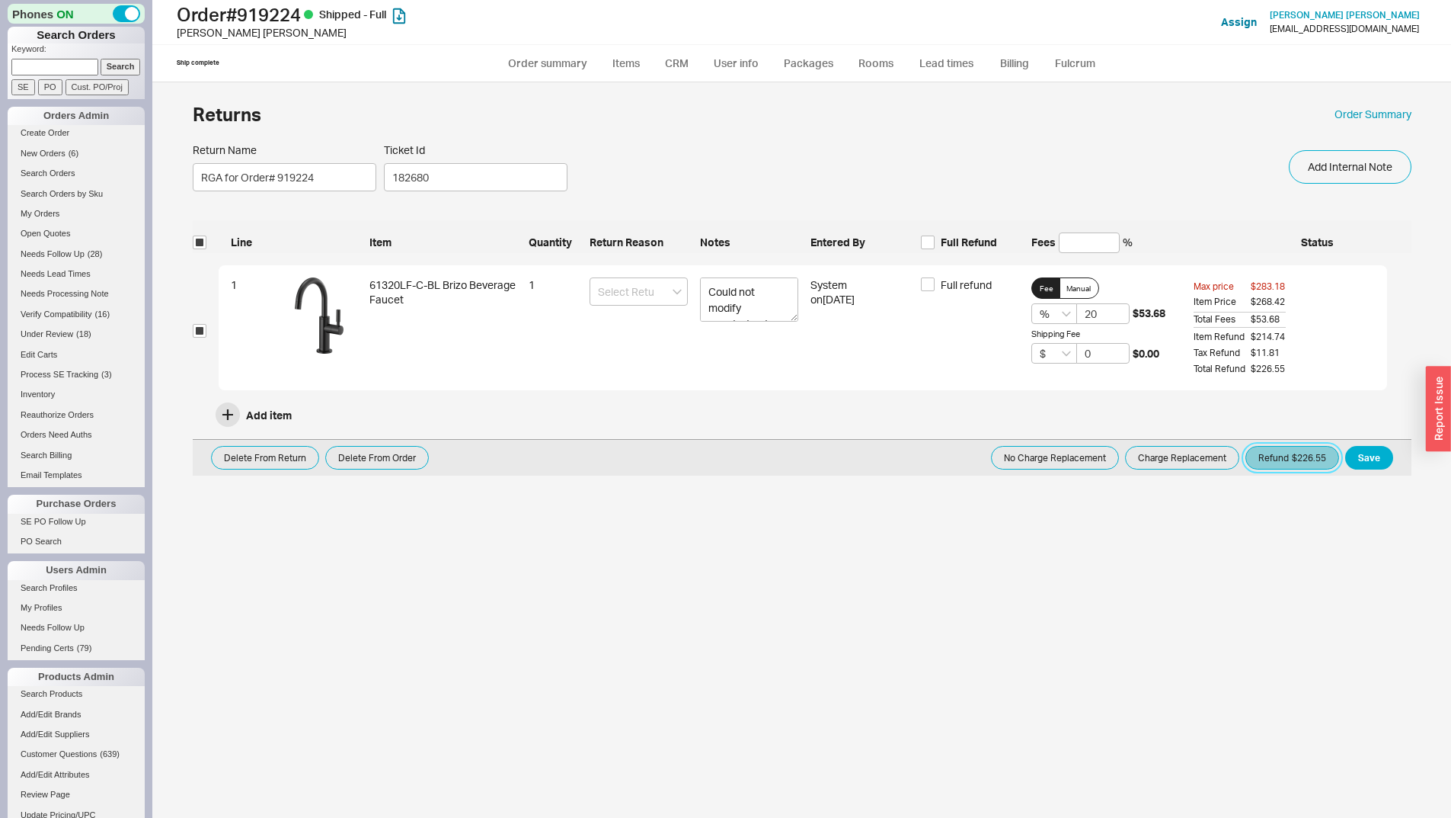
click at [1289, 456] on button "Refund $226.55" at bounding box center [1293, 458] width 94 height 24
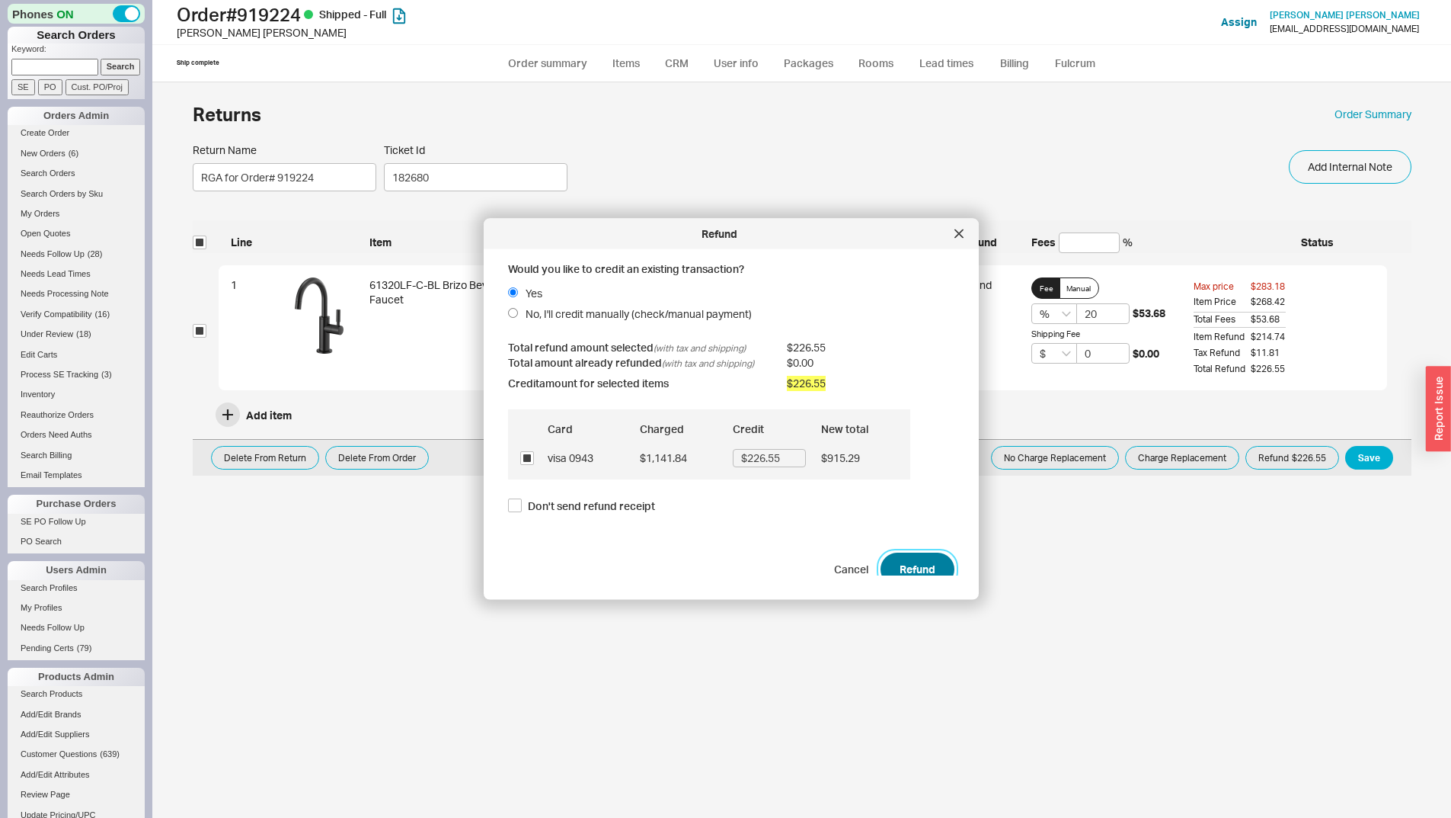
click at [888, 561] on button "Refund" at bounding box center [918, 569] width 74 height 34
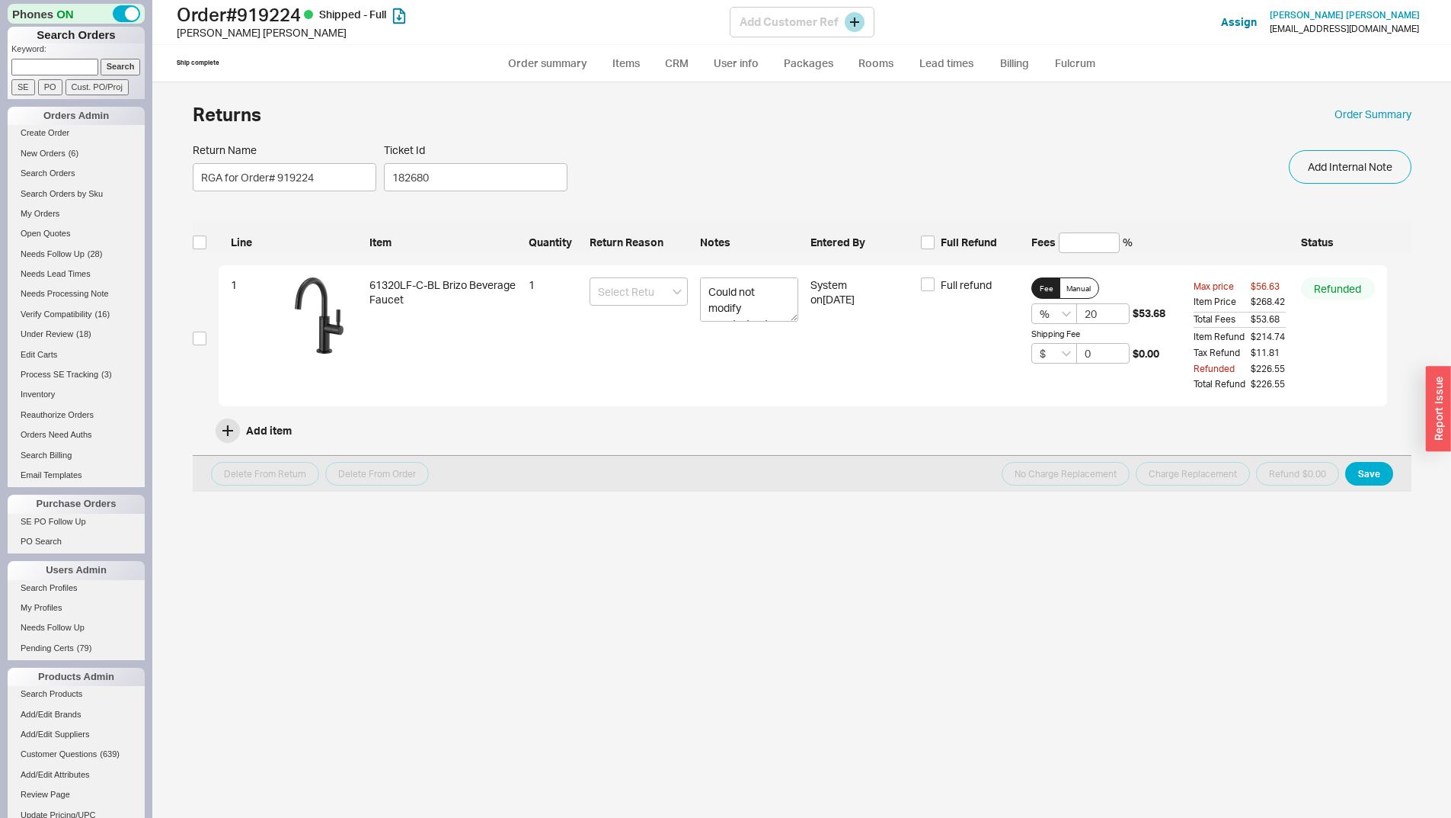
click at [563, 43] on div "Order # 919224 Shipped - Full [PERSON_NAME] Add Customer Ref Assign [PERSON_NAM…" at bounding box center [801, 22] width 1299 height 45
click at [568, 56] on link "Order summary" at bounding box center [548, 63] width 101 height 27
select select "*"
select select "LOW"
select select "3"
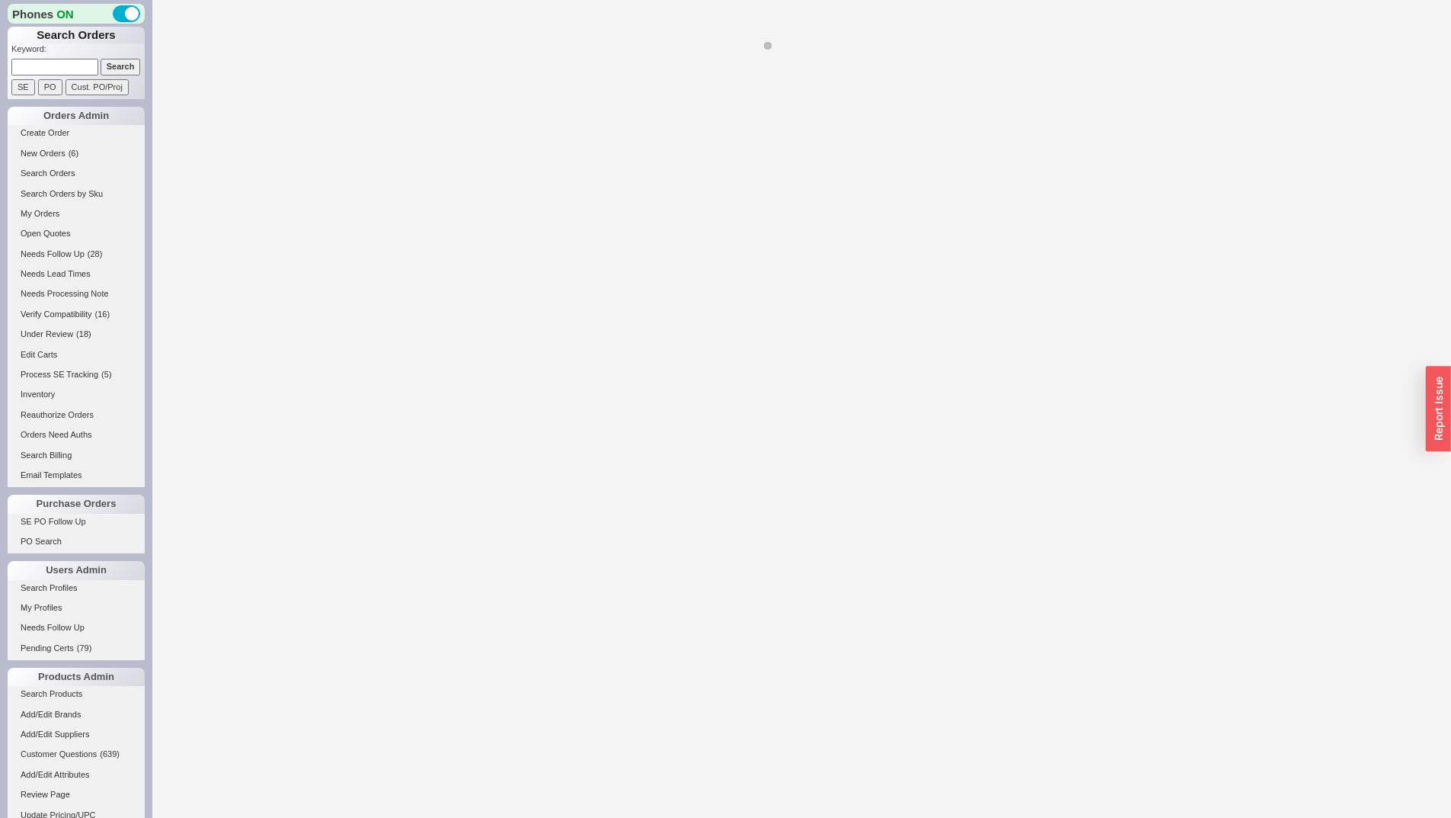
select select "*"
select select "LOW"
select select "3"
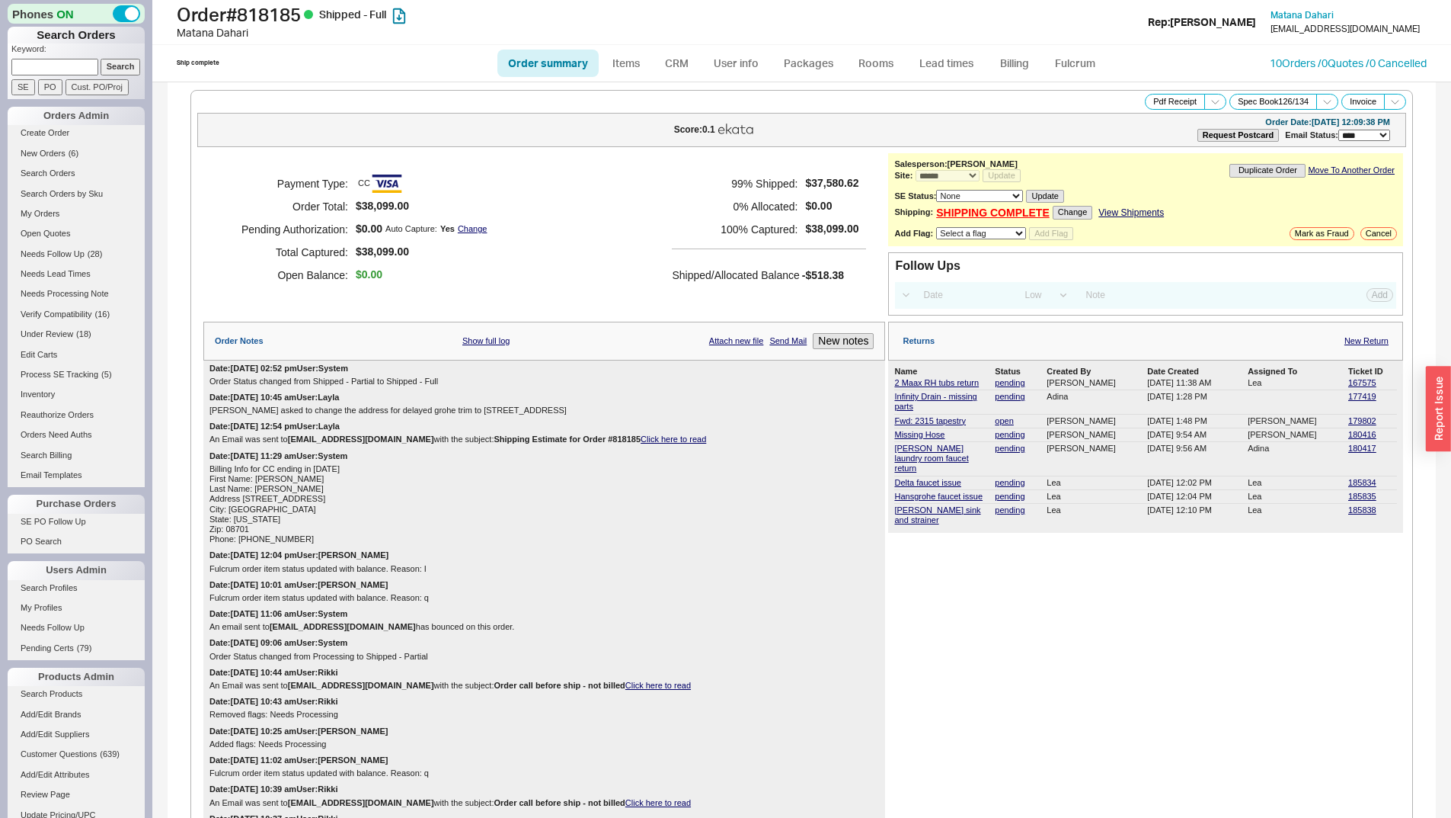
select select "*"
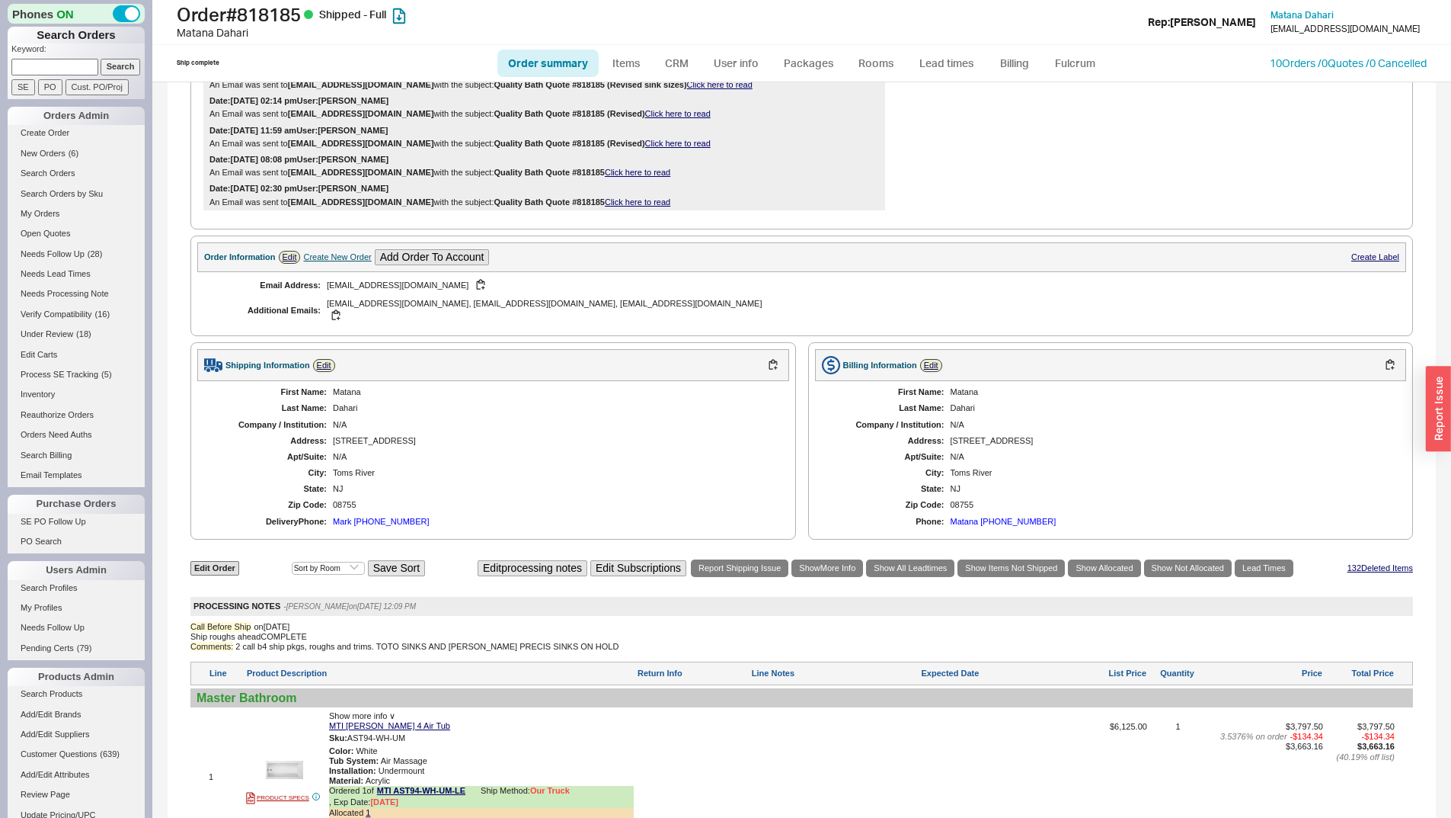
scroll to position [1448, 0]
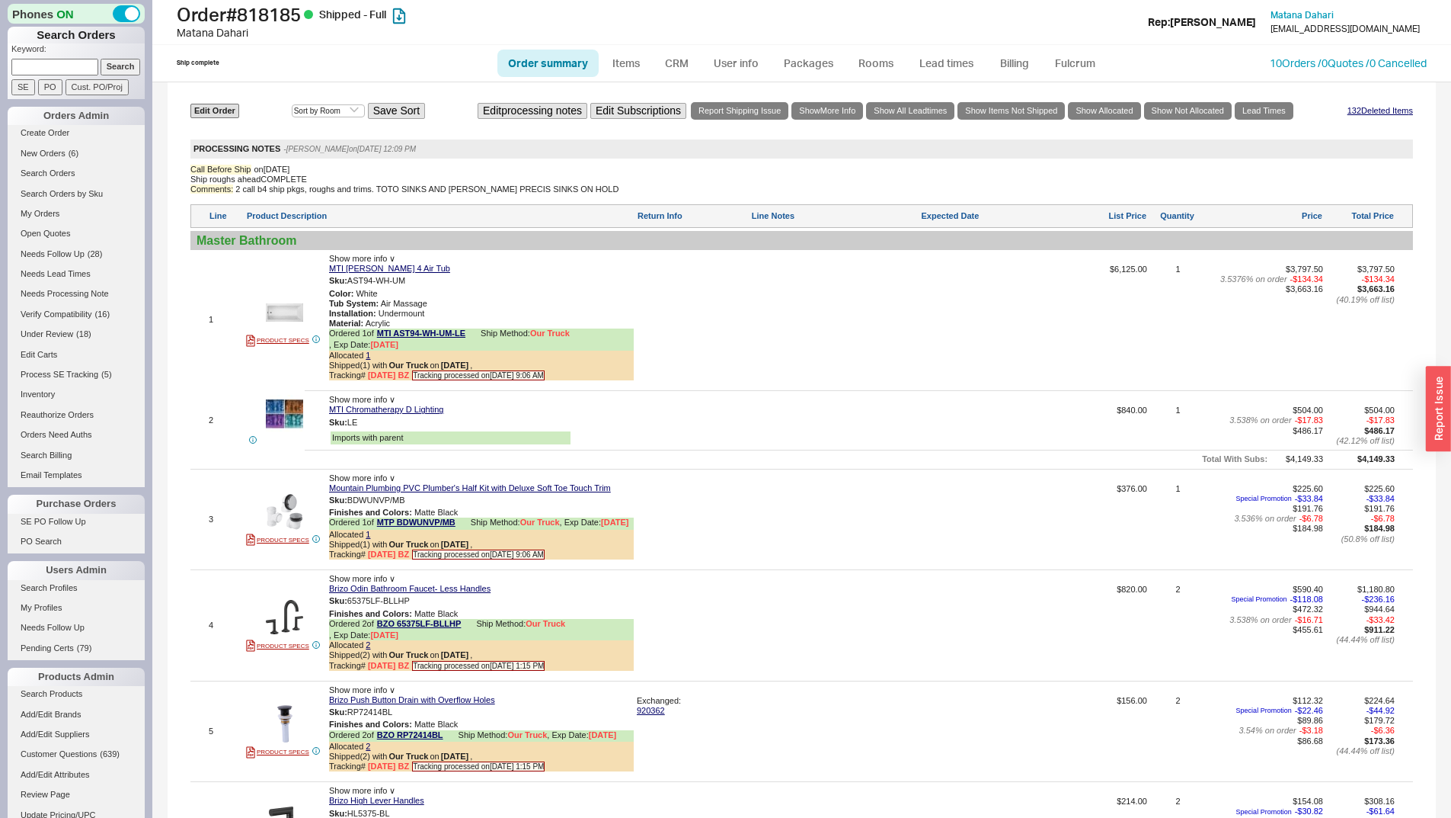
click at [43, 66] on input at bounding box center [54, 67] width 87 height 16
paste input "926944"
type input "926944"
click at [133, 68] on div "Phones ON Search Orders Keyword: 926944 Search SE PO Cust. PO/Proj Orders Admin…" at bounding box center [76, 409] width 152 height 818
drag, startPoint x: 120, startPoint y: 59, endPoint x: 176, endPoint y: 79, distance: 59.0
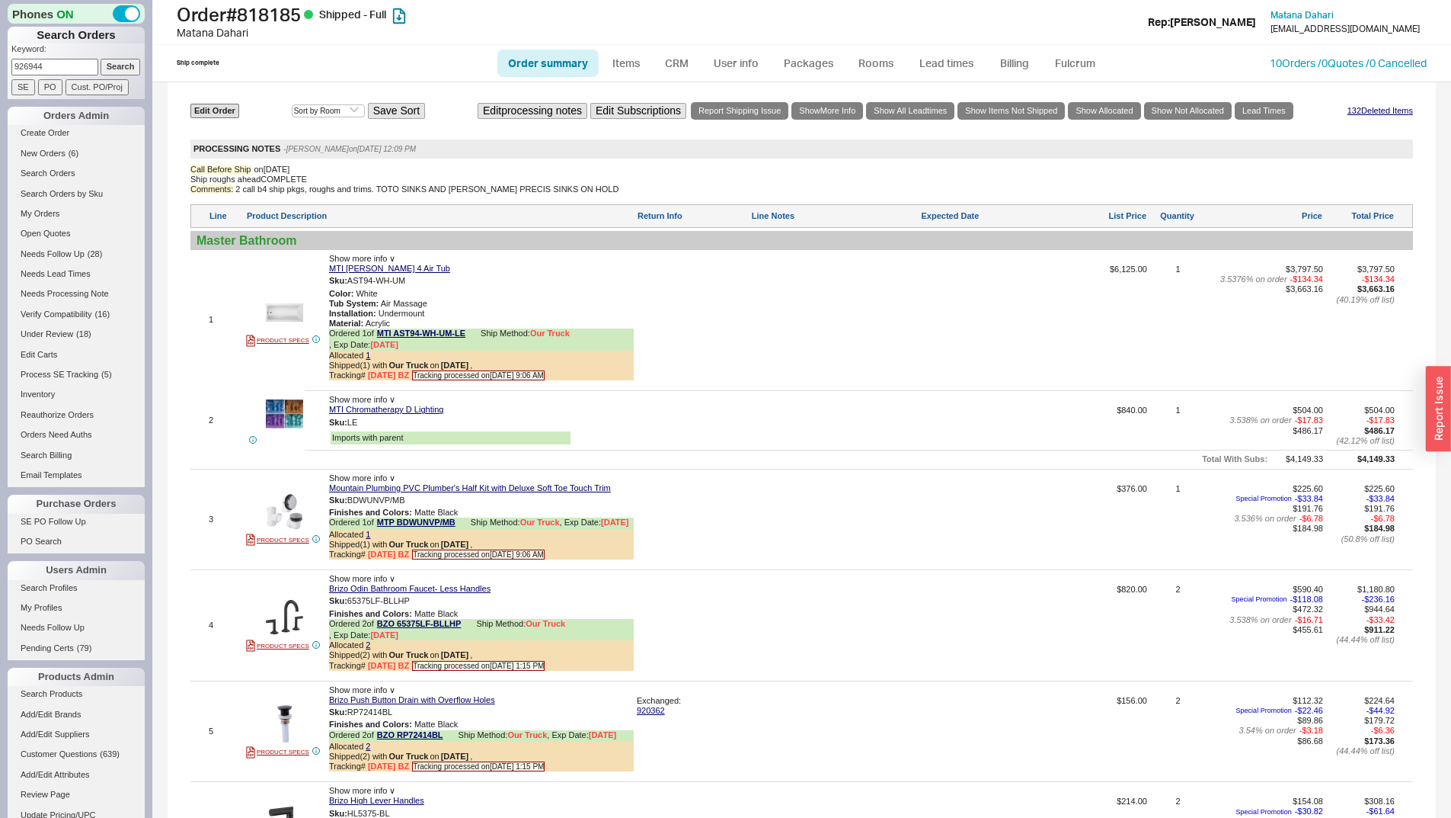
click at [121, 60] on input "Search" at bounding box center [121, 67] width 40 height 16
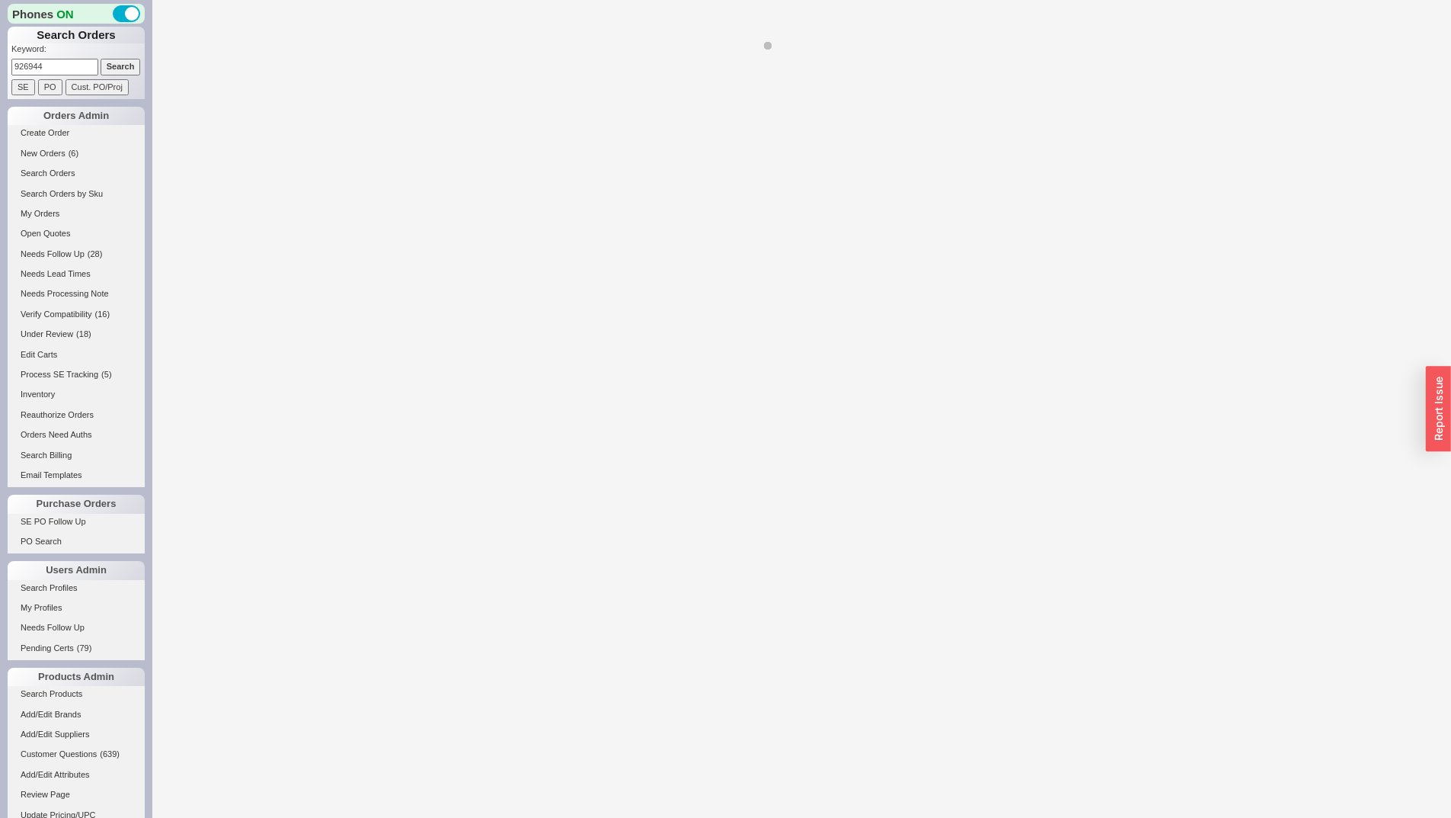
select select "*"
select select "LOW"
select select "3"
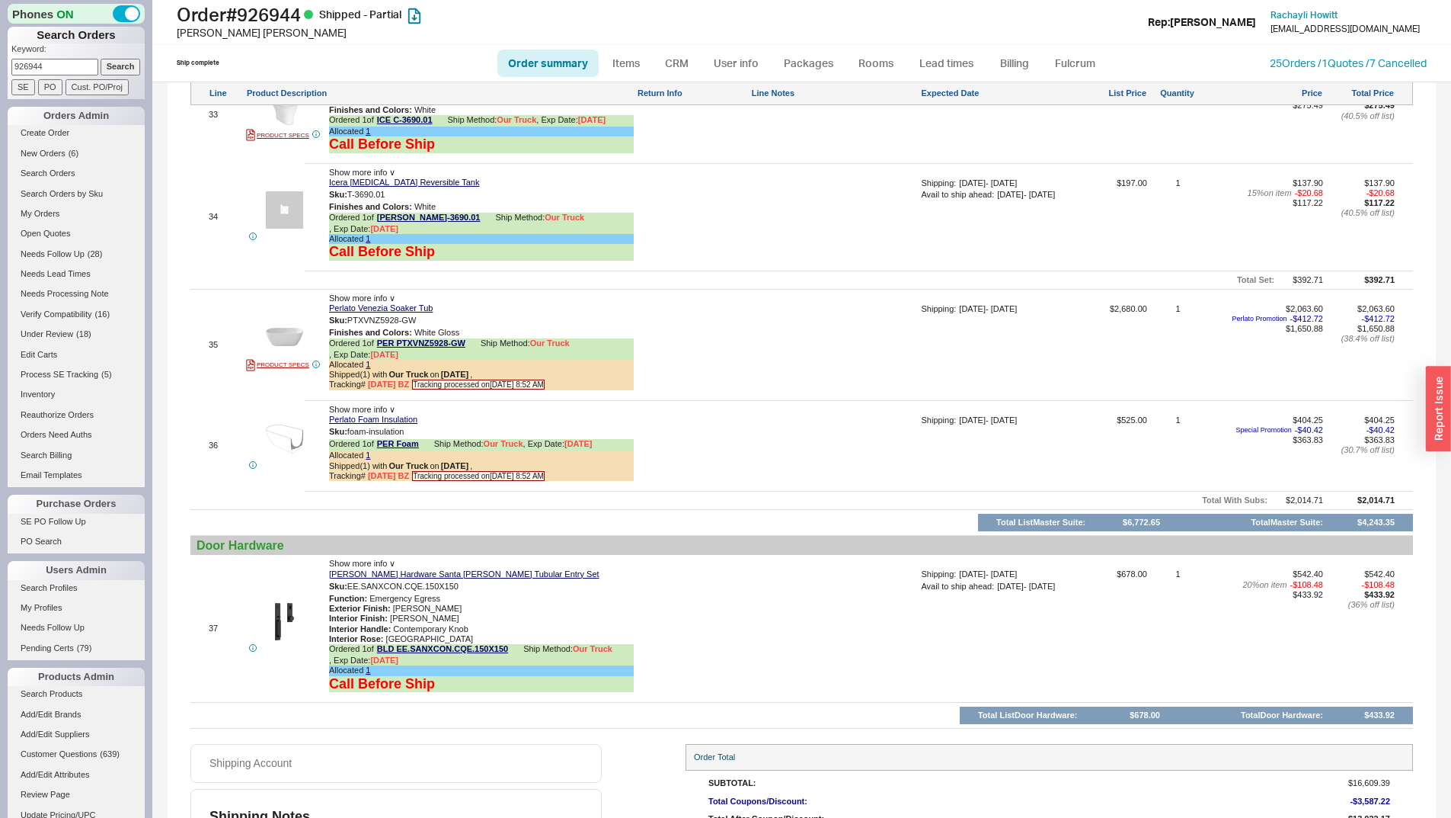
scroll to position [4981, 0]
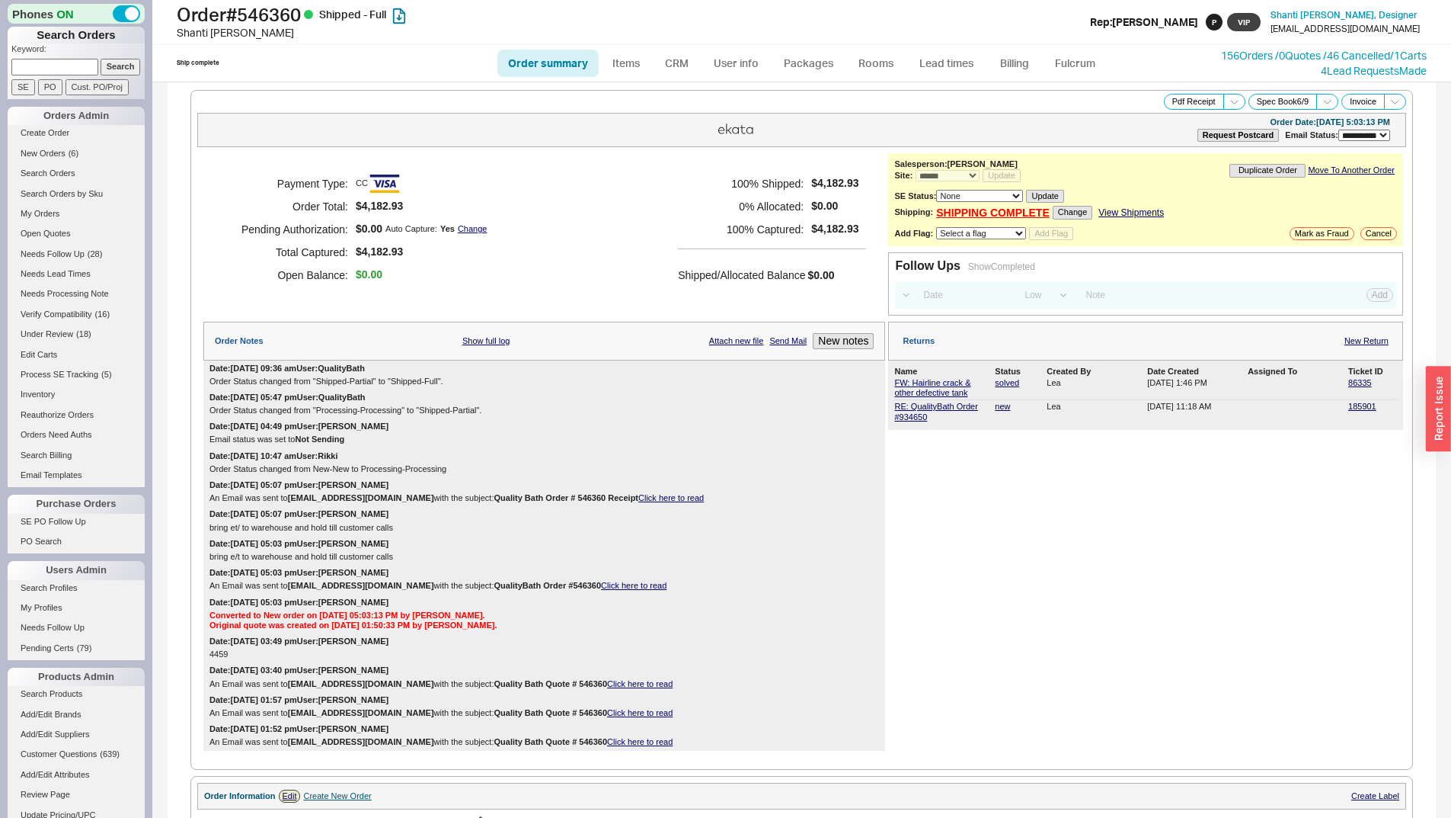
select select "**"
select select "*"
select select "LOW"
select select "3"
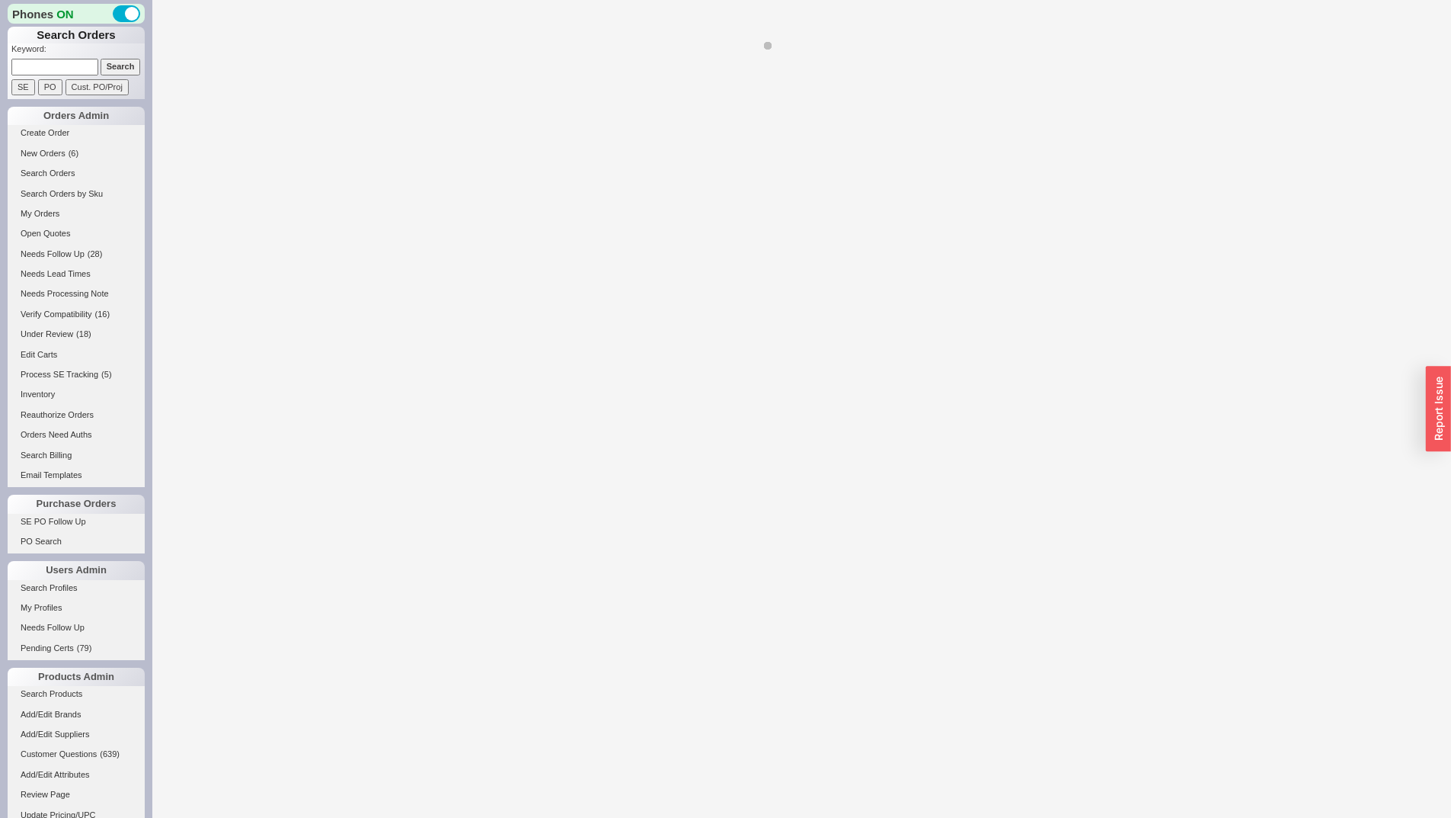
select select "*"
select select "LOW"
select select "3"
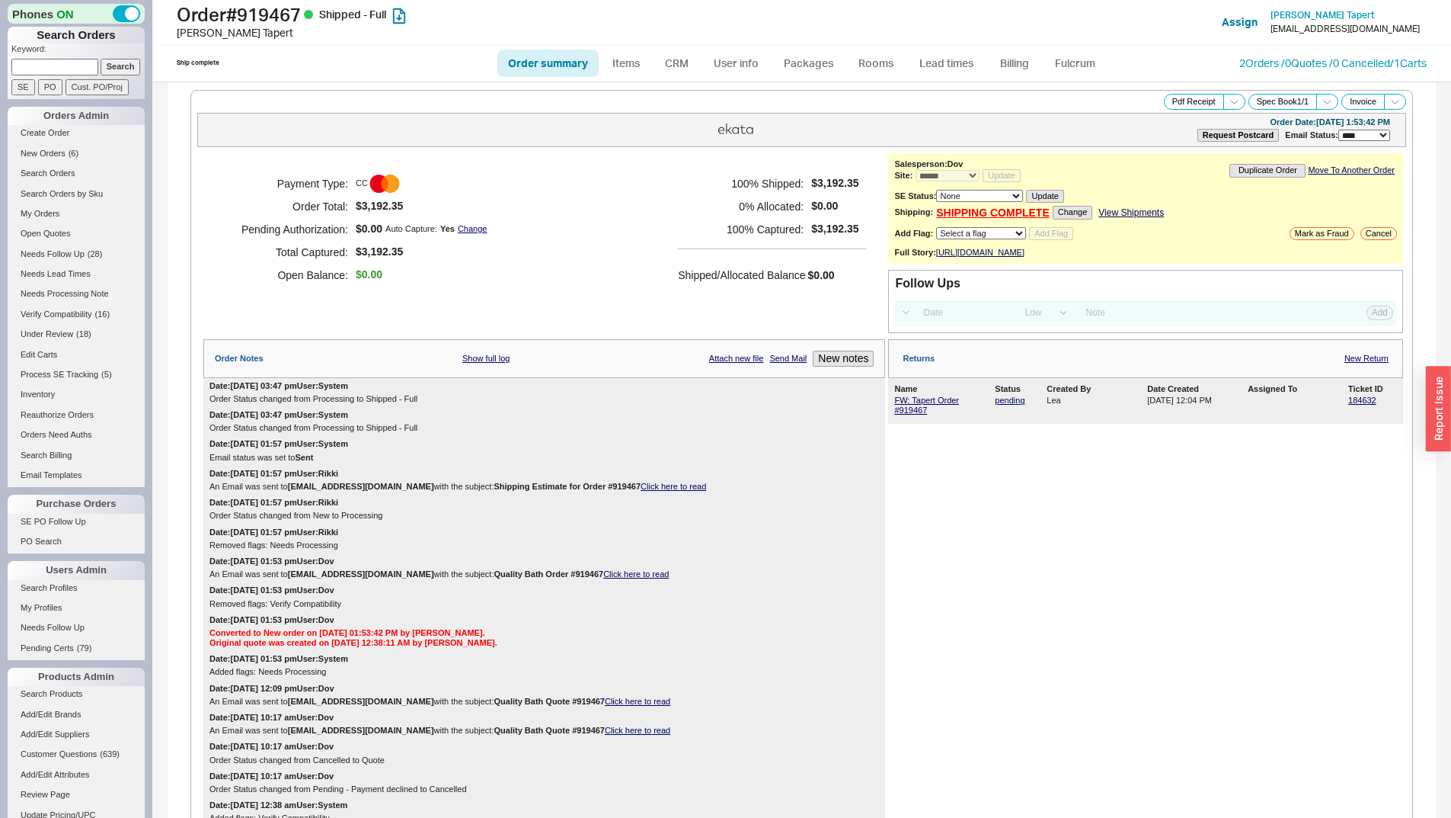
scroll to position [824, 0]
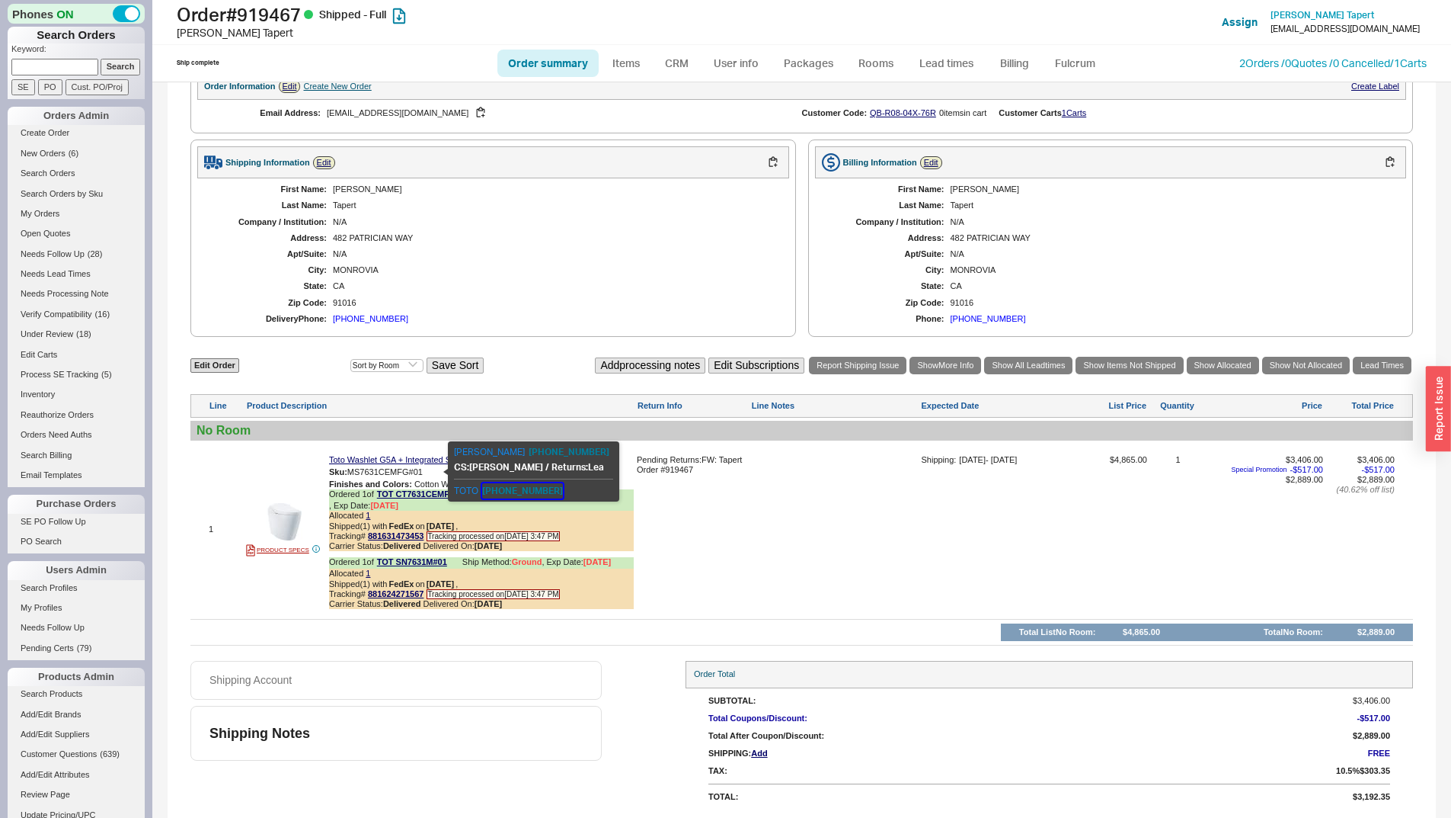
click at [517, 486] on button "[PHONE_NUMBER]" at bounding box center [522, 490] width 81 height 15
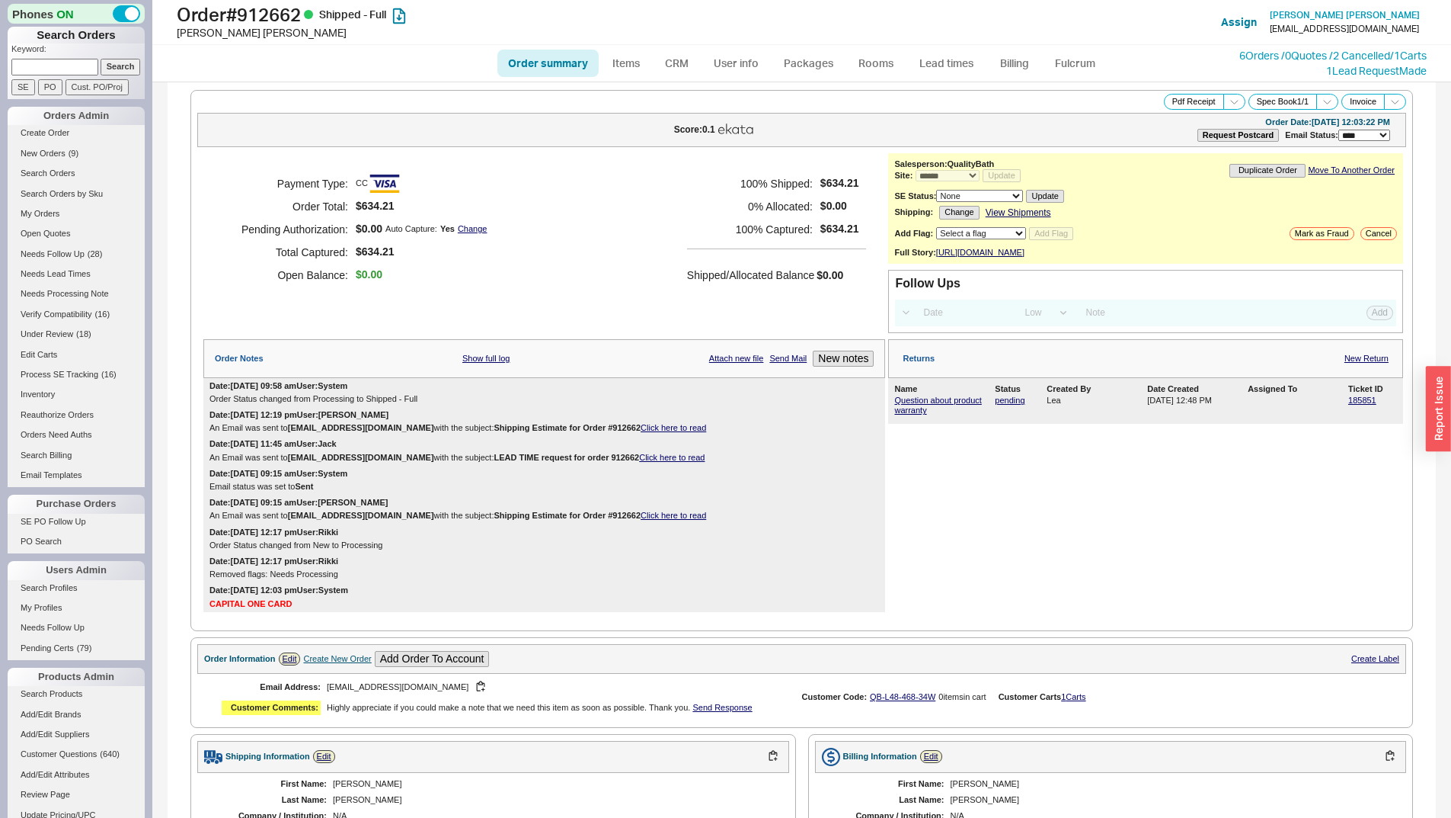
select select "*"
select select "LOW"
select select "3"
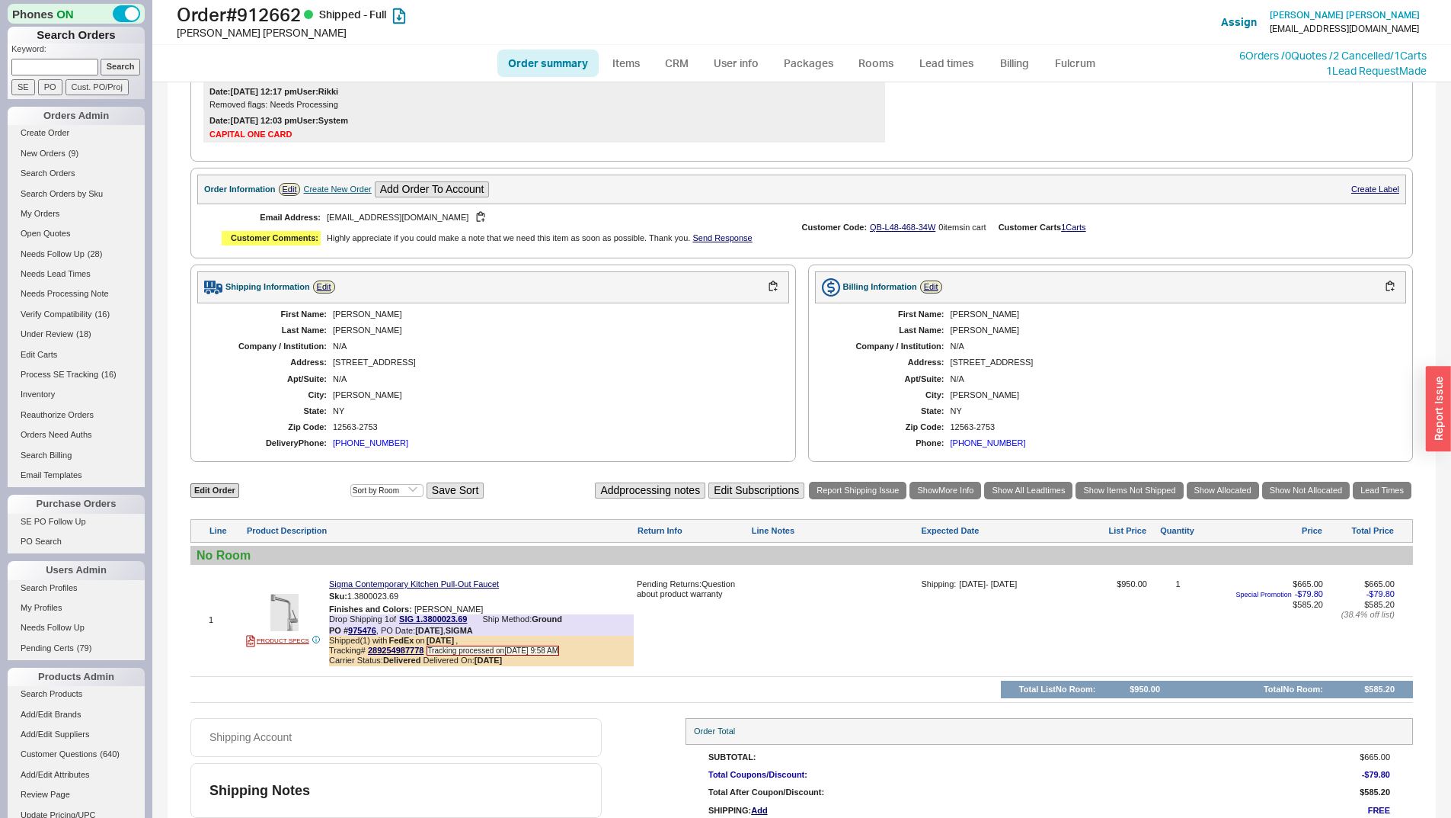
scroll to position [536, 0]
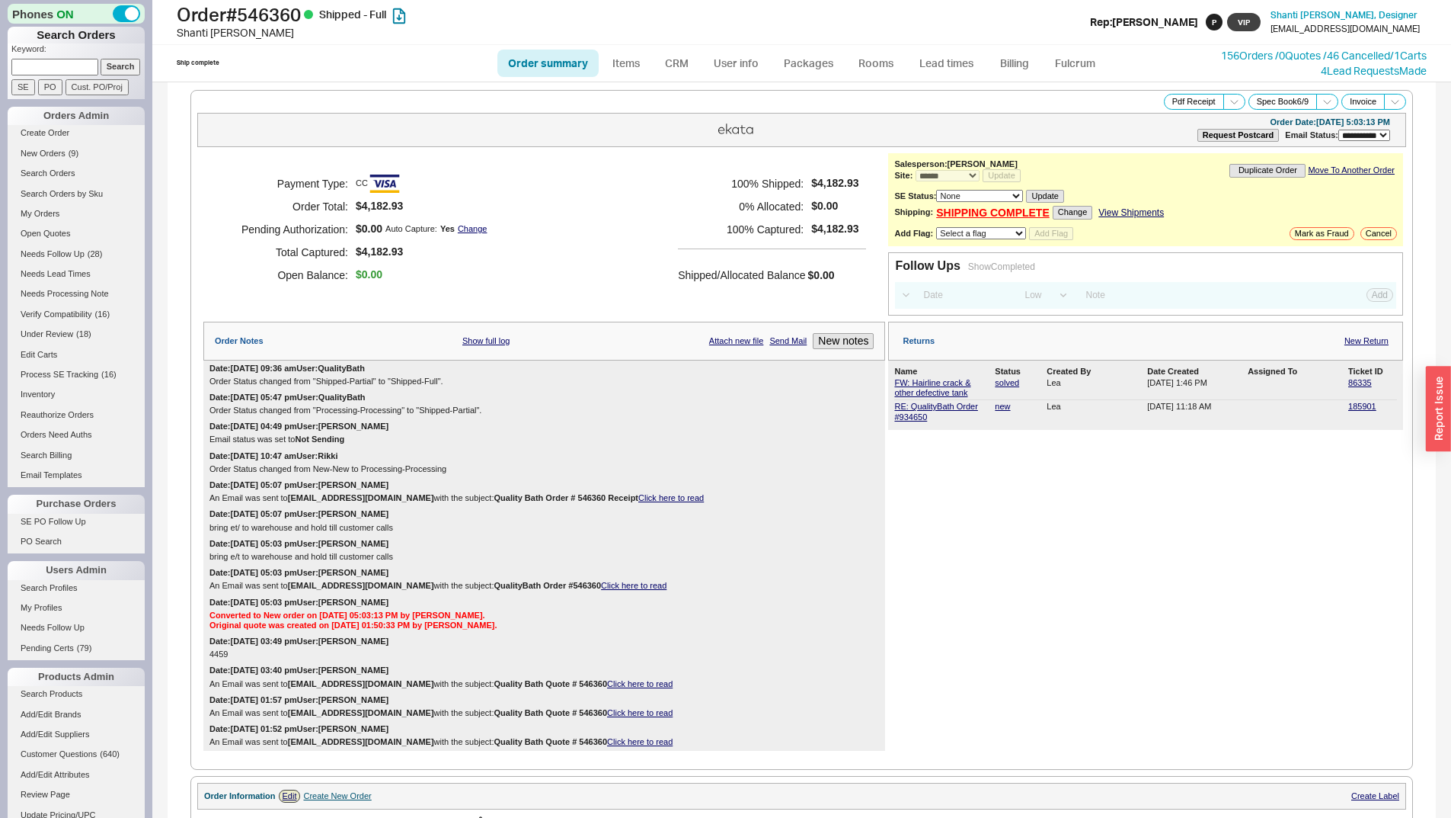
select select "**"
select select "*"
select select "LOW"
select select "3"
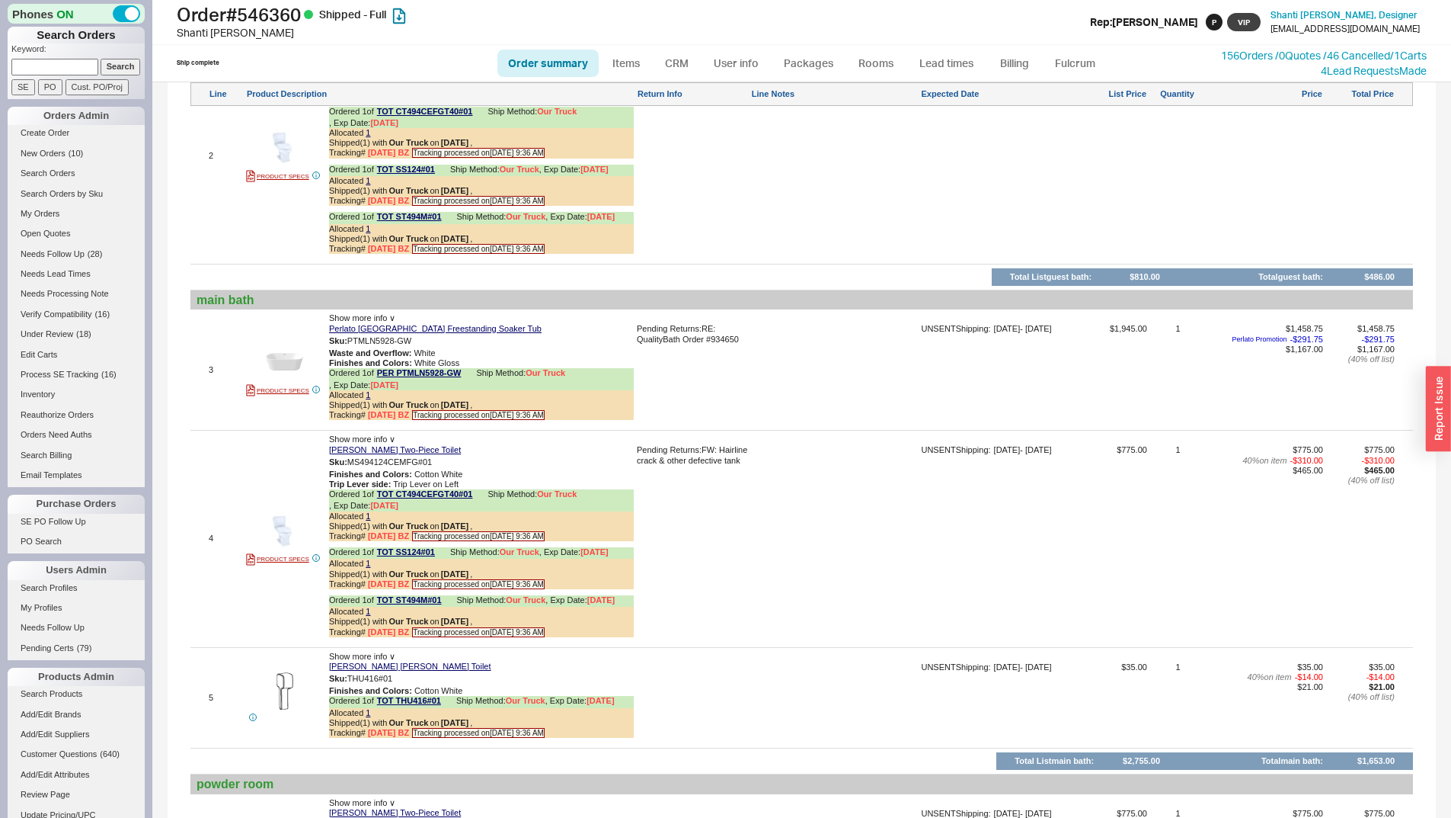
scroll to position [1448, 0]
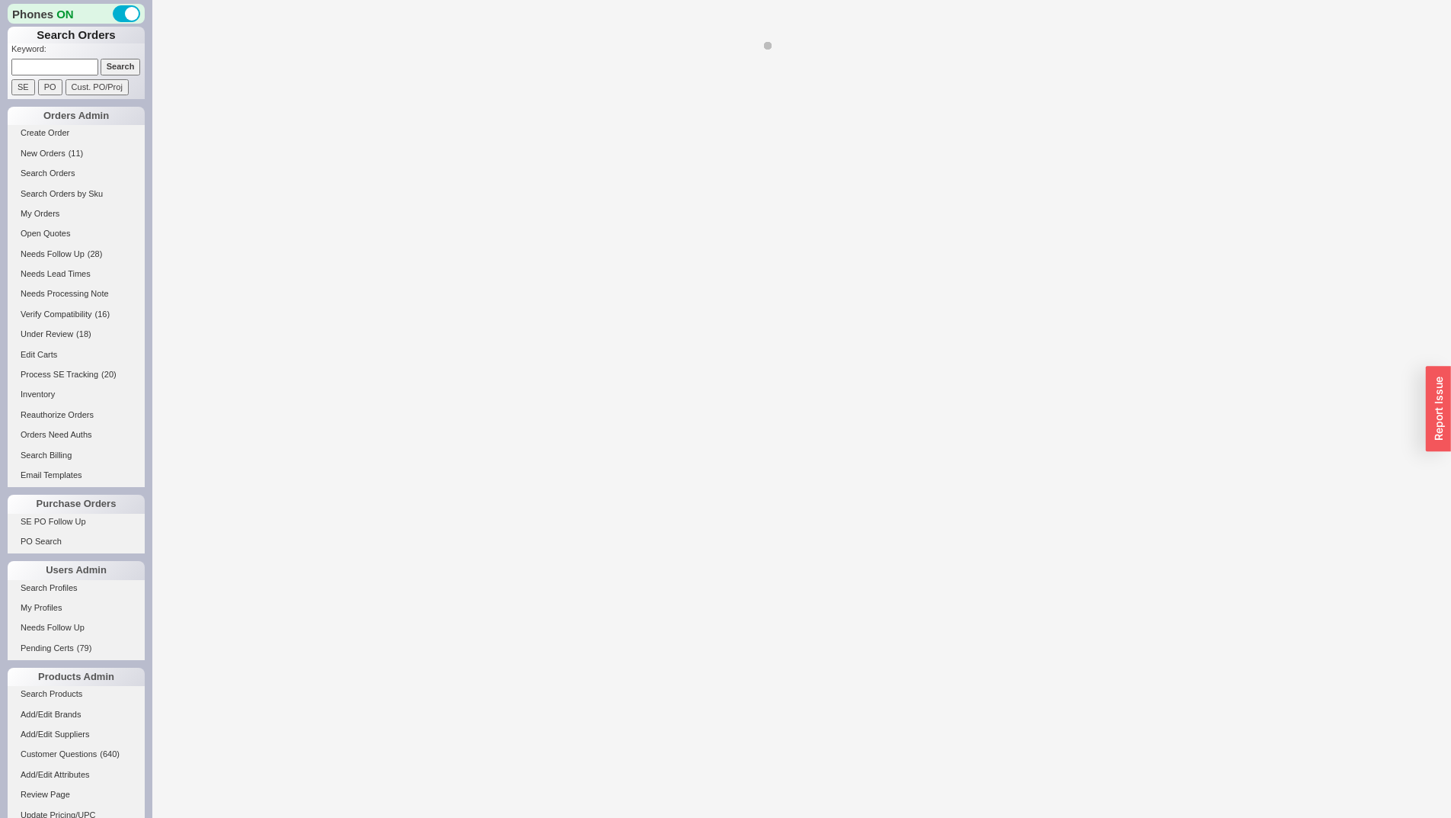
select select "LOW"
select select "3"
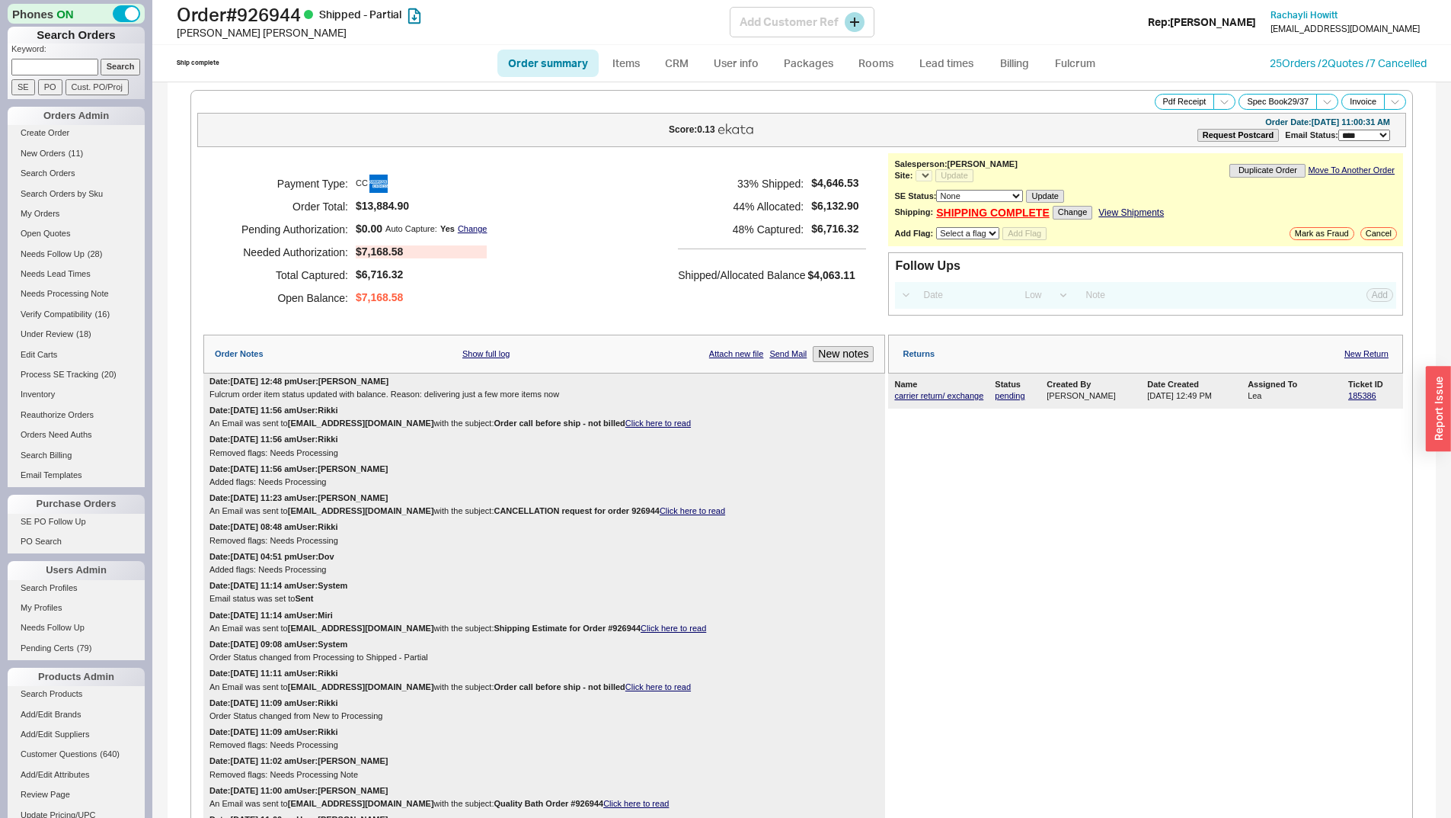
select select "*"
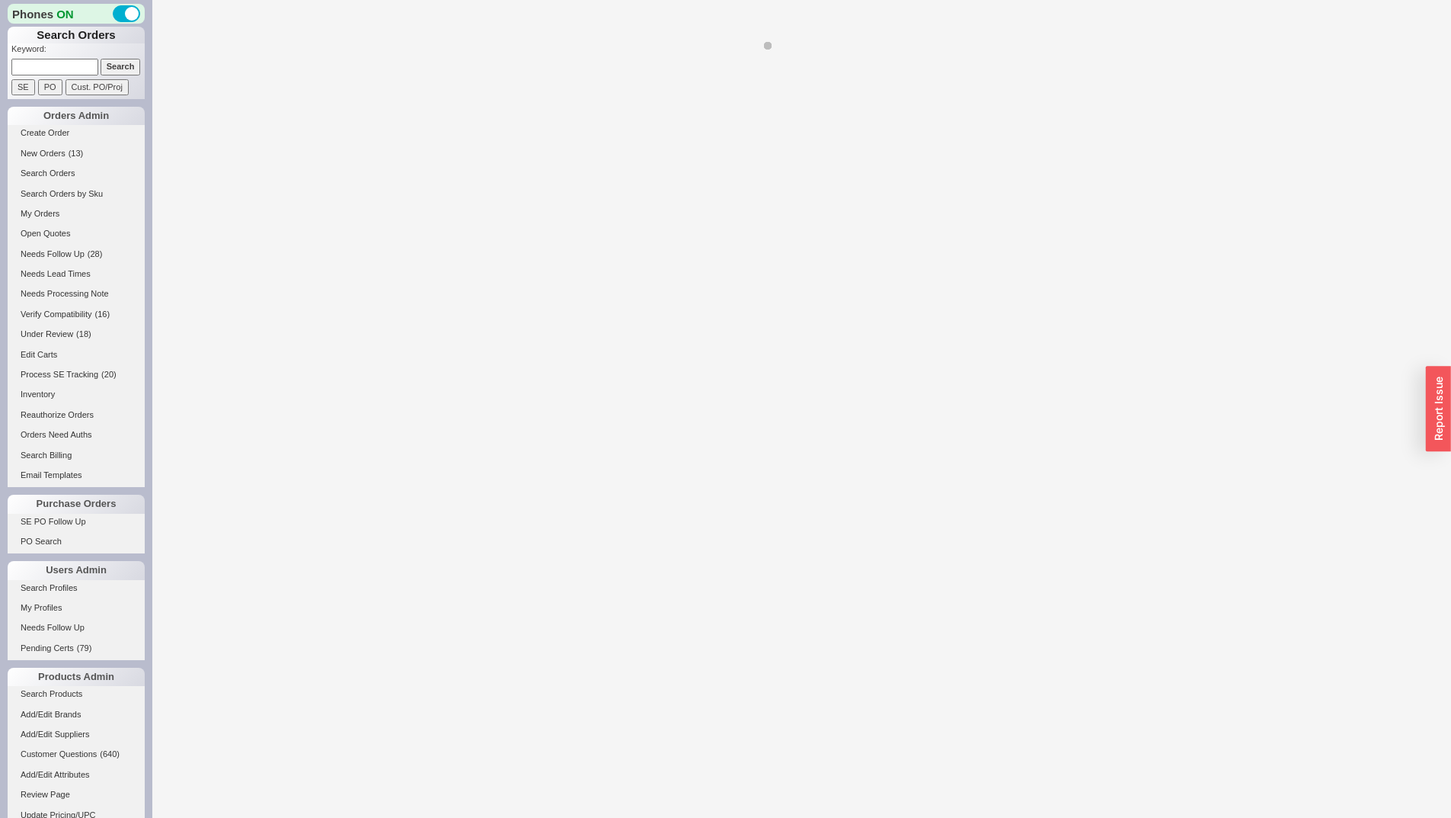
select select "LOW"
select select "3"
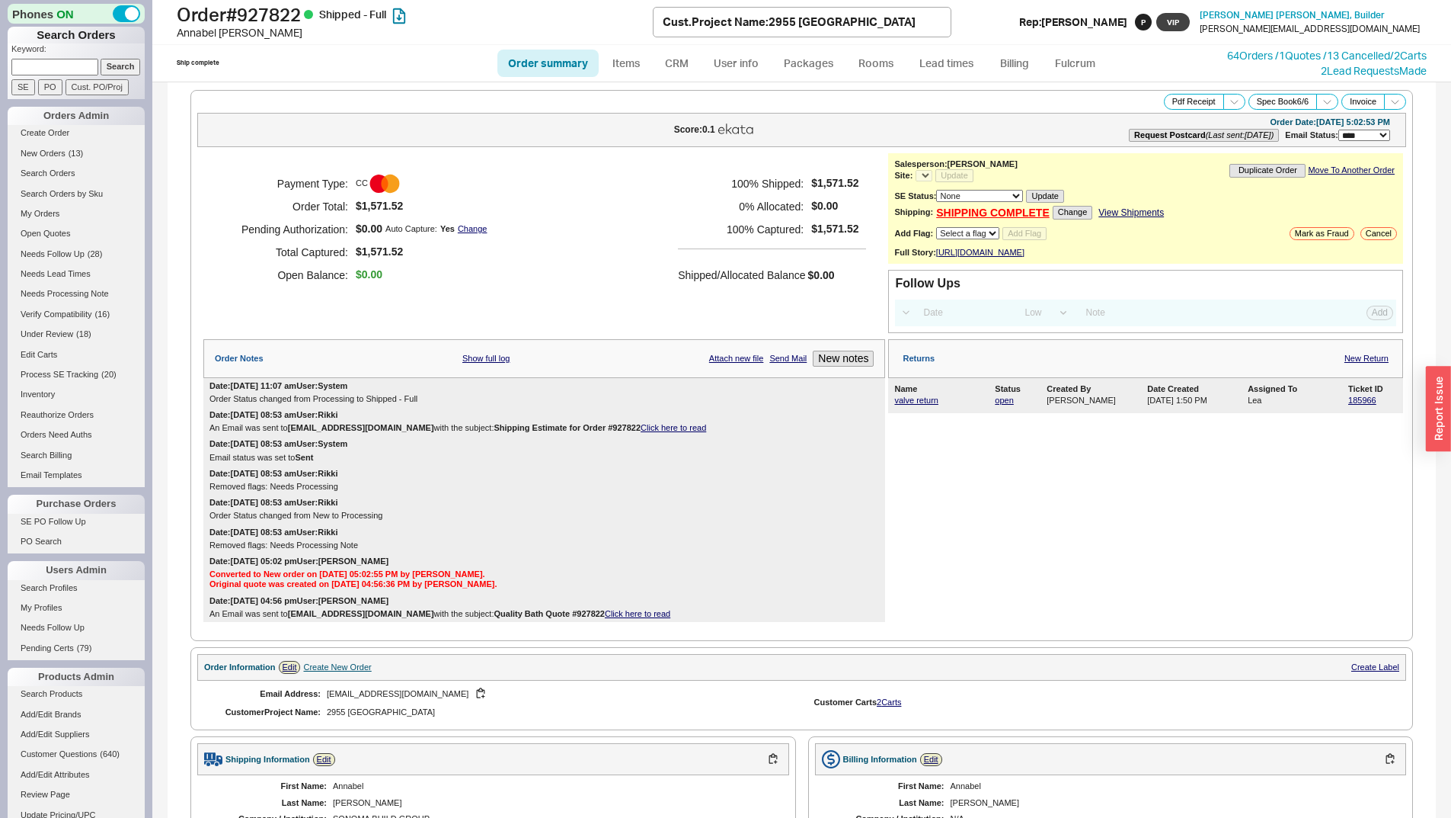
select select "**"
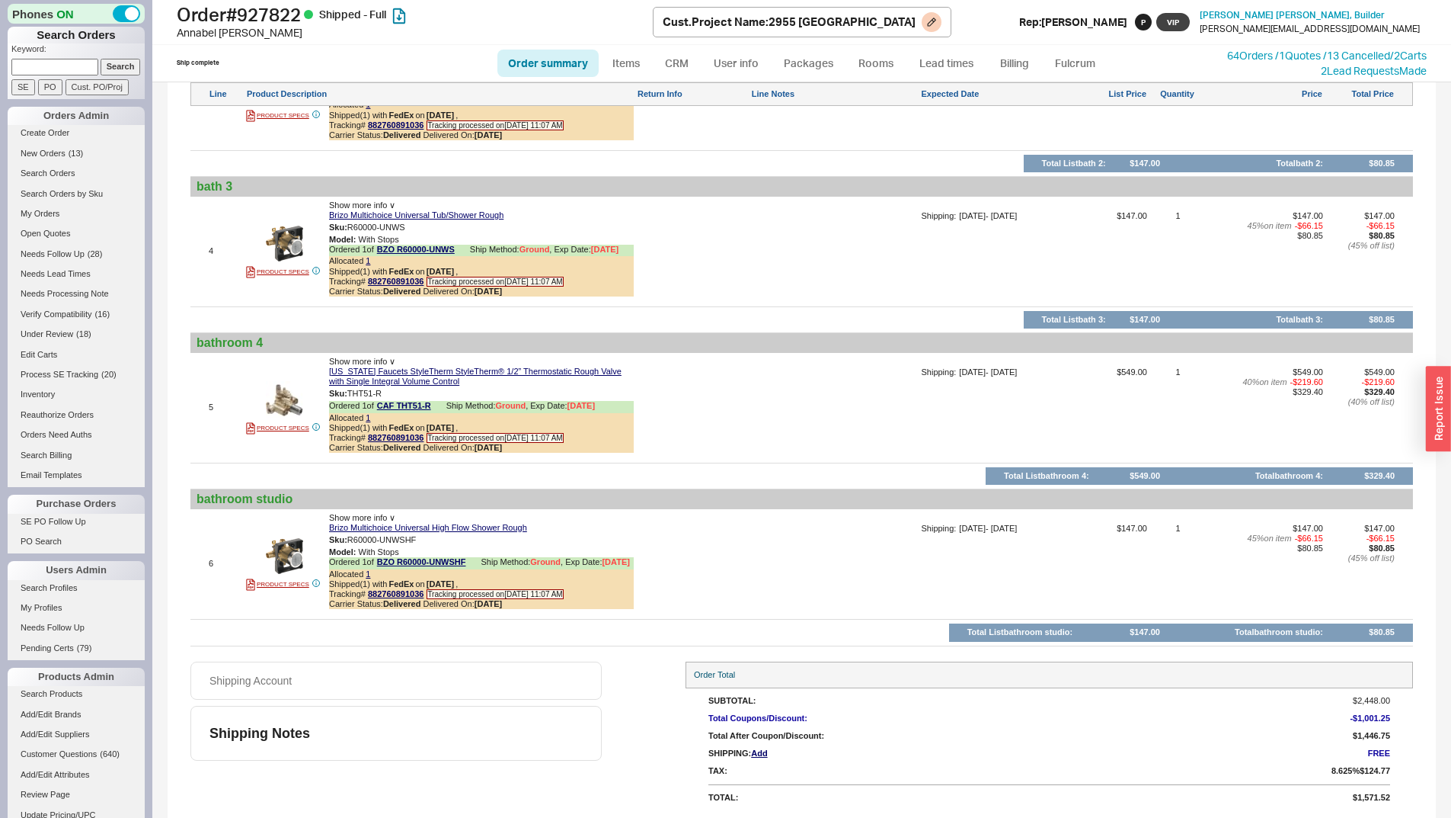
scroll to position [871, 0]
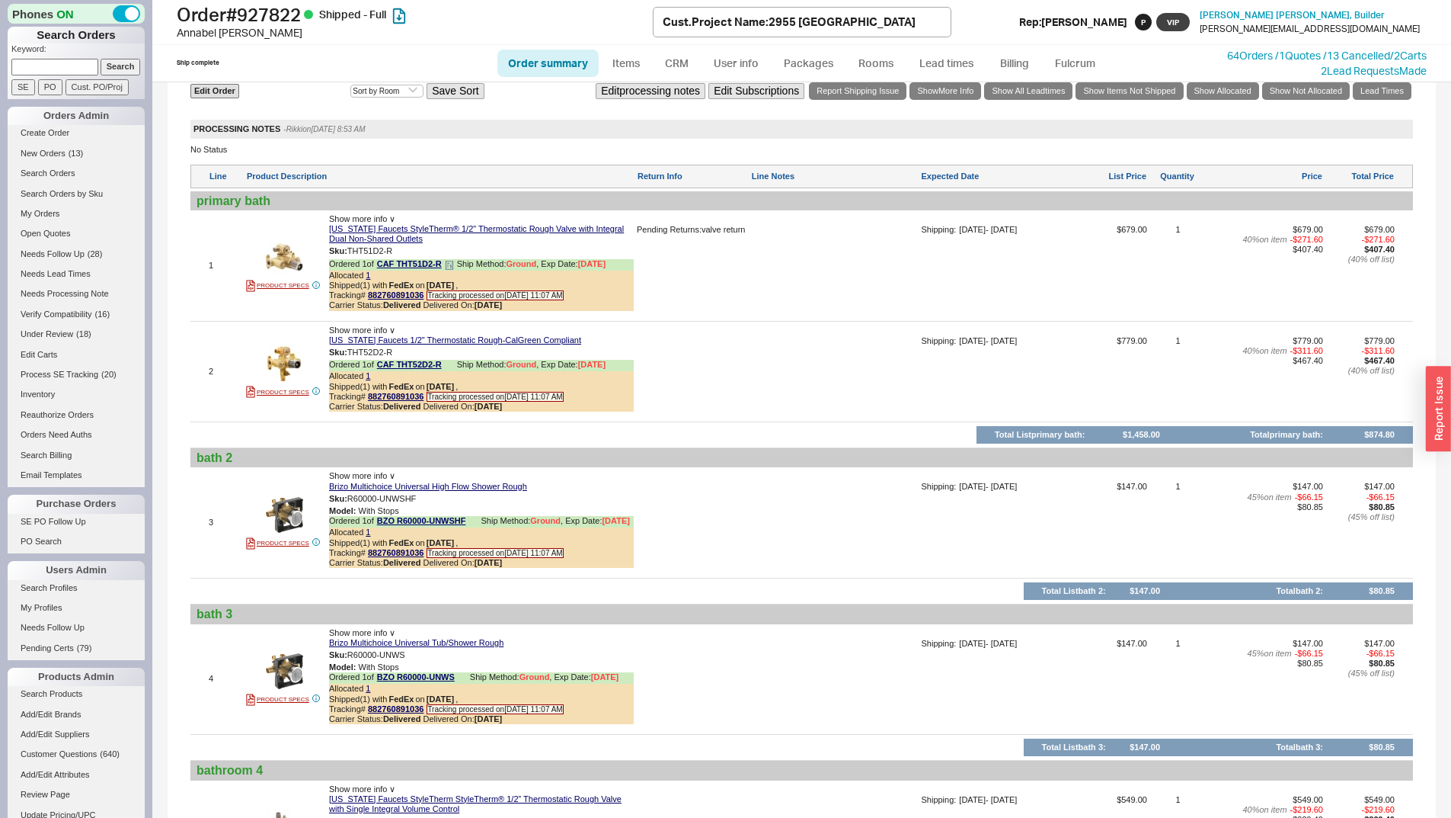
click at [451, 270] on icon at bounding box center [449, 265] width 9 height 9
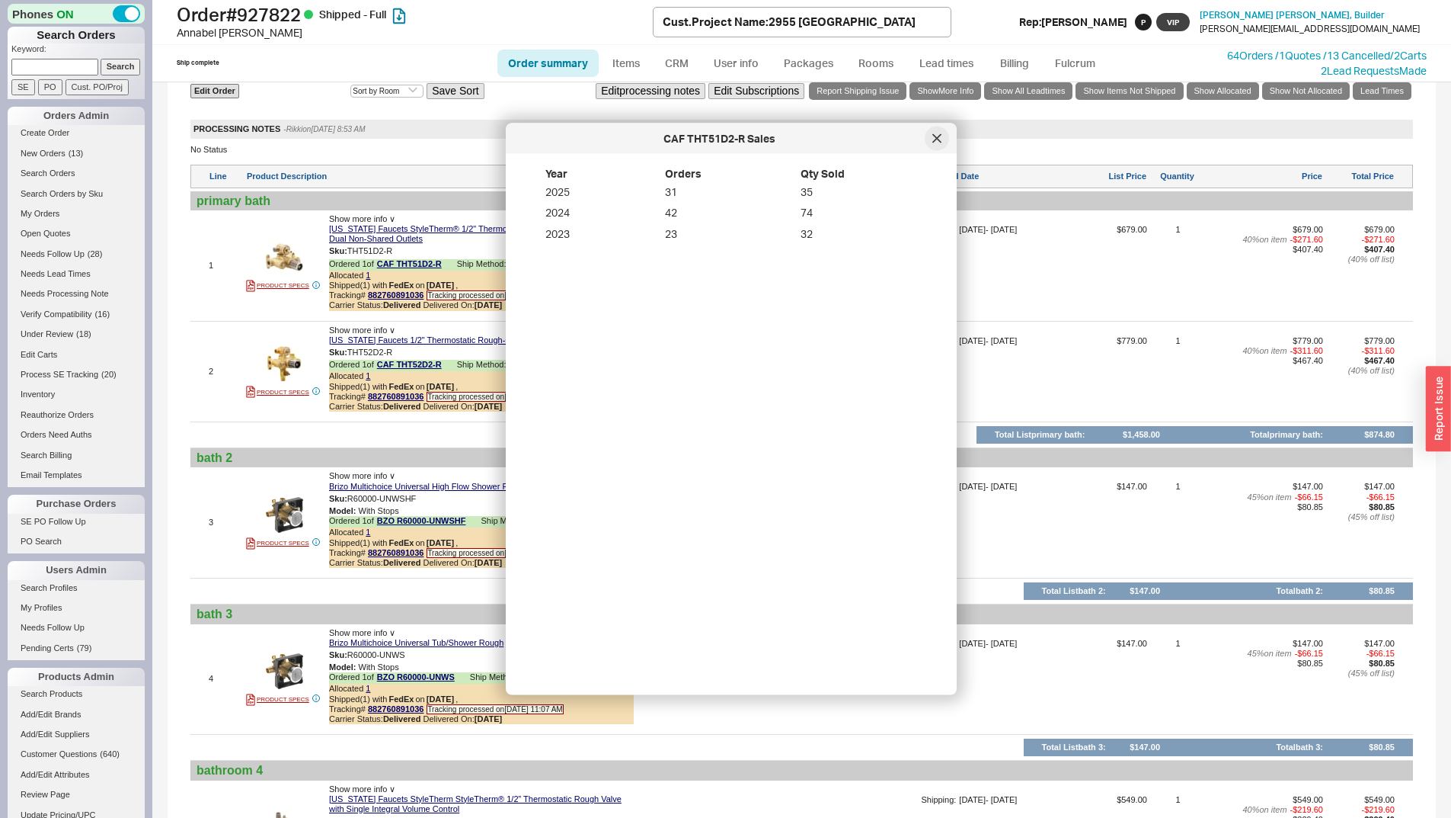
click at [936, 136] on icon at bounding box center [937, 138] width 9 height 9
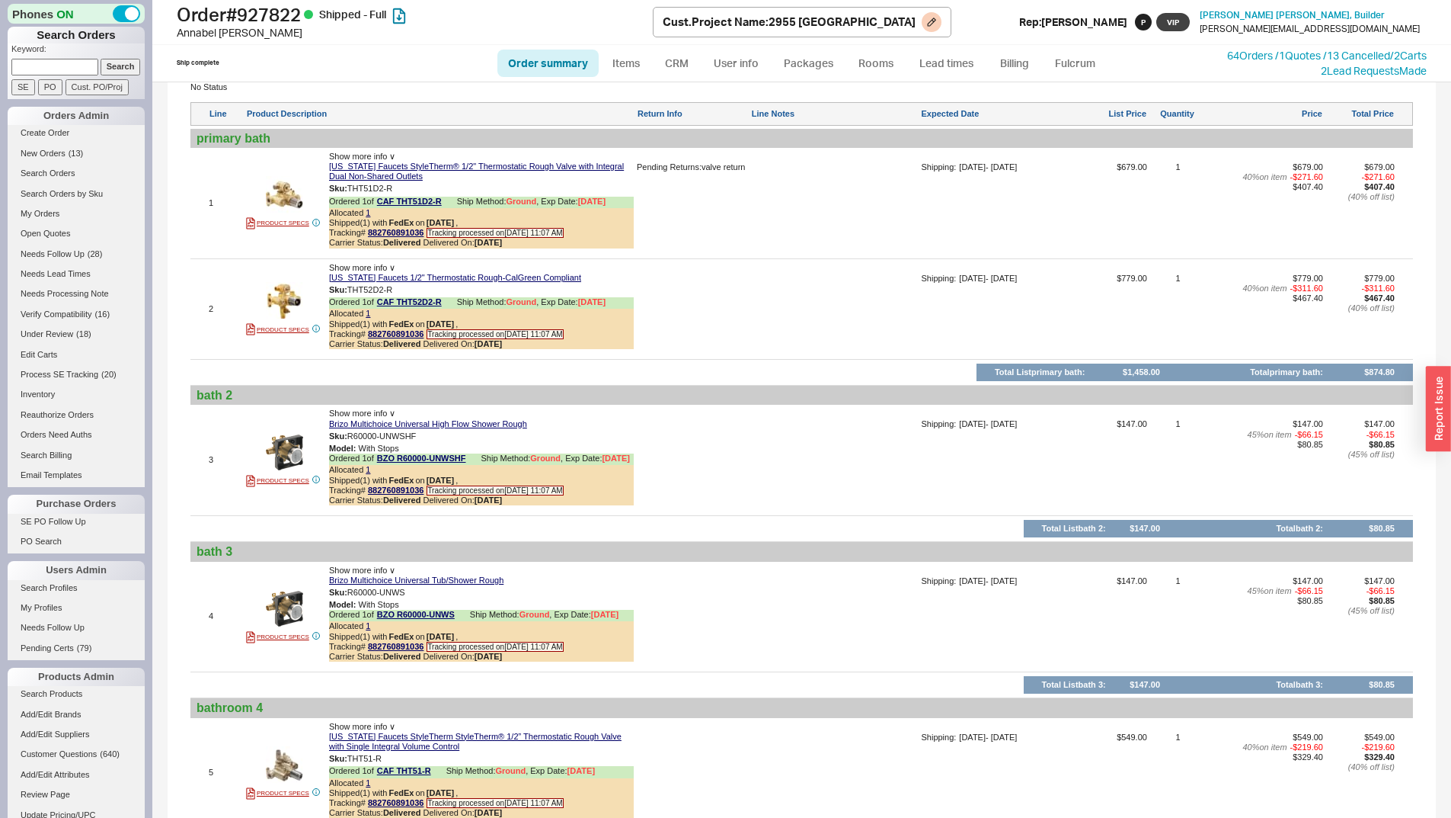
scroll to position [642, 0]
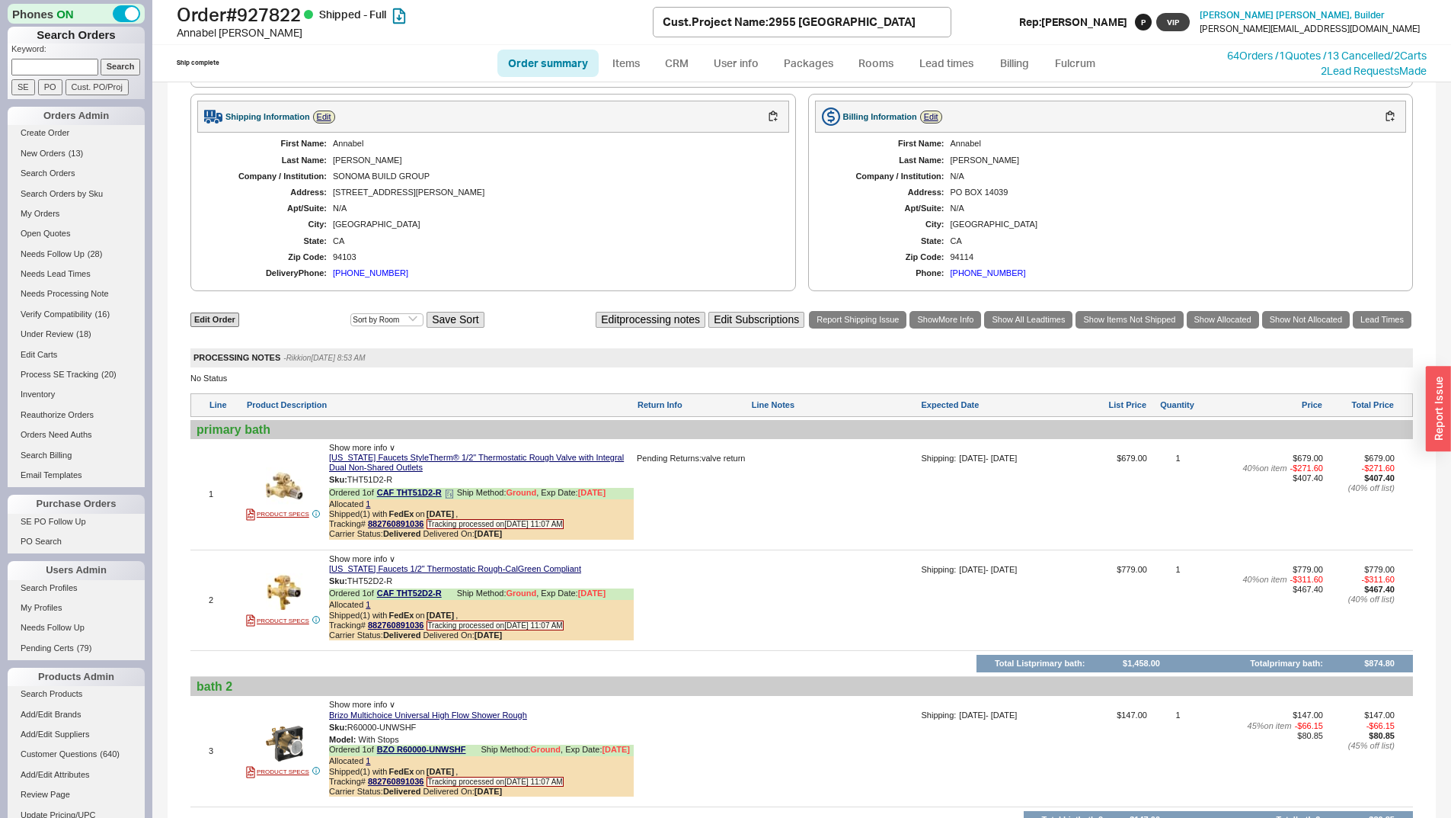
click at [447, 498] on icon at bounding box center [449, 493] width 9 height 9
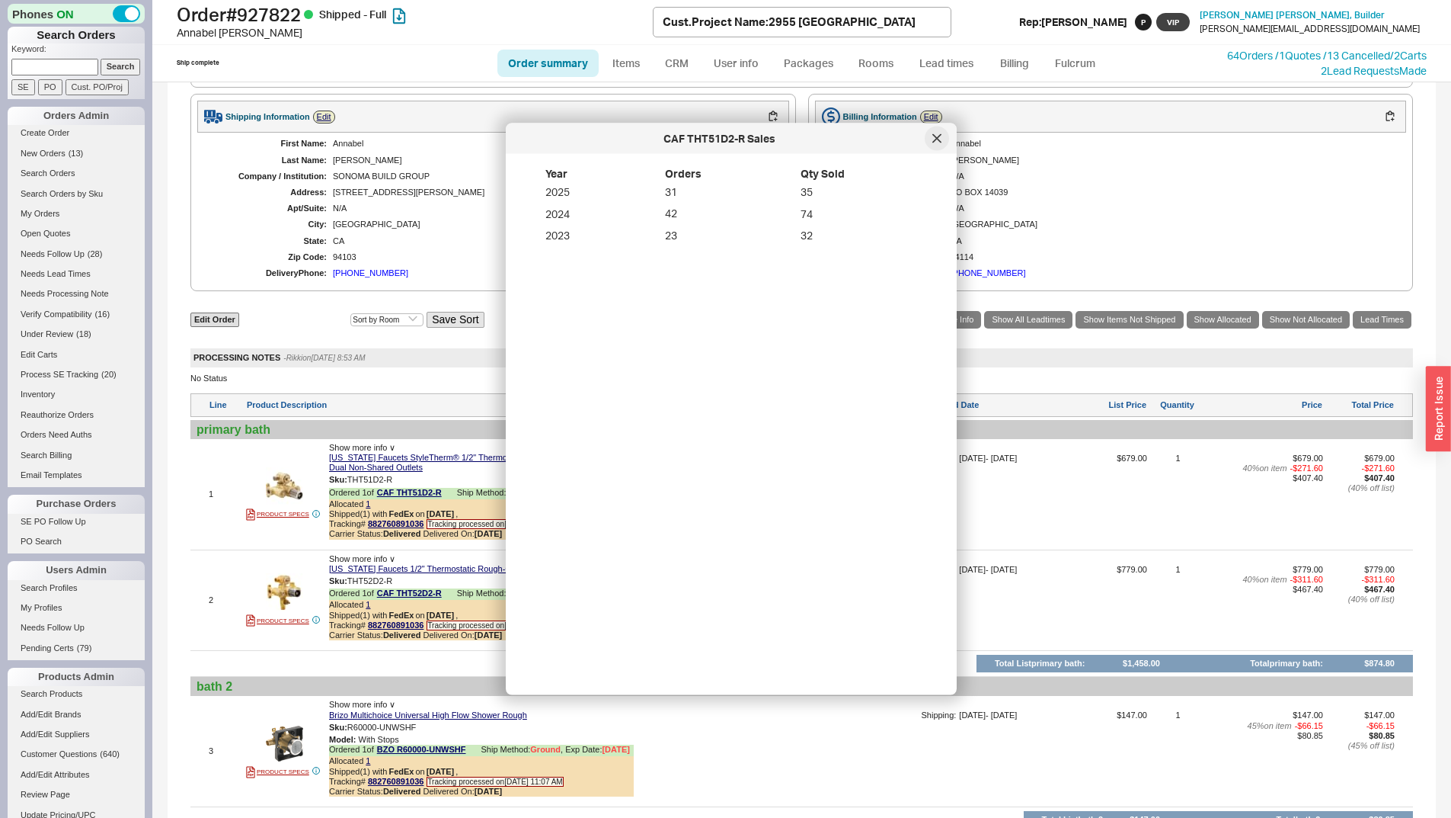
click at [944, 136] on div at bounding box center [937, 138] width 24 height 24
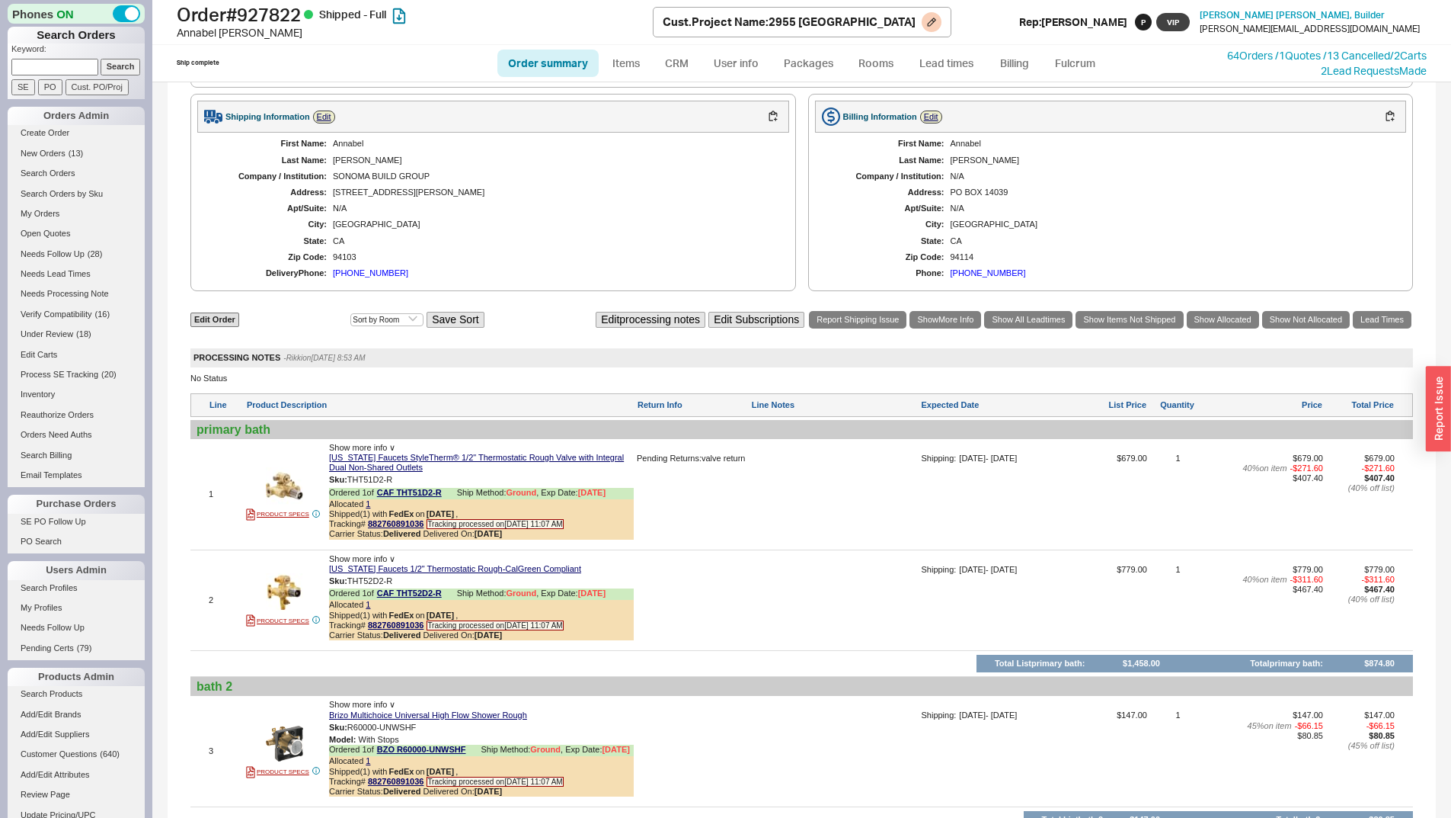
click at [261, 20] on h1 "Order # 927822 Shipped - Full" at bounding box center [415, 14] width 476 height 21
copy h1 "927822"
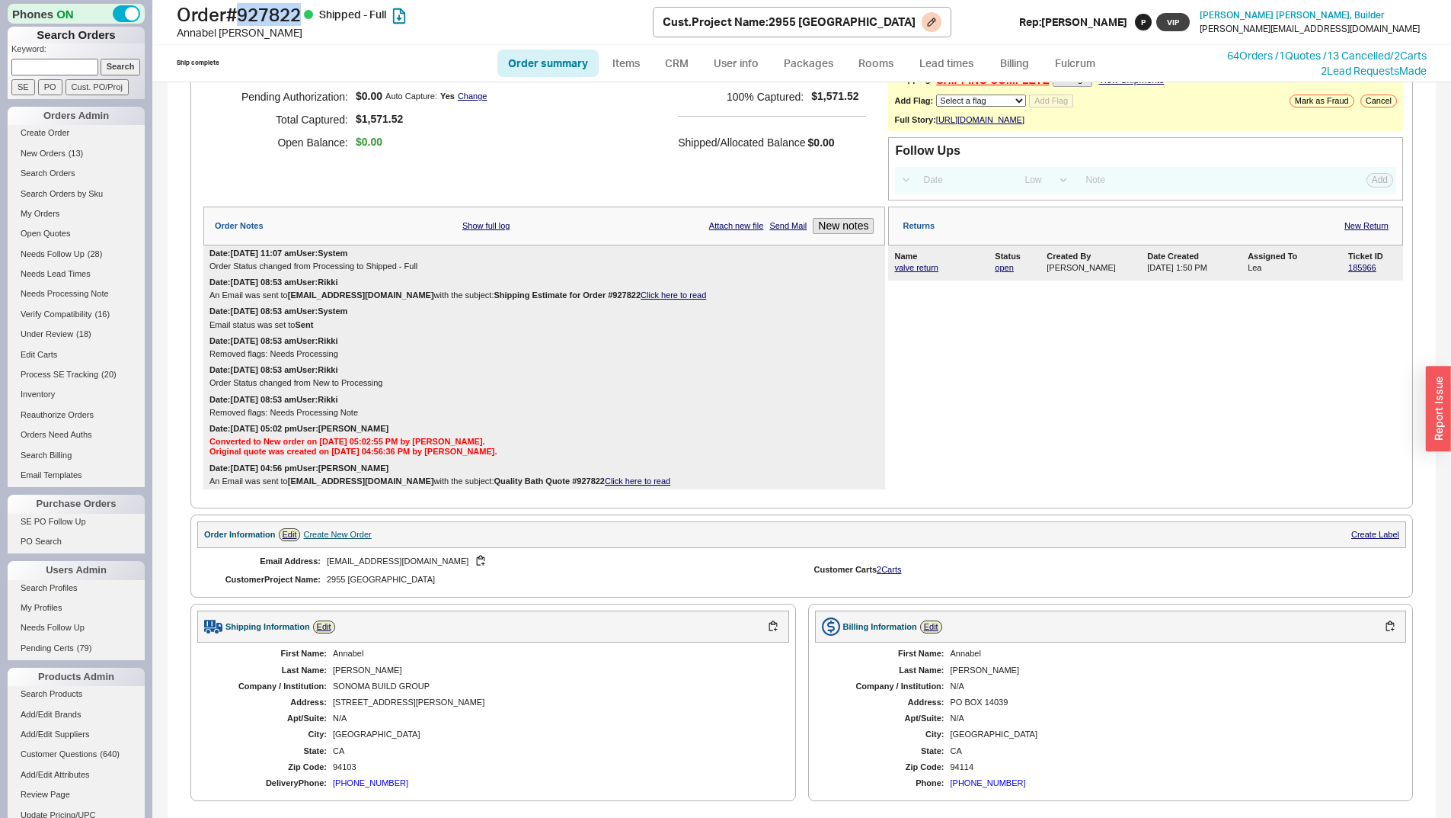
scroll to position [109, 0]
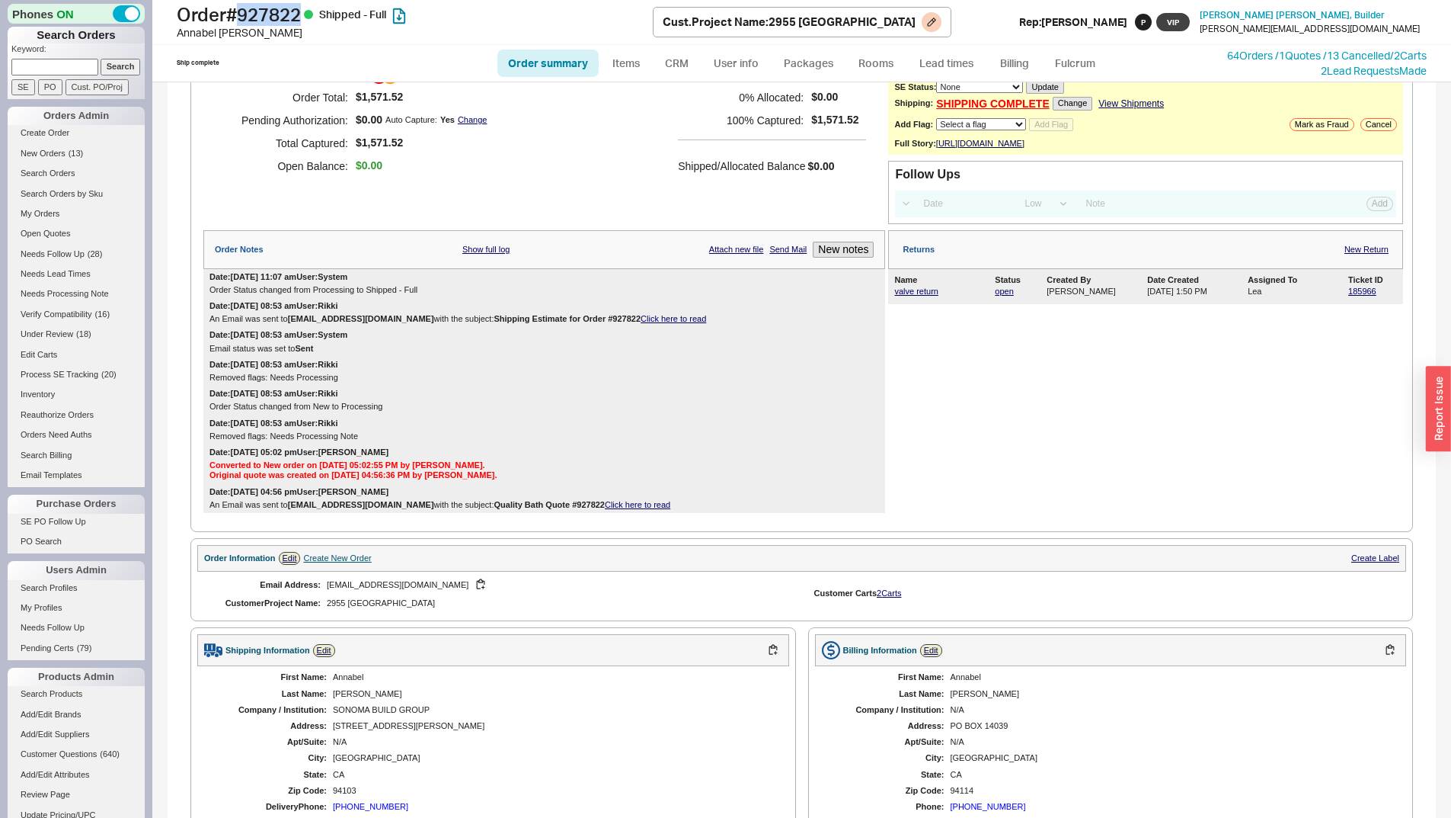
click at [309, 12] on h1 "Order # 927822 Shipped - Full" at bounding box center [415, 14] width 476 height 21
click at [283, 9] on h1 "Order # 927822 Shipped - Full" at bounding box center [415, 14] width 476 height 21
copy h1 "927822"
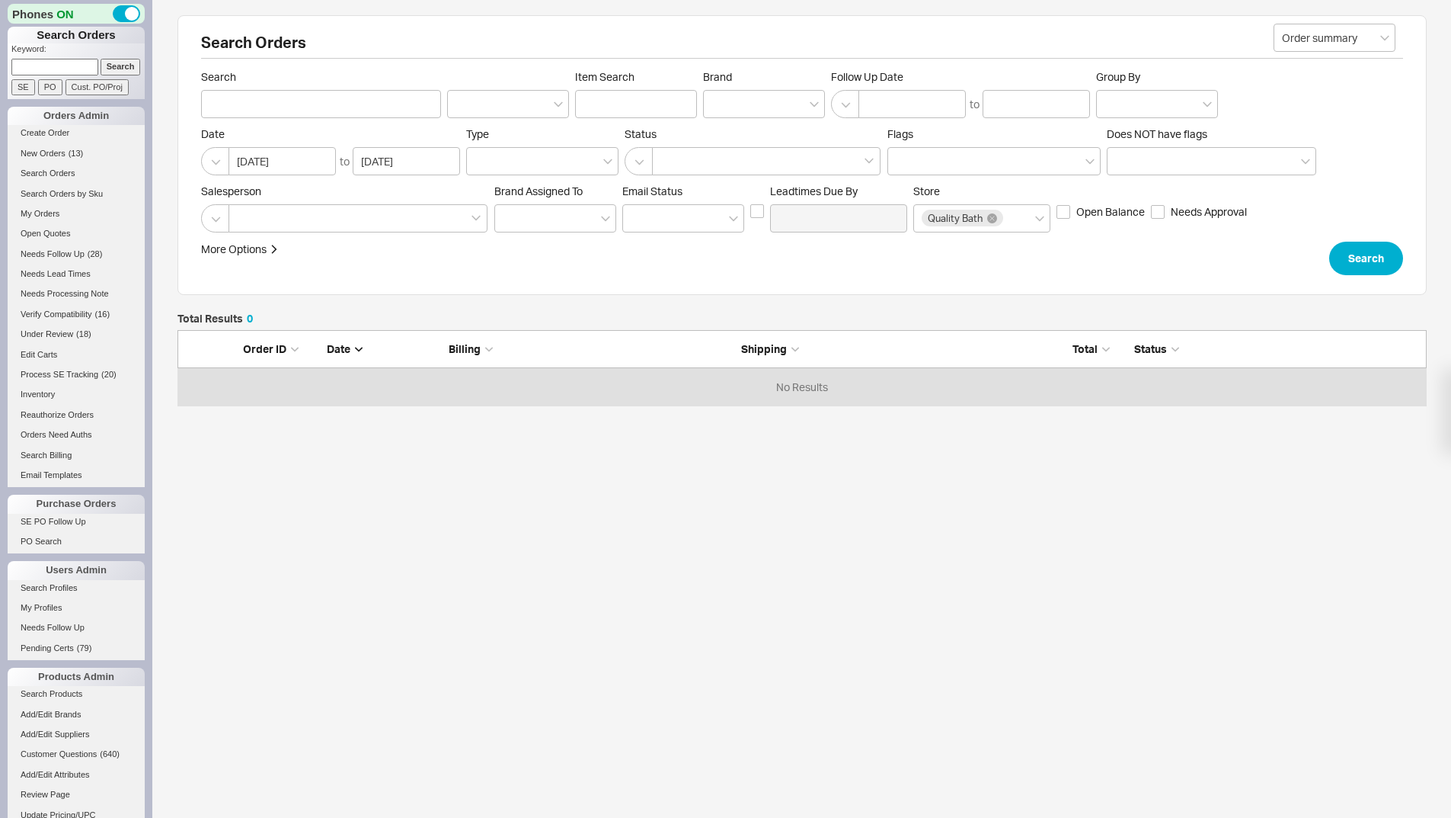
scroll to position [64, 1238]
click at [63, 75] on form "Keyword: Search SE PO Cust. PO/Proj" at bounding box center [77, 69] width 133 height 52
paste input "924961"
click at [64, 71] on input at bounding box center [54, 67] width 87 height 16
type input "924961"
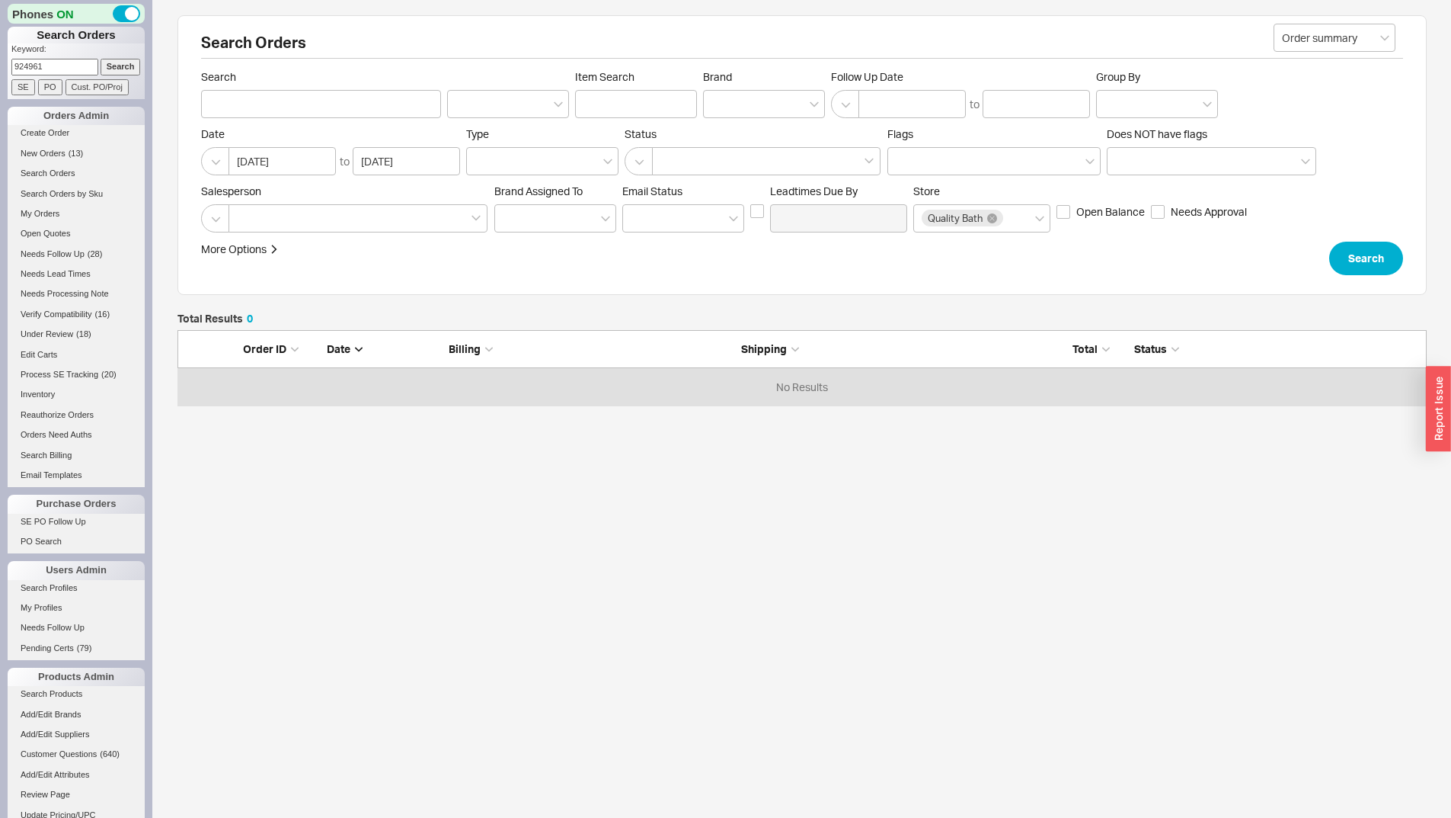
click at [108, 66] on input "Search" at bounding box center [121, 67] width 40 height 16
type input "924961"
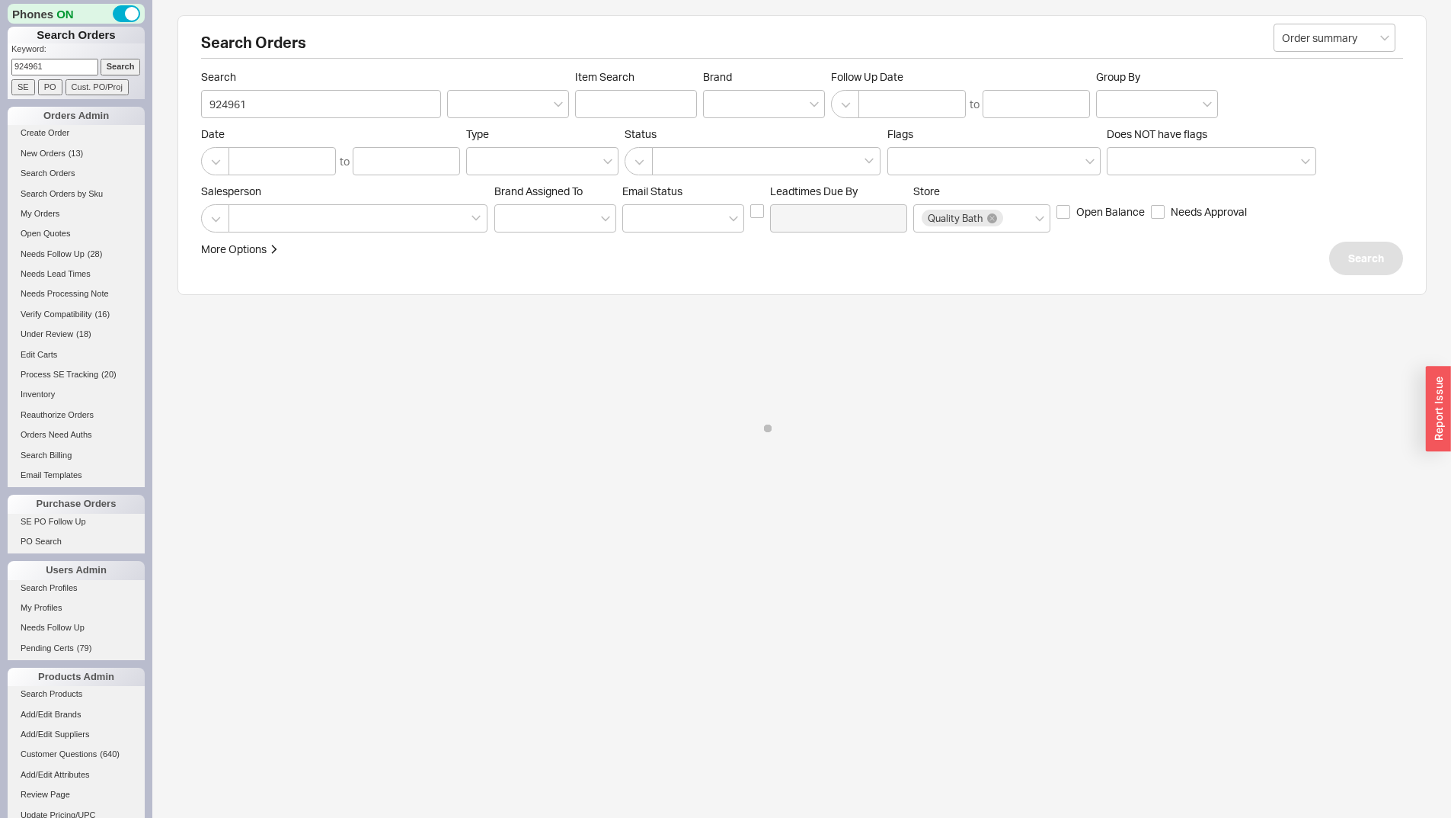
select select "LOW"
select select "3"
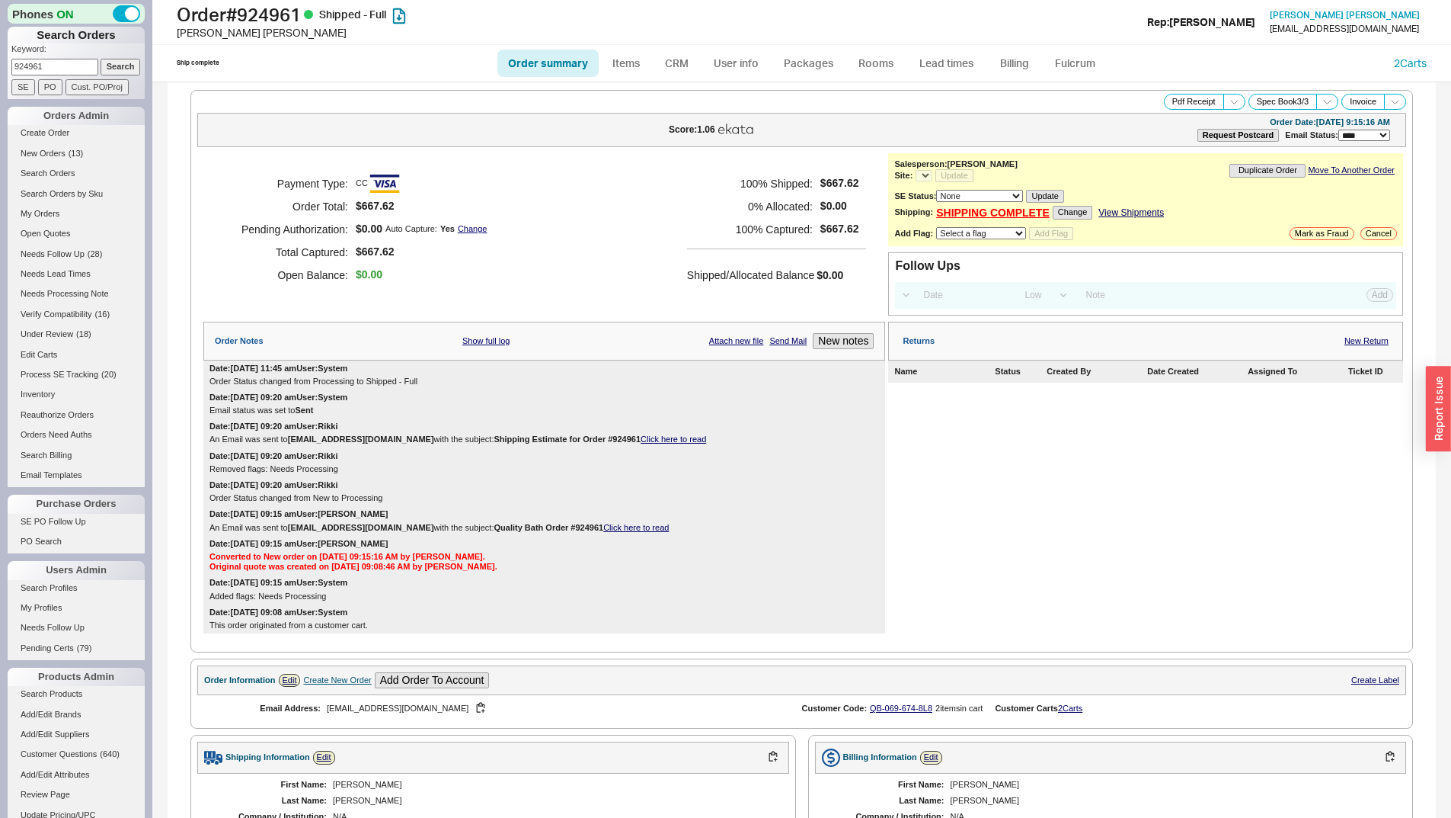
select select "*"
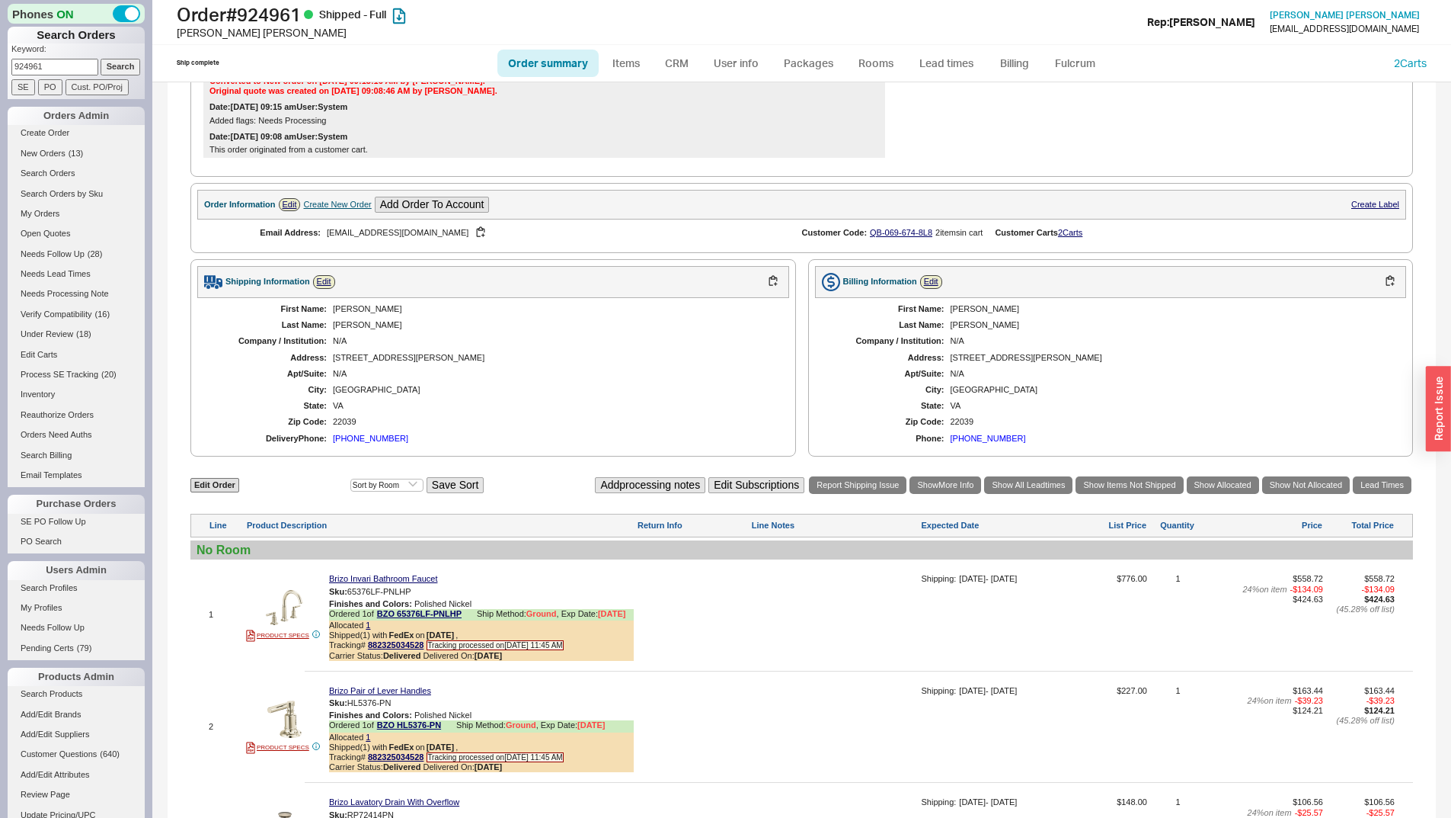
scroll to position [769, 0]
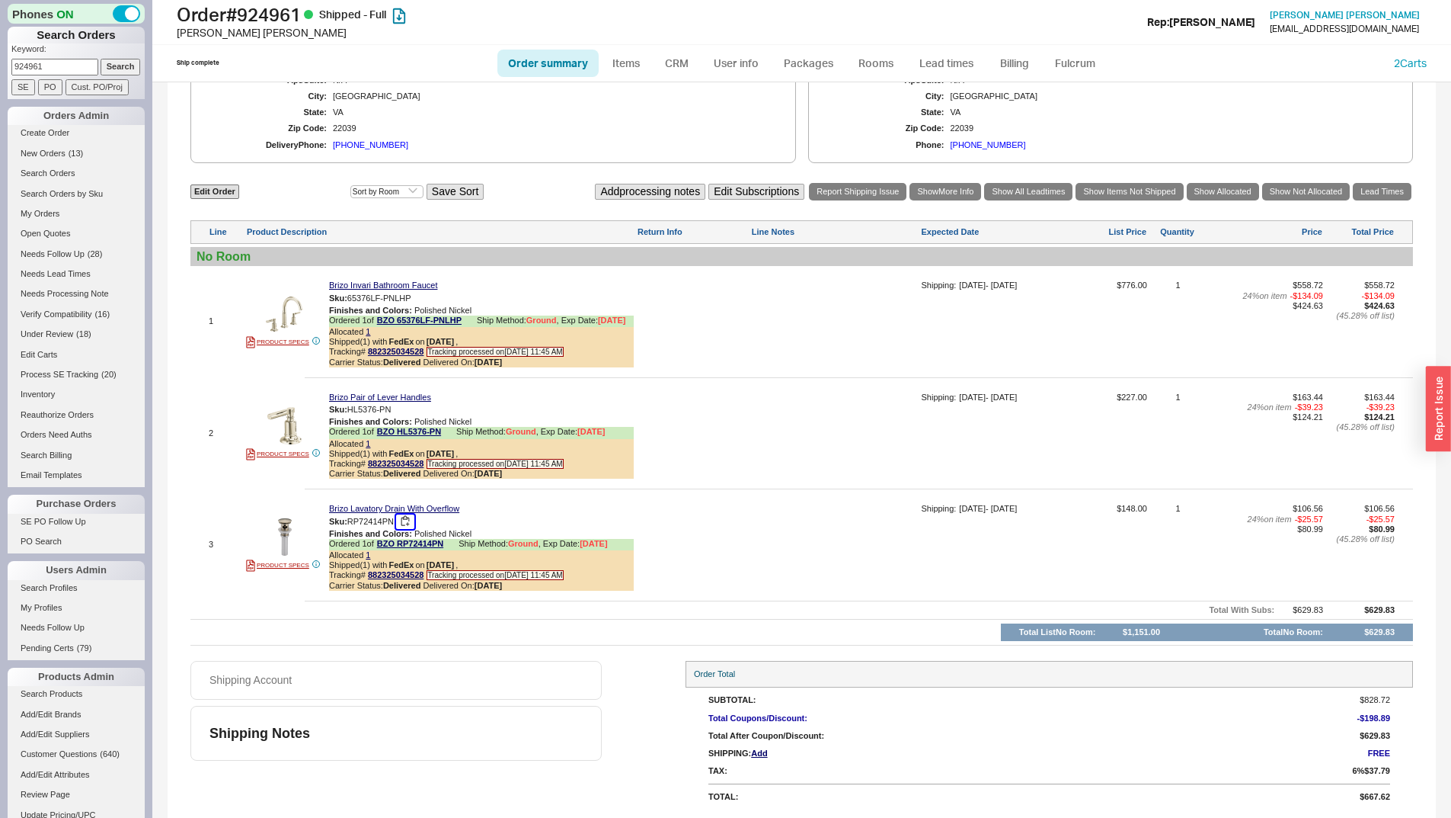
click at [411, 520] on button "button" at bounding box center [405, 521] width 18 height 14
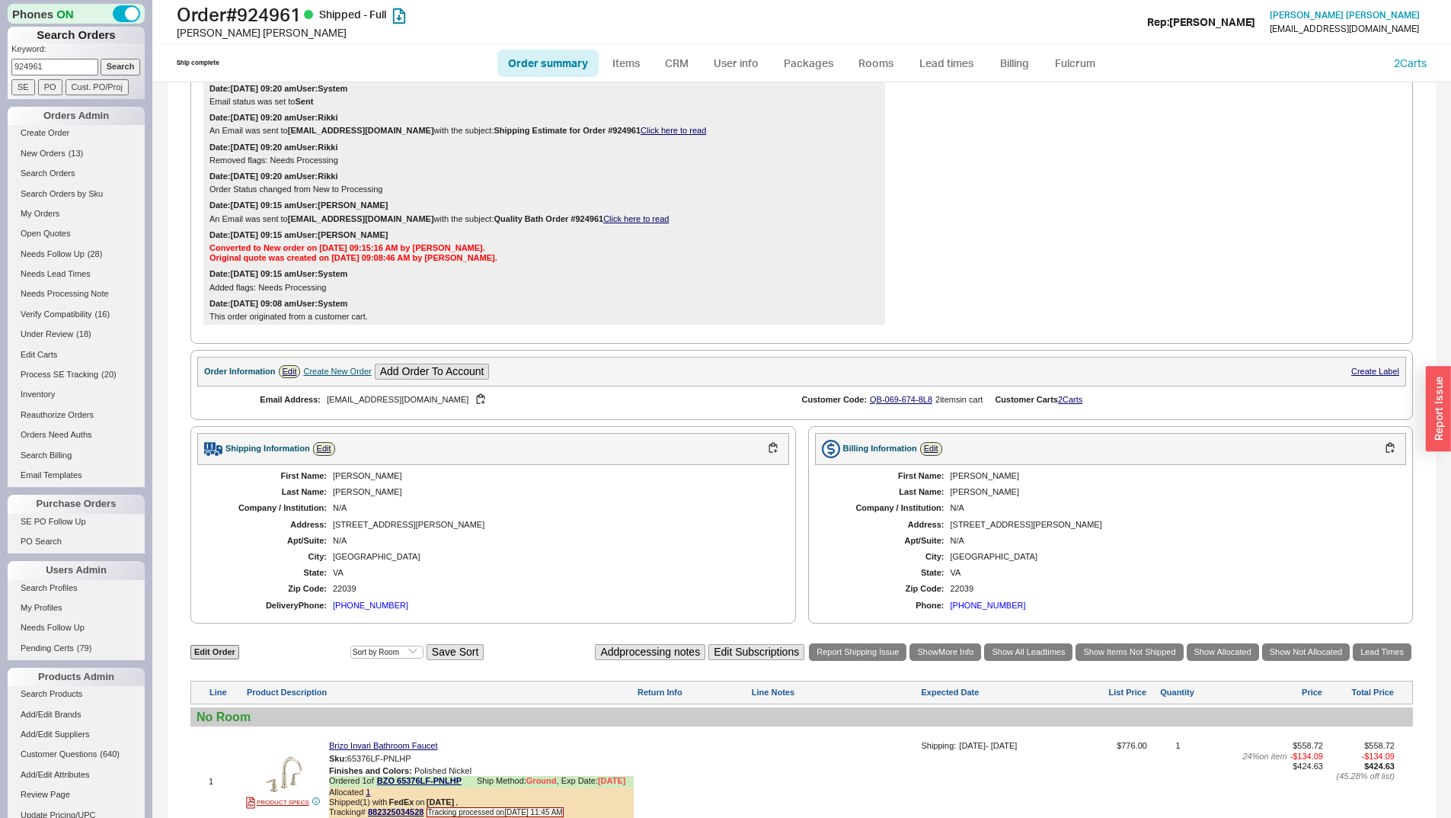
scroll to position [0, 0]
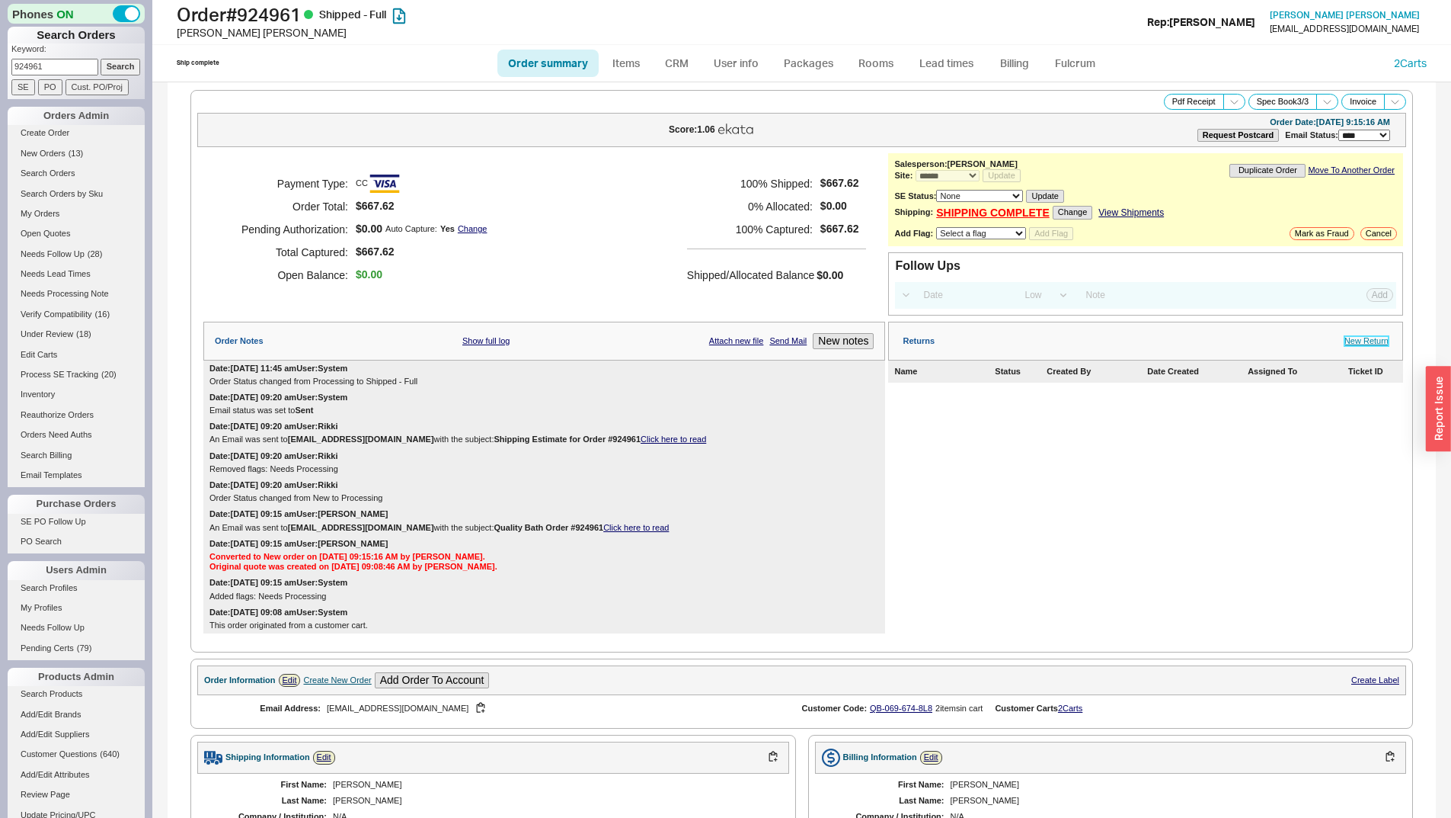
click at [1364, 343] on link "New Return" at bounding box center [1367, 341] width 44 height 10
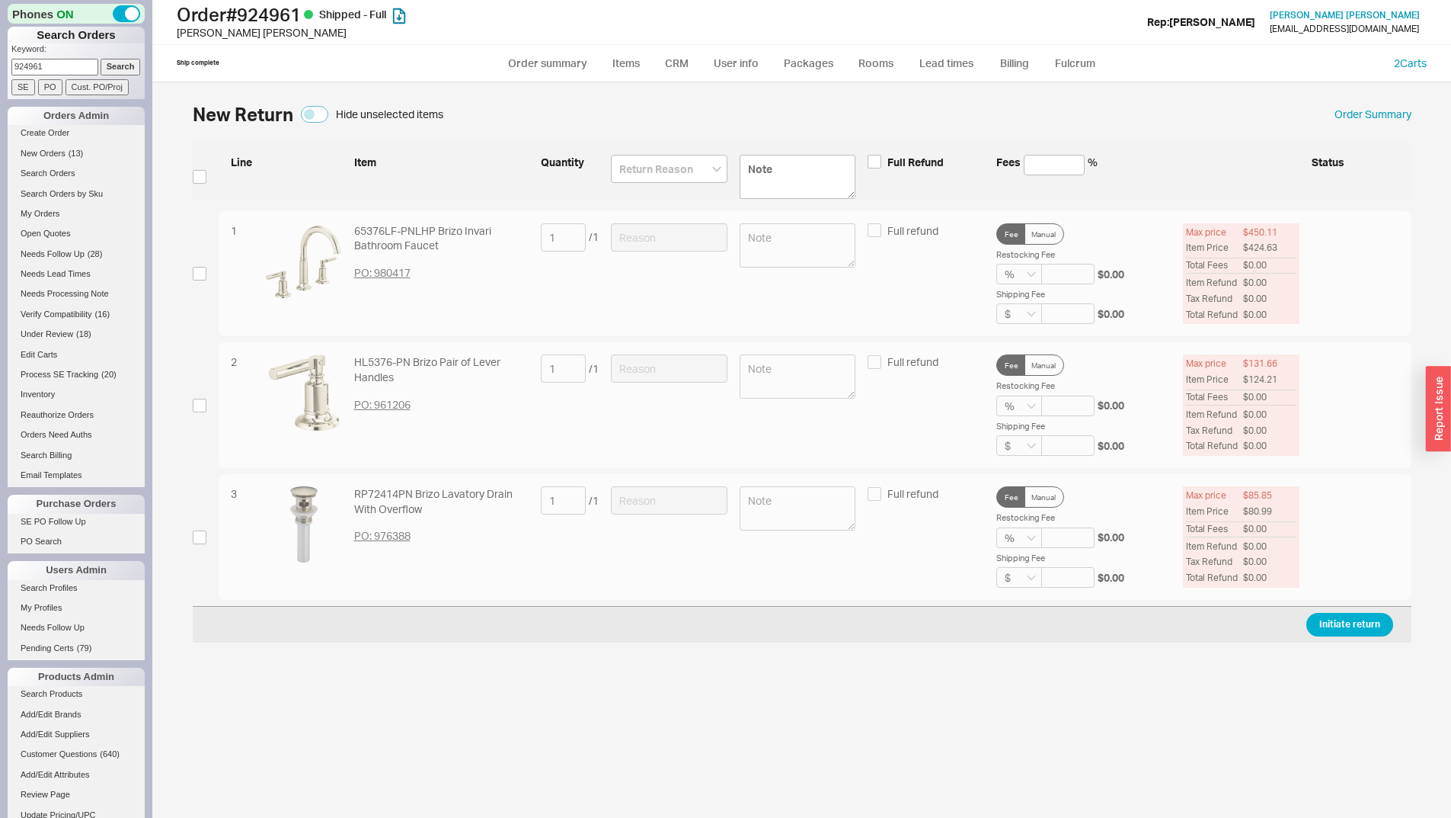
click at [208, 539] on div "3 RP72414PN Brizo Lavatory Drain With Overflow PO: 976388 1 / 1 Full refund Fee…" at bounding box center [802, 537] width 1219 height 126
click at [203, 540] on input "checkbox" at bounding box center [200, 537] width 14 height 14
checkbox input "true"
click at [658, 485] on div "3 RP72414PN Brizo Lavatory Drain With Overflow PO: 976388 1 / 1 Full refund Fee…" at bounding box center [815, 537] width 1193 height 126
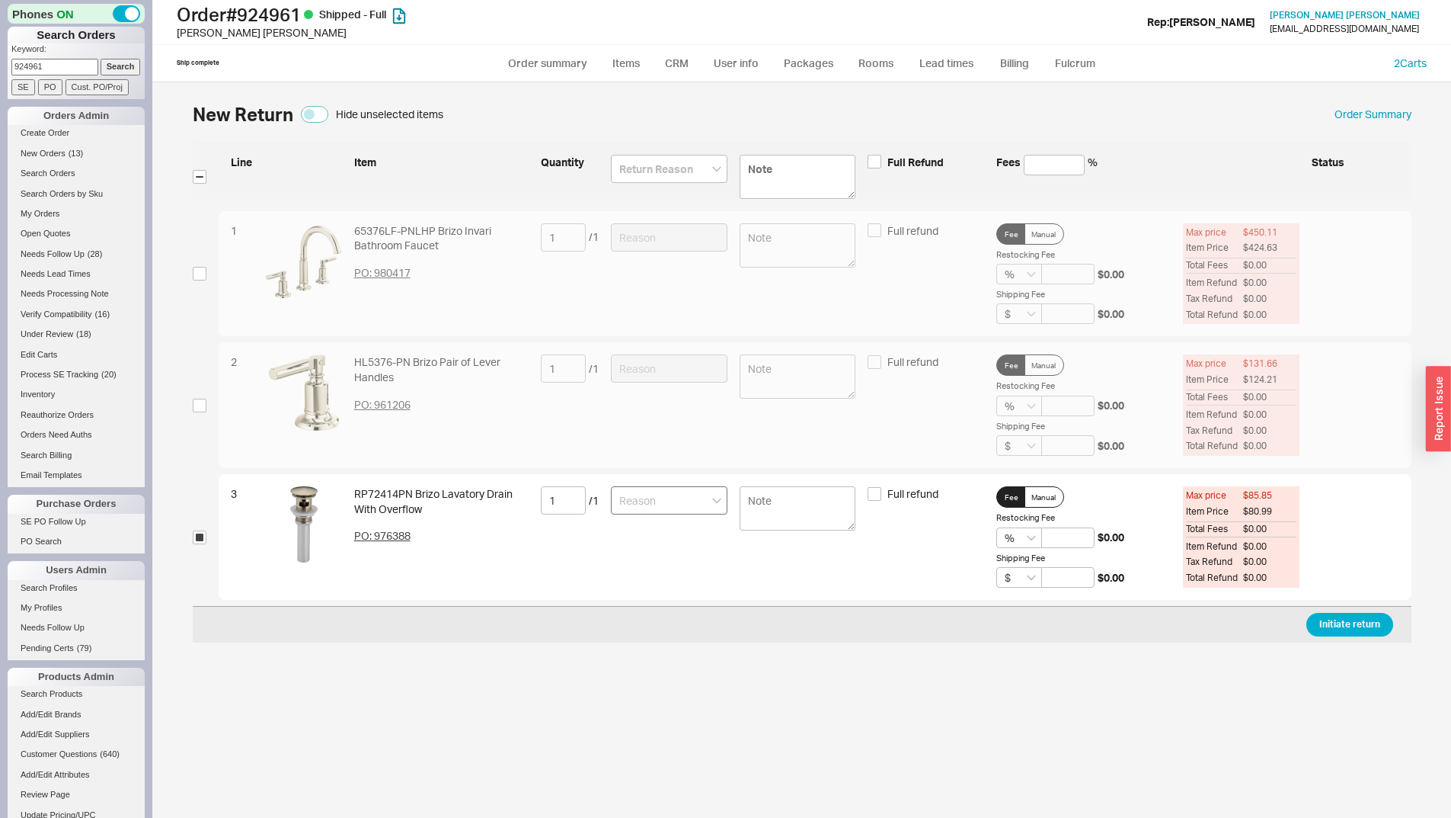
click at [649, 485] on div "3 RP72414PN Brizo Lavatory Drain With Overflow PO: 976388 1 / 1 Full refund Fee…" at bounding box center [815, 537] width 1193 height 126
click at [680, 514] on input at bounding box center [669, 500] width 117 height 28
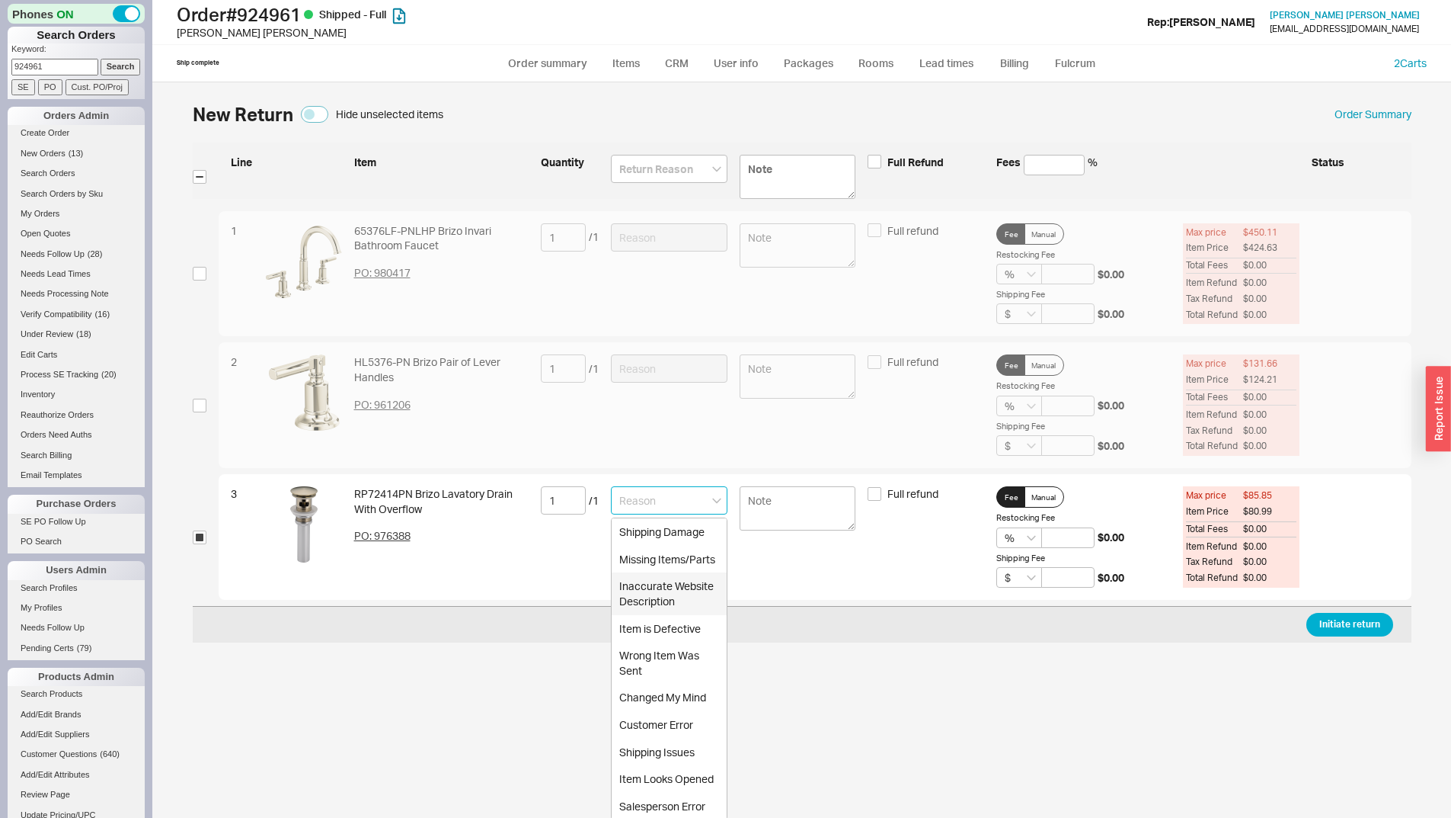
click at [662, 621] on div "Item is Defective" at bounding box center [669, 628] width 115 height 27
type input "Item is Defective"
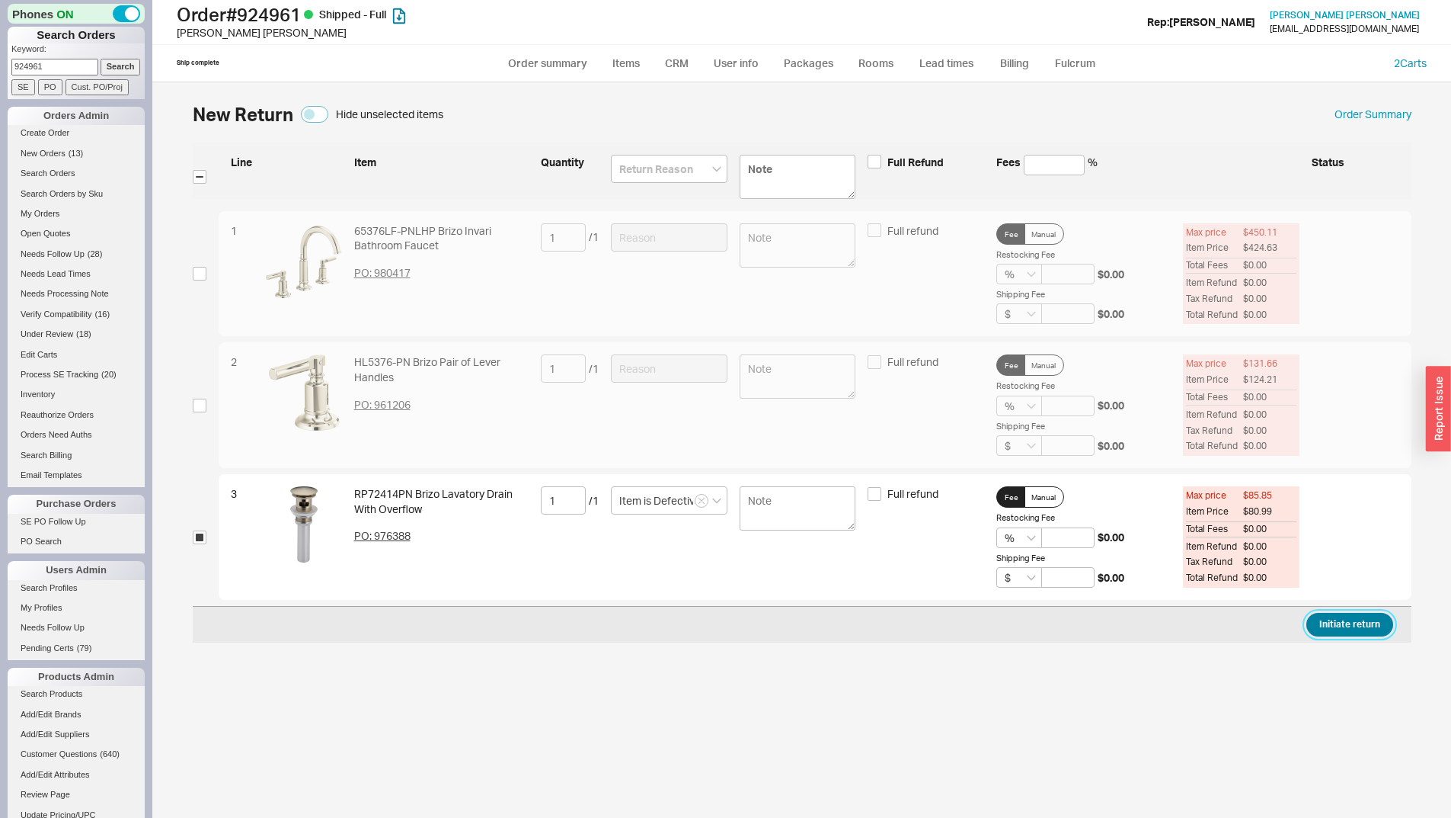
drag, startPoint x: 1375, startPoint y: 616, endPoint x: 1316, endPoint y: 619, distance: 59.5
click at [1373, 616] on button "Initiate return" at bounding box center [1350, 625] width 87 height 24
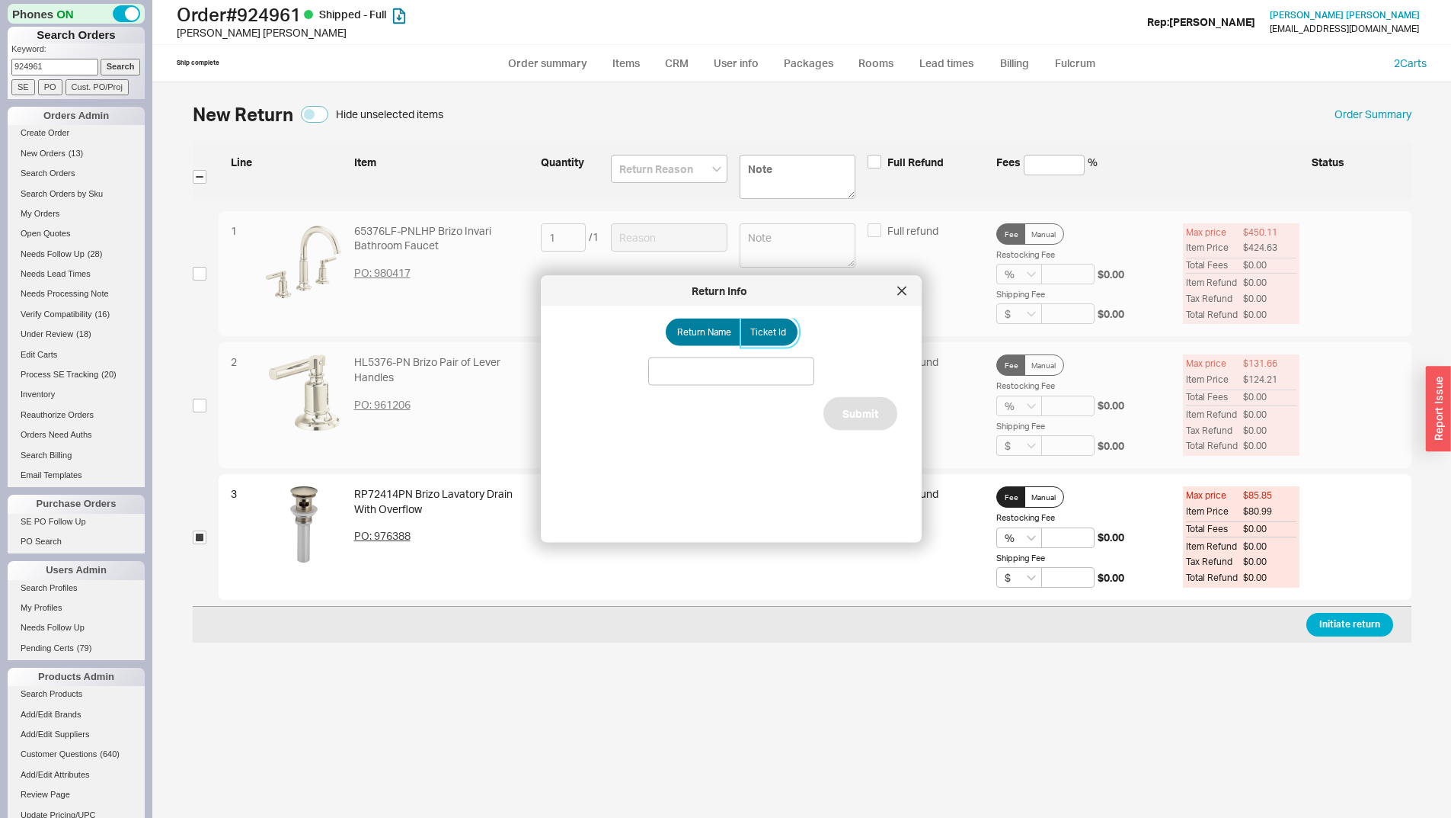
click at [777, 318] on label "Ticket Id" at bounding box center [769, 331] width 57 height 27
click at [0, 0] on input "Ticket Id" at bounding box center [0, 0] width 0 height 0
click at [785, 394] on div "Return Name Ticket Id Do Not Update Ticket Submit" at bounding box center [743, 418] width 357 height 200
paste input "185960"
click at [789, 381] on input "185960" at bounding box center [731, 371] width 166 height 28
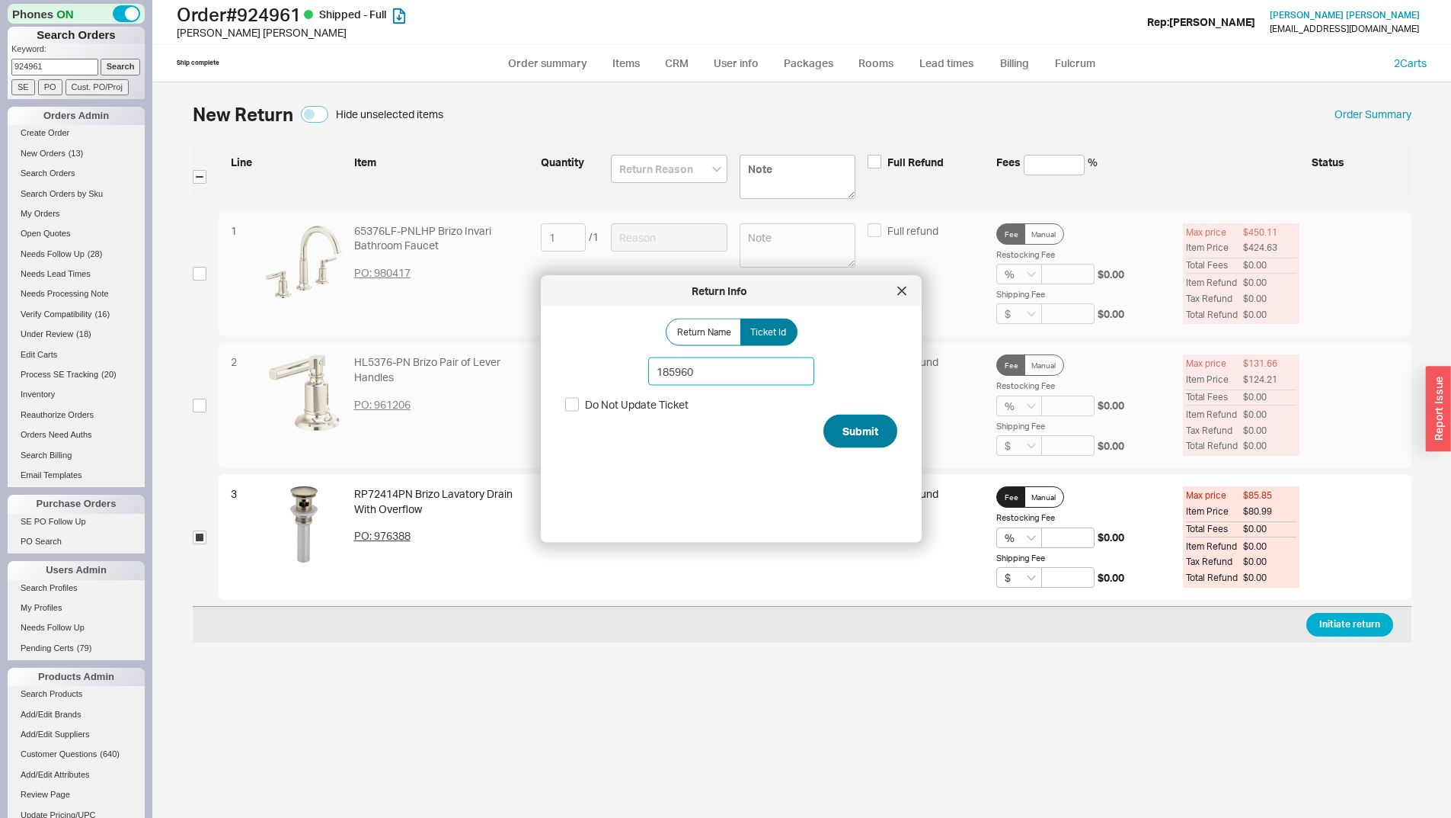
type input "185960"
click at [855, 424] on button "Submit" at bounding box center [861, 431] width 74 height 34
select select "*"
select select "LOW"
select select "3"
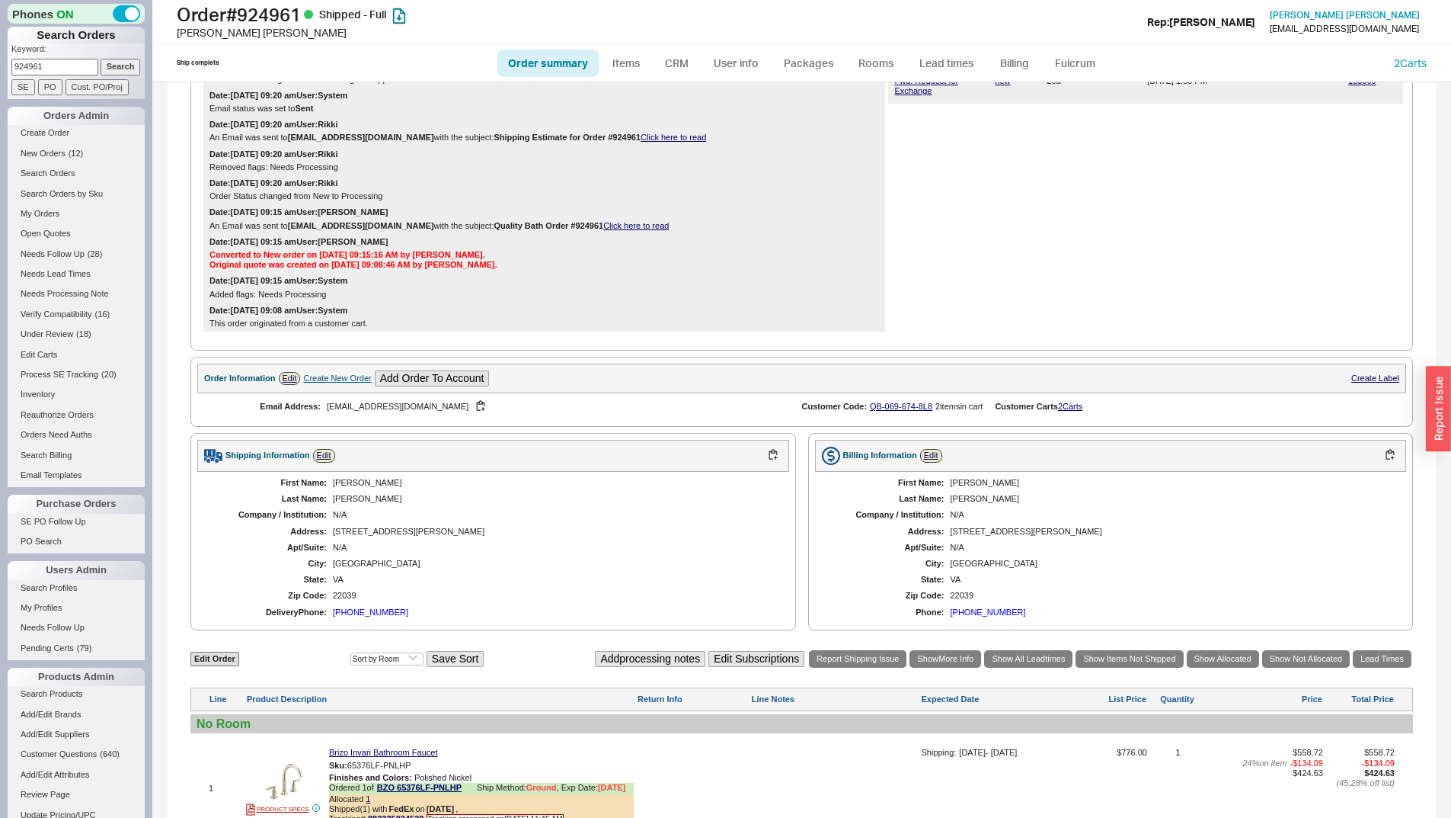
scroll to position [457, 0]
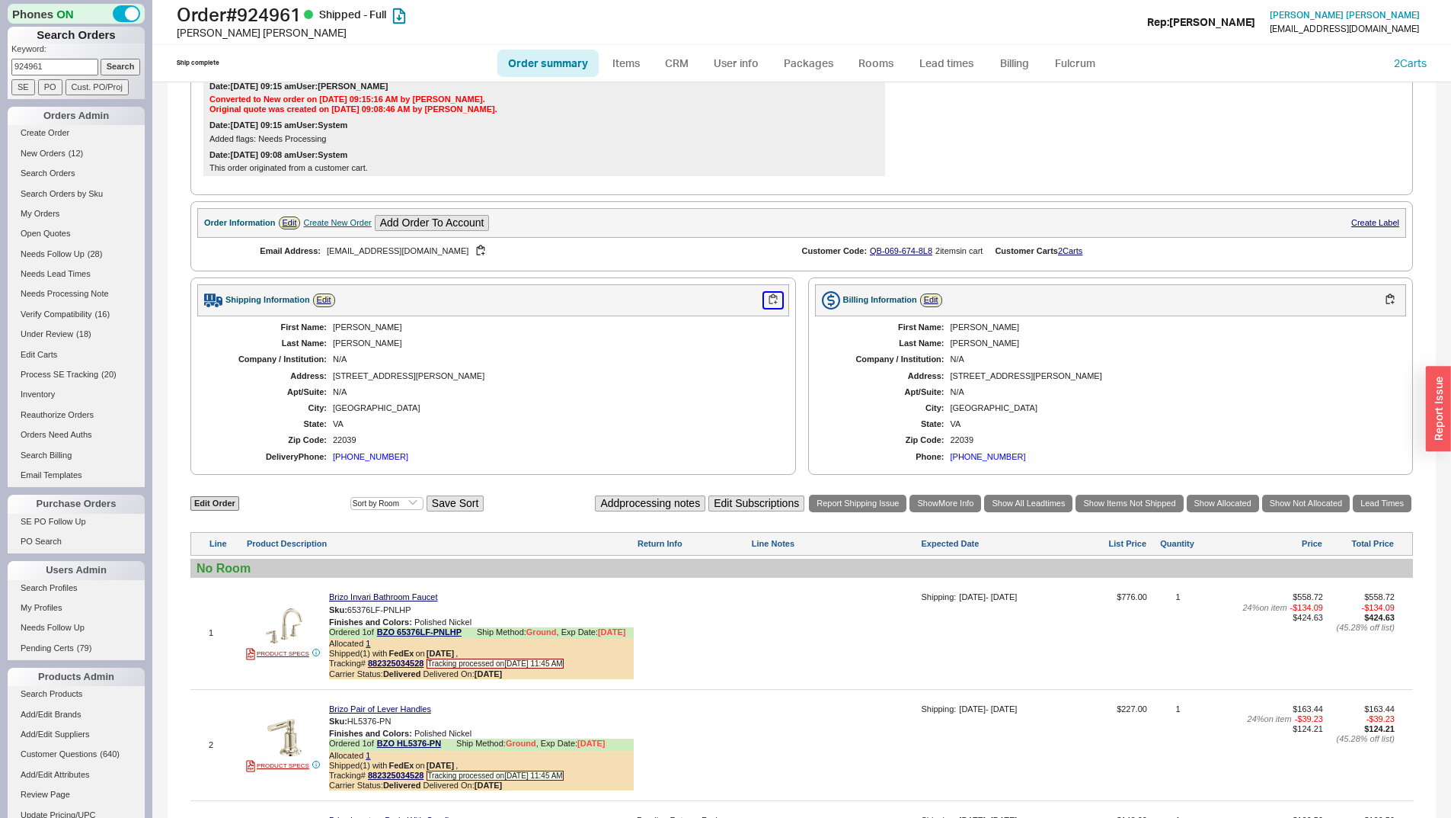
drag, startPoint x: 768, startPoint y: 298, endPoint x: 709, endPoint y: 328, distance: 66.4
click at [753, 310] on div "Shipping Information Edit" at bounding box center [493, 300] width 592 height 32
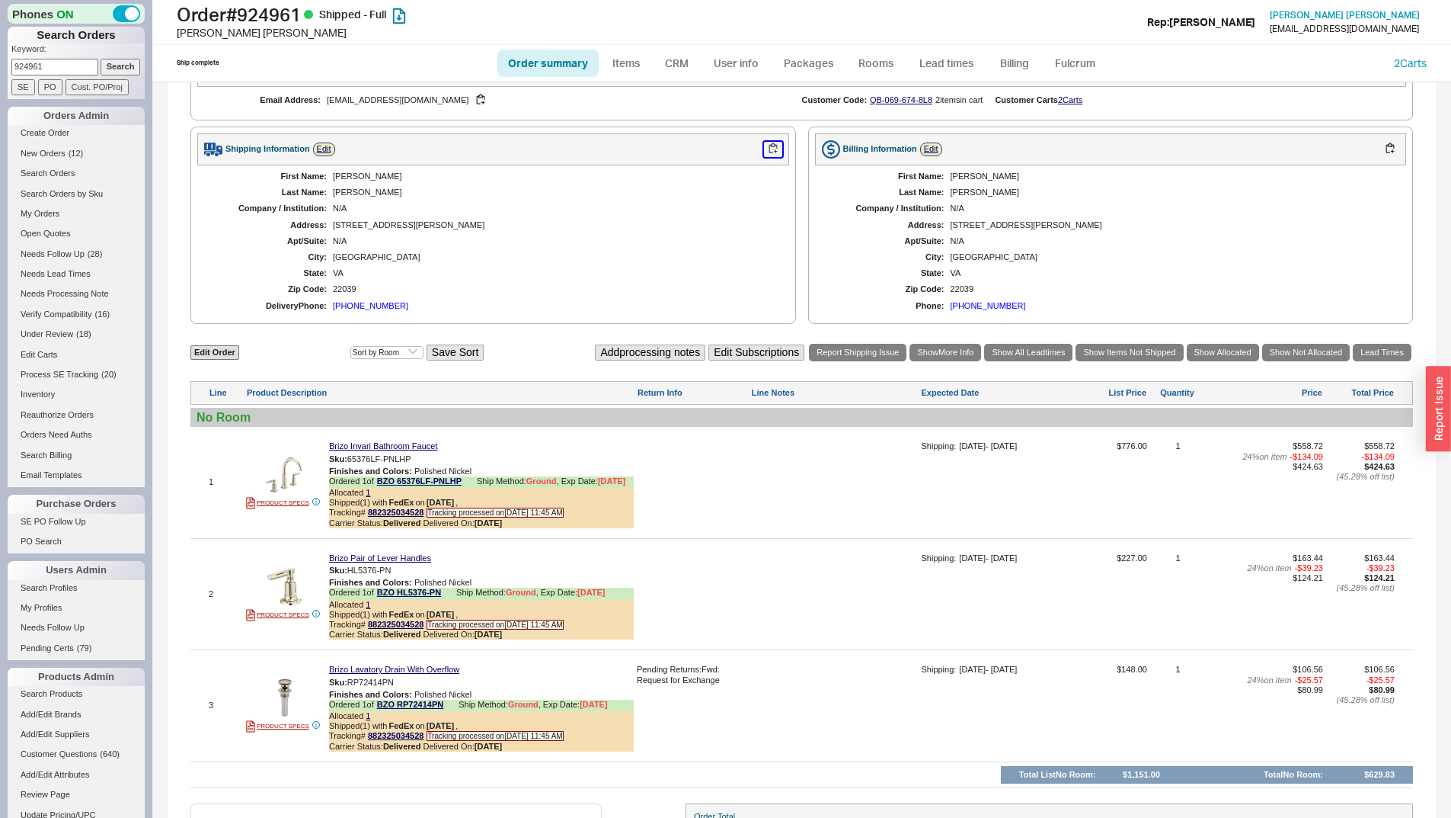
scroll to position [610, 0]
click at [764, 147] on button "button" at bounding box center [773, 147] width 18 height 14
click at [773, 145] on button "button" at bounding box center [773, 147] width 18 height 14
click at [773, 144] on button "button" at bounding box center [773, 147] width 18 height 14
click at [771, 147] on button "button" at bounding box center [773, 147] width 18 height 14
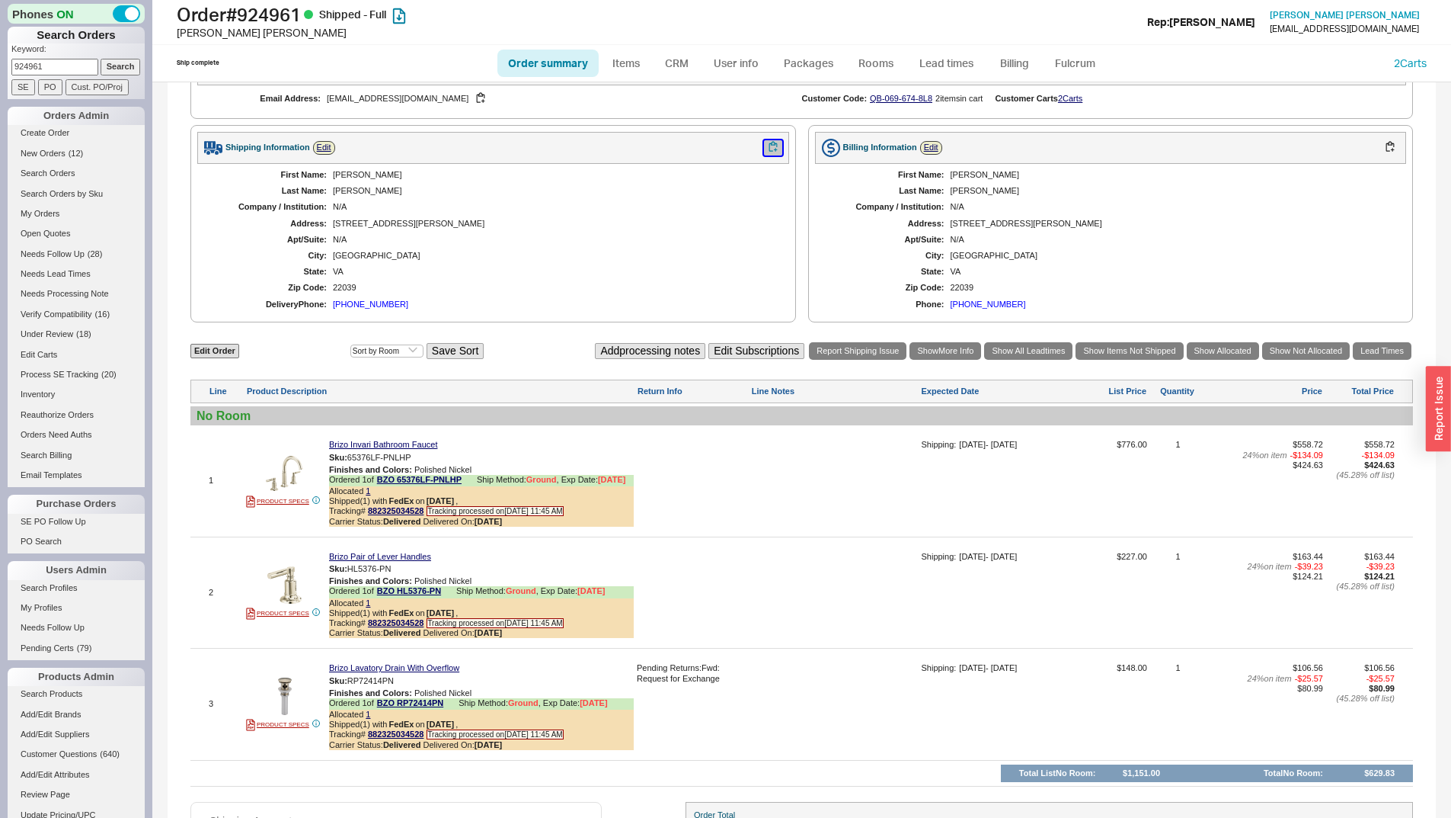
drag, startPoint x: 770, startPoint y: 147, endPoint x: 763, endPoint y: 143, distance: 7.8
click at [764, 144] on button "button" at bounding box center [773, 147] width 18 height 14
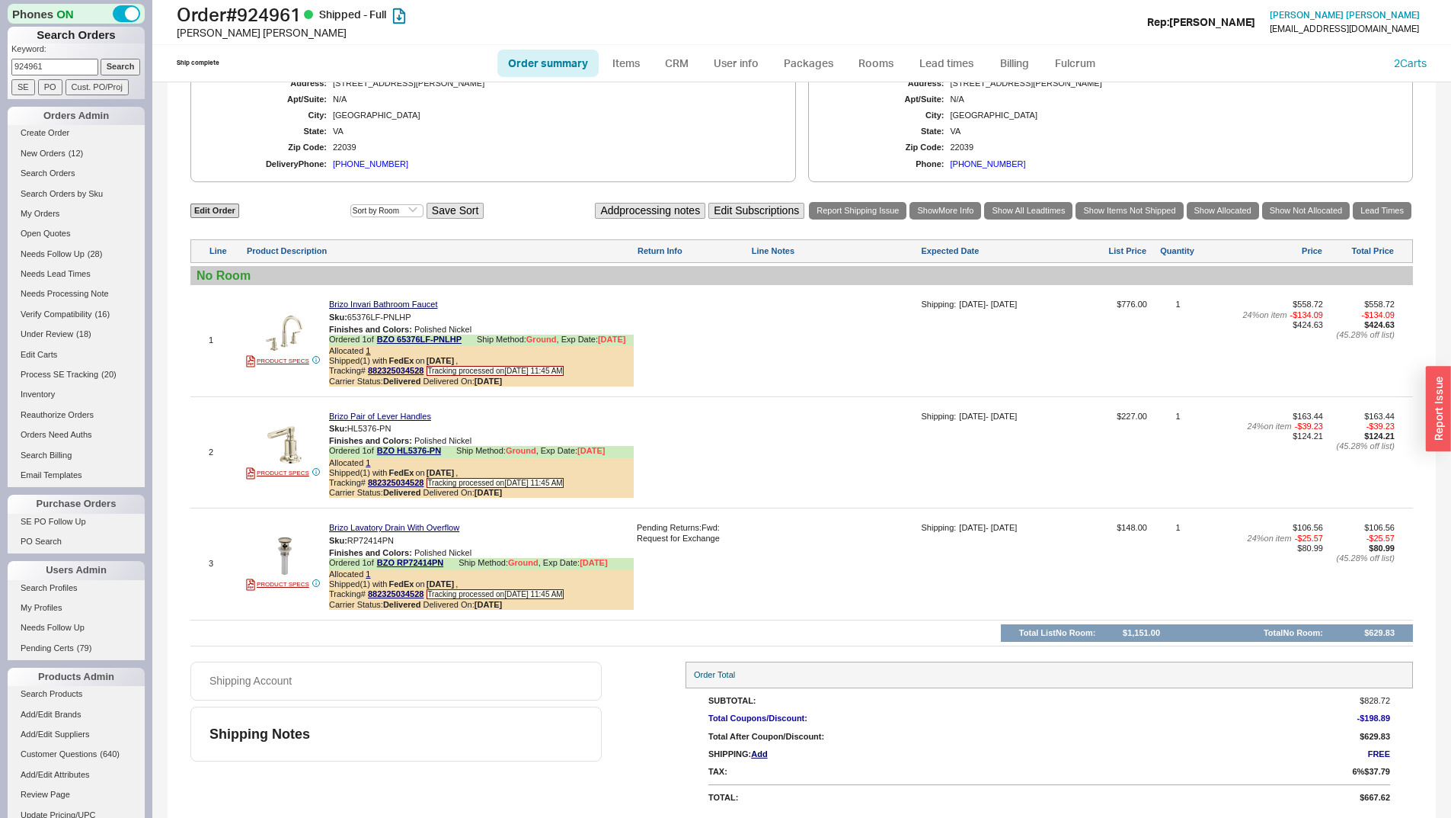
scroll to position [674, 0]
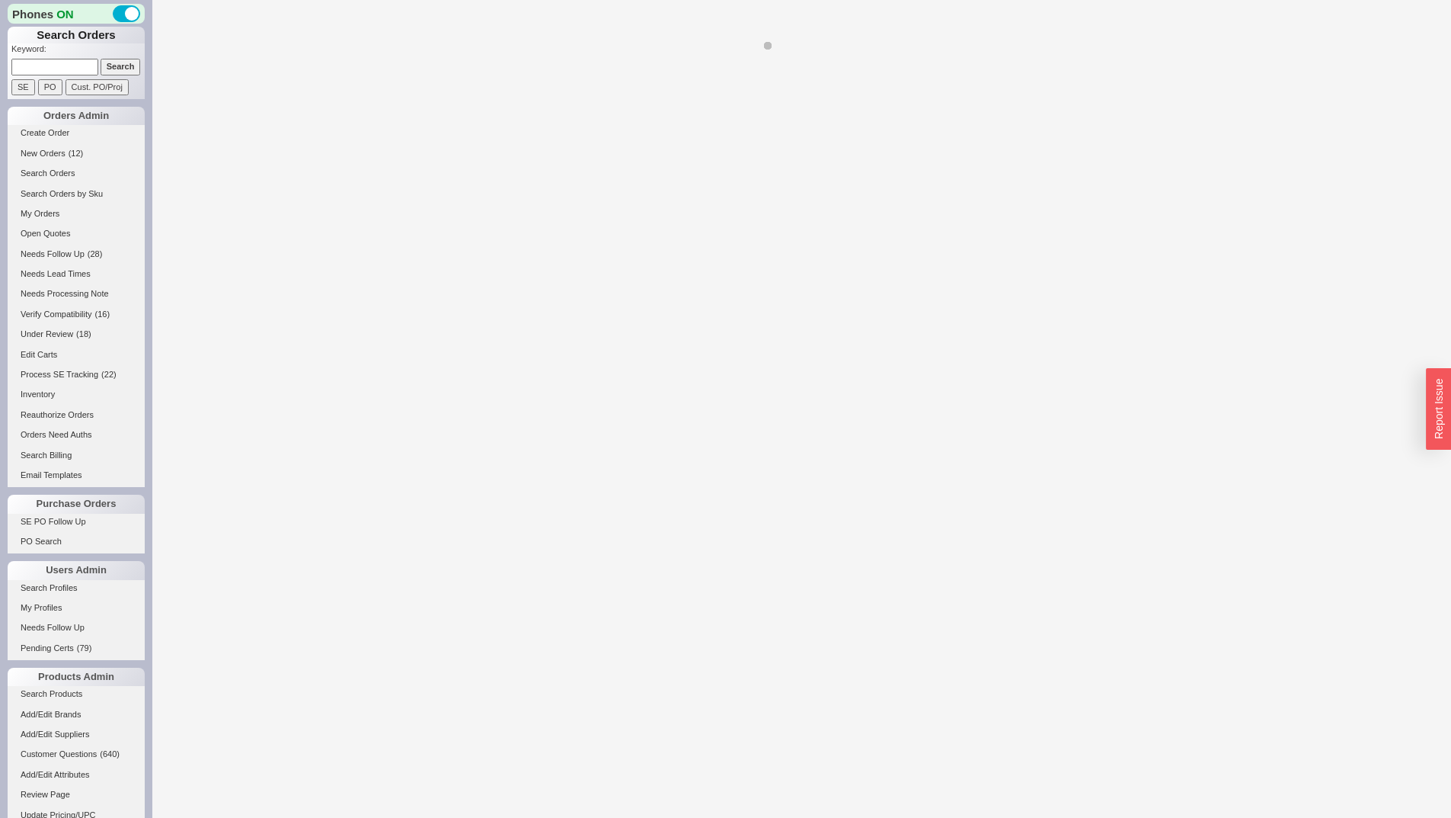
select select "*"
select select "LOW"
select select "3"
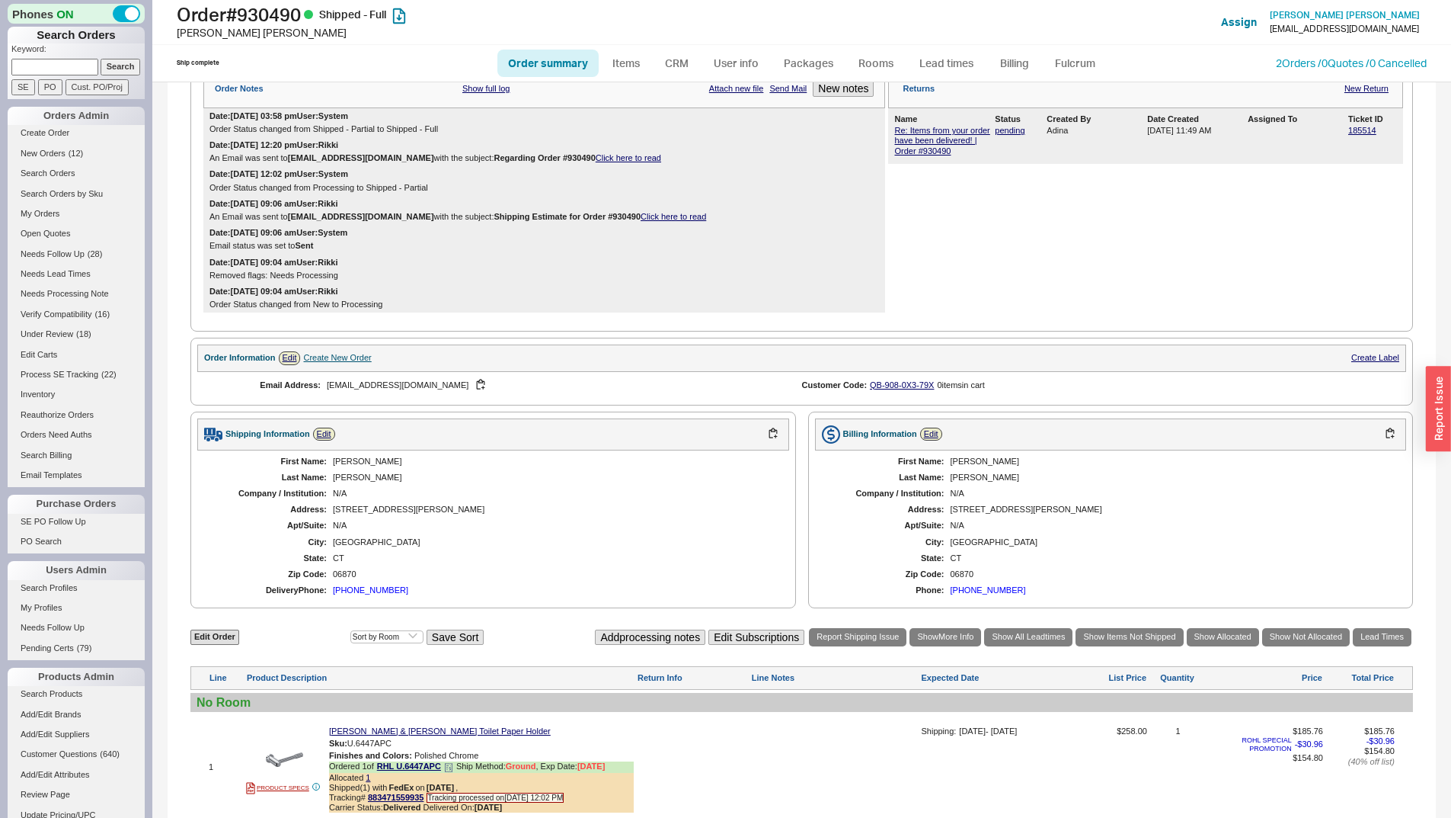
scroll to position [686, 0]
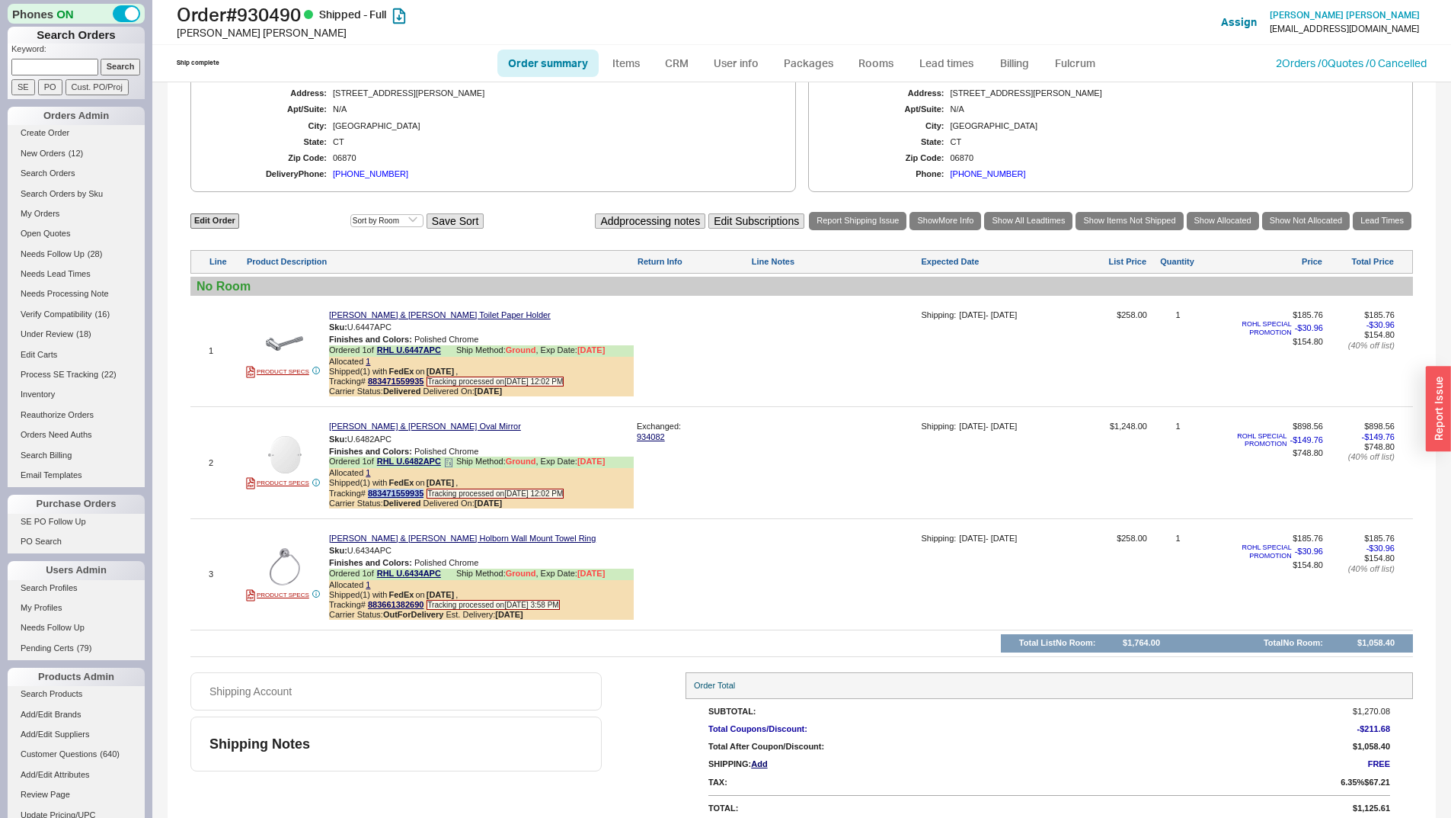
copy link "883471559935"
drag, startPoint x: 428, startPoint y: 503, endPoint x: 367, endPoint y: 501, distance: 61.0
click at [367, 498] on div "Tracking# 883471559935 Tracking processed on [DATE] 12:02 PM" at bounding box center [481, 493] width 305 height 10
click at [405, 446] on button "button" at bounding box center [403, 439] width 18 height 14
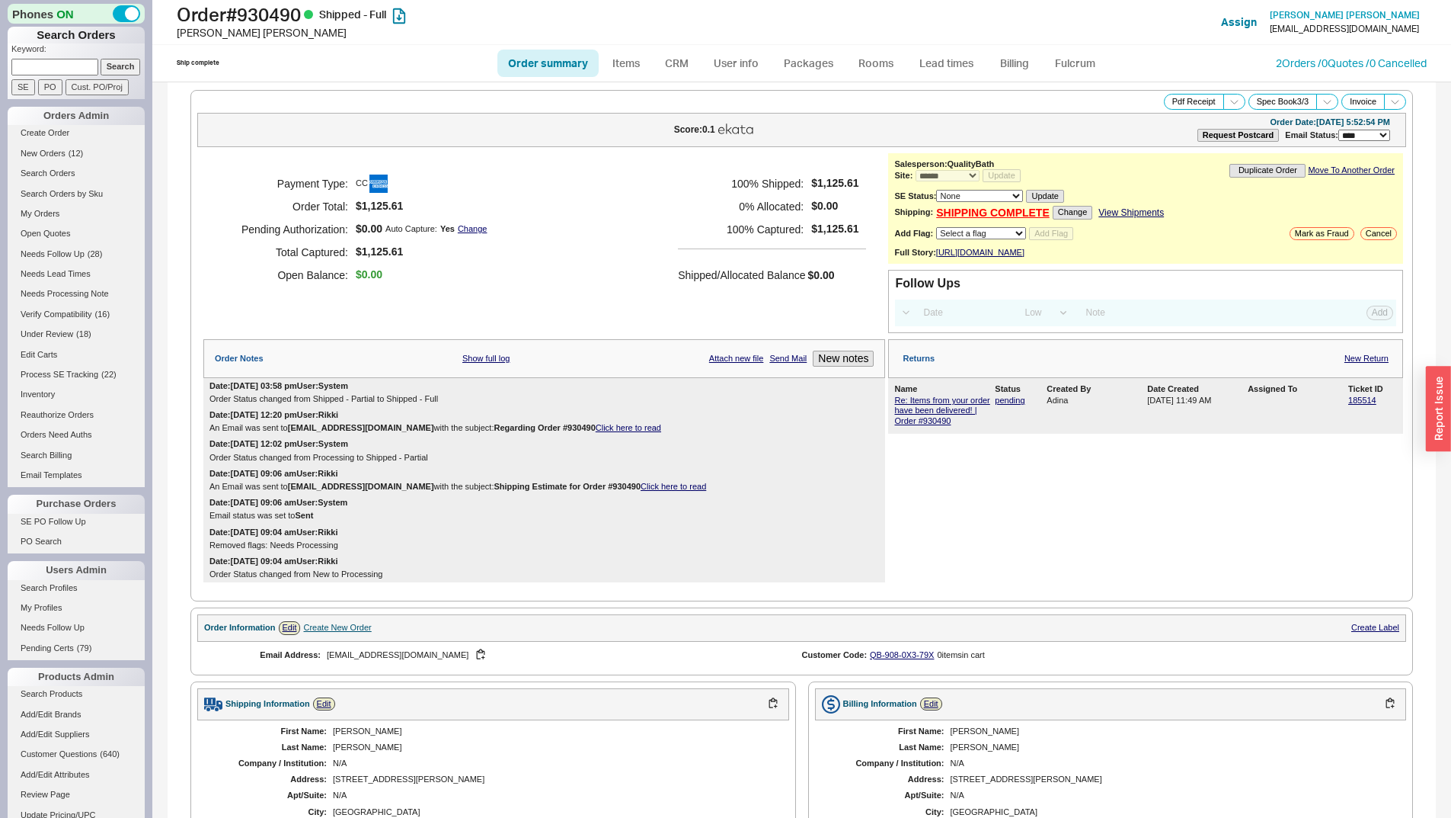
click at [1134, 213] on link "View Shipments" at bounding box center [1132, 212] width 66 height 11
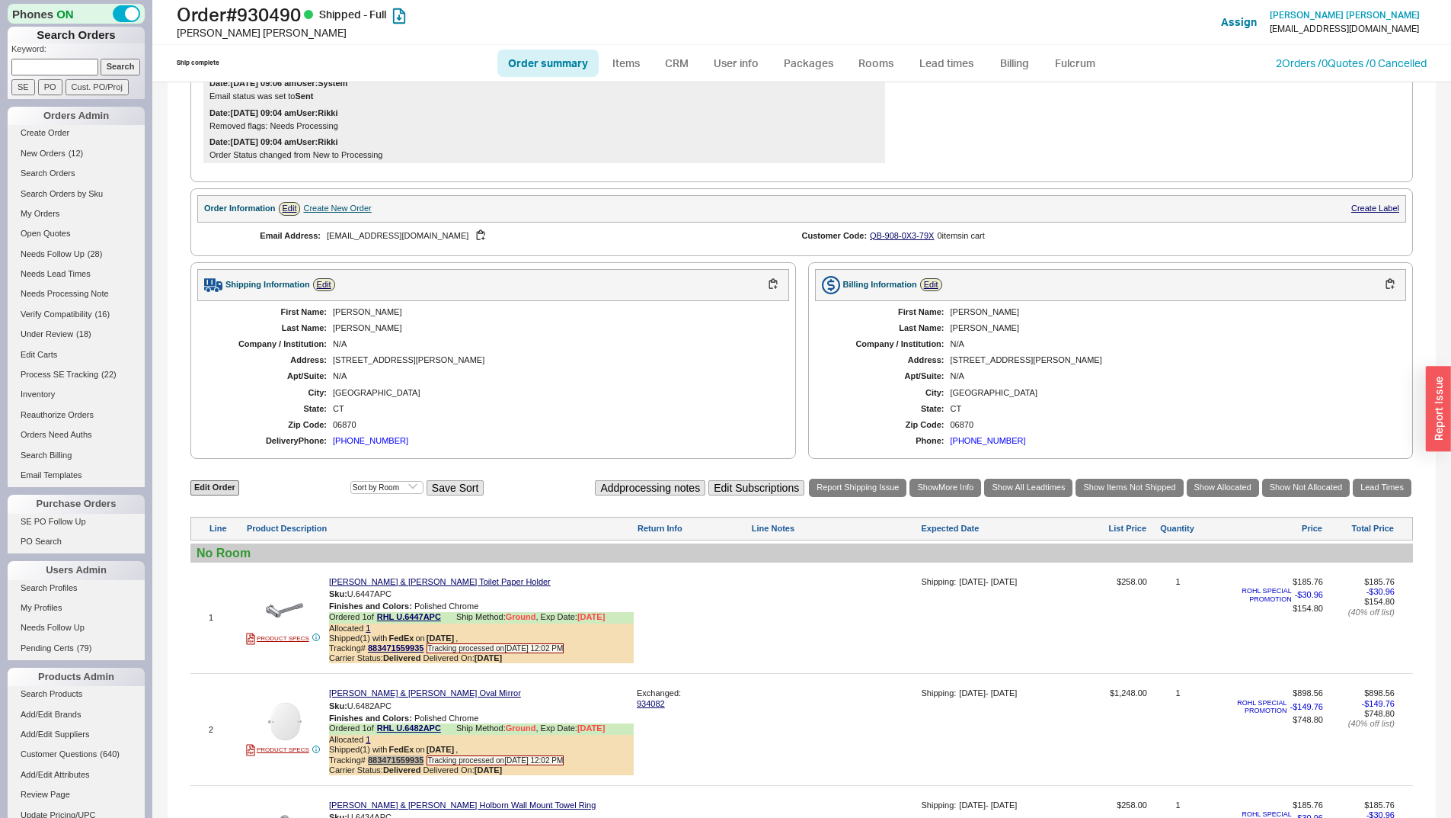
scroll to position [533, 0]
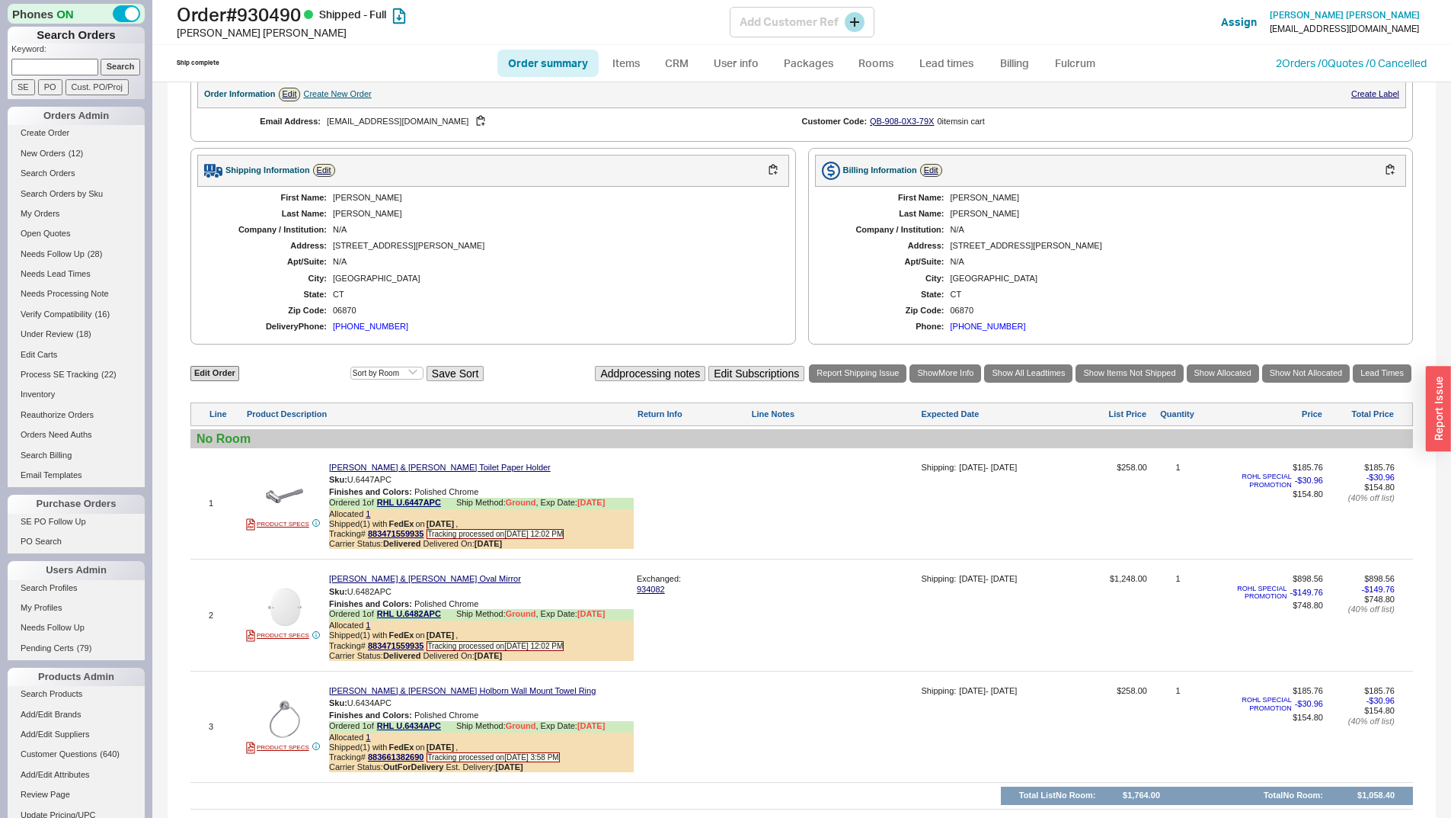
click at [290, 29] on div "[PERSON_NAME]" at bounding box center [453, 32] width 553 height 15
click at [289, 17] on h1 "Order # 930490 Shipped - Full" at bounding box center [453, 14] width 553 height 21
copy h1 "930490"
click at [294, 19] on h1 "Order # 930490 Shipped - Full" at bounding box center [453, 14] width 553 height 21
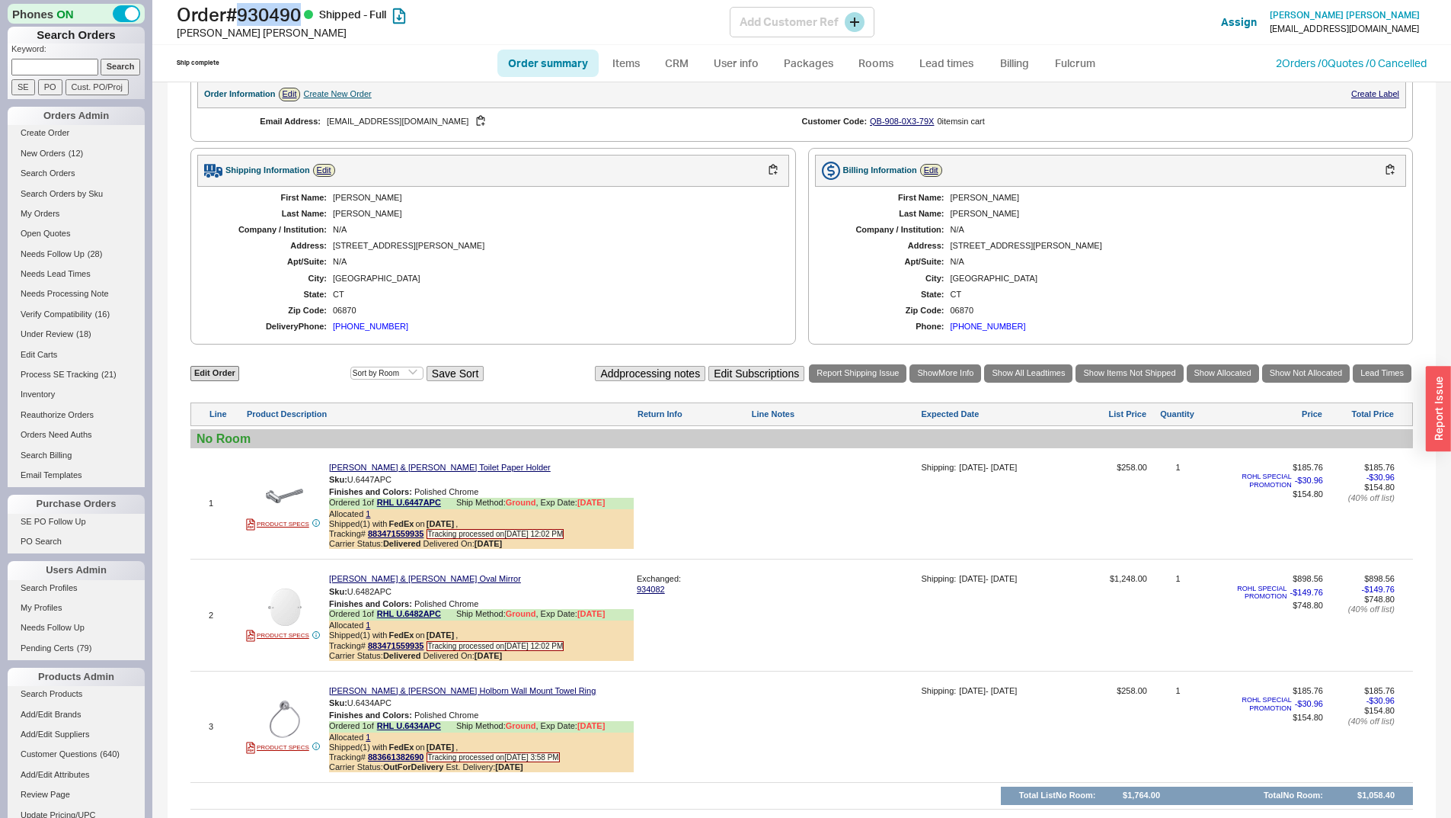
click at [294, 19] on h1 "Order # 930490 Shipped - Full" at bounding box center [453, 14] width 553 height 21
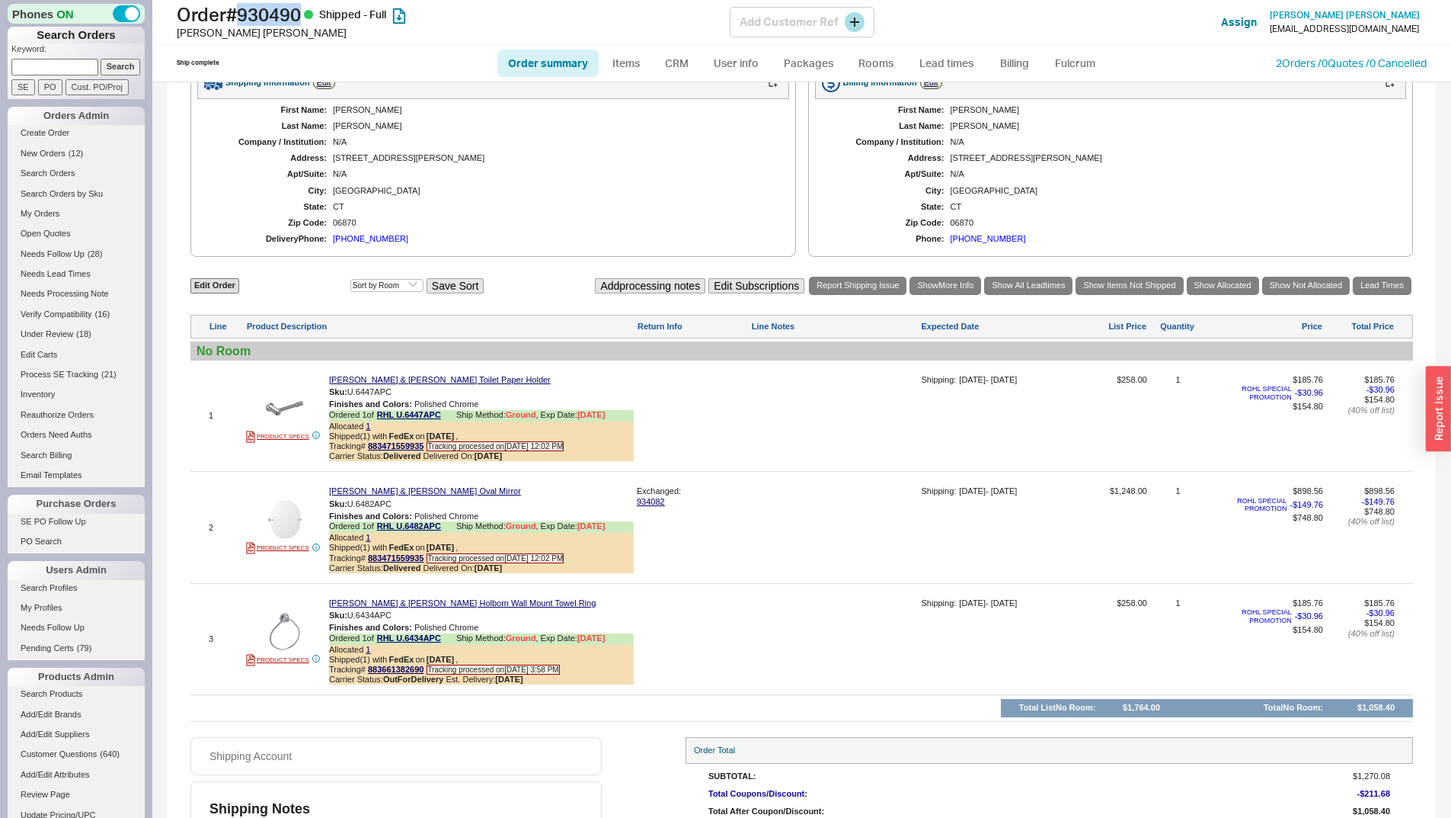
scroll to position [706, 0]
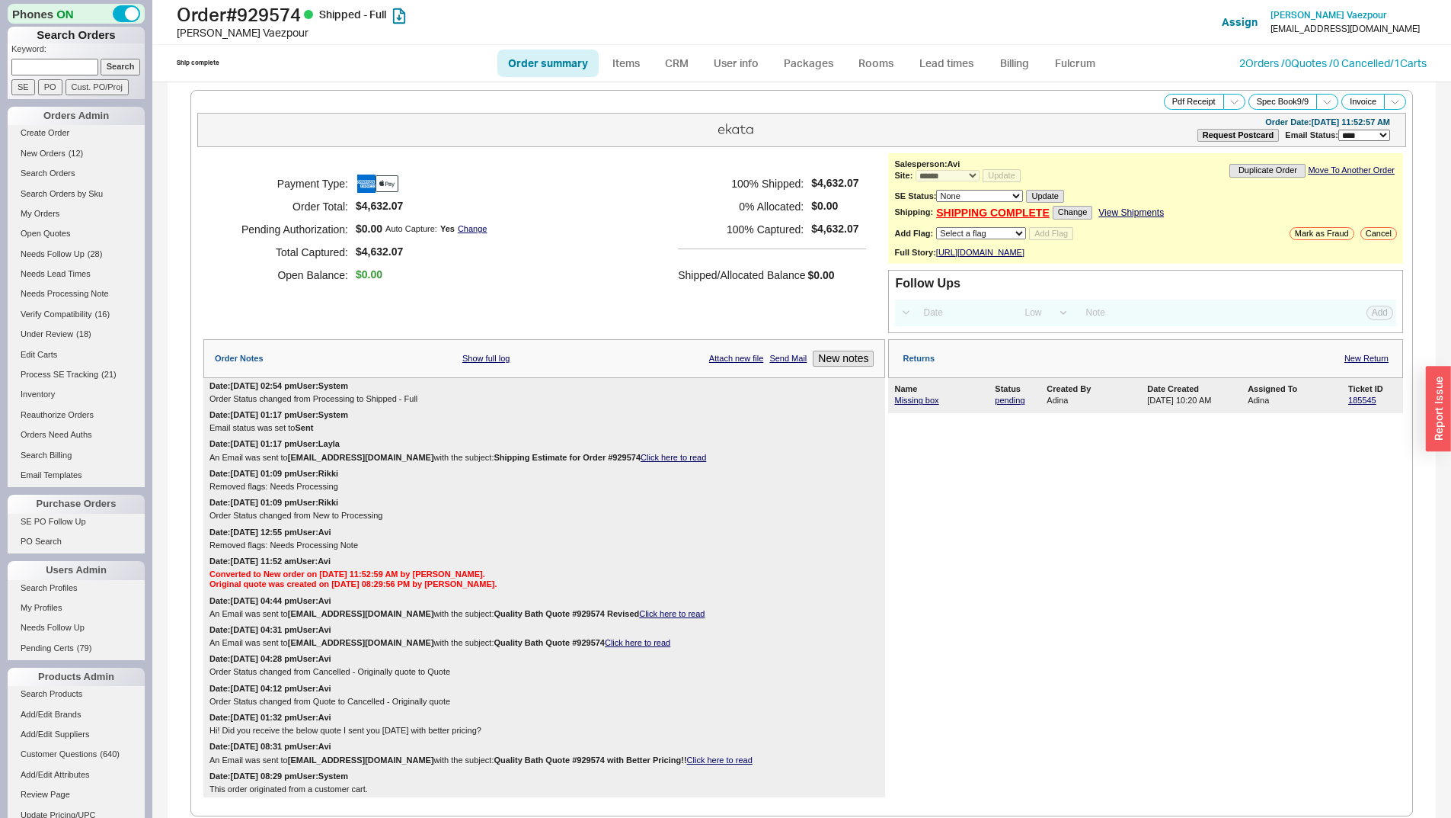
select select "*"
select select "LOW"
select select "3"
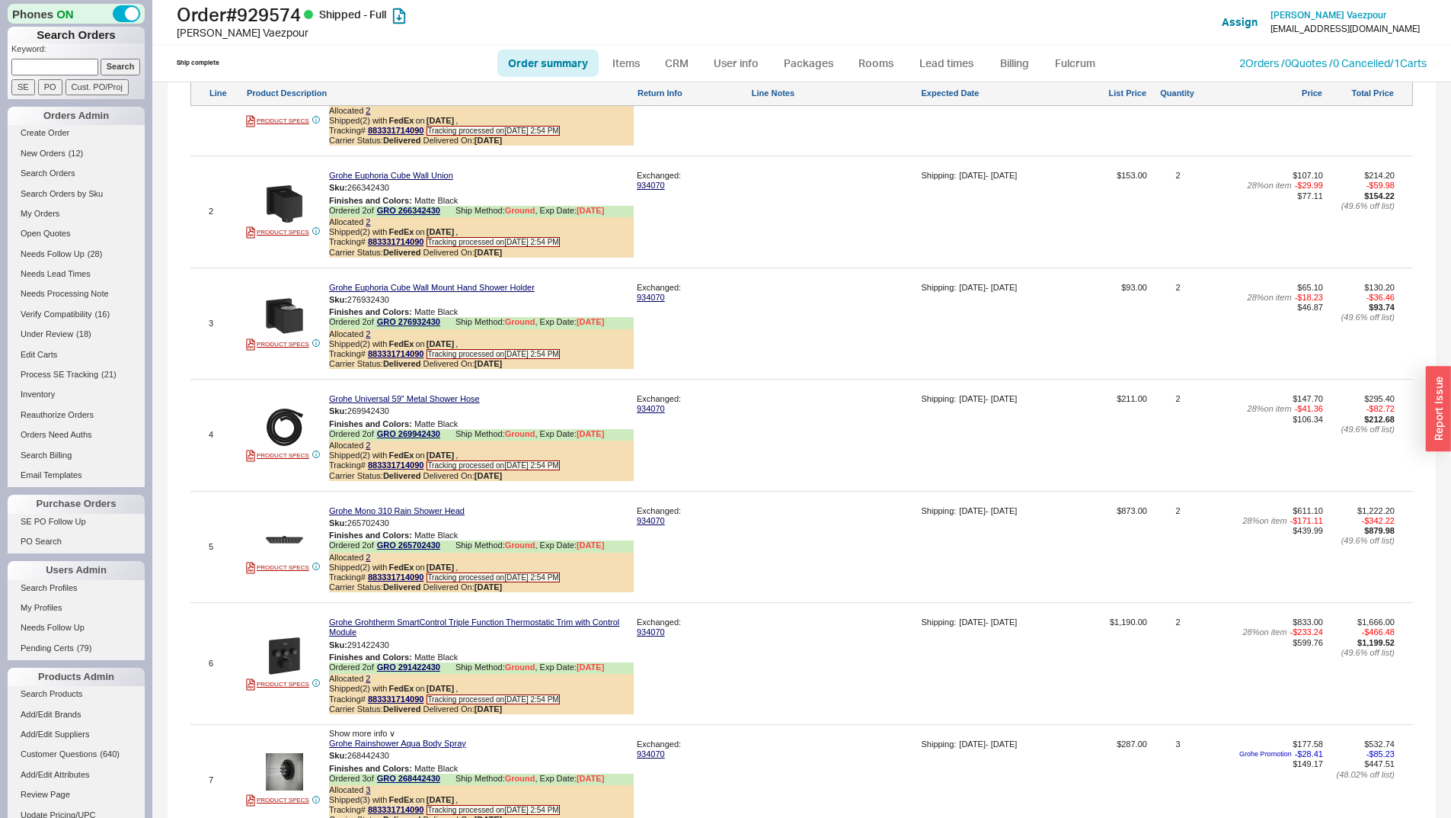
scroll to position [1199, 0]
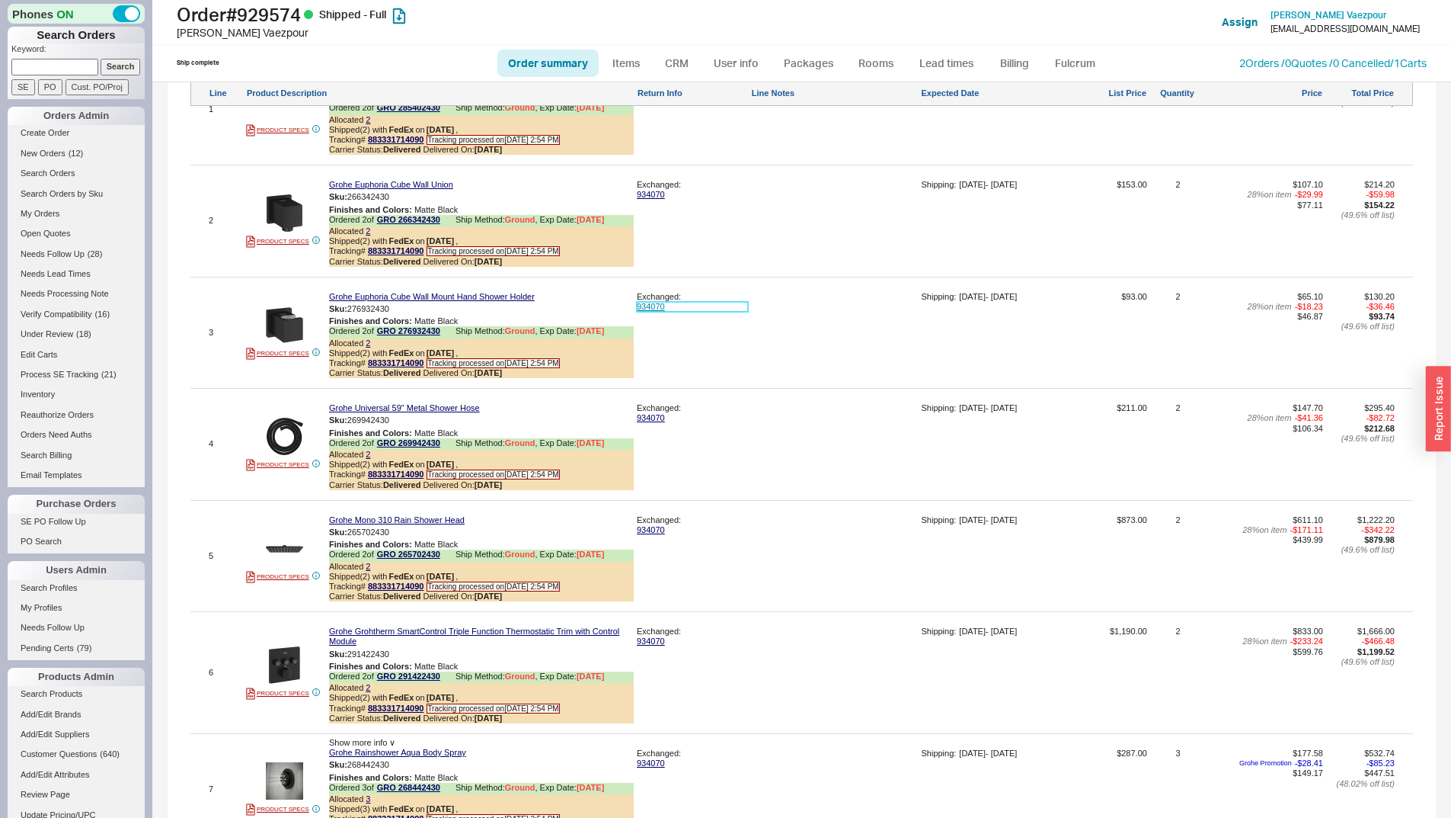
click at [666, 312] on link "934070" at bounding box center [692, 307] width 111 height 10
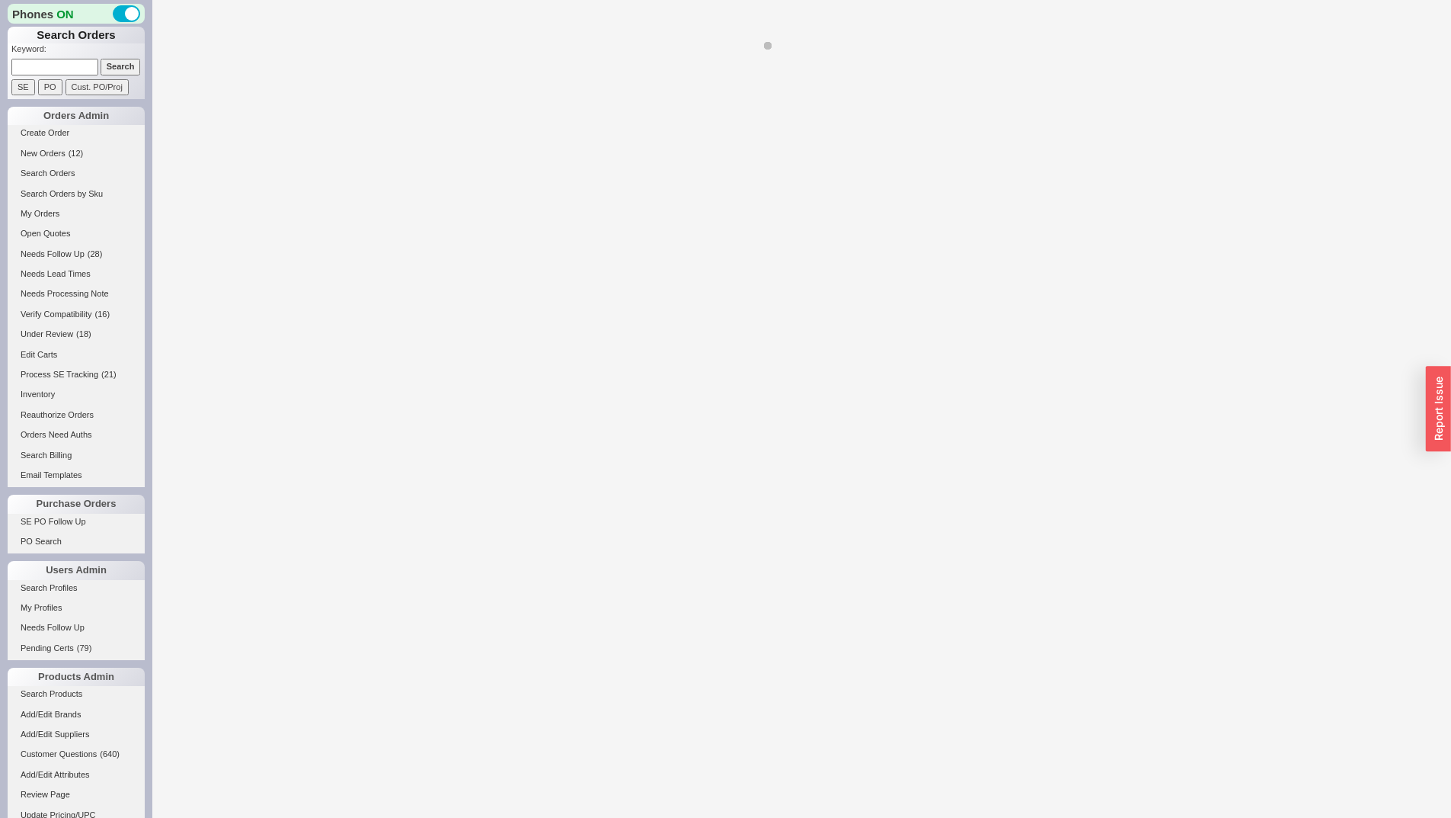
select select "*"
select select "LOW"
select select "3"
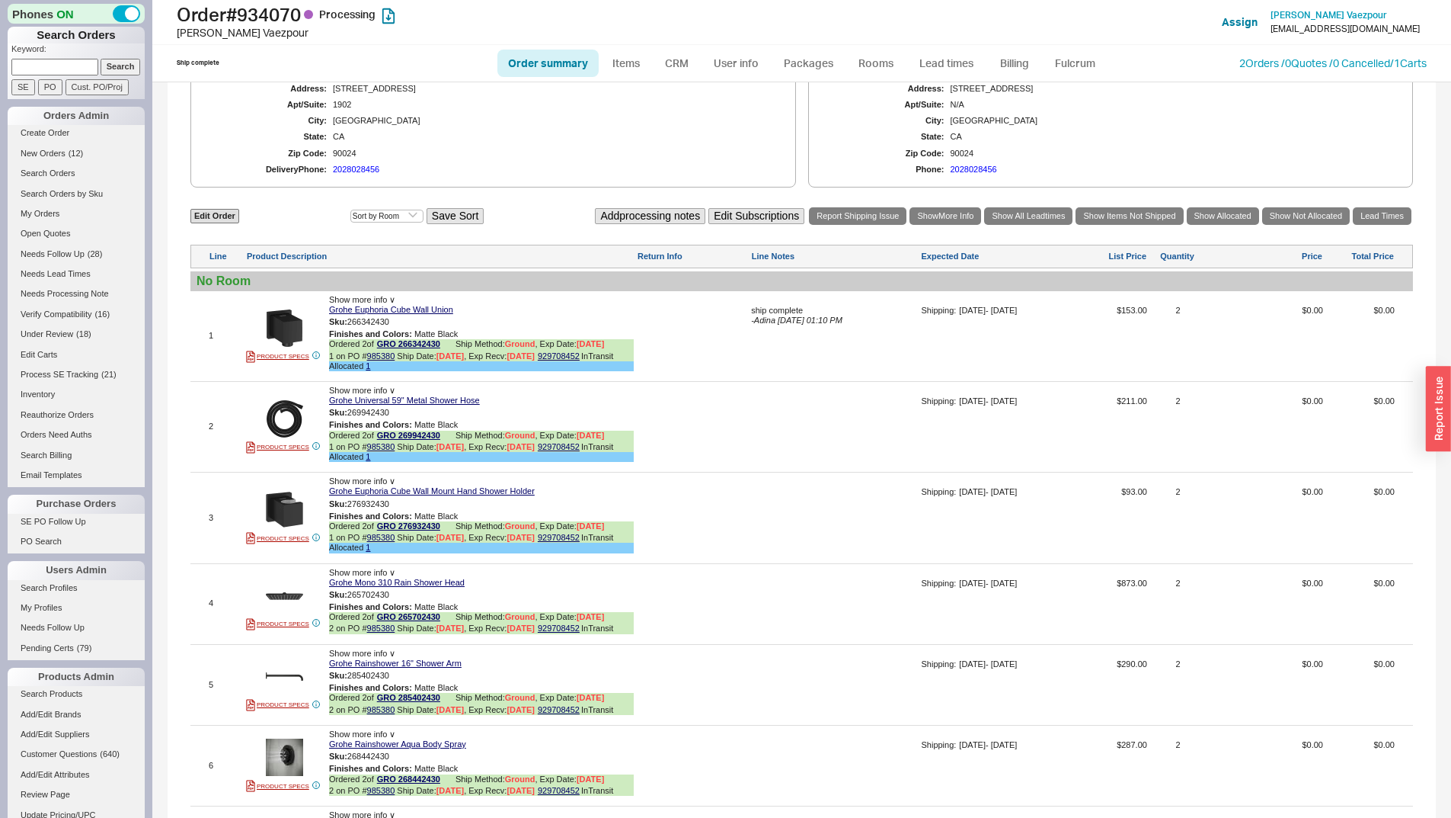
scroll to position [1090, 0]
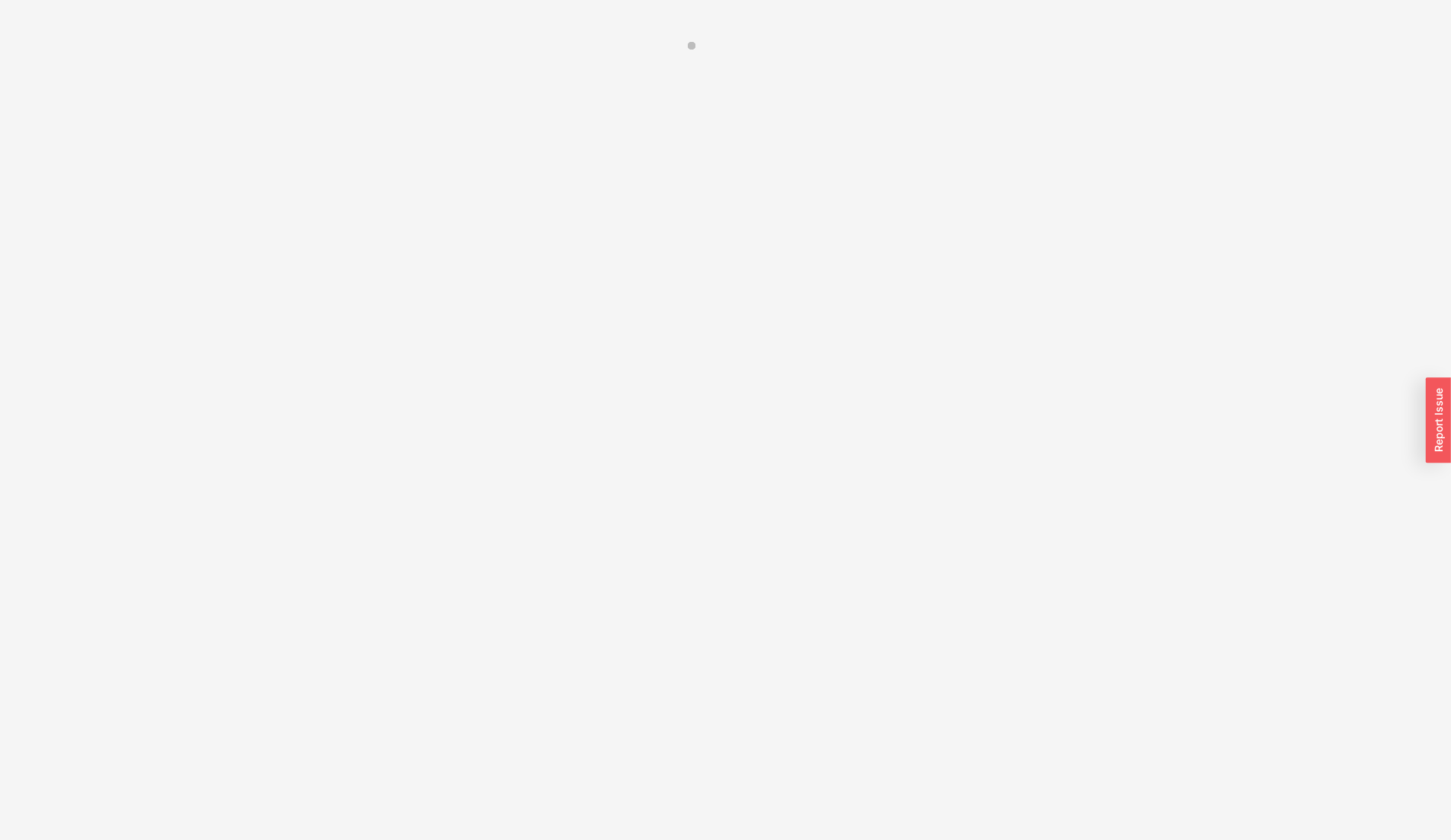
select select "LOW"
select select "3"
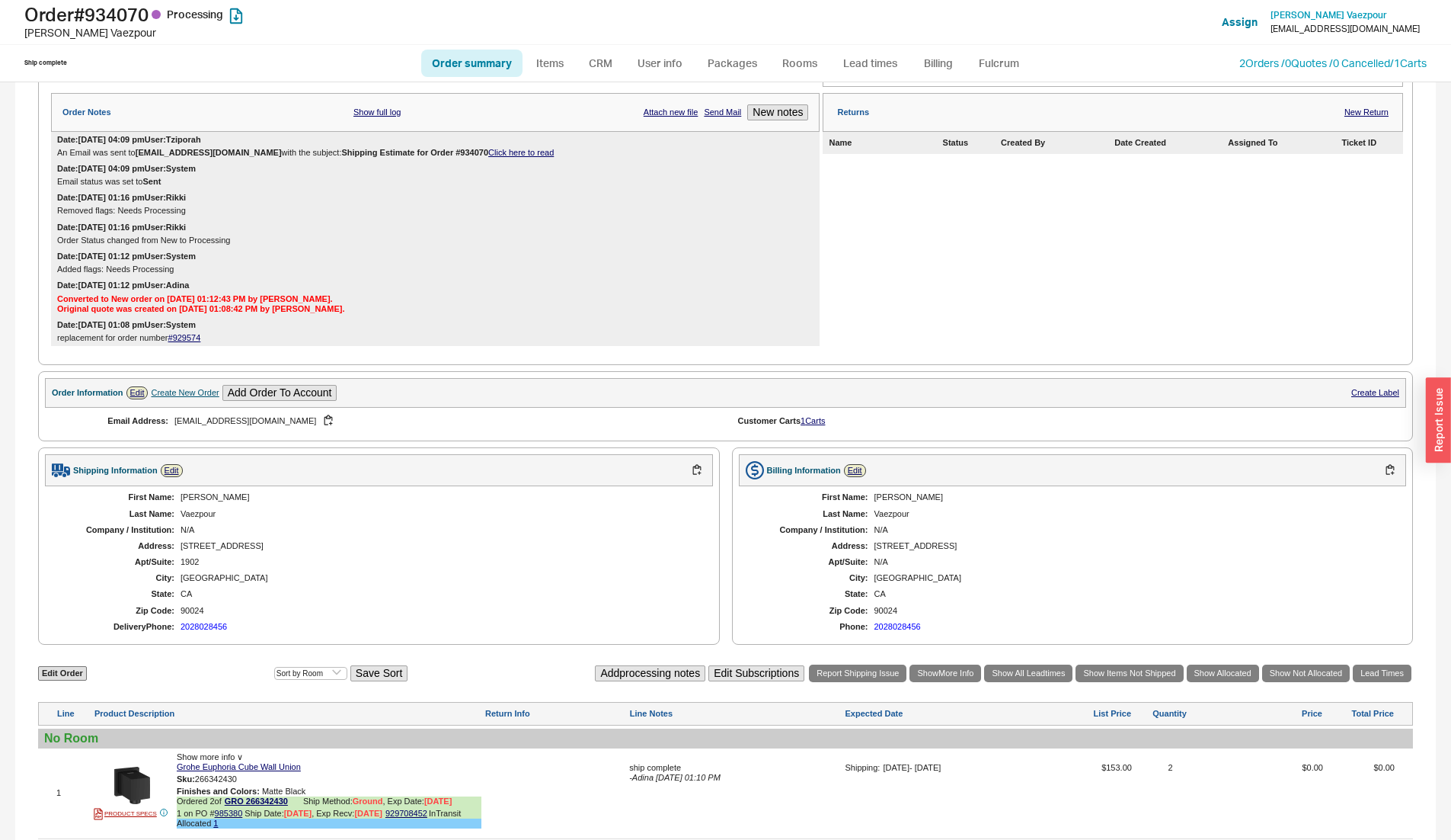
select select "*"
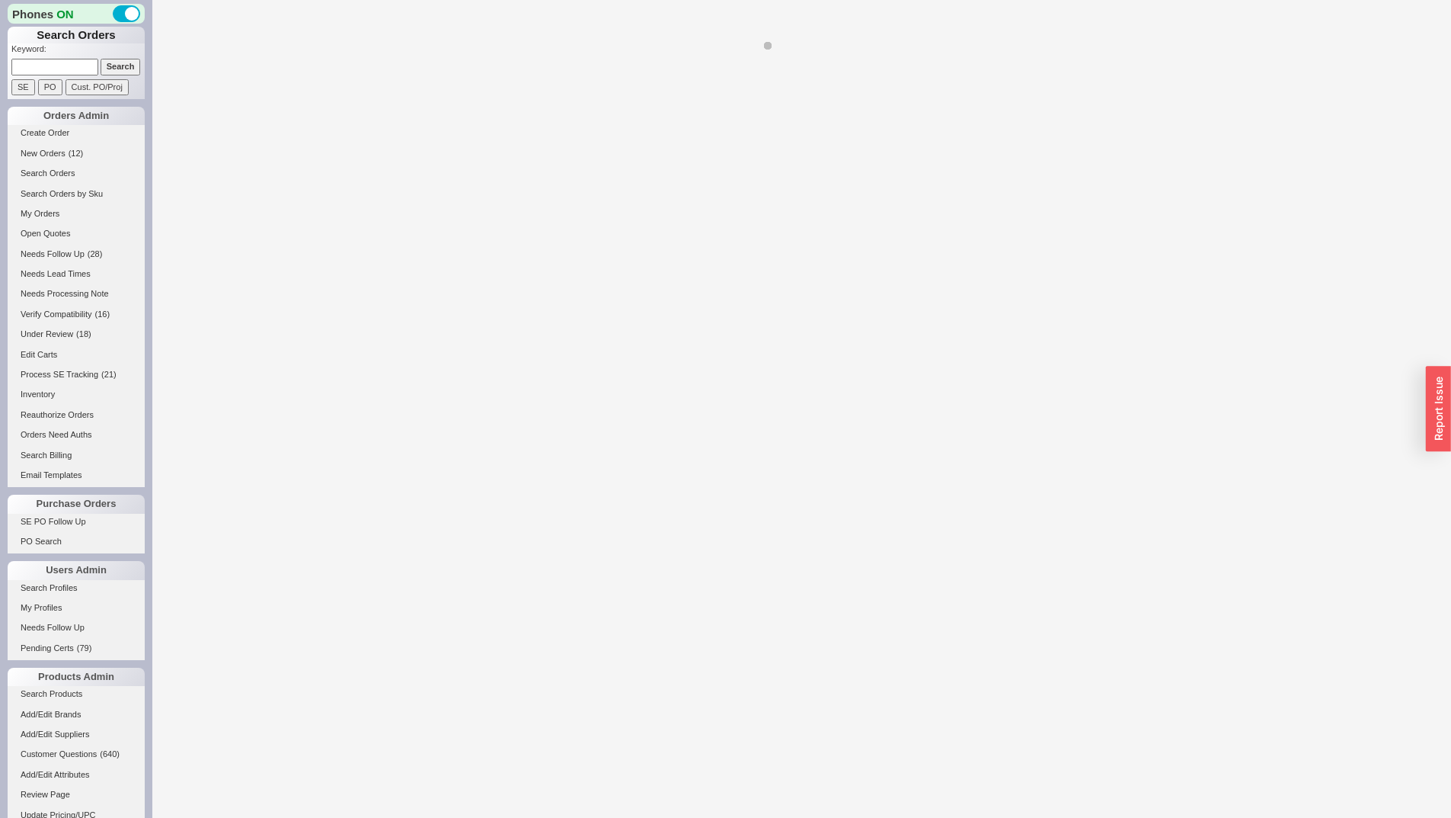
select select "LOW"
select select "3"
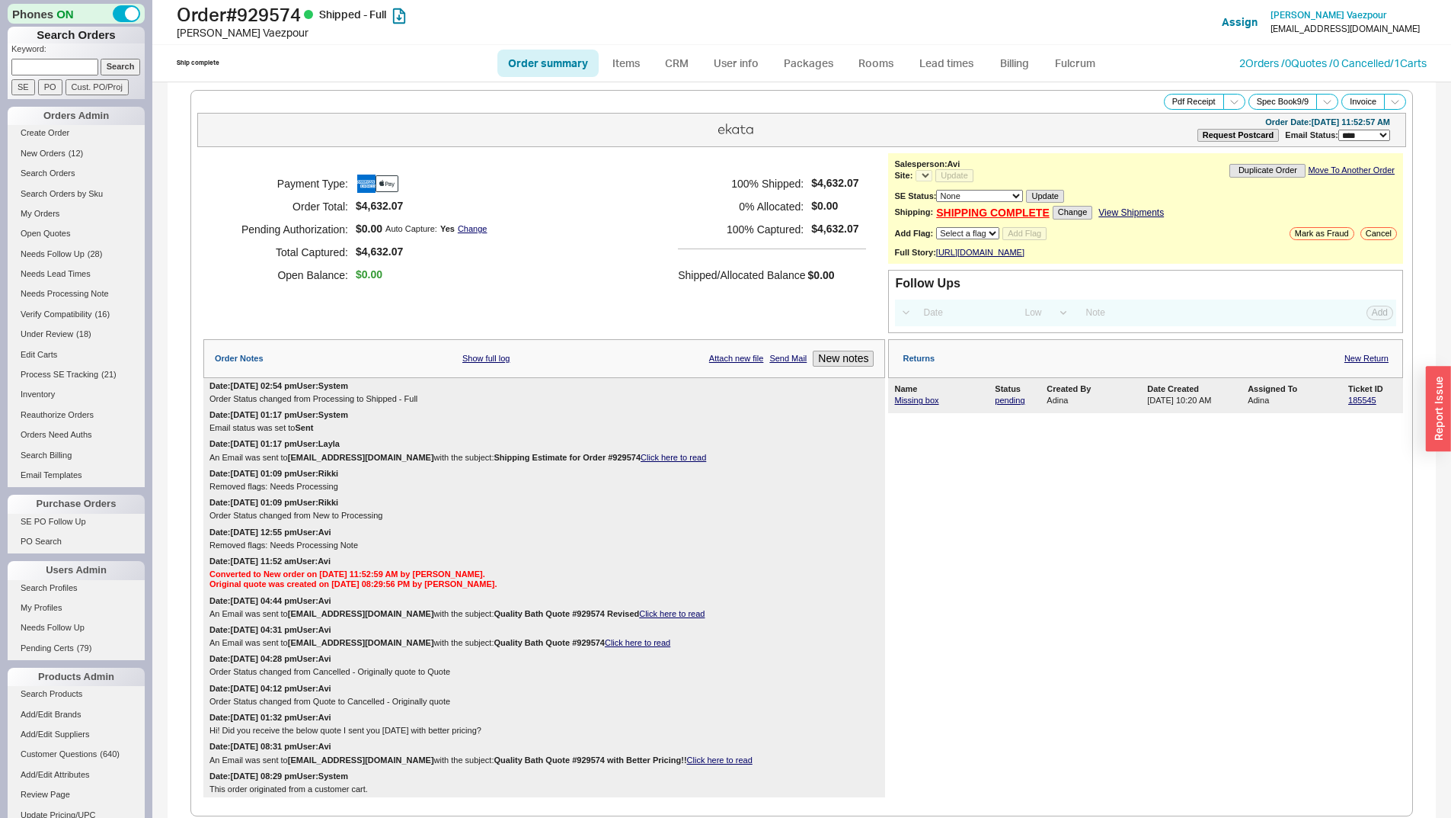
select select "*"
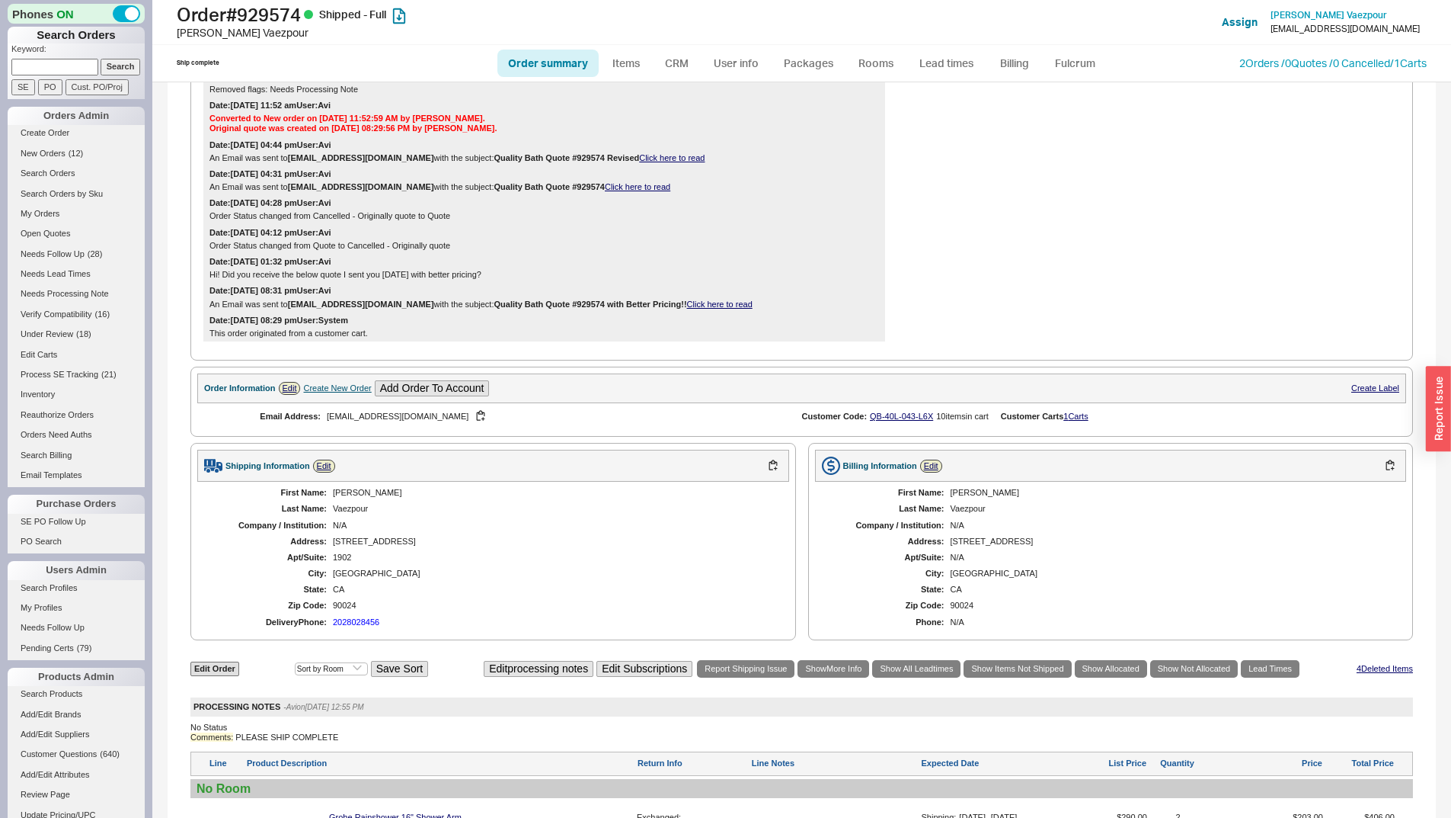
scroll to position [1067, 0]
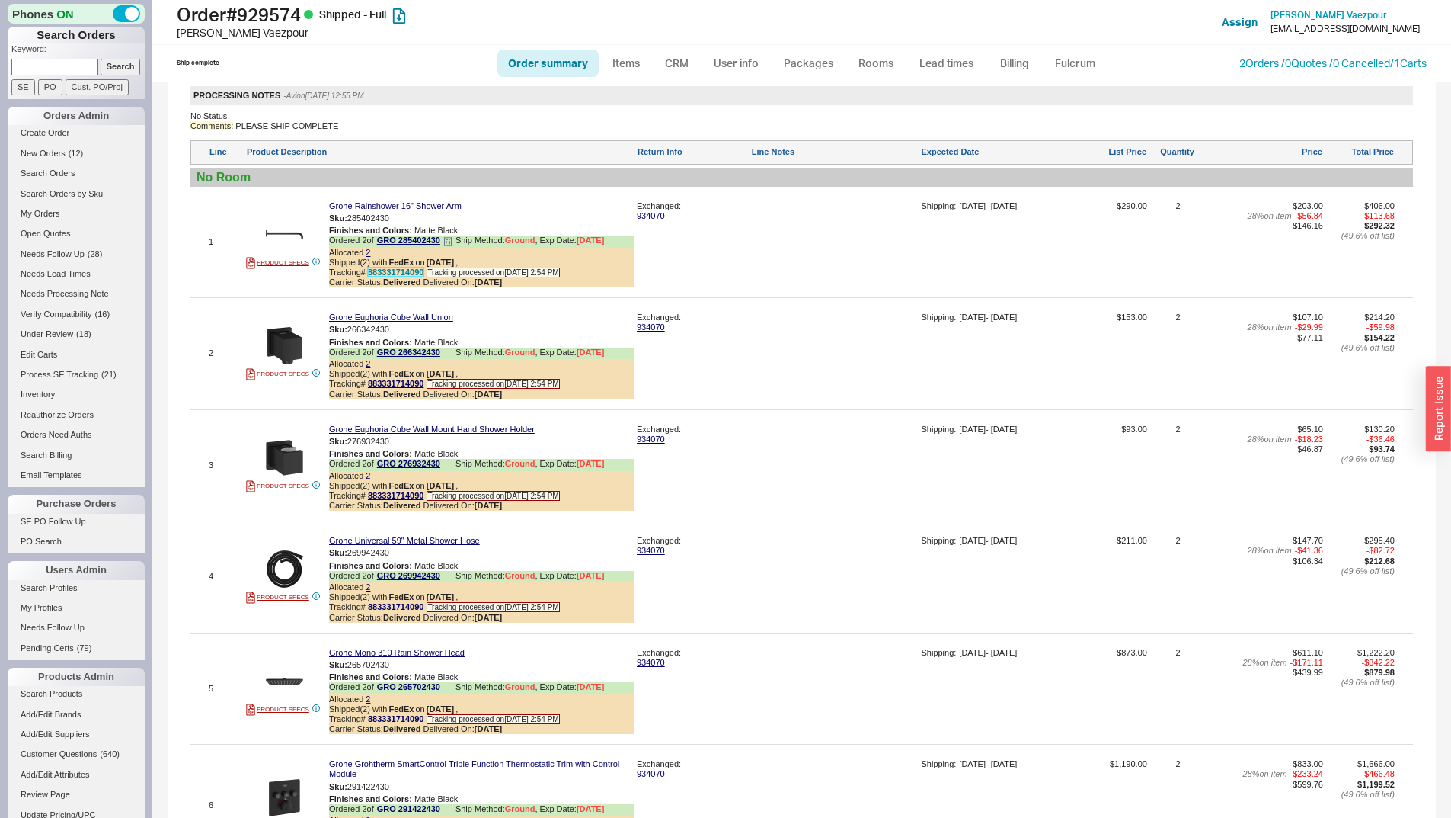
click at [395, 277] on link "883331714090" at bounding box center [396, 271] width 56 height 9
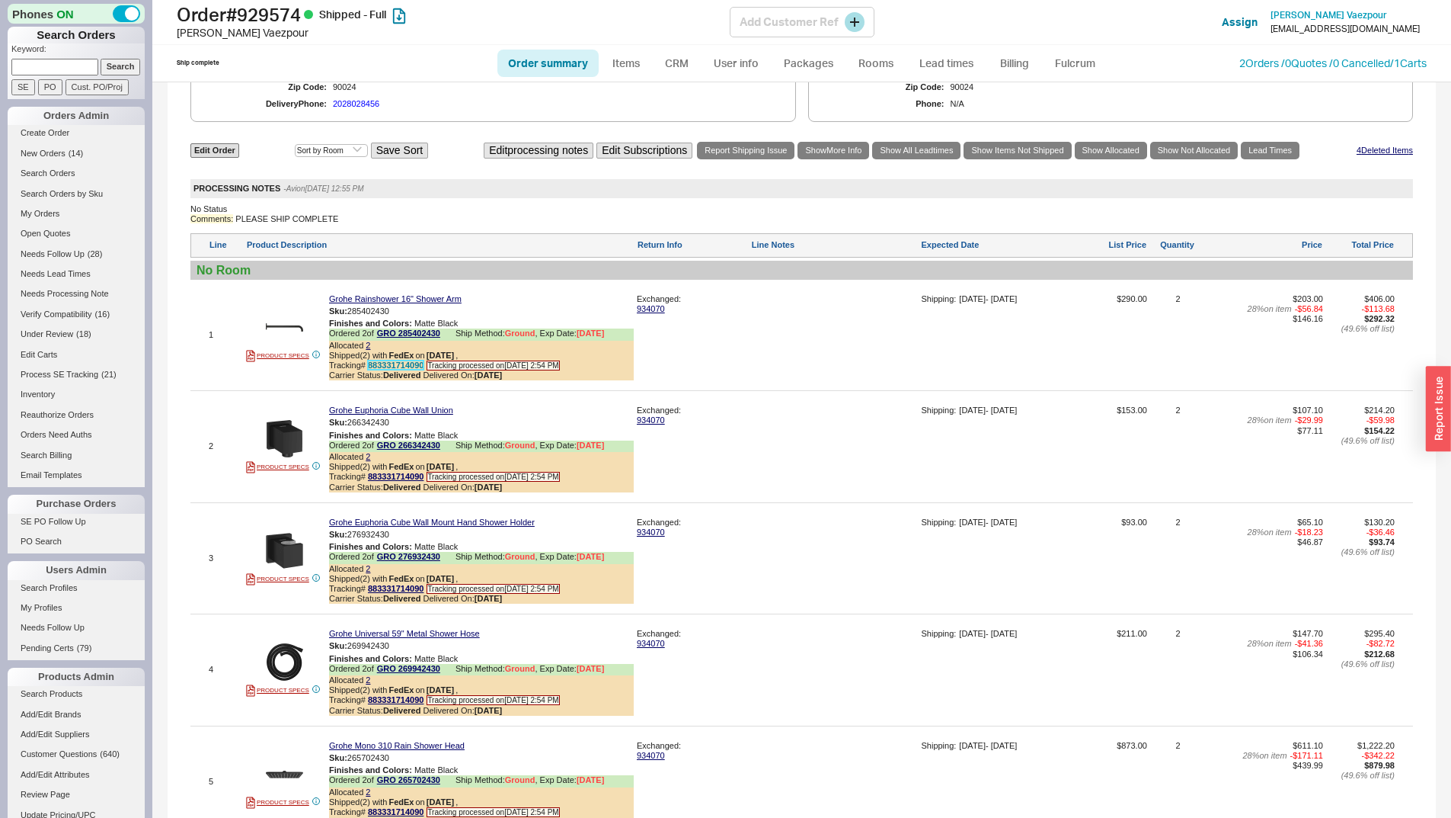
scroll to position [1047, 0]
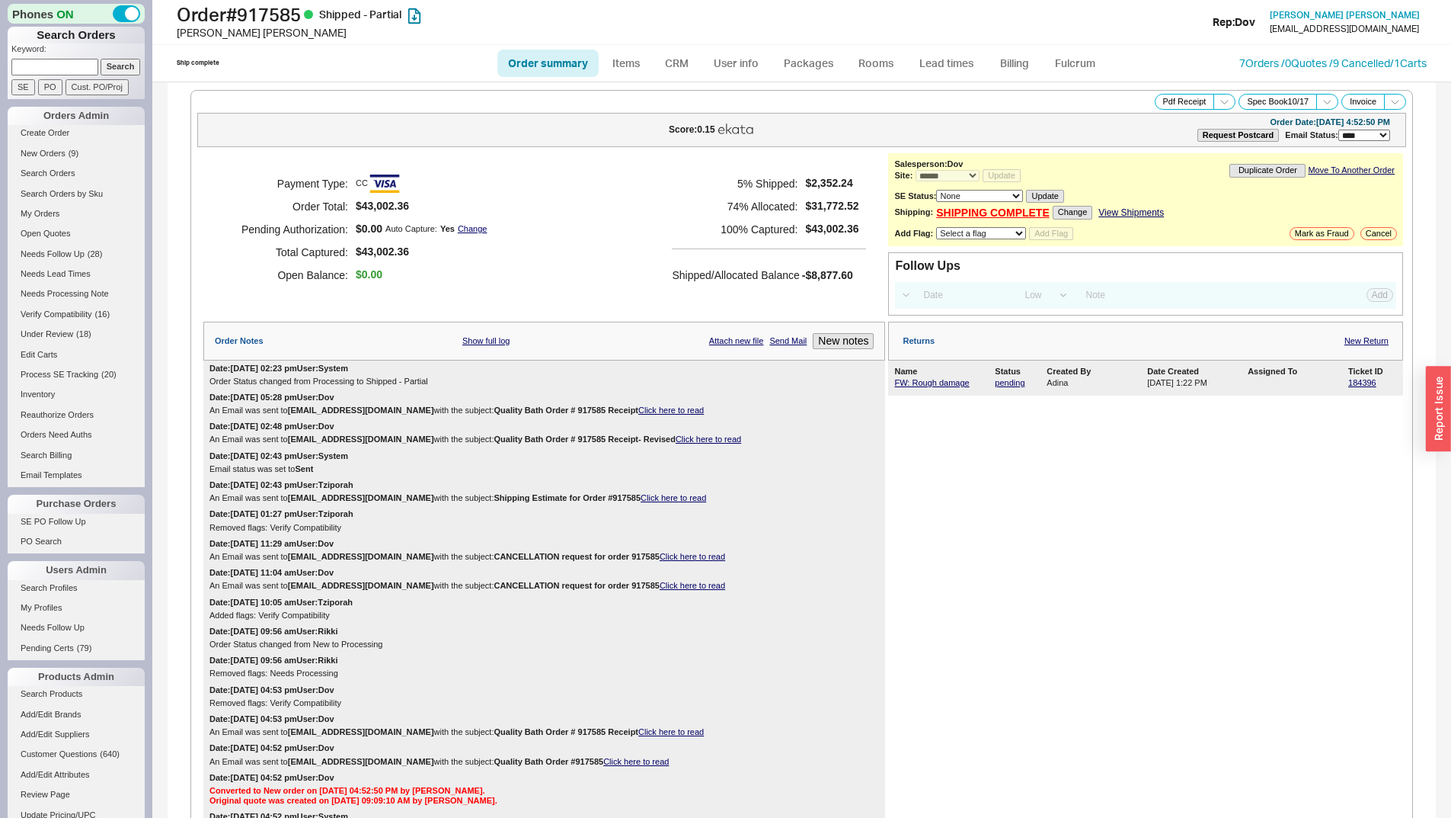
select select "*"
select select "LOW"
select select "3"
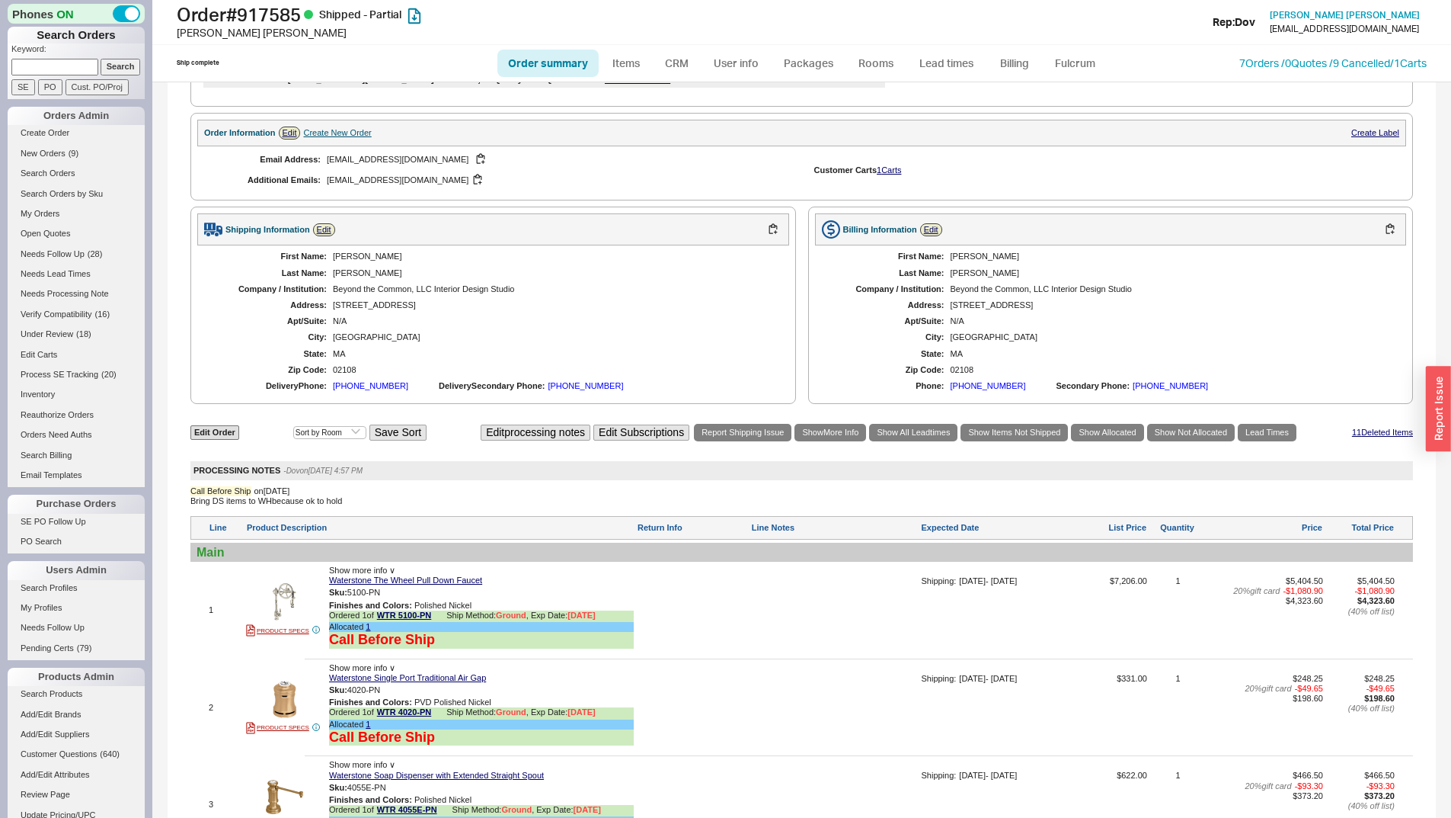
scroll to position [1371, 0]
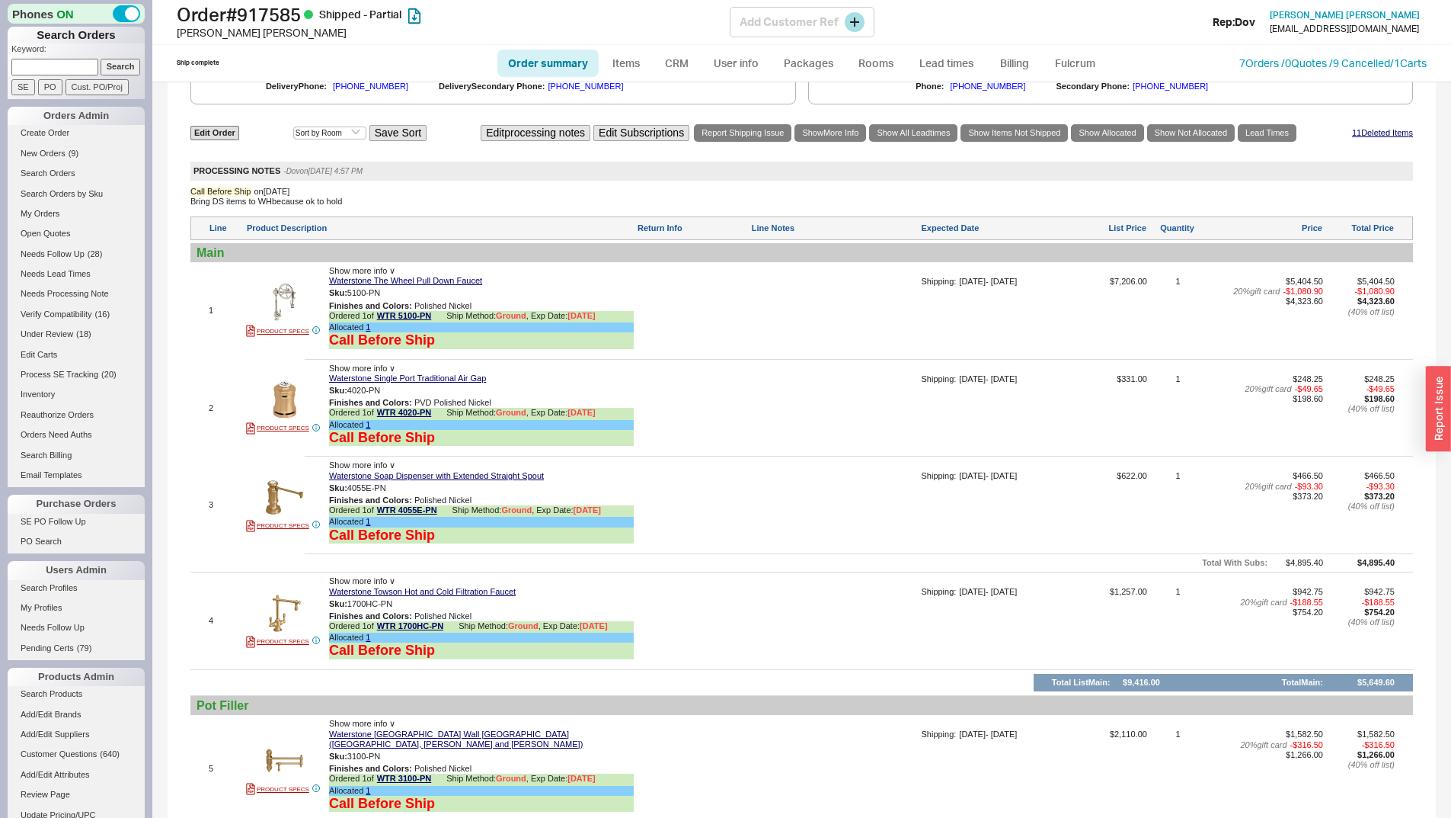
click at [280, 18] on h1 "Order # 917585 Shipped - Partial" at bounding box center [453, 14] width 553 height 21
copy h1 "917585"
click at [82, 49] on p "Keyword:" at bounding box center [77, 50] width 133 height 15
paste input "822278"
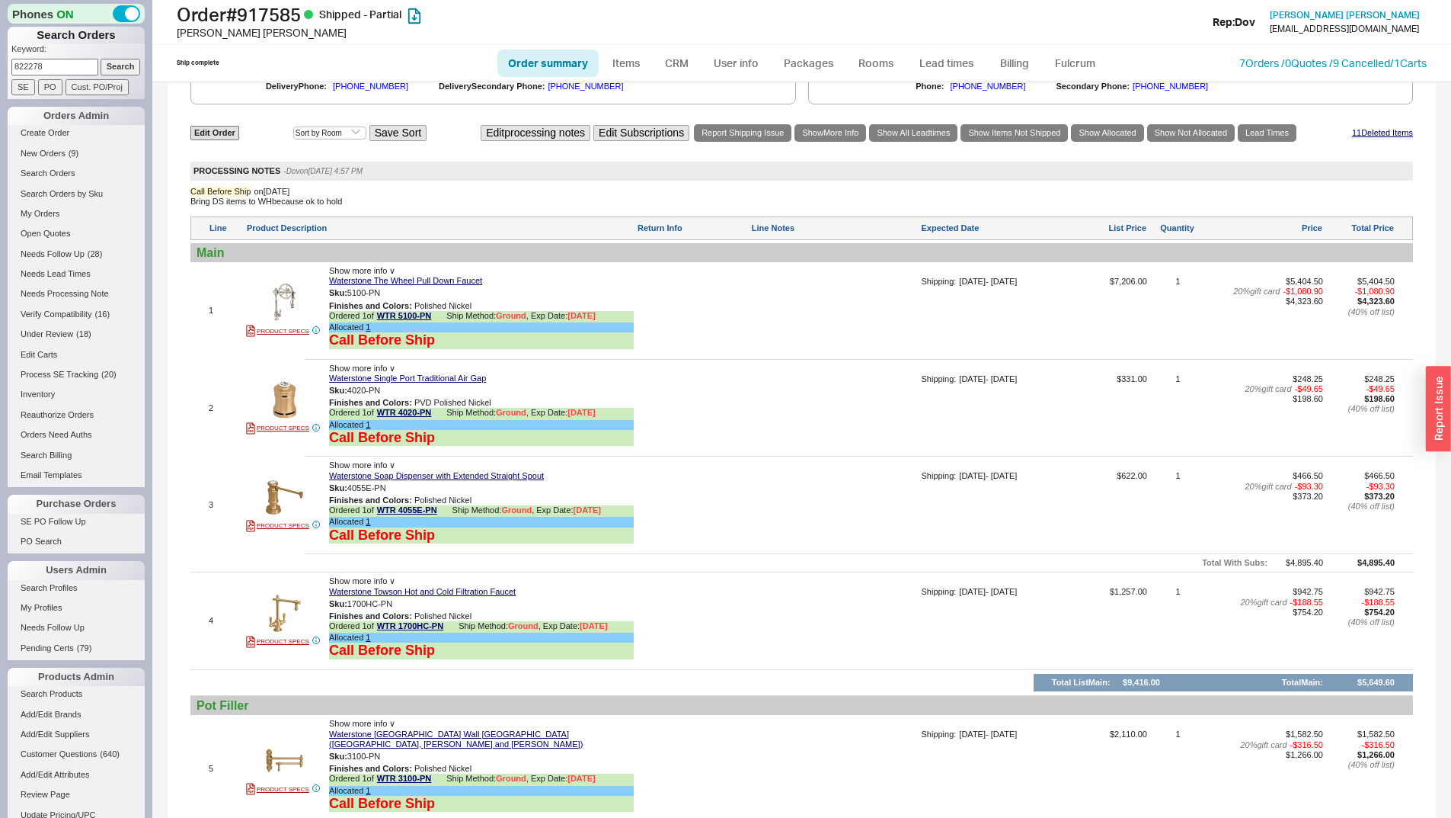
drag, startPoint x: 64, startPoint y: 71, endPoint x: 80, endPoint y: 71, distance: 16.0
click at [64, 71] on input "822278" at bounding box center [54, 67] width 87 height 16
type input "822278"
drag, startPoint x: 113, startPoint y: 66, endPoint x: 126, endPoint y: 62, distance: 13.5
click at [113, 66] on input "Search" at bounding box center [121, 67] width 40 height 16
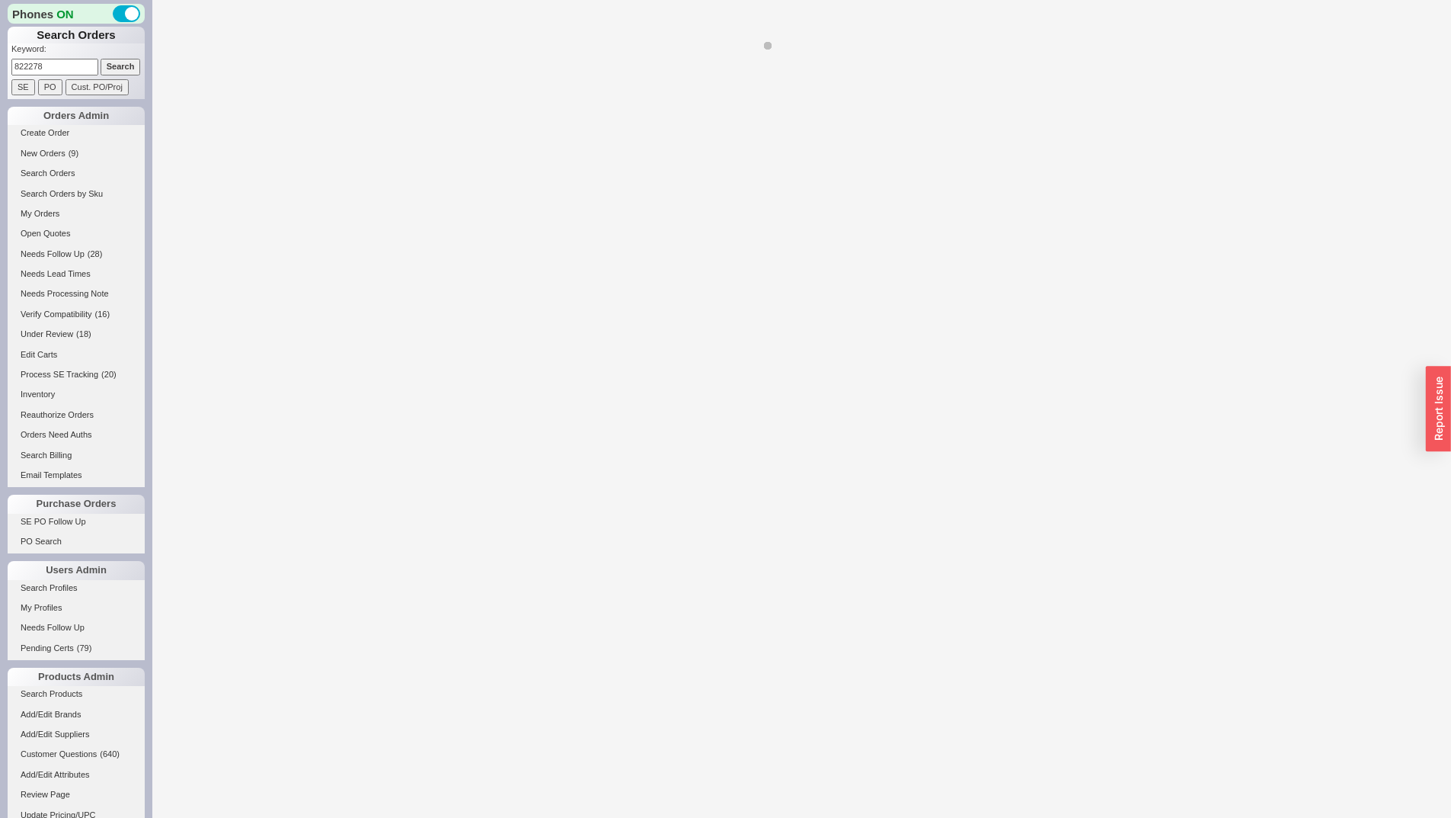
select select "*"
select select "LOW"
select select "3"
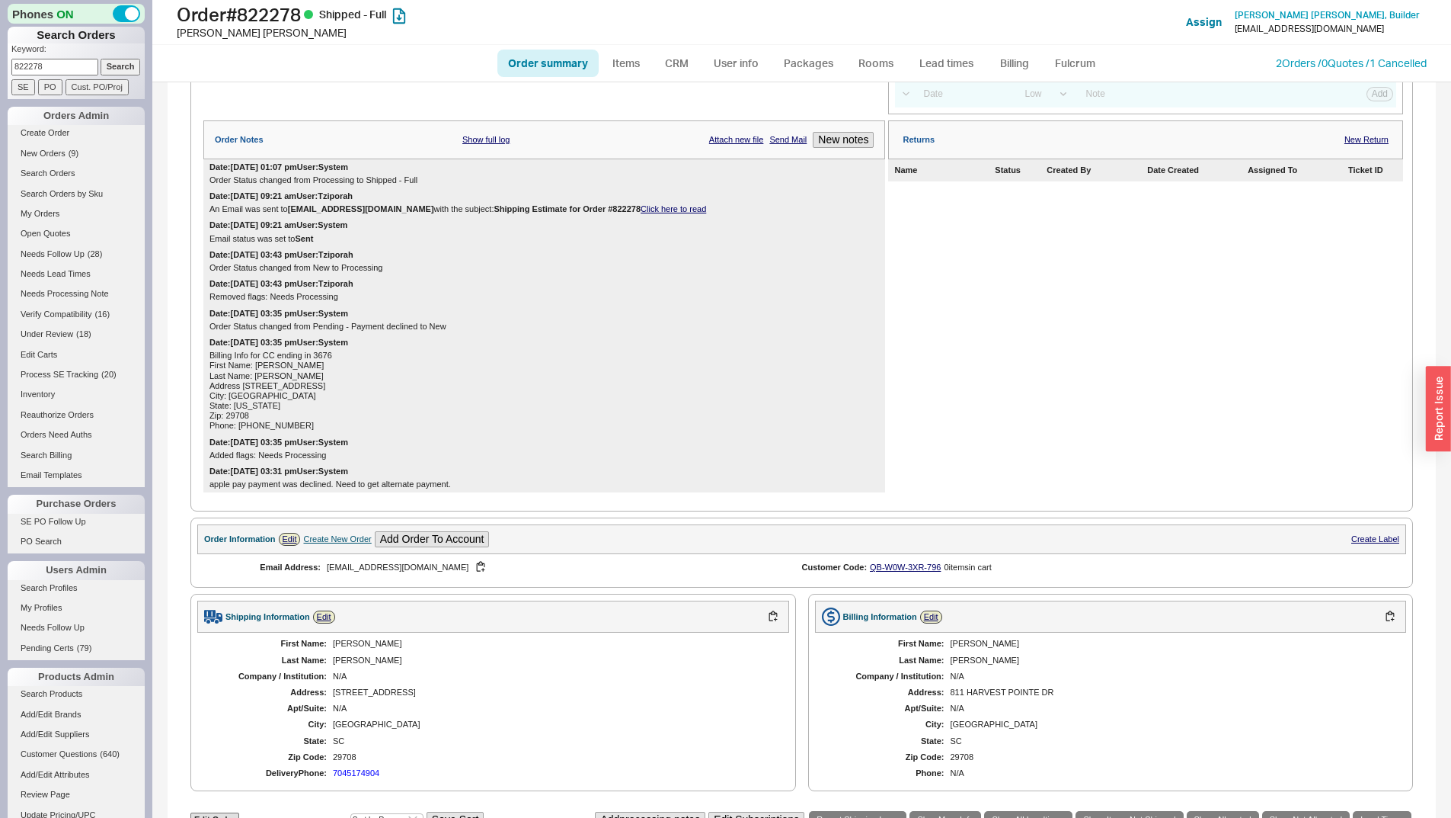
scroll to position [193, 0]
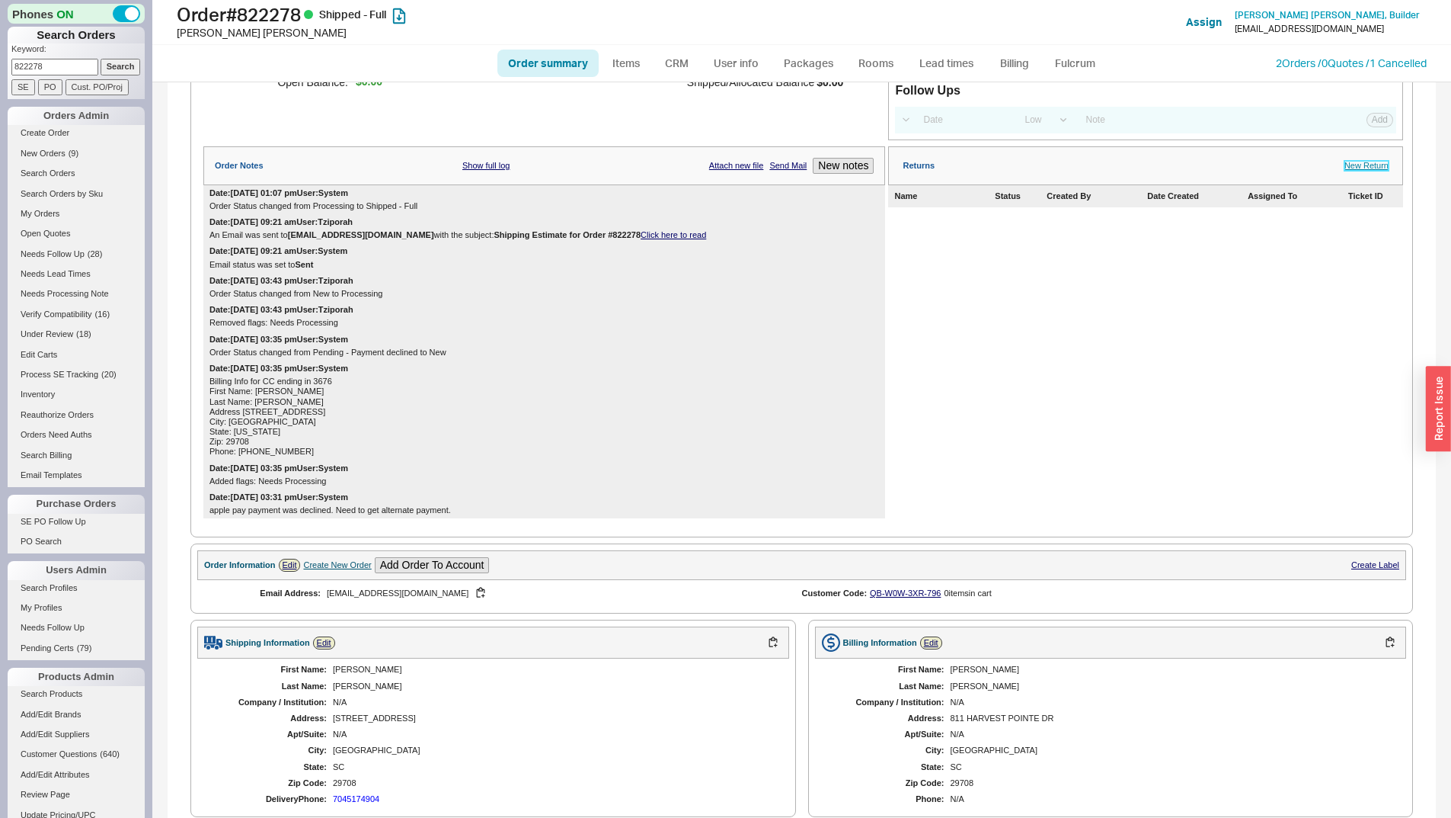
click at [1355, 171] on link "New Return" at bounding box center [1367, 166] width 44 height 10
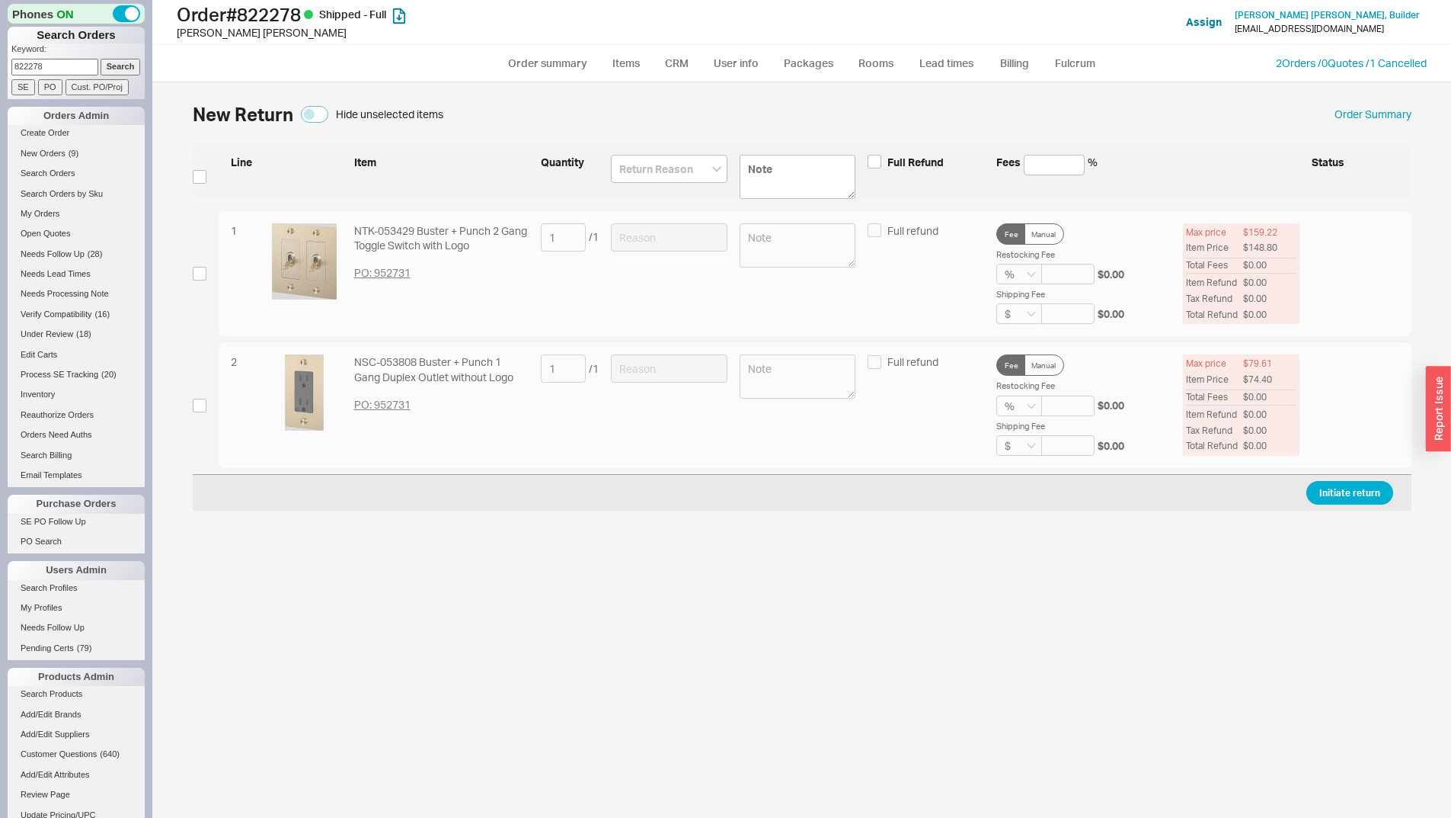
click at [213, 267] on div "1 NTK-053429 Buster + Punch 2 Gang Toggle Switch with Logo PO: 952731 1 / 1 Ful…" at bounding box center [802, 274] width 1219 height 126
click at [195, 278] on input "checkbox" at bounding box center [200, 274] width 14 height 14
checkbox input "true"
click at [622, 235] on input at bounding box center [669, 237] width 117 height 28
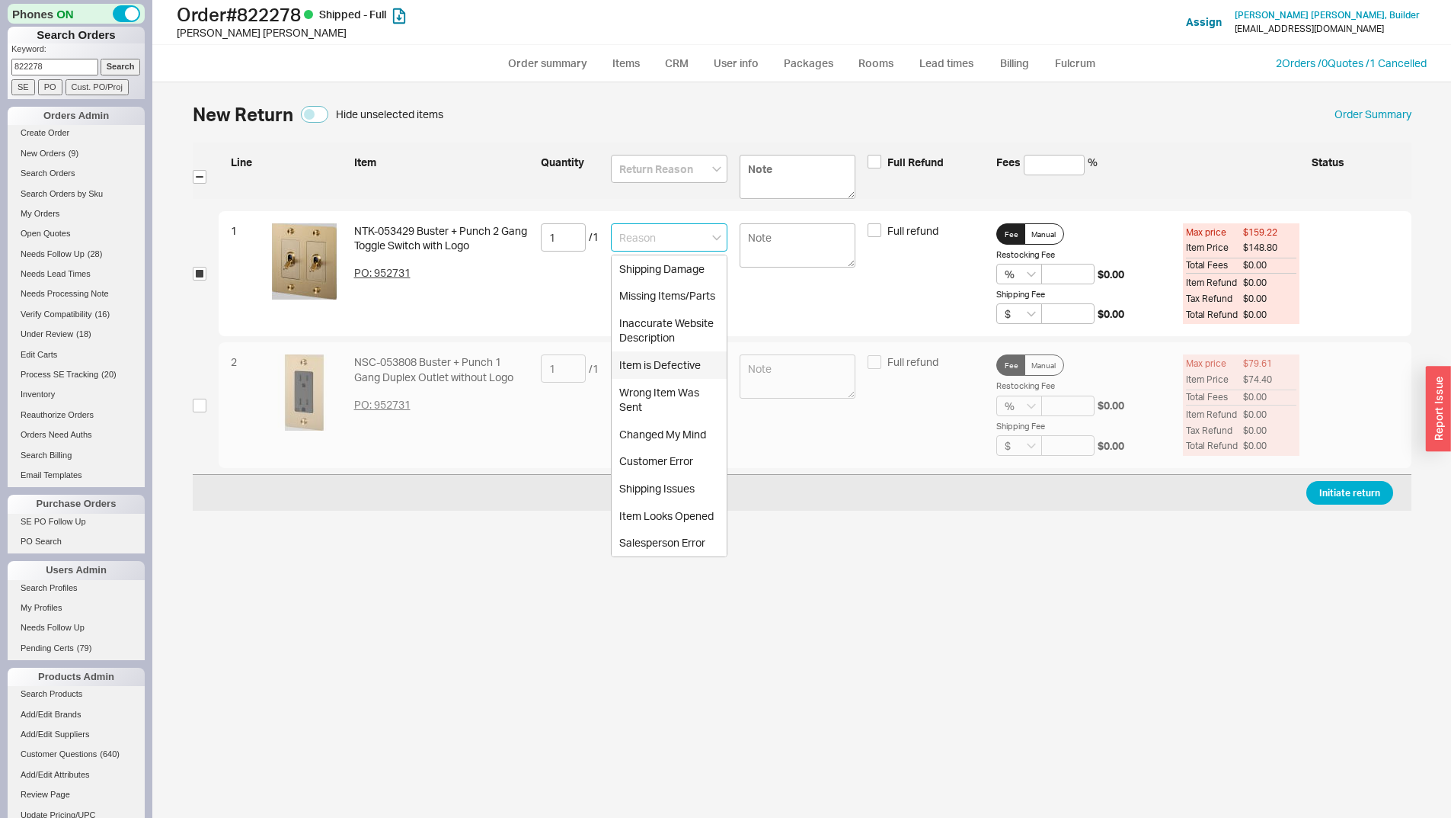
click at [677, 366] on div "Item is Defective" at bounding box center [669, 364] width 115 height 27
type input "Item is Defective"
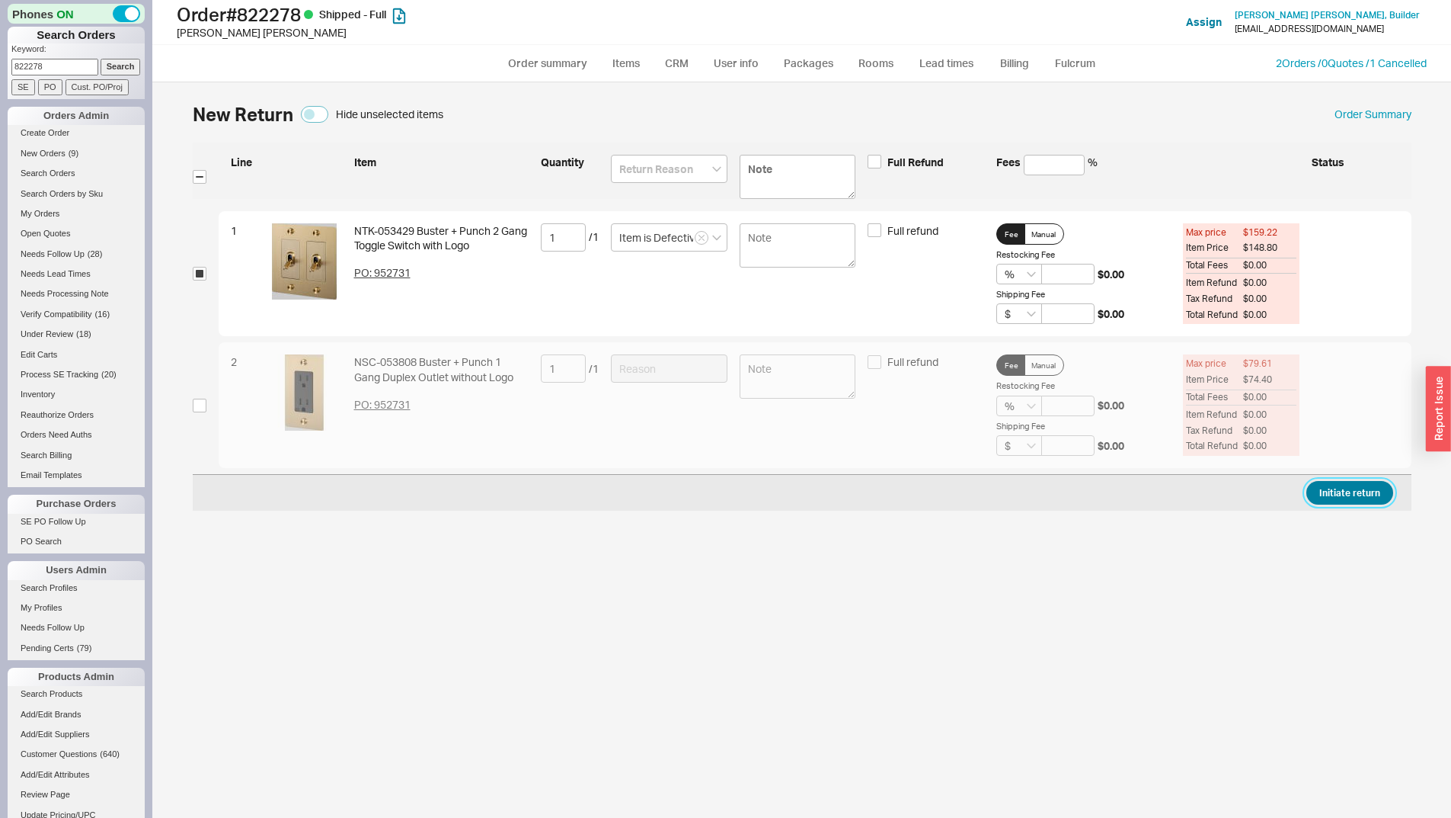
click at [1357, 488] on button "Initiate return" at bounding box center [1350, 493] width 87 height 24
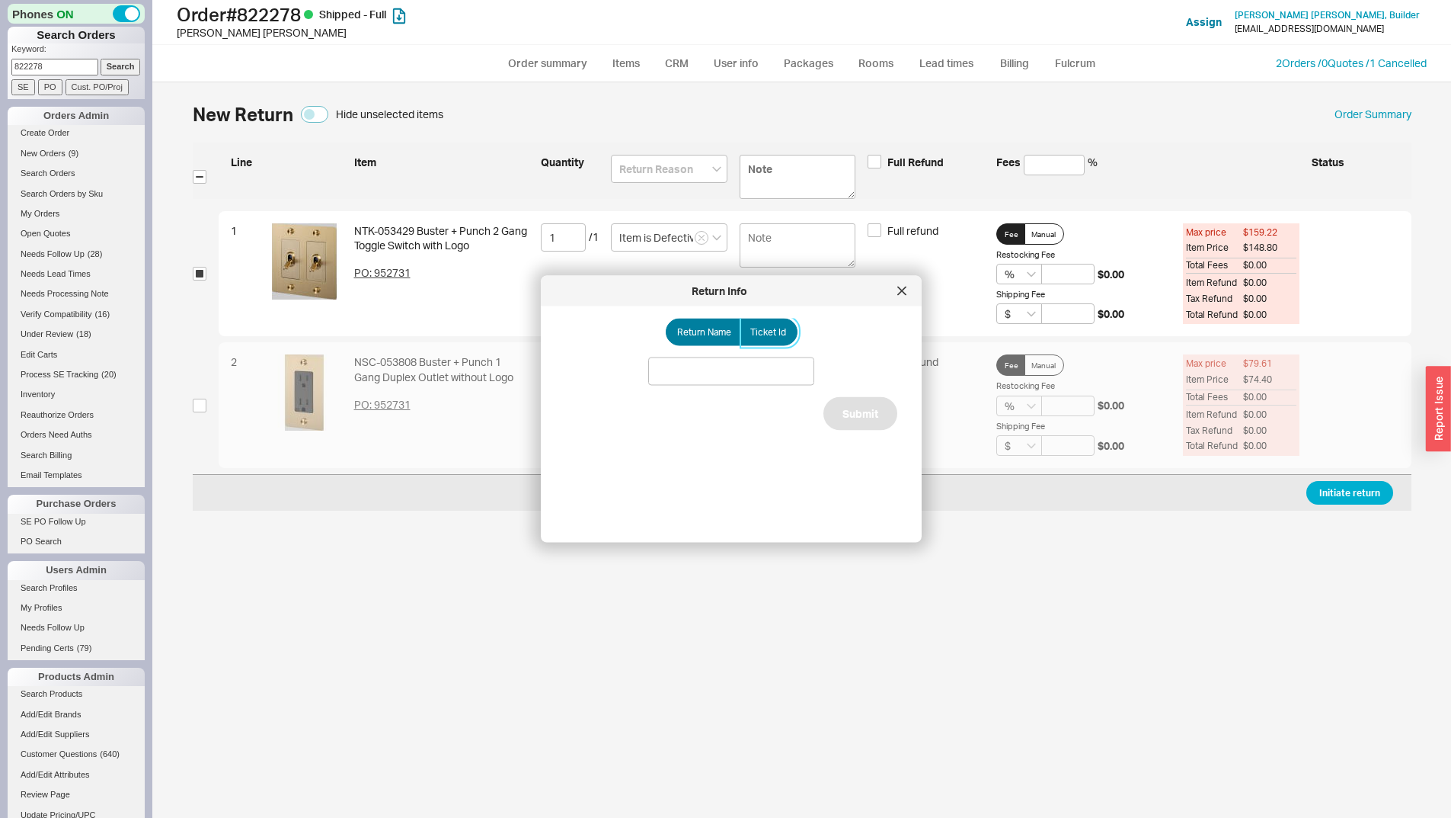
click at [781, 329] on label "Ticket Id" at bounding box center [769, 331] width 57 height 27
click at [0, 0] on input "Ticket Id" at bounding box center [0, 0] width 0 height 0
click at [723, 354] on div "Return Name Ticket Id Do Not Update Ticket Submit" at bounding box center [743, 418] width 357 height 200
click at [747, 383] on input at bounding box center [731, 371] width 166 height 28
paste input "185909"
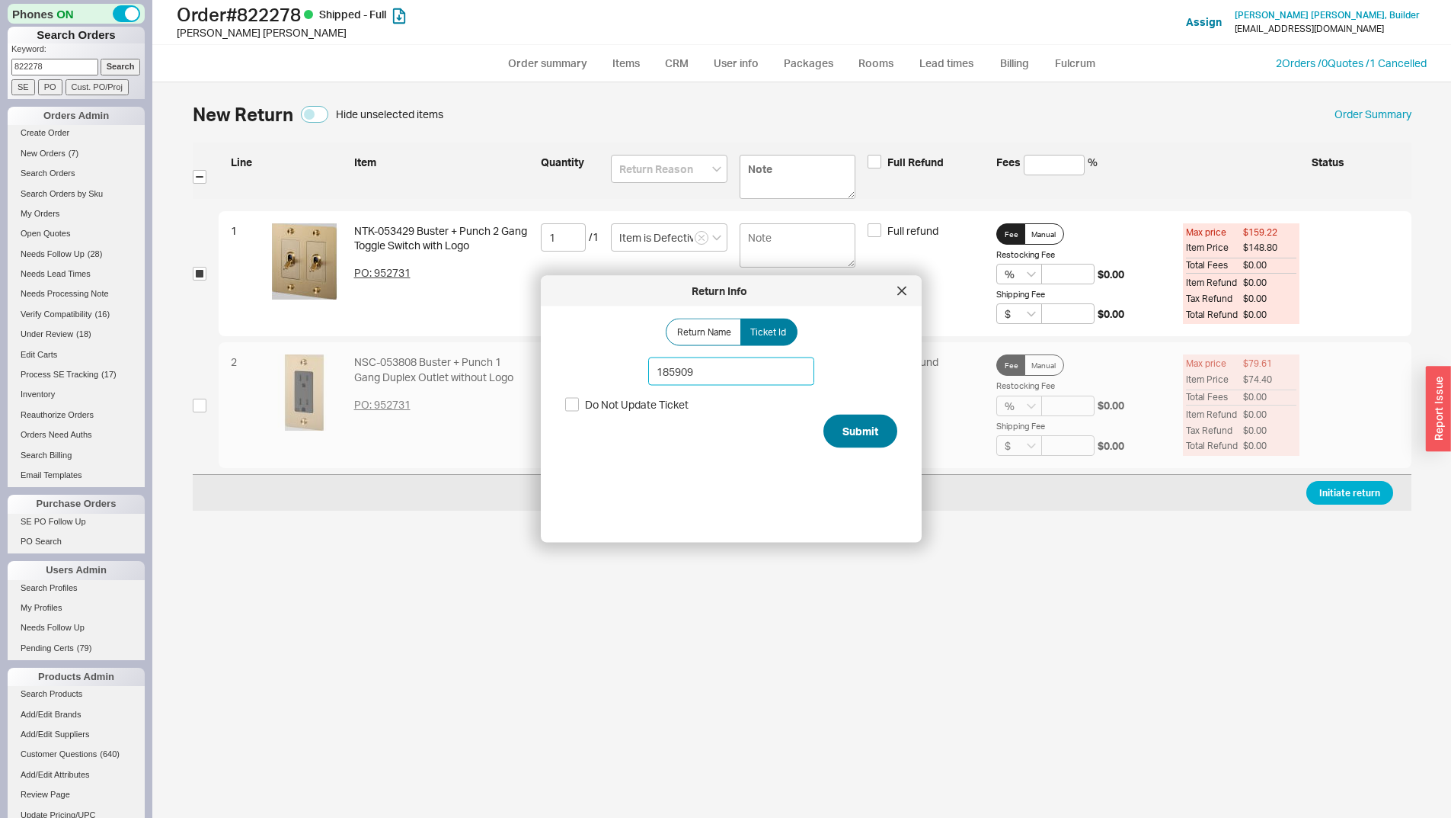
type input "185909"
drag, startPoint x: 856, startPoint y: 437, endPoint x: 834, endPoint y: 449, distance: 24.9
click at [856, 437] on button "Submit" at bounding box center [861, 431] width 74 height 34
select select "*"
select select "LOW"
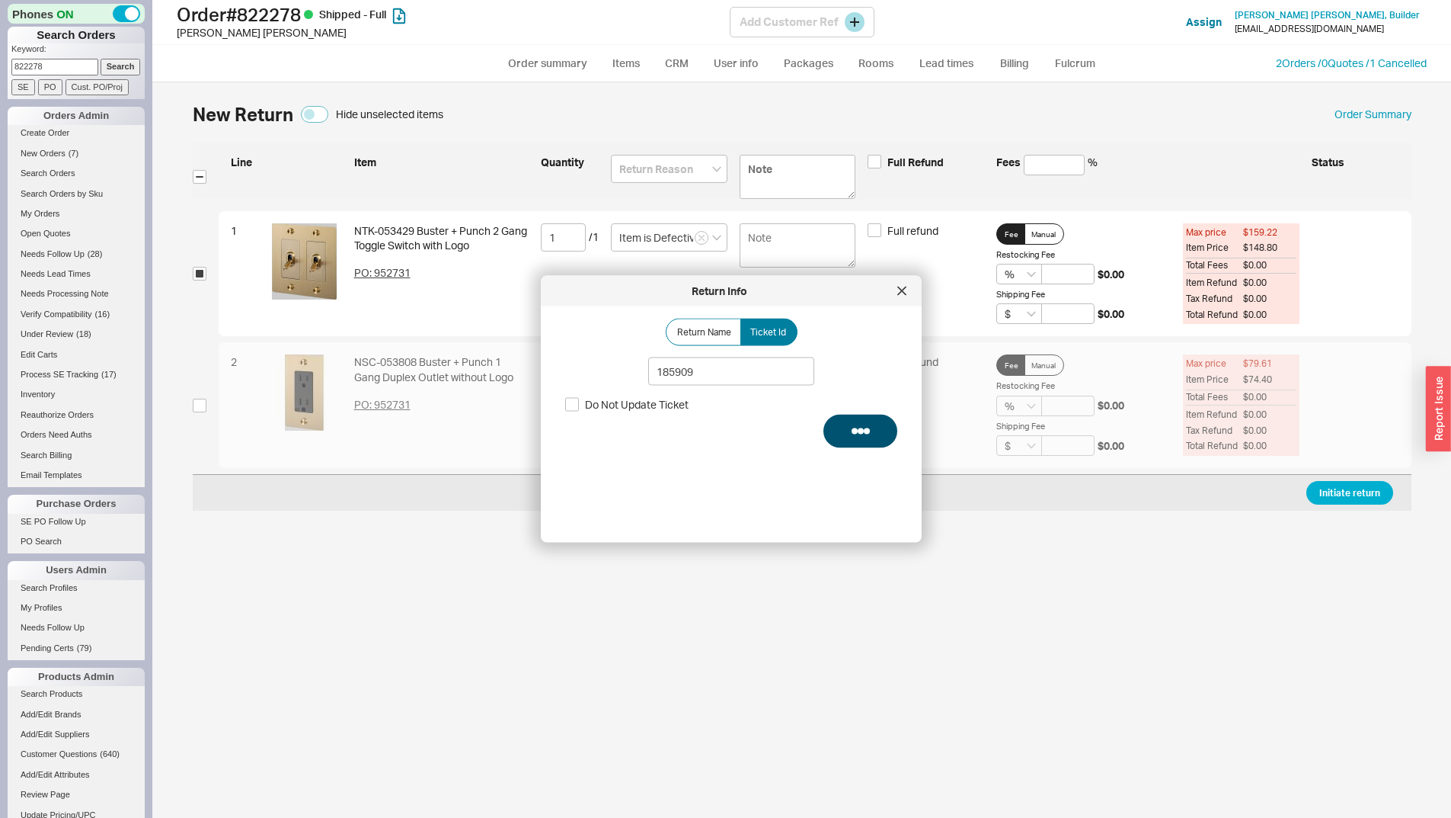
select select "3"
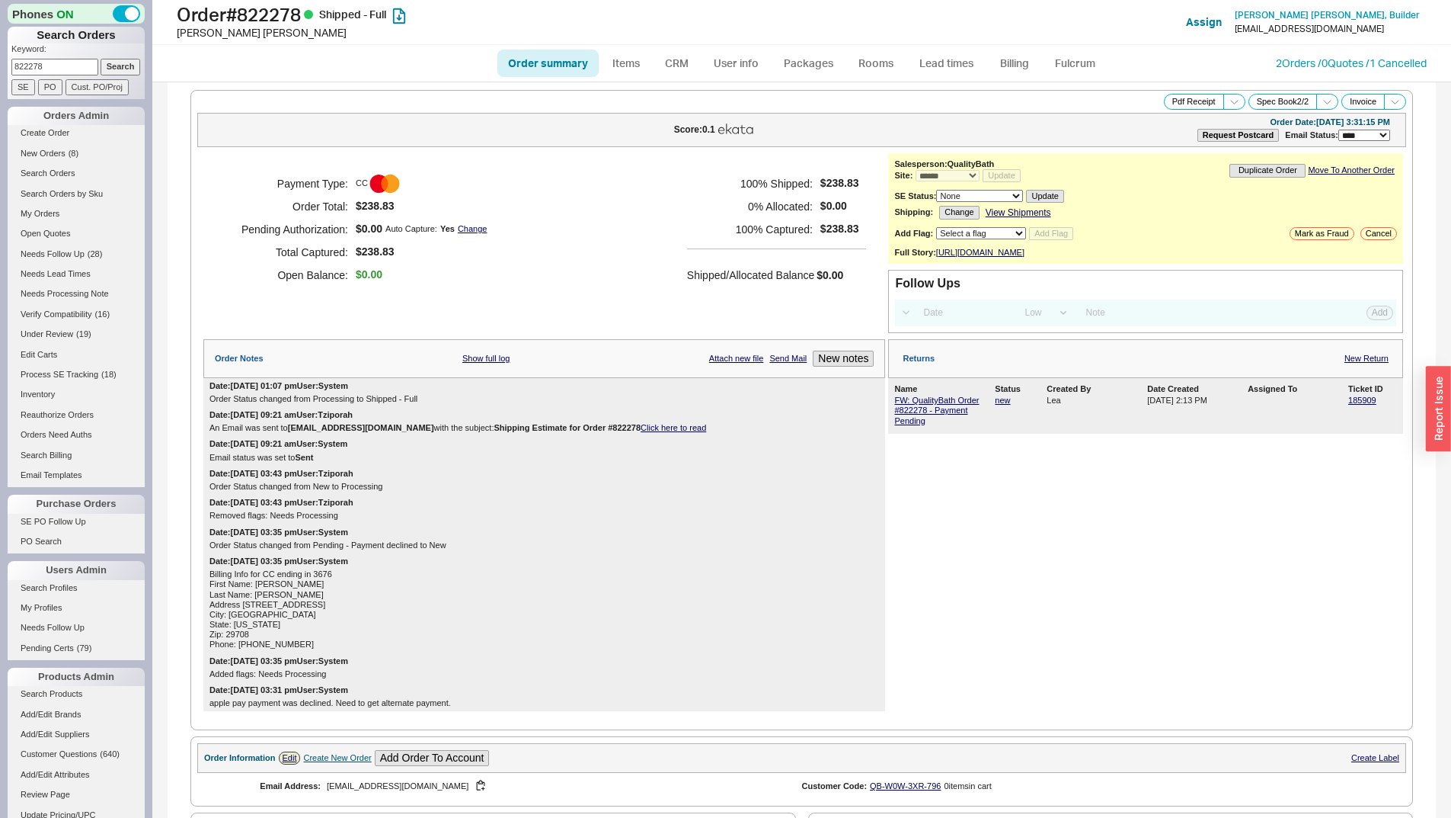
click at [37, 53] on p "Keyword:" at bounding box center [77, 50] width 133 height 15
click at [44, 66] on input "822278" at bounding box center [54, 67] width 87 height 16
click at [84, 69] on input "822278" at bounding box center [54, 67] width 87 height 16
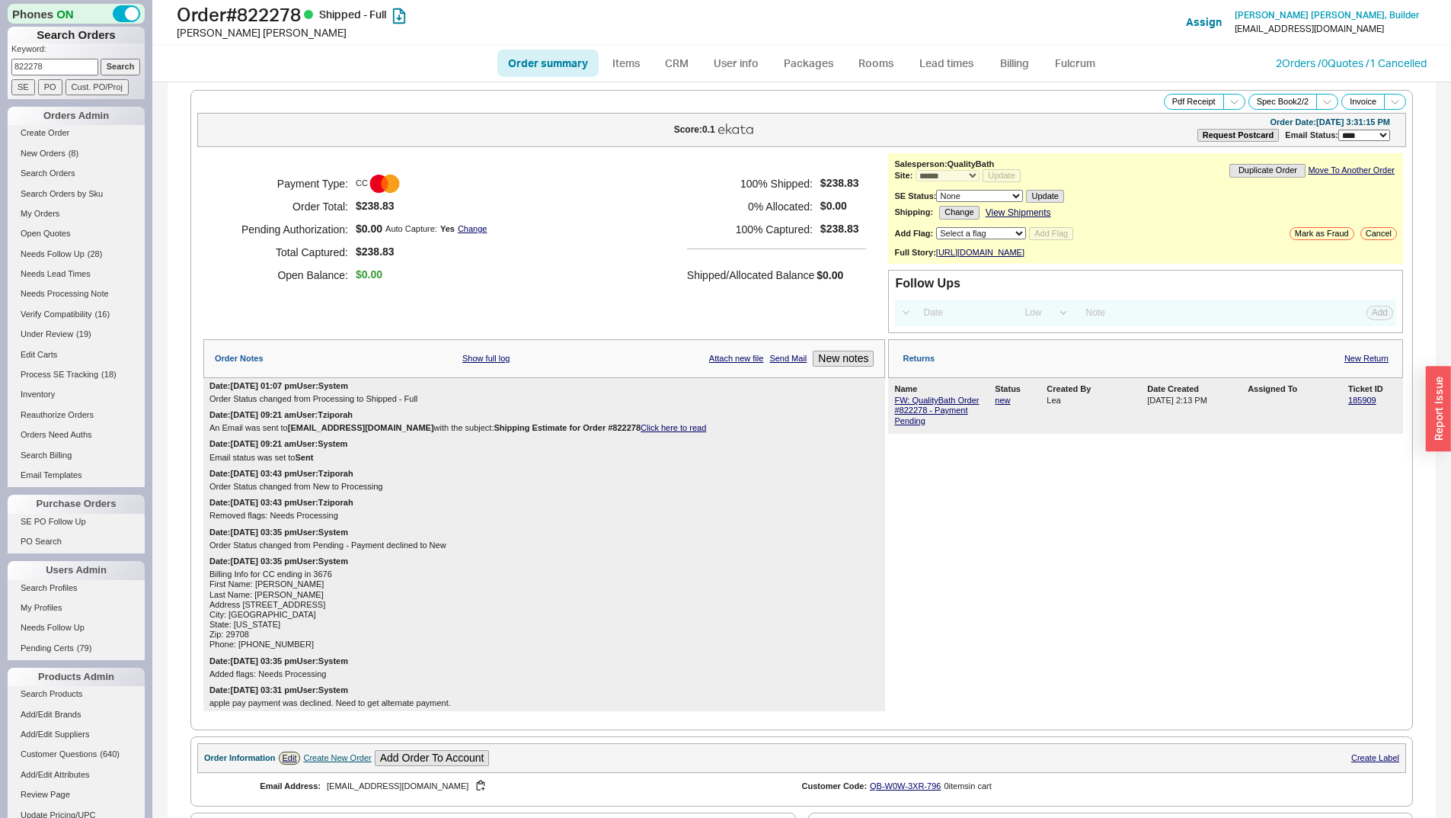
click at [84, 69] on input "822278" at bounding box center [54, 67] width 87 height 16
paste input "47067"
type input "847067"
click at [122, 66] on input "Search" at bounding box center [121, 67] width 40 height 16
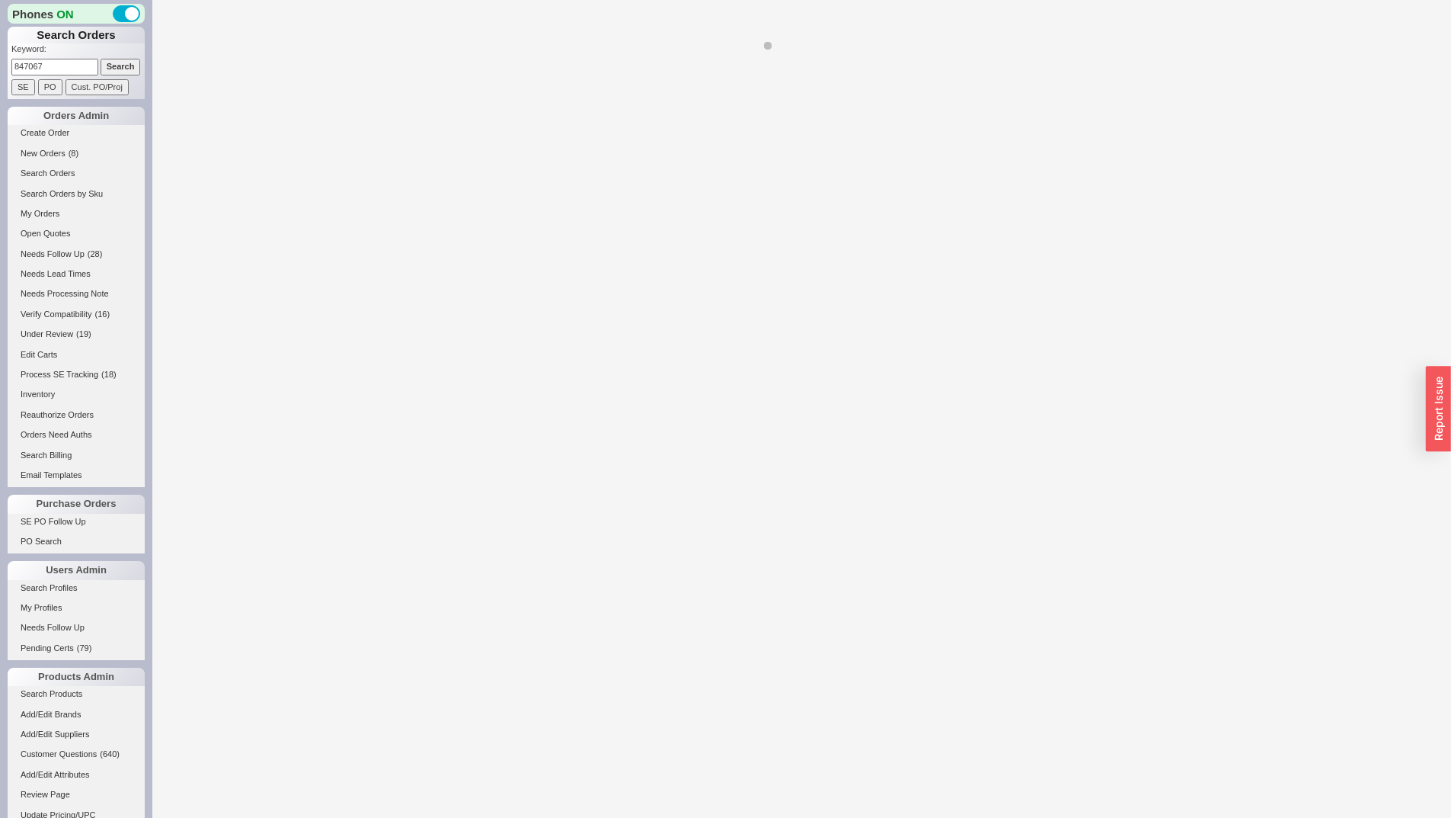
select select "*"
select select "LOW"
select select "3"
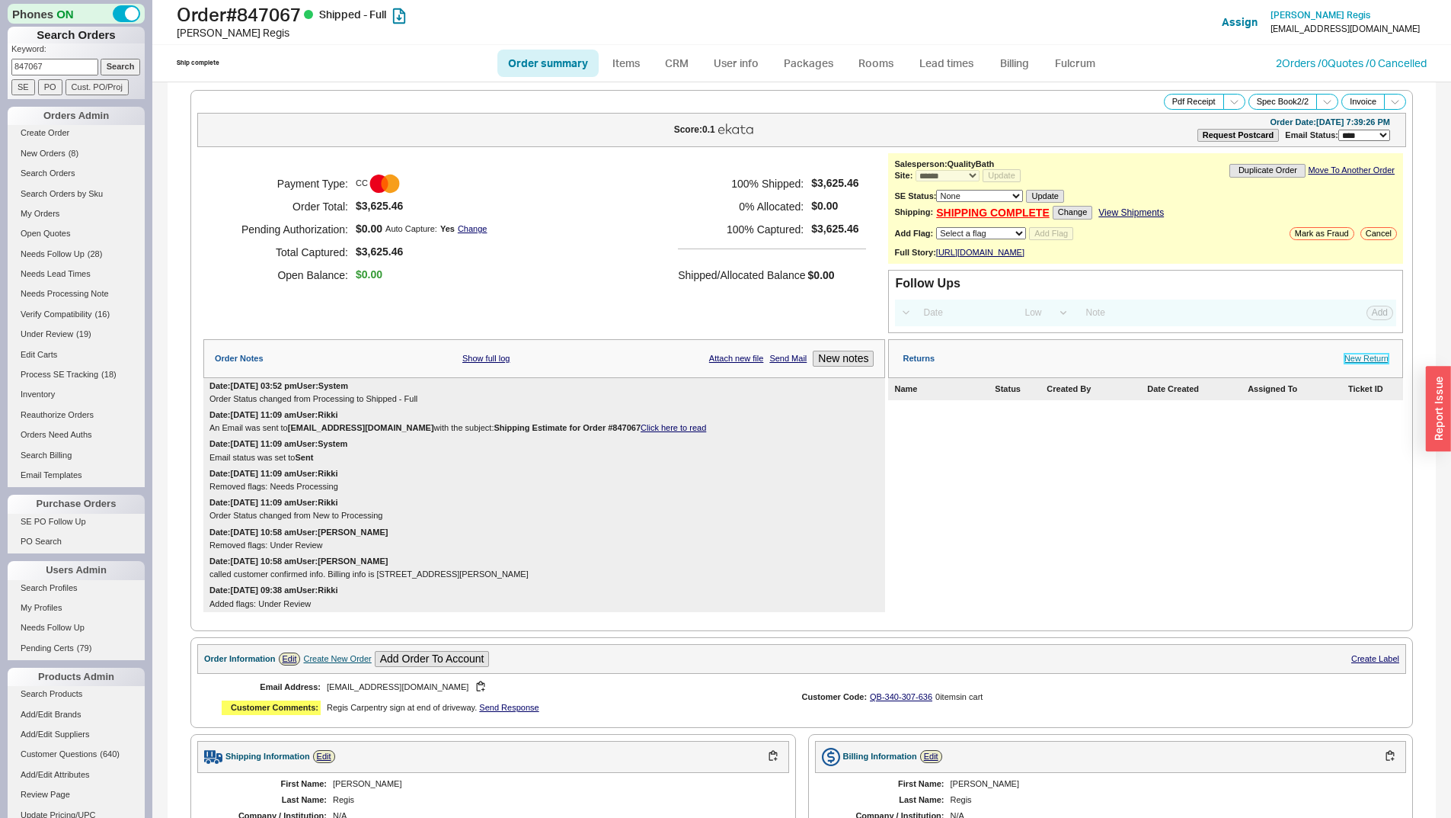
click at [1357, 363] on link "New Return" at bounding box center [1367, 359] width 44 height 10
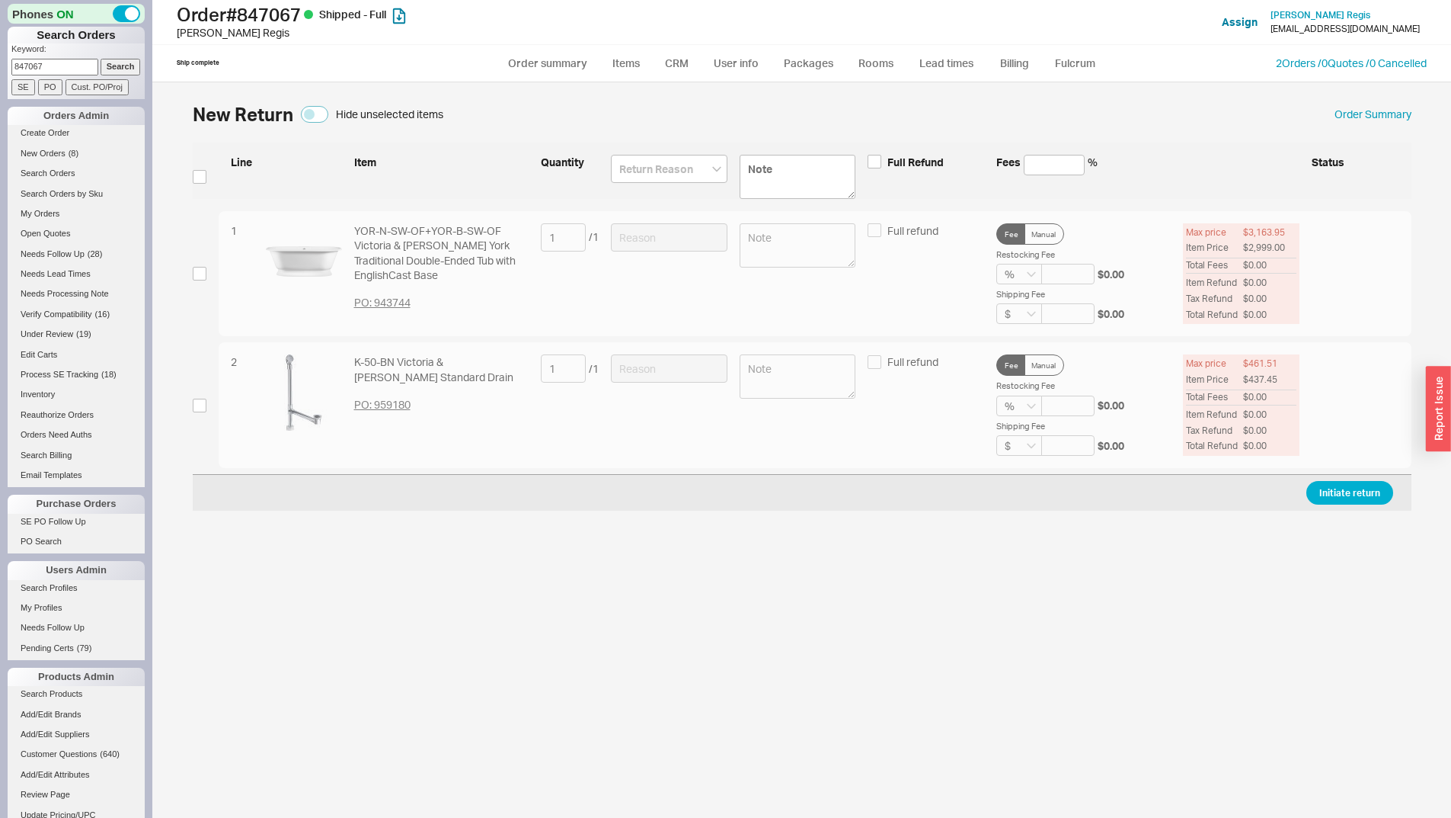
click at [194, 412] on div "New Return Hide unselected items Order Summary Line Item Quantity Full Refund F…" at bounding box center [803, 458] width 1250 height 720
drag, startPoint x: 190, startPoint y: 401, endPoint x: 204, endPoint y: 414, distance: 19.4
click at [190, 400] on div "New Return Hide unselected items Order Summary Line Item Quantity Full Refund F…" at bounding box center [803, 458] width 1250 height 720
click at [206, 406] on input "checkbox" at bounding box center [200, 405] width 14 height 14
checkbox input "true"
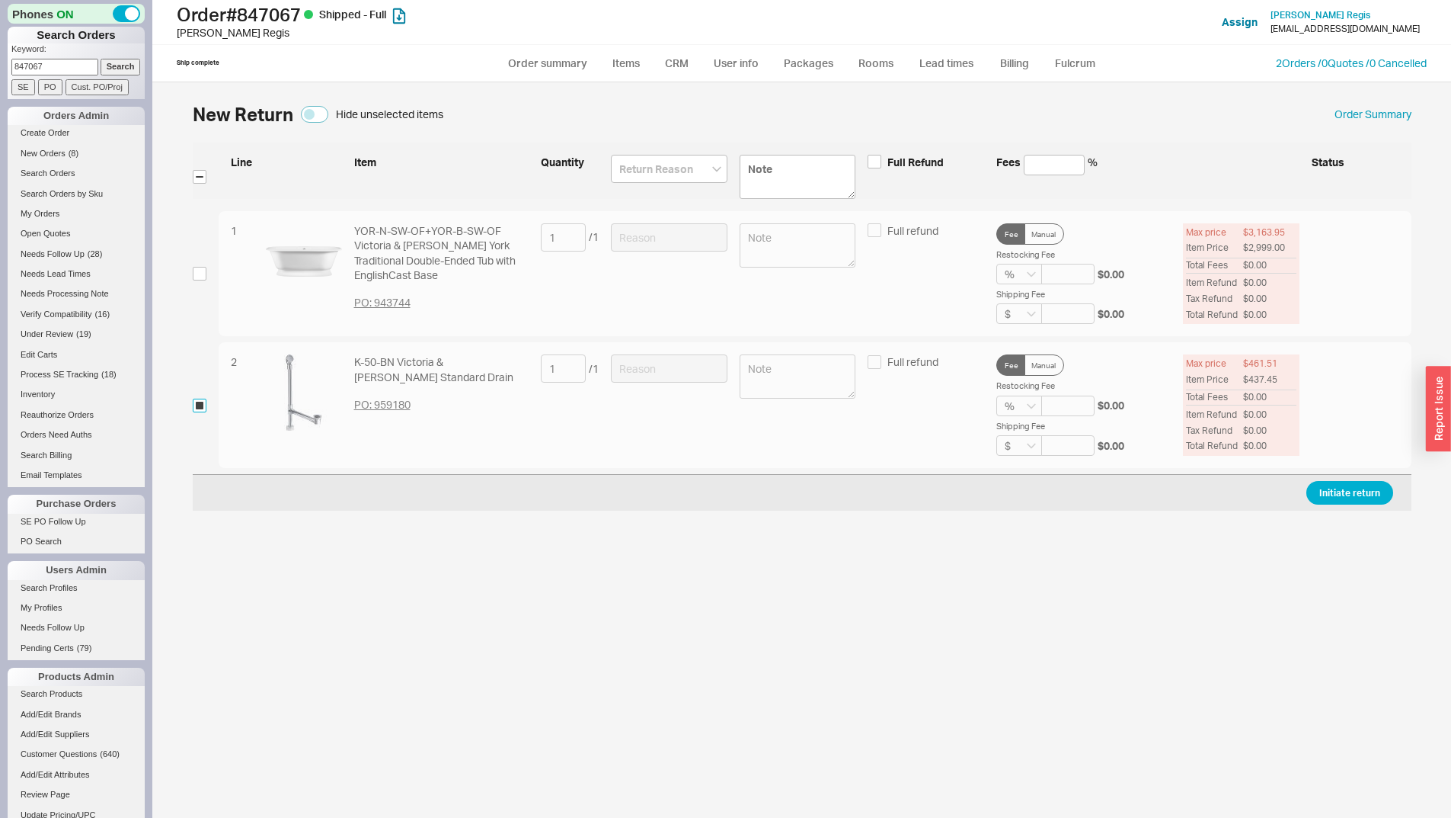
checkbox input "true"
click at [674, 347] on div "2 K-50-BN Victoria & Albert Standard Drain PO: 959180 1 / 1 Full refund Fee Man…" at bounding box center [815, 405] width 1193 height 126
click at [674, 354] on div "2 K-50-BN Victoria & Albert Standard Drain PO: 959180 1 / 1 Full refund Fee Man…" at bounding box center [815, 405] width 1193 height 126
click at [677, 358] on input at bounding box center [669, 368] width 117 height 28
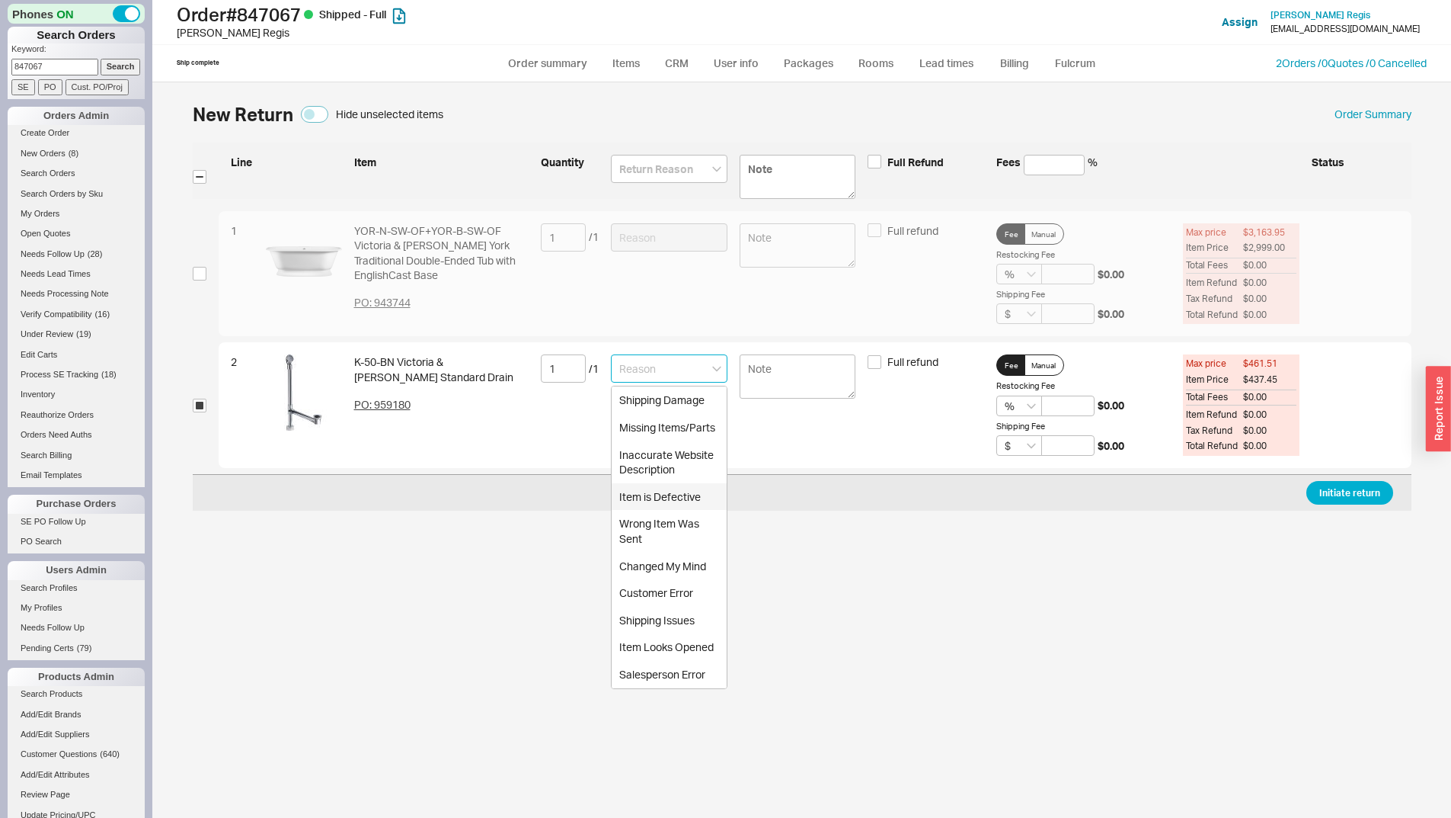
click at [691, 496] on div "Item is Defective" at bounding box center [669, 496] width 115 height 27
type input "Item is Defective"
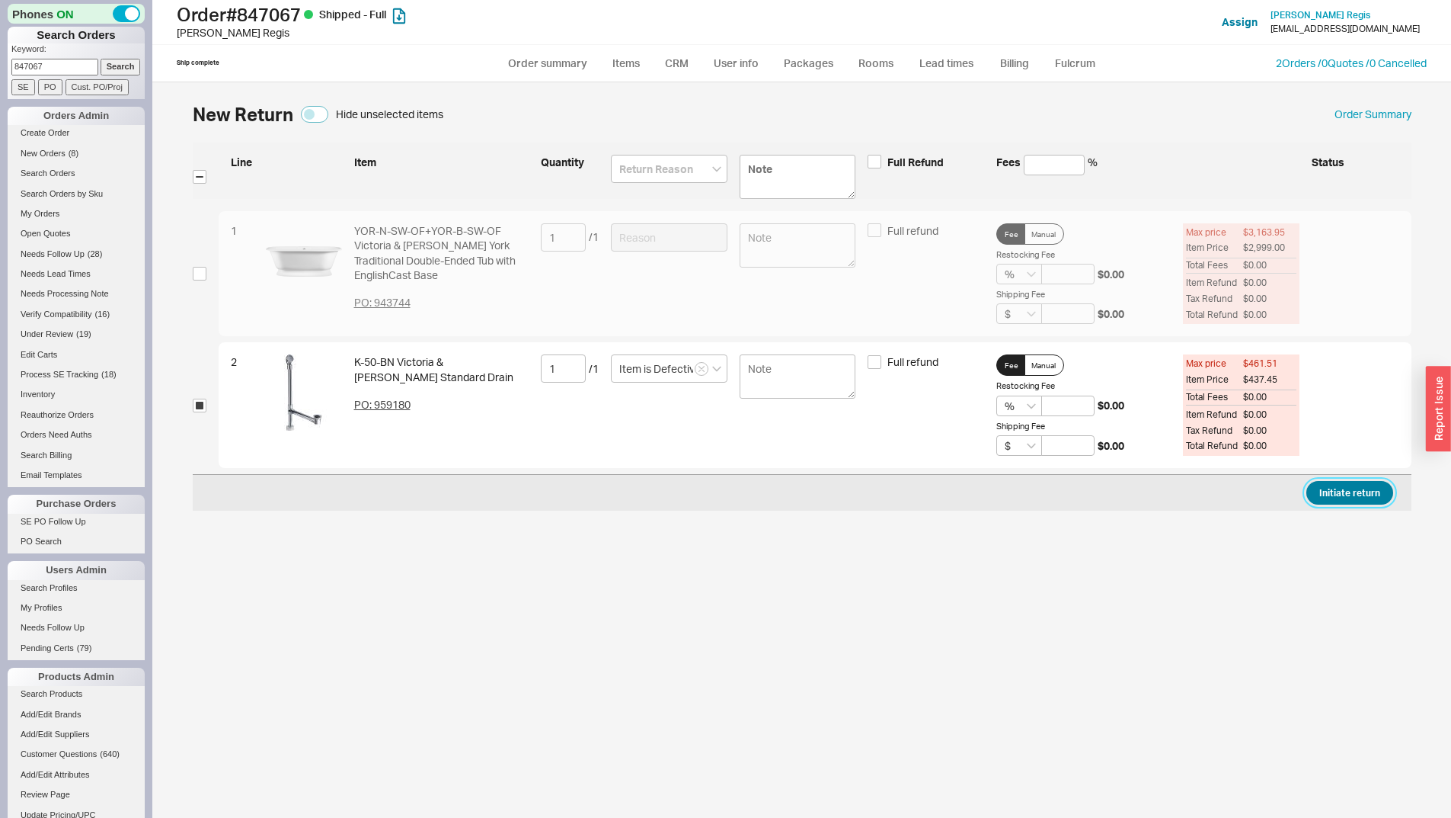
click at [1348, 491] on button "Initiate return" at bounding box center [1350, 493] width 87 height 24
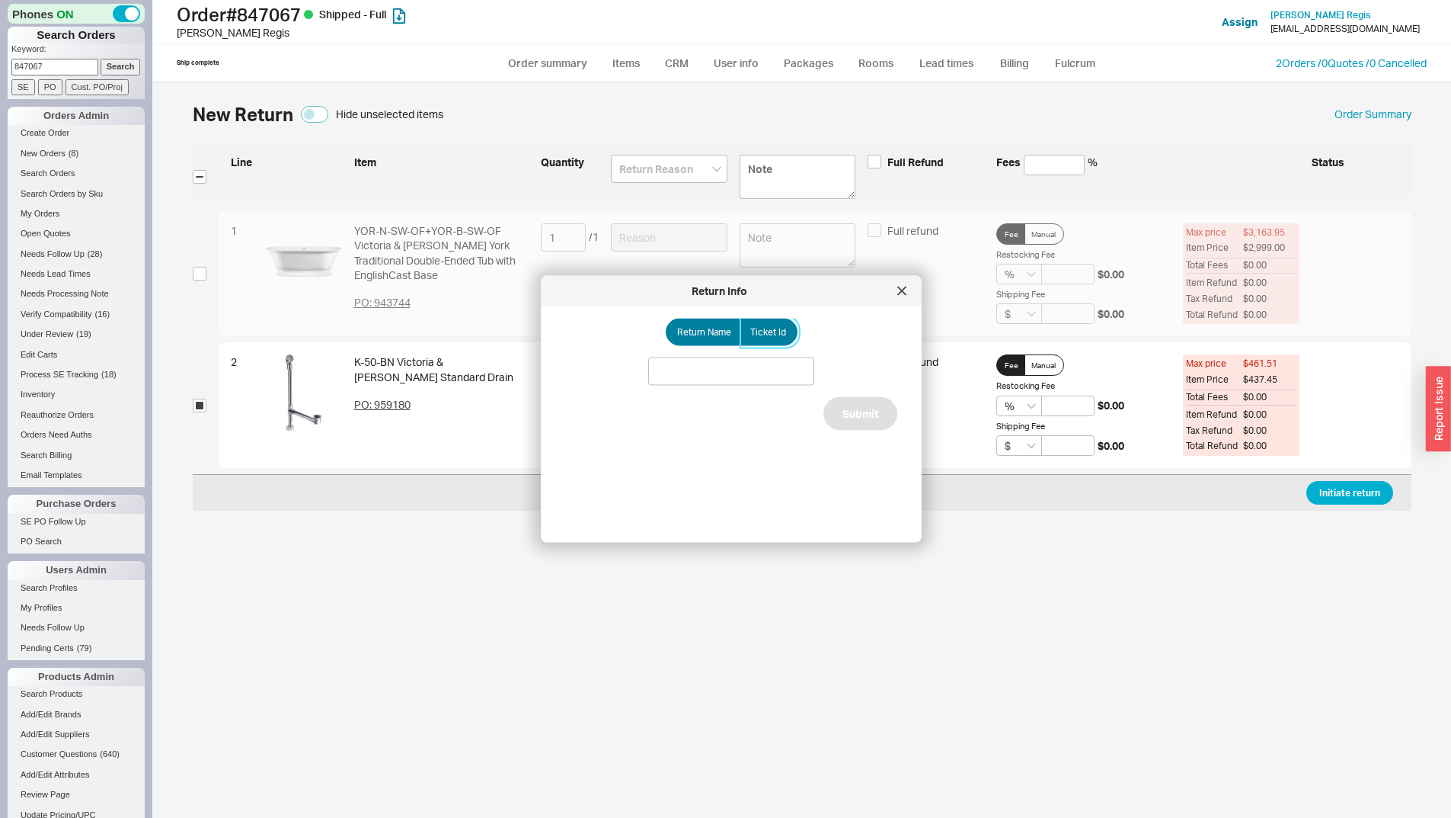
click at [770, 334] on span "Ticket Id" at bounding box center [768, 332] width 36 height 12
click at [0, 0] on input "Ticket Id" at bounding box center [0, 0] width 0 height 0
click at [750, 369] on input at bounding box center [731, 371] width 166 height 28
paste input "185935"
type input "185935"
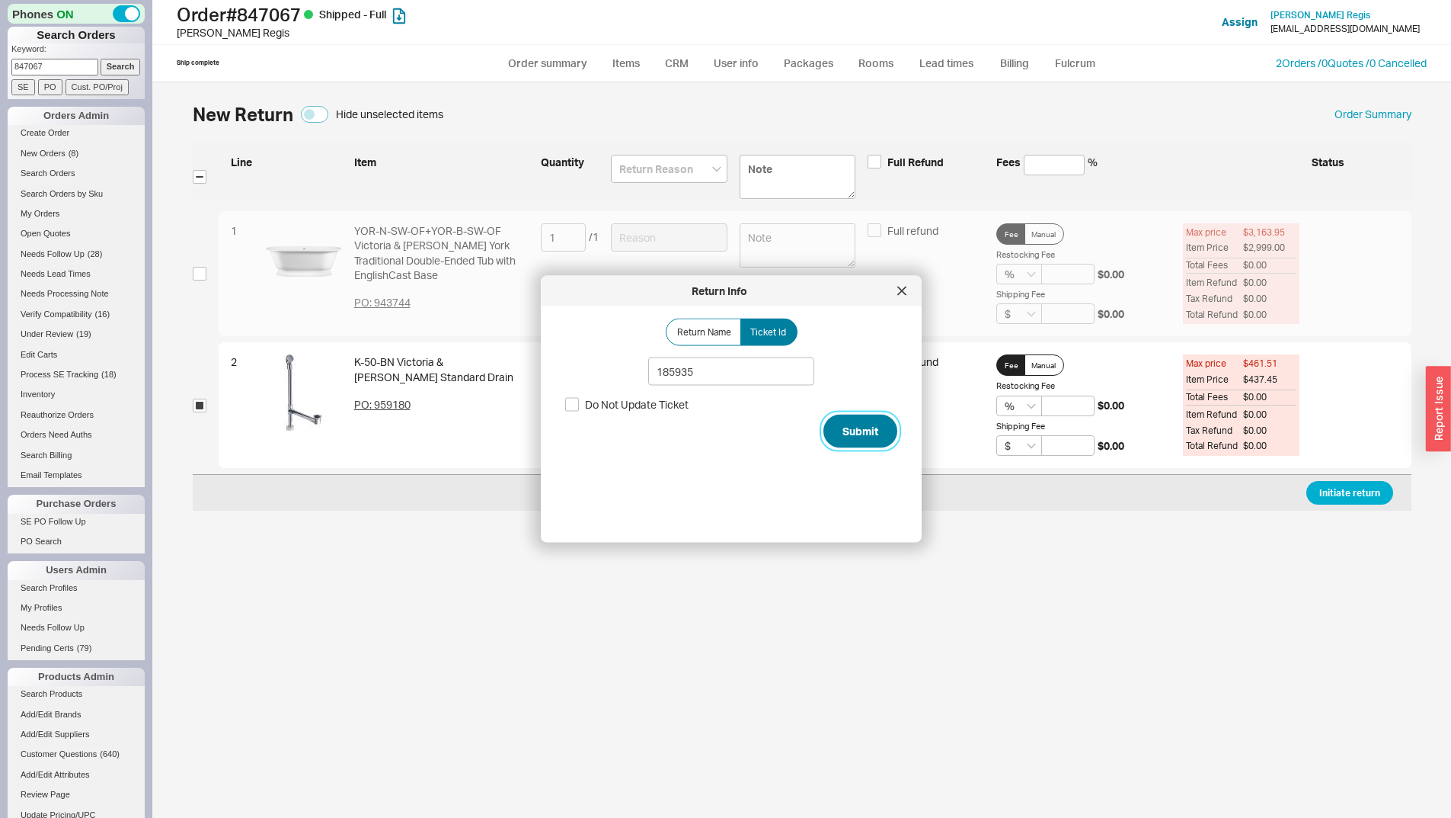
click at [869, 423] on button "Submit" at bounding box center [861, 431] width 74 height 34
select select "*"
select select "LOW"
select select "3"
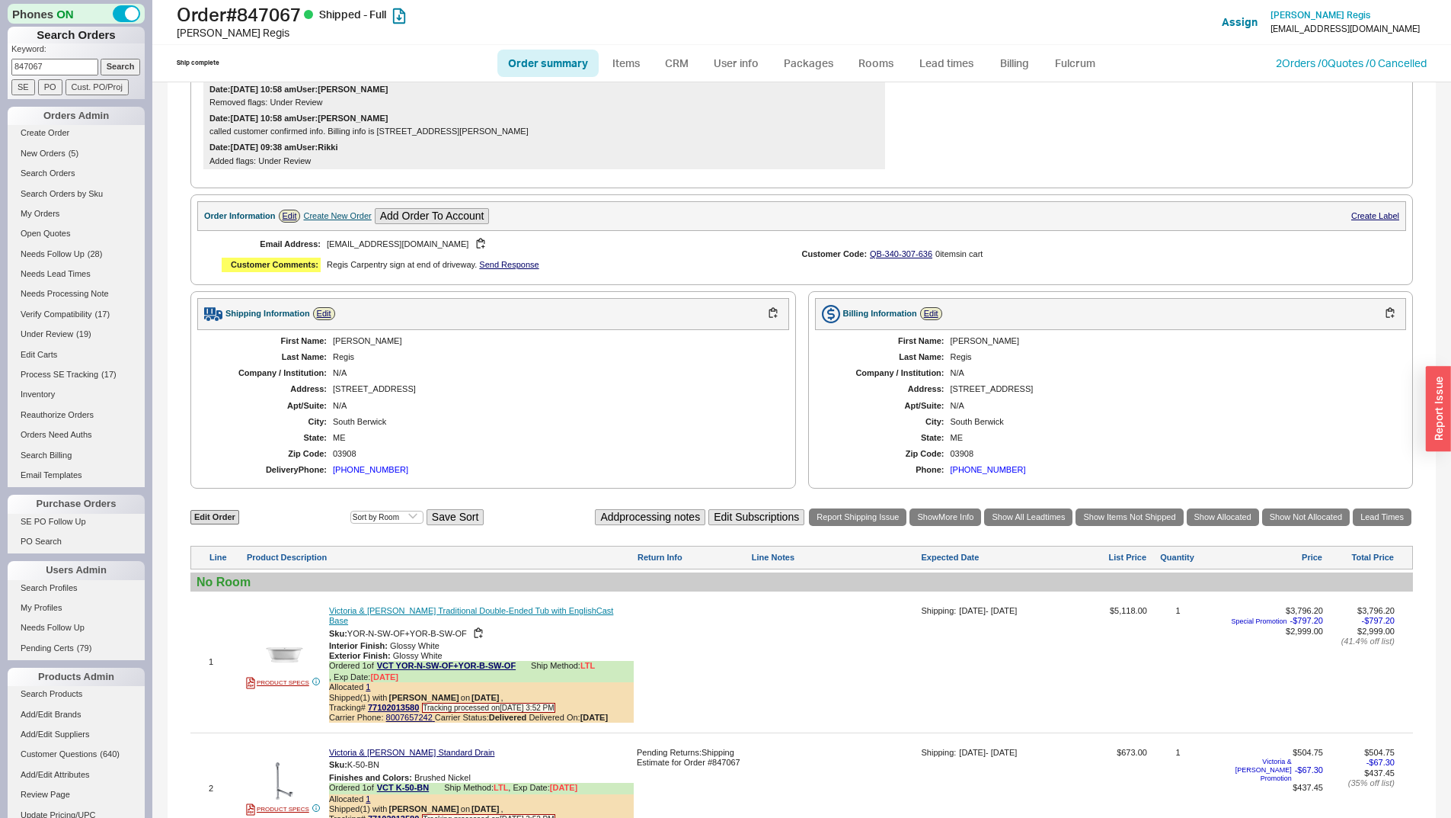
scroll to position [667, 0]
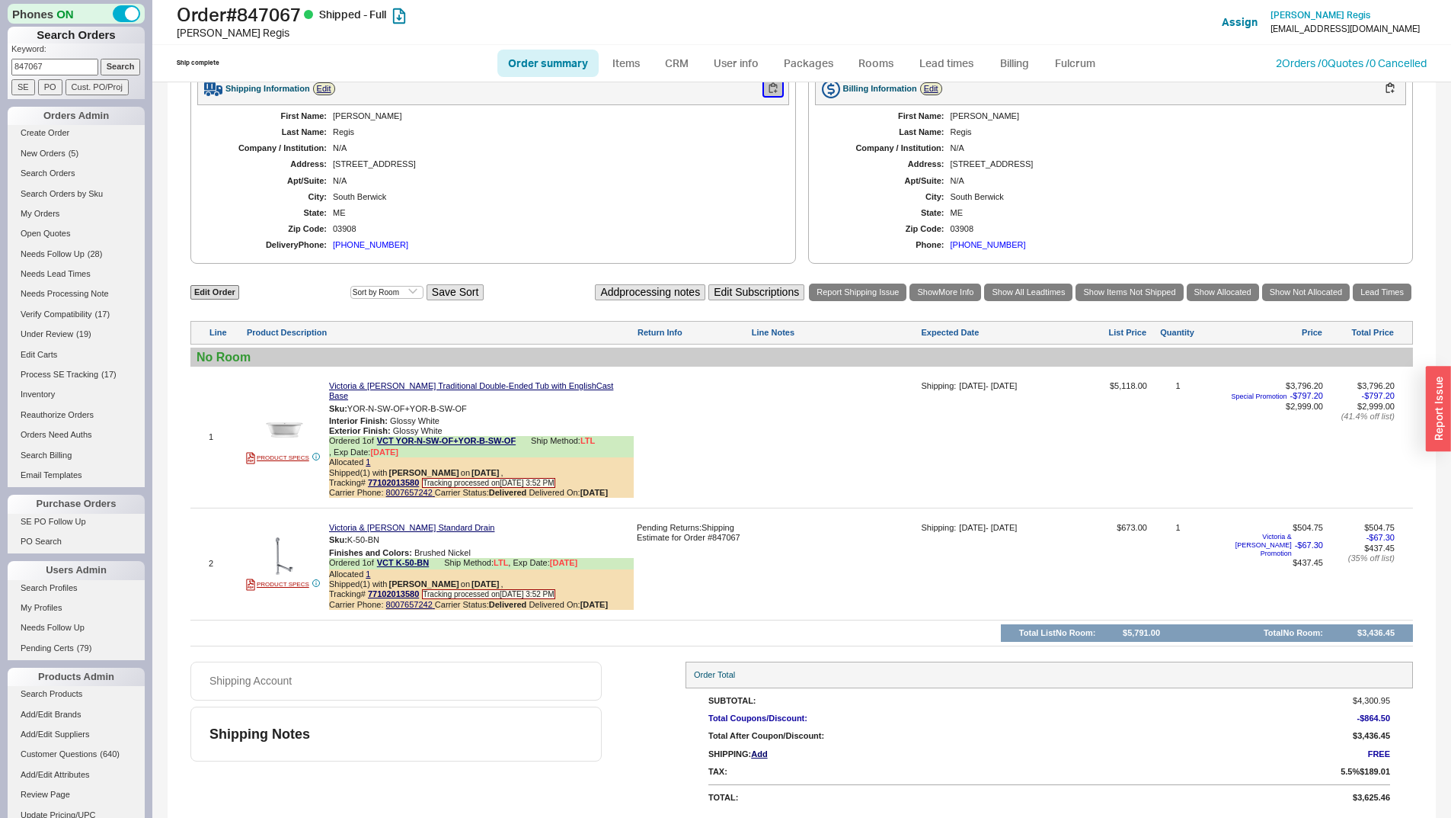
click at [769, 96] on button "button" at bounding box center [773, 89] width 18 height 14
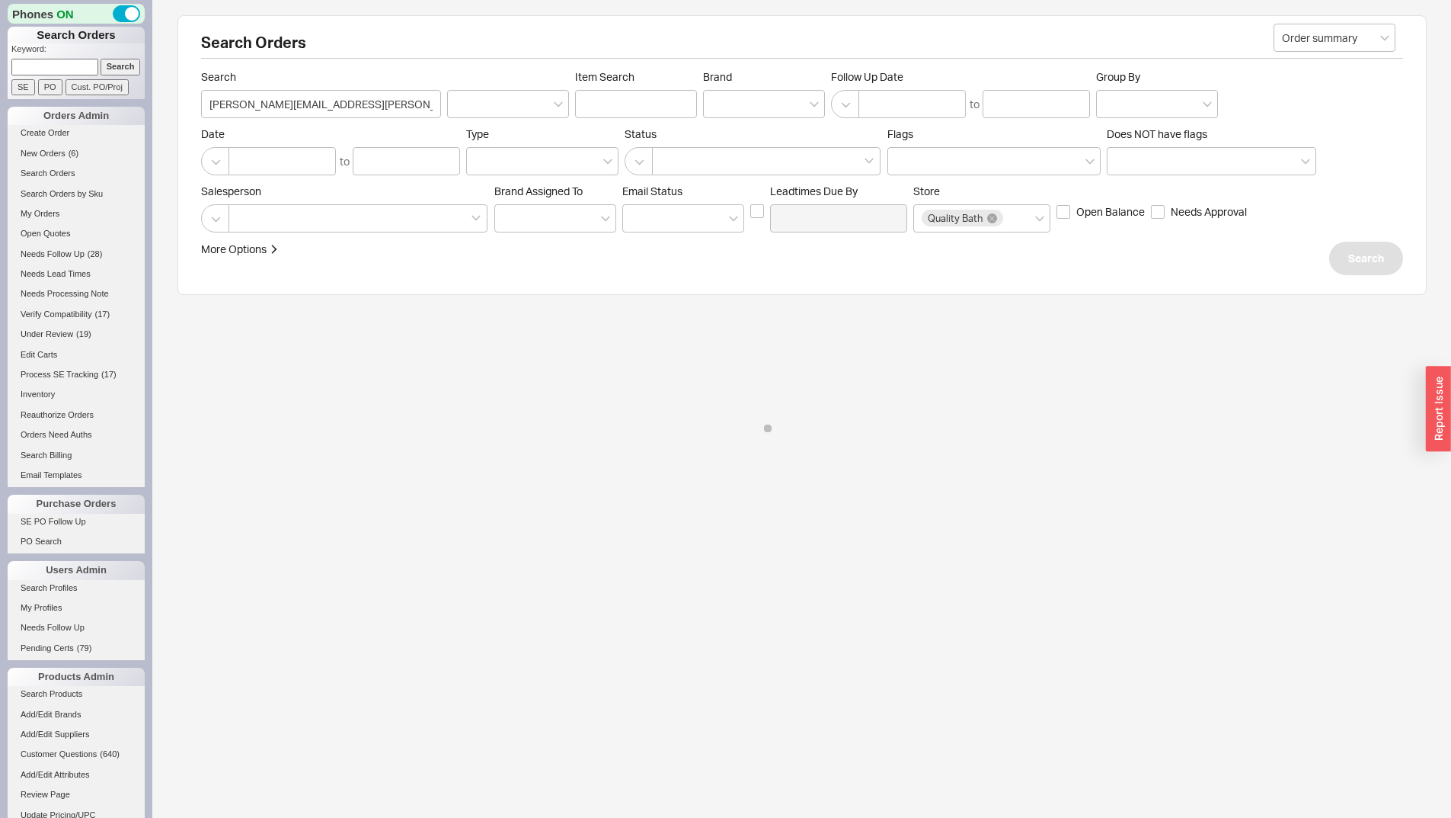
click at [64, 66] on input at bounding box center [54, 67] width 87 height 16
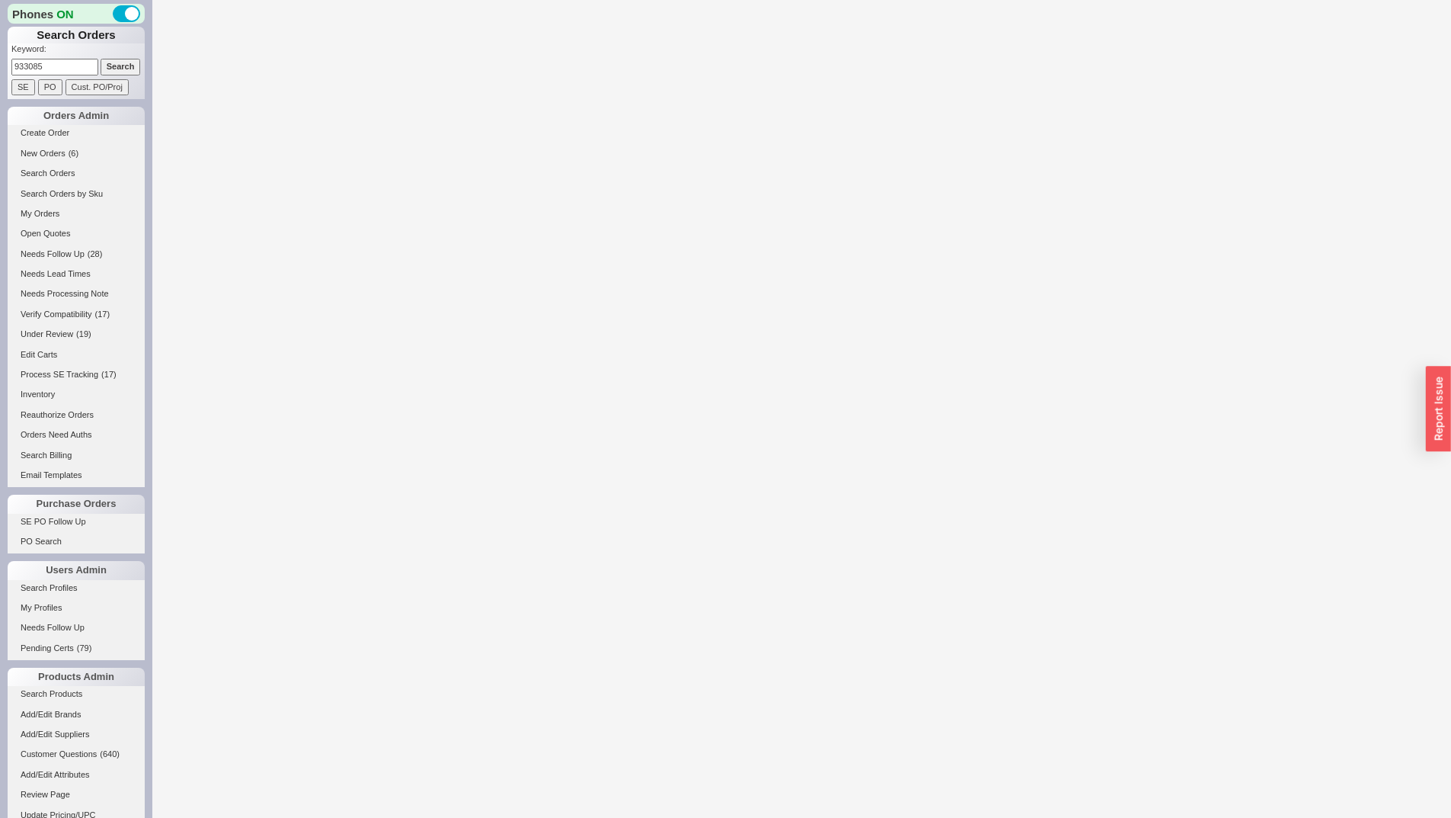
type input "933085"
click at [383, 52] on div at bounding box center [801, 409] width 1299 height 818
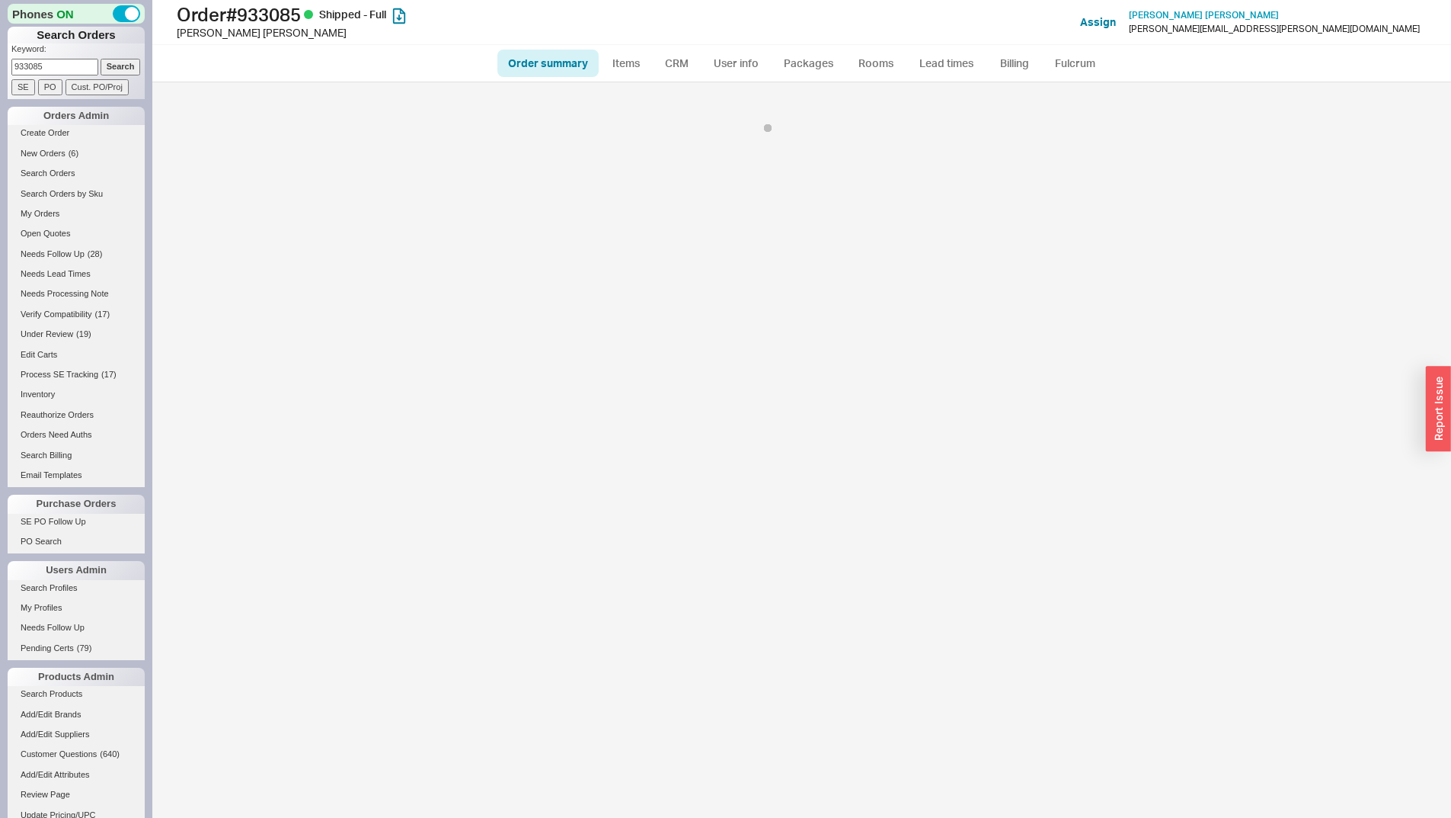
select select "LOW"
select select "3"
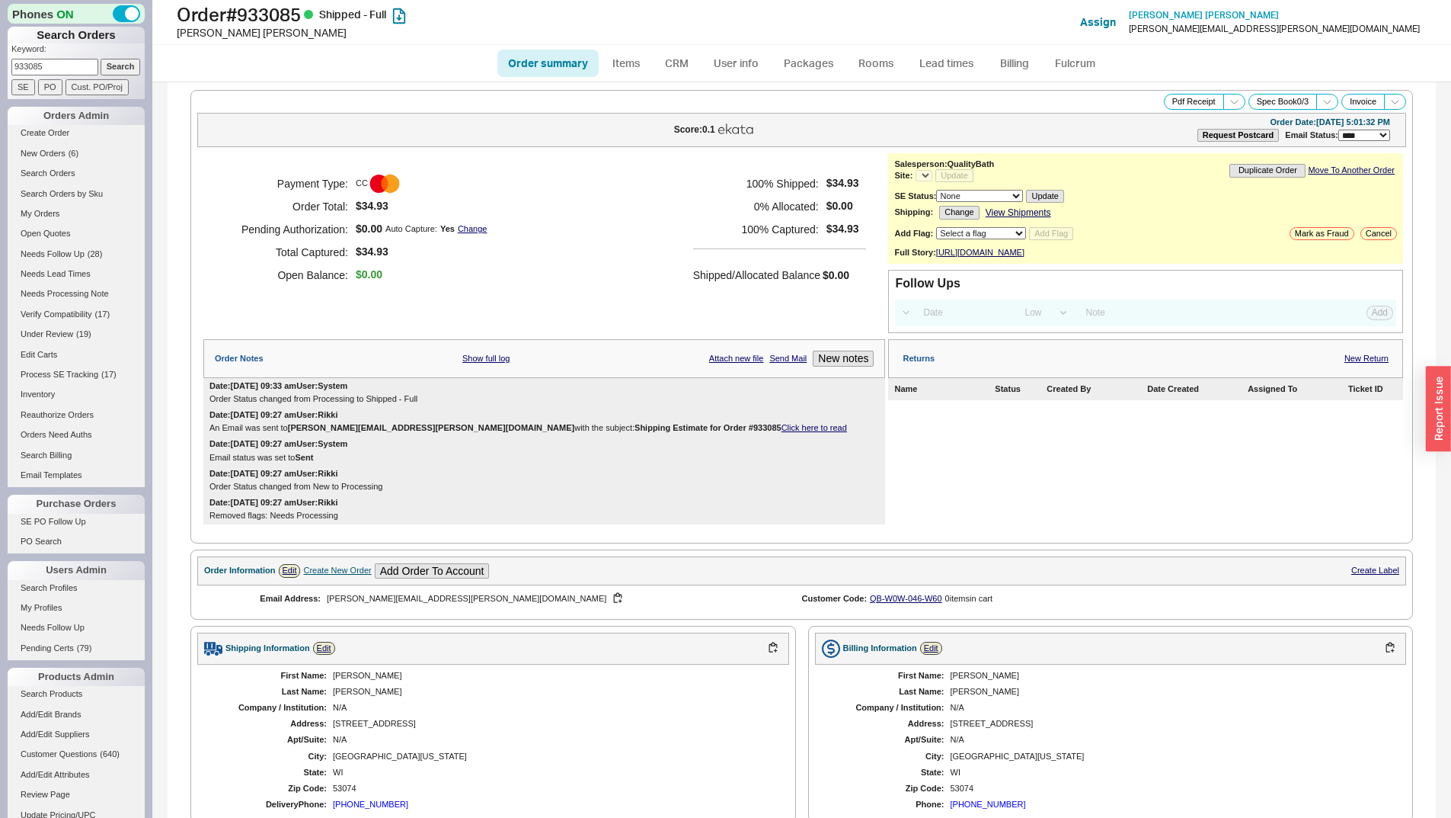
select select "*"
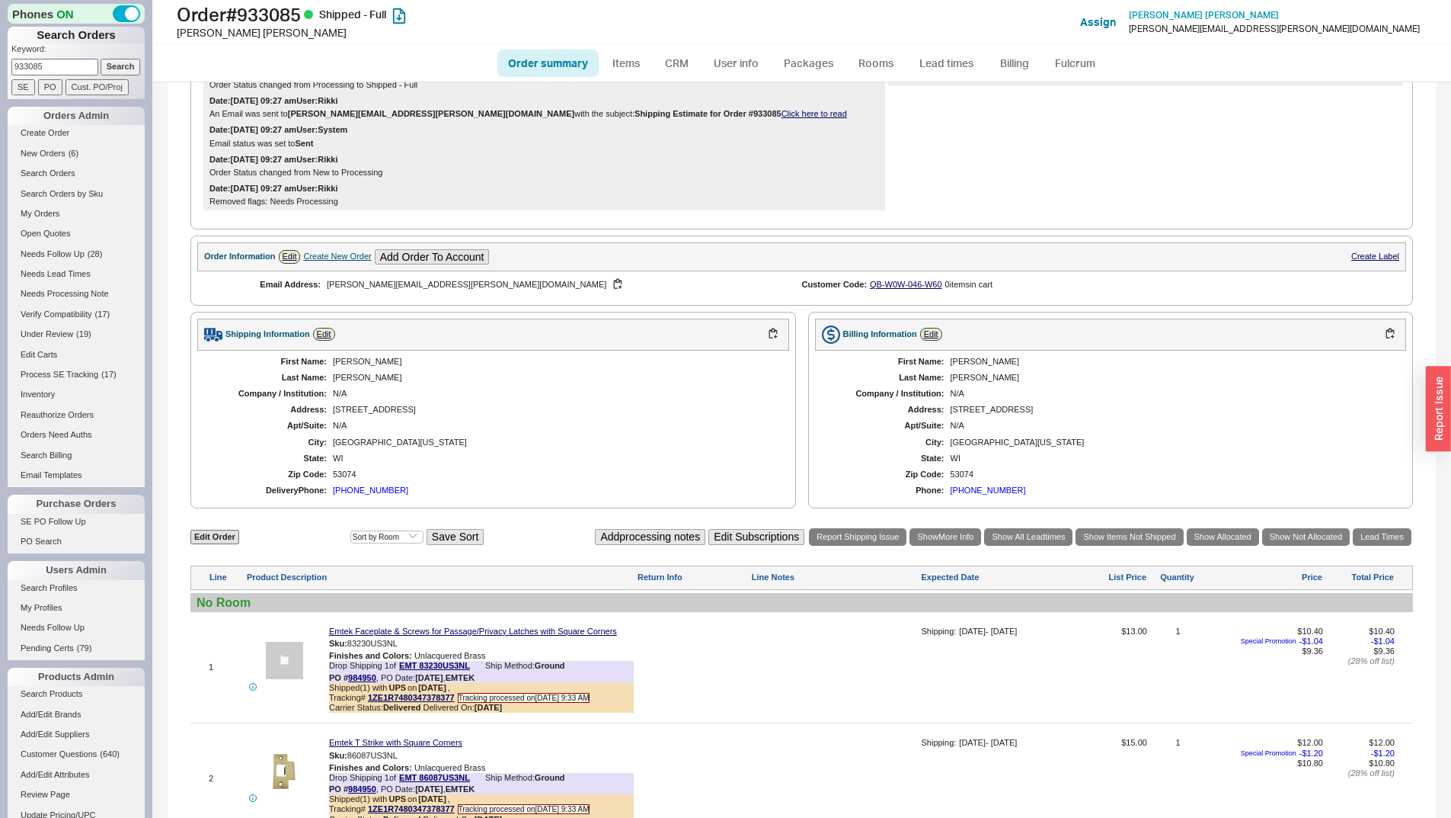
scroll to position [661, 0]
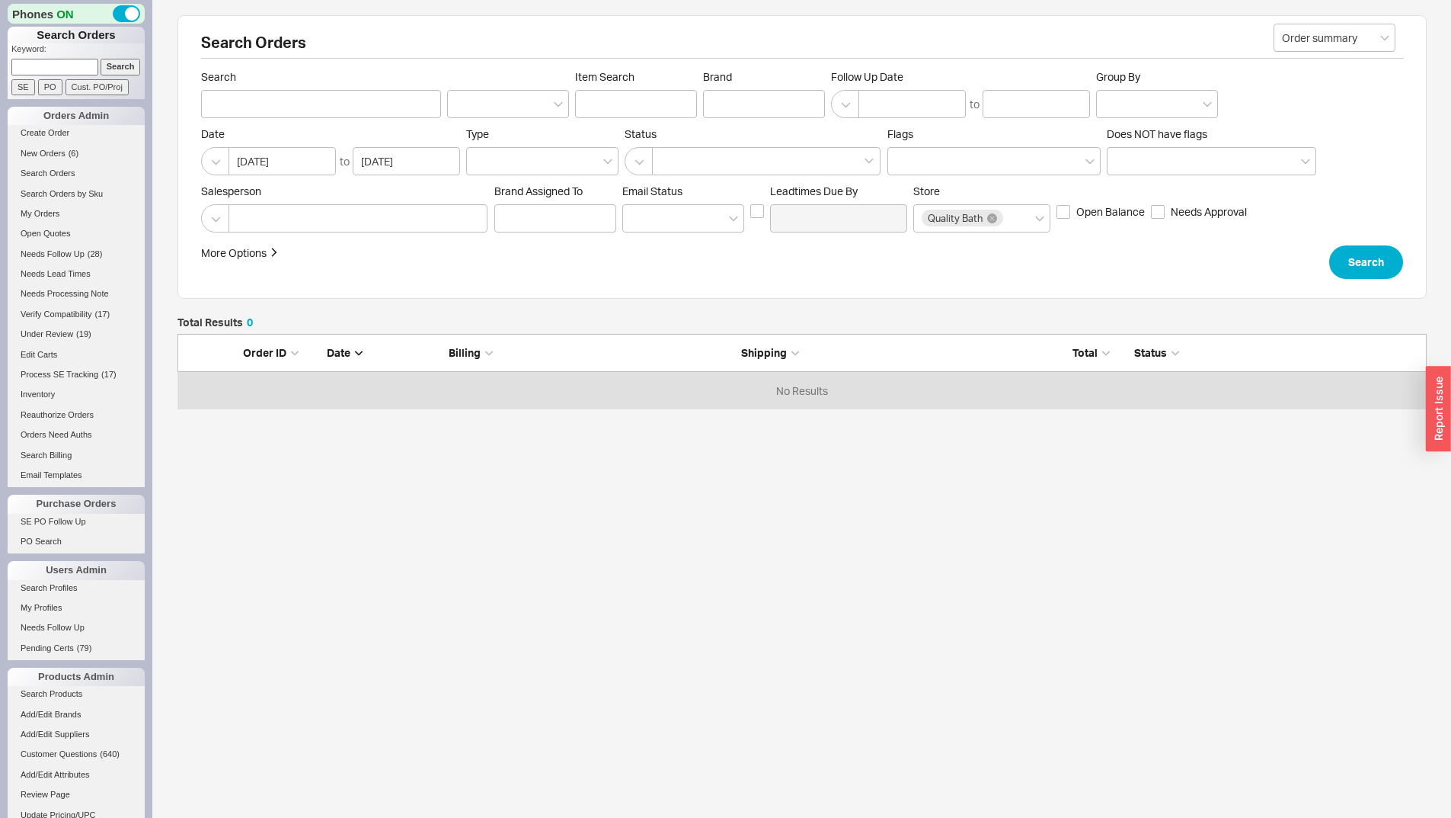
scroll to position [64, 1238]
paste input "932767"
click at [82, 63] on input at bounding box center [54, 67] width 87 height 16
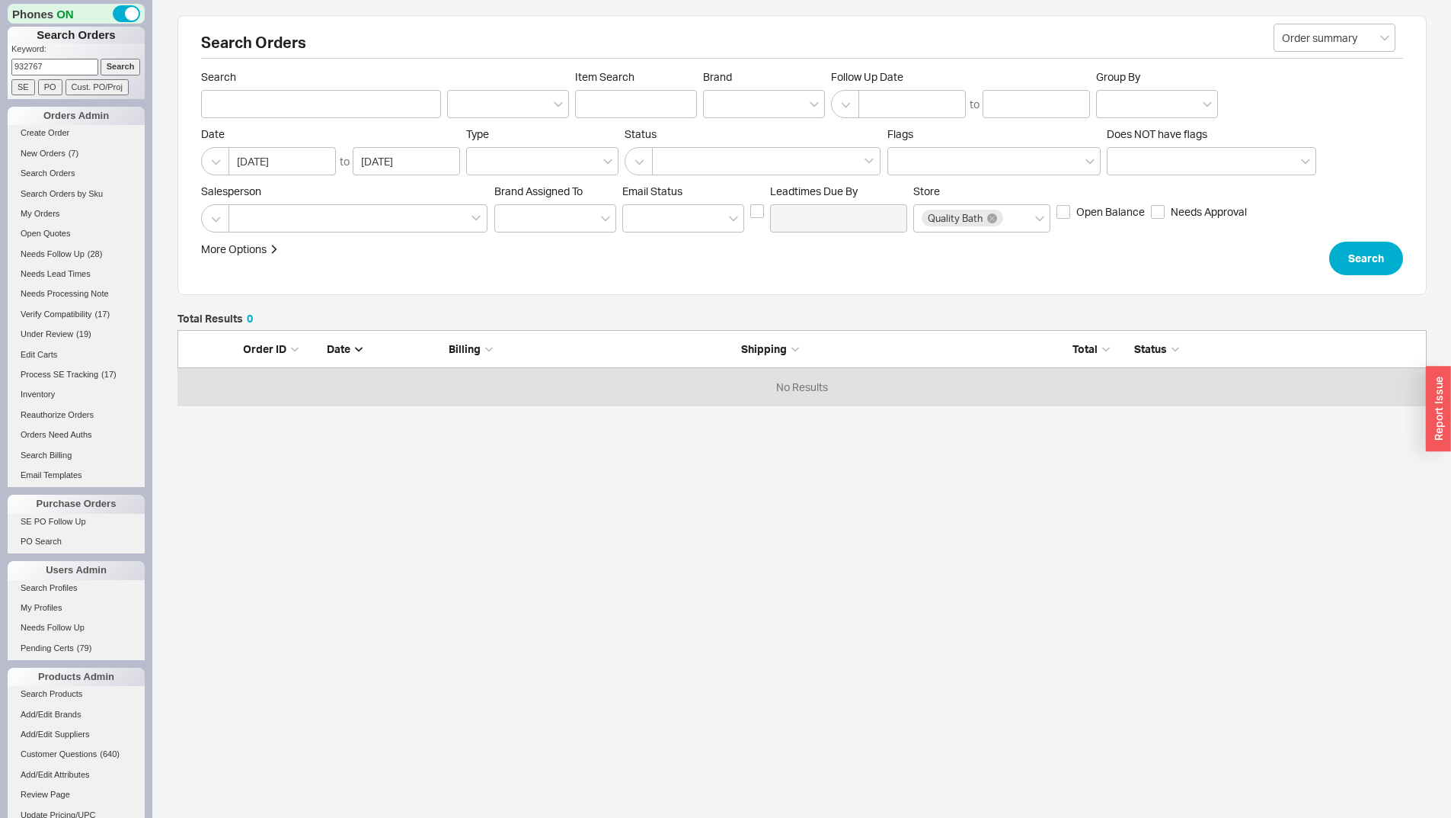
type input "932767"
drag, startPoint x: 111, startPoint y: 68, endPoint x: 248, endPoint y: 38, distance: 139.6
click at [112, 68] on input "Search" at bounding box center [121, 67] width 40 height 16
type input "932767"
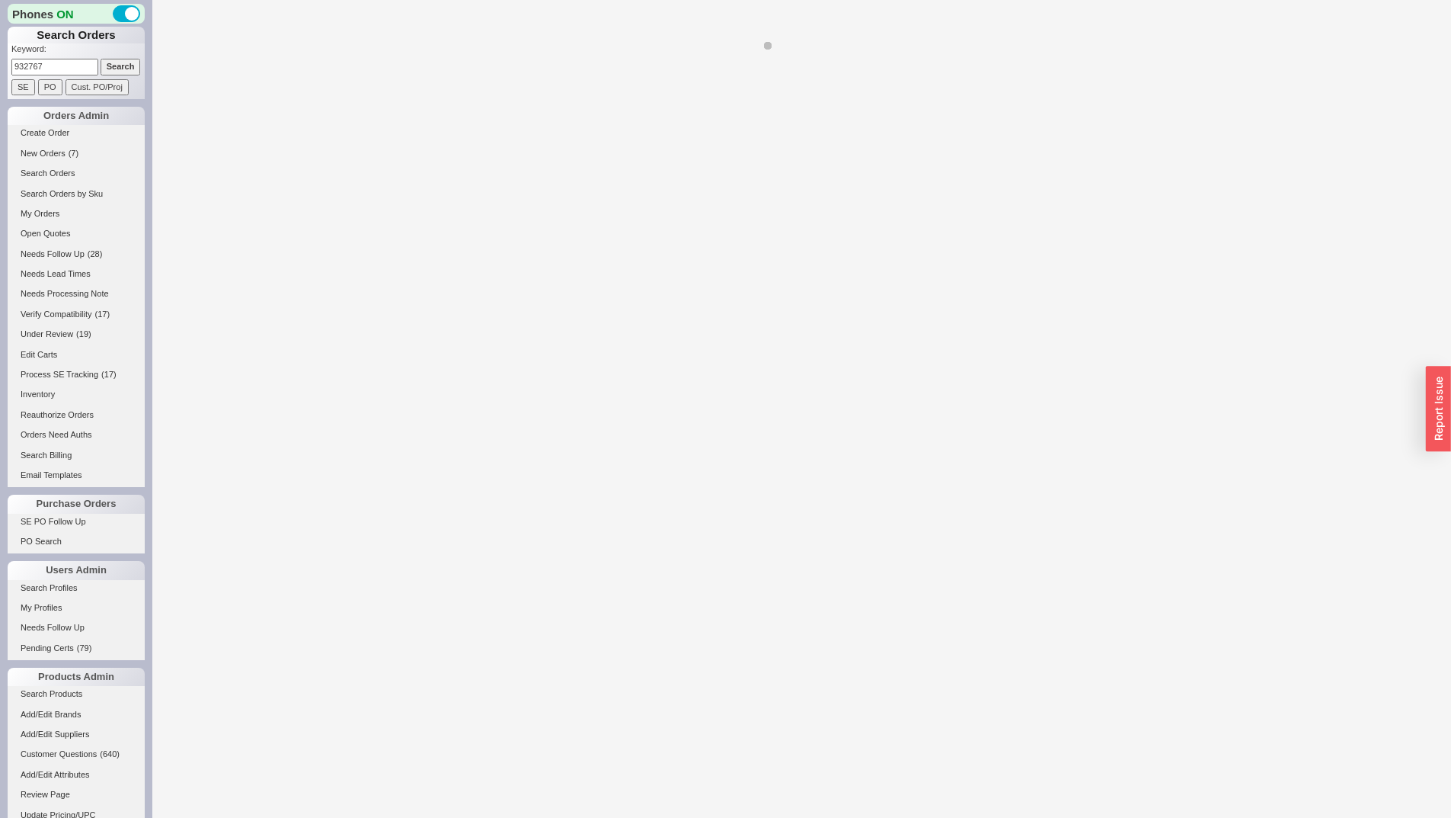
select select "*"
select select "LOW"
select select "3"
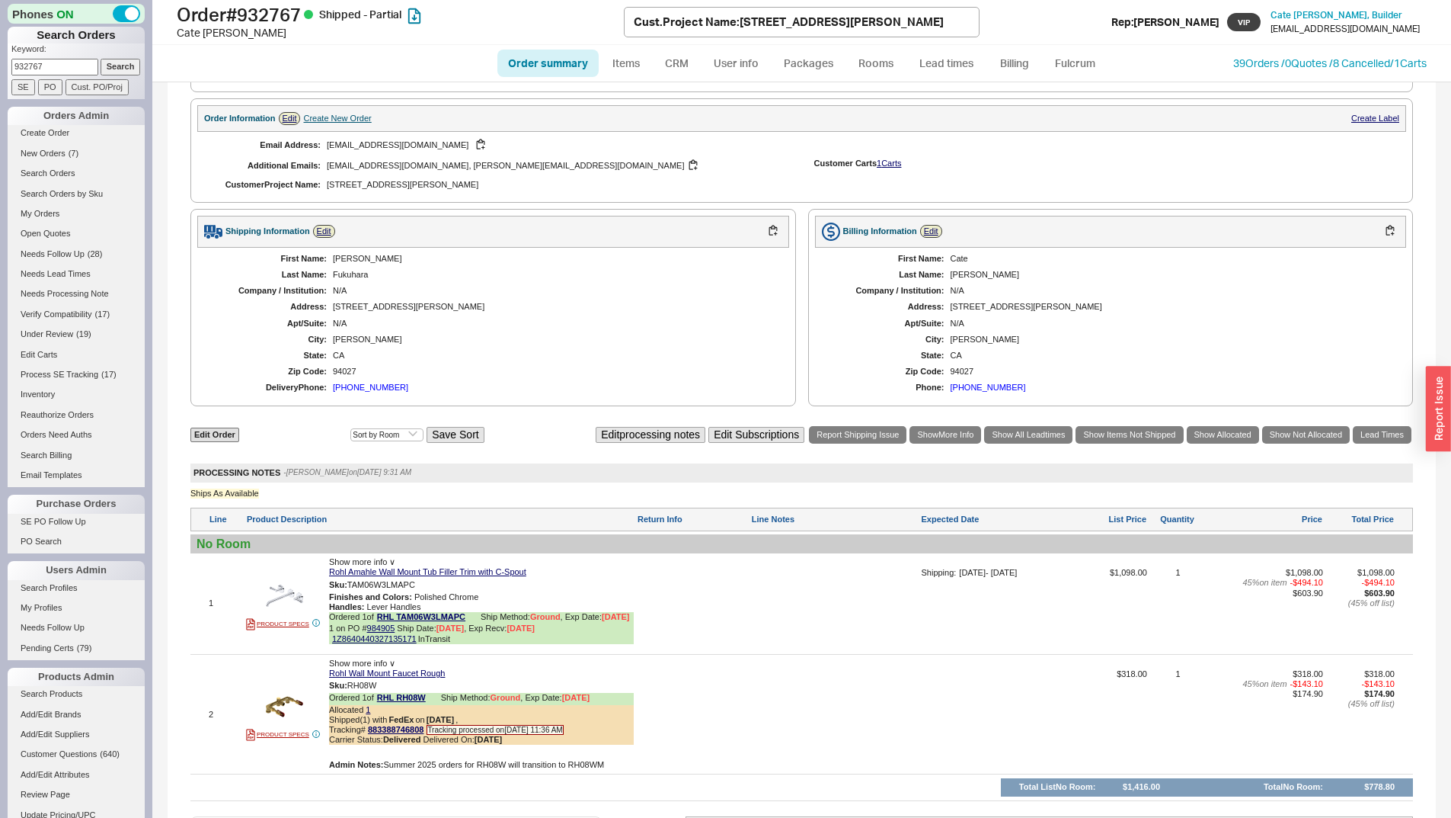
scroll to position [715, 0]
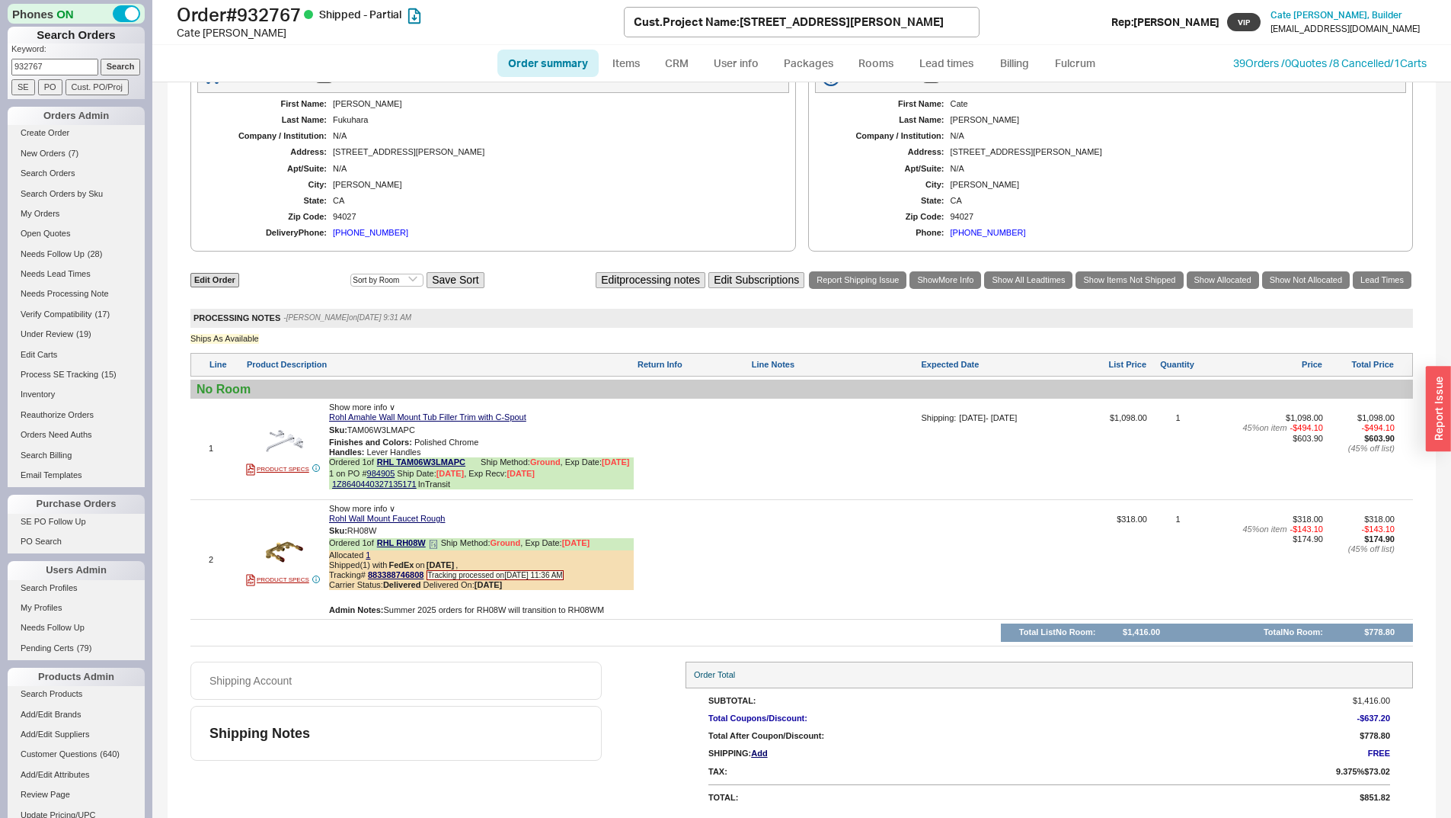
click at [431, 546] on icon at bounding box center [433, 543] width 9 height 9
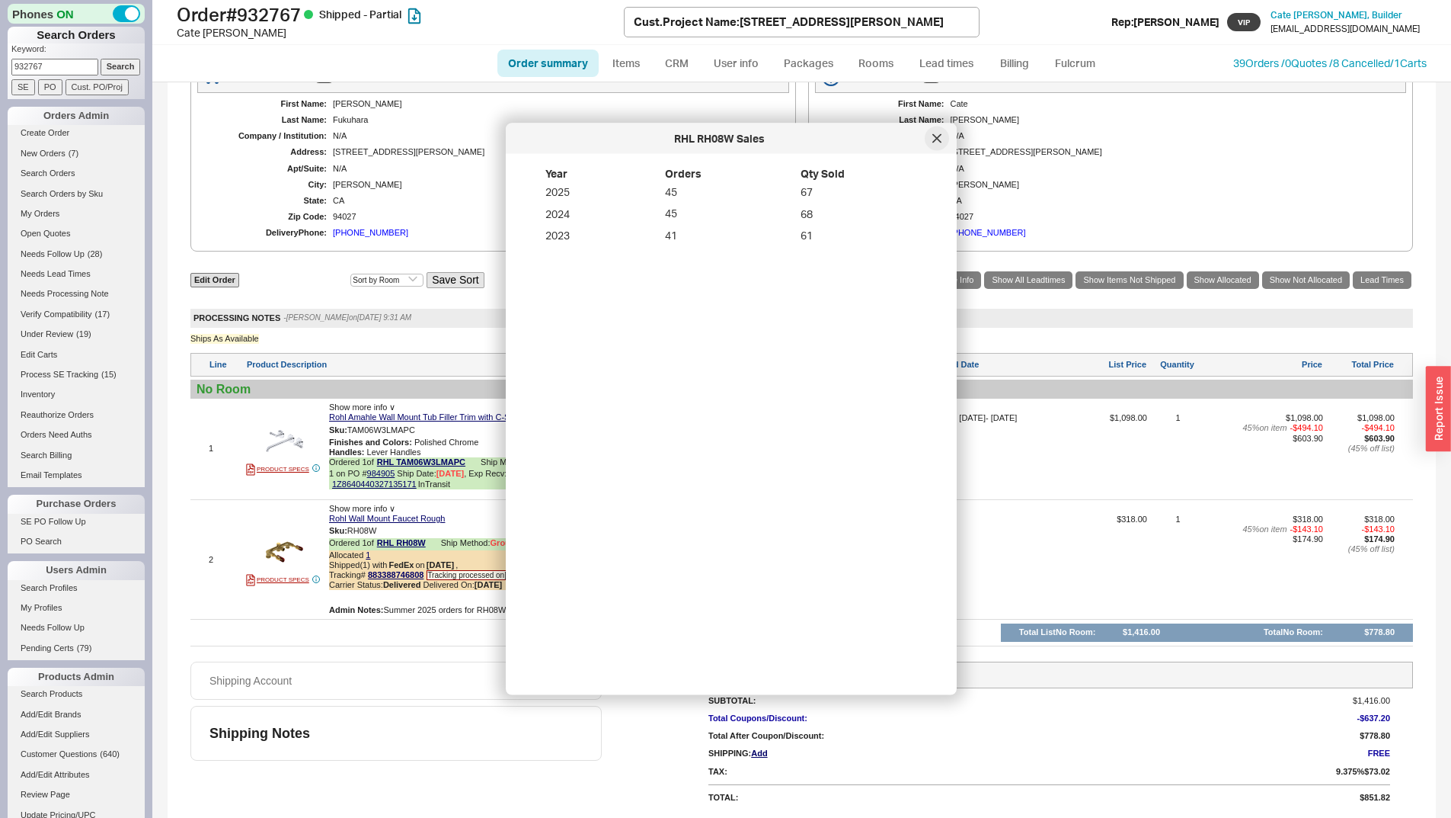
click at [936, 148] on div at bounding box center [937, 138] width 24 height 24
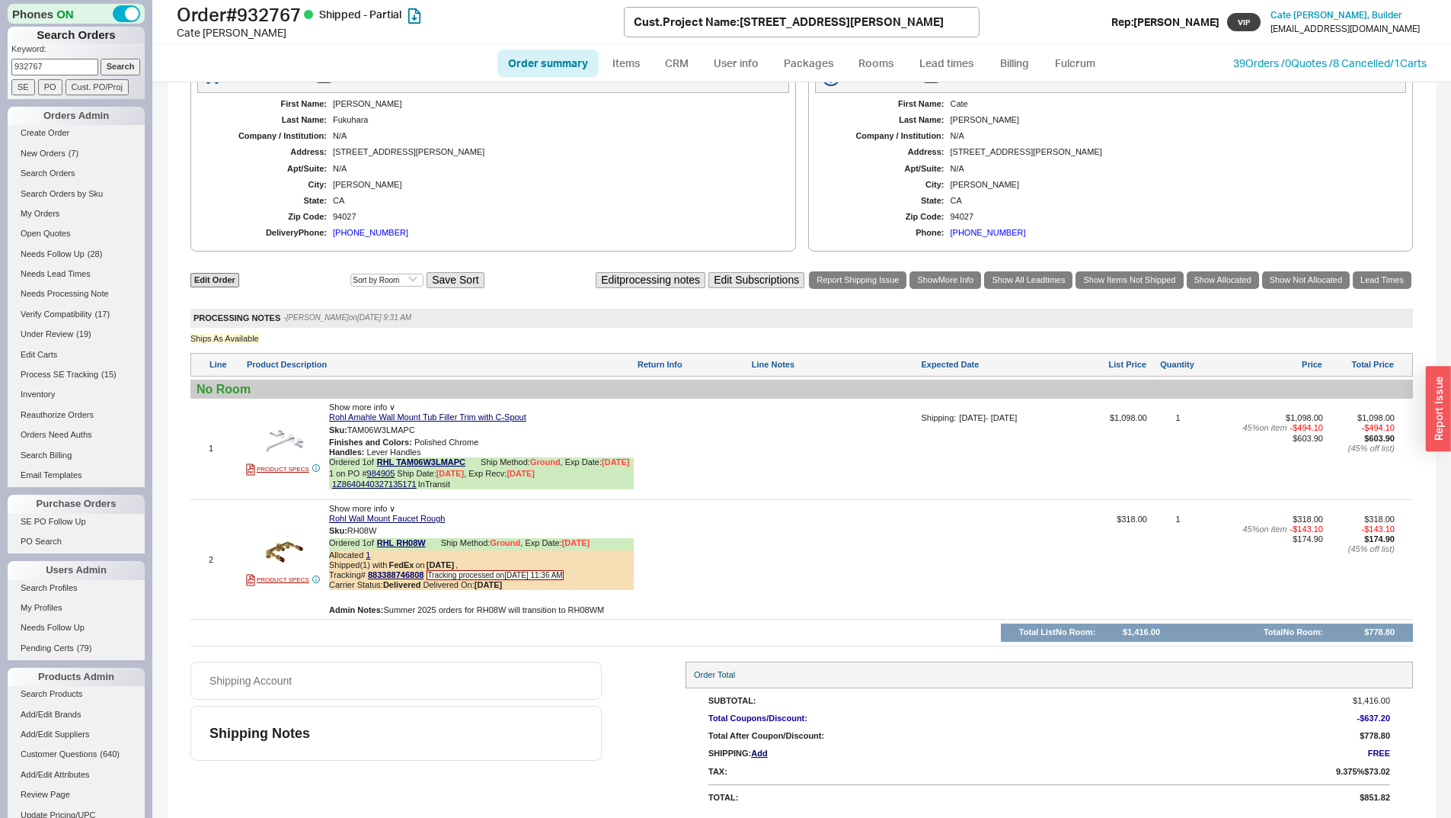
click at [396, 402] on div "Show more info ∨" at bounding box center [481, 407] width 305 height 10
click at [376, 408] on span "Show more info ∨" at bounding box center [362, 406] width 66 height 9
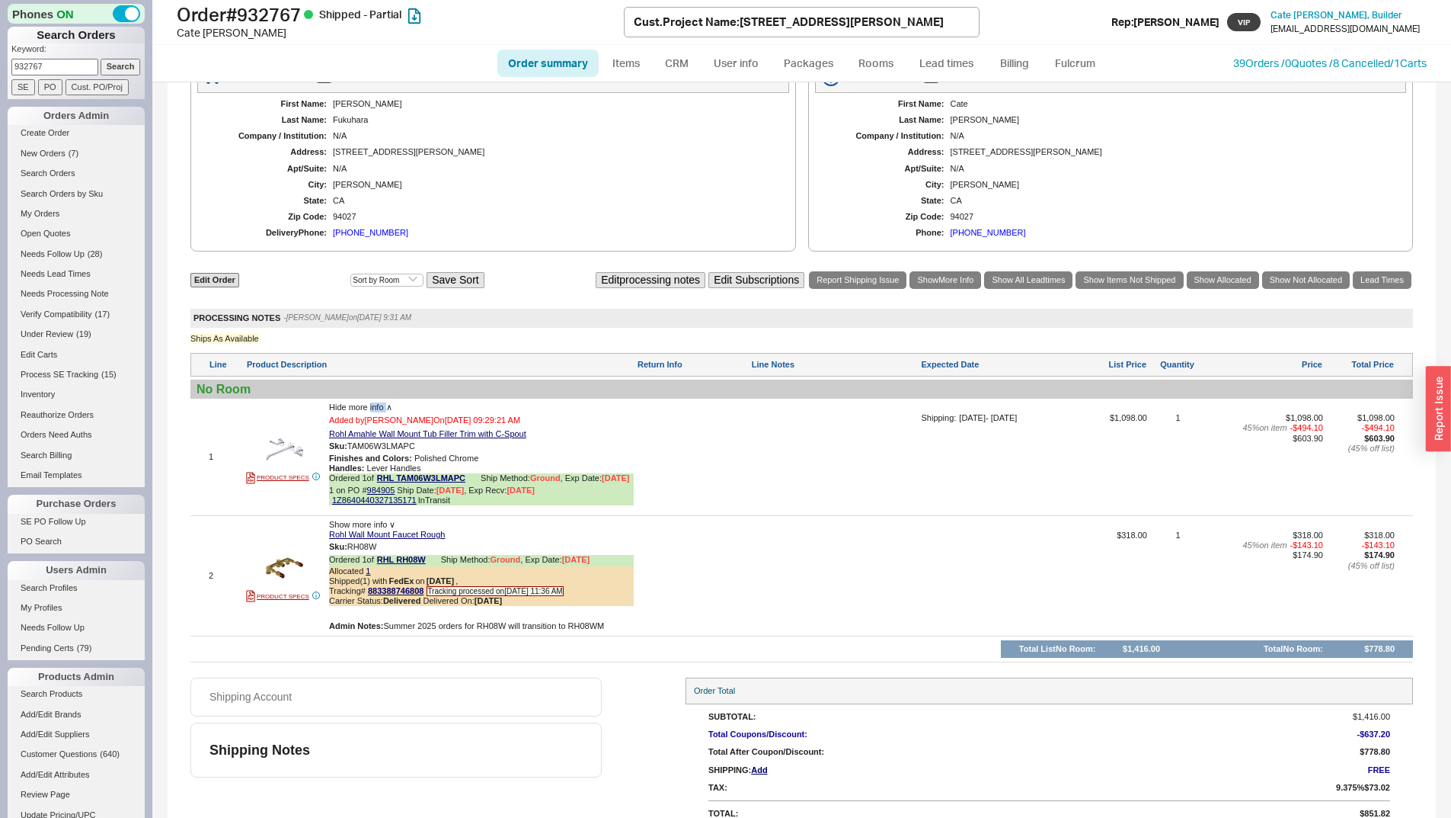
click at [376, 408] on span "Hide more info ∧" at bounding box center [360, 406] width 63 height 9
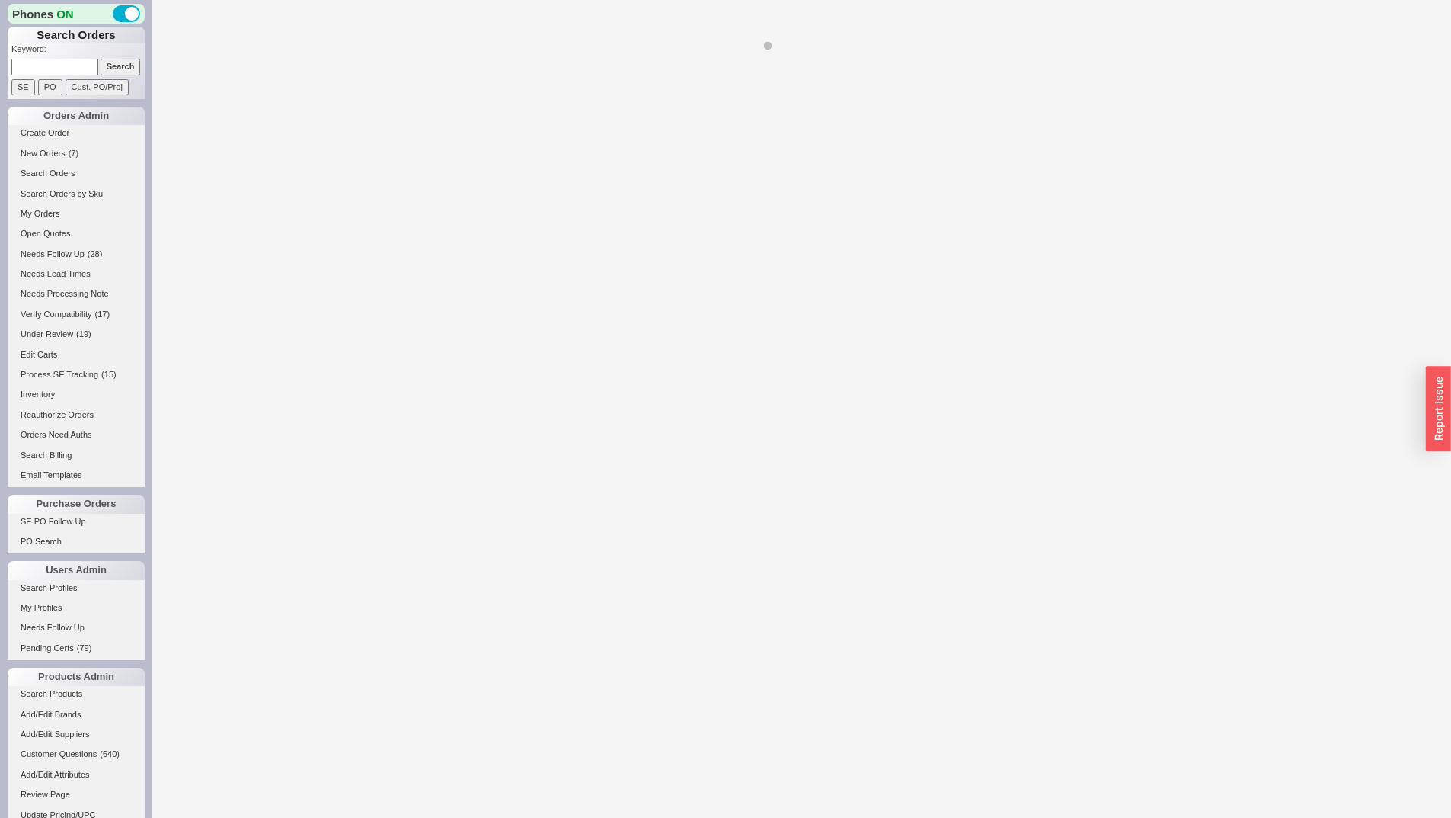
select select "LOW"
select select "3"
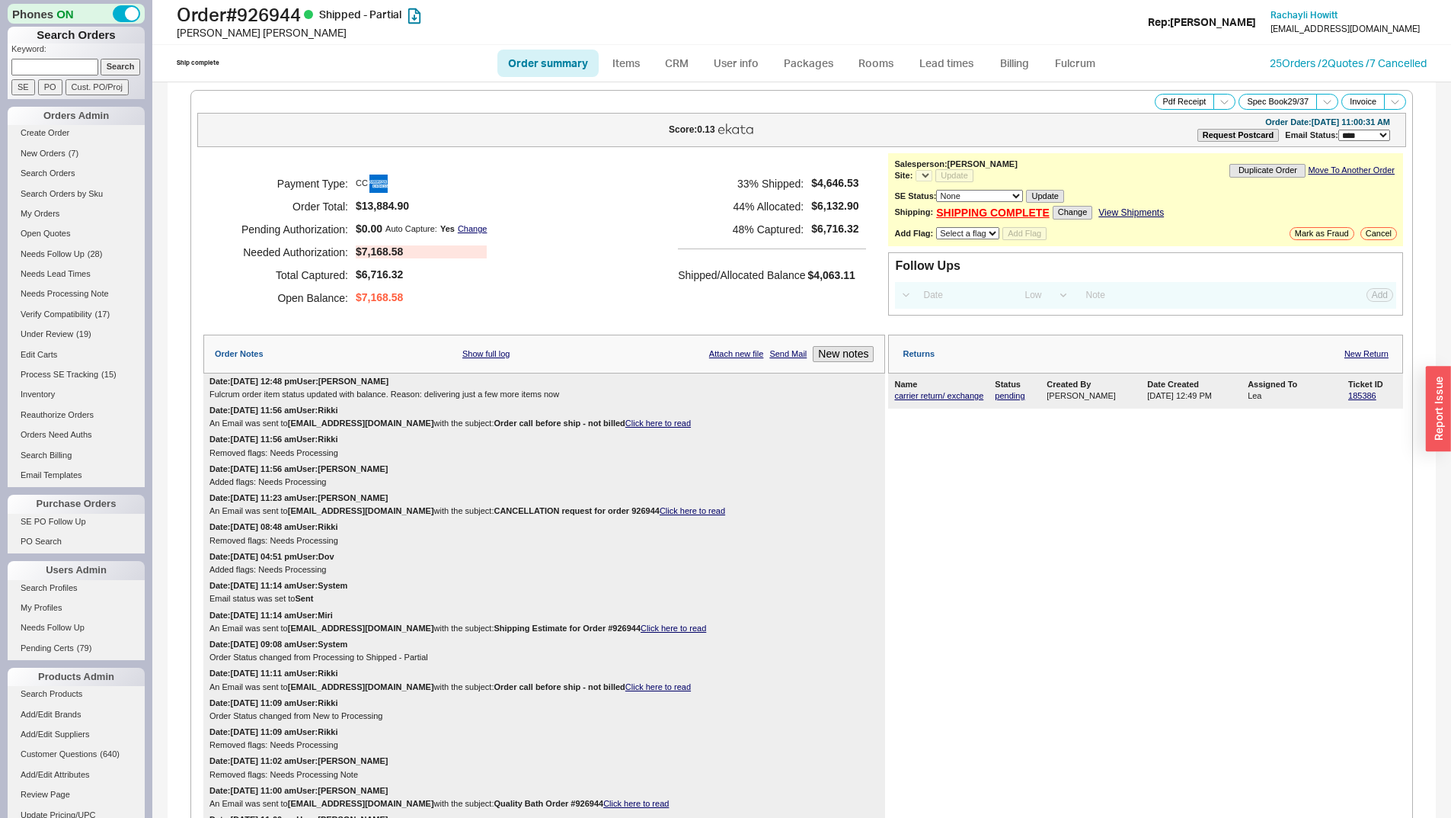
select select "*"
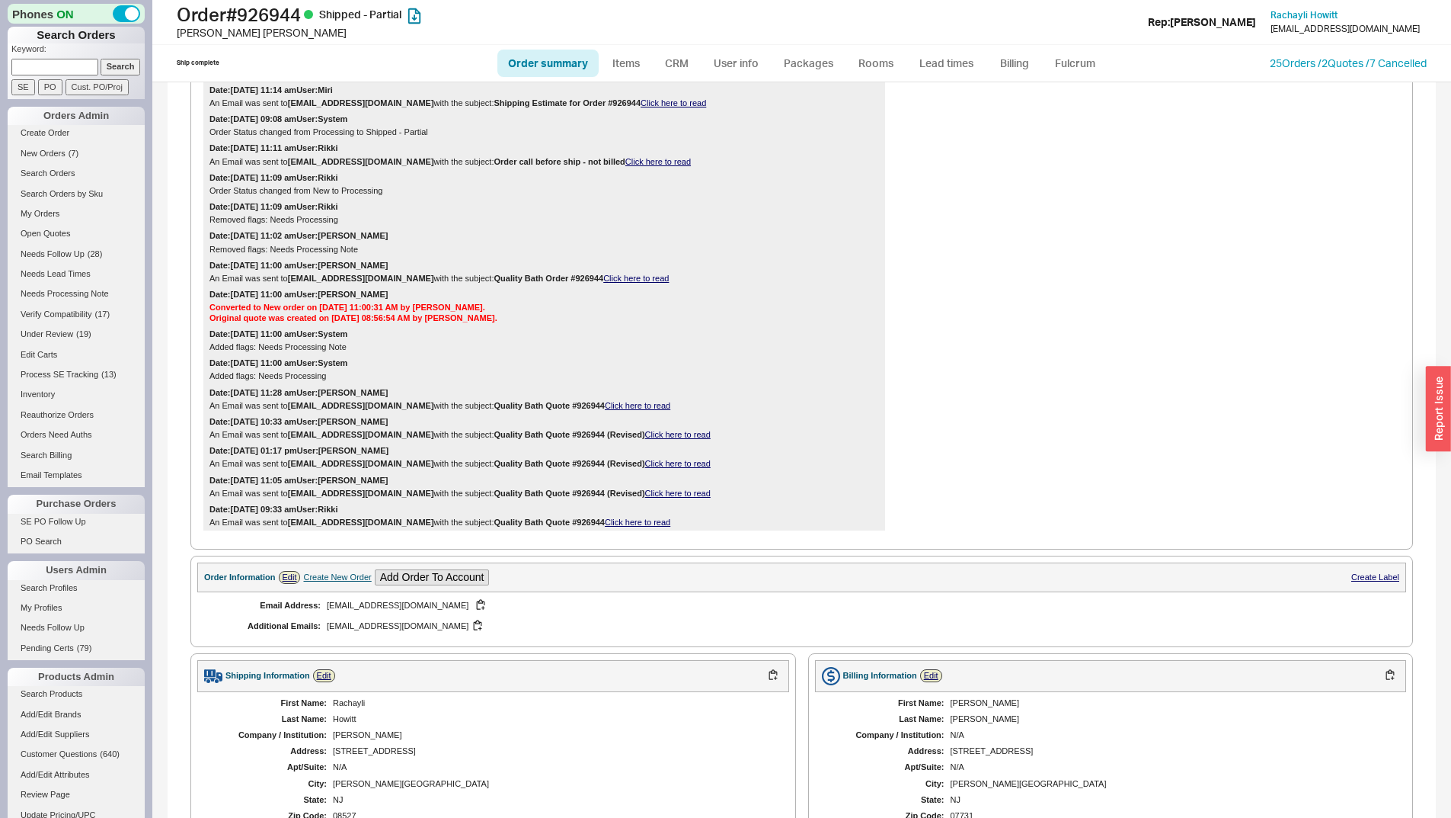
scroll to position [533, 0]
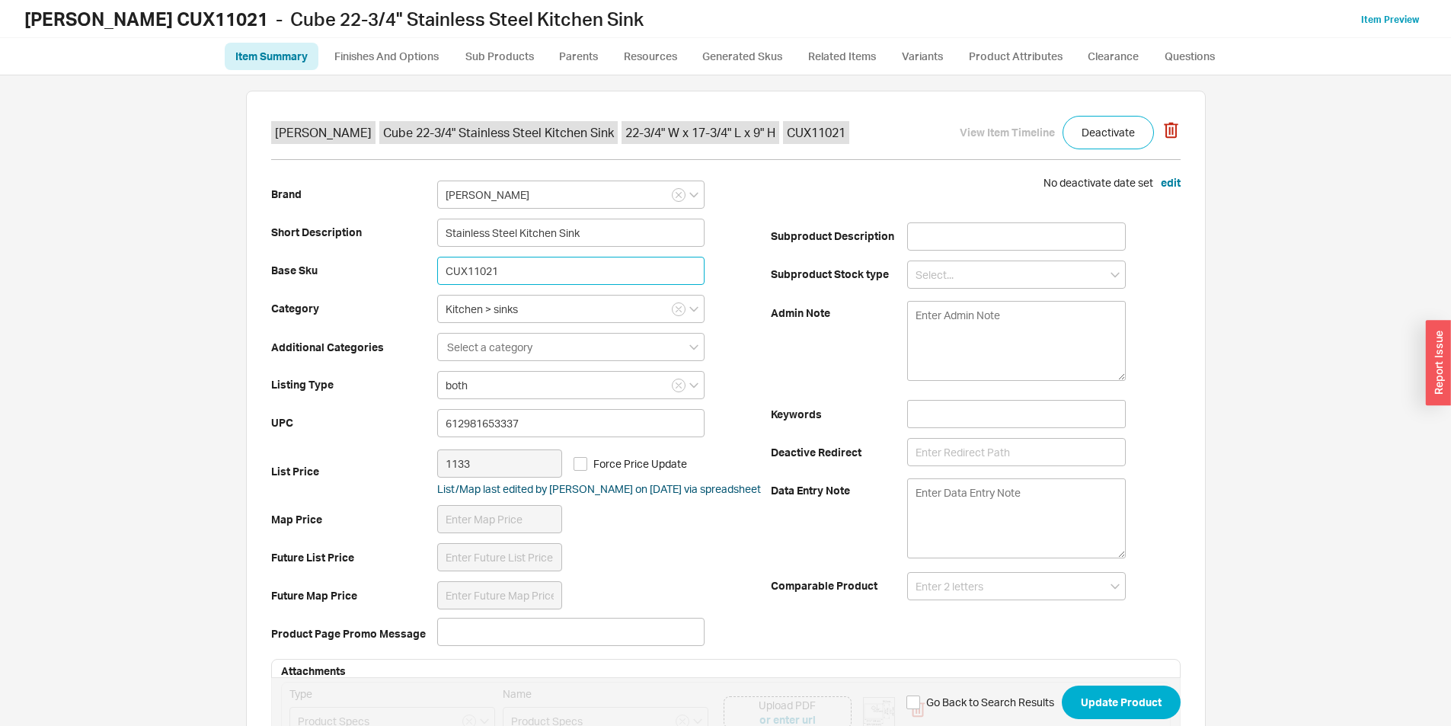
click at [546, 263] on input "CUX11021" at bounding box center [570, 271] width 267 height 28
click at [1128, 60] on link "Clearance" at bounding box center [1113, 56] width 73 height 27
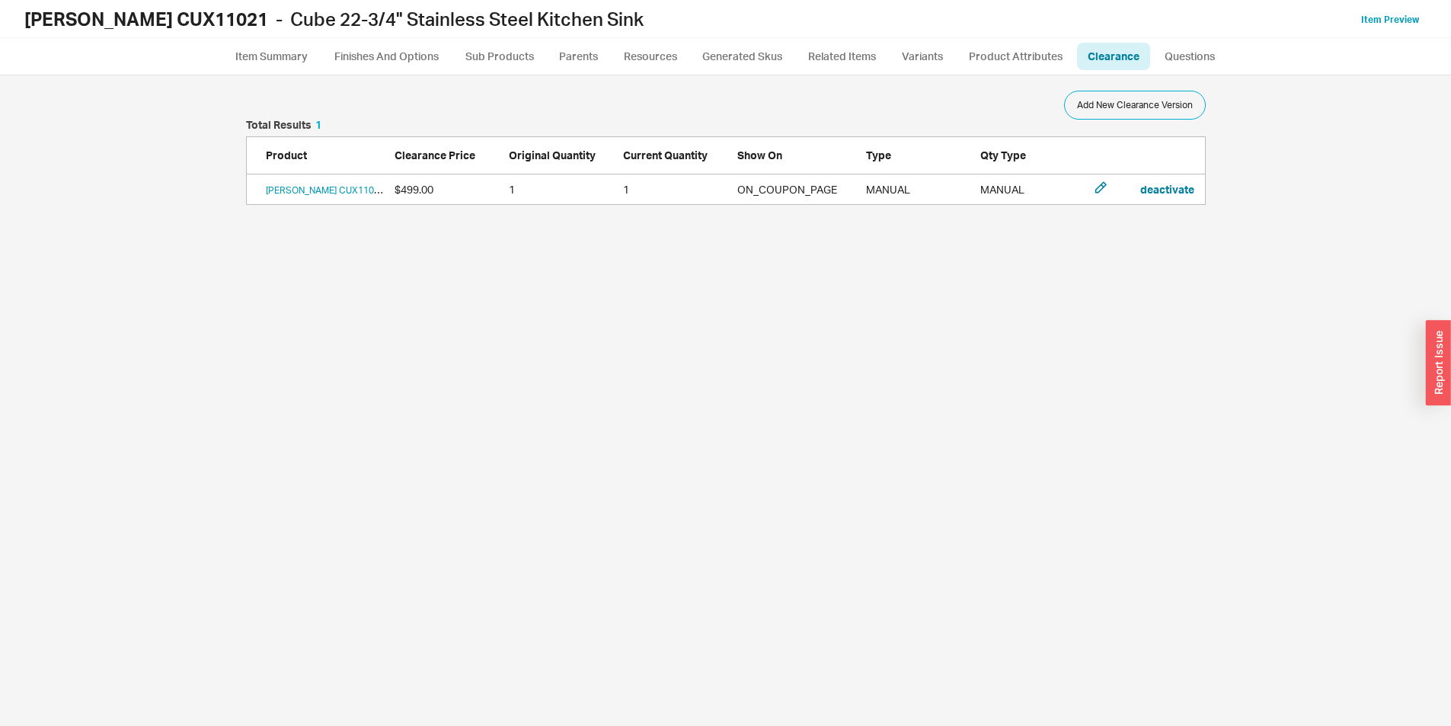
scroll to position [639, 1410]
click at [1097, 192] on icon "grid" at bounding box center [1101, 187] width 12 height 12
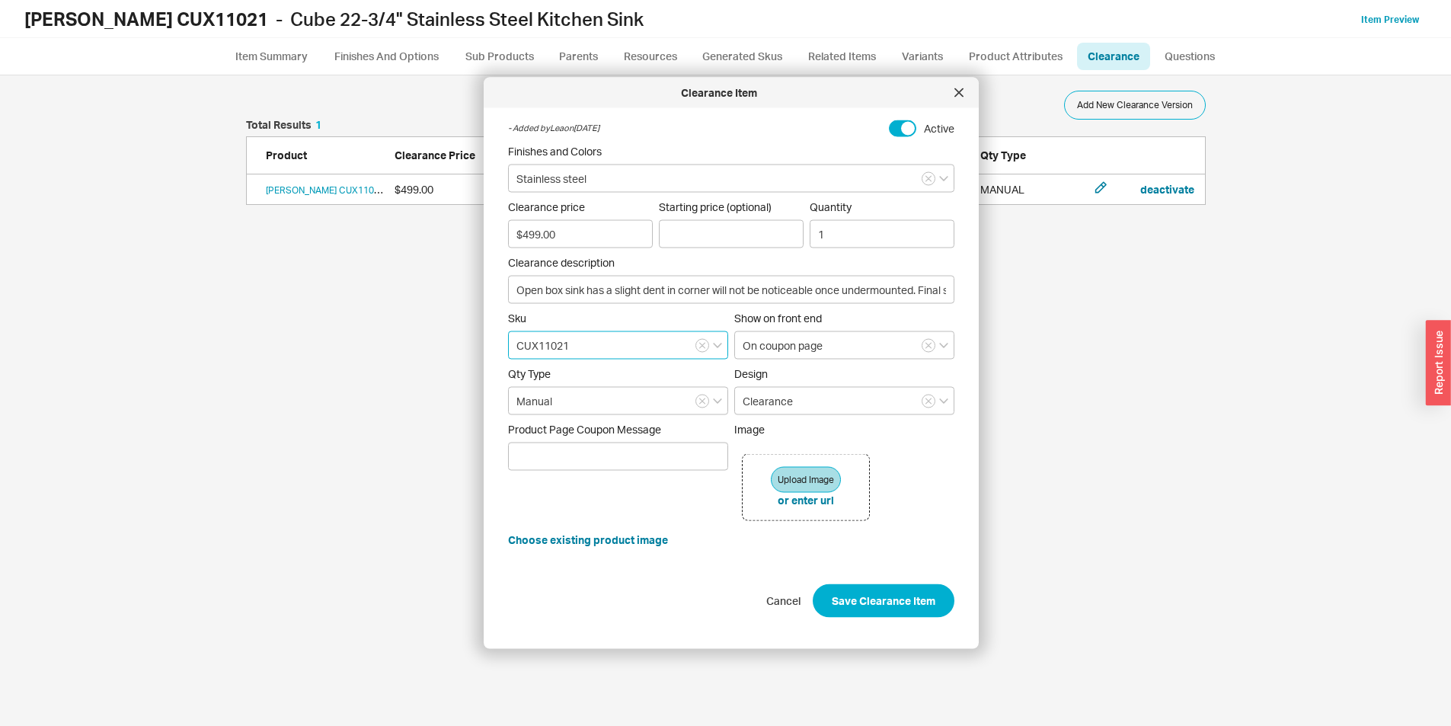
click at [631, 349] on input "CUX11021" at bounding box center [618, 345] width 220 height 28
click at [584, 347] on input "CUX11021" at bounding box center [618, 345] width 220 height 28
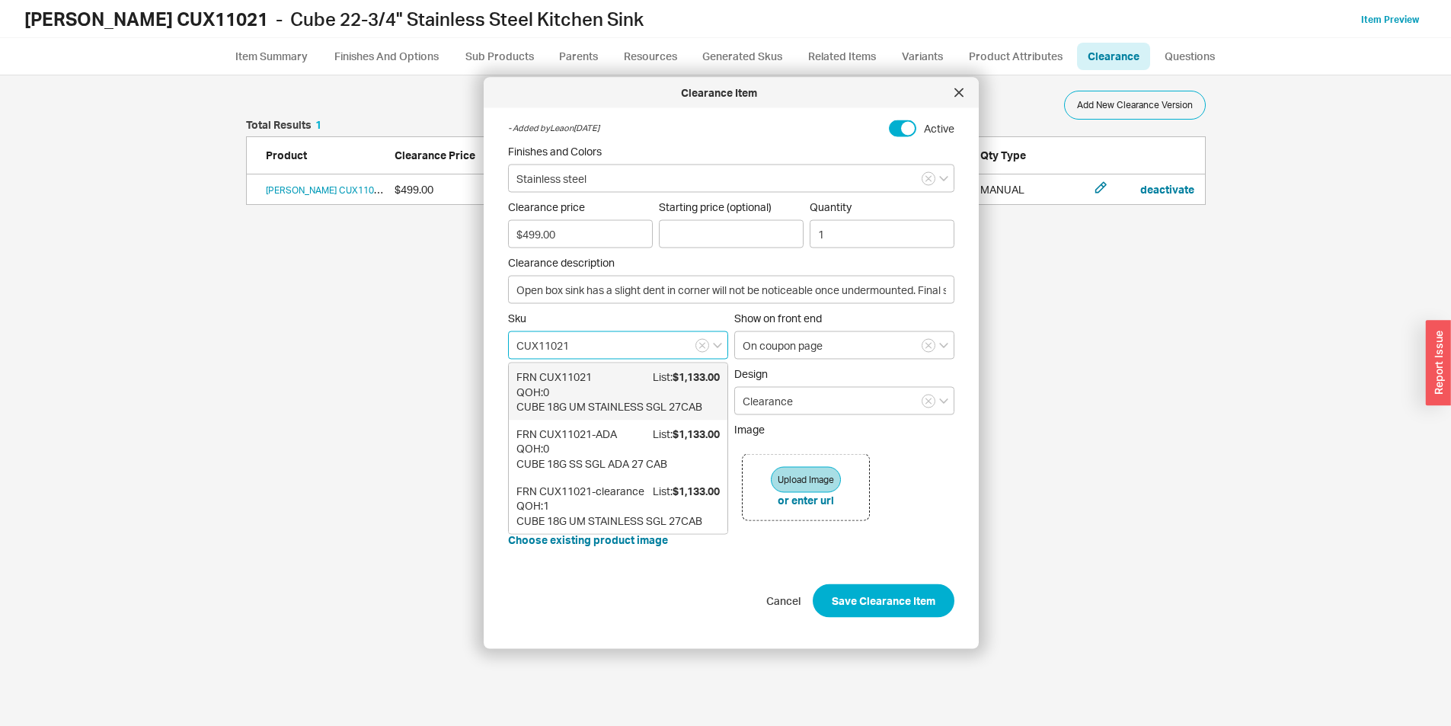
click at [584, 347] on input "CUX11021" at bounding box center [618, 345] width 220 height 28
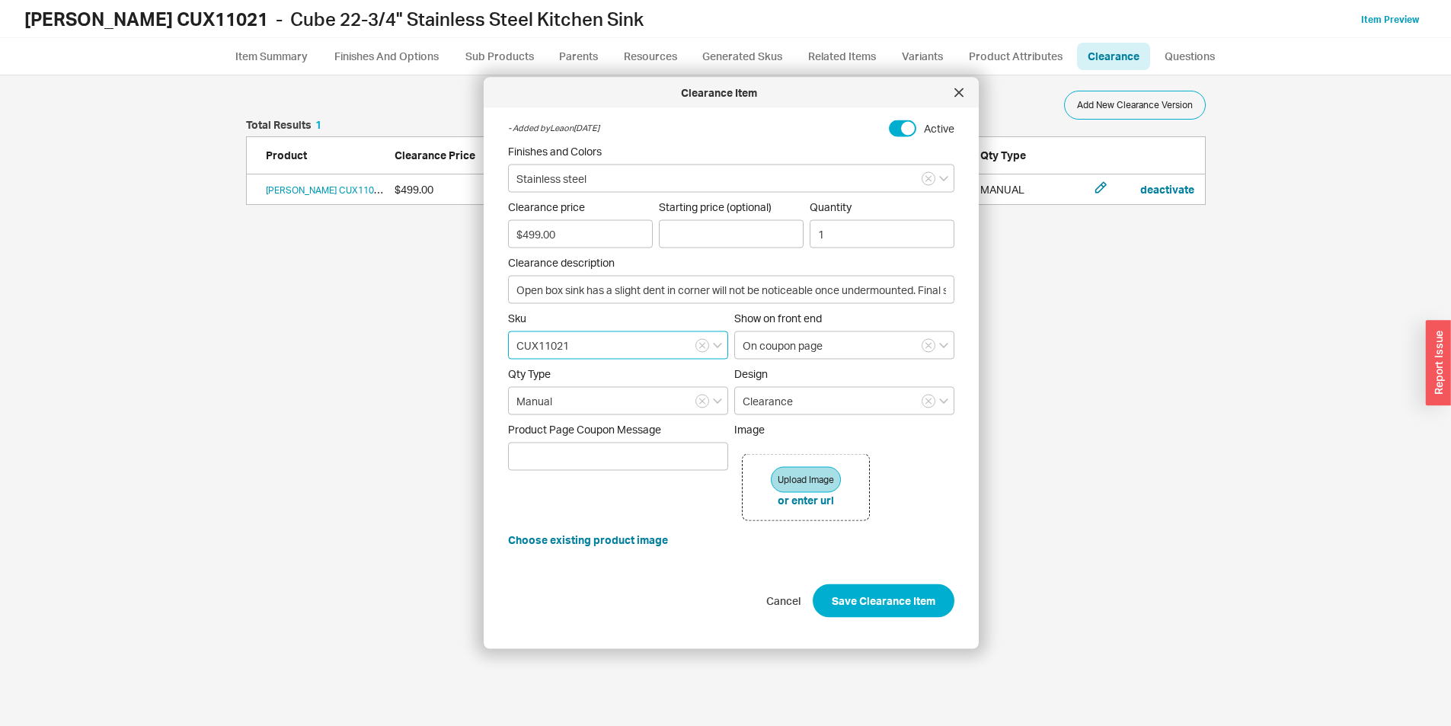
click at [584, 347] on input "CUX11021" at bounding box center [618, 345] width 220 height 28
paste input "-clearance"
click at [566, 385] on span "FRN CUX11021-clearance" at bounding box center [581, 377] width 128 height 15
type input "CUX11021-clearance"
click at [859, 606] on button "Save Clearance Item" at bounding box center [884, 601] width 142 height 34
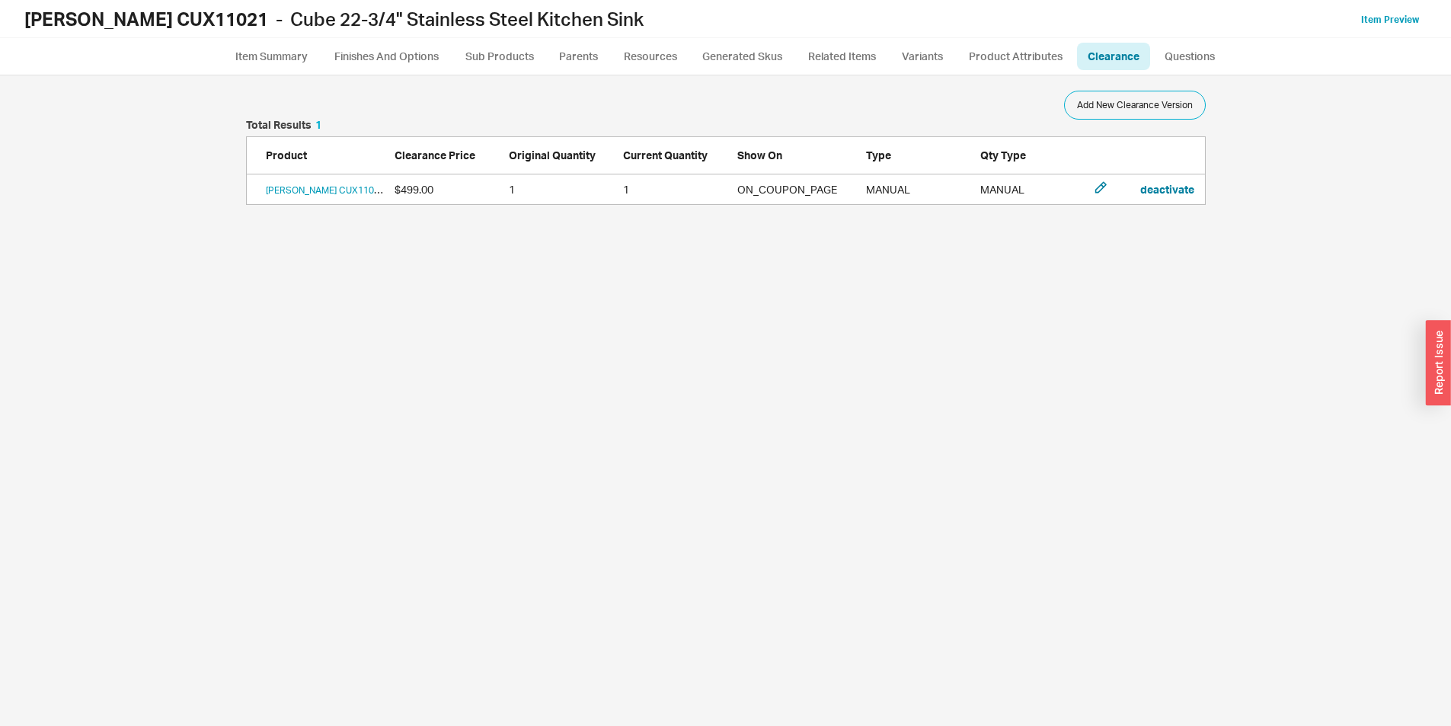
scroll to position [12, 12]
click at [354, 189] on link "Franke CUX11021 Open box sink has a slight dent in corner will not be noticeabl…" at bounding box center [523, 189] width 515 height 11
click at [1420, 12] on div "Item Preview" at bounding box center [1395, 18] width 66 height 15
click at [1400, 18] on link "Item Preview" at bounding box center [1391, 19] width 58 height 11
click at [1102, 184] on icon "grid" at bounding box center [1100, 187] width 11 height 11
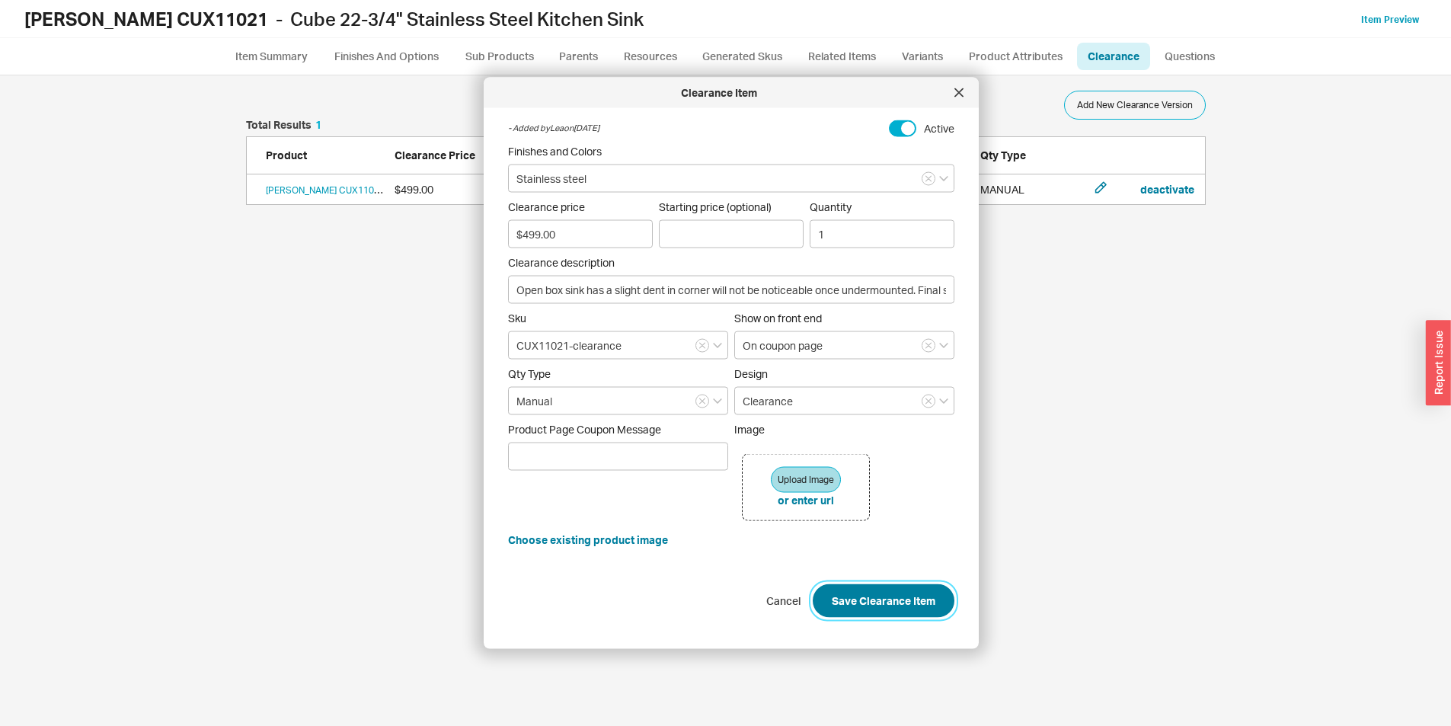
click at [832, 595] on button "Save Clearance Item" at bounding box center [884, 601] width 142 height 34
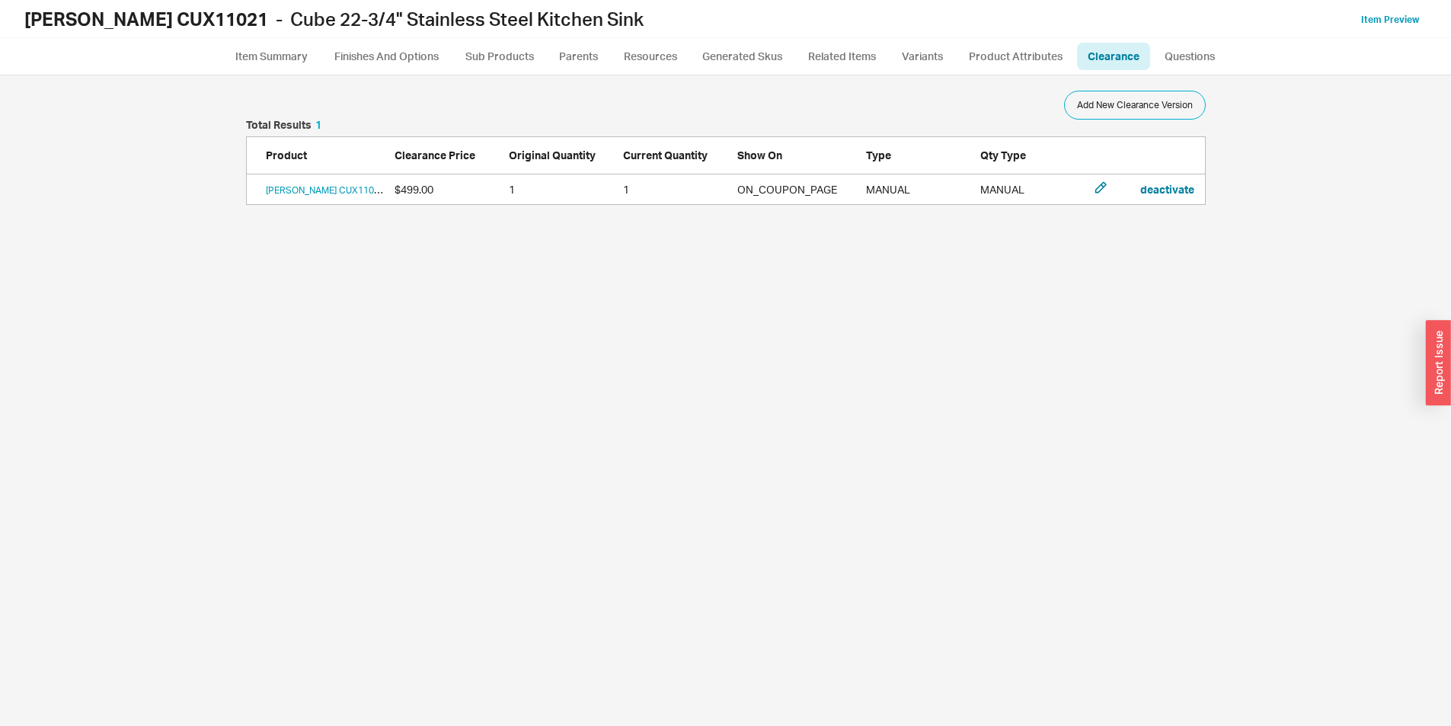
scroll to position [639, 1410]
click at [1092, 190] on div "Franke CUX11021 Open box sink has a slight dent in corner will not be noticeabl…" at bounding box center [726, 189] width 960 height 30
click at [1096, 192] on icon "grid" at bounding box center [1101, 187] width 12 height 12
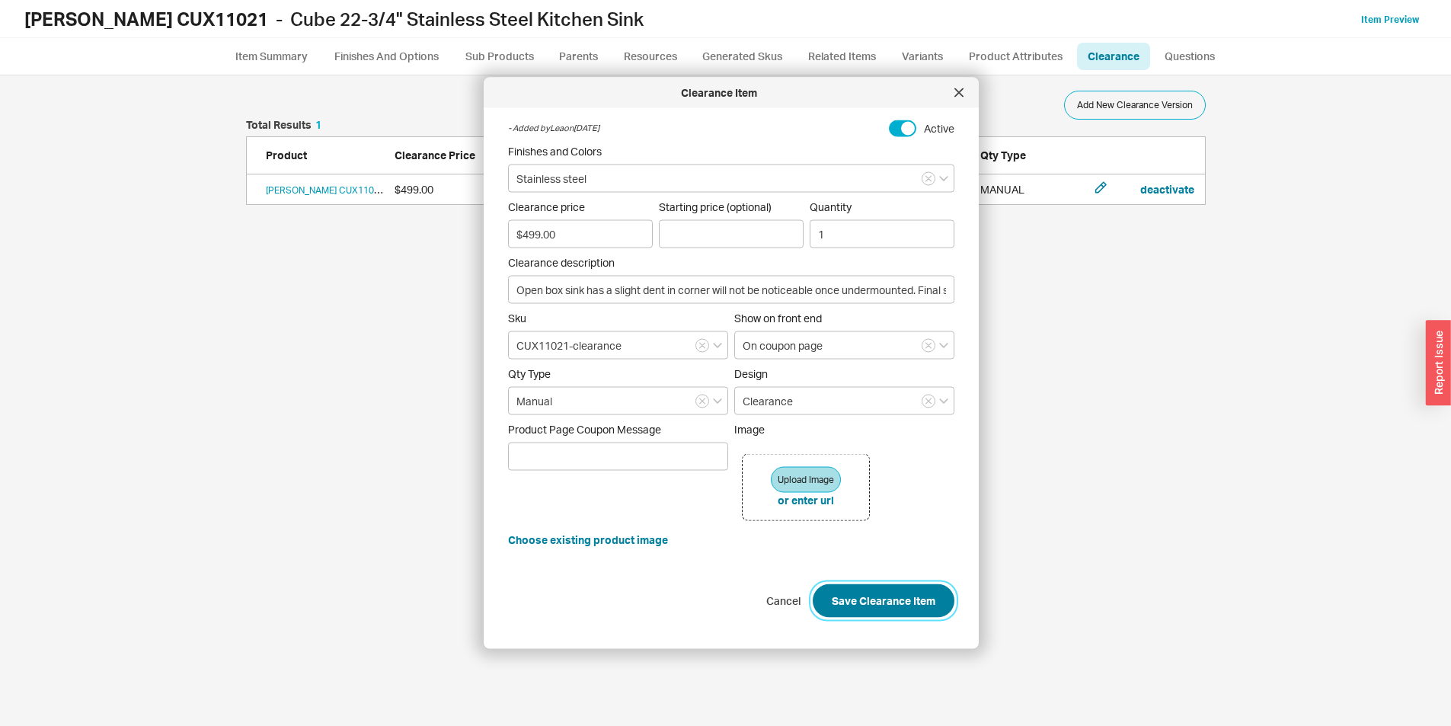
click at [894, 603] on button "Save Clearance Item" at bounding box center [884, 601] width 142 height 34
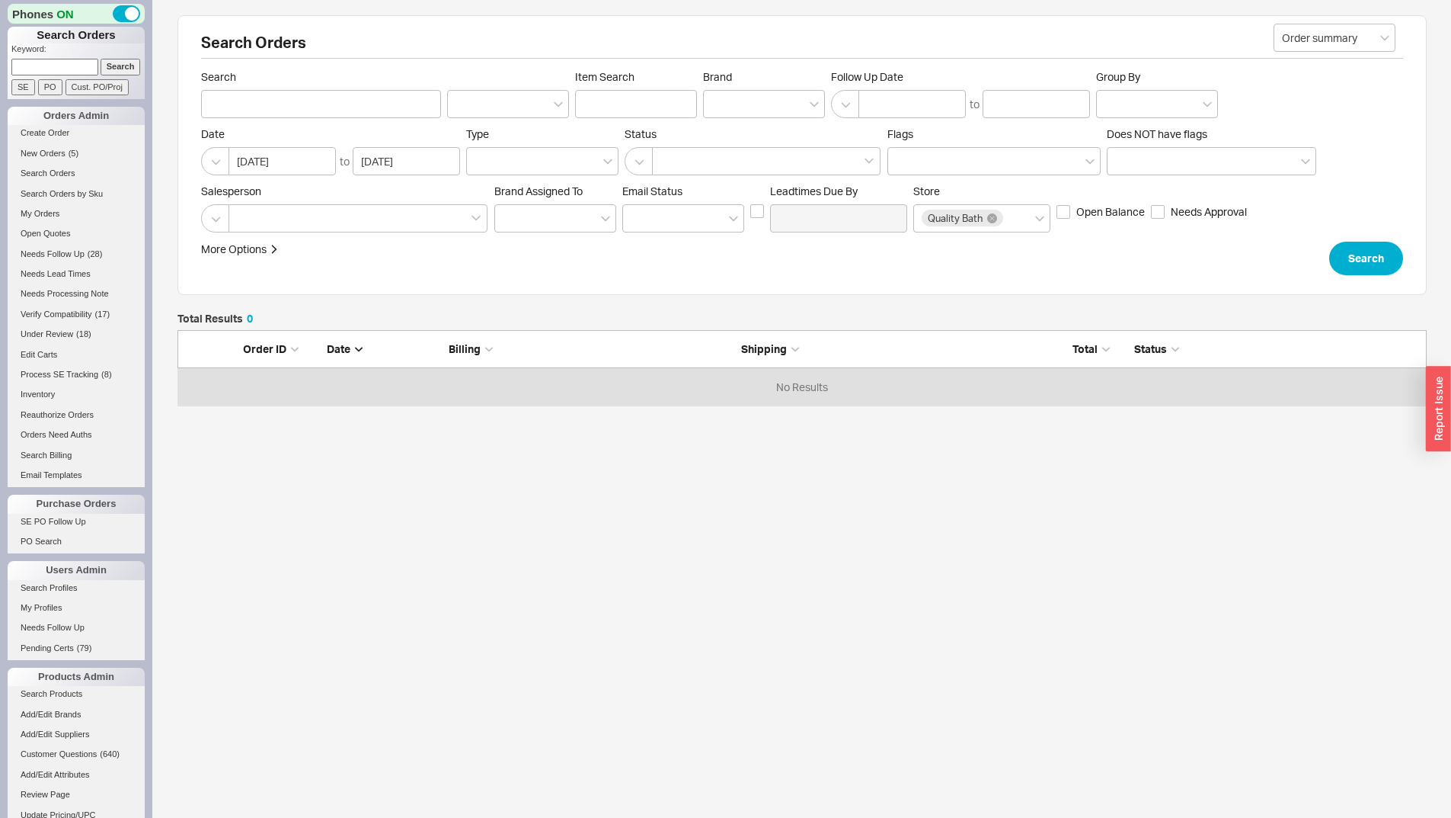
scroll to position [64, 1238]
click at [85, 59] on input at bounding box center [54, 67] width 87 height 16
paste input "932767"
type input "932767"
drag, startPoint x: 107, startPoint y: 69, endPoint x: 213, endPoint y: 37, distance: 110.9
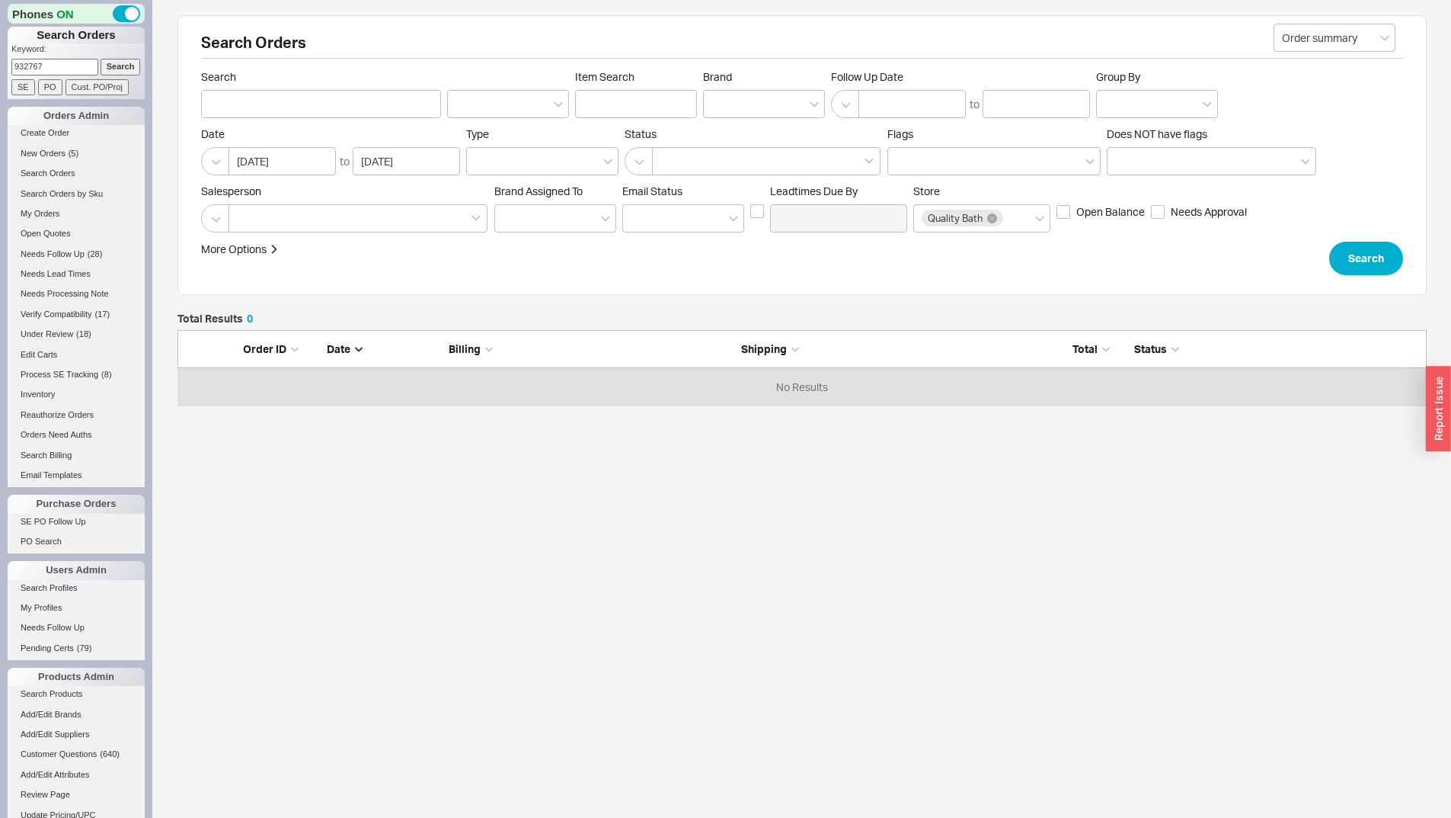
click at [110, 69] on input "Search" at bounding box center [121, 67] width 40 height 16
type input "932767"
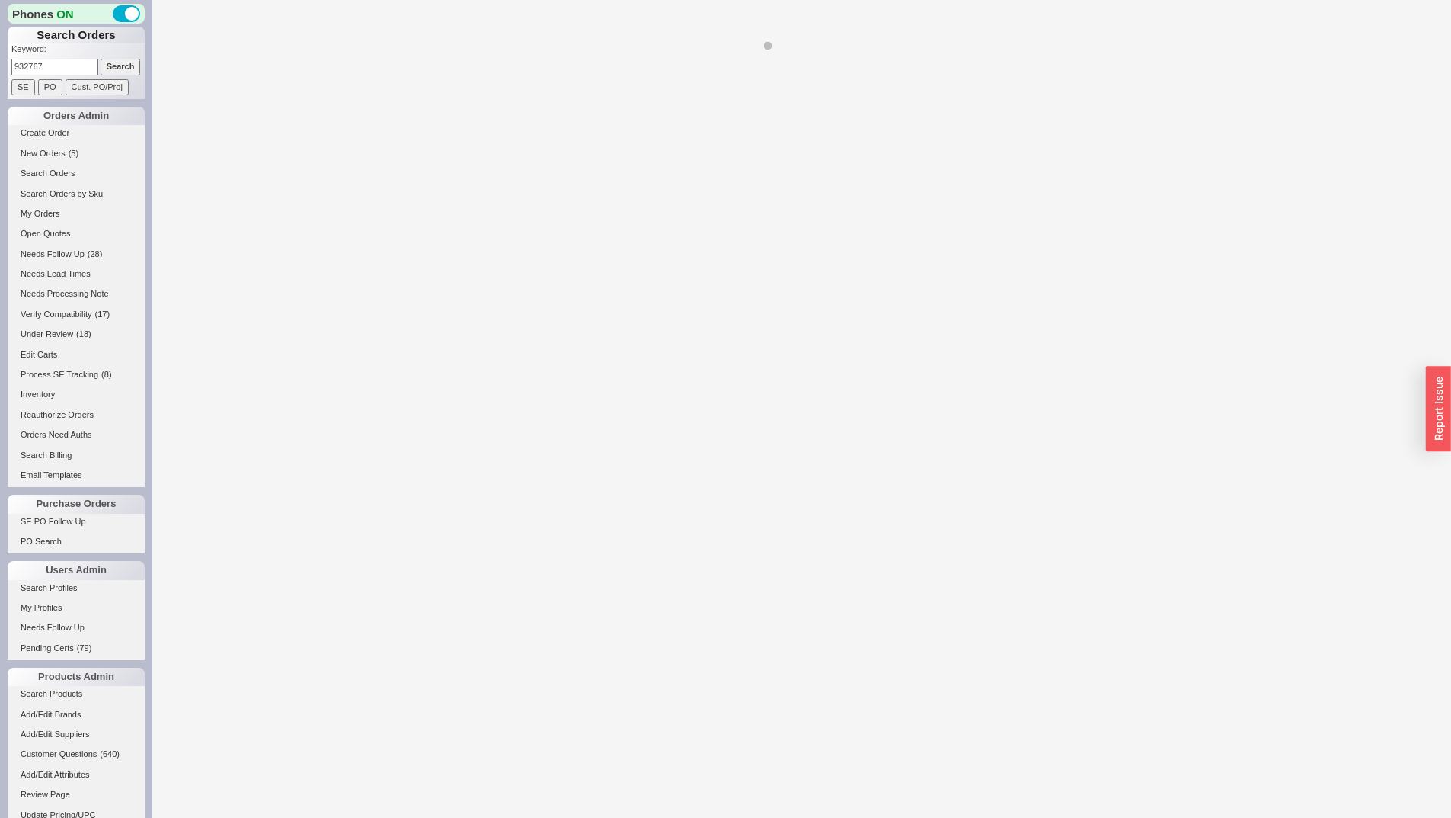
select select "*"
select select "LOW"
select select "3"
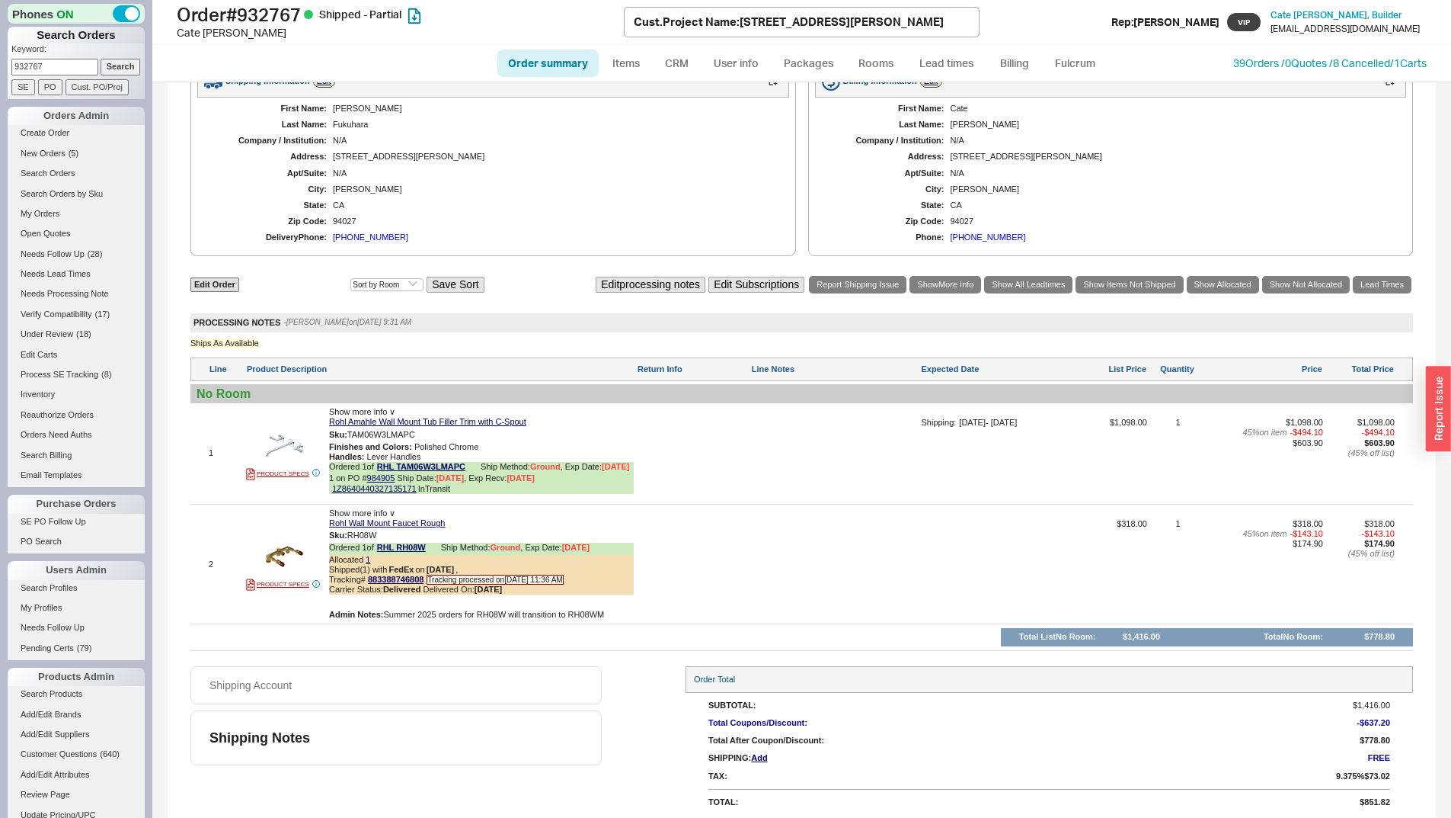
scroll to position [715, 0]
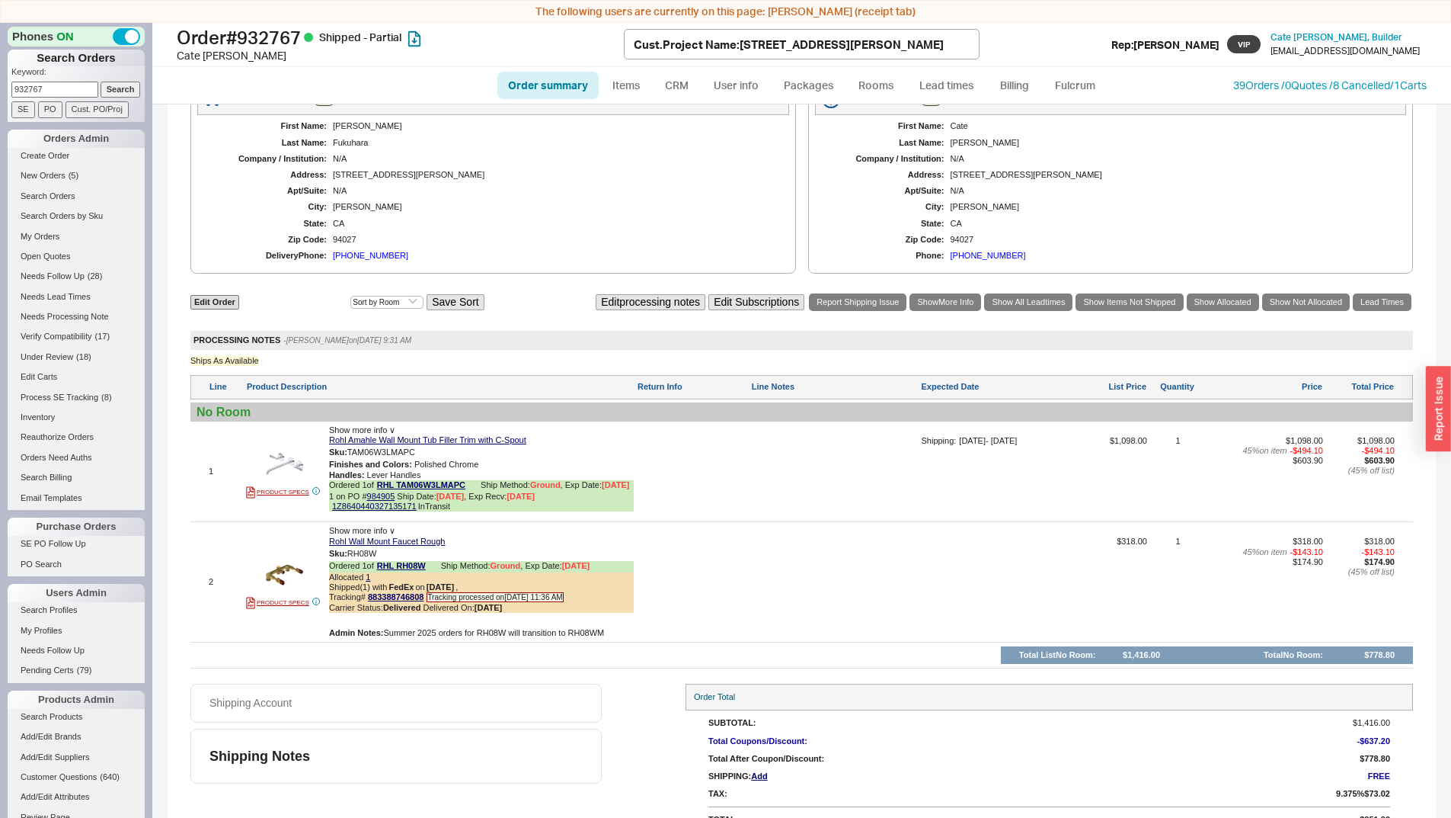
click at [379, 531] on span "Show more info ∨" at bounding box center [362, 530] width 66 height 9
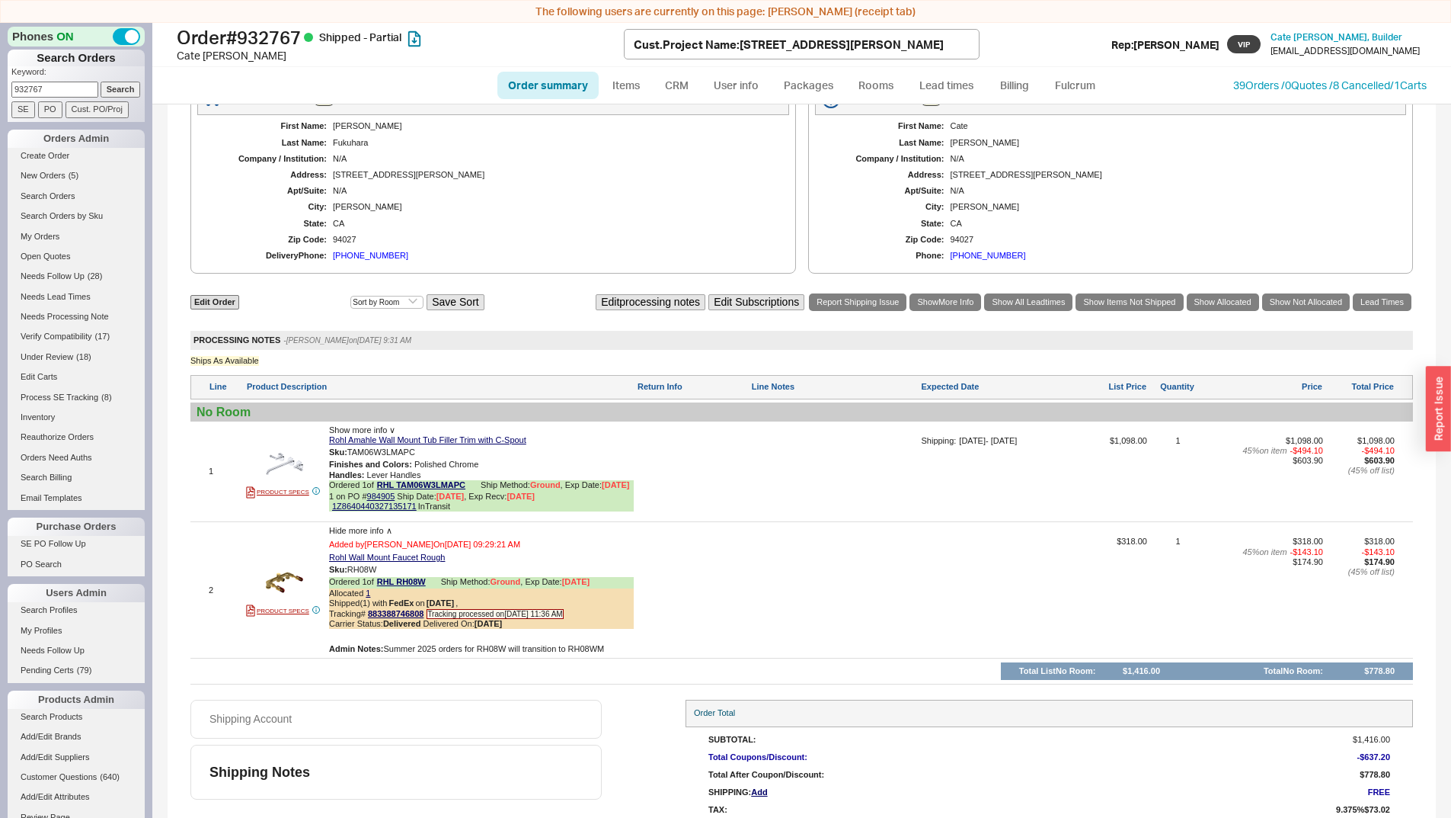
click at [379, 531] on span "Hide more info ∧" at bounding box center [360, 530] width 63 height 9
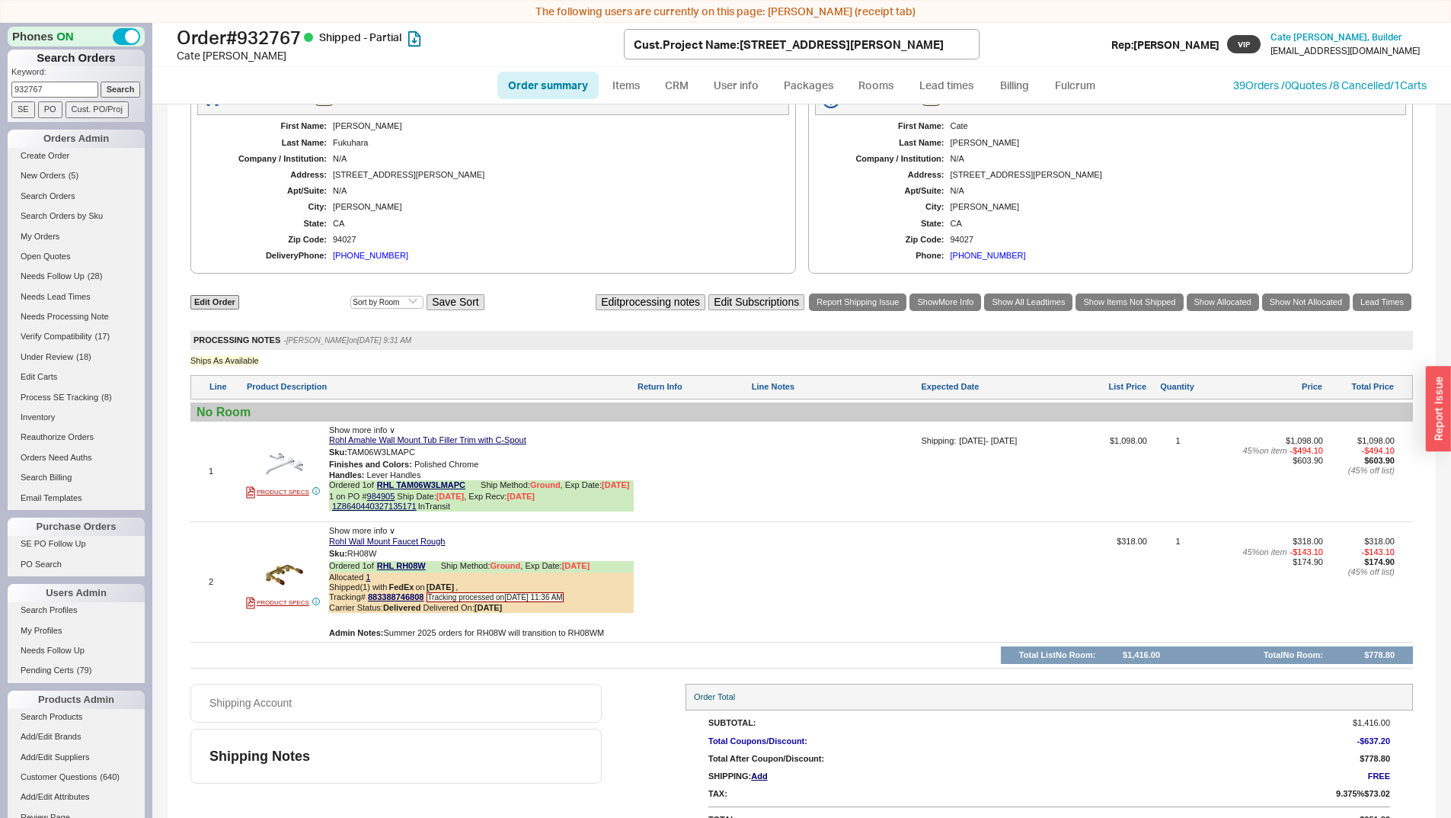
click at [552, 175] on div "97 Santiago Avenue" at bounding box center [553, 175] width 441 height 10
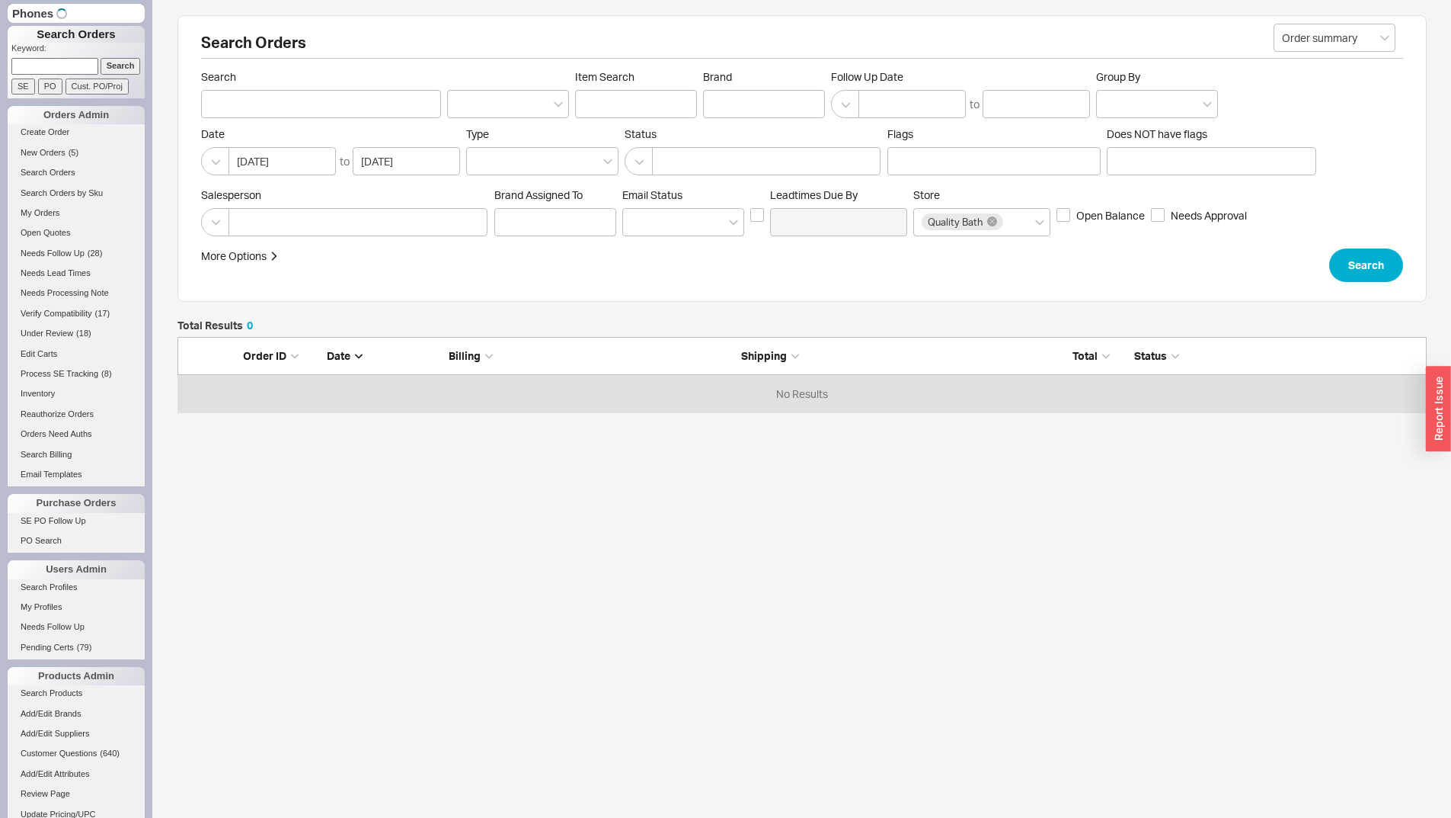
drag, startPoint x: 0, startPoint y: 0, endPoint x: 72, endPoint y: 66, distance: 97.6
click at [72, 66] on input at bounding box center [54, 66] width 87 height 16
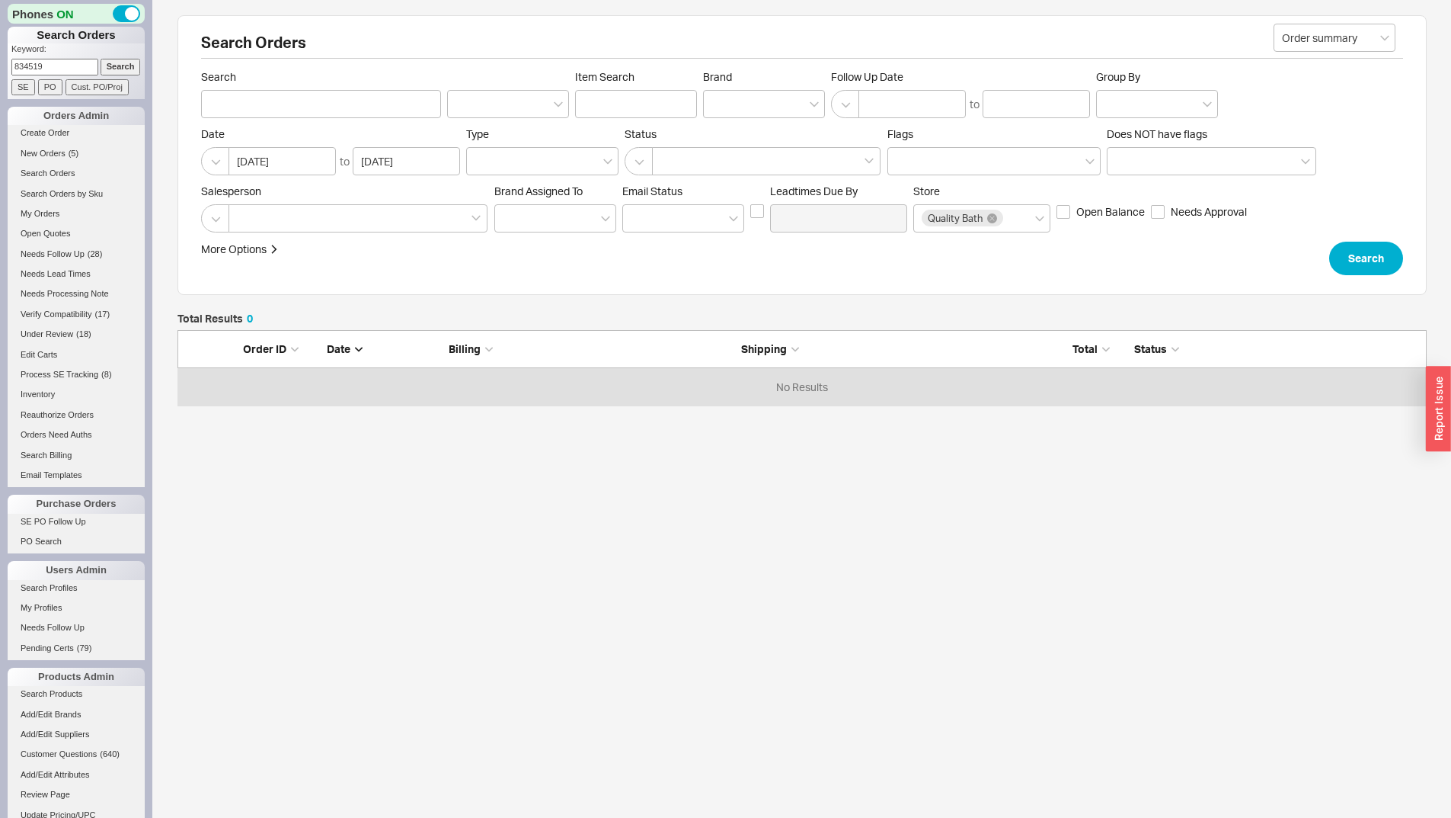
type input "834519"
click at [101, 59] on input "Search" at bounding box center [121, 67] width 40 height 16
type input "834519"
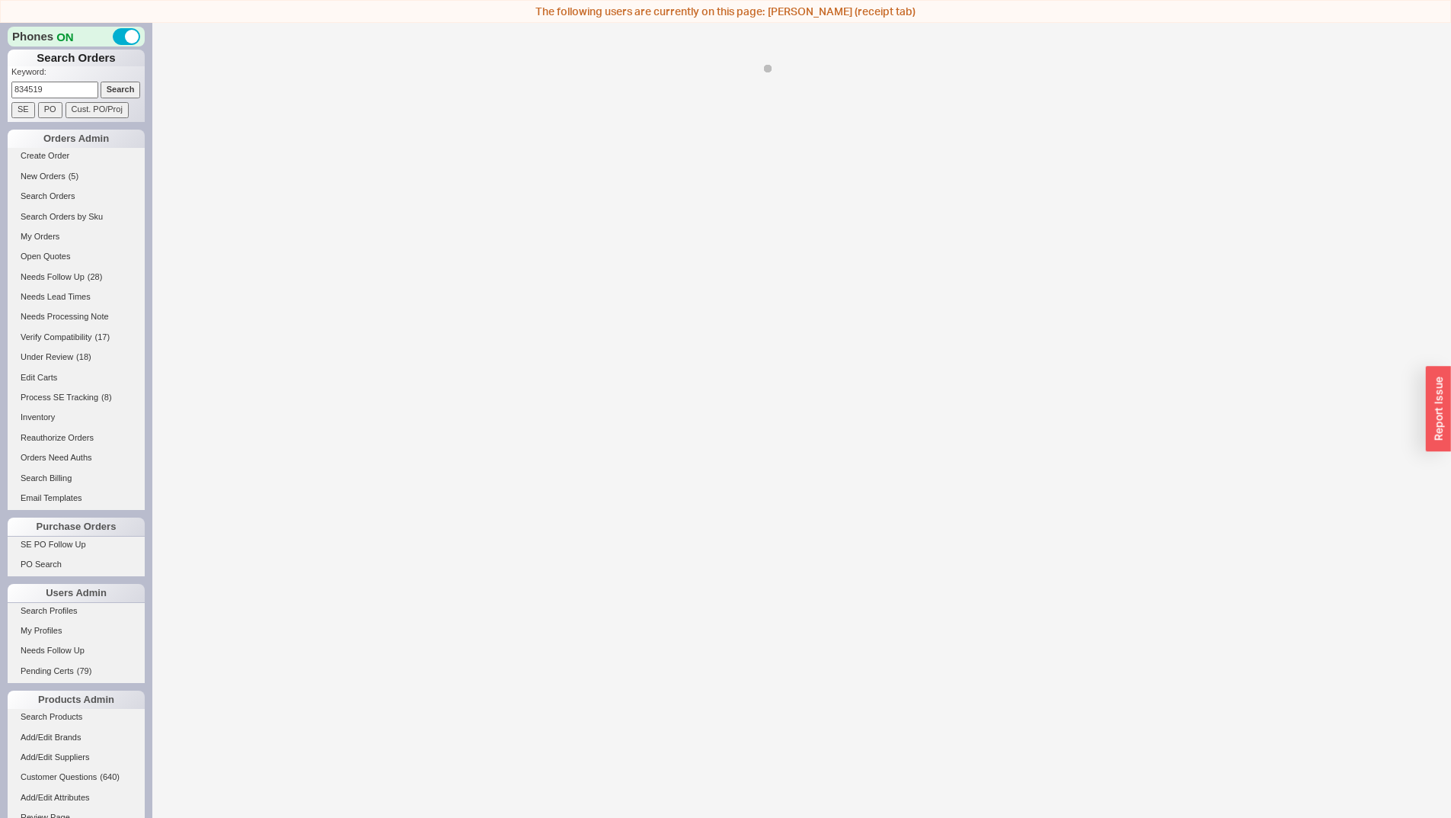
scroll to position [23, 0]
select select "*"
select select "LOW"
select select "3"
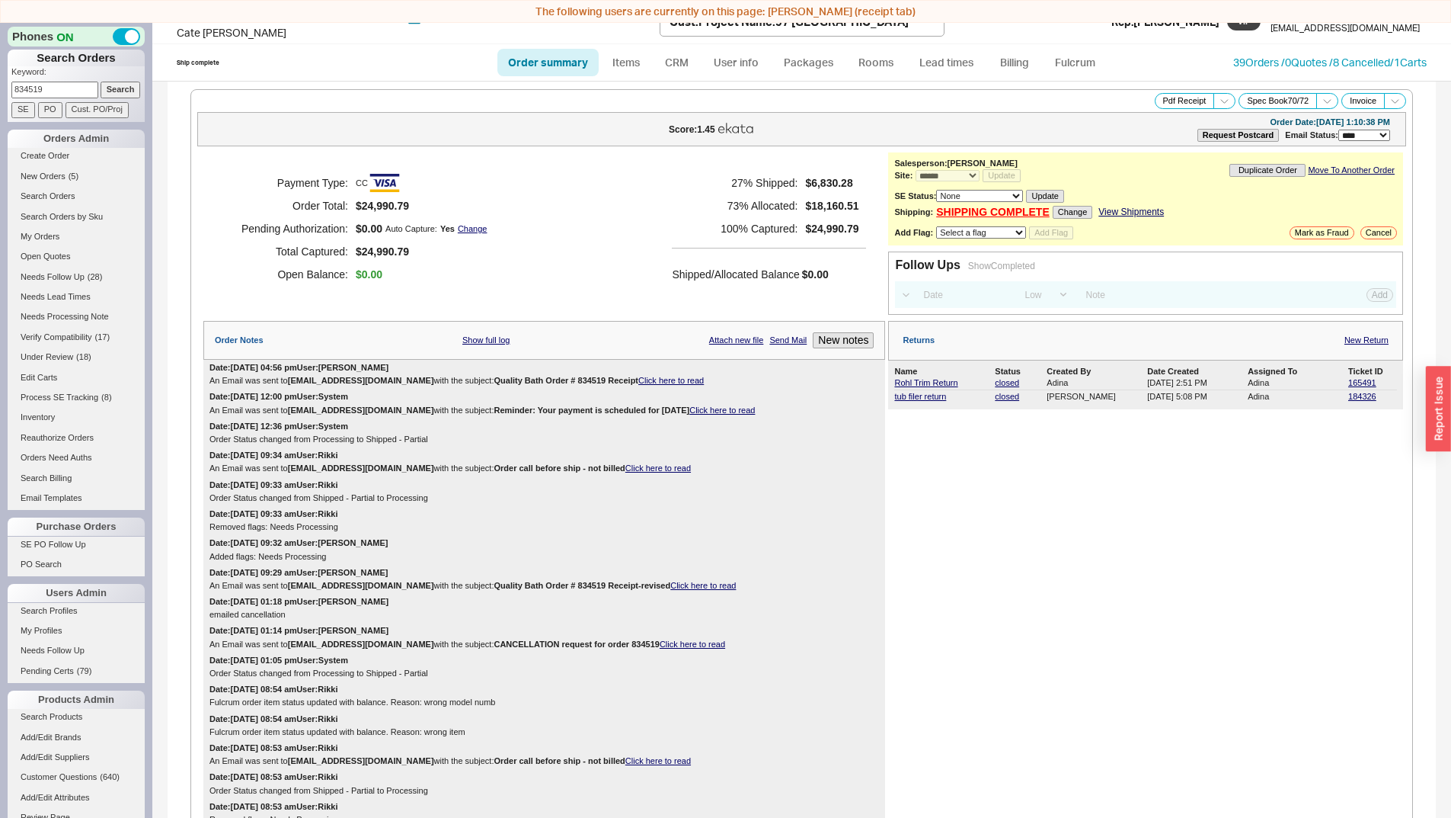
select select "*"
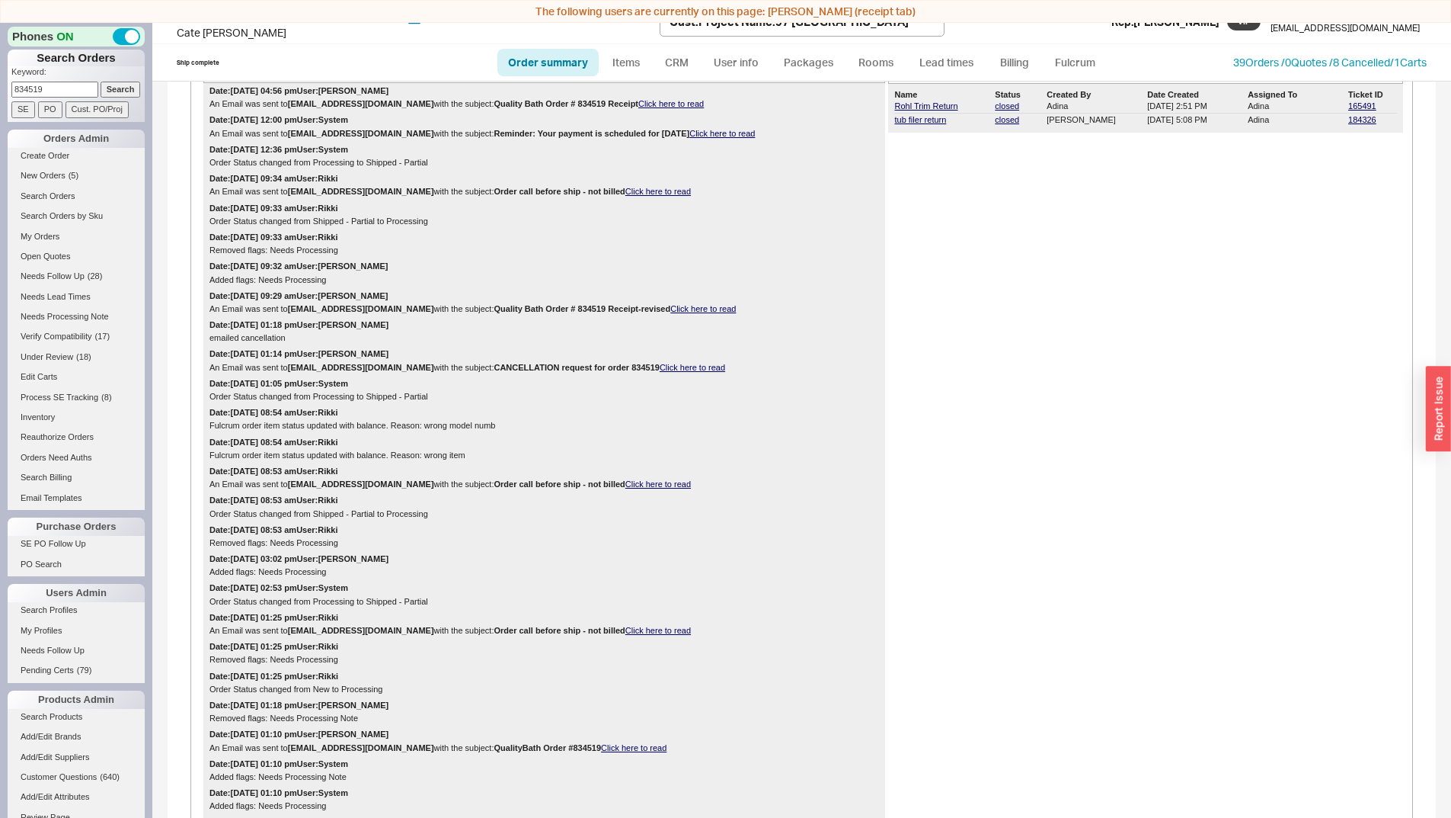
scroll to position [0, 0]
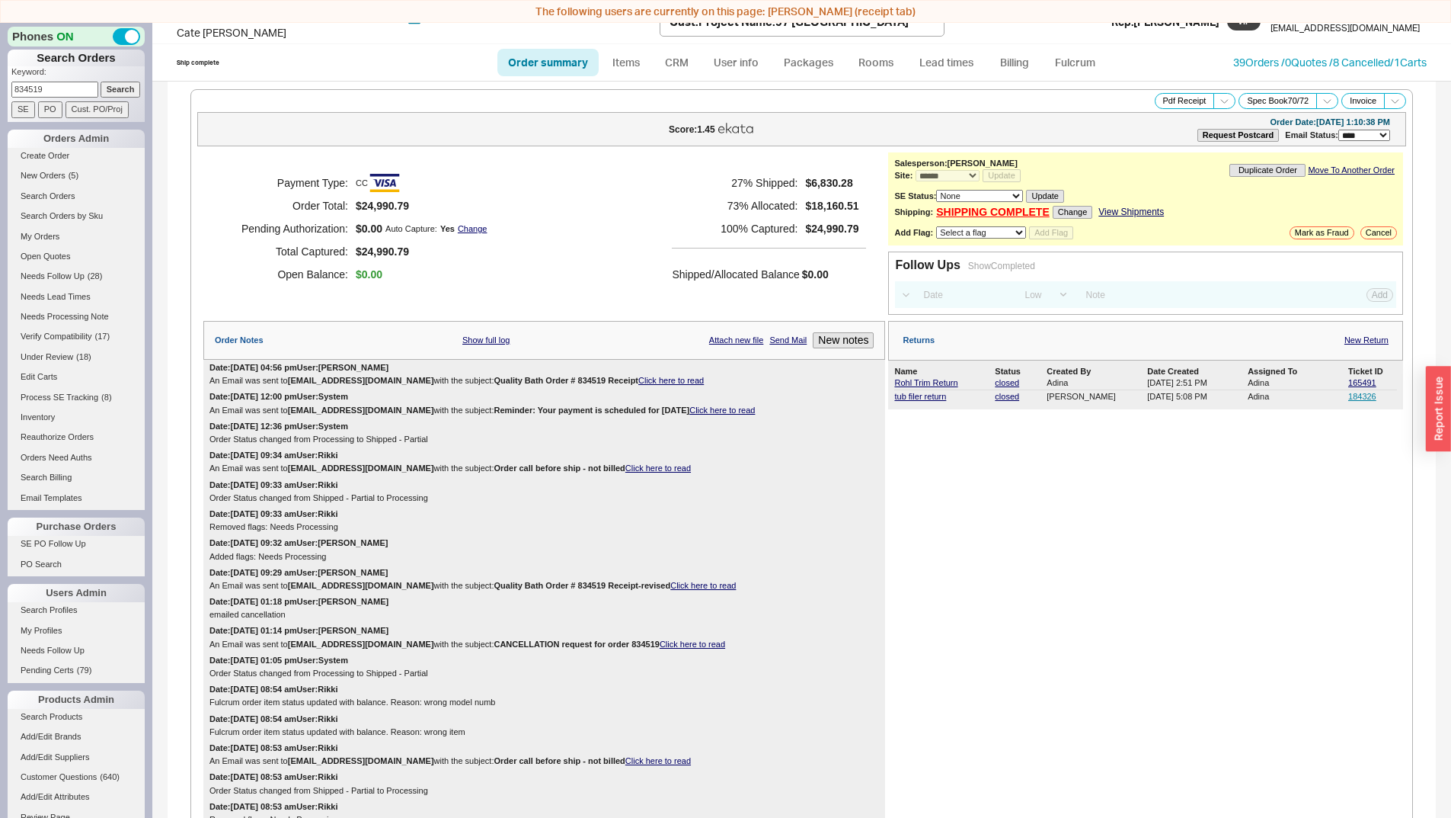
click at [1358, 398] on div "184326" at bounding box center [1373, 397] width 49 height 10
click at [1358, 394] on link "184326" at bounding box center [1363, 396] width 28 height 9
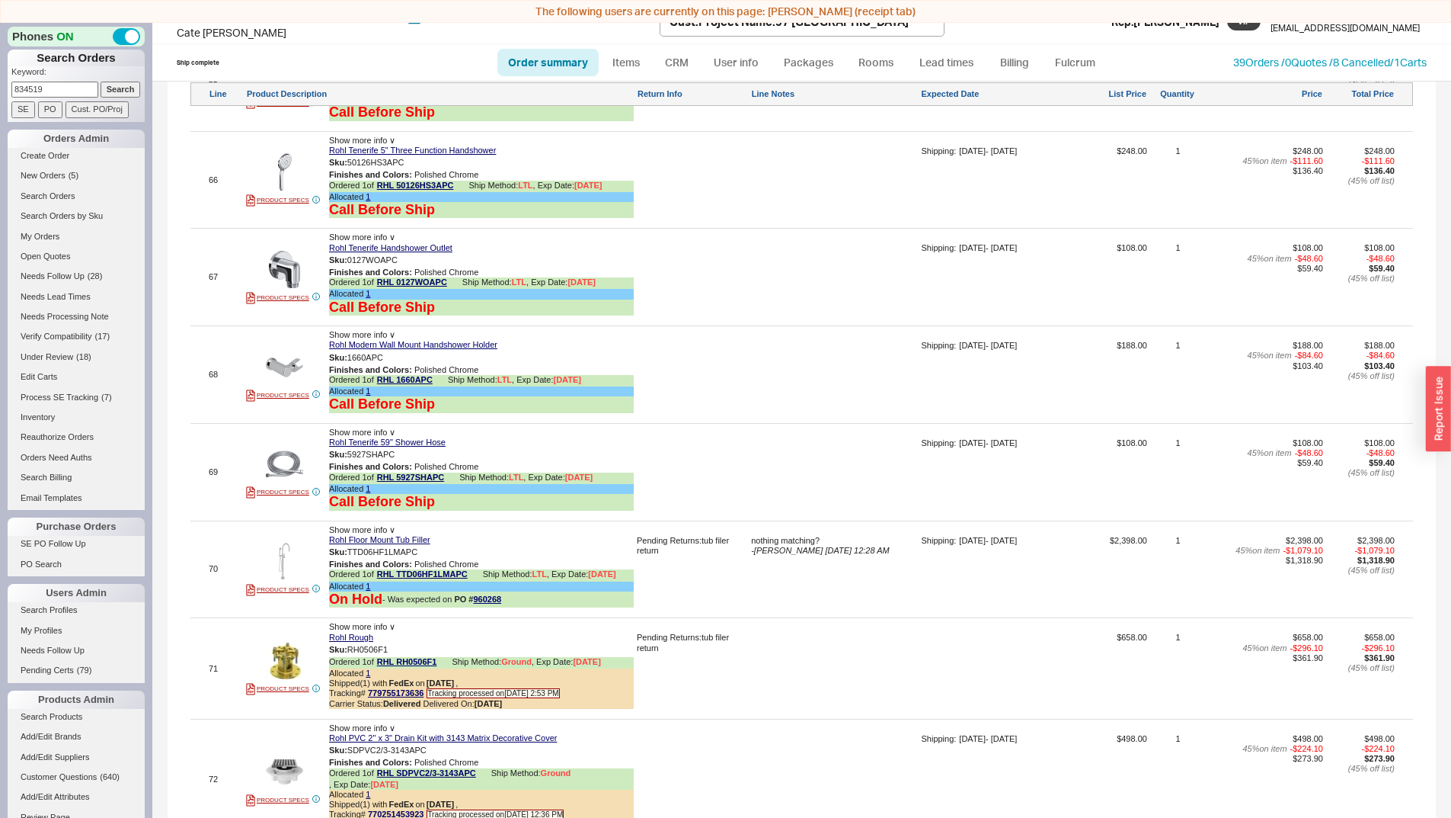
scroll to position [9317, 0]
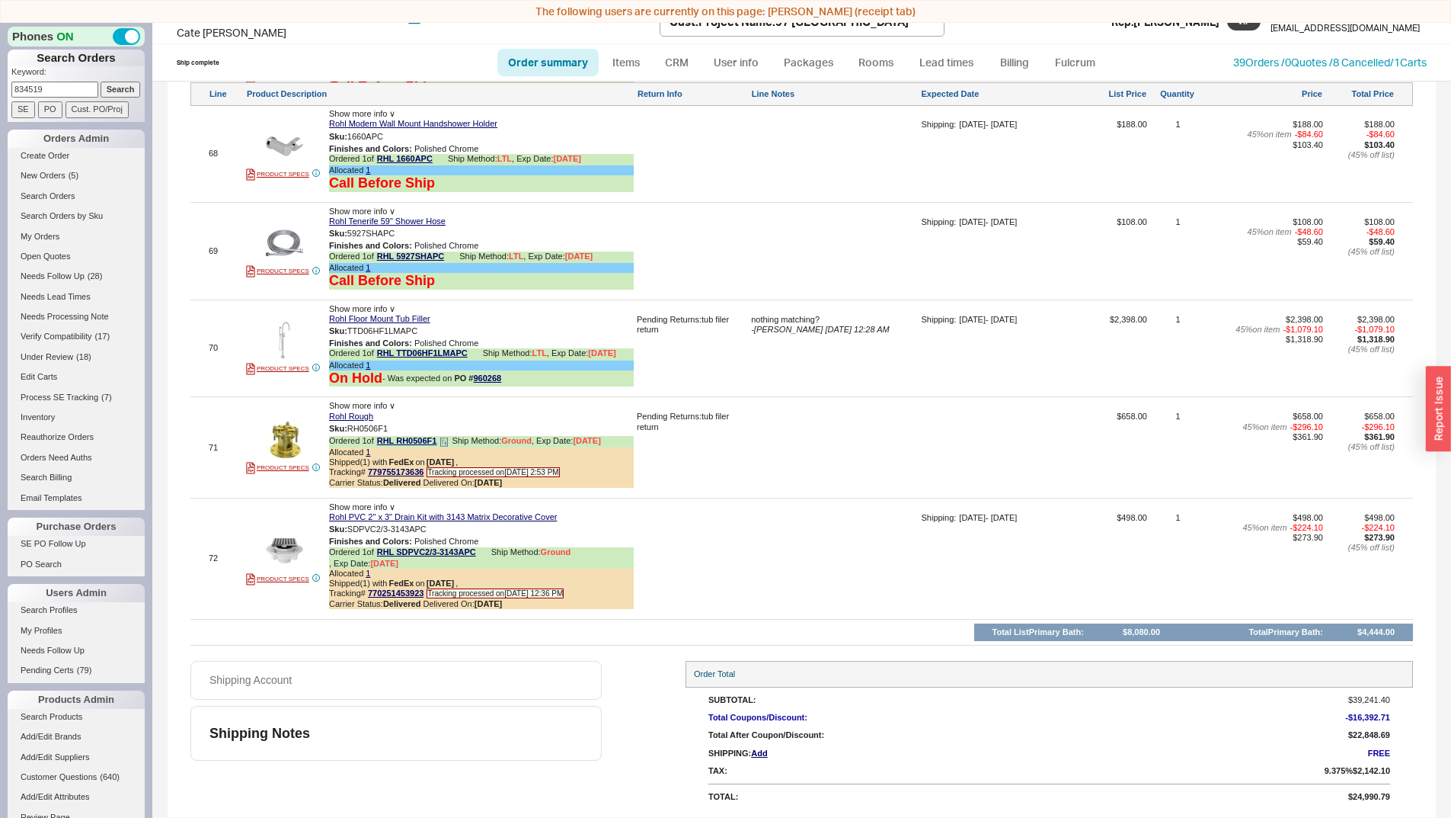
click at [442, 437] on icon at bounding box center [444, 441] width 9 height 9
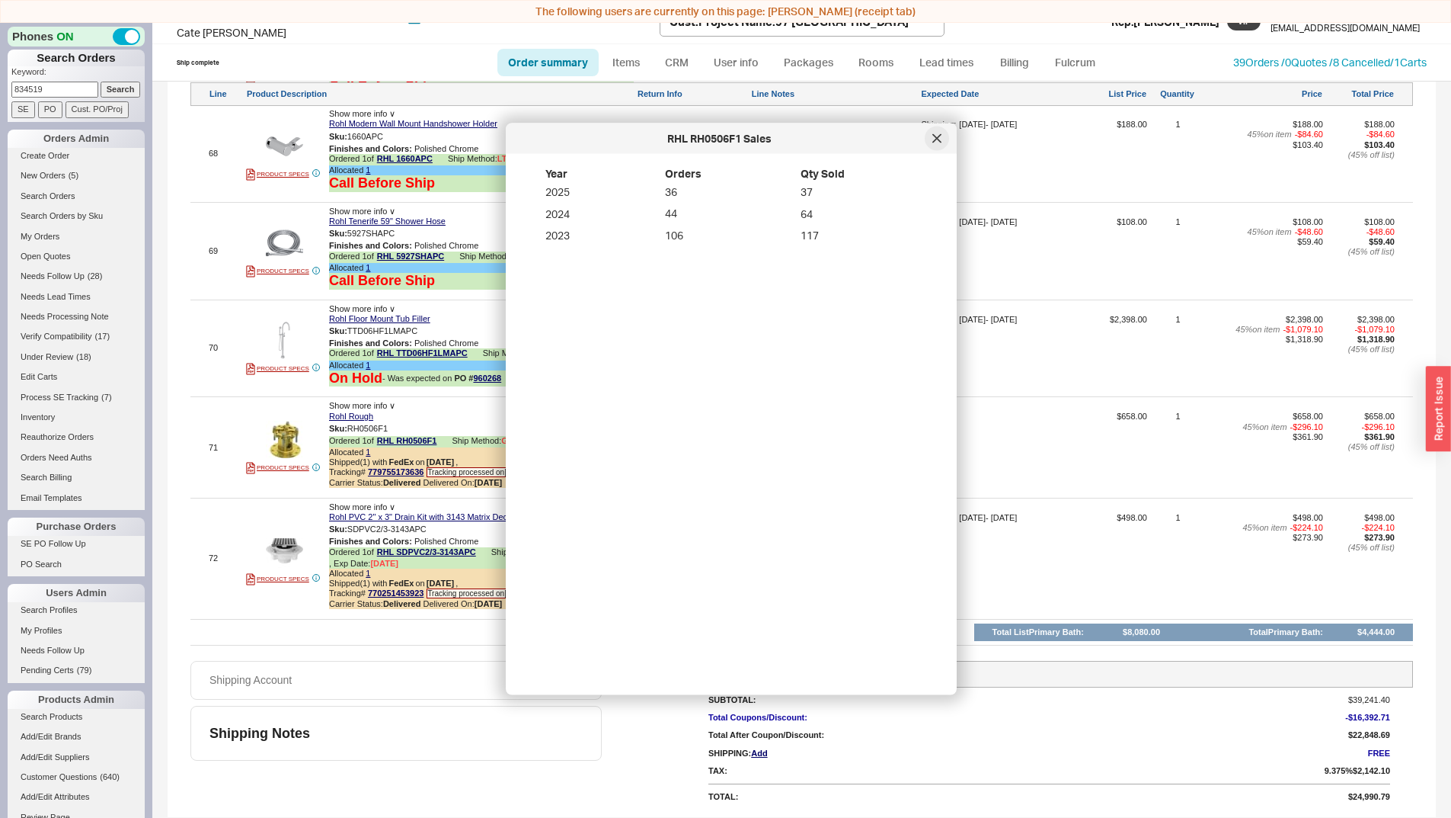
click at [937, 135] on icon at bounding box center [937, 138] width 9 height 9
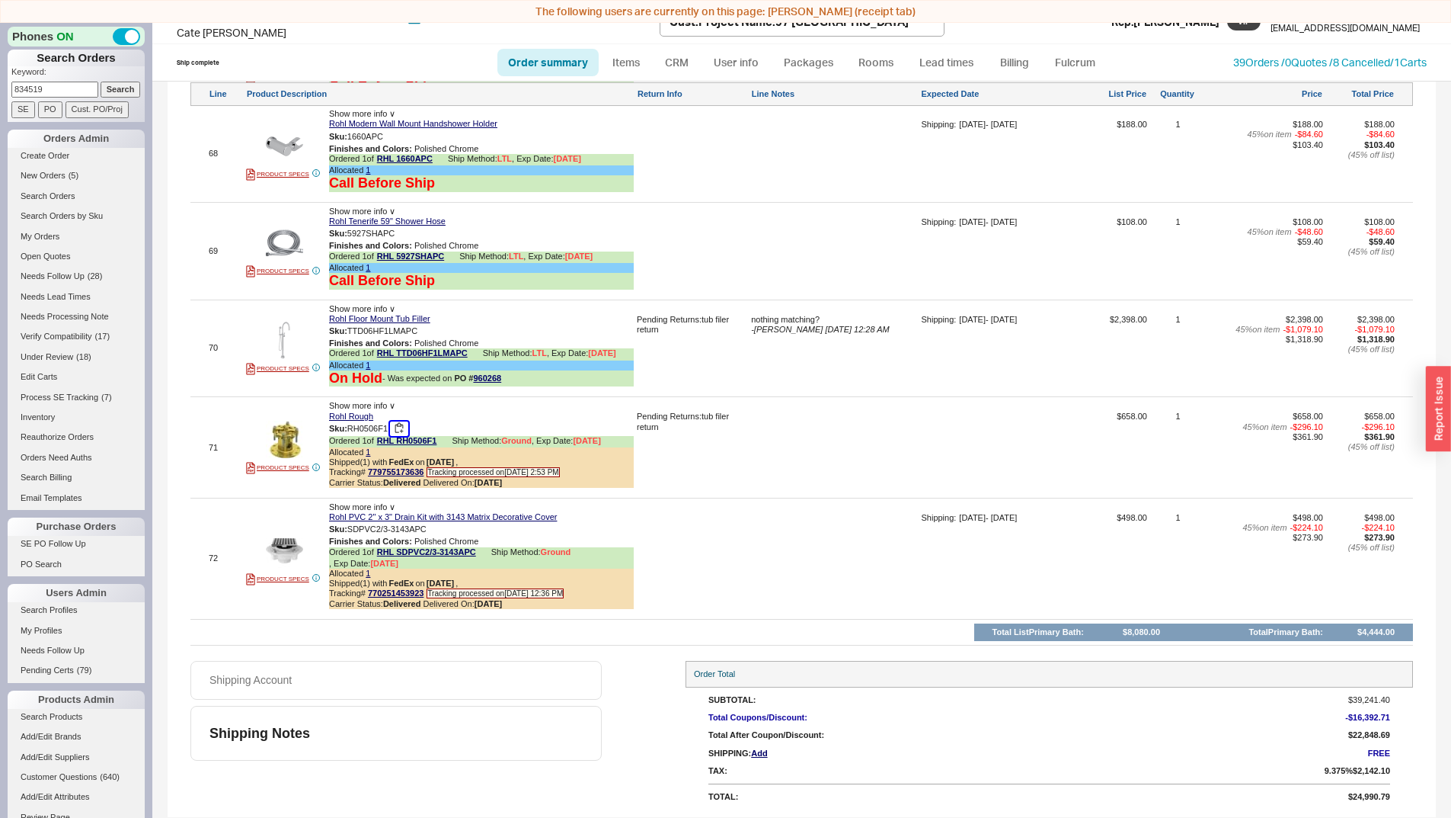
click at [402, 421] on button "button" at bounding box center [399, 428] width 18 height 14
click at [404, 421] on button "button" at bounding box center [399, 428] width 18 height 14
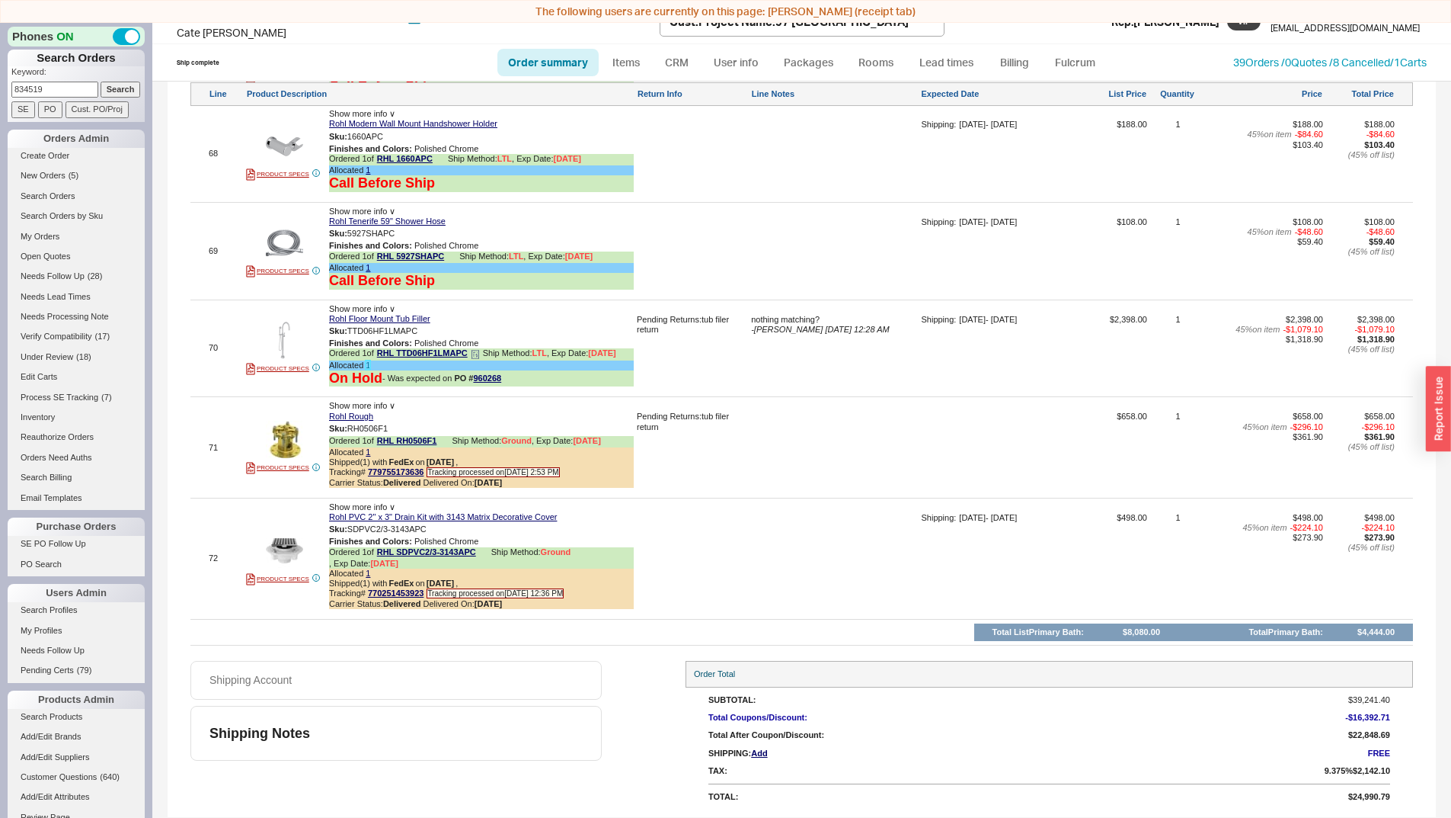
click at [368, 360] on link "1" at bounding box center [368, 364] width 5 height 9
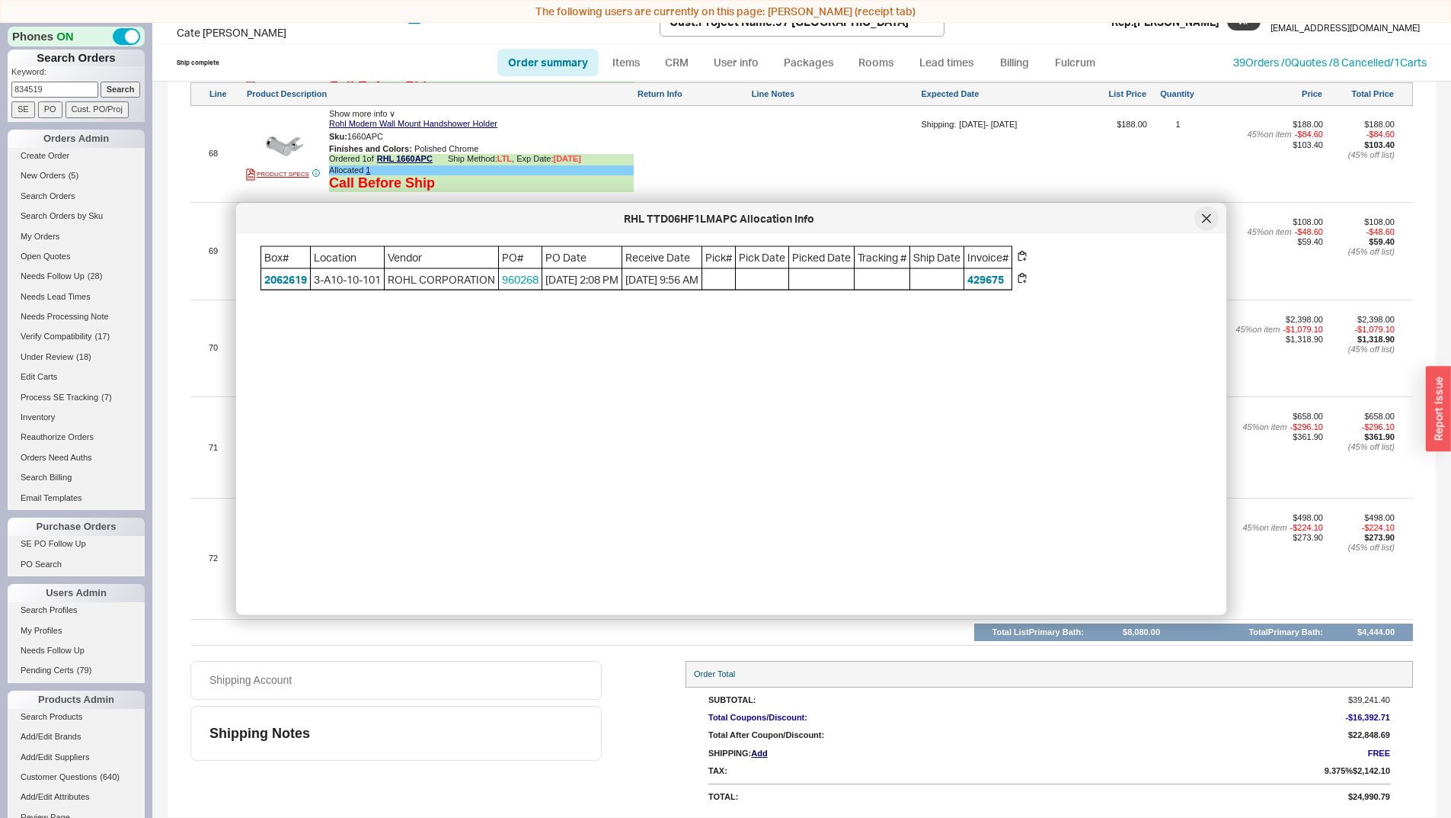
click at [1212, 216] on div at bounding box center [1207, 218] width 24 height 24
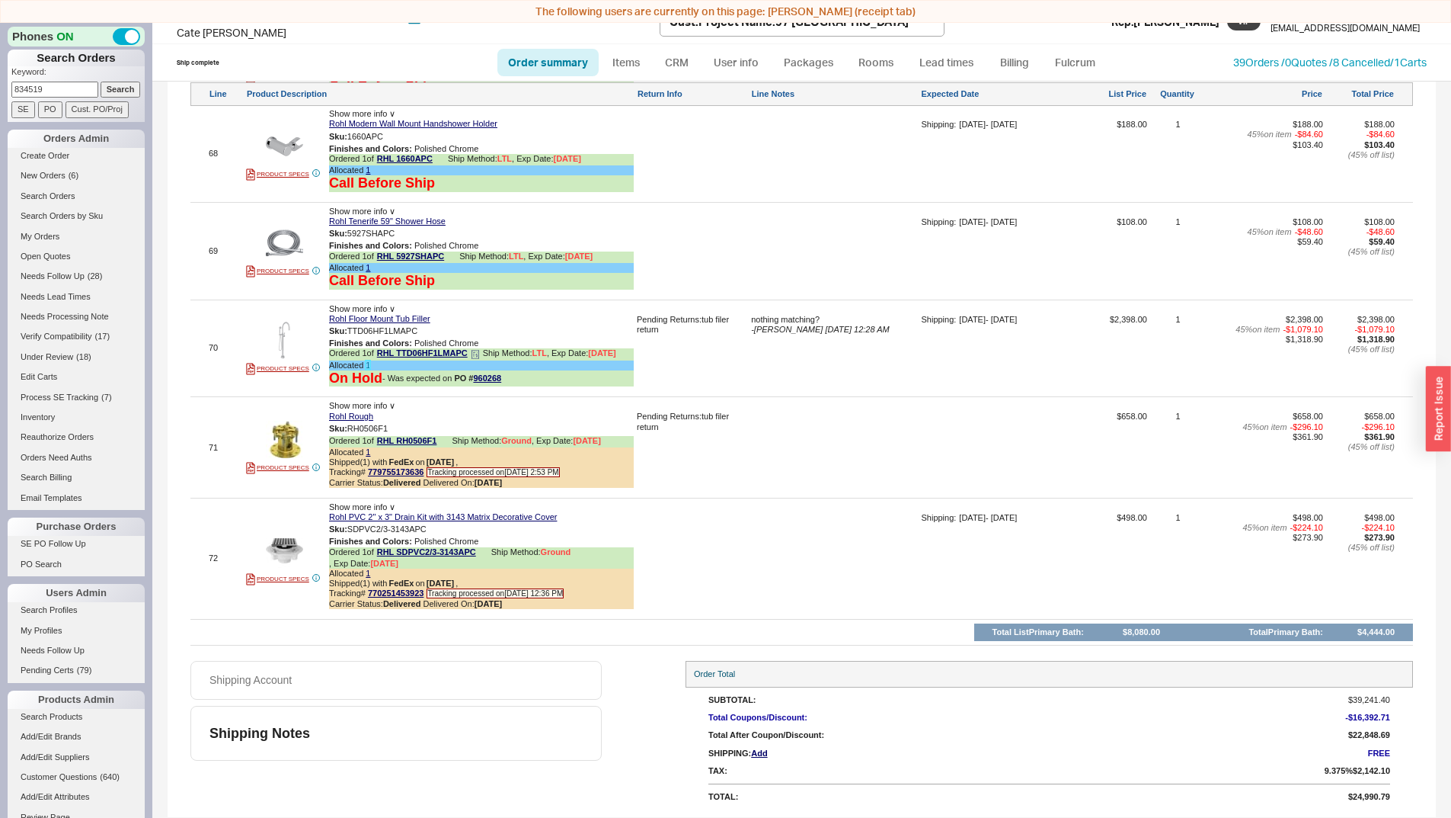
click at [367, 360] on link "1" at bounding box center [368, 364] width 5 height 9
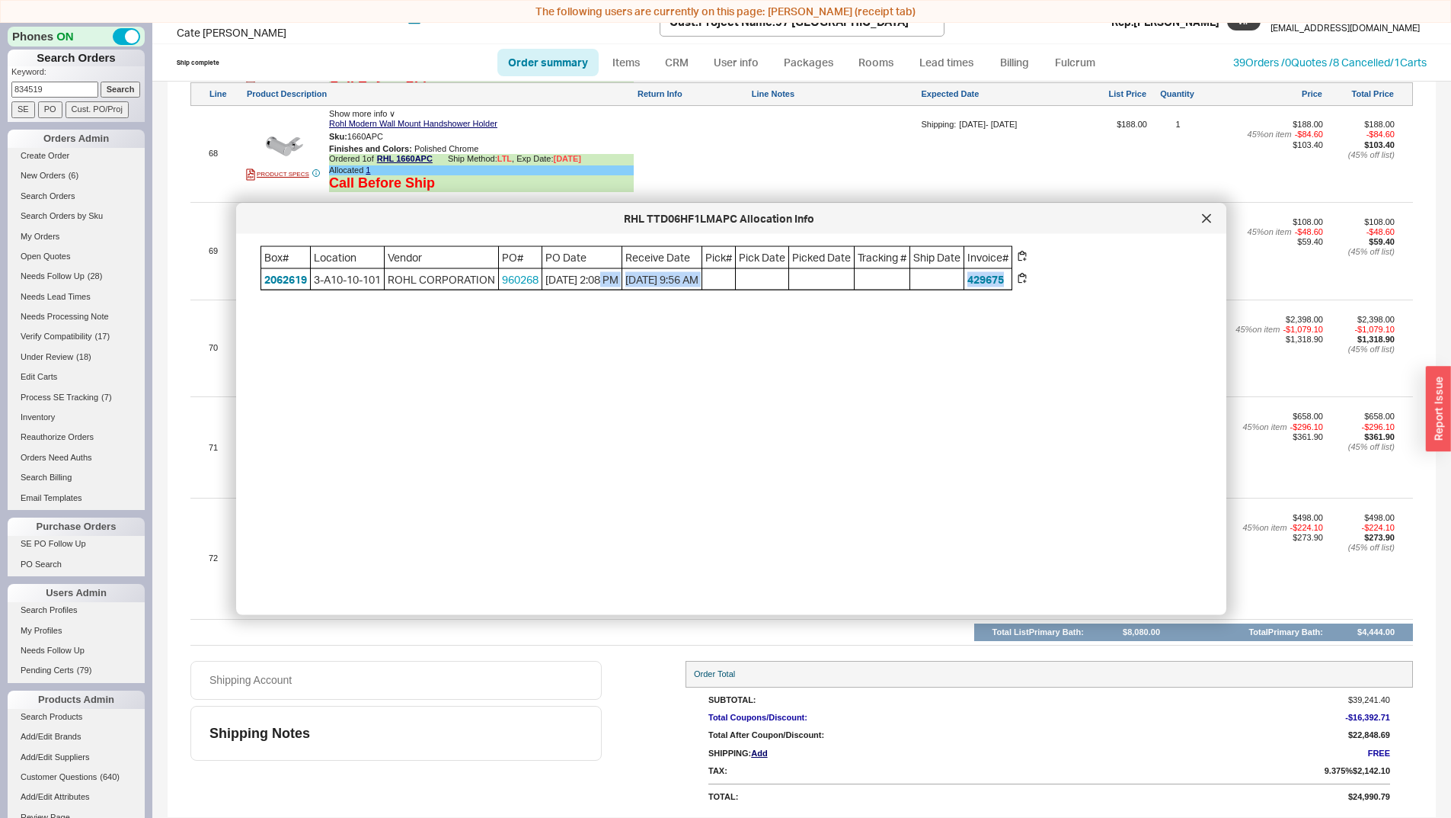
drag, startPoint x: 616, startPoint y: 277, endPoint x: 658, endPoint y: 315, distance: 57.2
click at [658, 315] on div "Box# Location Vendor PO# PO Date Receive Date Pick# Pick Date Picked Date Track…" at bounding box center [744, 418] width 966 height 344
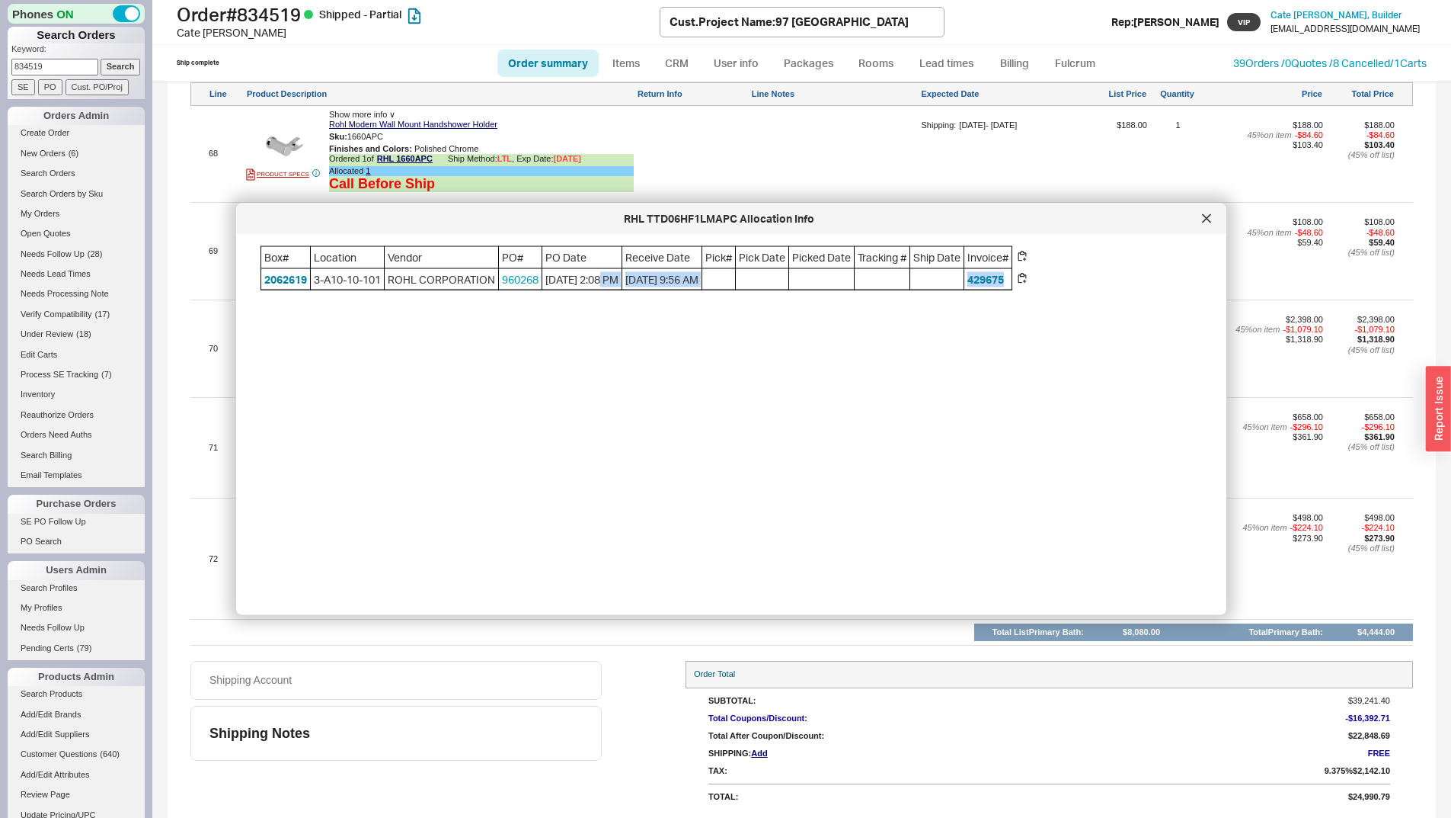
scroll to position [0, 0]
click at [658, 315] on div "Box# Location Vendor PO# PO Date Receive Date Pick# Pick Date Picked Date Track…" at bounding box center [744, 418] width 966 height 344
click at [1214, 213] on div at bounding box center [1207, 218] width 24 height 24
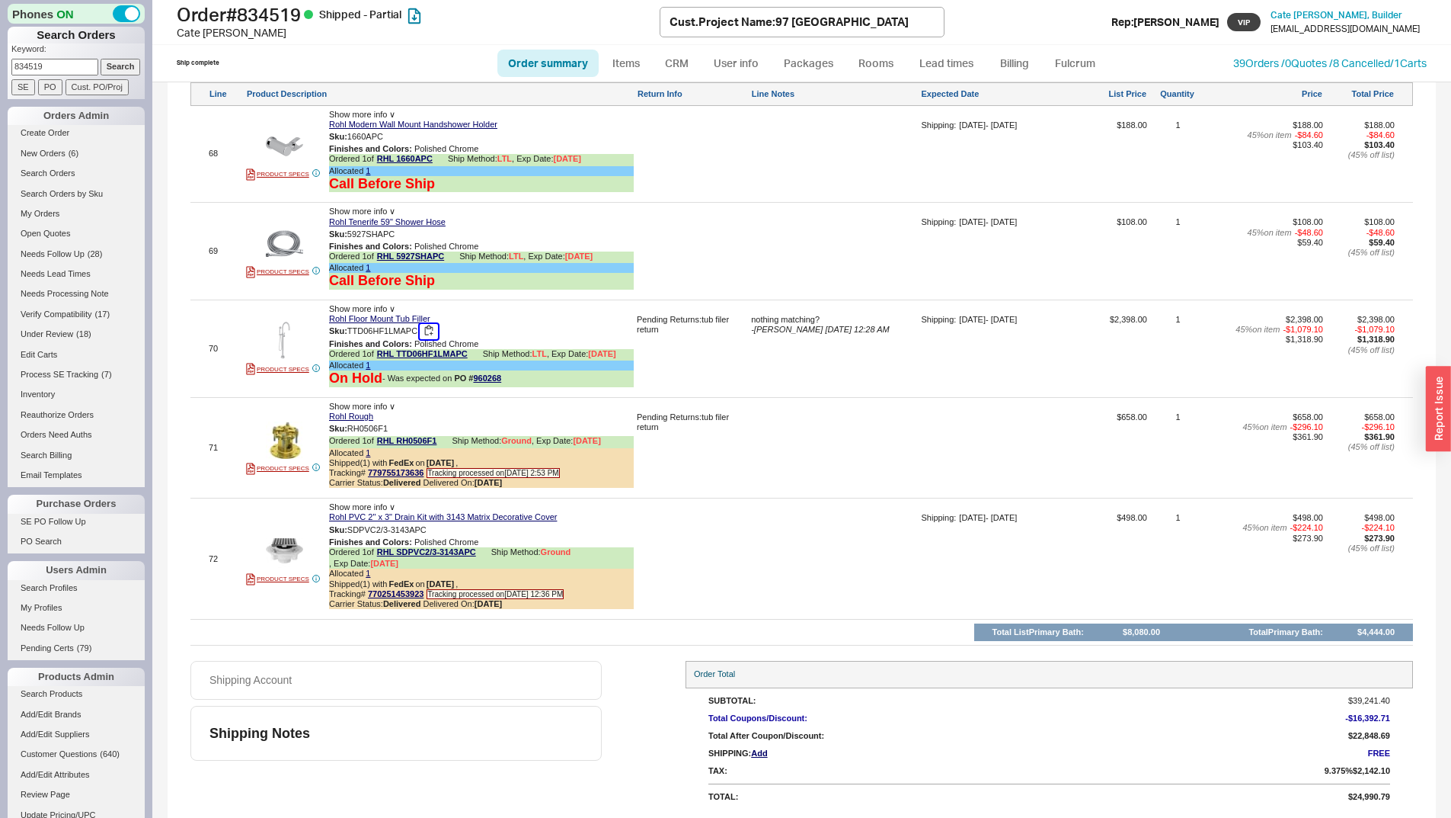
click at [434, 324] on button "button" at bounding box center [429, 331] width 18 height 14
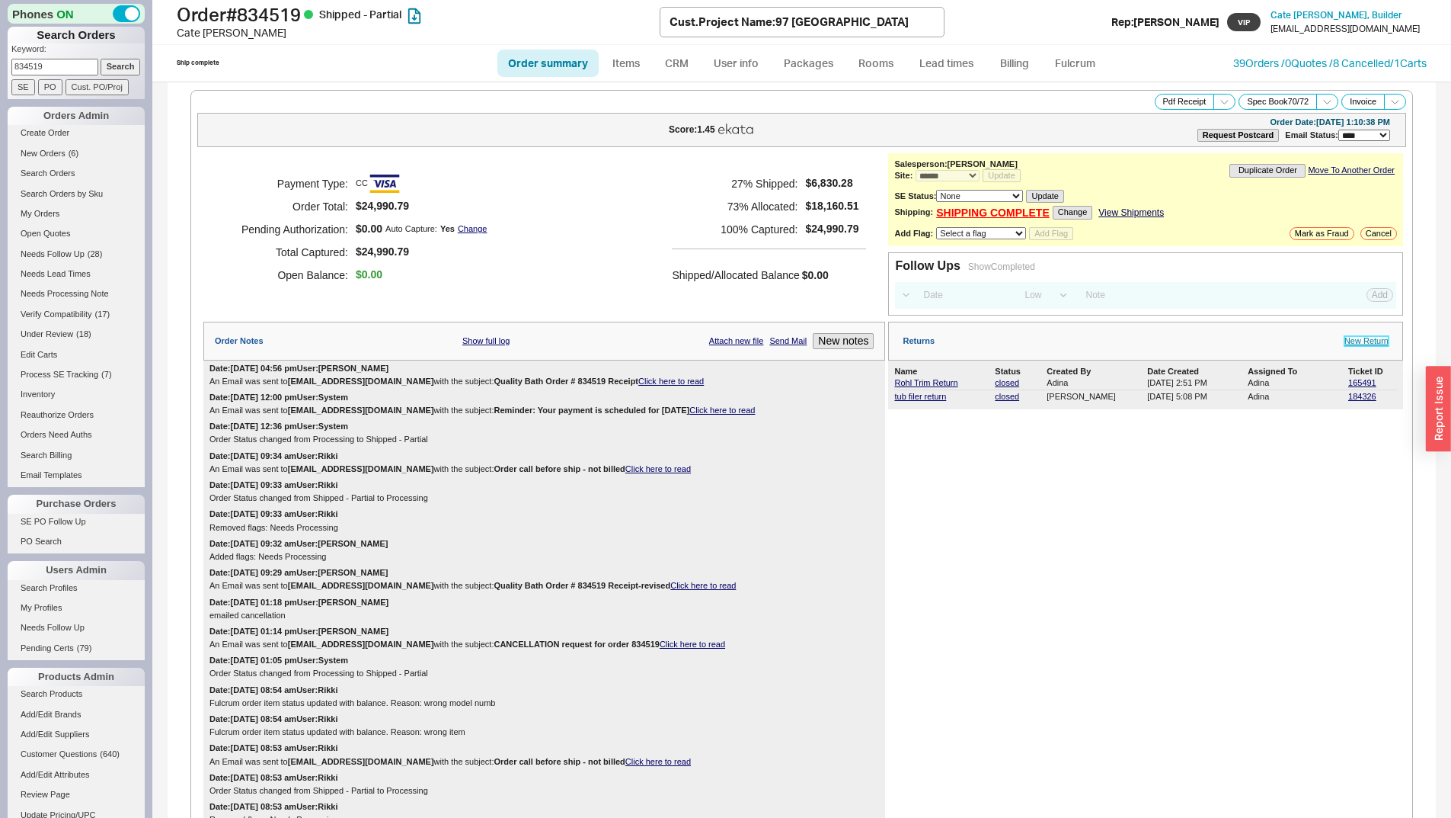
click at [1362, 338] on link "New Return" at bounding box center [1367, 341] width 44 height 10
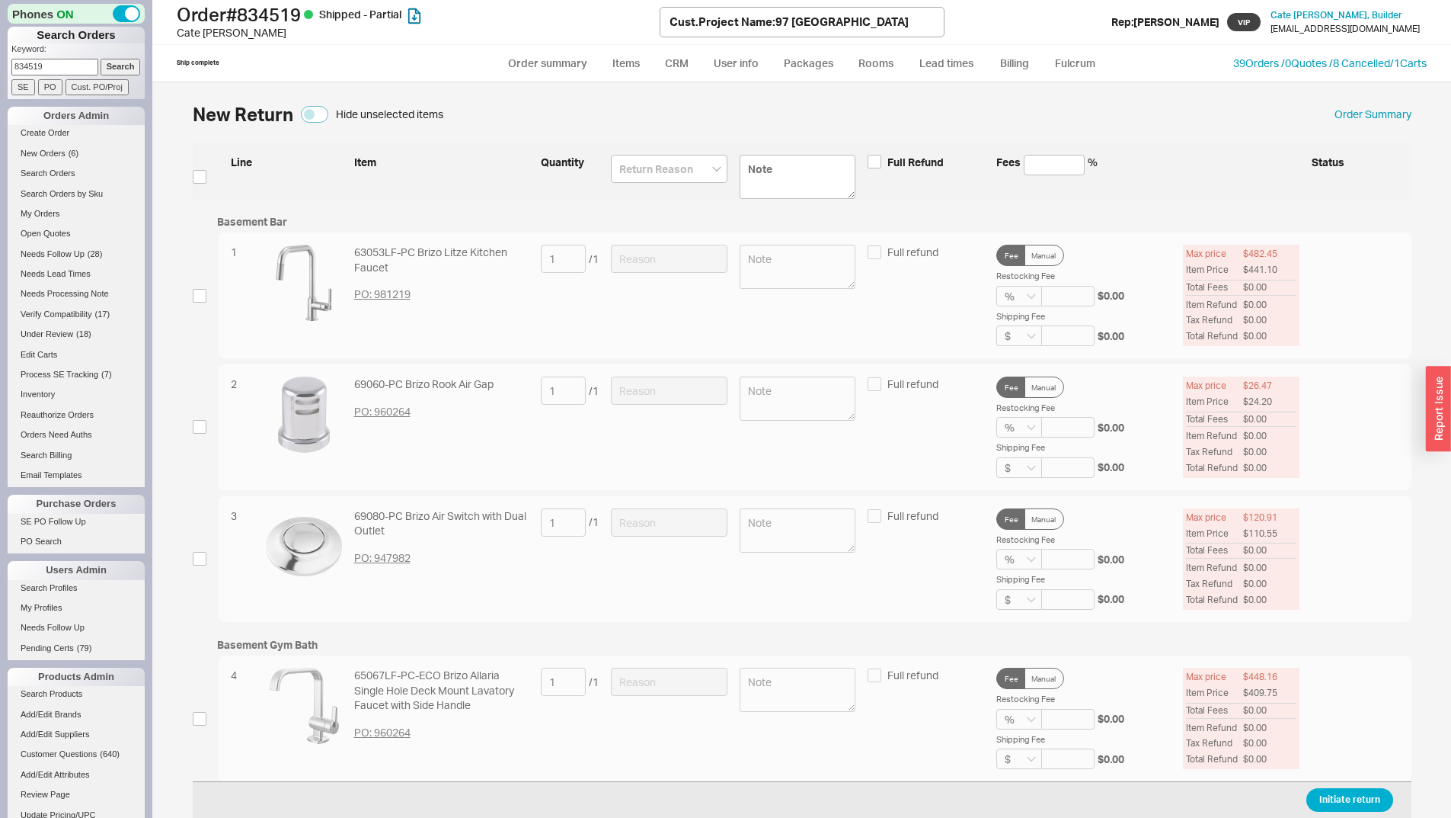
scroll to position [9185, 0]
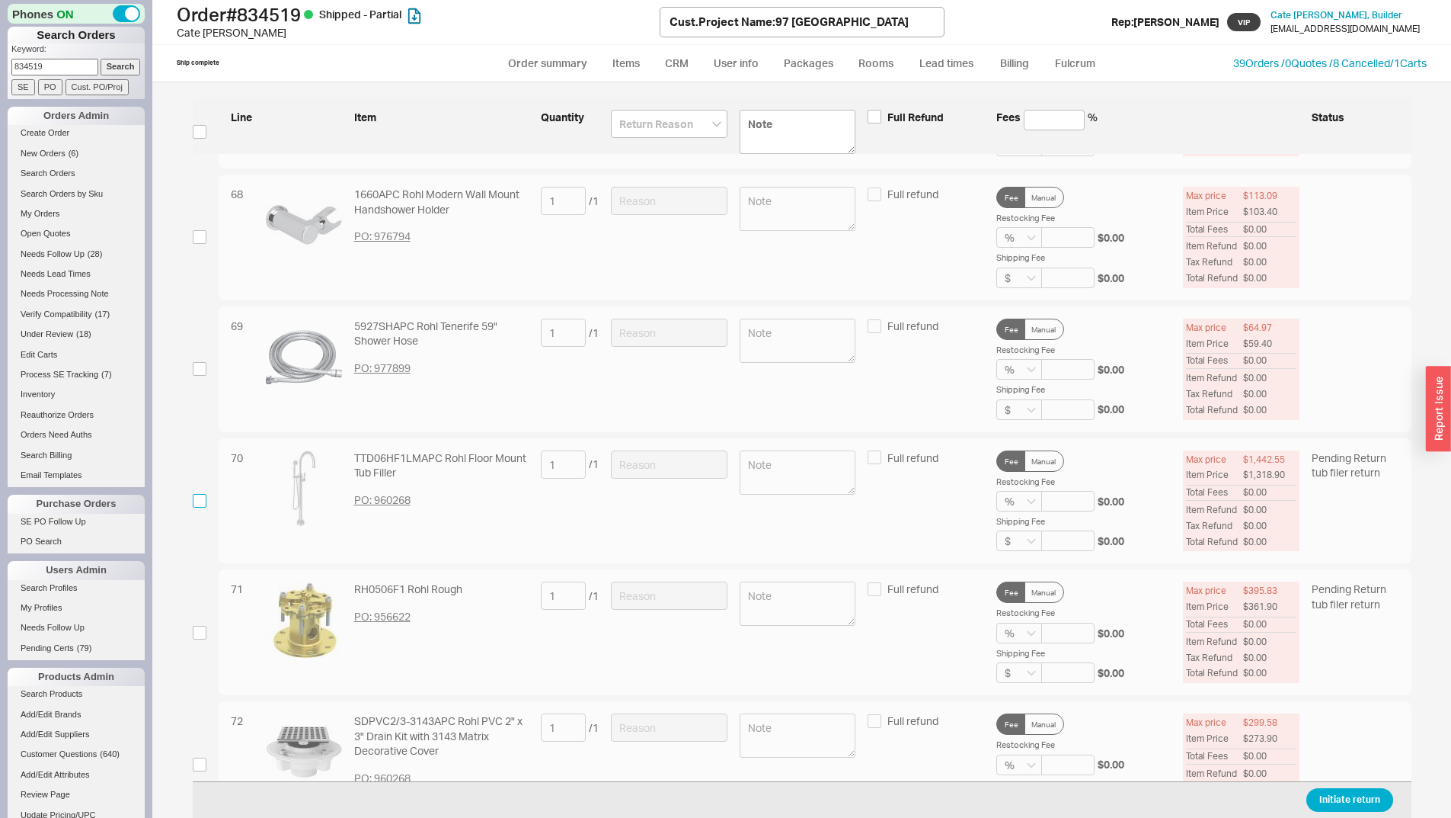
click at [200, 501] on input "checkbox" at bounding box center [200, 501] width 14 height 14
checkbox input "true"
click at [613, 490] on div at bounding box center [669, 500] width 117 height 101
click at [690, 441] on div "70 TTD06HF1LMAPC Rohl Floor Mount Tub Filler PO: 960268 1 / 1 Full refund Fee M…" at bounding box center [815, 501] width 1193 height 126
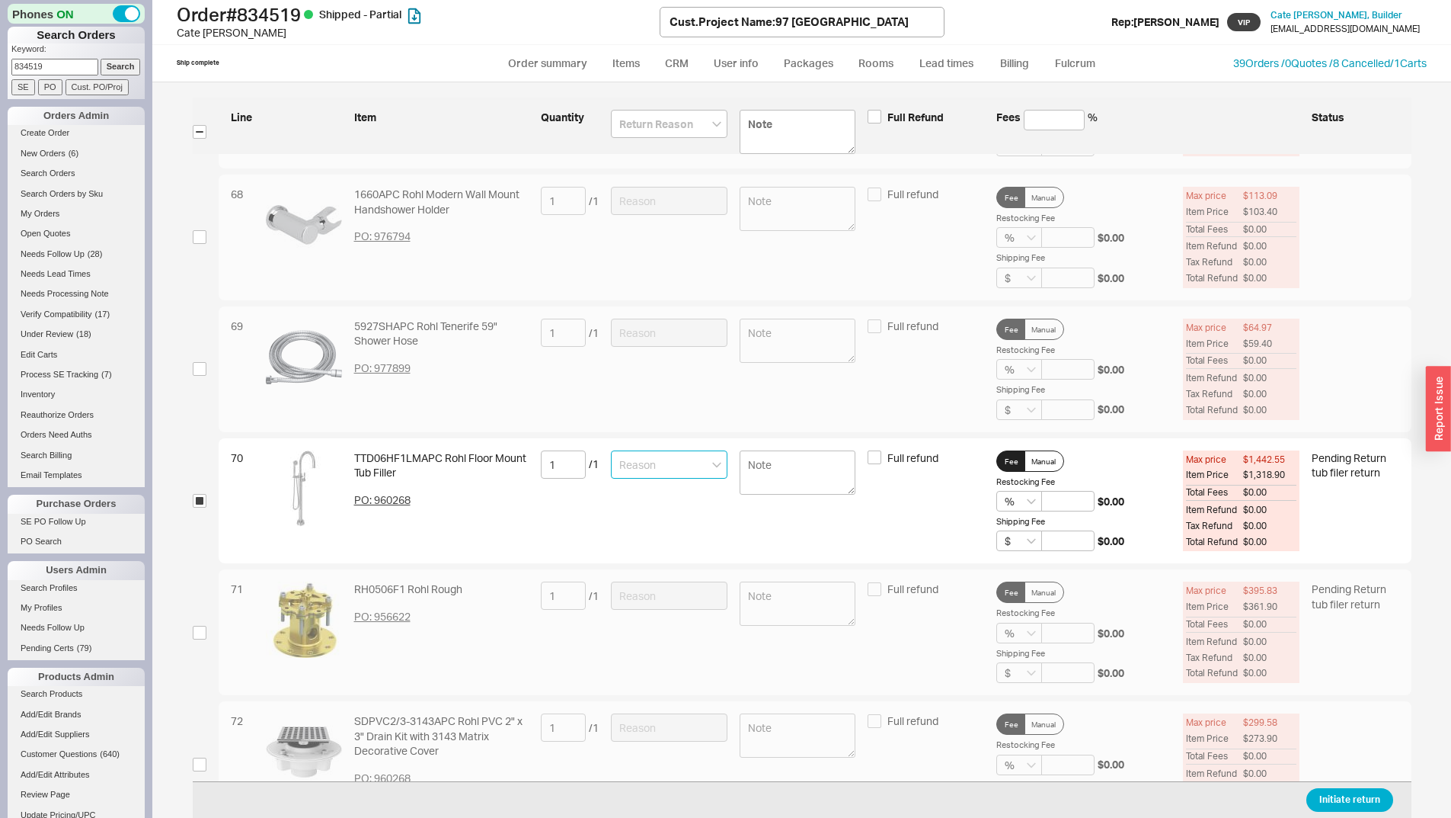
click at [690, 454] on input at bounding box center [669, 464] width 117 height 28
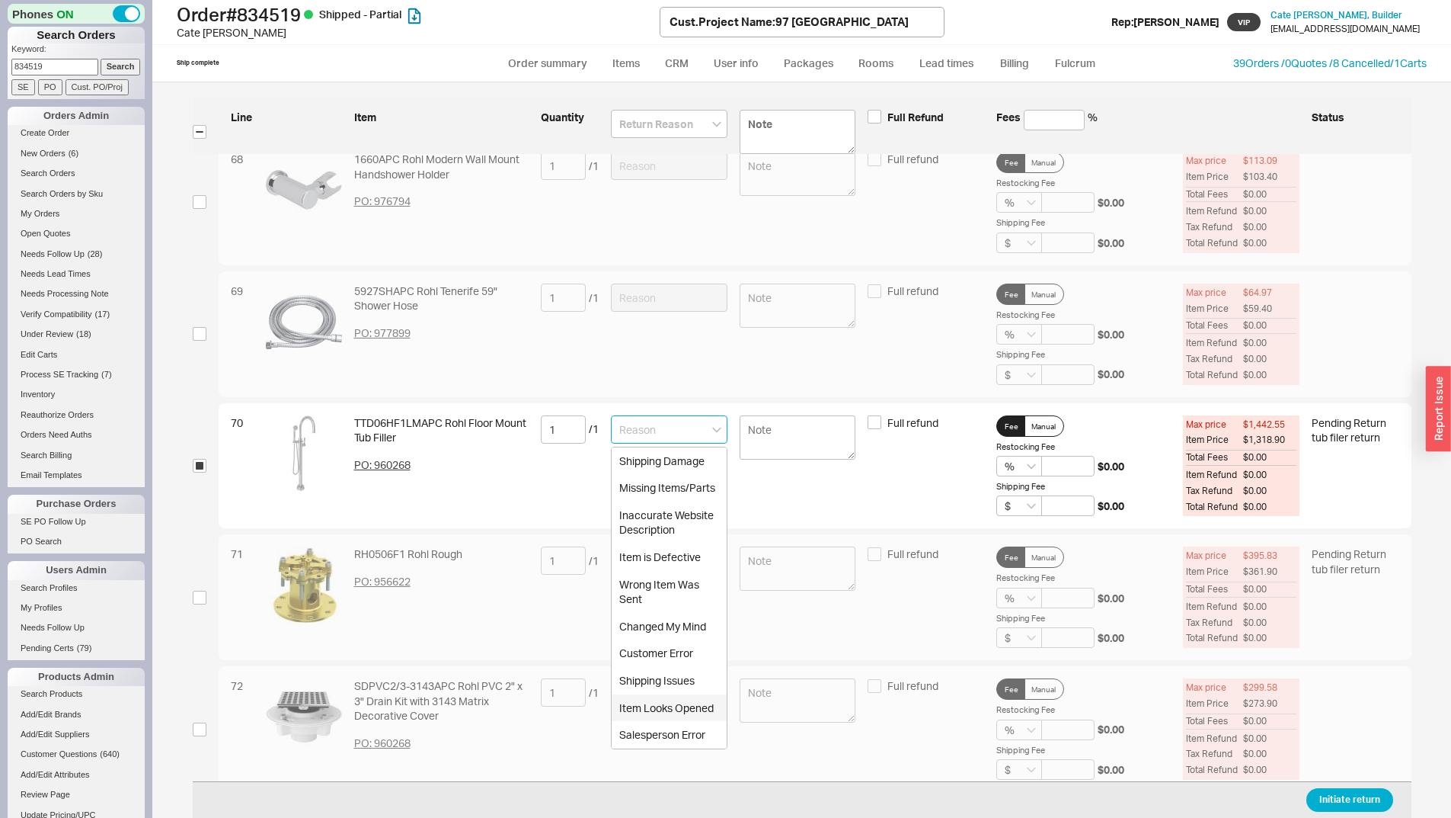
scroll to position [9236, 0]
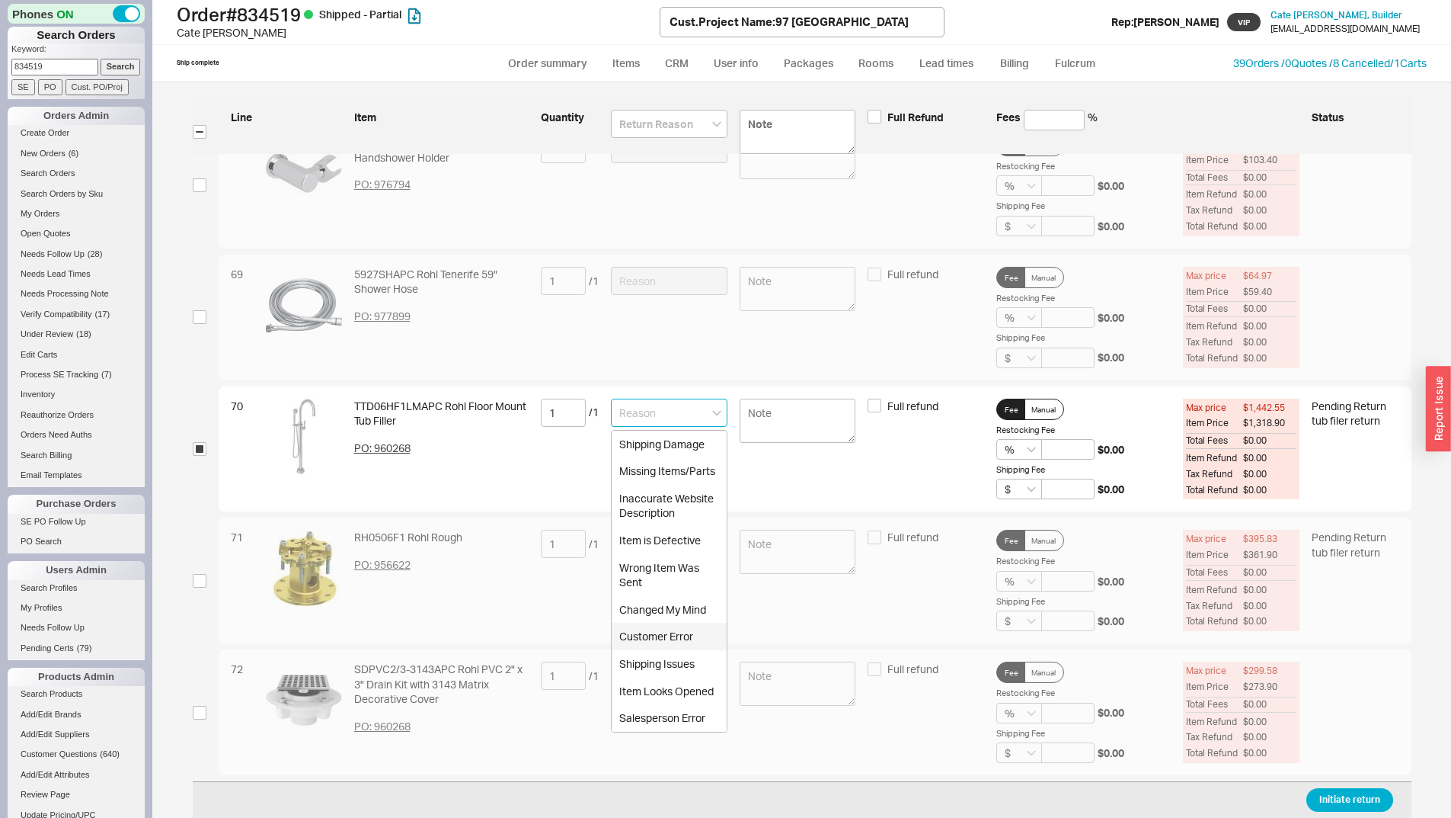
click at [675, 645] on div "Customer Error" at bounding box center [669, 635] width 115 height 27
type input "Customer Error"
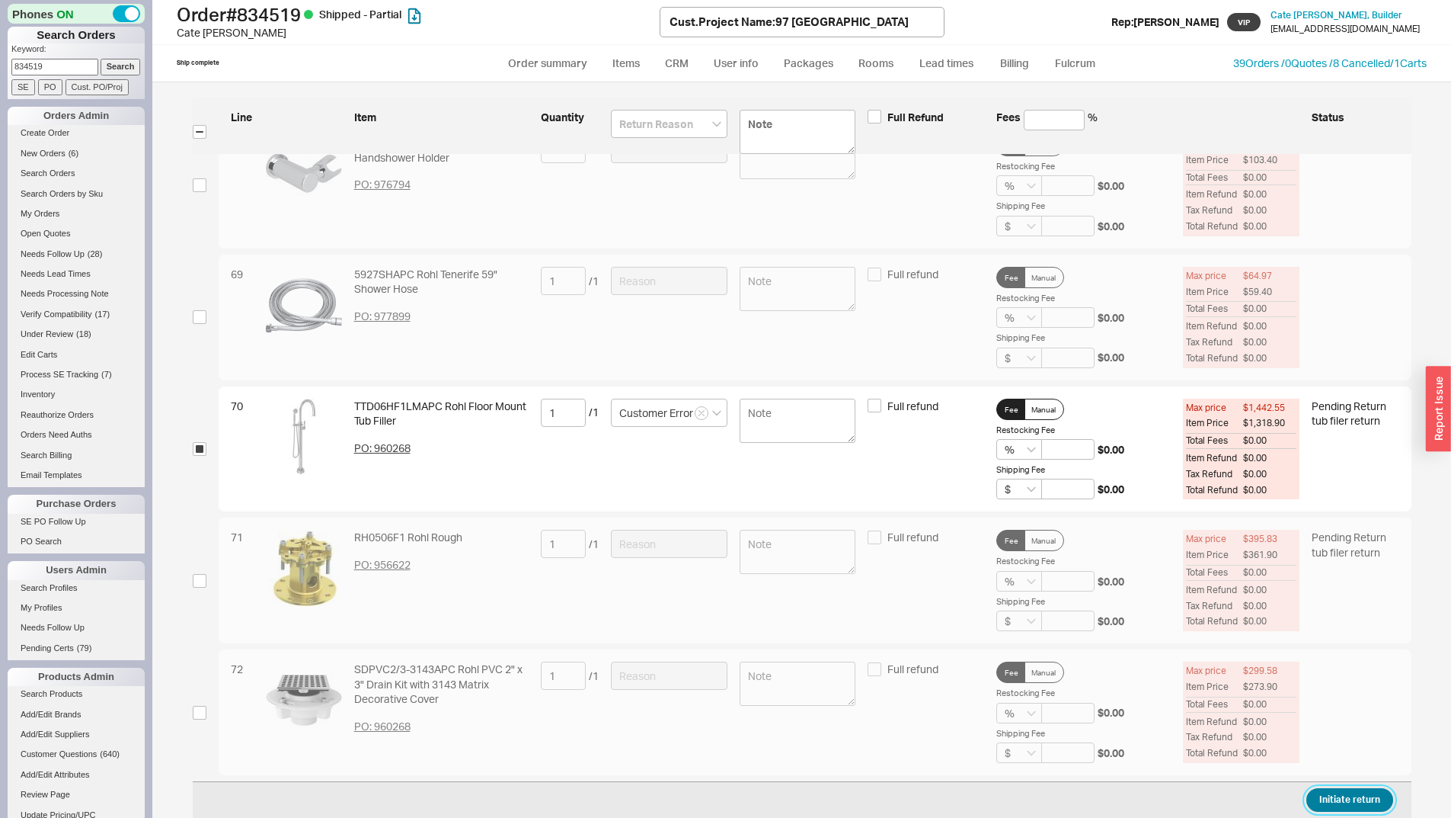
click at [1329, 805] on button "Initiate return" at bounding box center [1350, 800] width 87 height 24
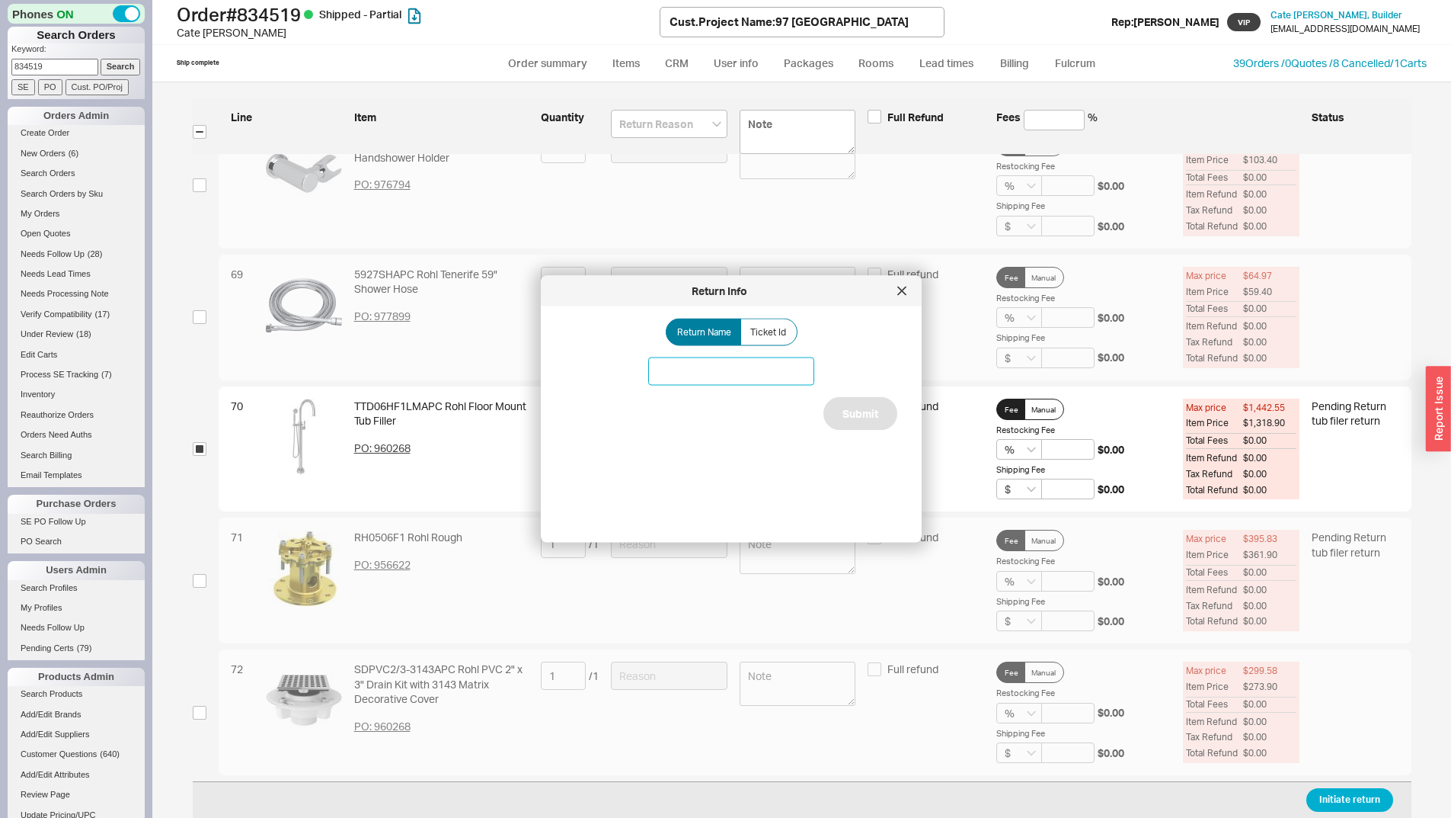
click at [722, 363] on input at bounding box center [731, 371] width 166 height 28
type input "return for tub filler"
click at [834, 389] on div "Return Name Ticket Id return for tub filler Submit" at bounding box center [743, 418] width 357 height 200
click at [845, 411] on button "Submit" at bounding box center [861, 414] width 74 height 34
select select "*"
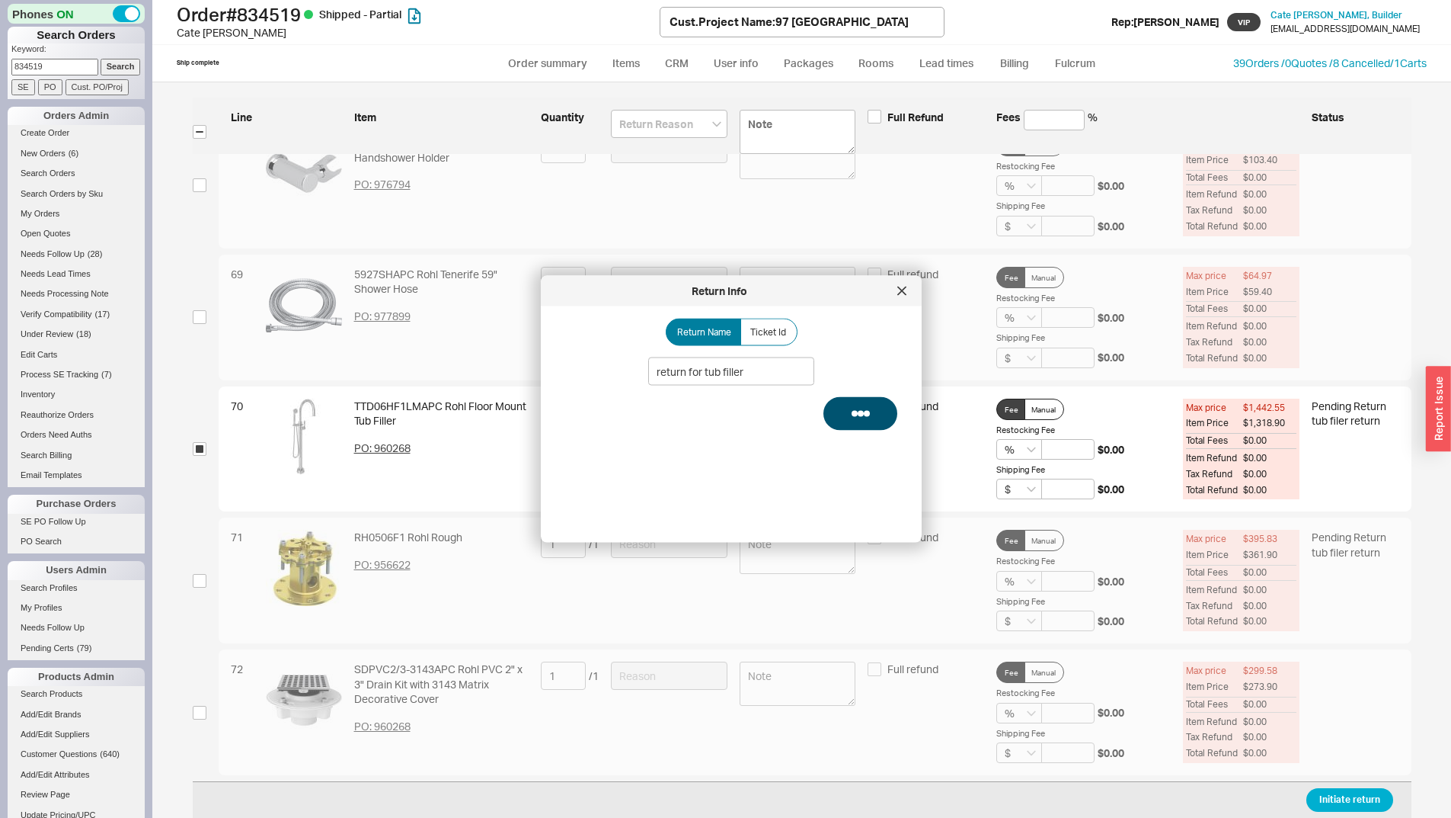
select select "*"
select select "LOW"
select select "3"
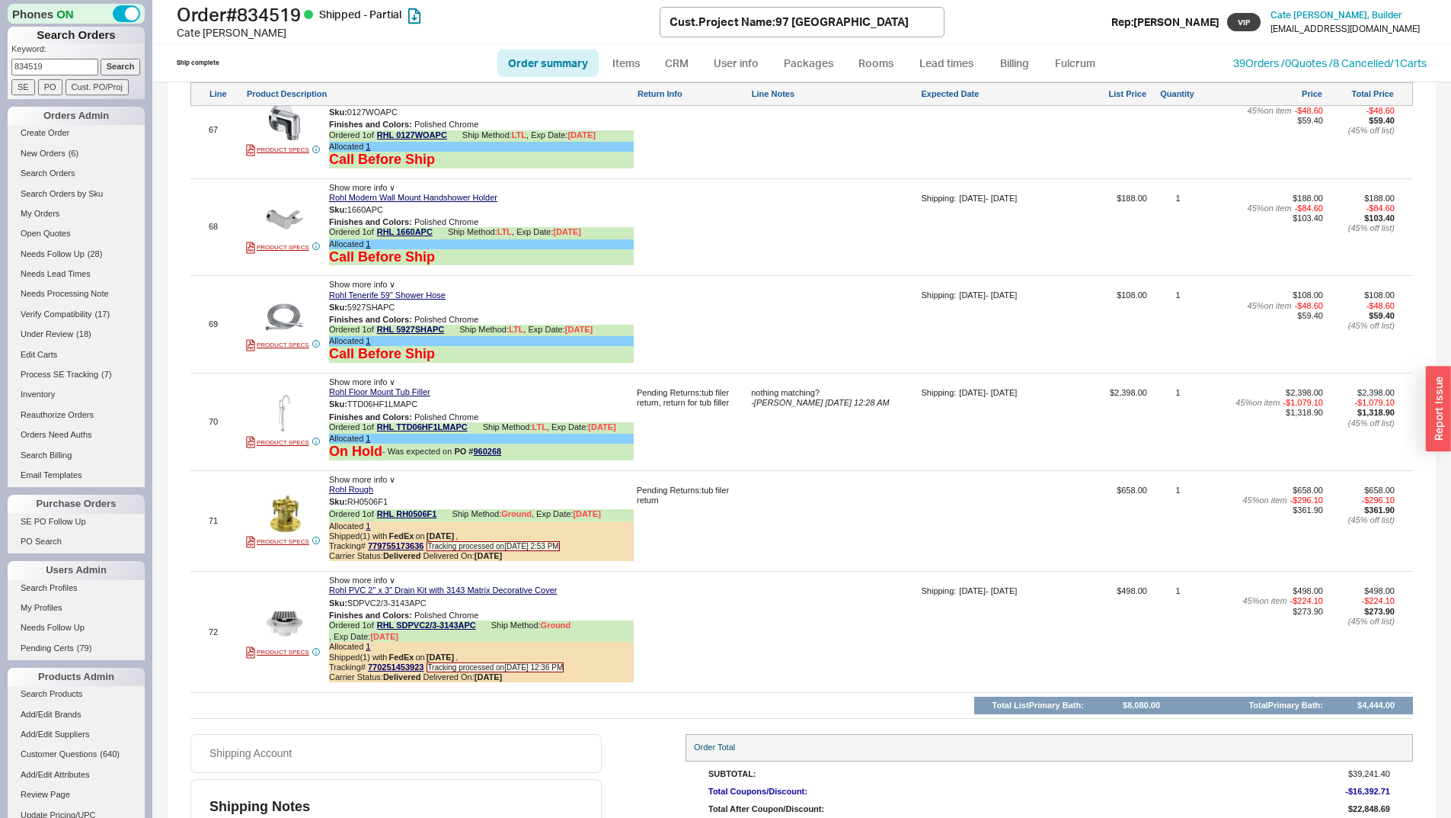
scroll to position [9089, 0]
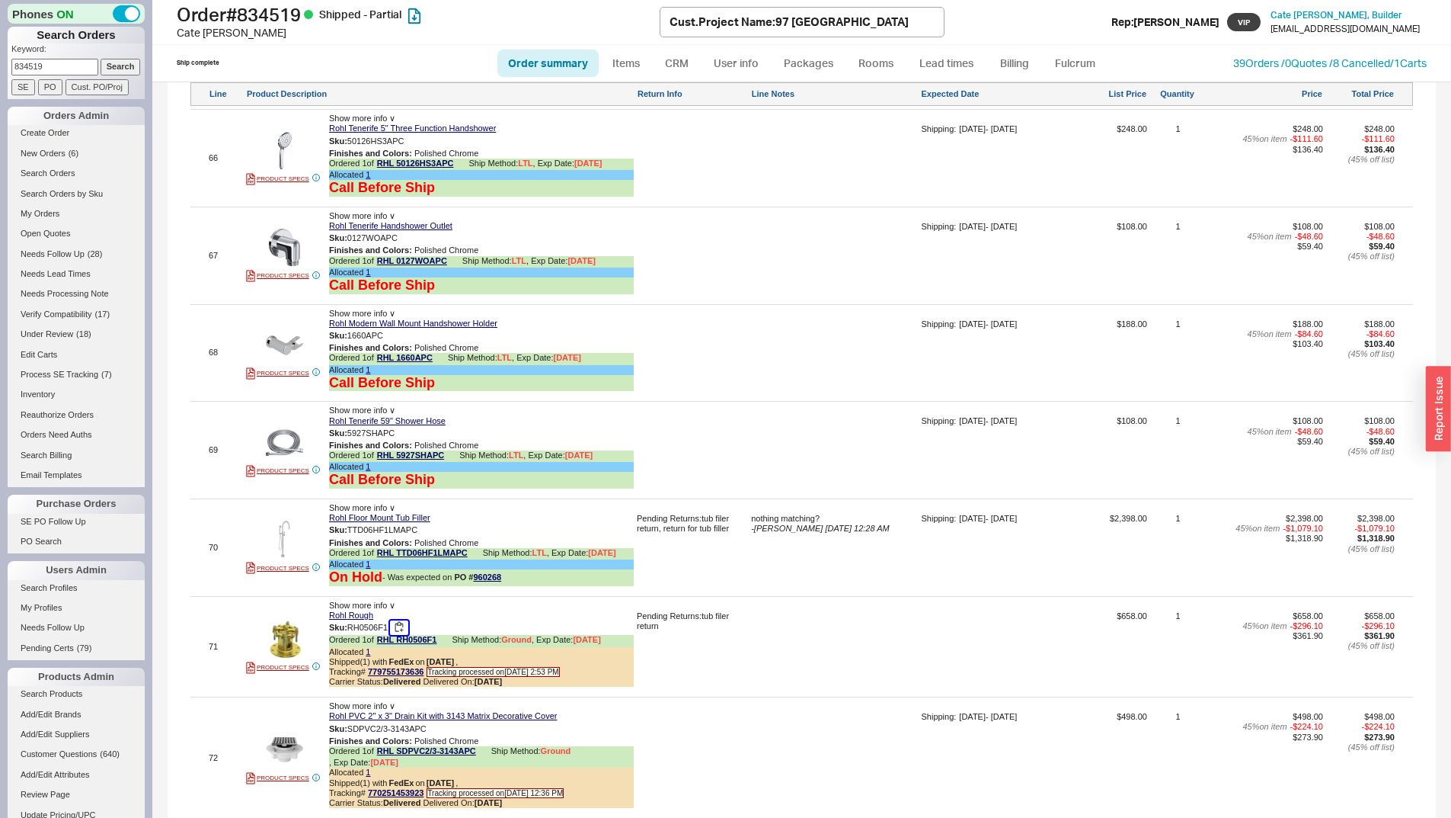
click at [398, 635] on button "button" at bounding box center [399, 627] width 18 height 14
click at [403, 635] on button "button" at bounding box center [399, 627] width 18 height 14
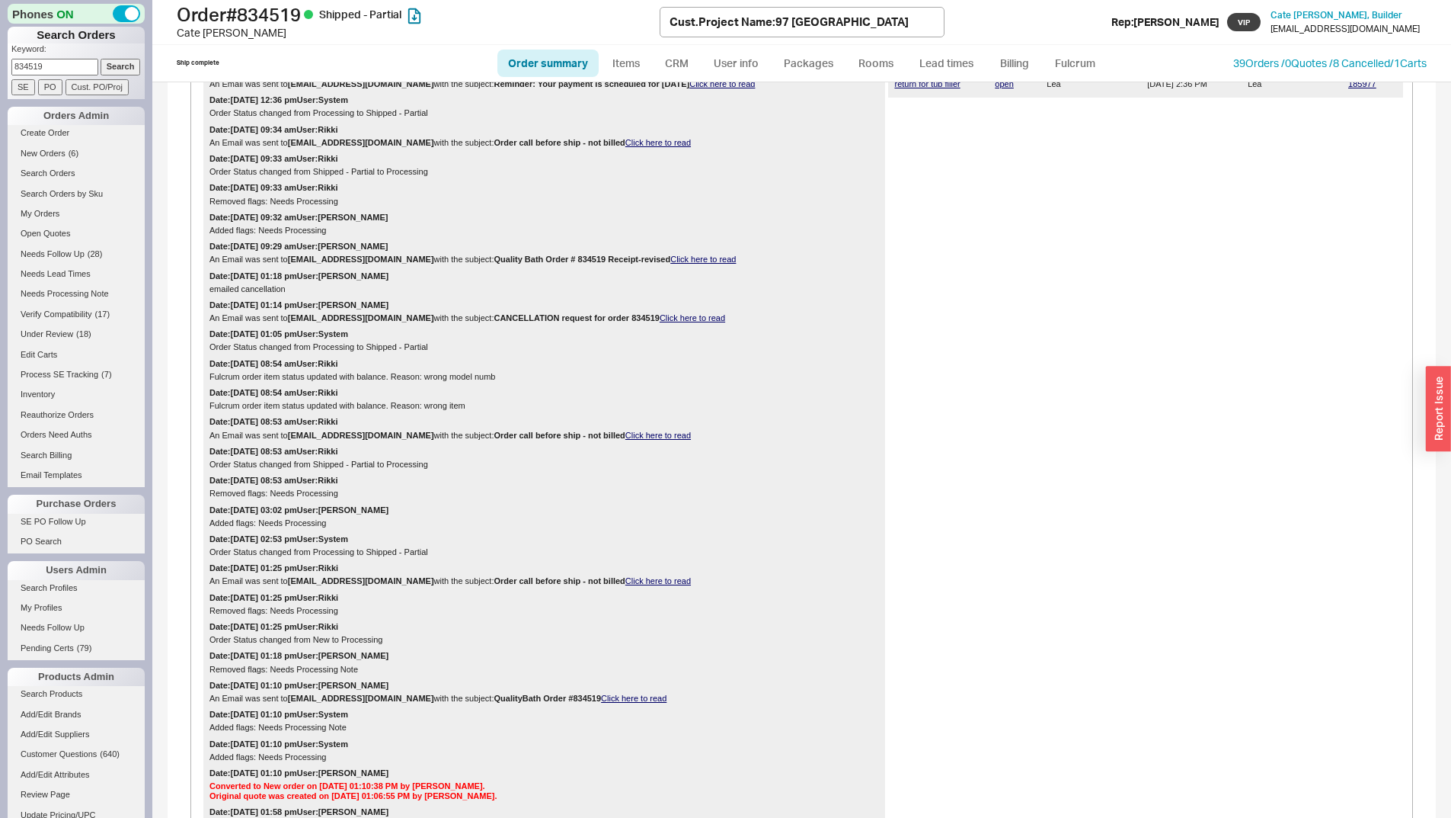
scroll to position [0, 0]
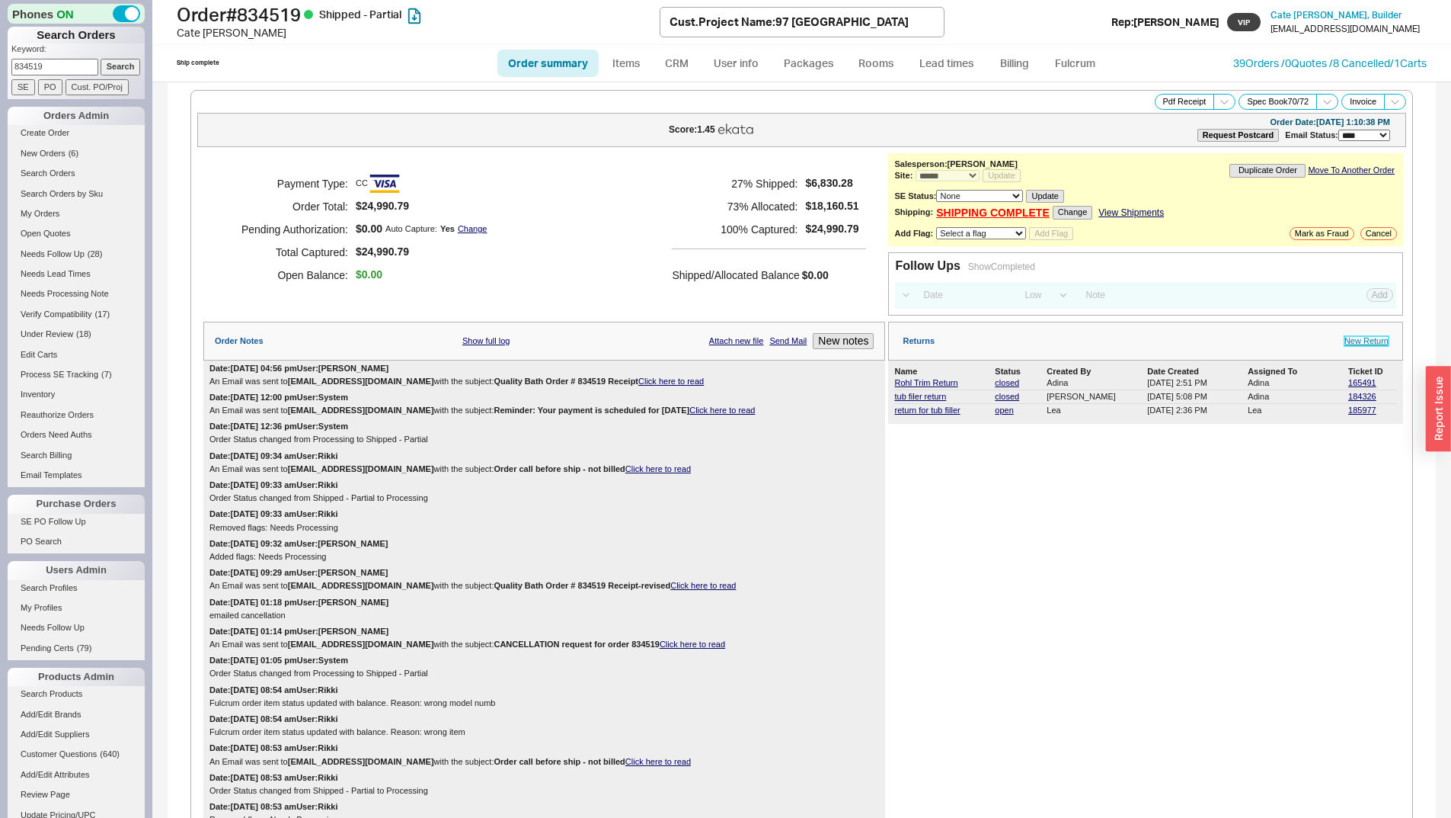
click at [1367, 341] on link "New Return" at bounding box center [1367, 341] width 44 height 10
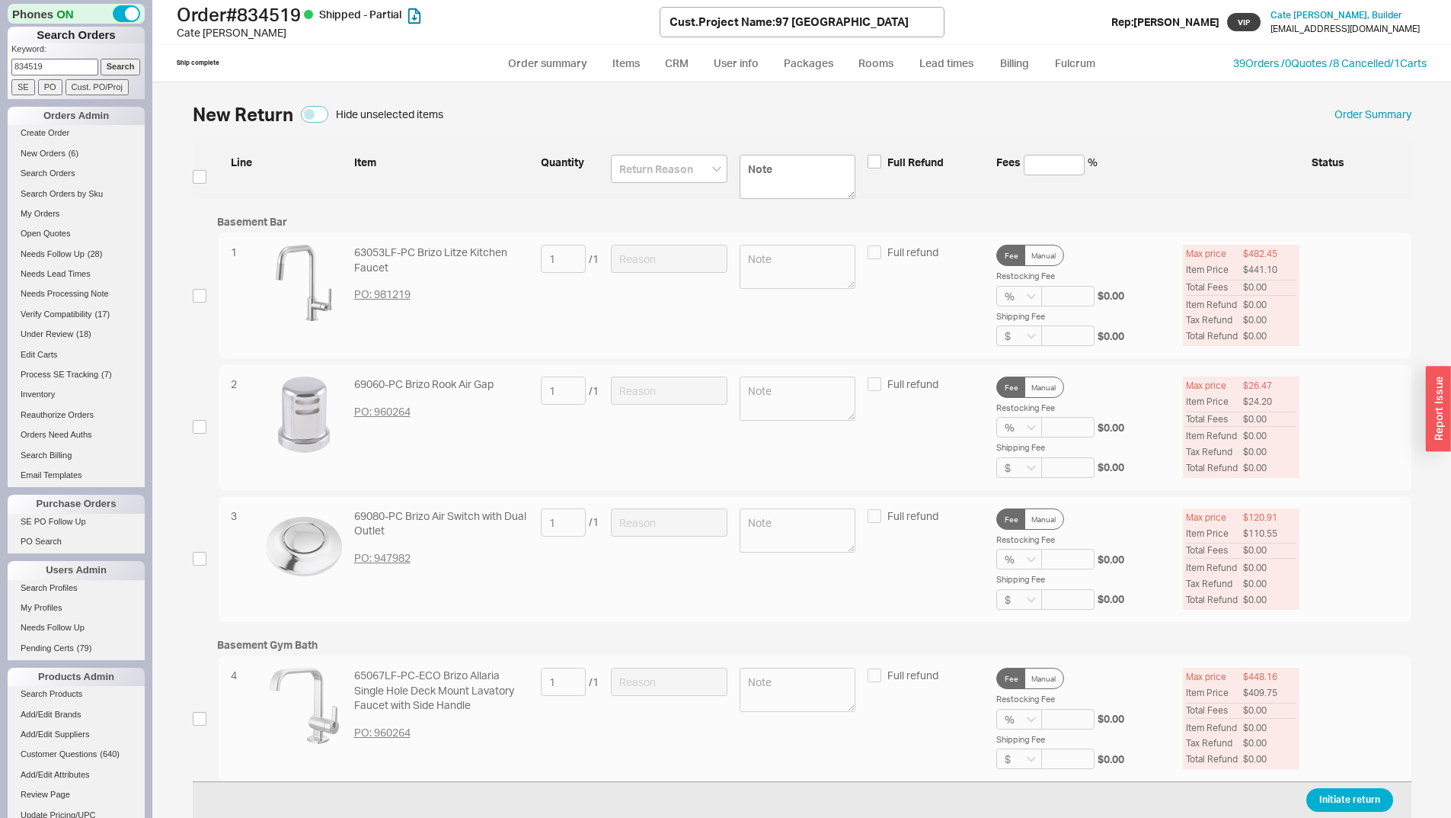
scroll to position [9236, 0]
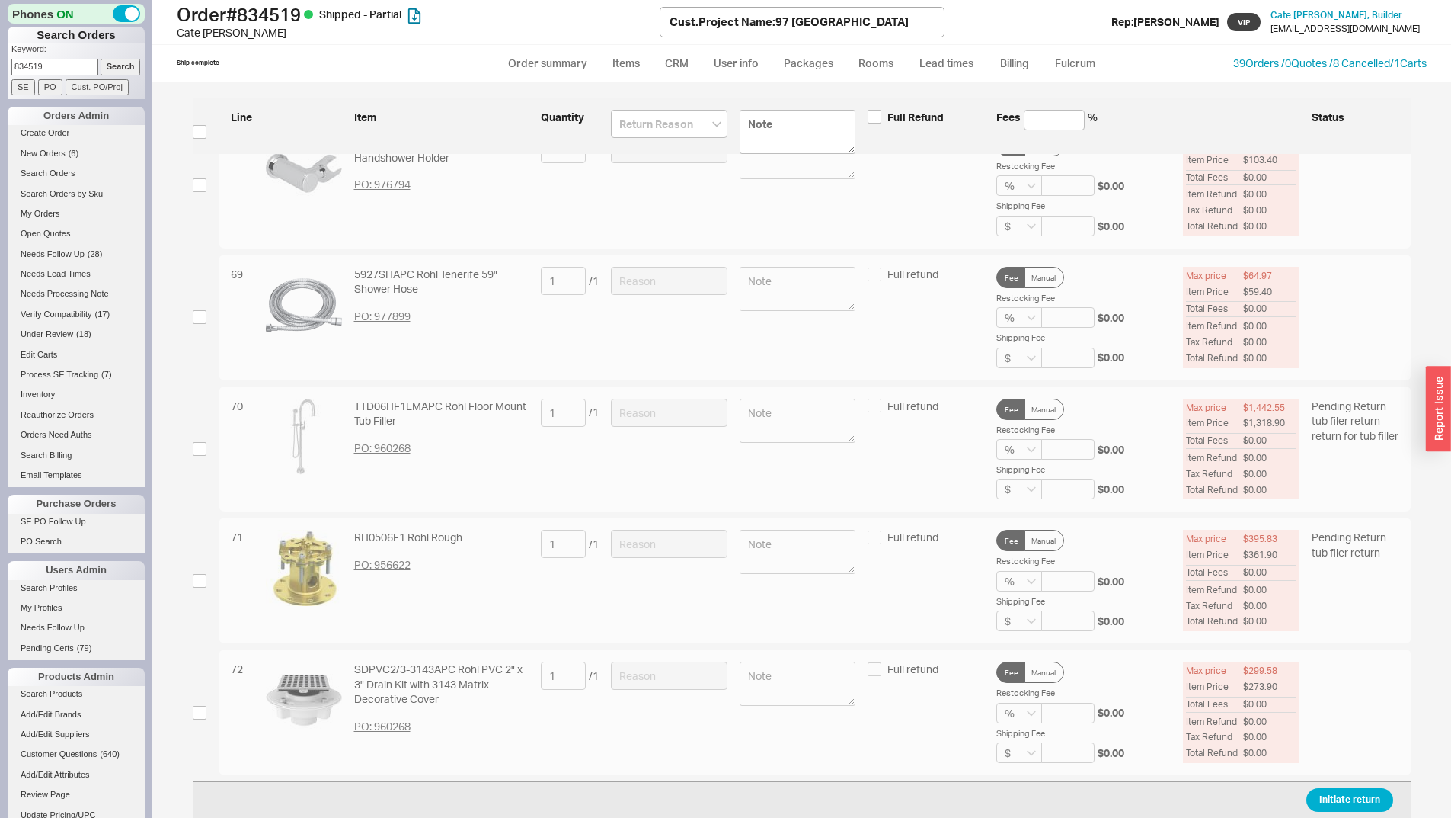
click at [193, 588] on div "71 RH0506F1 Rohl Rough PO: 956622 1 / 1 Full refund Fee Manual Restocking Fee %…" at bounding box center [802, 580] width 1219 height 126
click at [196, 580] on input "checkbox" at bounding box center [200, 581] width 14 height 14
checkbox input "true"
click at [645, 553] on input at bounding box center [669, 544] width 117 height 28
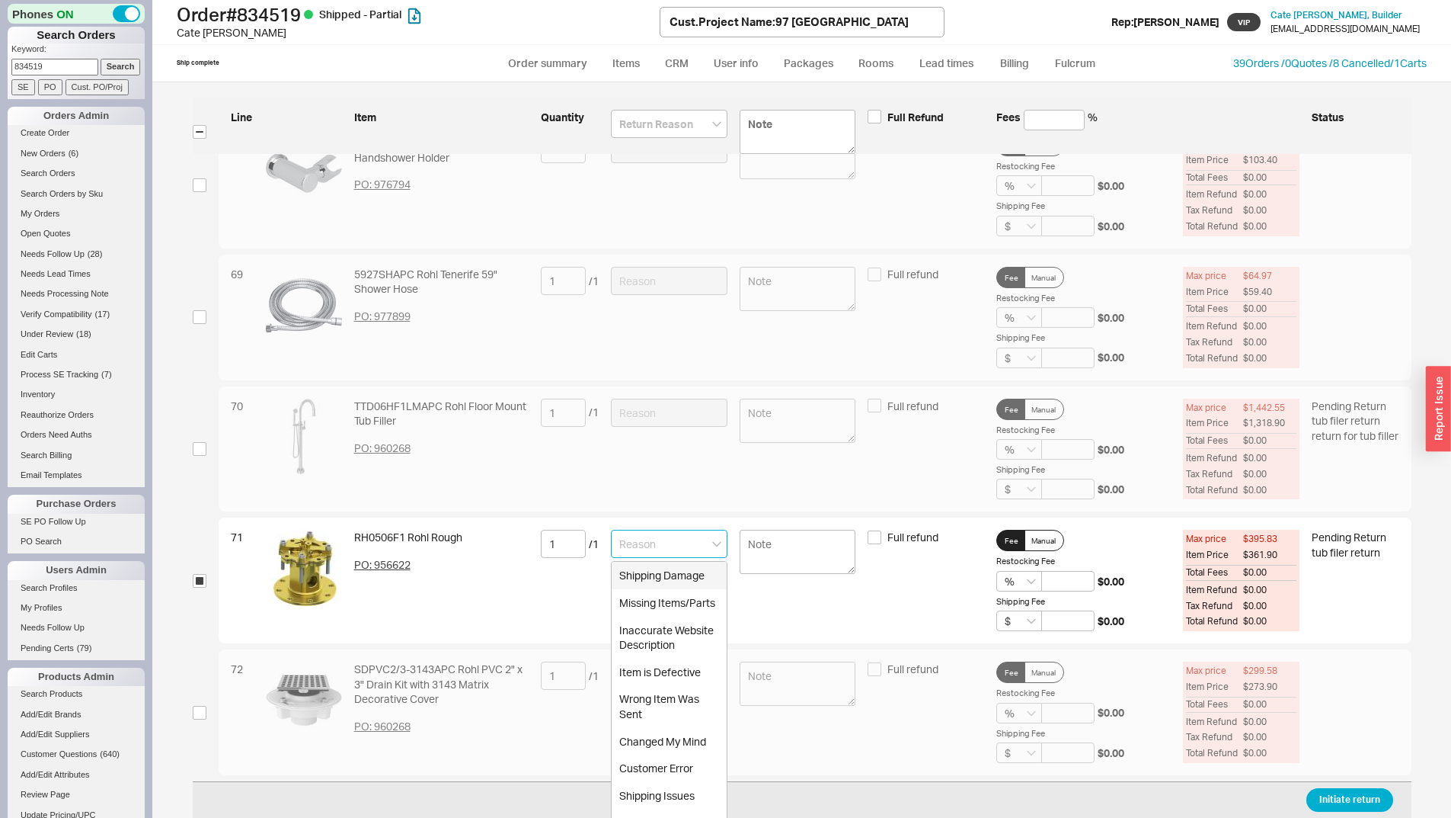
type input "r"
click at [625, 567] on div "Customer Error" at bounding box center [669, 575] width 115 height 27
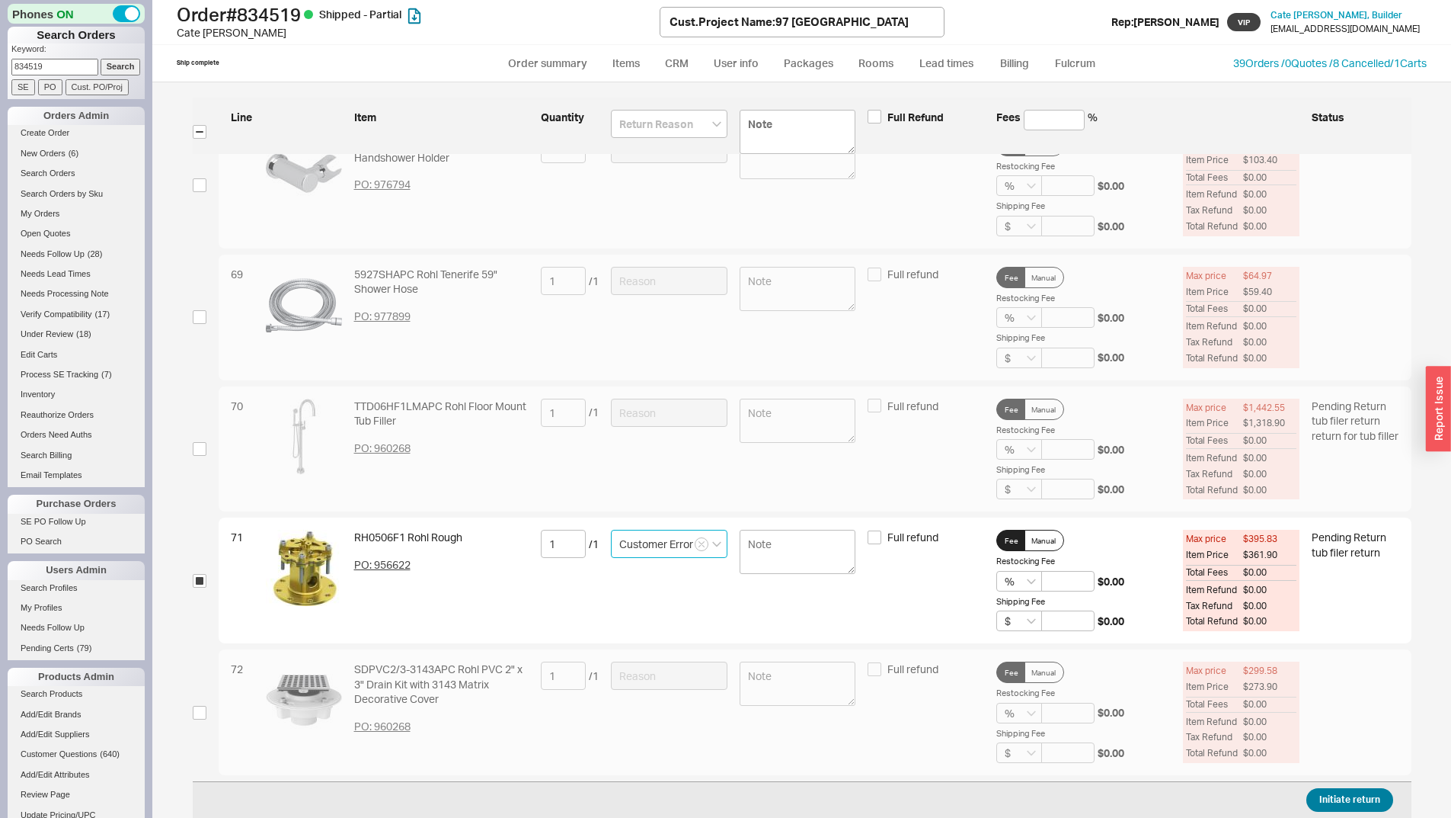
type input "Customer Error"
click at [1363, 798] on button "Initiate return" at bounding box center [1350, 800] width 87 height 24
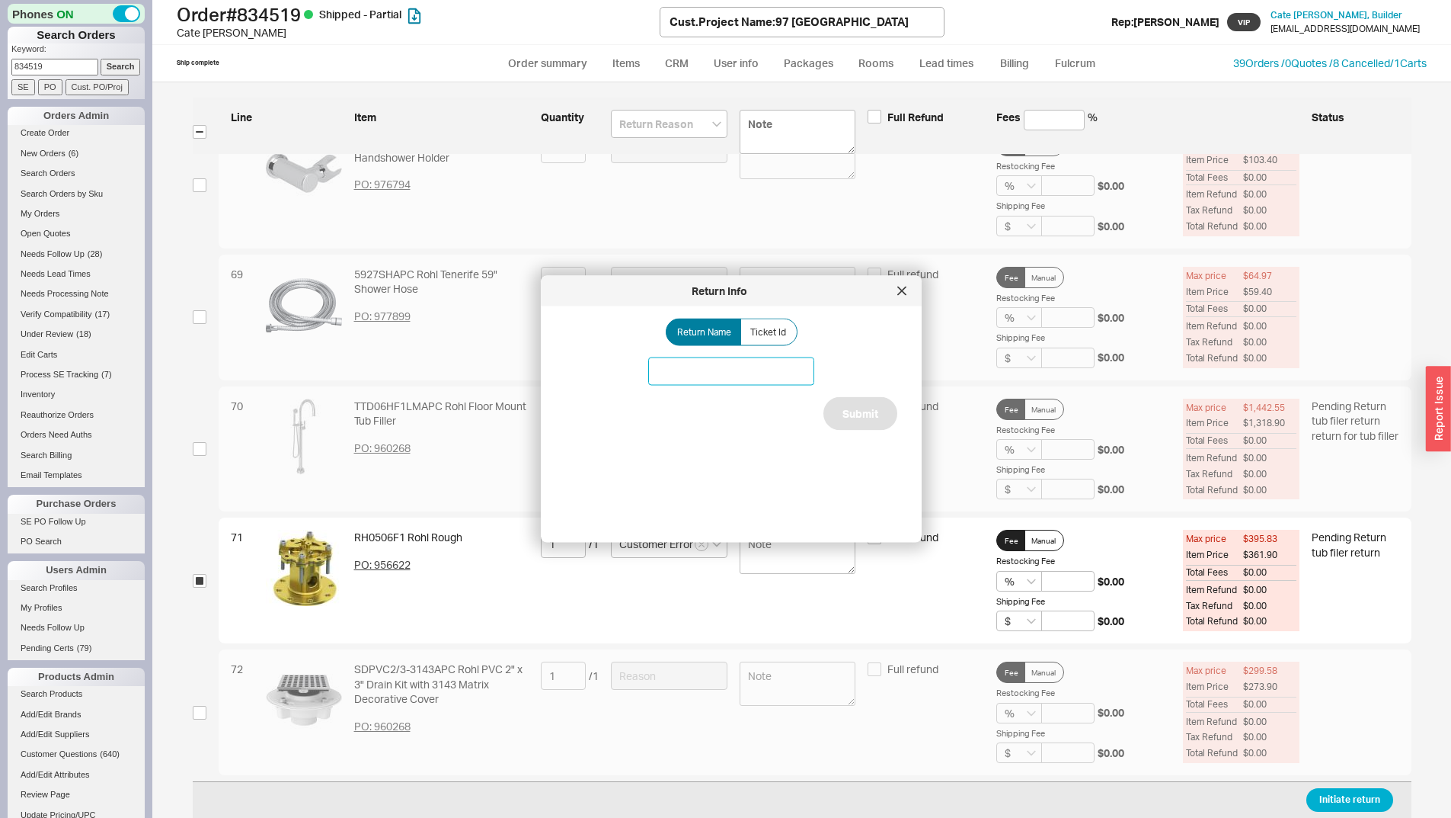
click at [696, 363] on input at bounding box center [731, 371] width 166 height 28
type input "return for tub filler rough"
click at [850, 410] on button "Submit" at bounding box center [861, 414] width 74 height 34
select select "*"
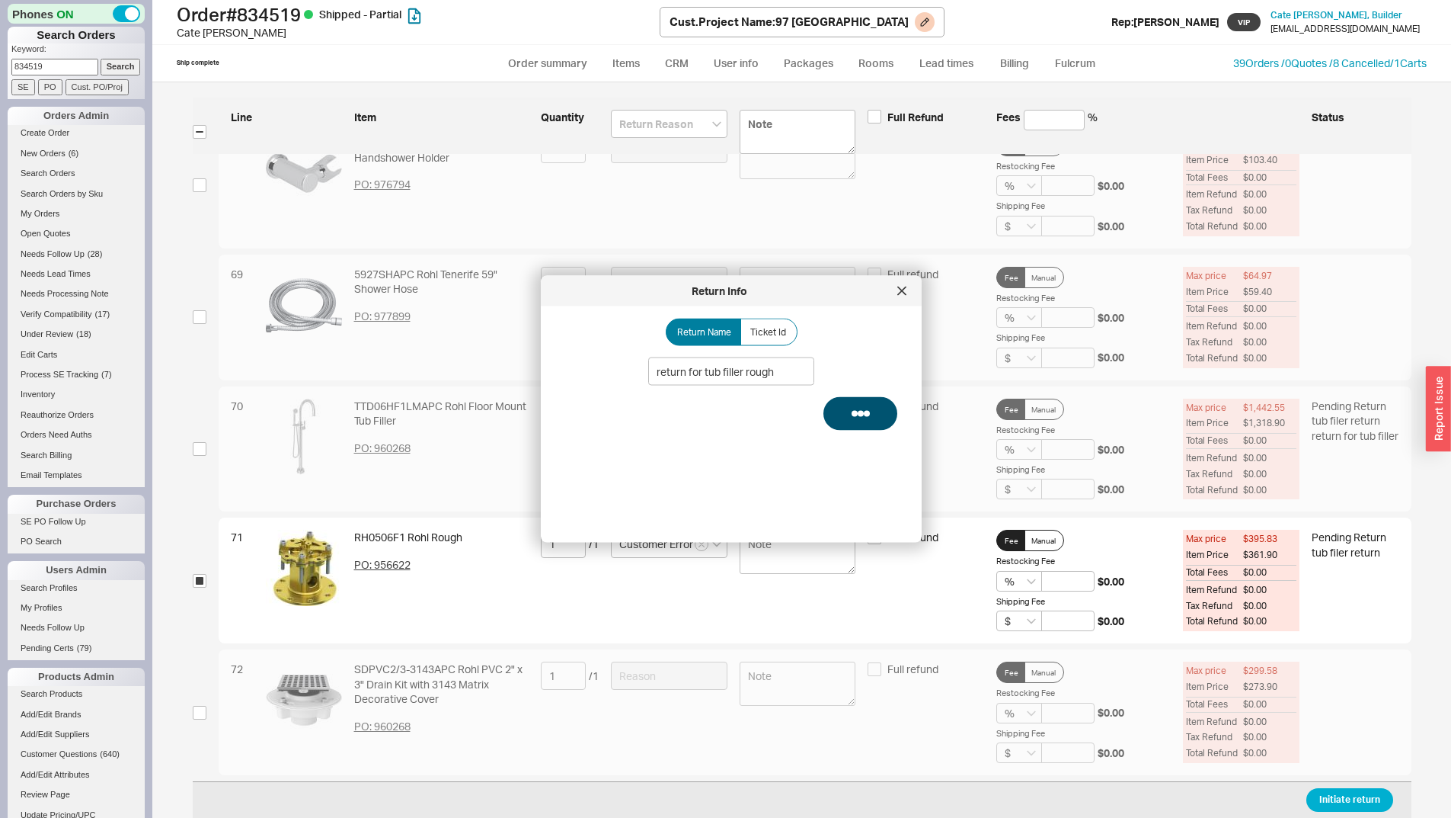
select select "LOW"
select select "3"
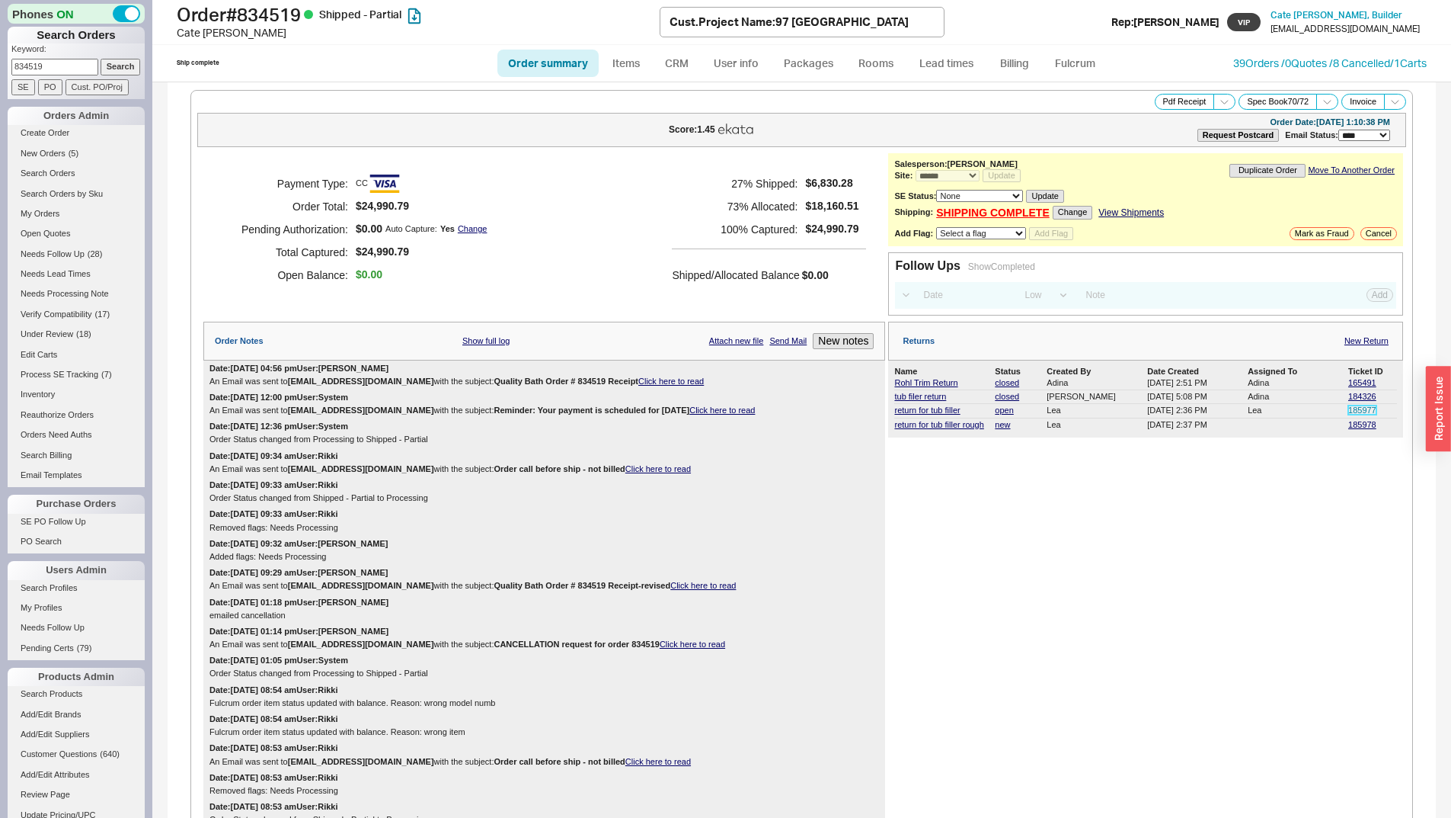
click at [1359, 408] on link "185977" at bounding box center [1363, 409] width 28 height 9
click at [927, 414] on link "return for tub filler" at bounding box center [927, 409] width 66 height 9
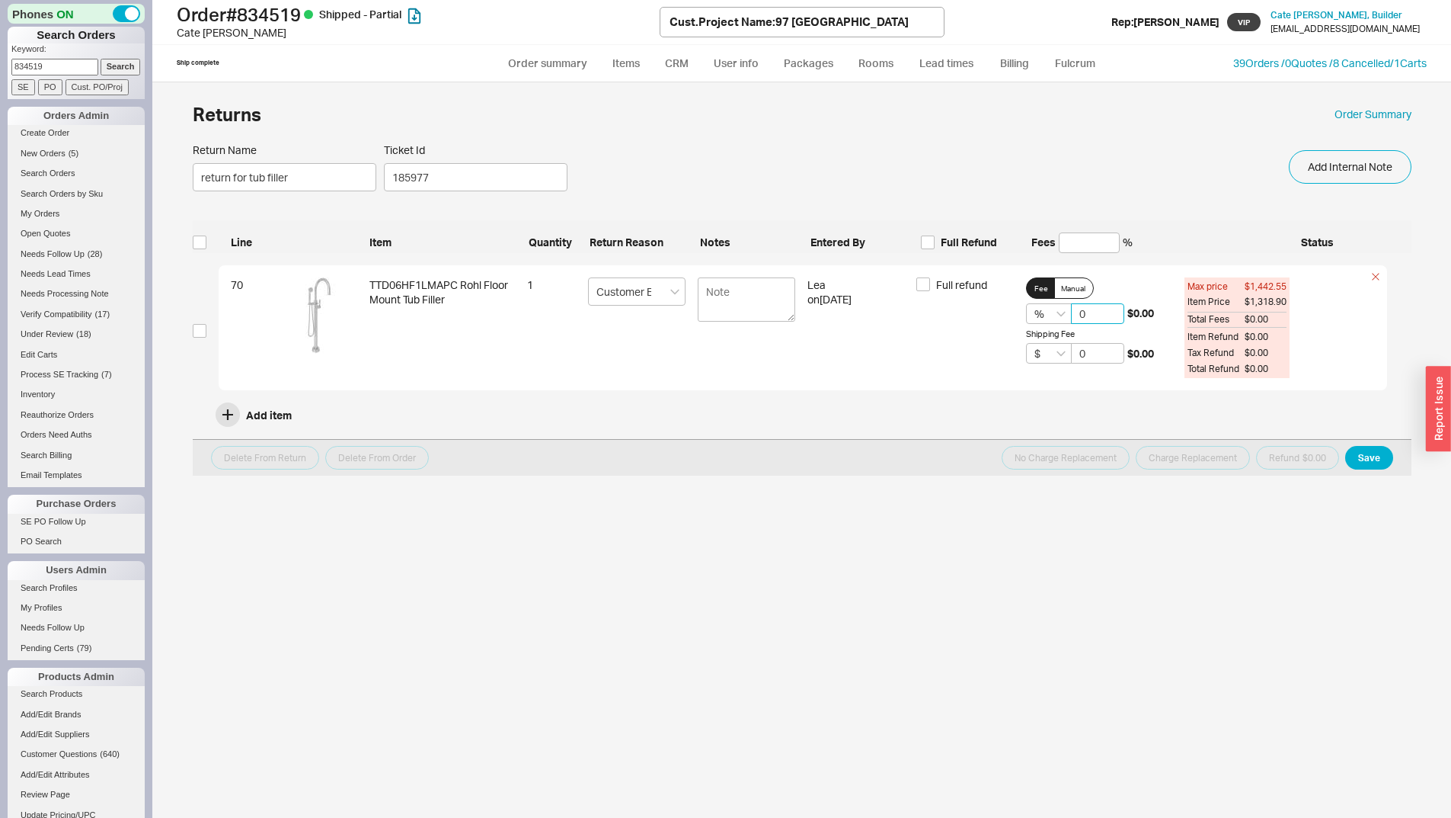
click at [1078, 316] on input "0" at bounding box center [1097, 313] width 53 height 21
type input "20"
drag, startPoint x: 1176, startPoint y: 313, endPoint x: 1132, endPoint y: 309, distance: 43.6
click at [1132, 309] on div "70 TTD06HF1LMAPC Rohl Floor Mount Tub Filler 1 Customer Error Lea on 08/20/25 F…" at bounding box center [803, 328] width 1169 height 126
copy span "263.78"
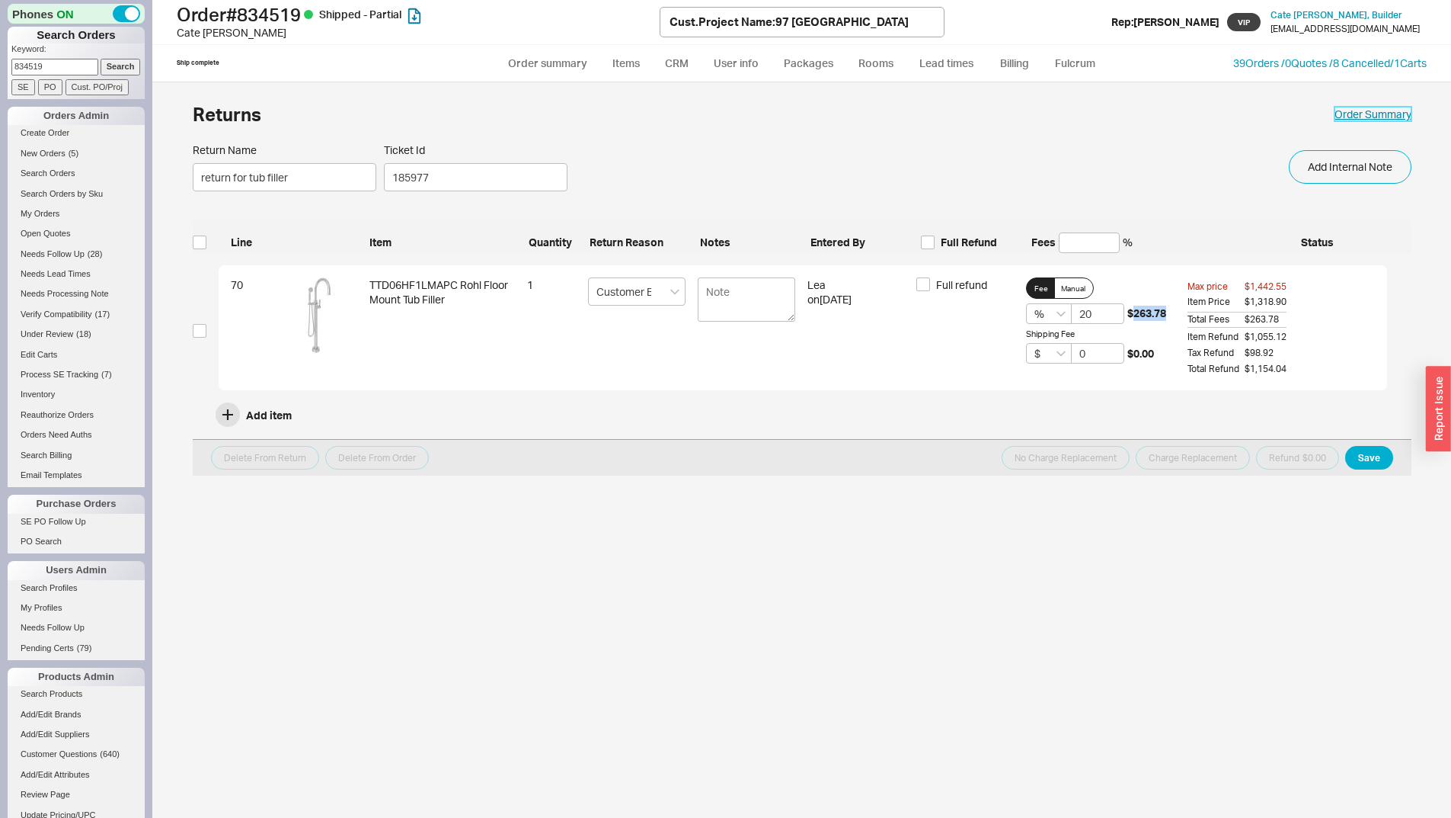
click at [1396, 116] on link "Order Summary" at bounding box center [1373, 114] width 77 height 15
click at [808, 90] on div "Returns Order Summary Return Name return for tub filler Ticket Id 185977 Add In…" at bounding box center [801, 449] width 1299 height 735
click at [542, 59] on link "Order summary" at bounding box center [548, 63] width 101 height 27
select select "*"
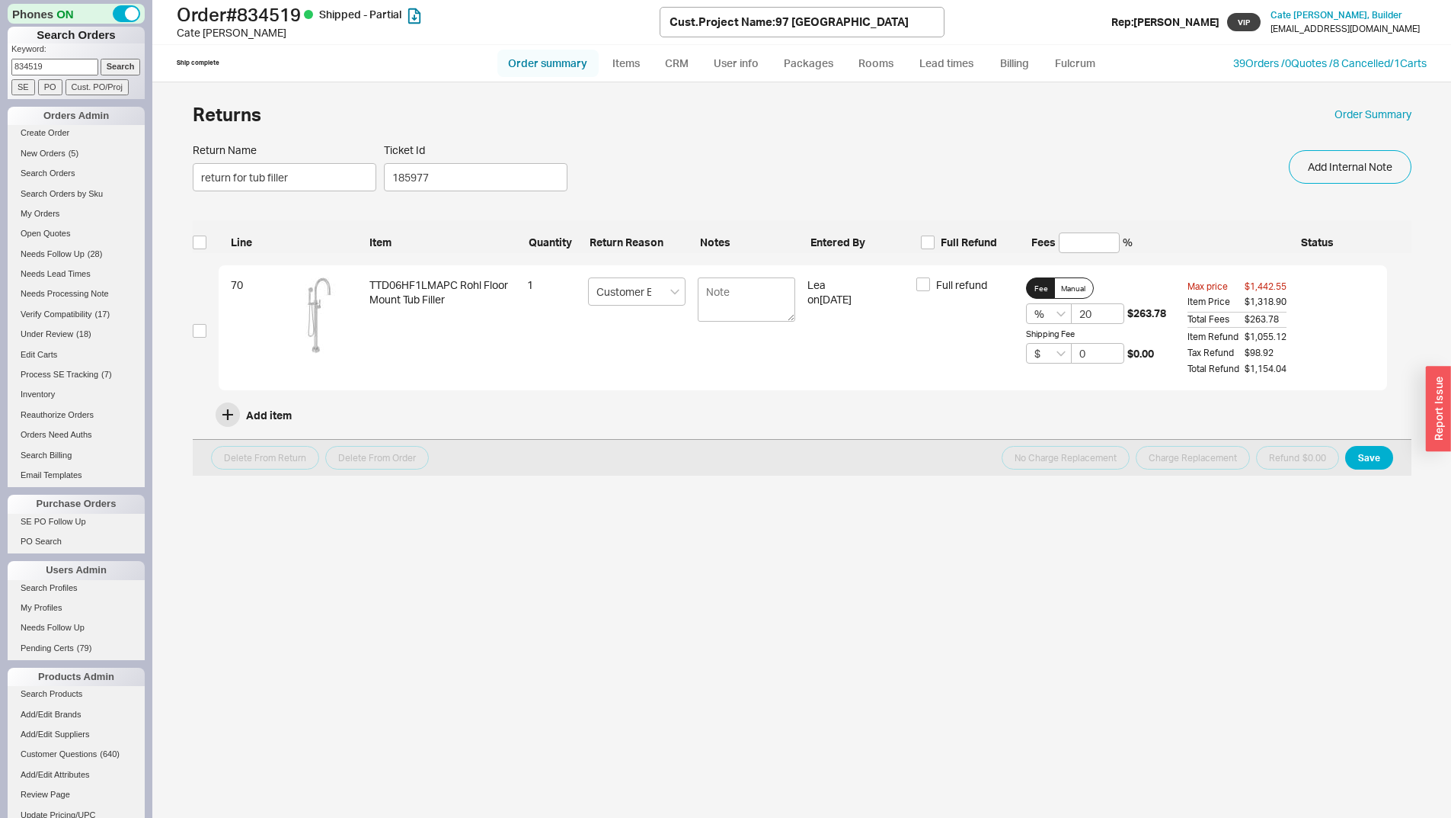
select select "LOW"
select select "3"
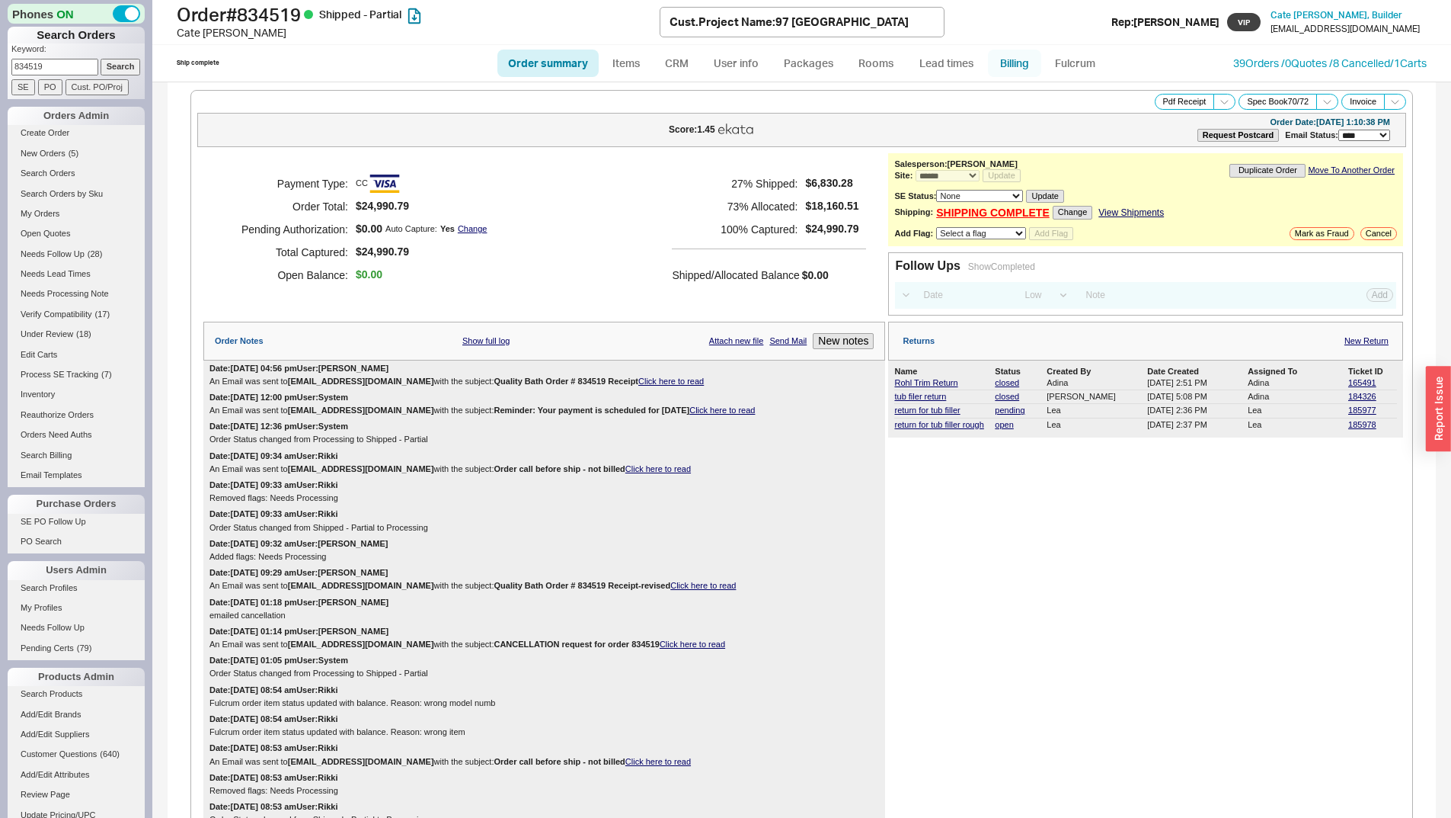
click at [1002, 63] on link "Billing" at bounding box center [1014, 63] width 53 height 27
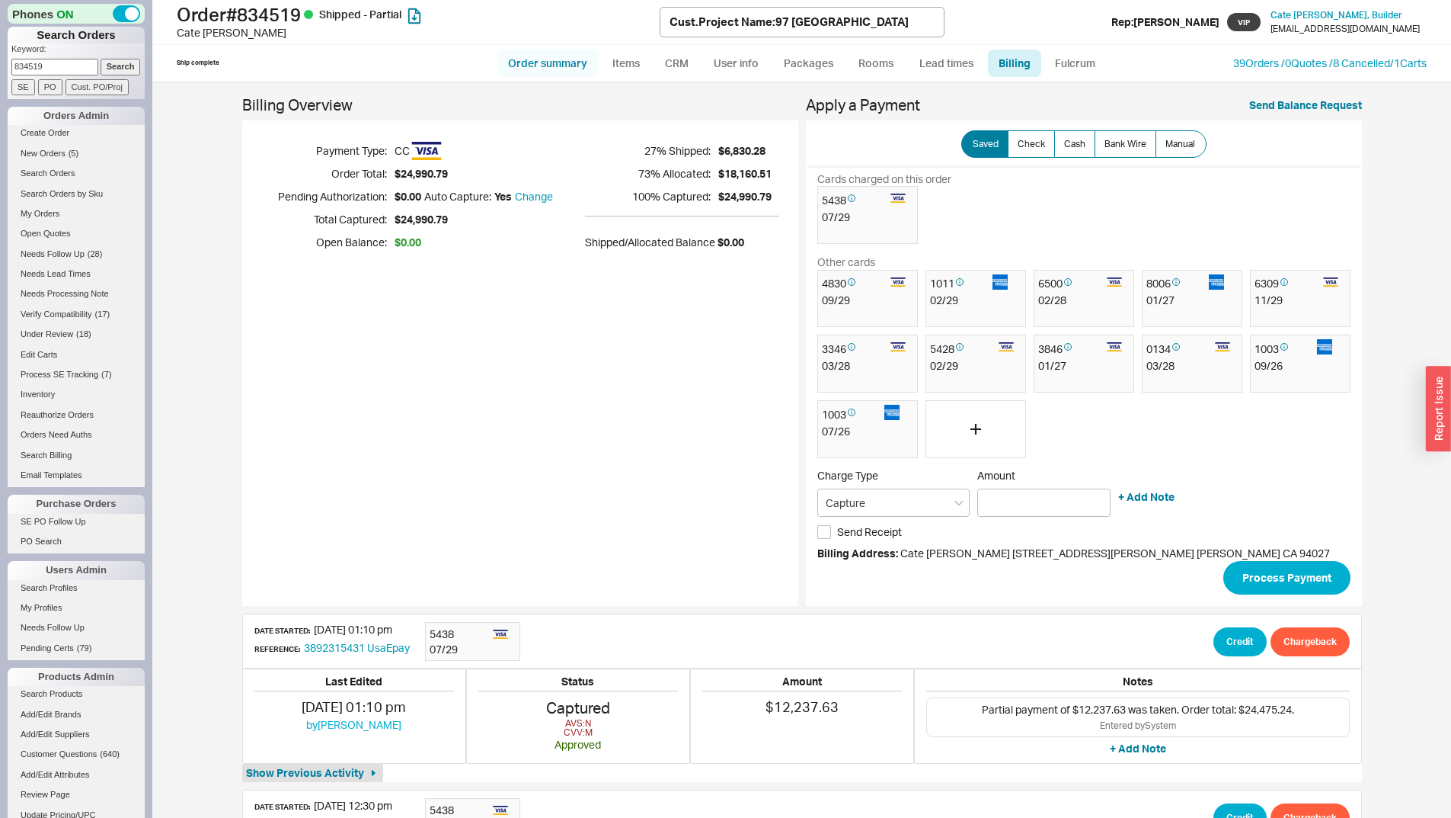
click at [542, 66] on link "Order summary" at bounding box center [548, 63] width 101 height 27
select select "*"
select select "LOW"
select select "3"
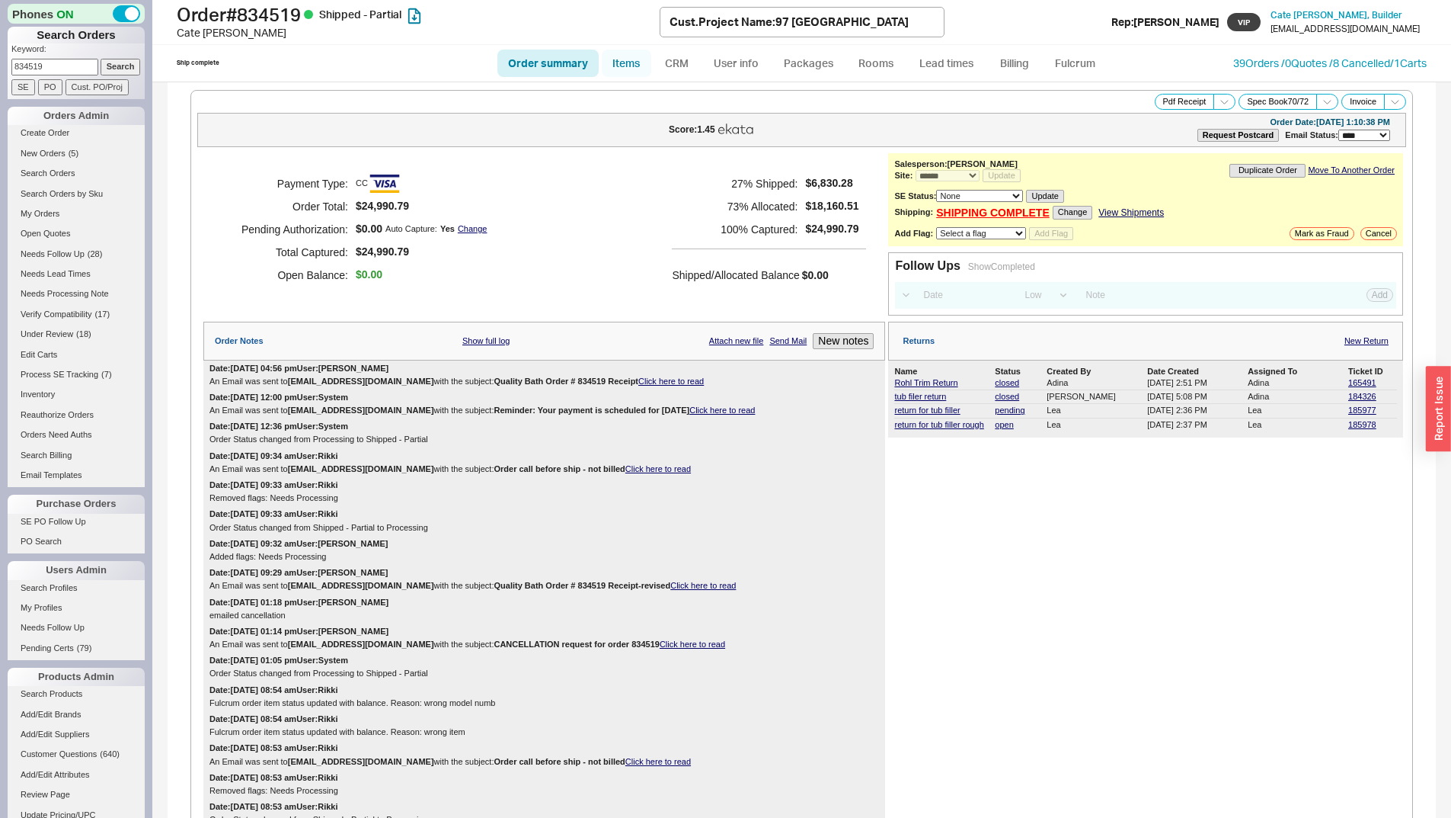
drag, startPoint x: 640, startPoint y: 46, endPoint x: 630, endPoint y: 58, distance: 15.1
click at [641, 46] on ul "Order summary Items CRM User info Packages Rooms Lead times Billing Fulcrum" at bounding box center [802, 63] width 622 height 37
click at [630, 58] on link "Items" at bounding box center [627, 63] width 50 height 27
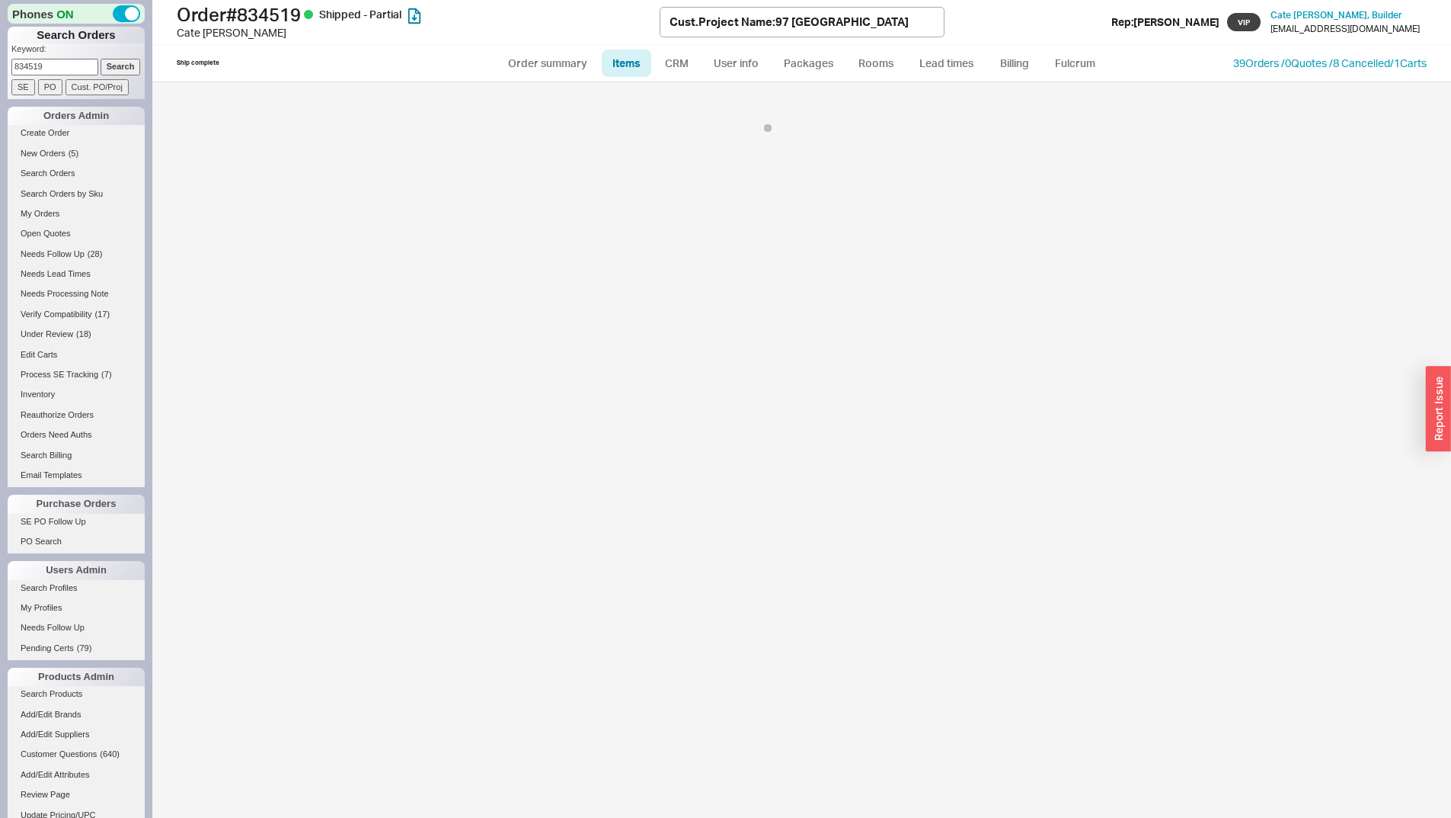
select select "3"
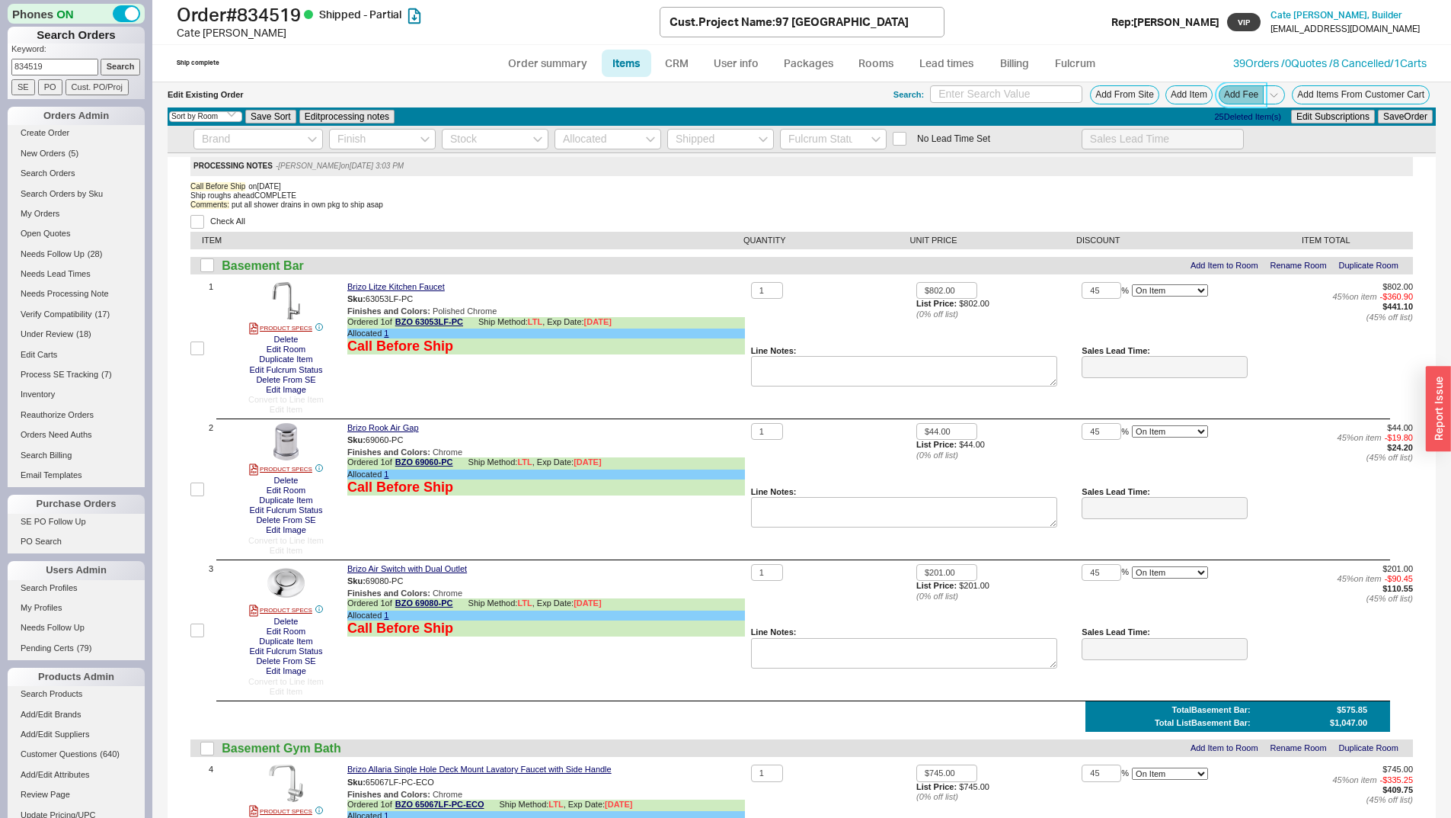
click at [1242, 94] on button "Add Fee" at bounding box center [1241, 94] width 45 height 19
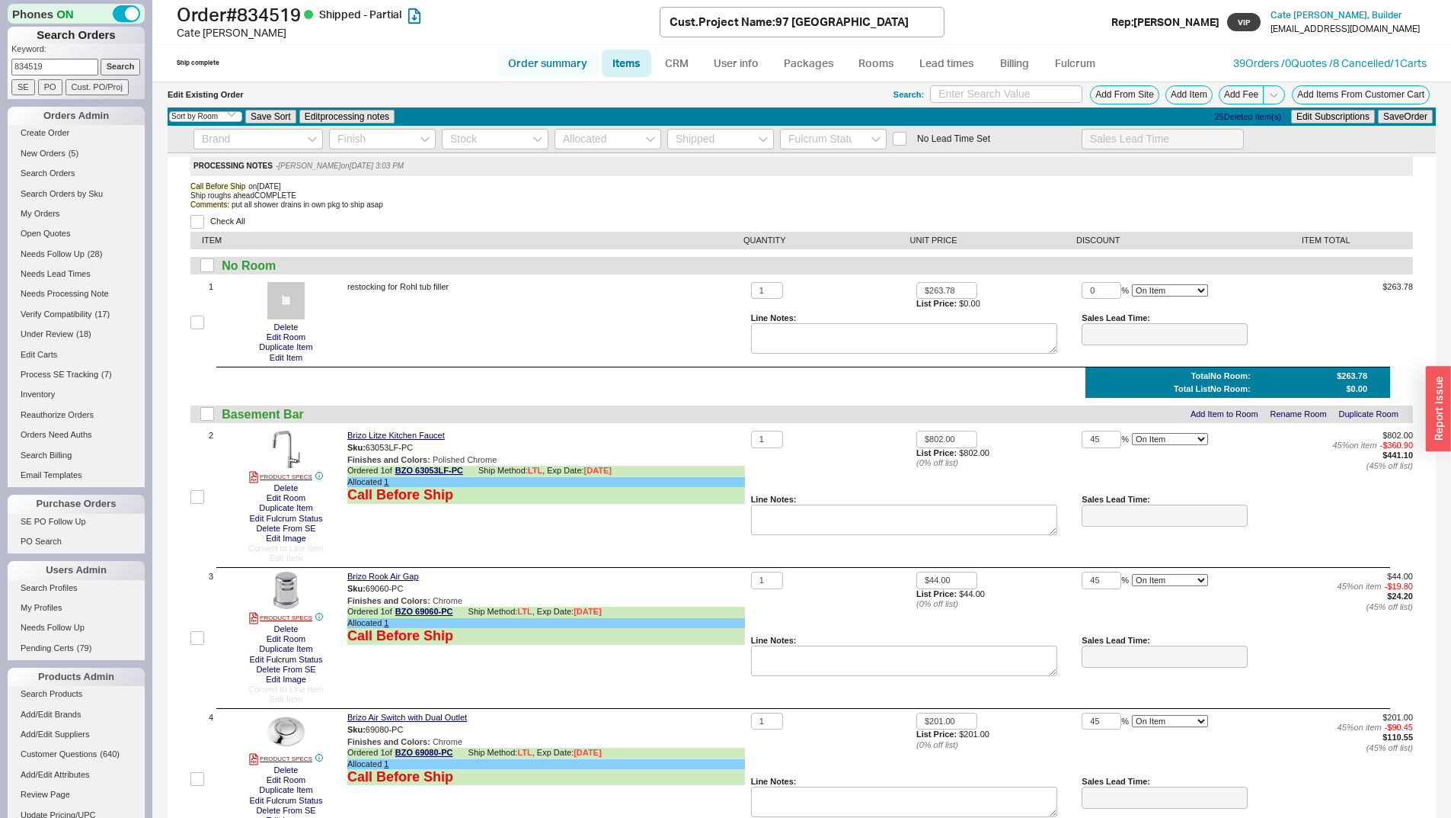
click at [578, 56] on link "Order summary" at bounding box center [548, 63] width 101 height 27
select select "*"
select select "LOW"
select select "3"
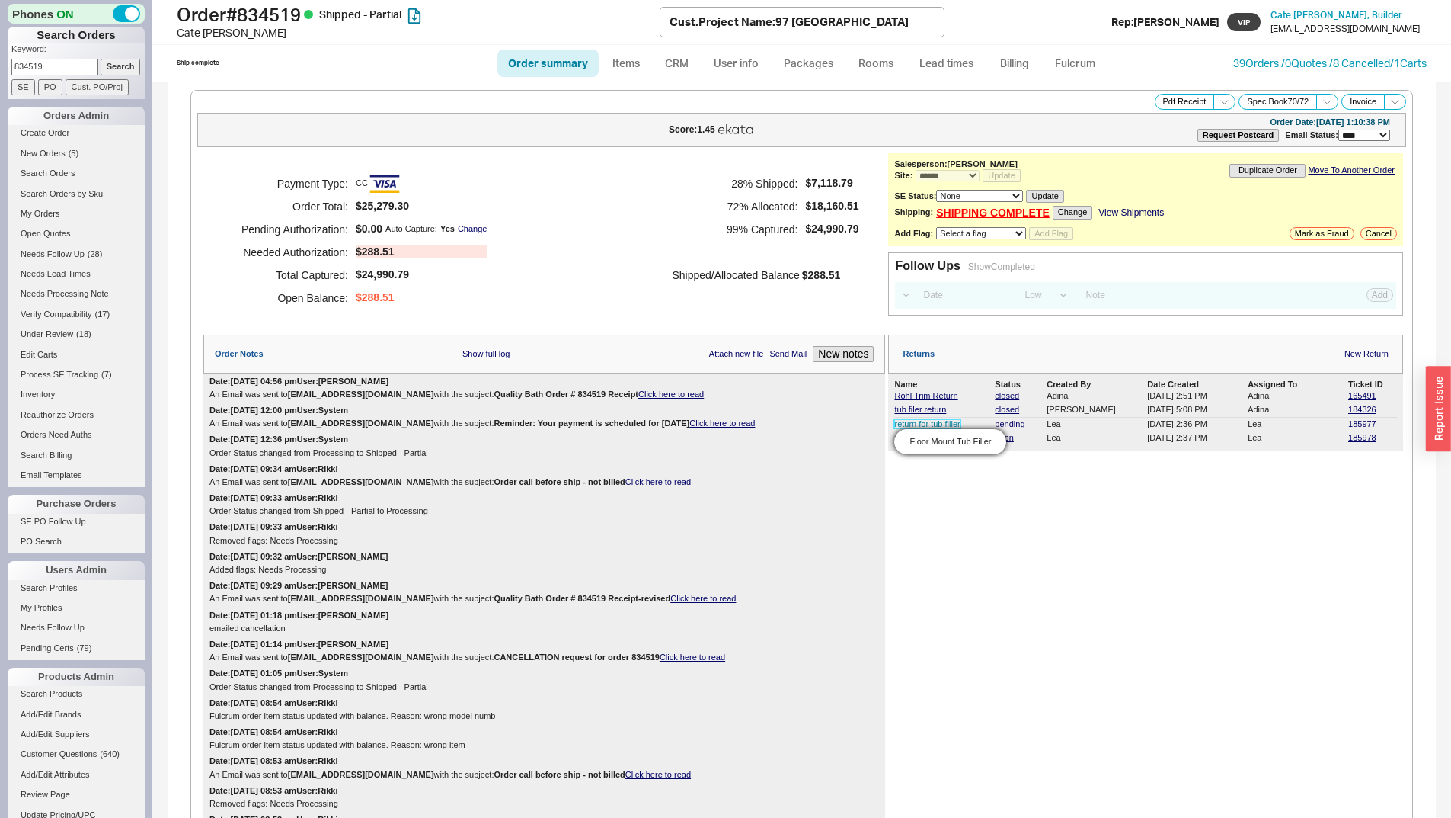
click at [907, 423] on body "Phones ON Search Orders Keyword: 834519 Search SE PO Cust. PO/Proj Orders Admin…" at bounding box center [725, 409] width 1451 height 818
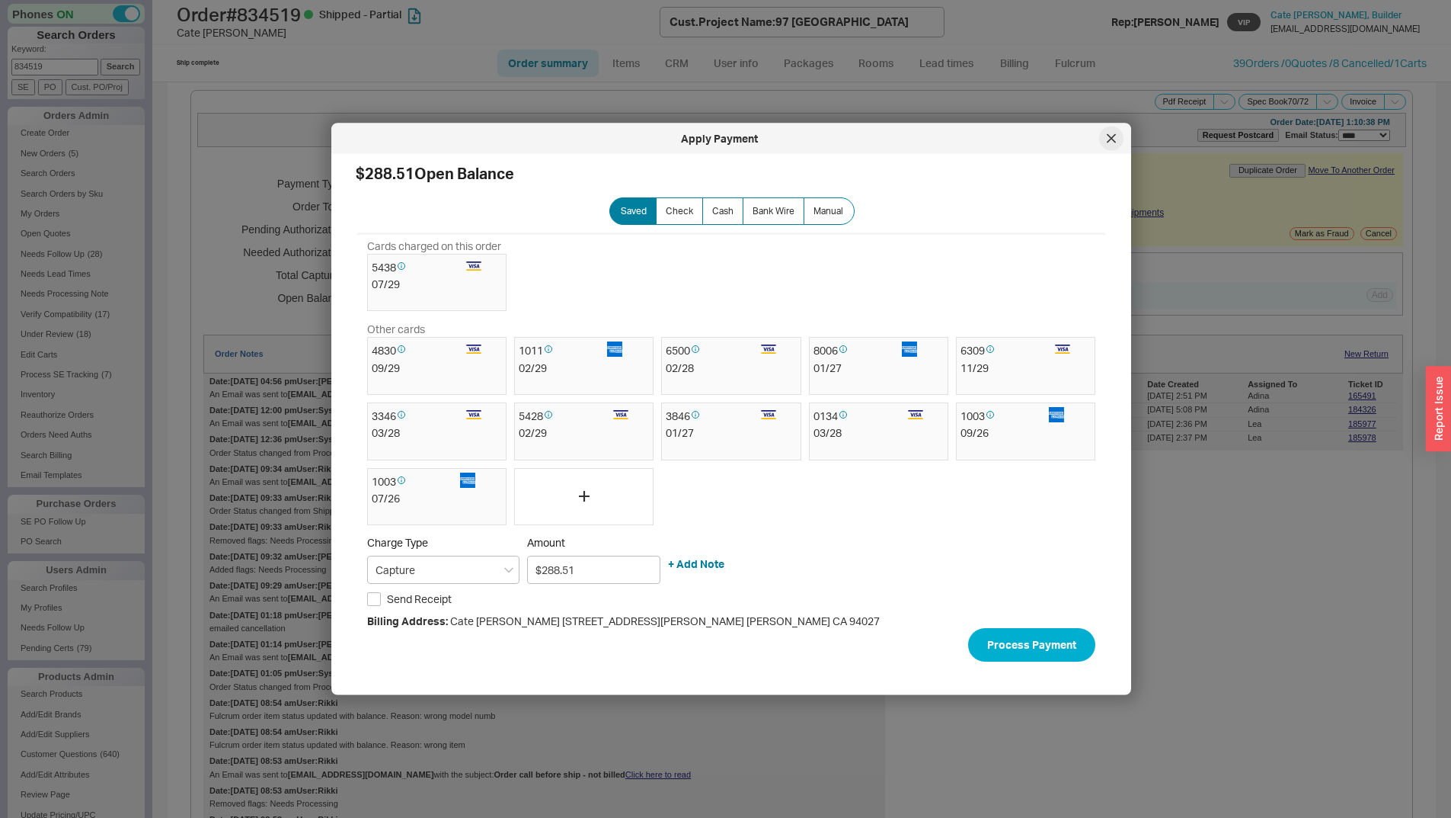
click at [1110, 145] on div at bounding box center [1111, 138] width 24 height 24
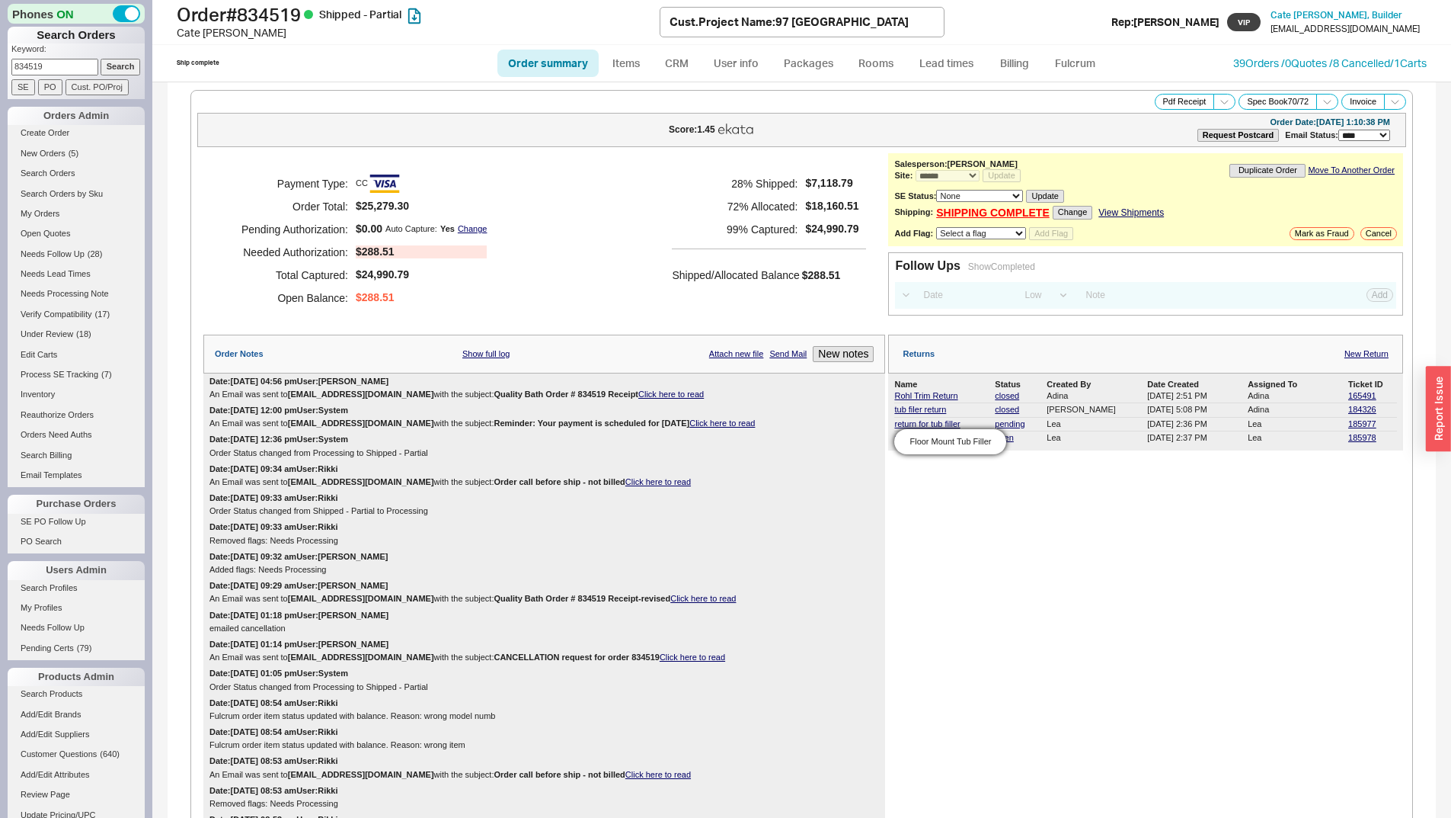
click at [915, 429] on div "Floor Mount Tub Filler" at bounding box center [950, 441] width 112 height 25
click at [913, 429] on div "Floor Mount Tub Filler" at bounding box center [950, 441] width 112 height 25
click at [905, 423] on link "return for tub filler" at bounding box center [927, 423] width 66 height 9
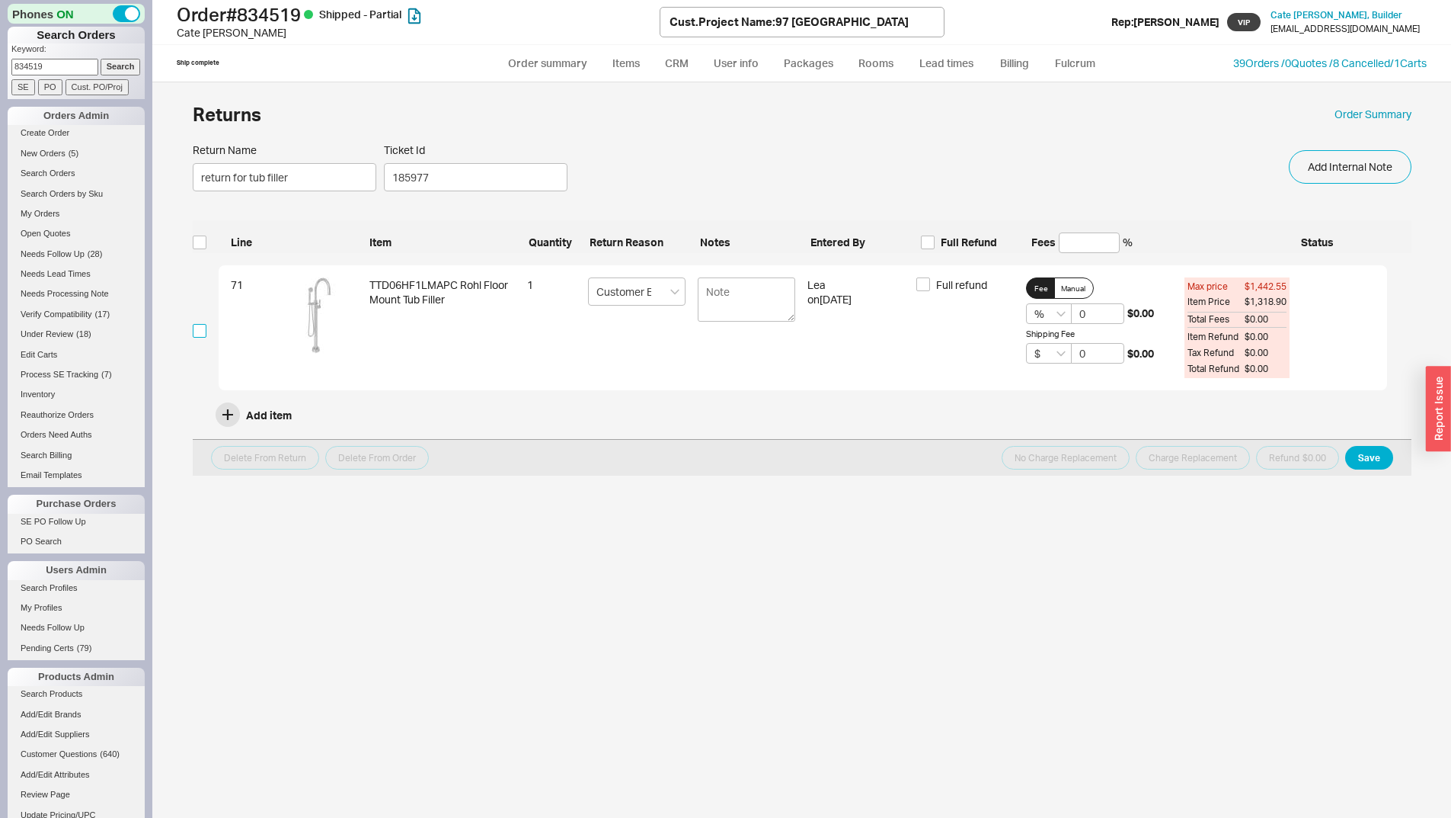
click at [193, 335] on input "checkbox" at bounding box center [200, 331] width 14 height 14
checkbox input "true"
drag, startPoint x: 352, startPoint y: 451, endPoint x: 466, endPoint y: 493, distance: 121.0
click at [353, 452] on button "Delete From Order" at bounding box center [377, 458] width 104 height 24
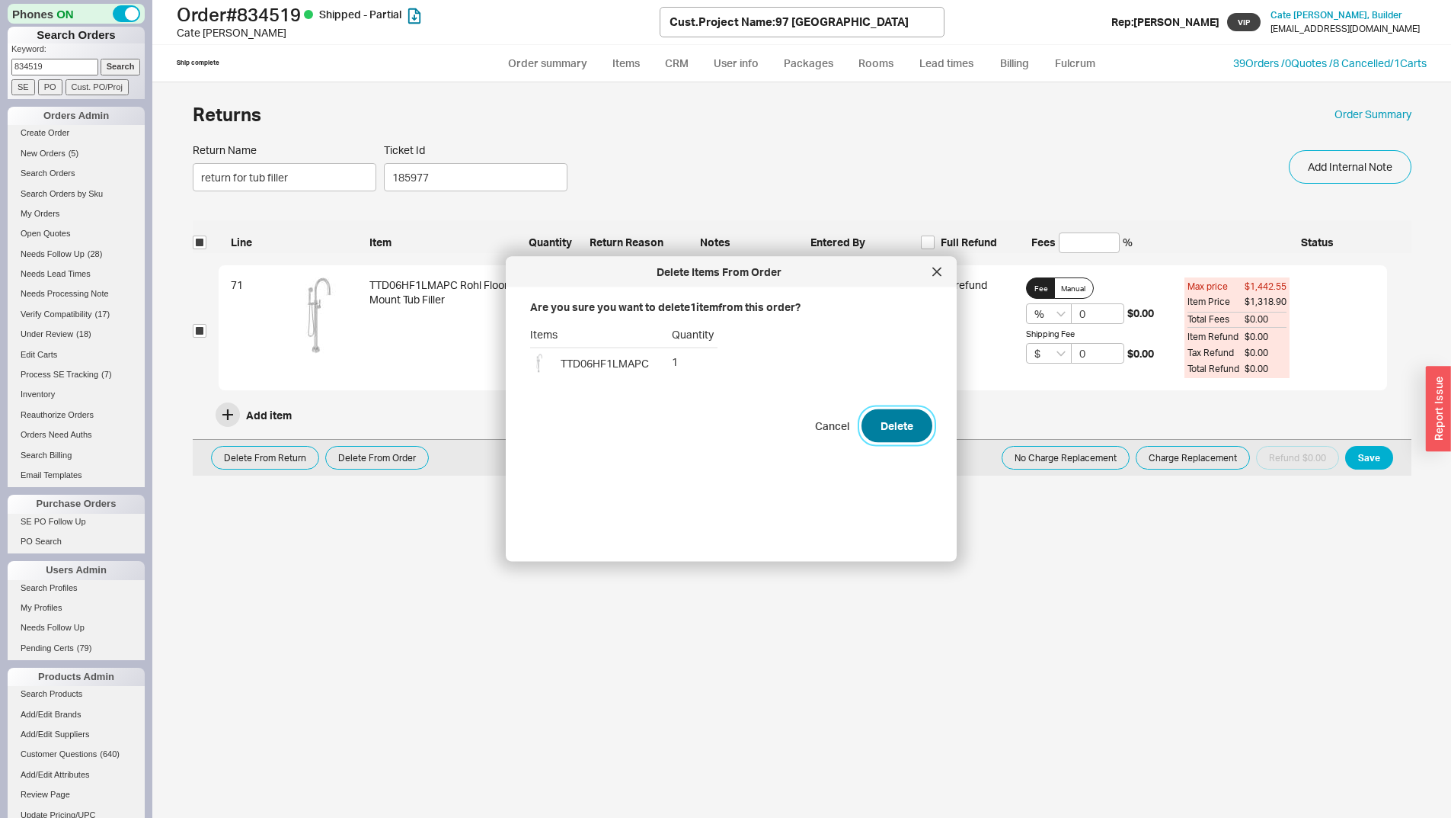
click at [886, 433] on button "Delete" at bounding box center [897, 426] width 71 height 34
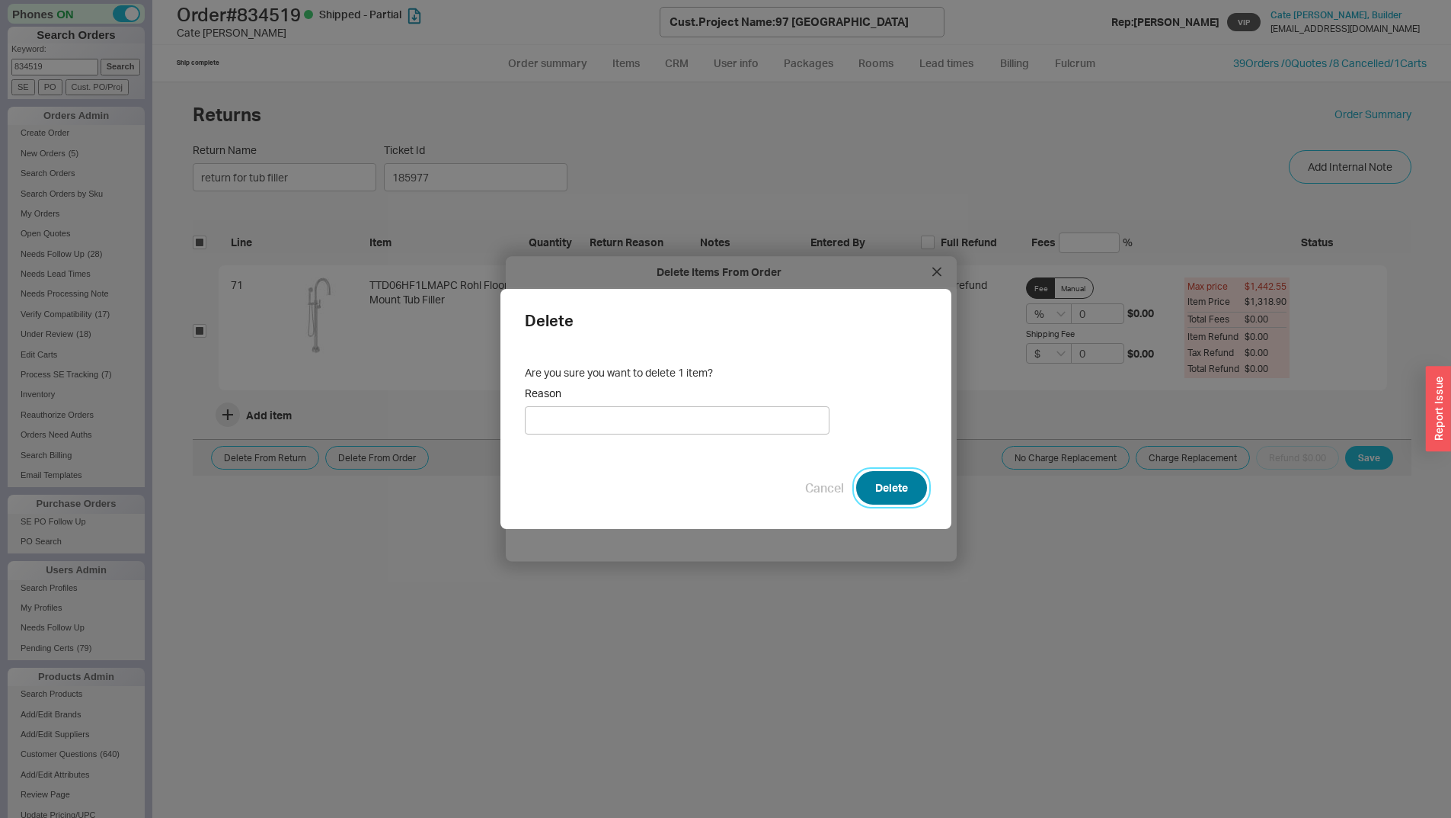
click at [856, 483] on button "Delete" at bounding box center [891, 488] width 71 height 34
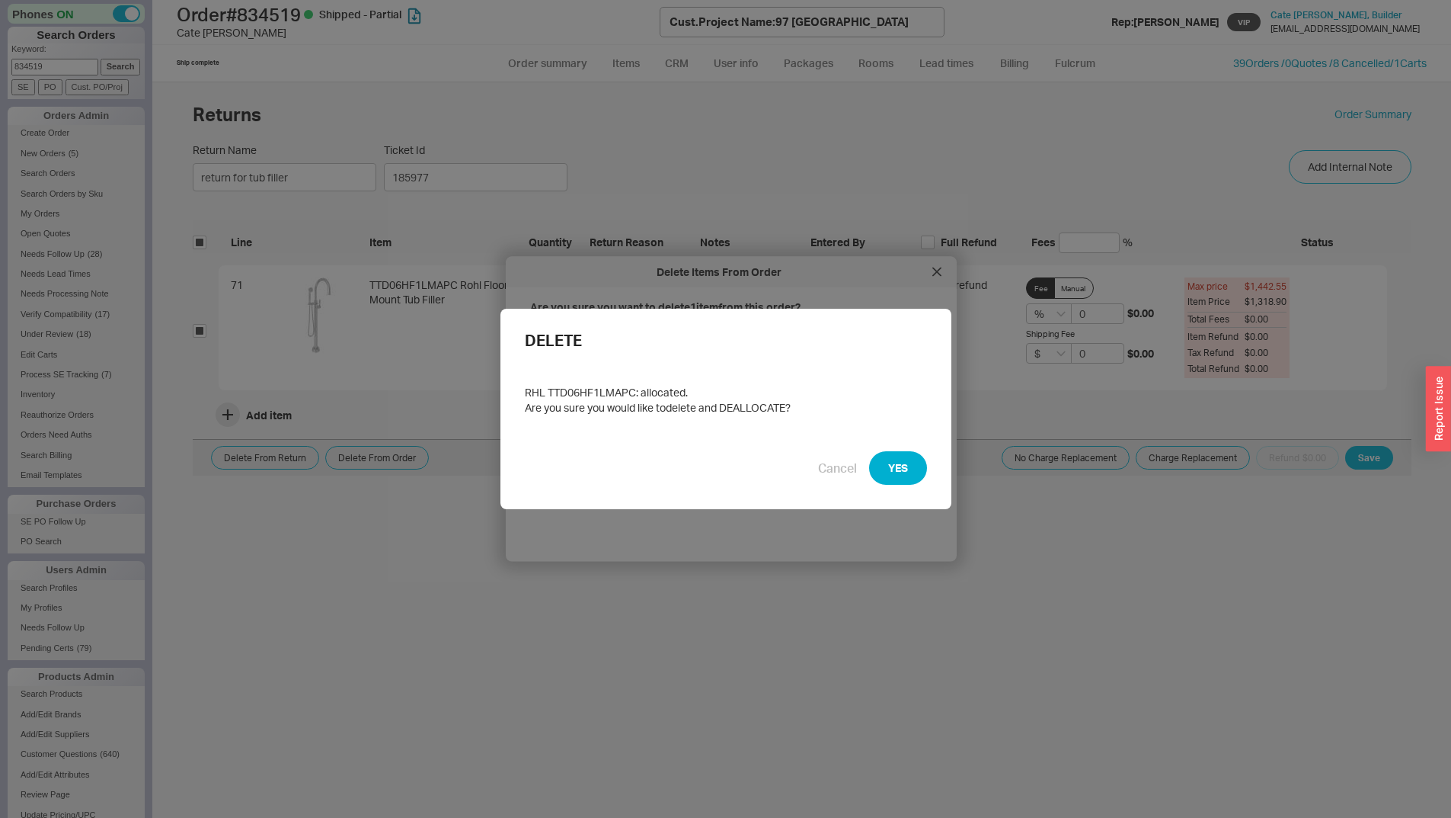
drag, startPoint x: 861, startPoint y: 437, endPoint x: 871, endPoint y: 438, distance: 9.9
click at [868, 437] on div "DELETE RHL TTD06HF1LMAPC: allocated. Are you sure you would like to delete and …" at bounding box center [726, 409] width 451 height 200
click at [894, 448] on div "DELETE RHL TTD06HF1LMAPC: allocated. Are you sure you would like to delete and …" at bounding box center [726, 409] width 451 height 200
click at [894, 451] on button "YES" at bounding box center [898, 468] width 58 height 34
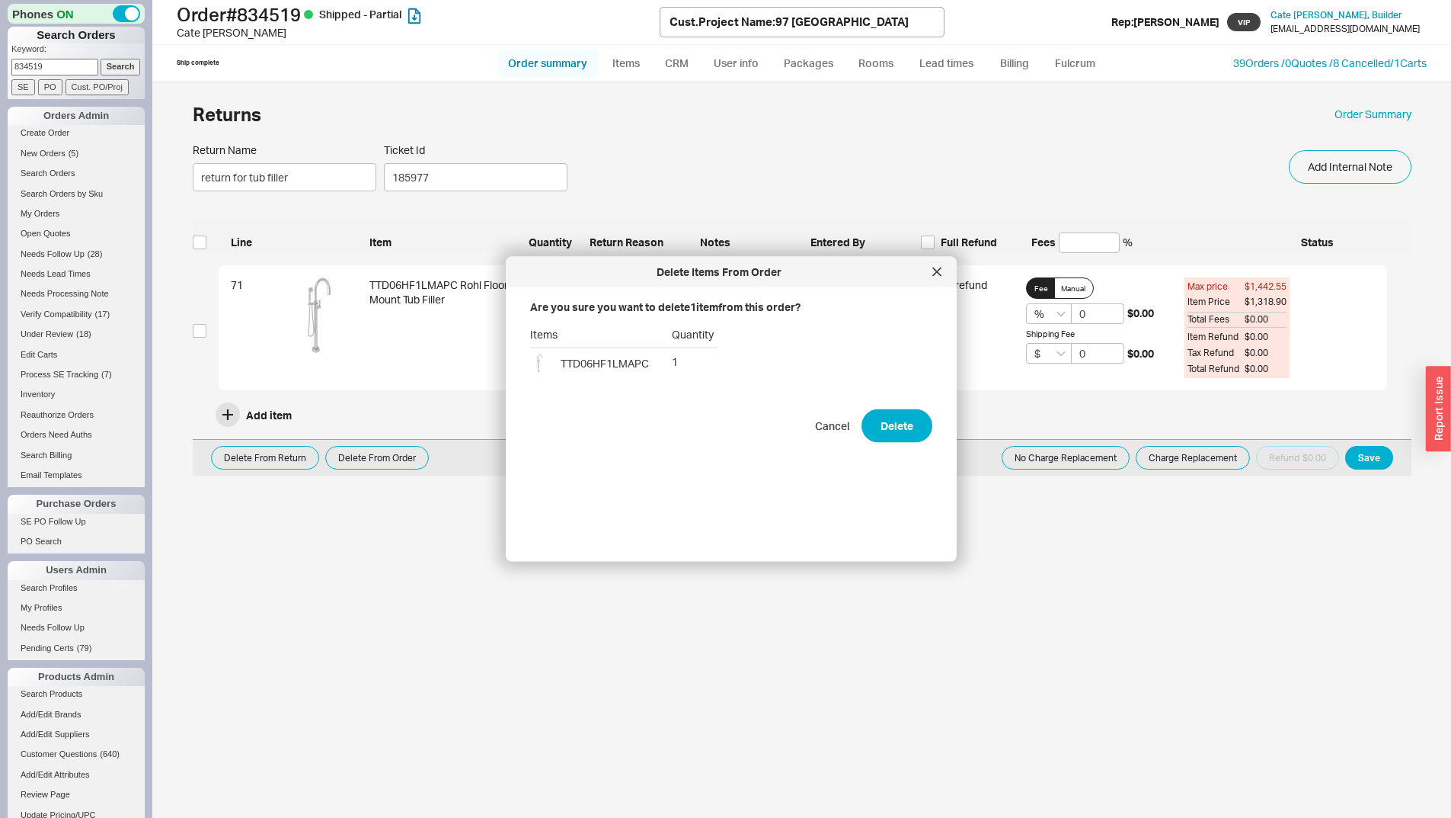
checkbox input "false"
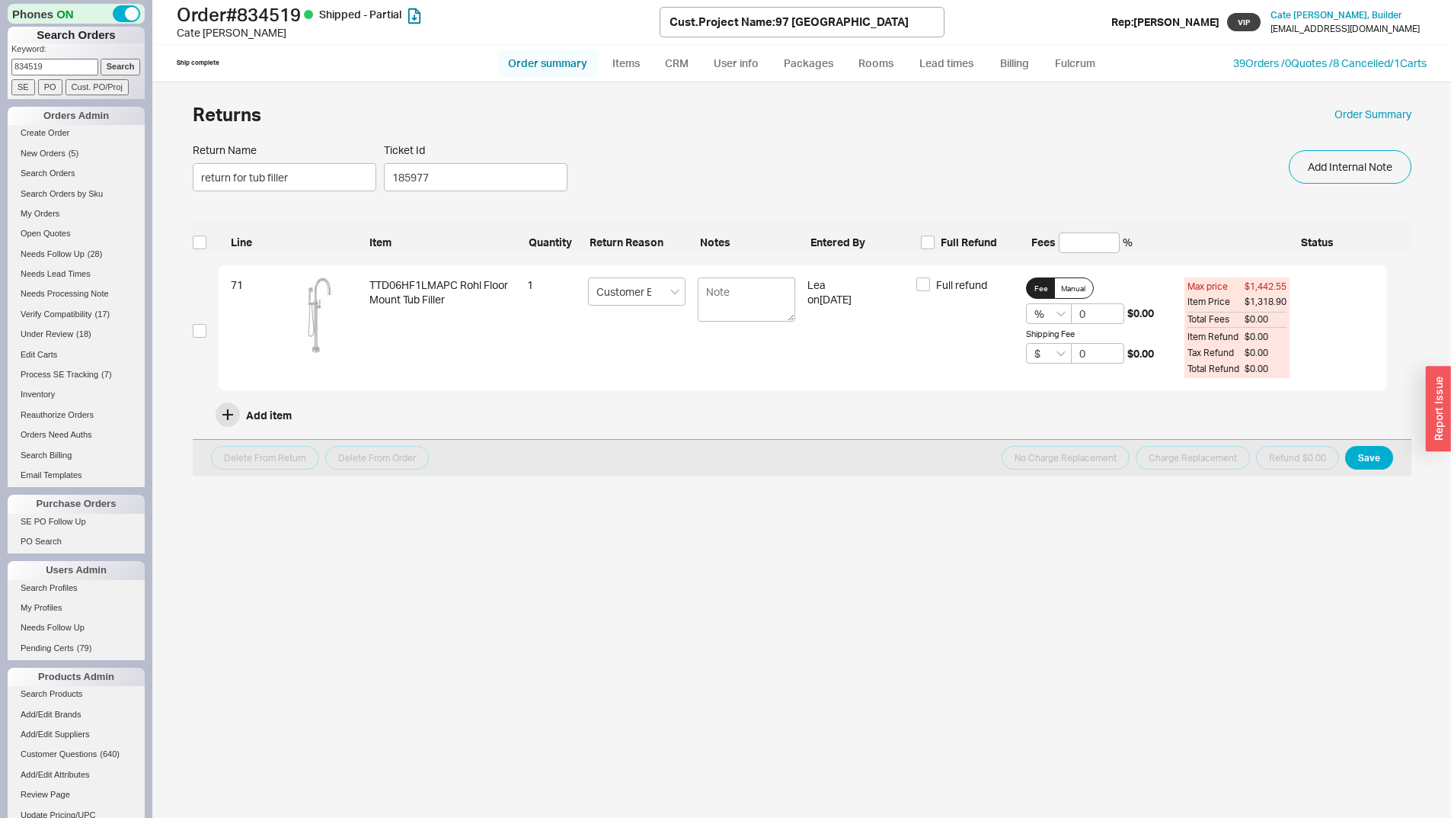
click at [562, 62] on link "Order summary" at bounding box center [548, 63] width 101 height 27
select select "*"
select select "LOW"
select select "3"
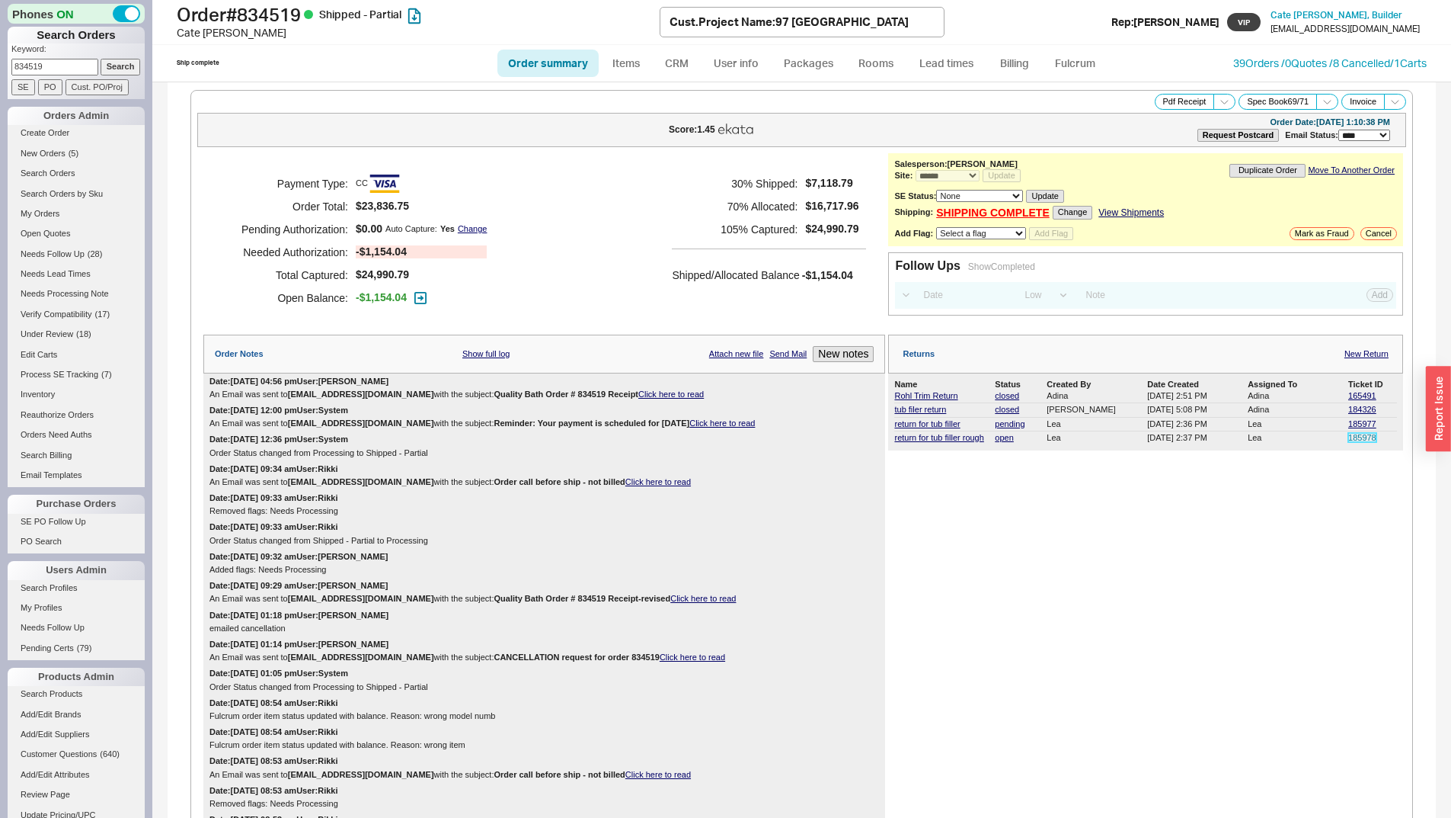
click at [1350, 441] on link "185978" at bounding box center [1363, 437] width 28 height 9
click at [1023, 60] on link "Billing" at bounding box center [1014, 63] width 53 height 27
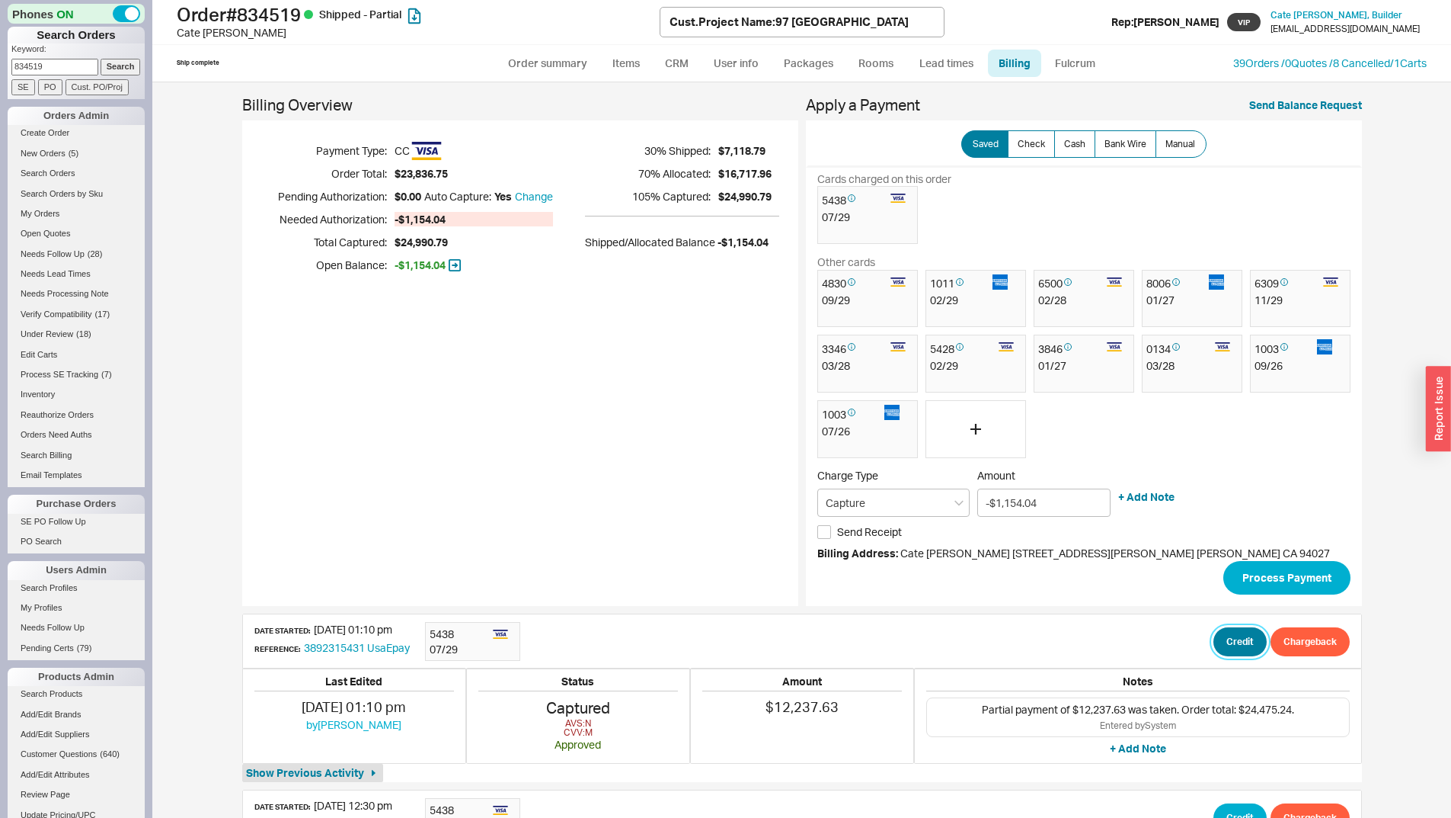
click at [1230, 645] on button "Credit" at bounding box center [1240, 641] width 53 height 29
click at [1248, 722] on button "Credit" at bounding box center [1233, 713] width 52 height 29
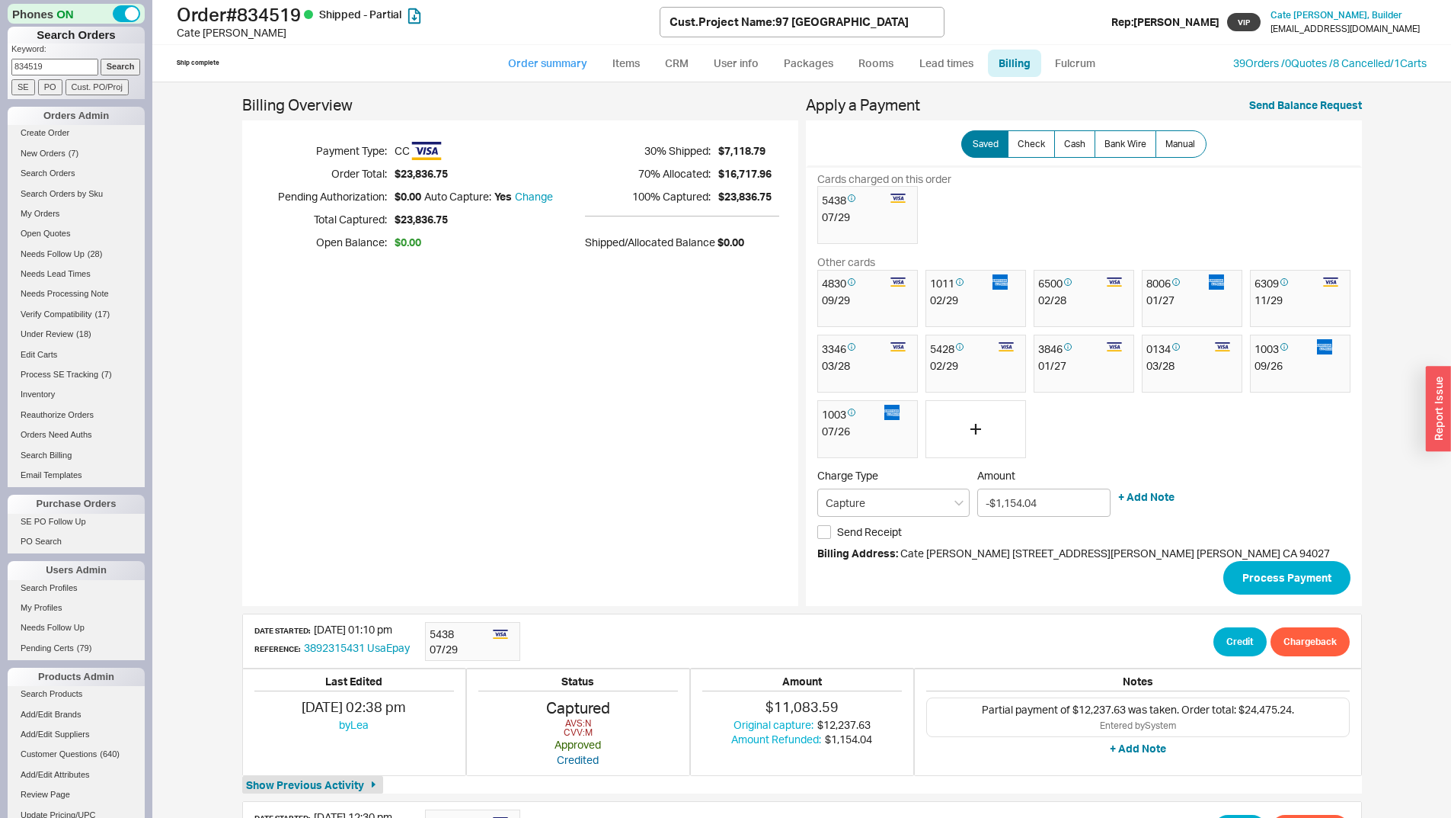
click at [576, 53] on link "Order summary" at bounding box center [548, 63] width 101 height 27
select select "*"
select select "LOW"
select select "3"
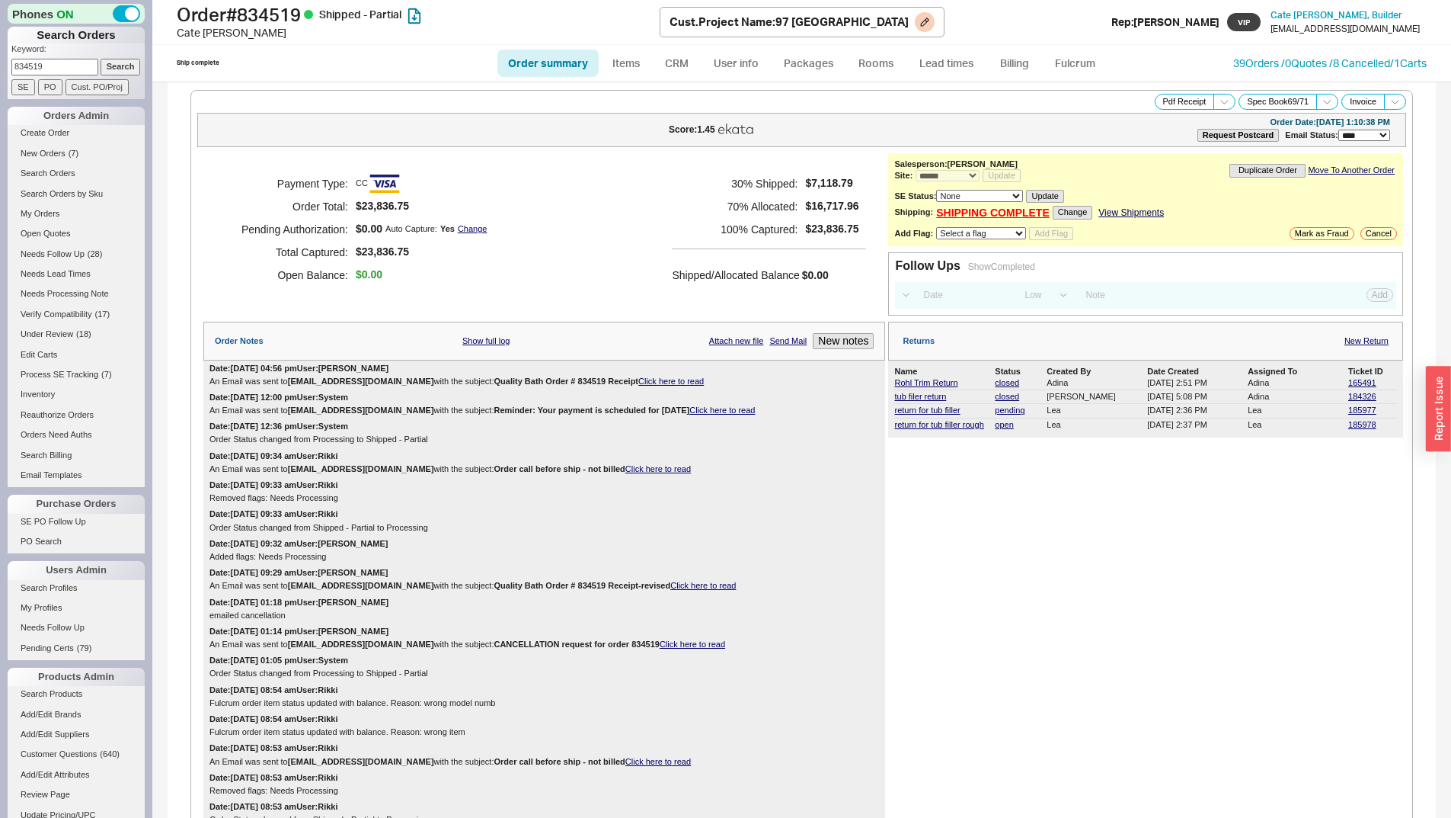
click at [267, 17] on h1 "Order # 834519 Shipped - Partial" at bounding box center [418, 14] width 483 height 21
copy h1 "834519"
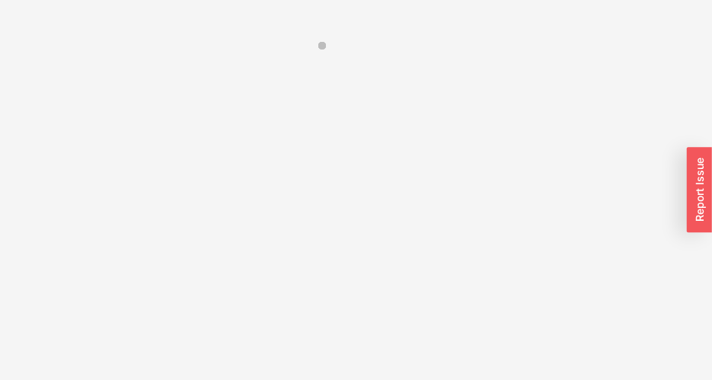
click at [150, 61] on html at bounding box center [356, 30] width 712 height 61
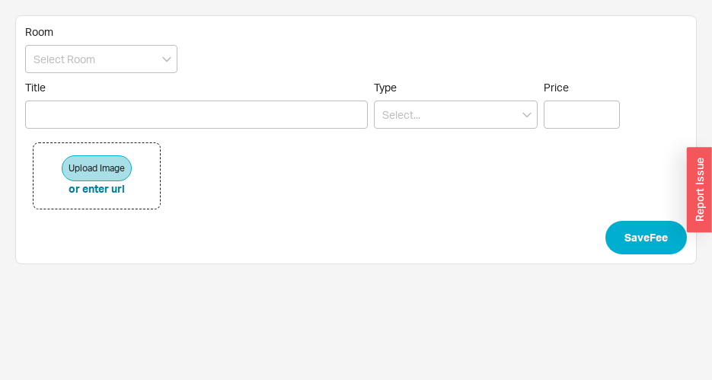
click at [105, 131] on div "Upload Image or enter url" at bounding box center [356, 176] width 662 height 90
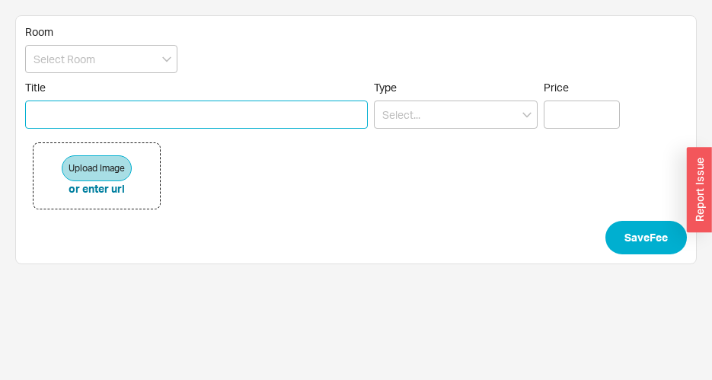
click at [101, 126] on input "Title" at bounding box center [196, 115] width 343 height 28
click at [369, 117] on div "Title restocking for Rohl tub filler Type Price" at bounding box center [356, 105] width 662 height 48
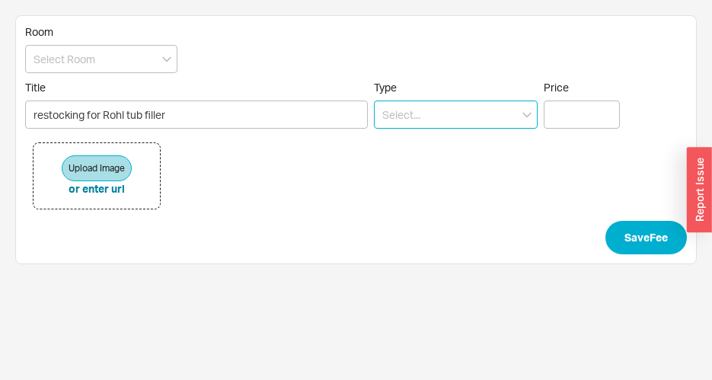
type input "restocking for Rohl tub filler"
click at [386, 114] on input at bounding box center [456, 115] width 164 height 28
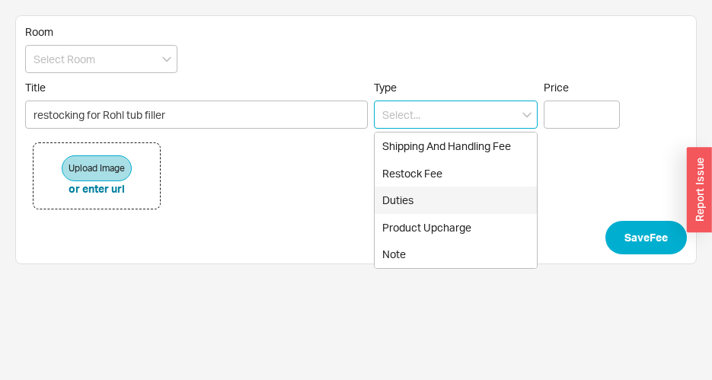
click at [418, 182] on div "Restock Fee" at bounding box center [456, 173] width 162 height 27
type input "Restock Fee"
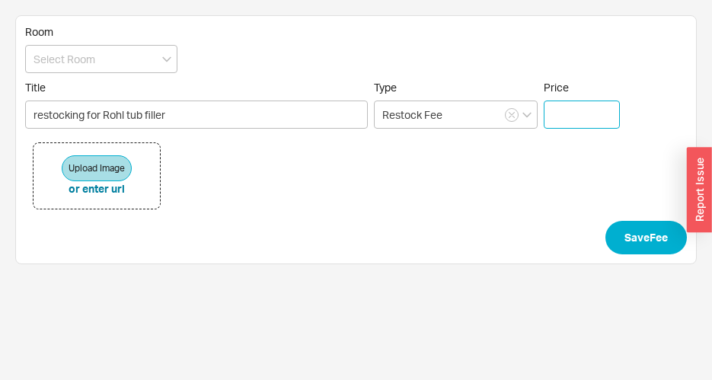
click at [604, 107] on input "Price" at bounding box center [582, 115] width 76 height 28
paste input "$ 263.78"
type input "$ 263.78"
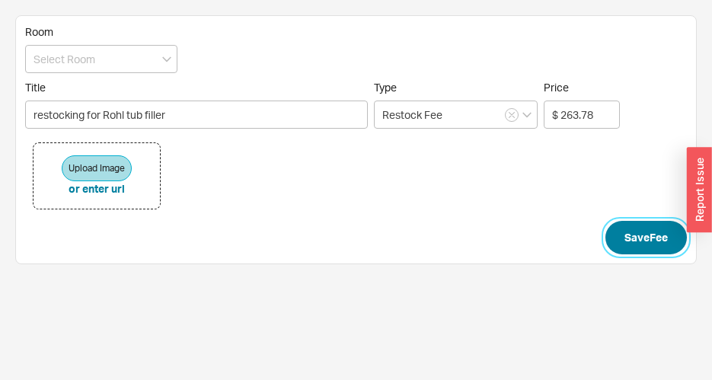
click at [668, 238] on button "Save Fee" at bounding box center [647, 238] width 82 height 34
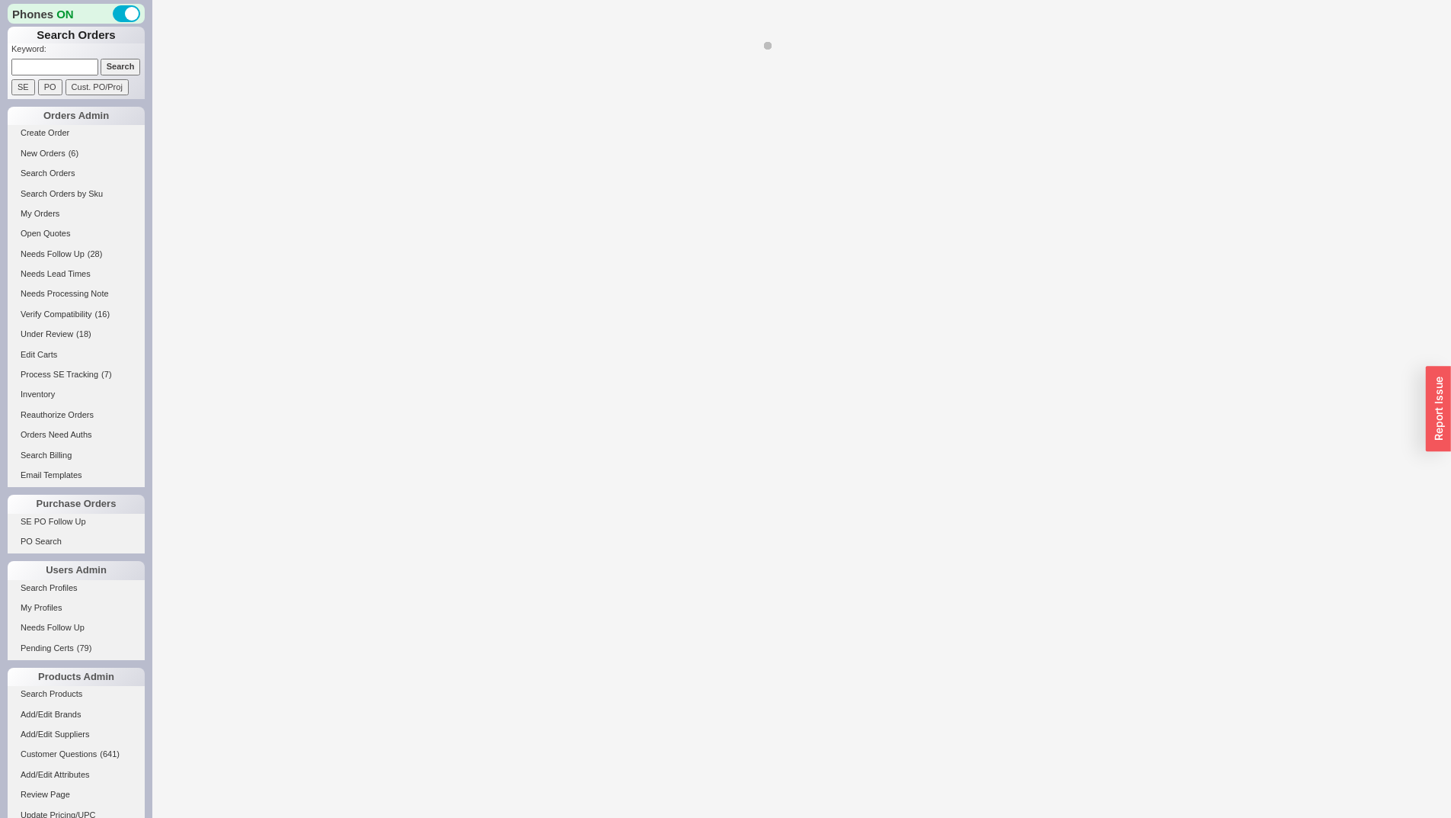
select select "LOW"
select select "3"
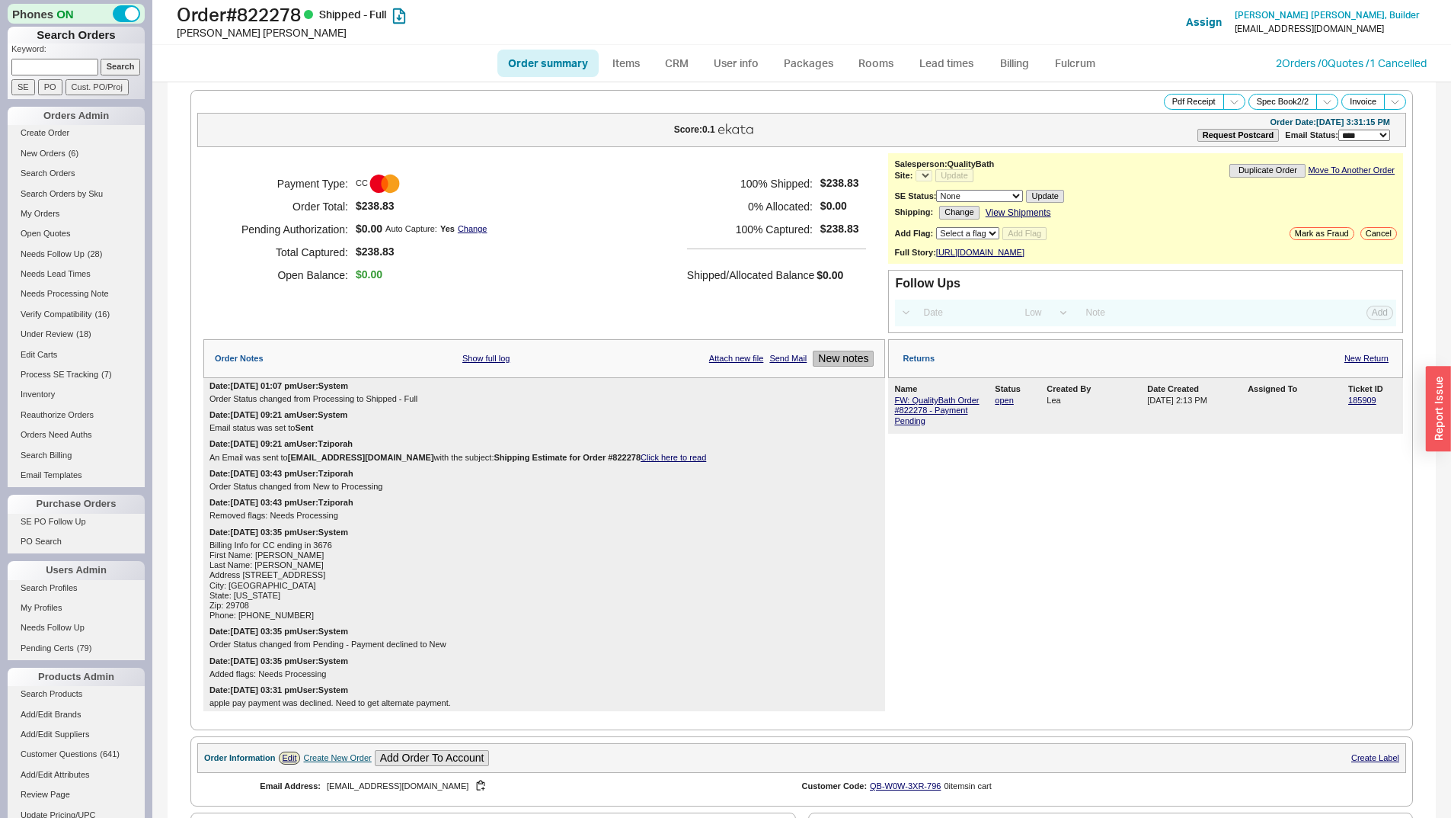
select select "*"
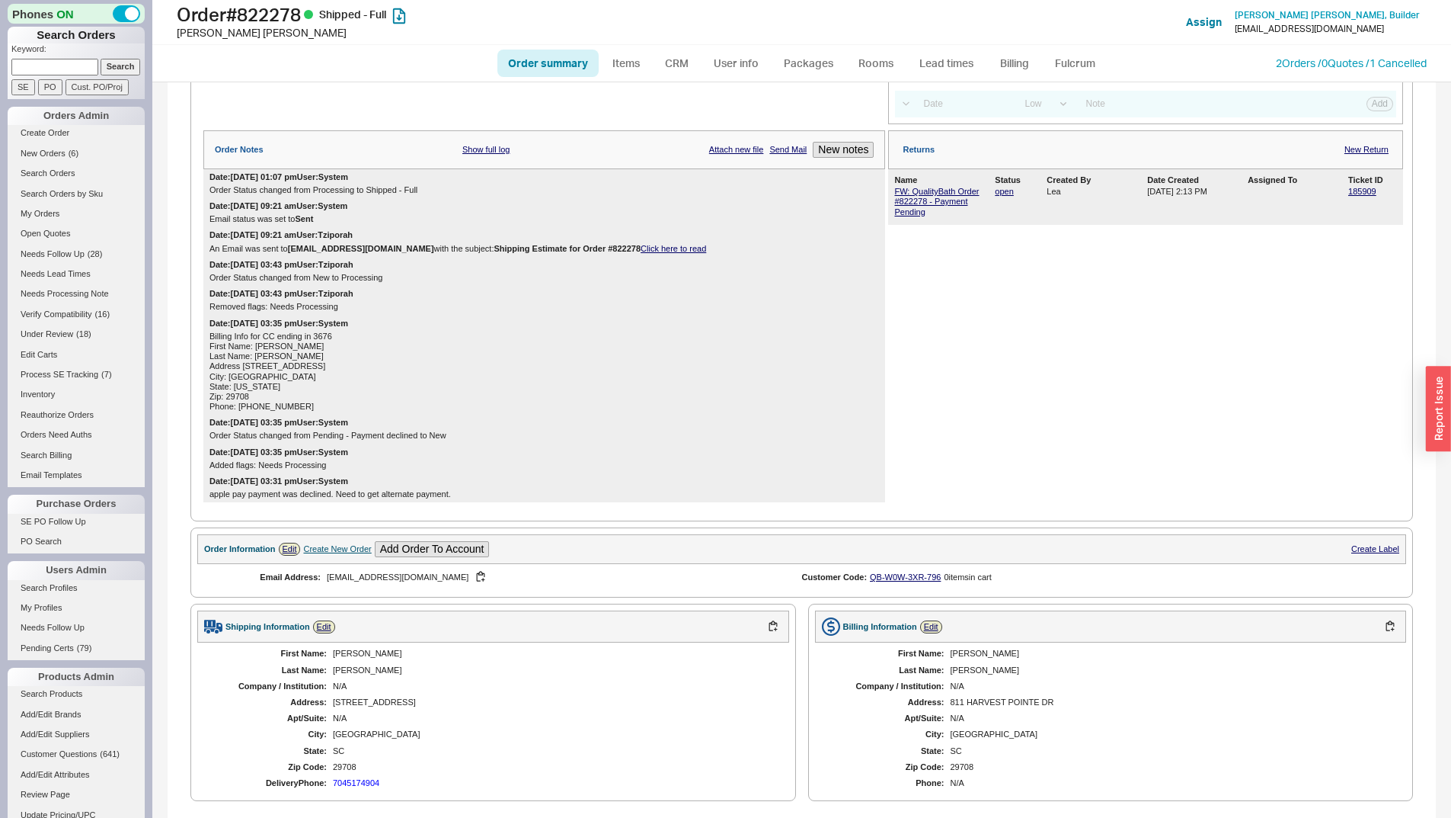
scroll to position [726, 0]
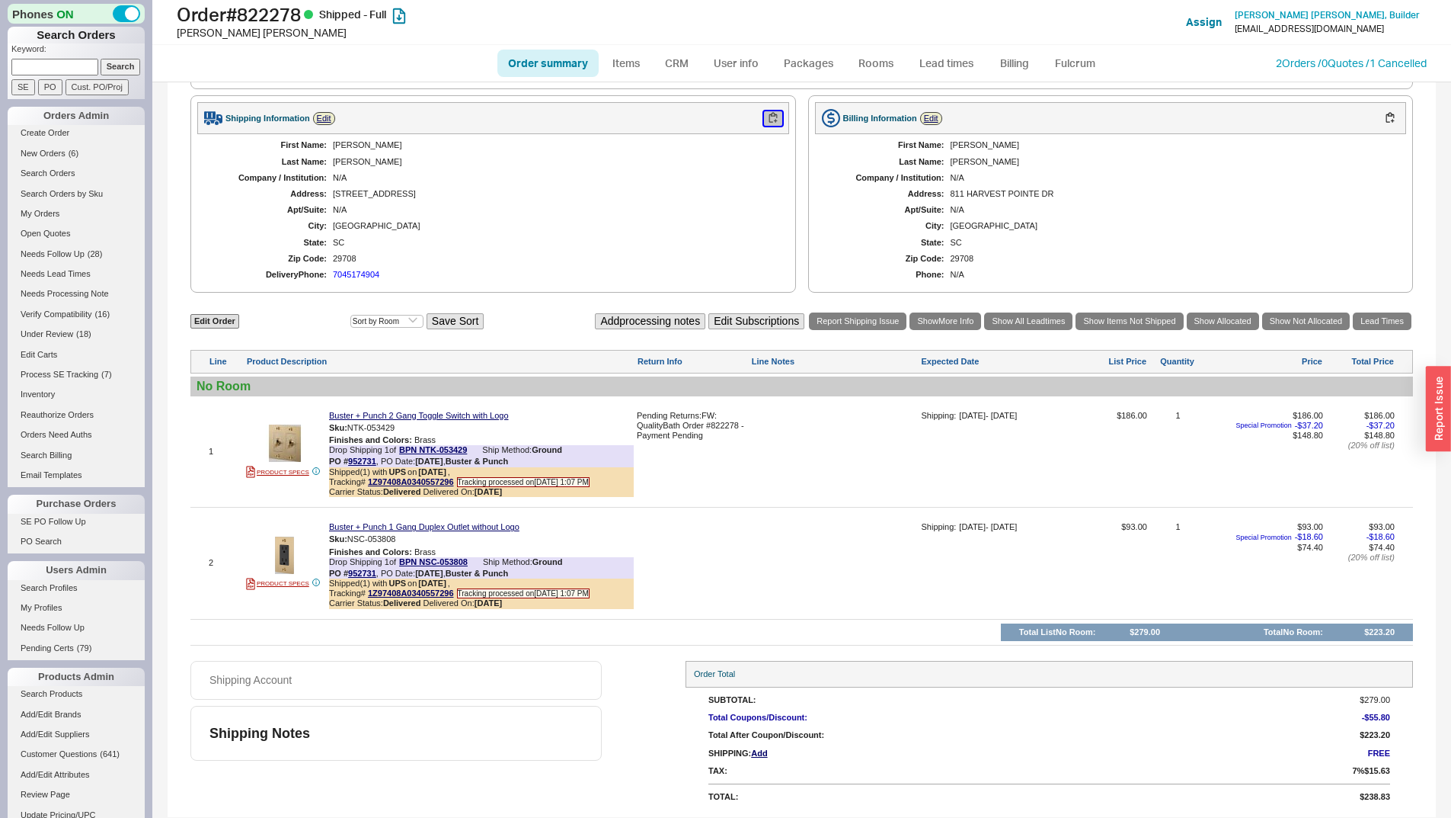
click at [766, 114] on button "button" at bounding box center [773, 118] width 18 height 14
click at [69, 60] on input at bounding box center [54, 67] width 87 height 16
click at [526, 28] on div "[PERSON_NAME]" at bounding box center [453, 32] width 553 height 15
click at [82, 62] on input at bounding box center [54, 67] width 87 height 16
type input "930588"
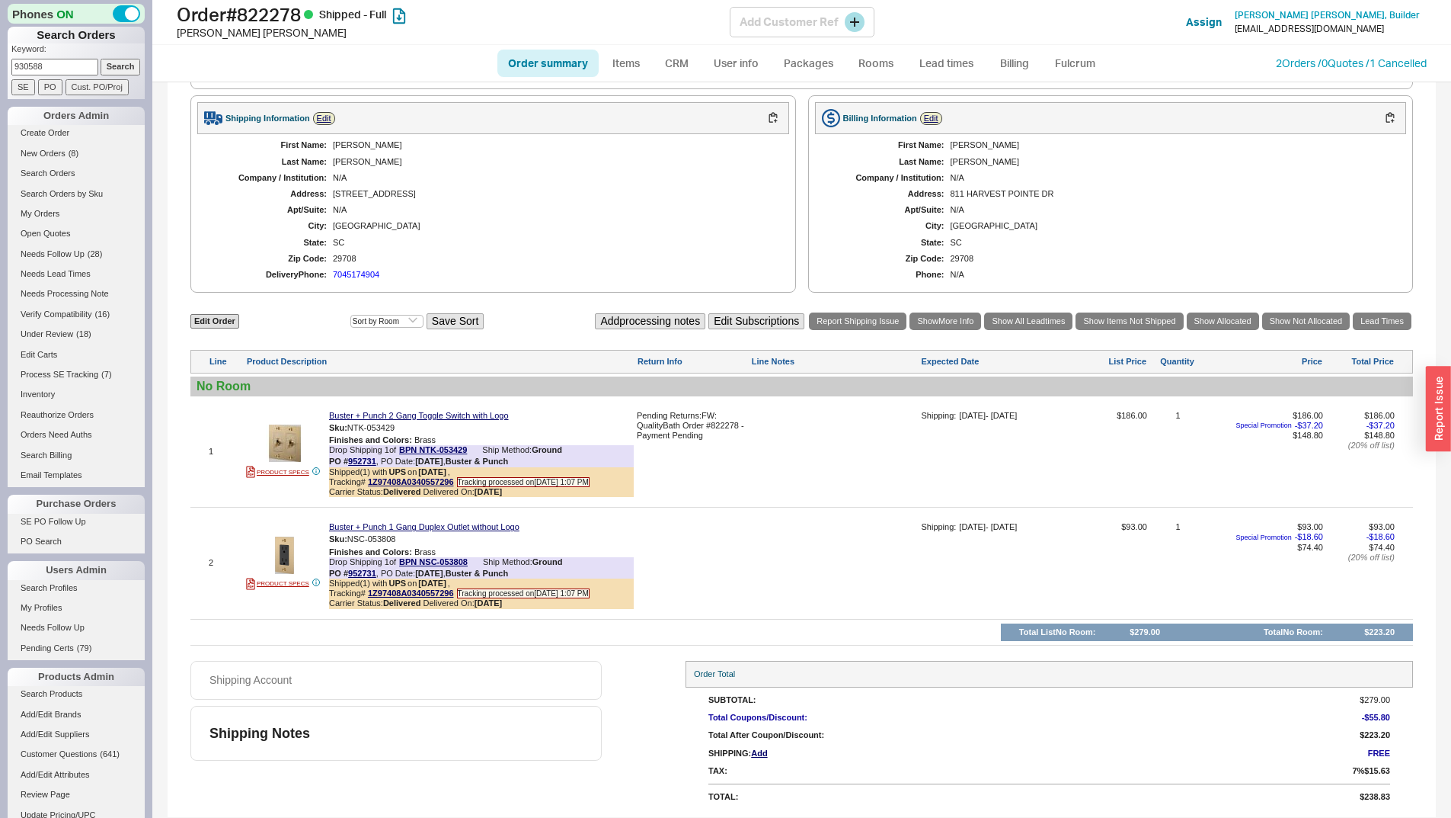
click at [101, 59] on input "Search" at bounding box center [121, 67] width 40 height 16
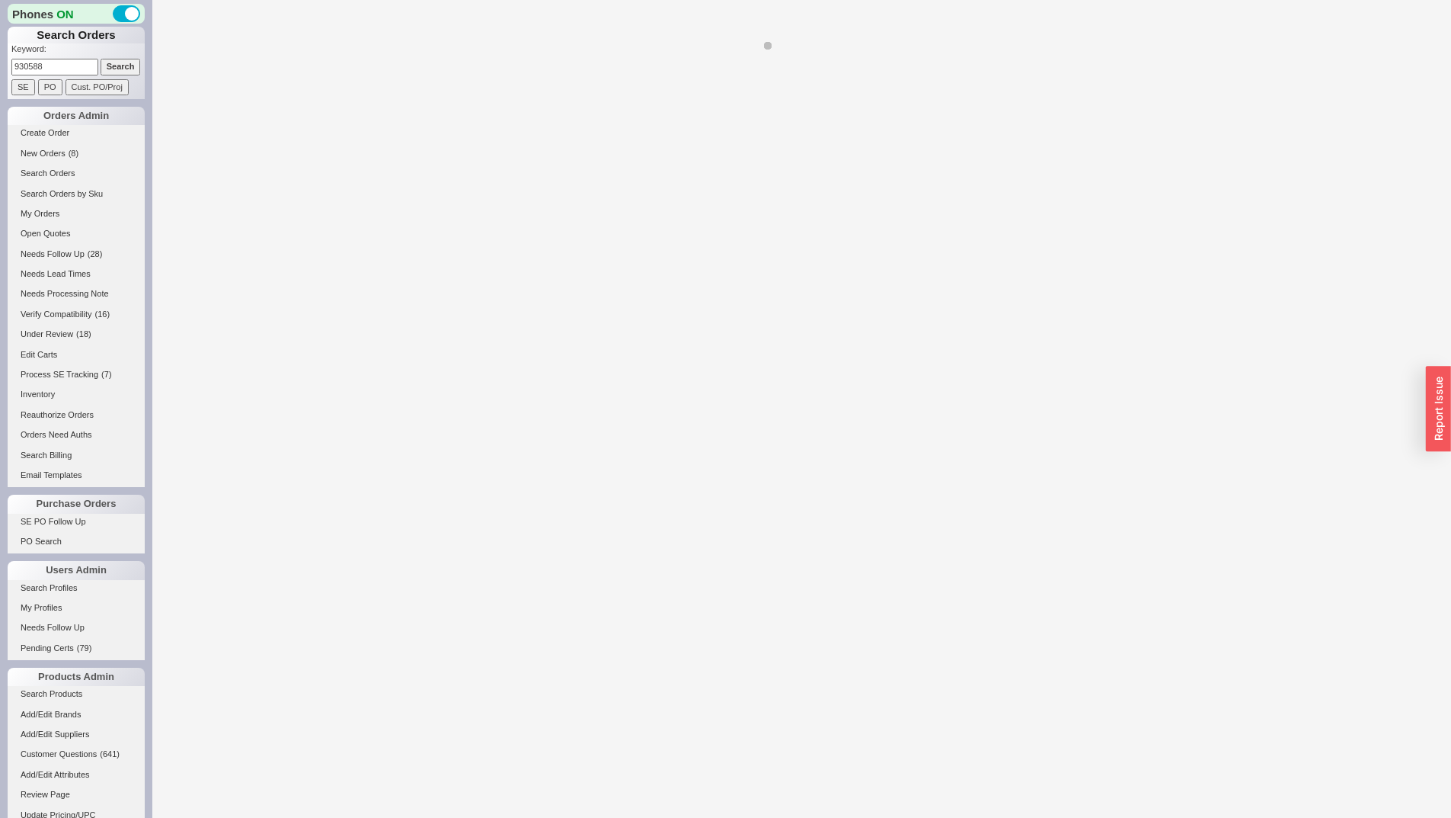
select select "*"
select select "LOW"
select select "3"
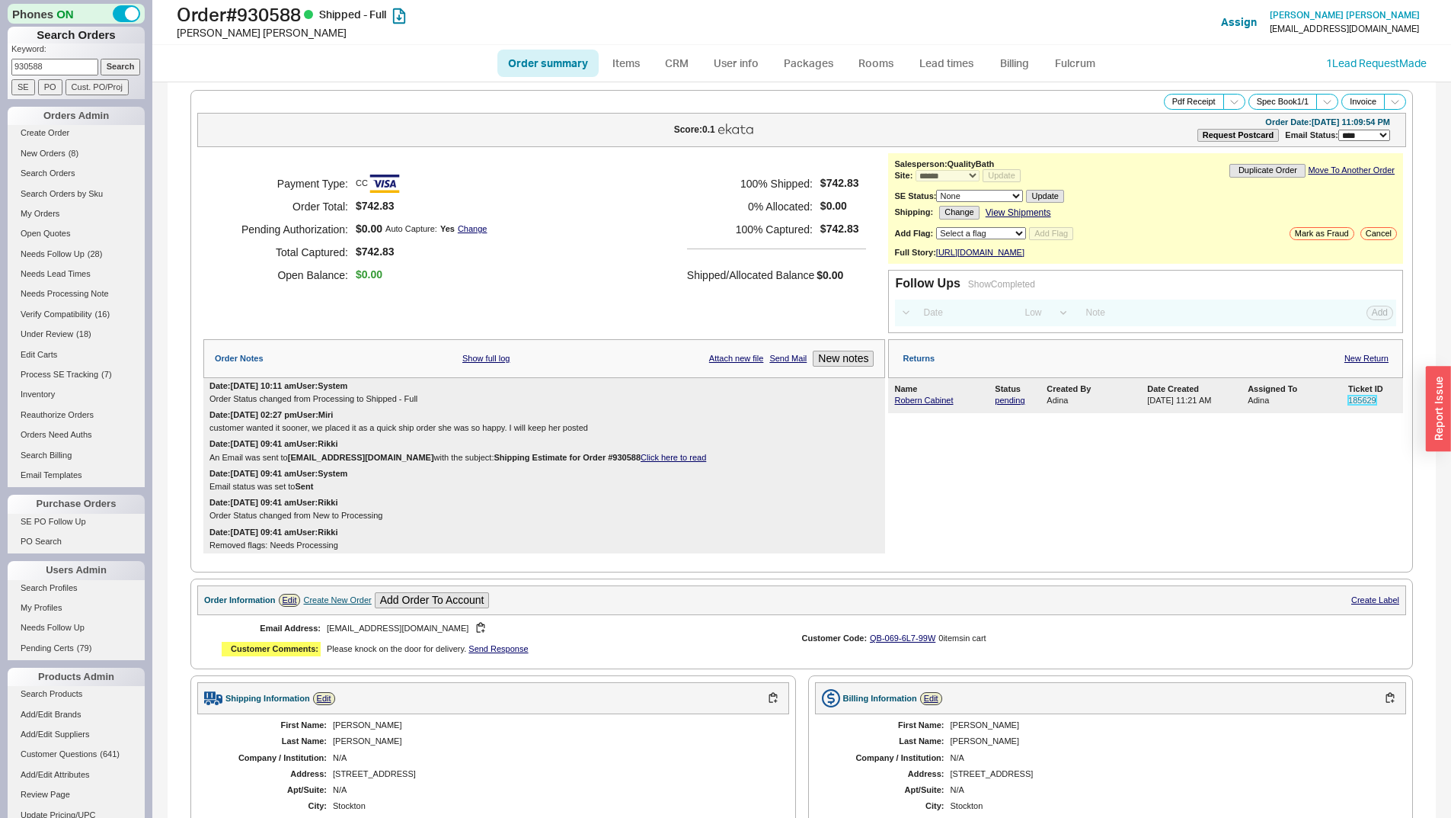
click at [1349, 405] on link "185629" at bounding box center [1363, 399] width 28 height 9
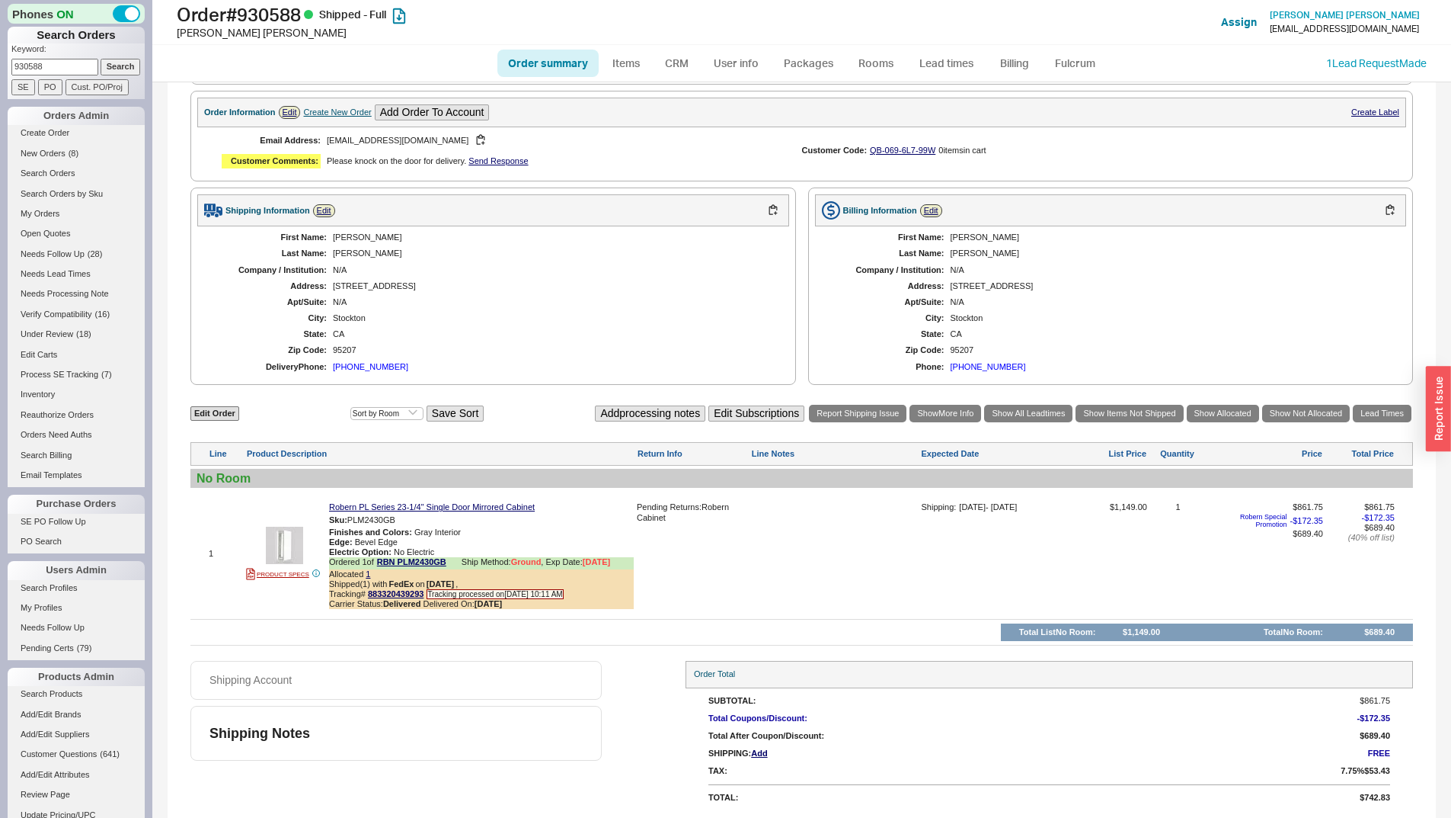
click at [30, 63] on input "930588" at bounding box center [54, 67] width 87 height 16
click at [67, 64] on input at bounding box center [54, 67] width 87 height 16
paste input "923073"
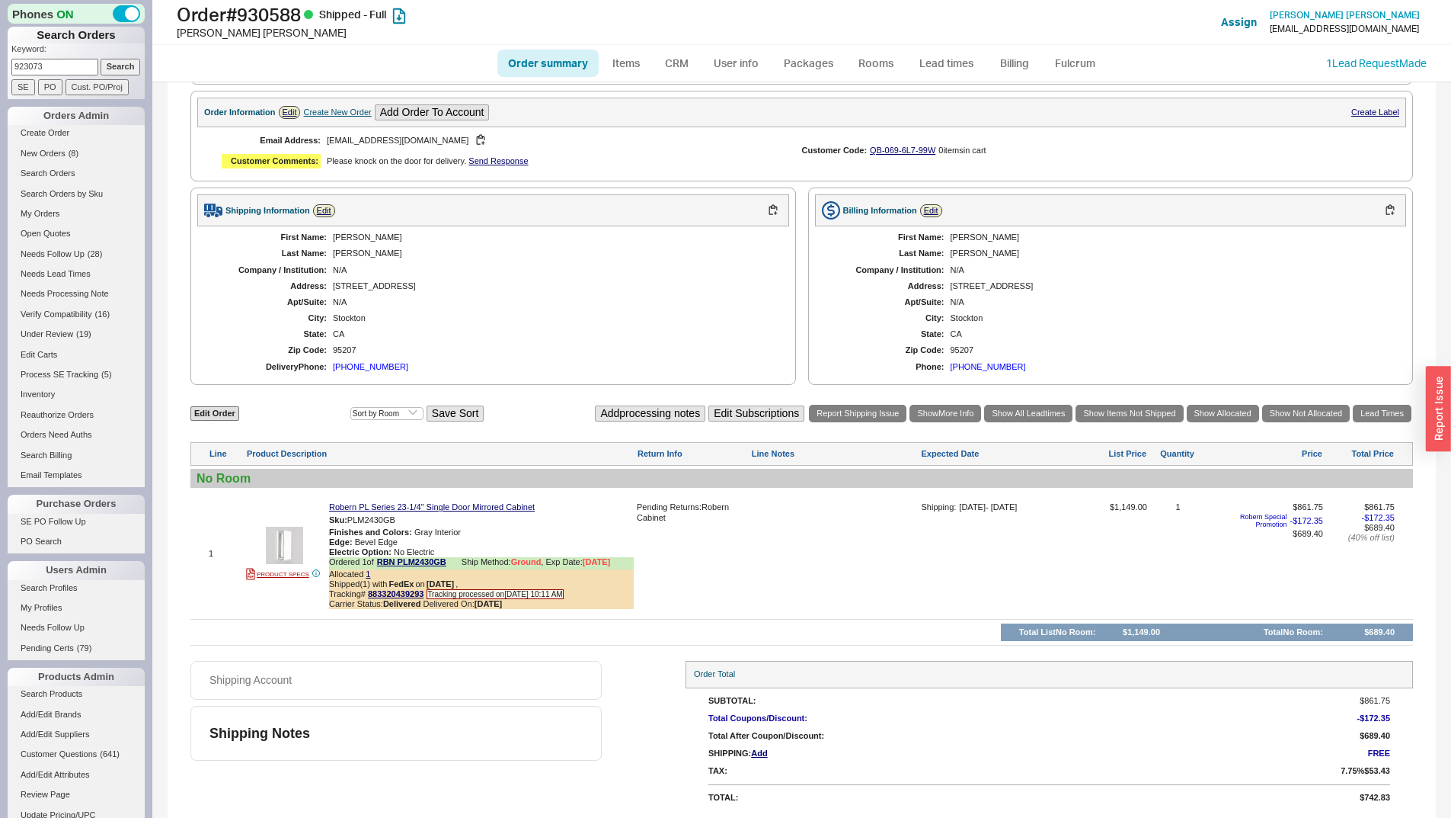
type input "923073"
click at [101, 70] on input "Search" at bounding box center [121, 67] width 40 height 16
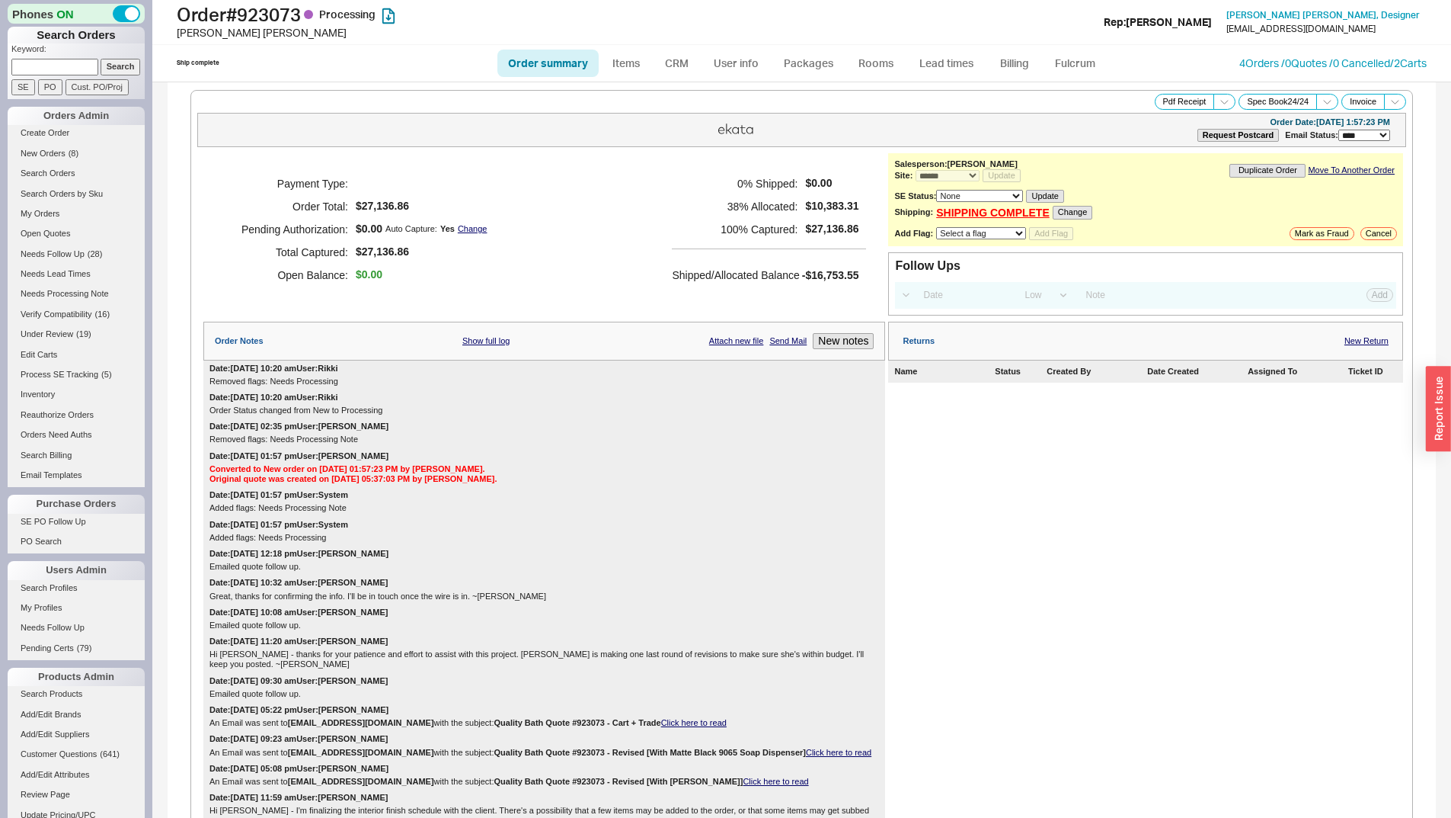
select select "*"
select select "LOW"
select select "3"
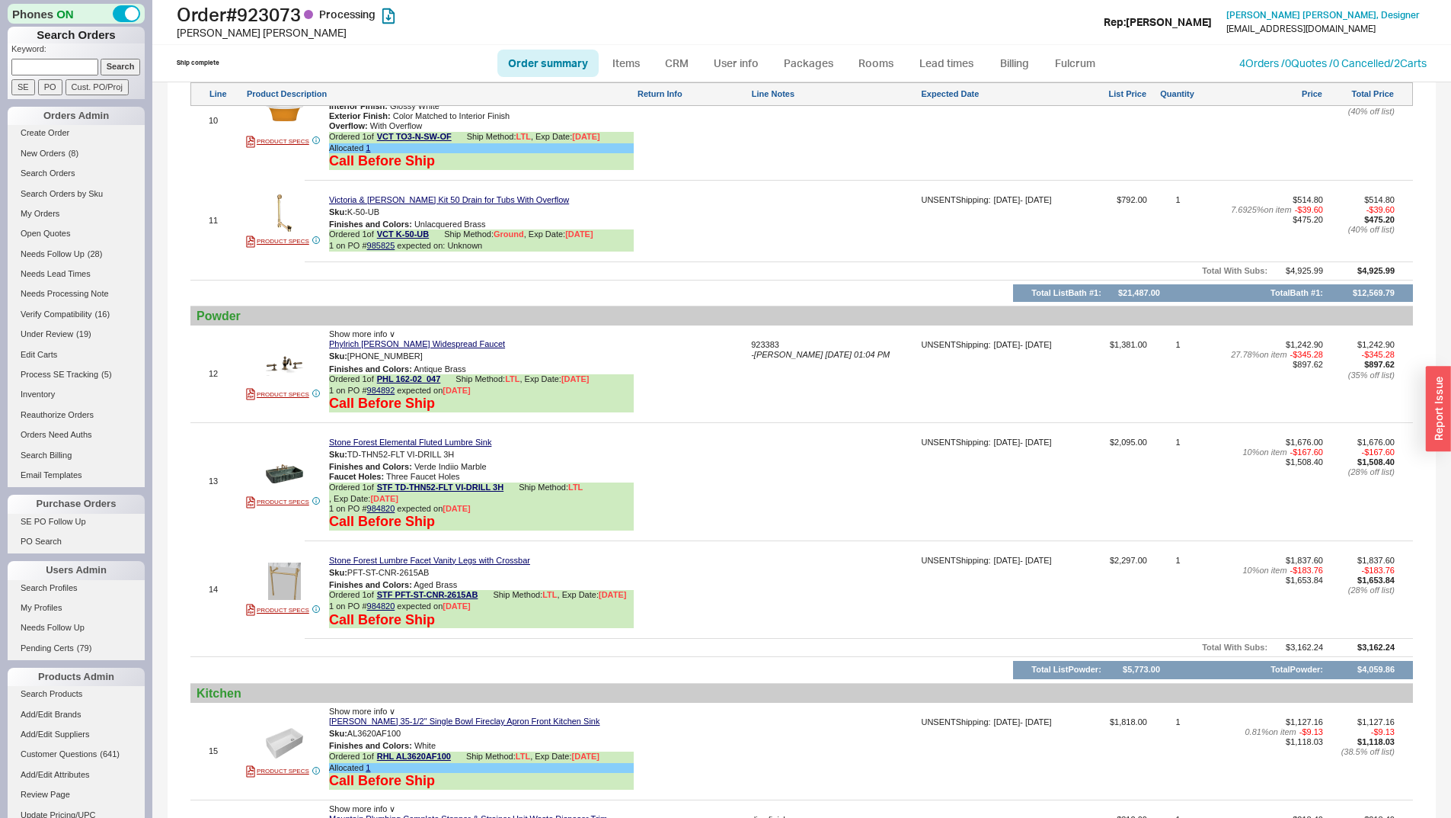
scroll to position [3371, 0]
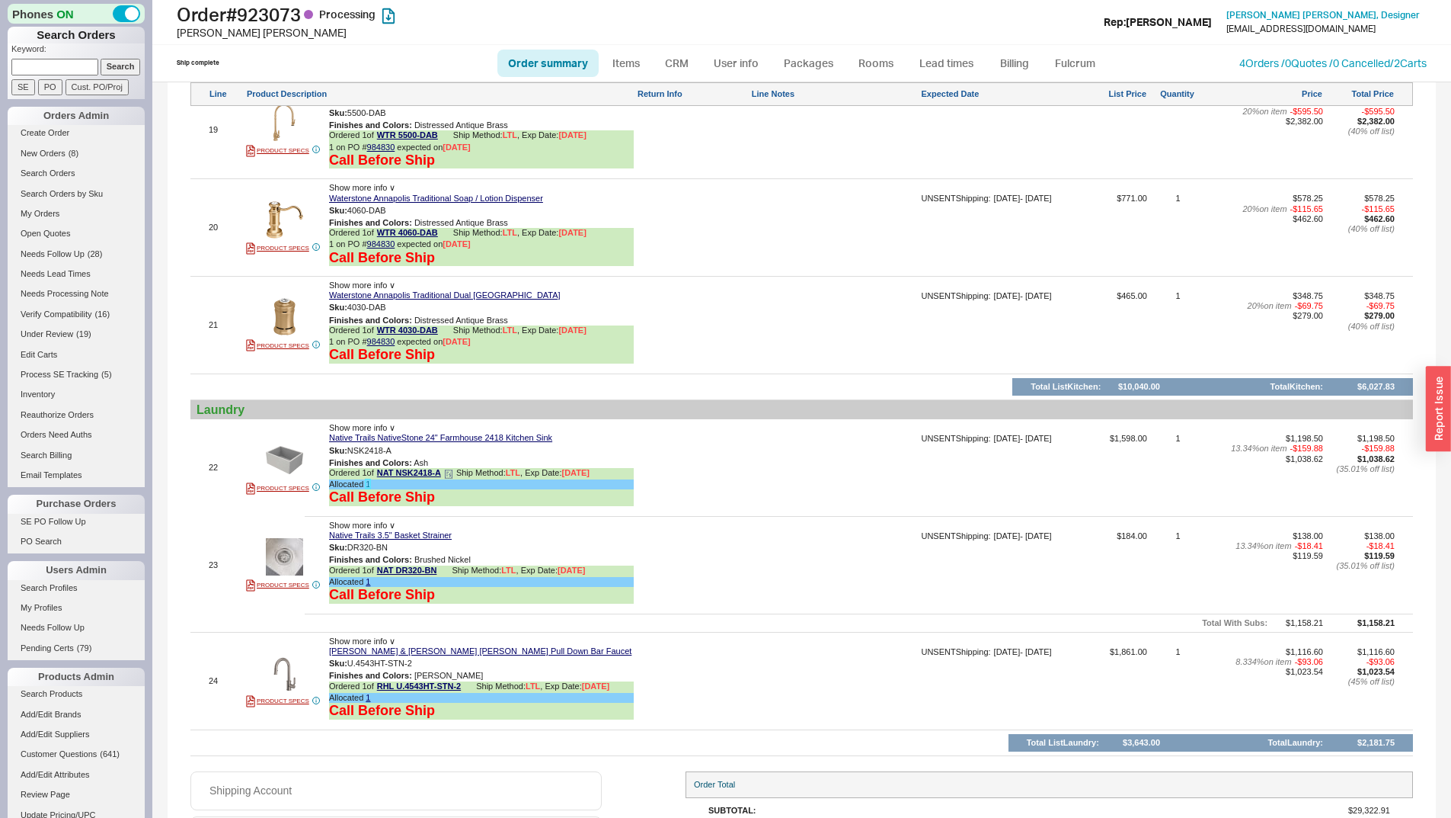
click at [366, 484] on link "1" at bounding box center [368, 483] width 5 height 9
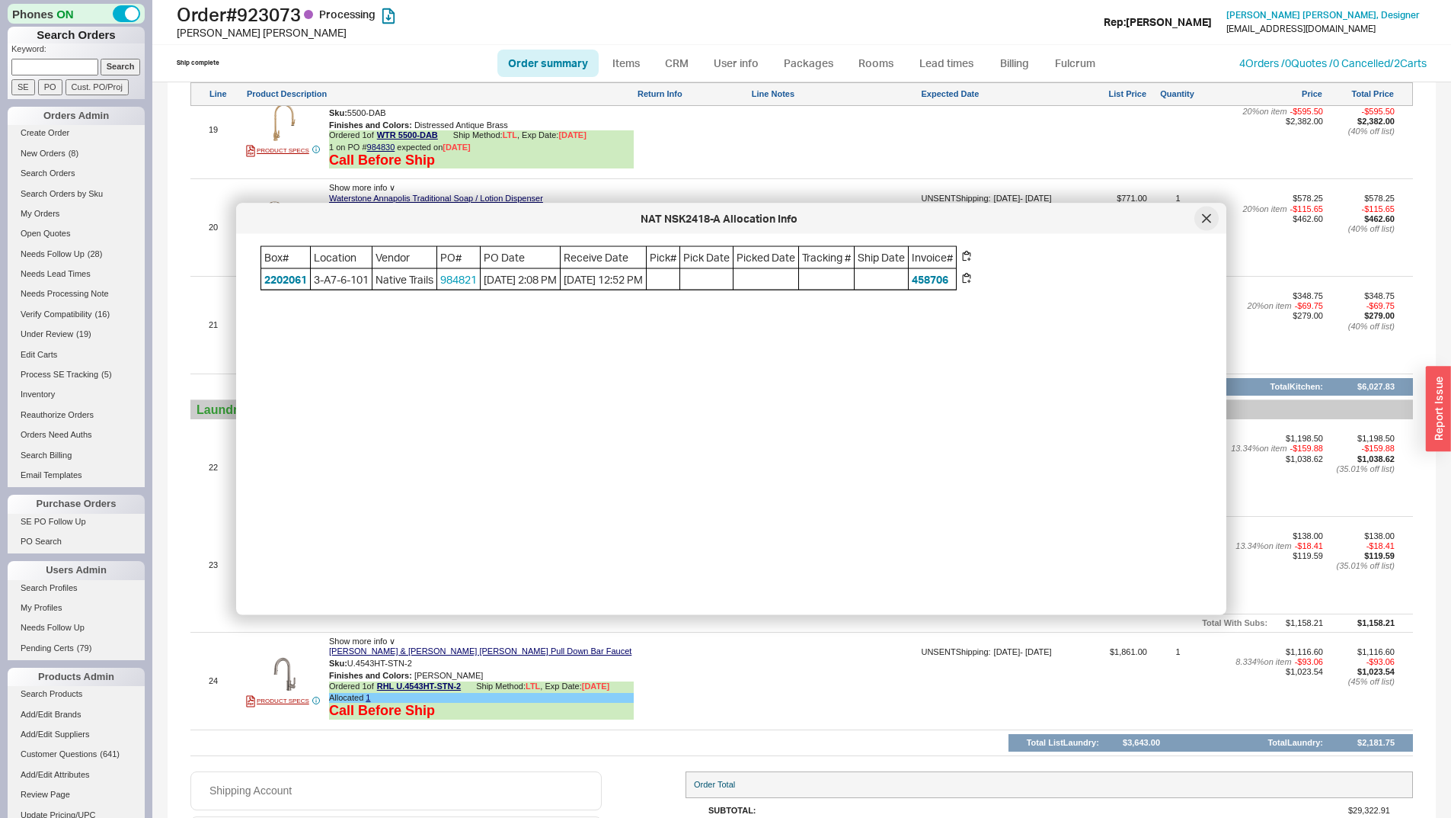
click at [1208, 220] on icon at bounding box center [1206, 218] width 9 height 9
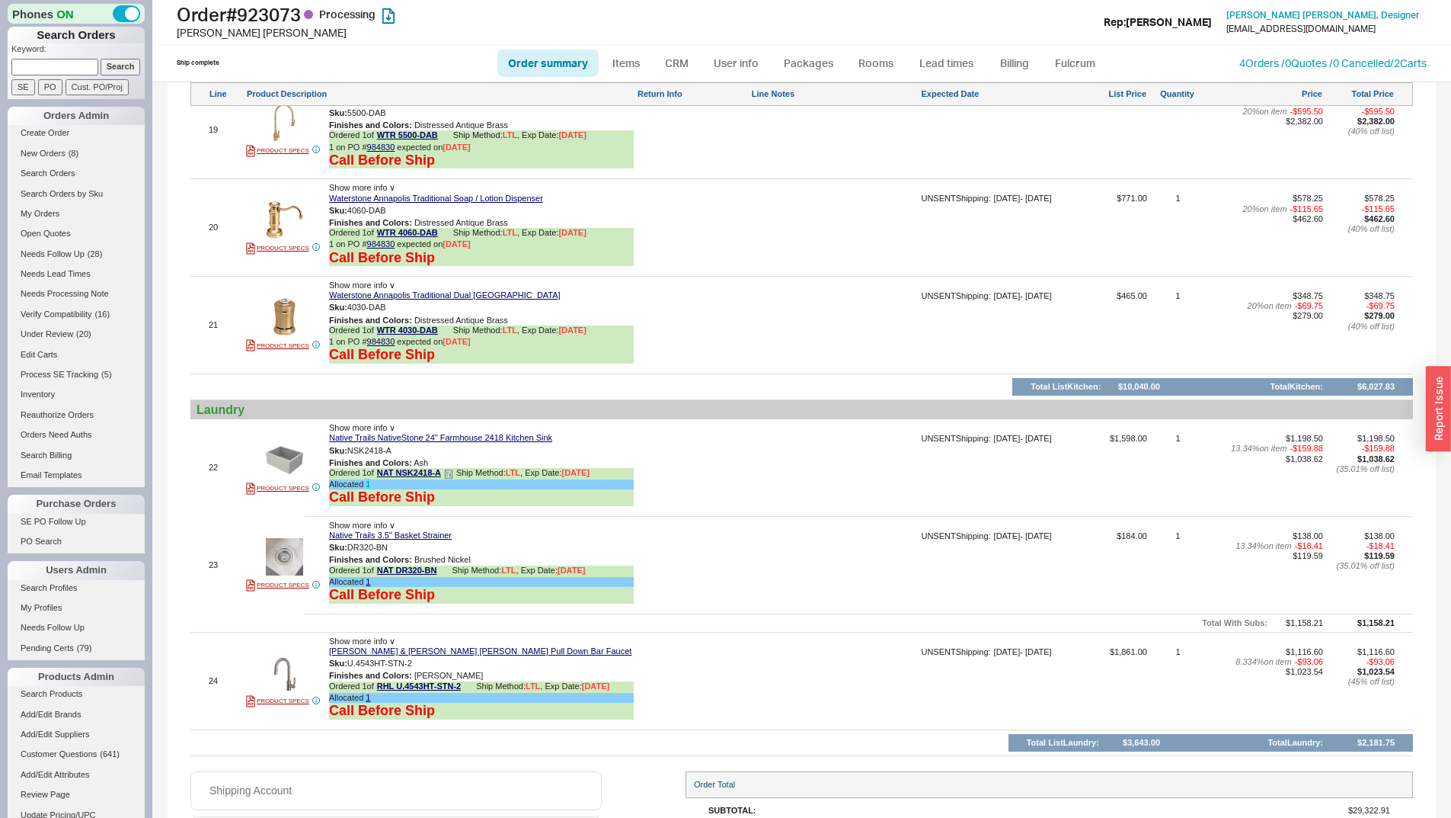
click at [370, 482] on link "1" at bounding box center [368, 483] width 5 height 9
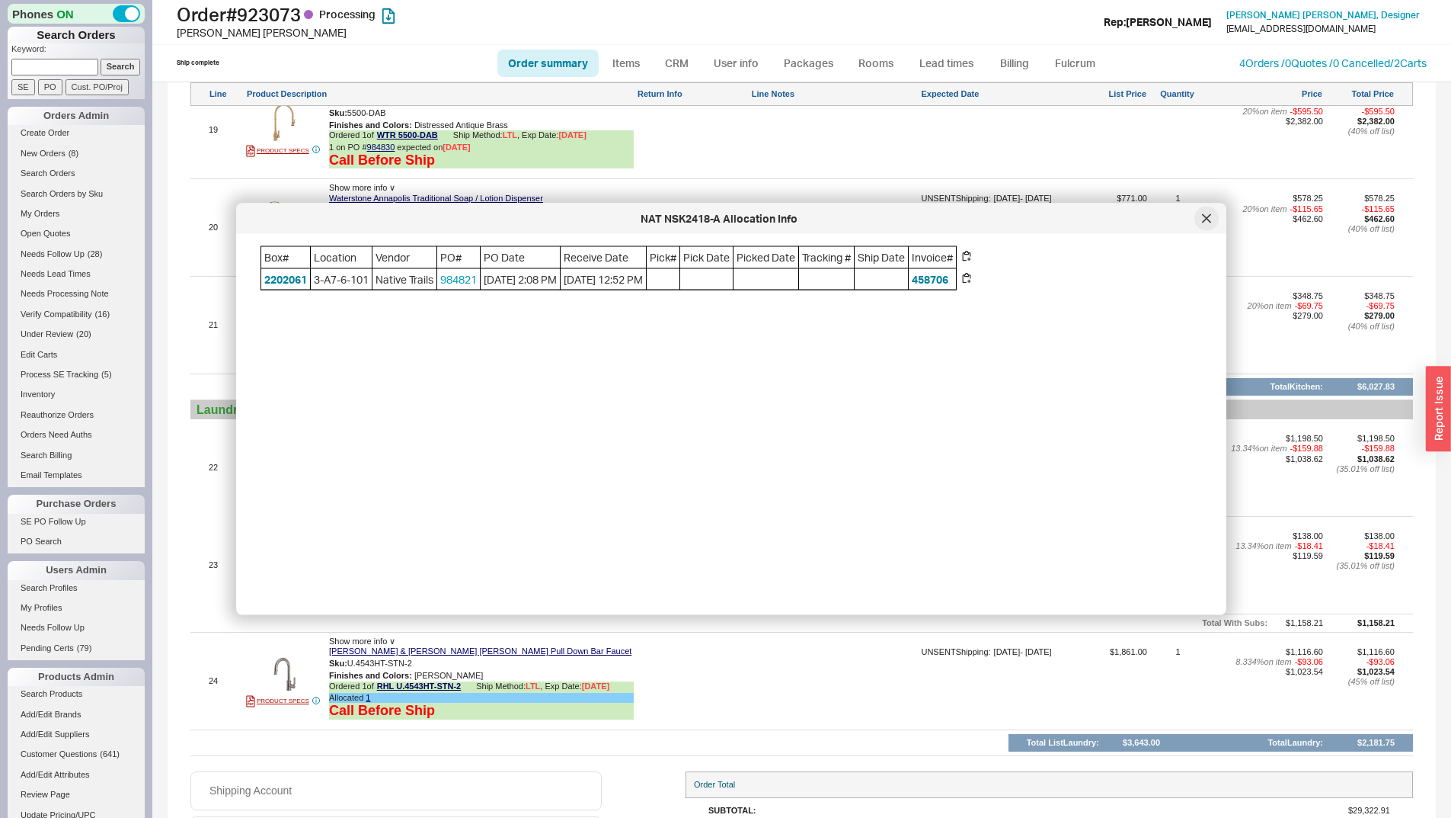
click at [1213, 213] on div at bounding box center [1207, 218] width 24 height 24
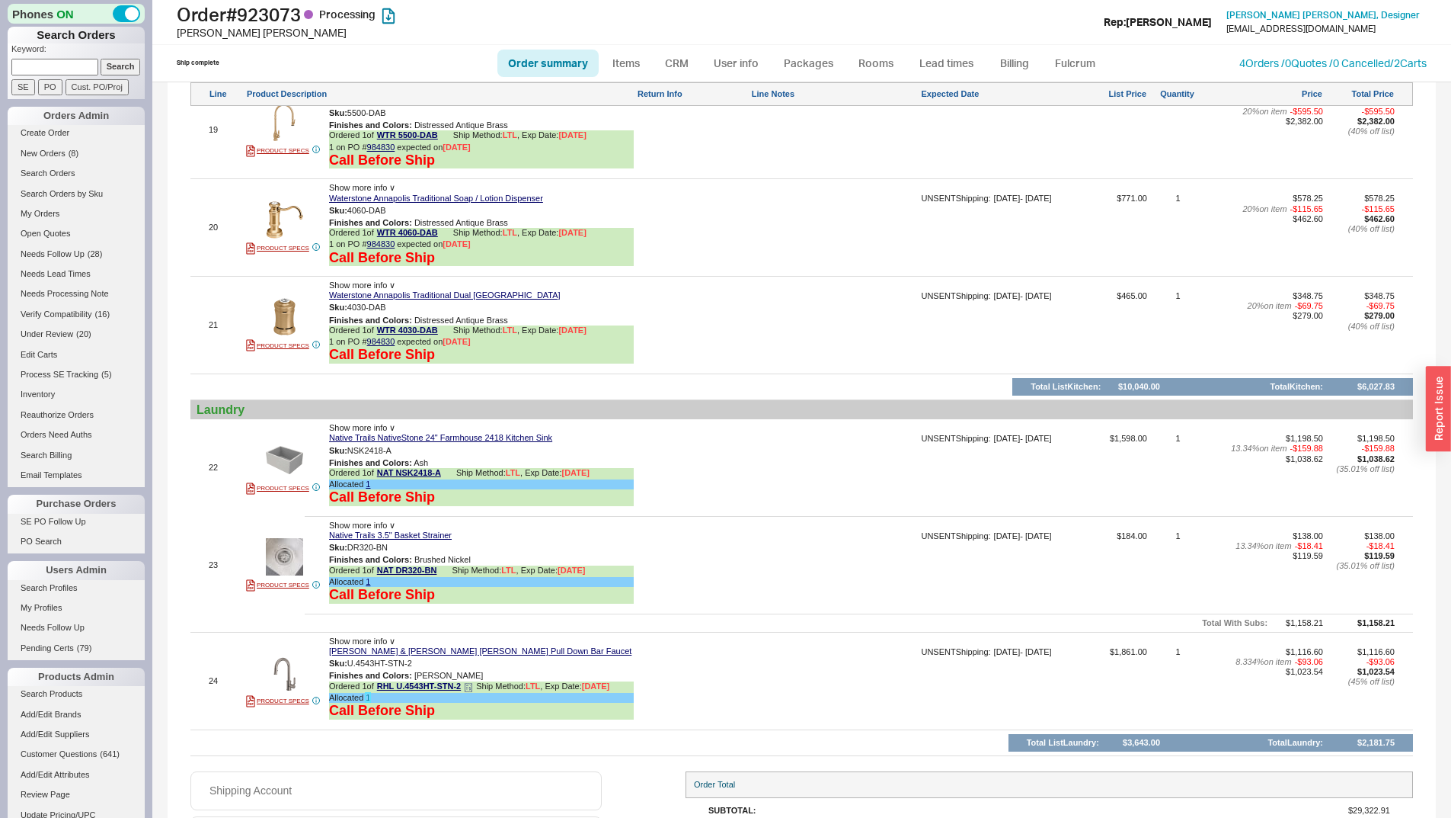
drag, startPoint x: 367, startPoint y: 698, endPoint x: 378, endPoint y: 688, distance: 14.6
click at [368, 698] on link "1" at bounding box center [368, 697] width 5 height 9
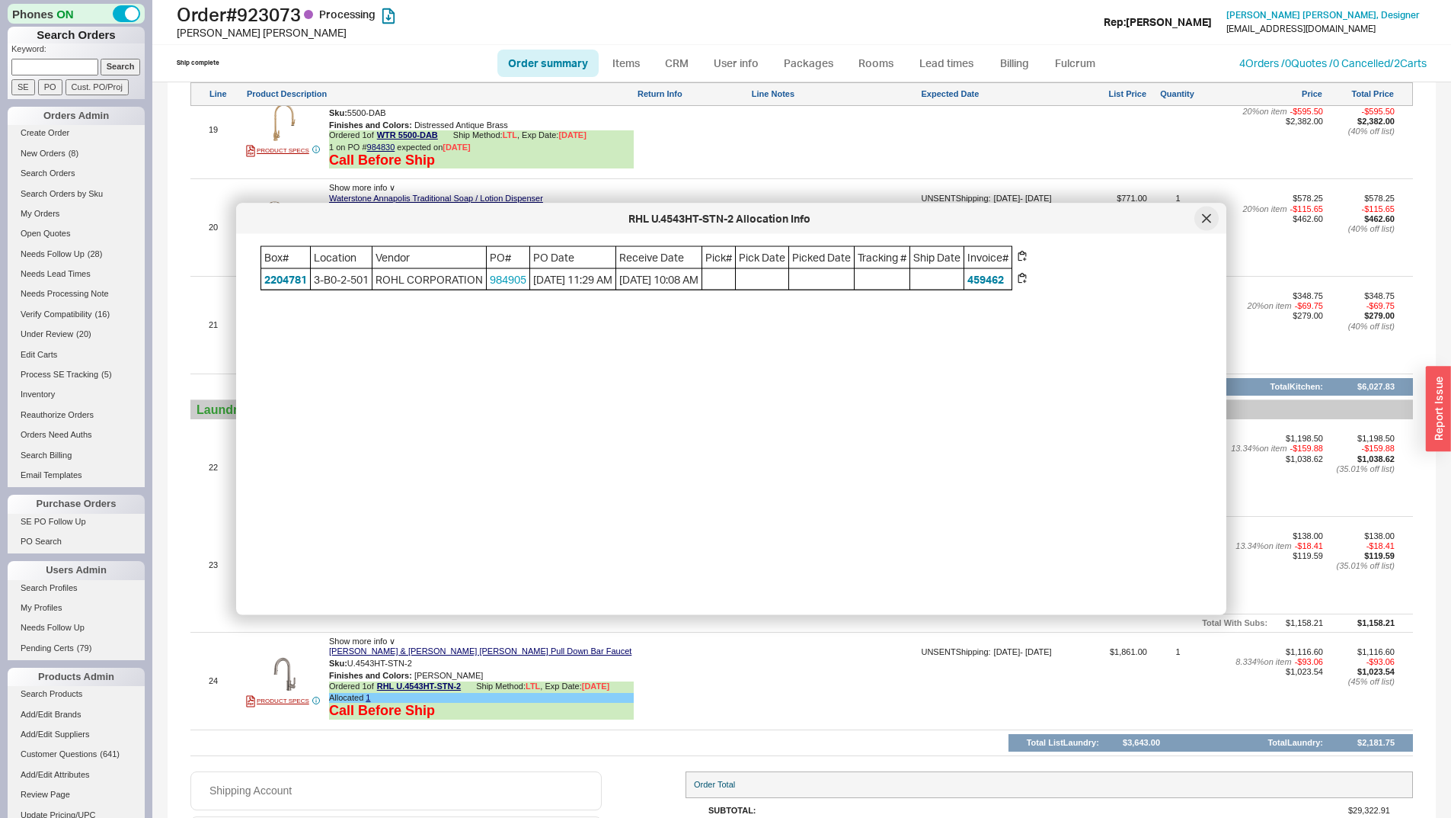
click at [1204, 216] on icon at bounding box center [1207, 218] width 8 height 8
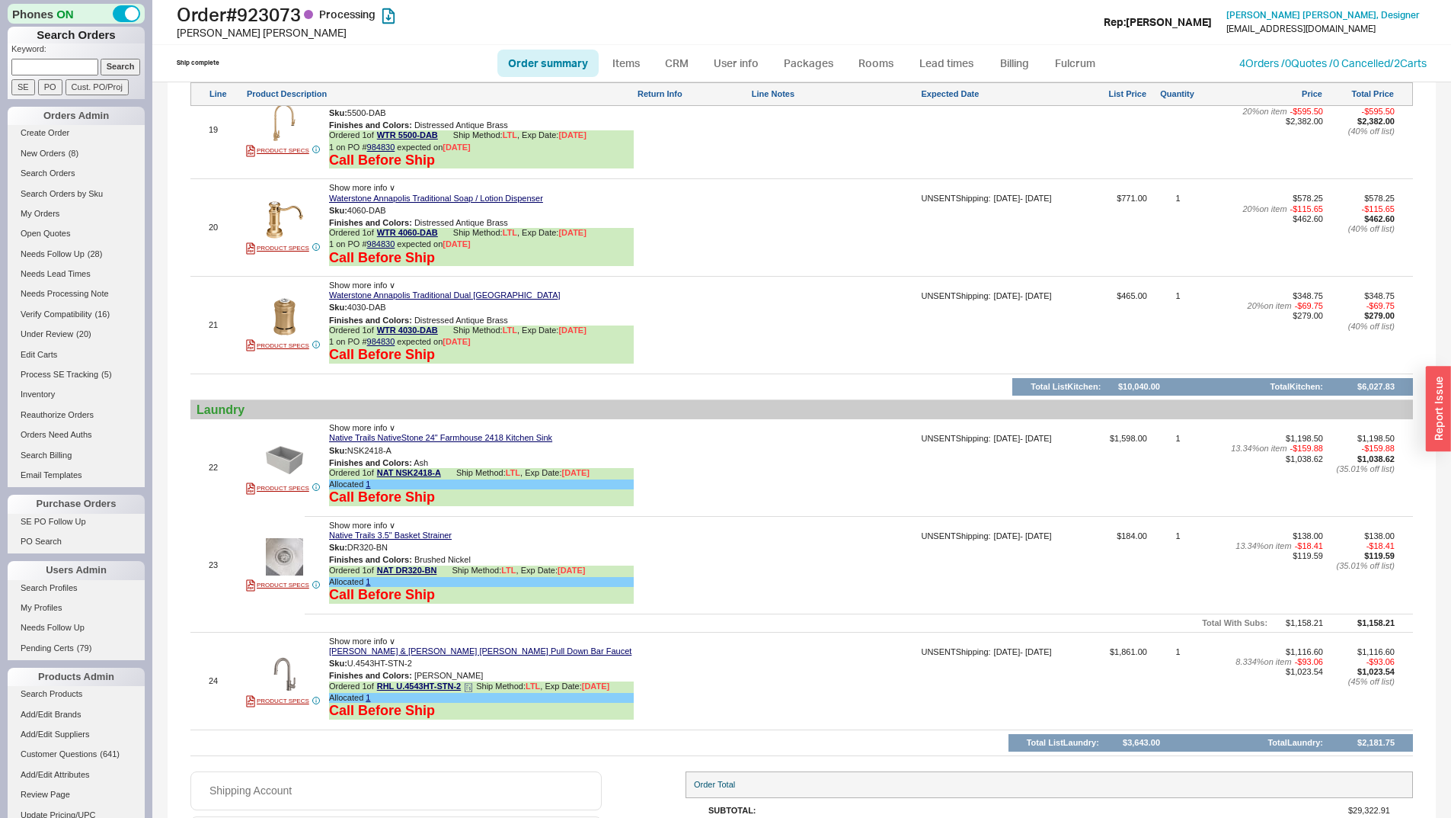
drag, startPoint x: 478, startPoint y: 679, endPoint x: 476, endPoint y: 686, distance: 8.0
click at [478, 683] on div "Show more info ∨ [PERSON_NAME] & [PERSON_NAME] [PERSON_NAME] Pull Down Bar Fauc…" at bounding box center [481, 680] width 305 height 89
click at [473, 690] on icon at bounding box center [468, 687] width 9 height 9
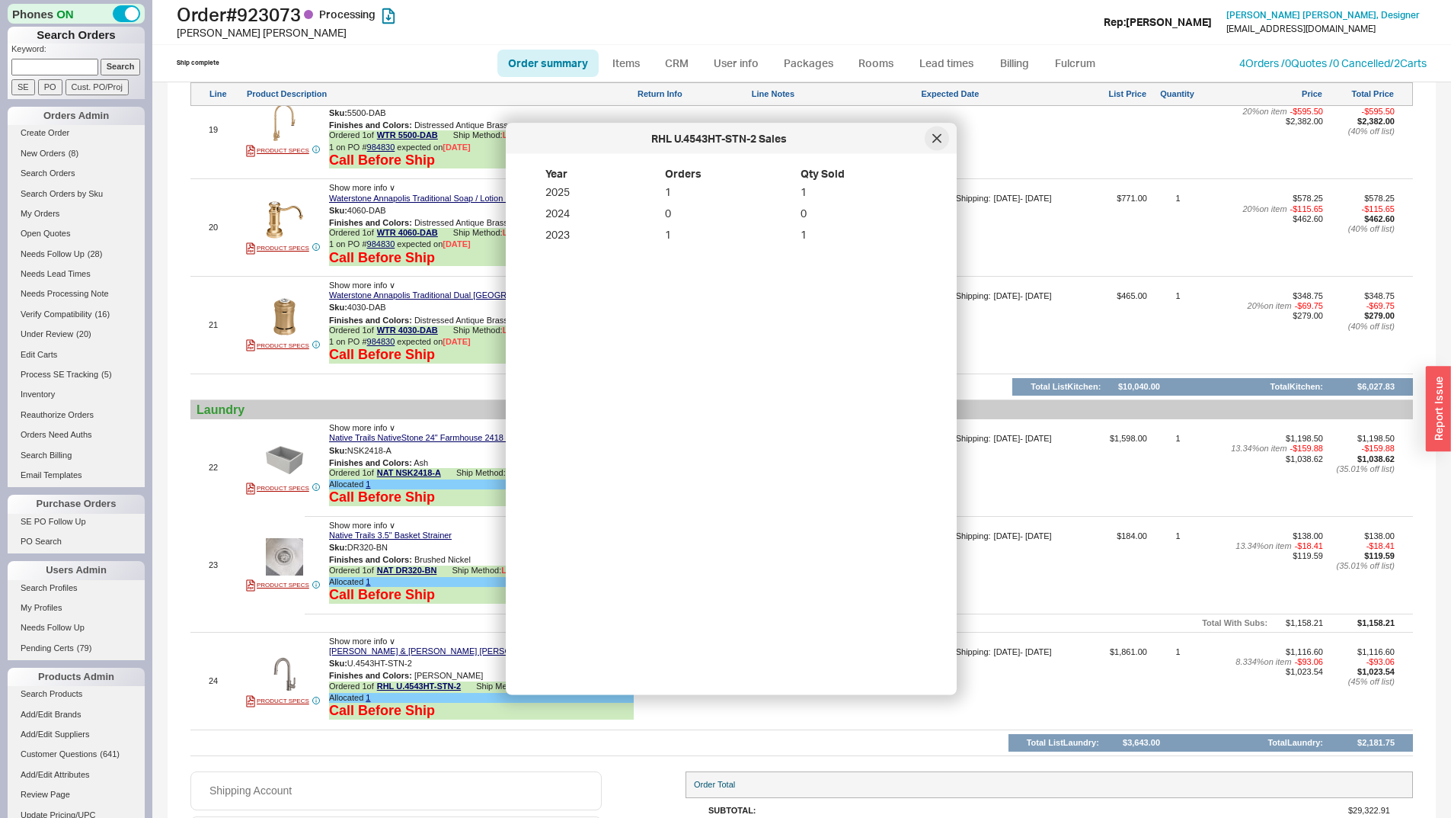
click at [944, 134] on div at bounding box center [937, 138] width 24 height 24
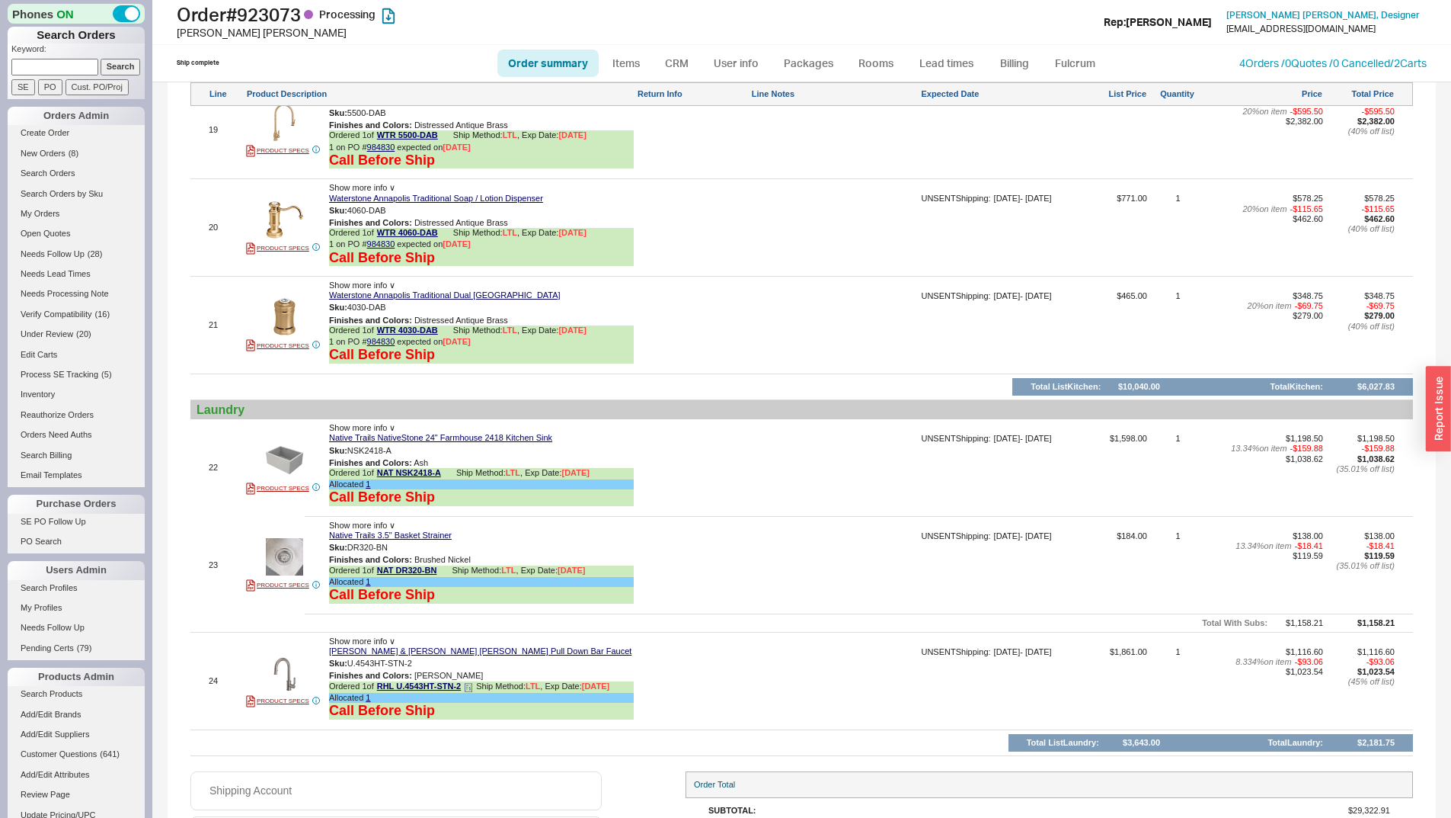
click at [365, 697] on div "Allocated 1" at bounding box center [481, 698] width 305 height 10
click at [369, 699] on link "1" at bounding box center [368, 697] width 5 height 9
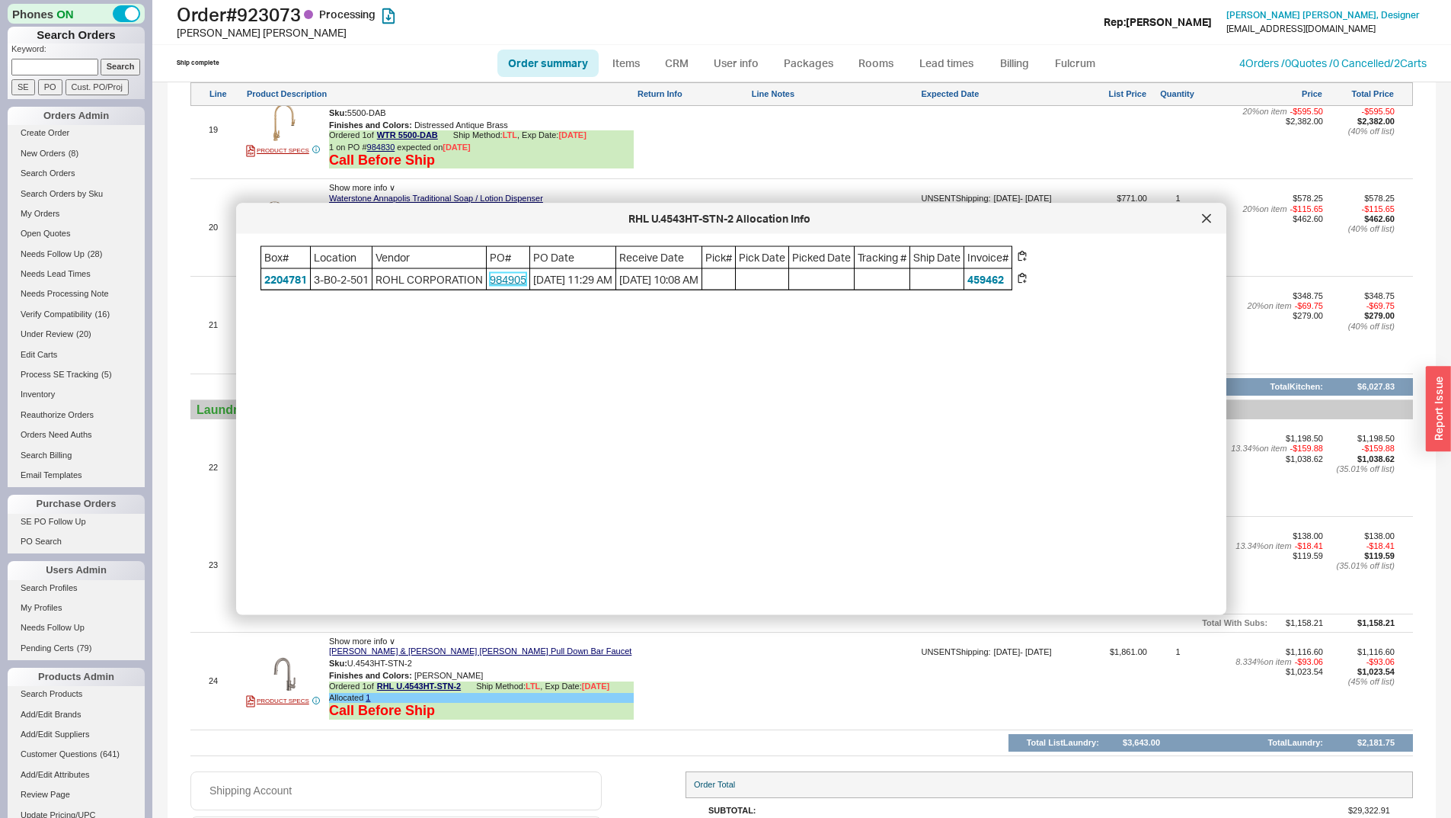
click at [495, 274] on link "984905" at bounding box center [508, 278] width 37 height 13
click at [1204, 219] on icon at bounding box center [1206, 218] width 9 height 9
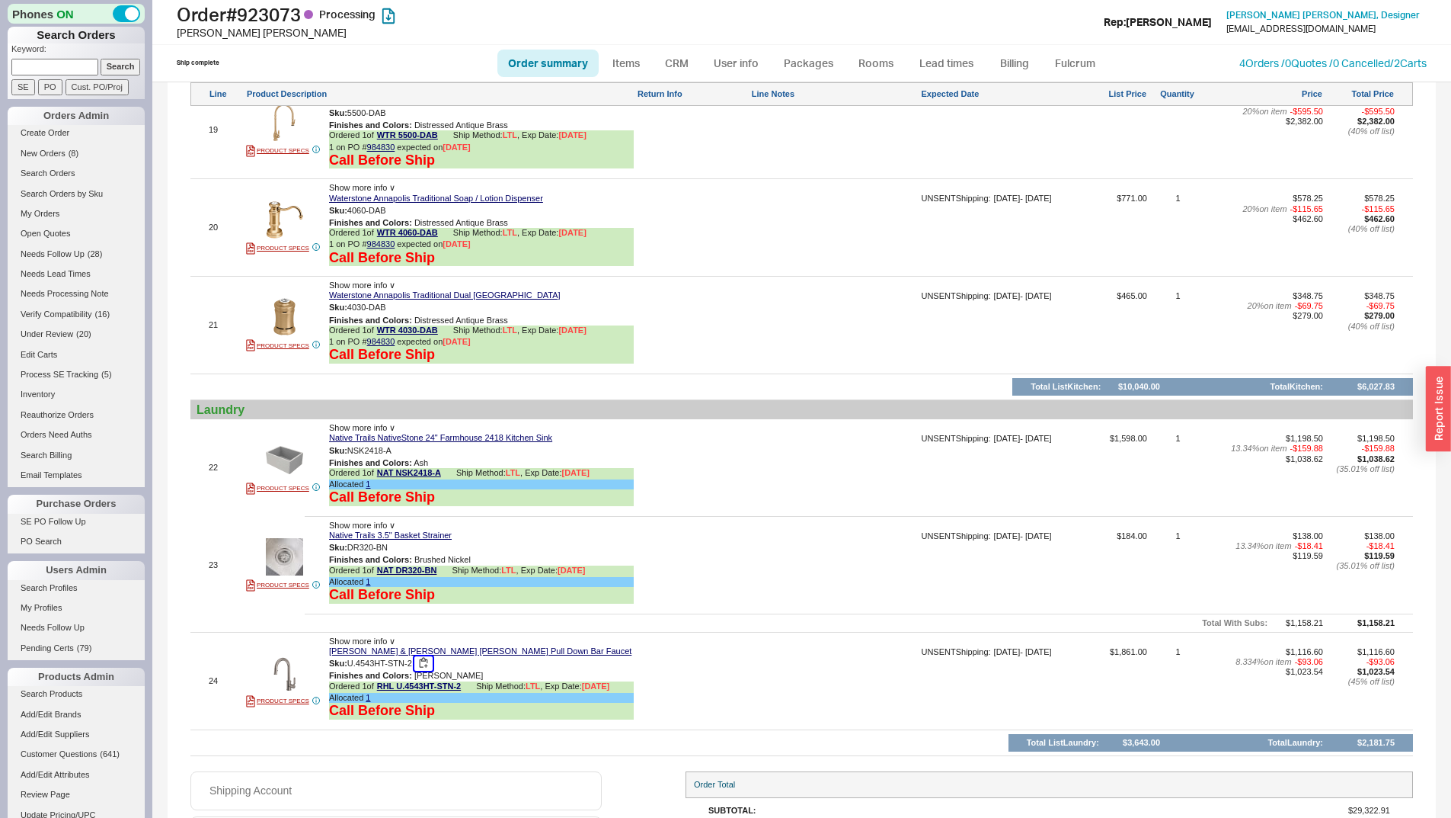
click at [420, 664] on button "button" at bounding box center [423, 663] width 18 height 14
click at [421, 665] on button "button" at bounding box center [423, 663] width 18 height 14
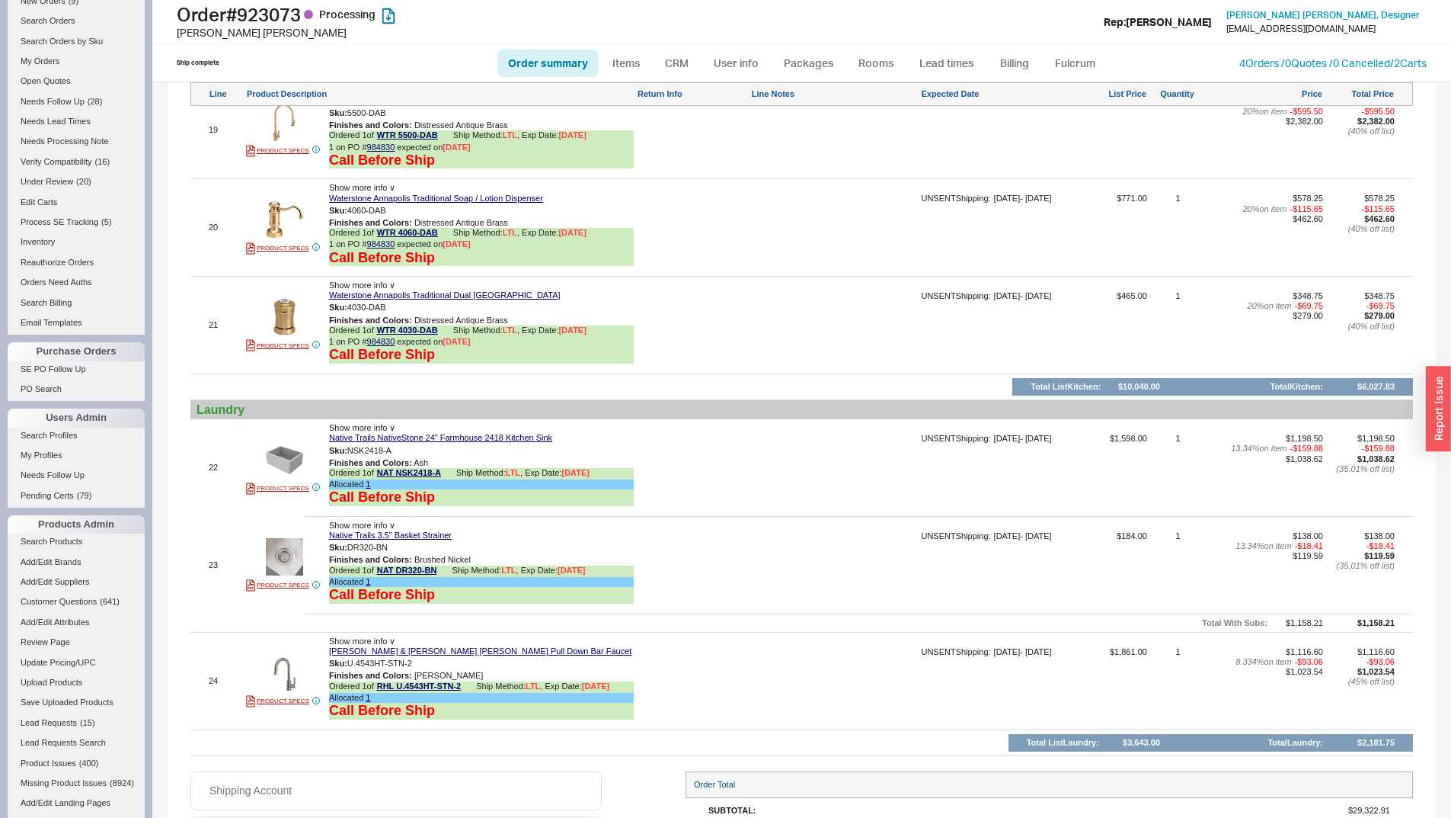
scroll to position [3491, 0]
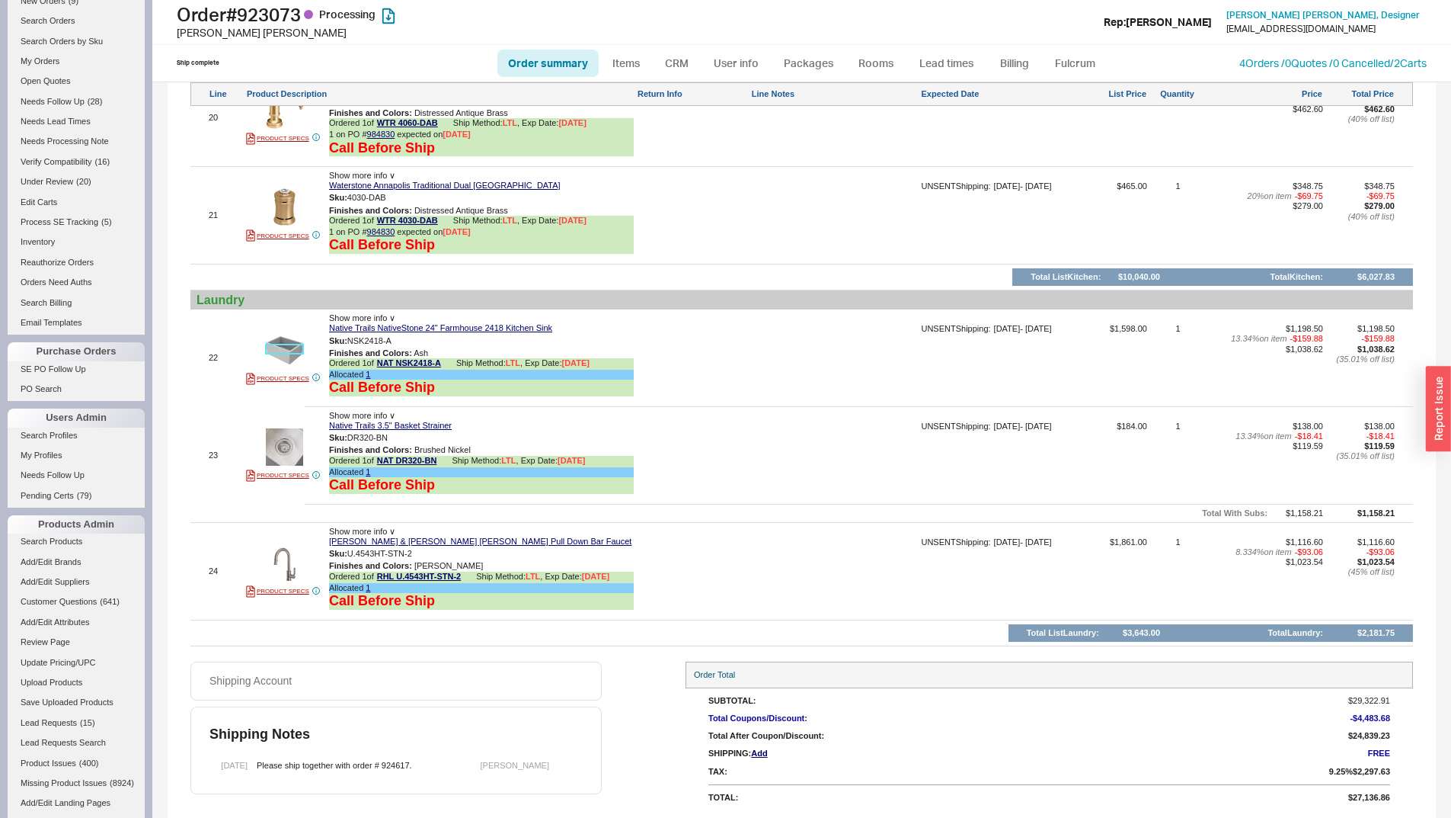
click at [290, 339] on img at bounding box center [284, 349] width 37 height 37
click at [367, 370] on link "1" at bounding box center [368, 374] width 5 height 9
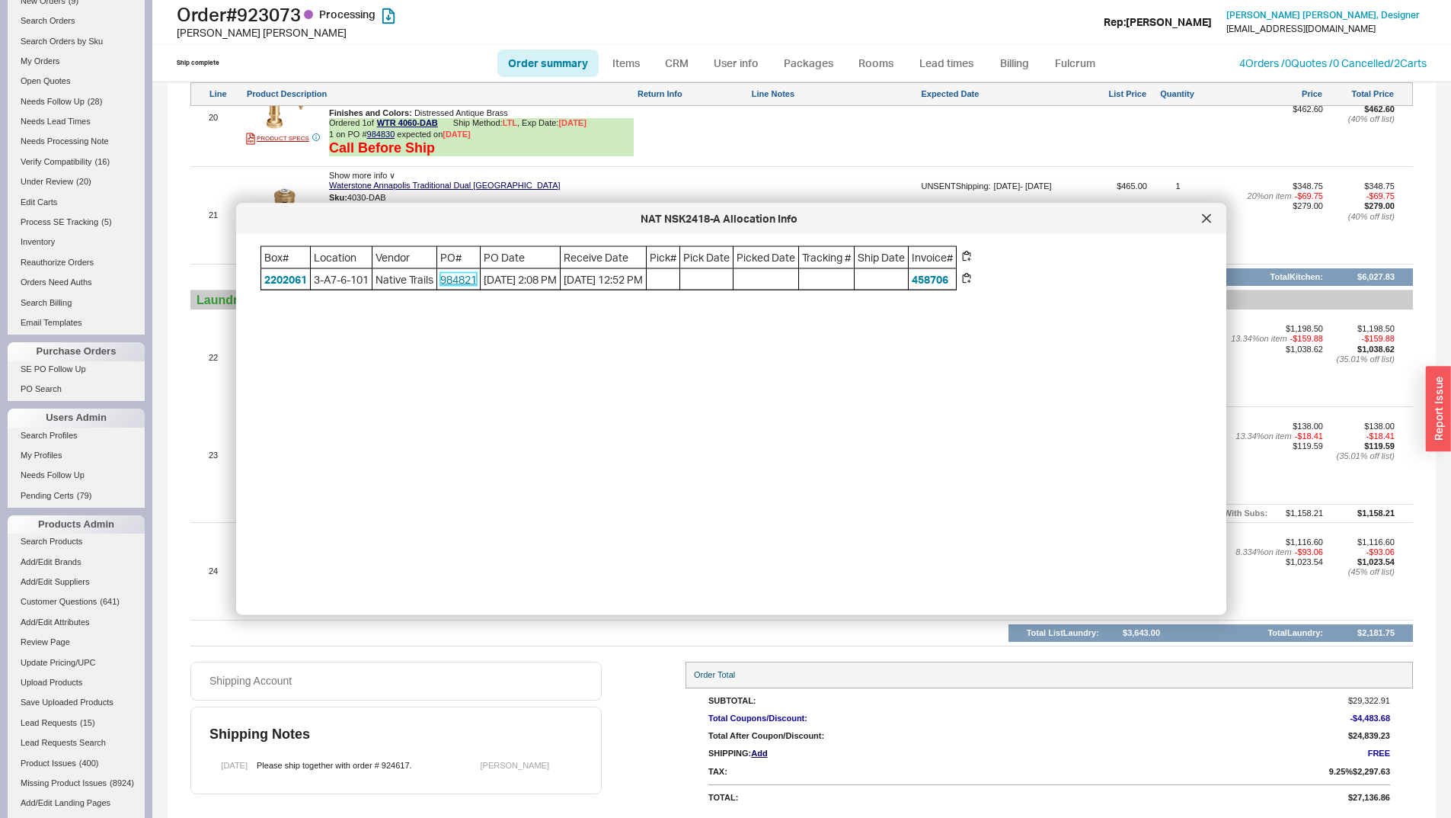
click at [446, 280] on link "984821" at bounding box center [458, 278] width 37 height 13
click at [1213, 214] on div at bounding box center [1207, 218] width 24 height 24
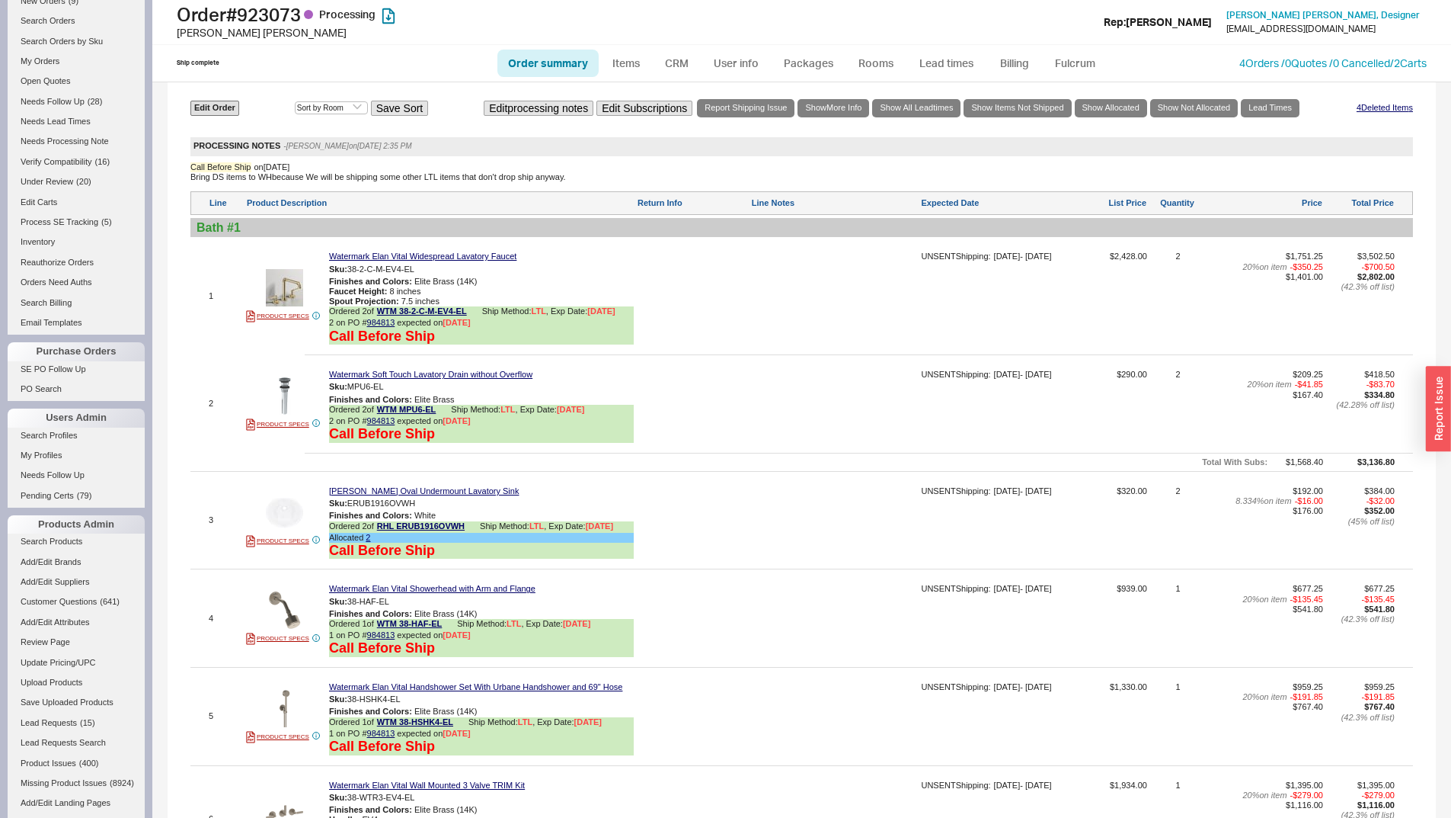
scroll to position [139, 0]
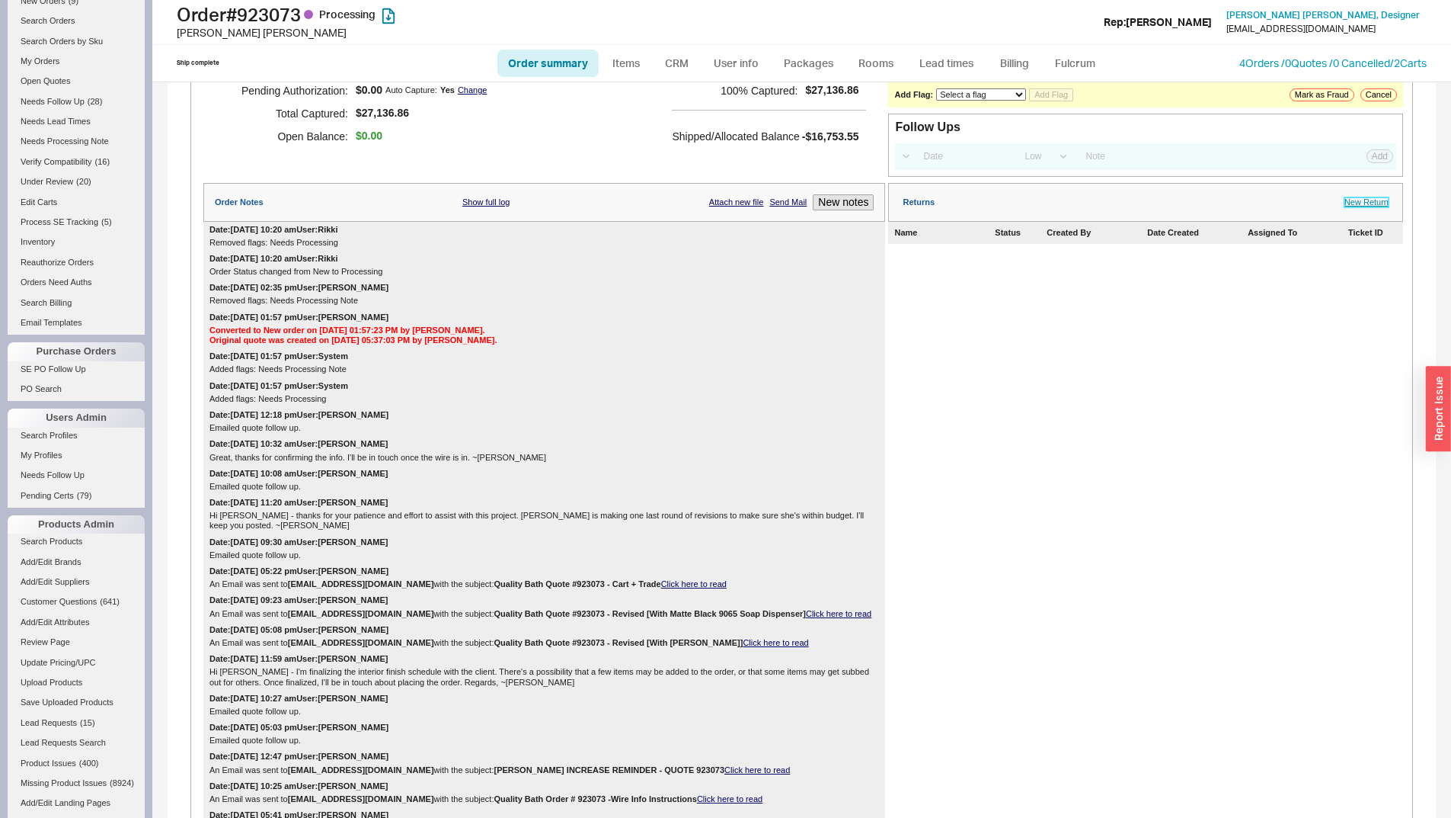
click at [1358, 202] on link "New Return" at bounding box center [1367, 202] width 44 height 10
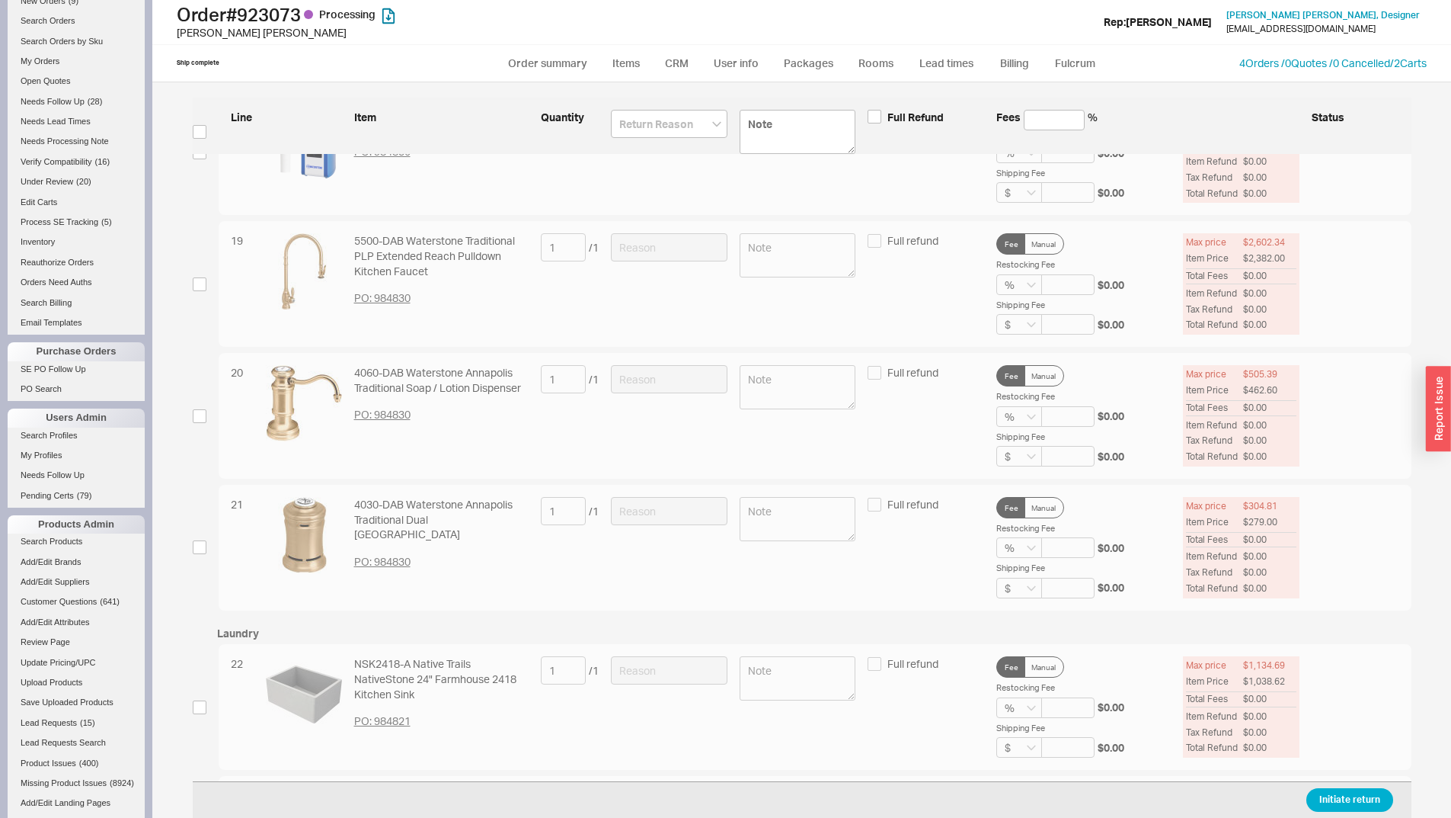
scroll to position [2695, 0]
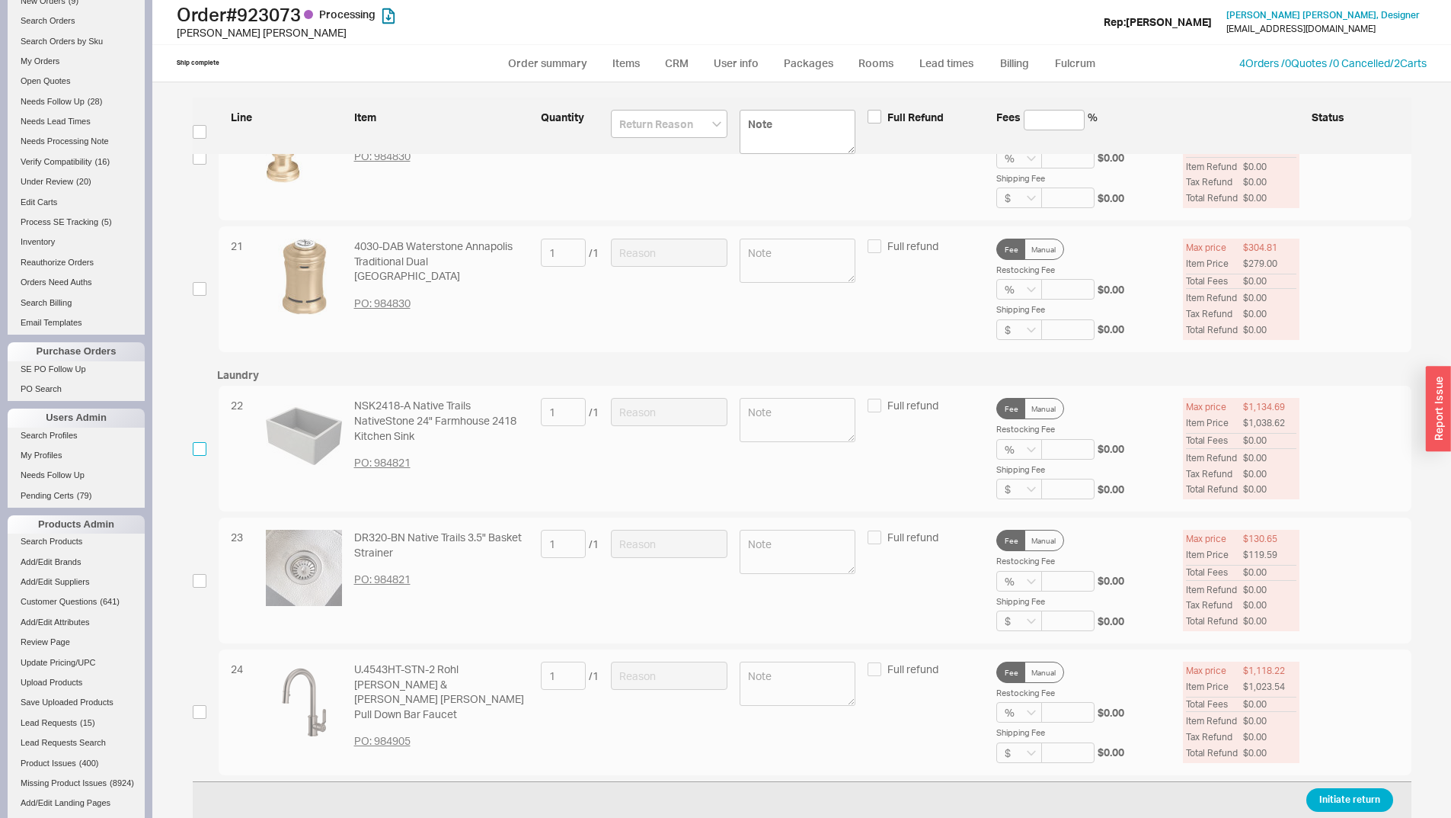
click at [203, 443] on input "checkbox" at bounding box center [200, 449] width 14 height 14
checkbox input "true"
click at [196, 578] on input "checkbox" at bounding box center [200, 581] width 14 height 14
checkbox input "true"
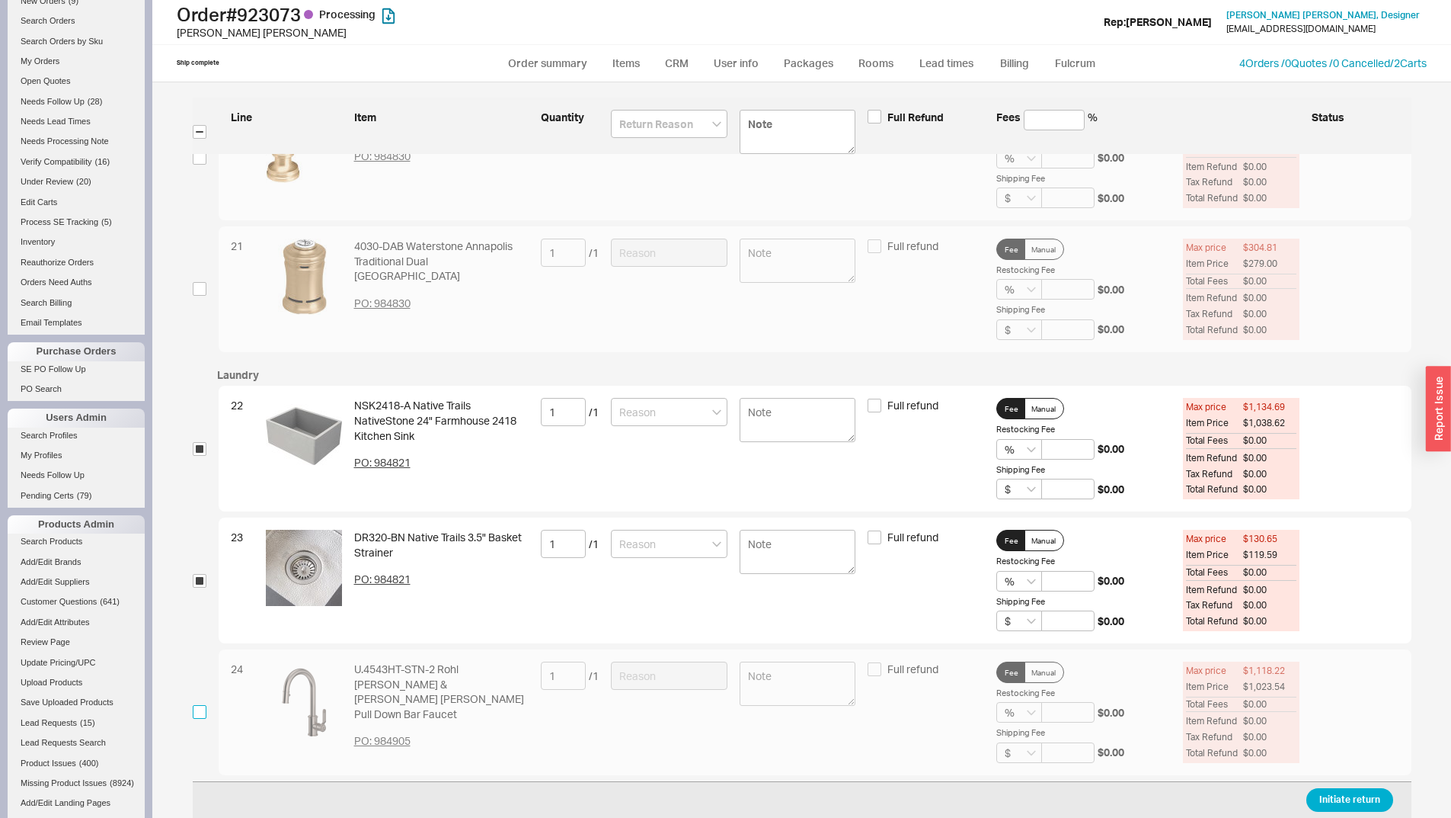
click at [197, 711] on input "checkbox" at bounding box center [200, 712] width 14 height 14
checkbox input "true"
click at [683, 128] on input at bounding box center [669, 124] width 117 height 28
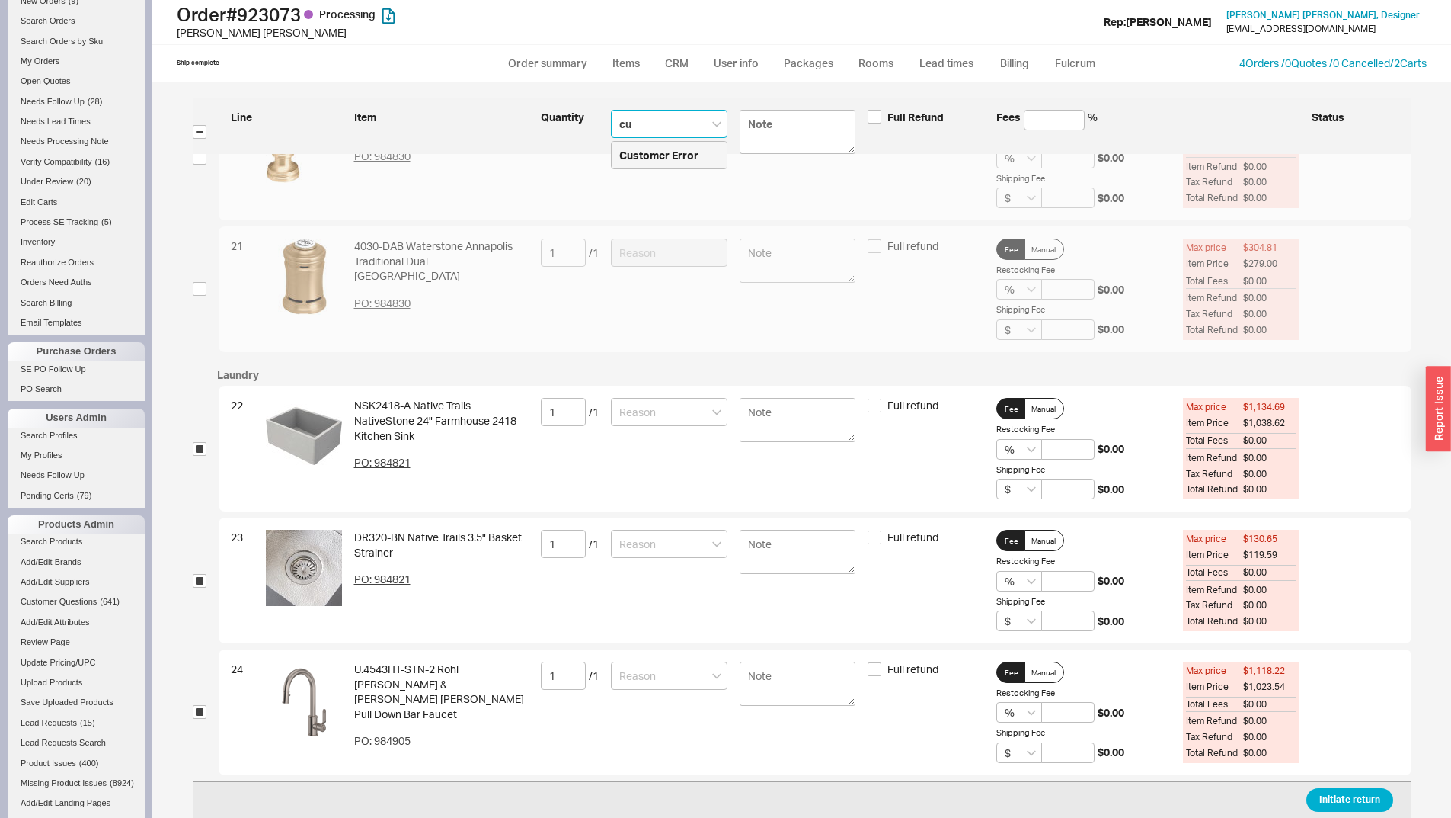
click at [668, 156] on div "Customer Error" at bounding box center [669, 155] width 115 height 27
type input "Customer Error"
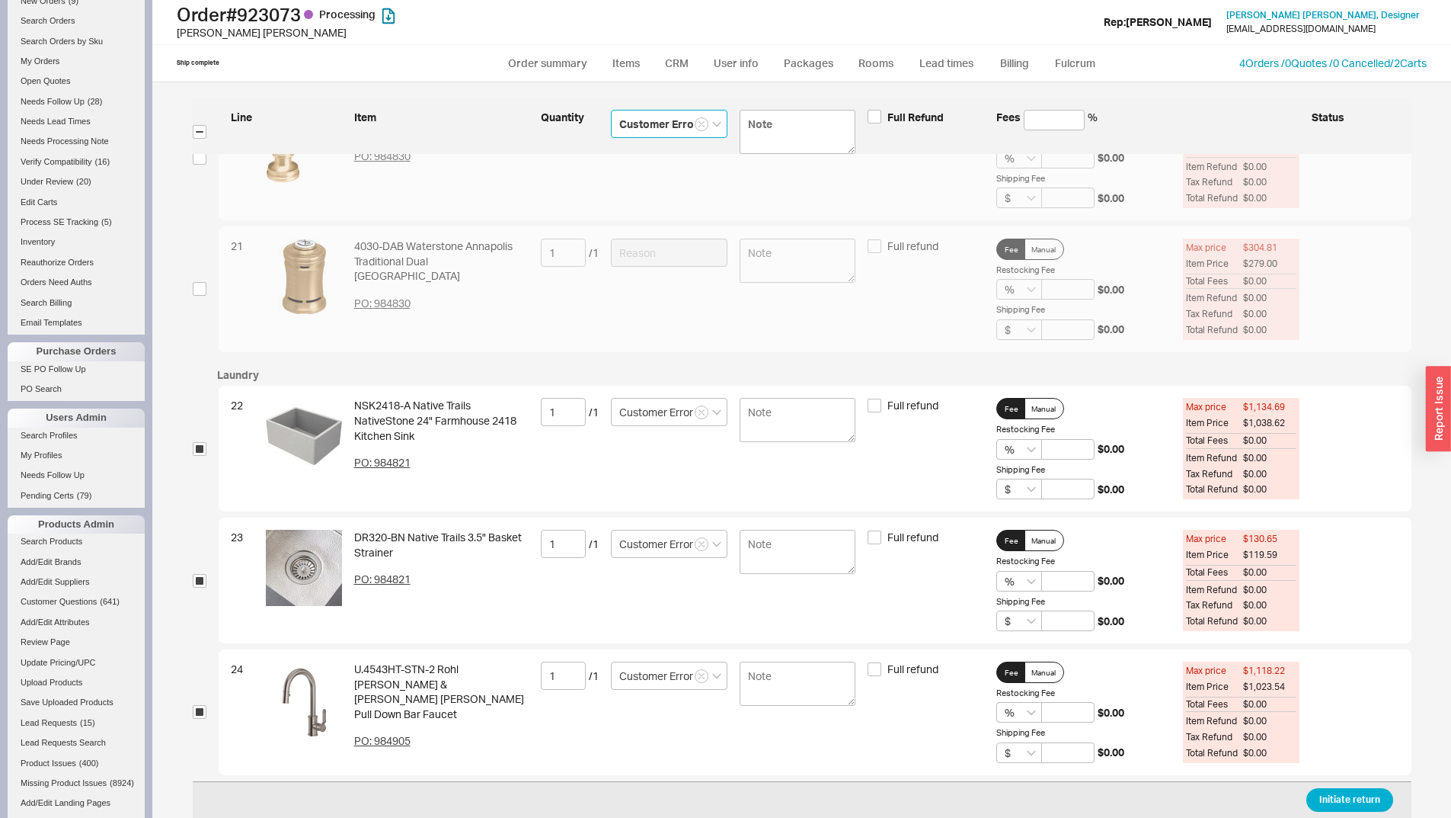
type input "Customer Error"
drag, startPoint x: 1330, startPoint y: 785, endPoint x: 1341, endPoint y: 802, distance: 20.9
click at [1333, 788] on div "Initiate return" at bounding box center [802, 799] width 1219 height 37
click at [1339, 802] on button "Initiate return" at bounding box center [1350, 800] width 87 height 24
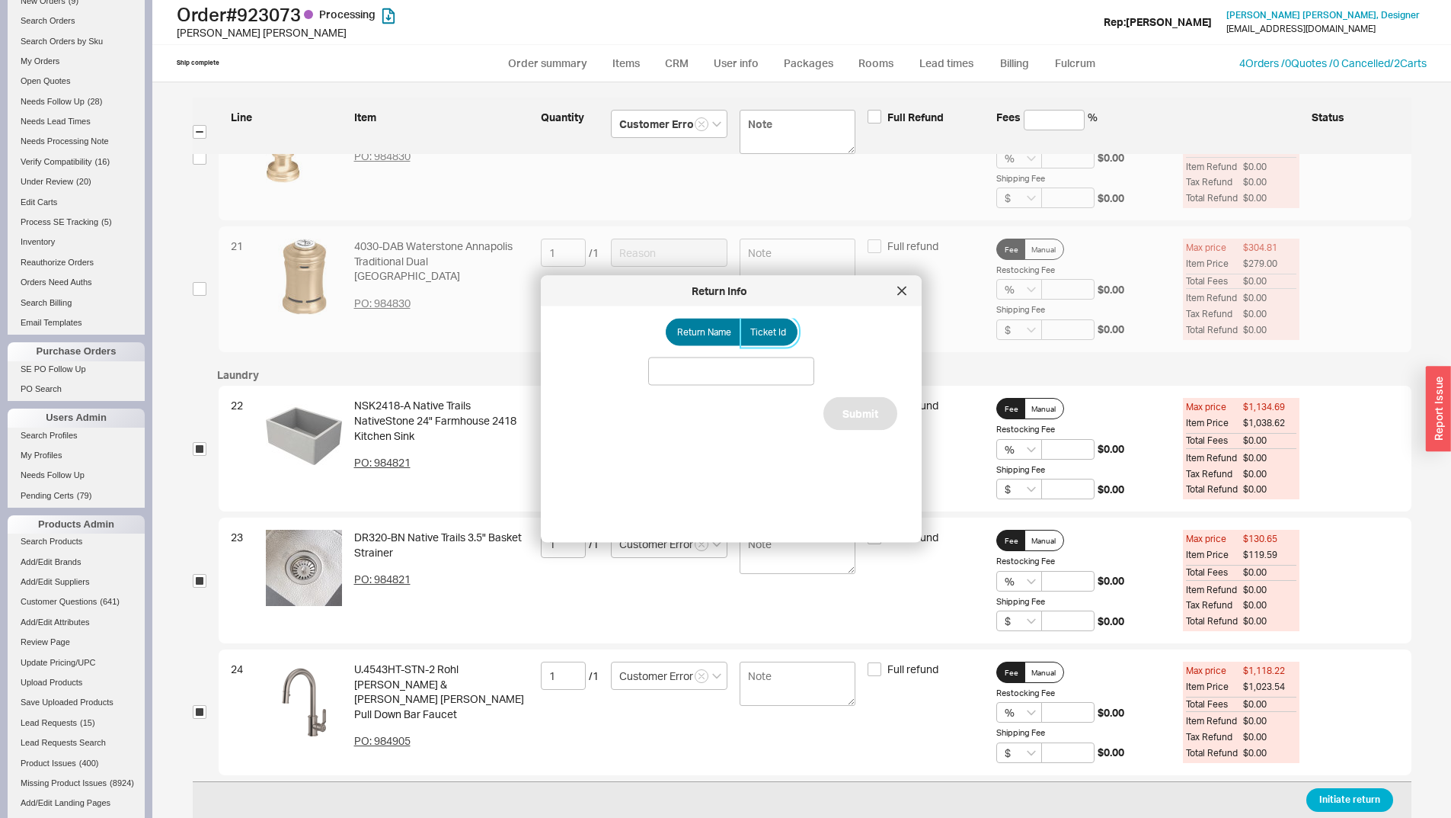
click at [763, 333] on span "Ticket Id" at bounding box center [768, 332] width 36 height 12
click at [0, 0] on input "Ticket Id" at bounding box center [0, 0] width 0 height 0
drag, startPoint x: 784, startPoint y: 375, endPoint x: 808, endPoint y: 379, distance: 24.8
click at [784, 374] on input at bounding box center [731, 371] width 166 height 28
paste input "185989"
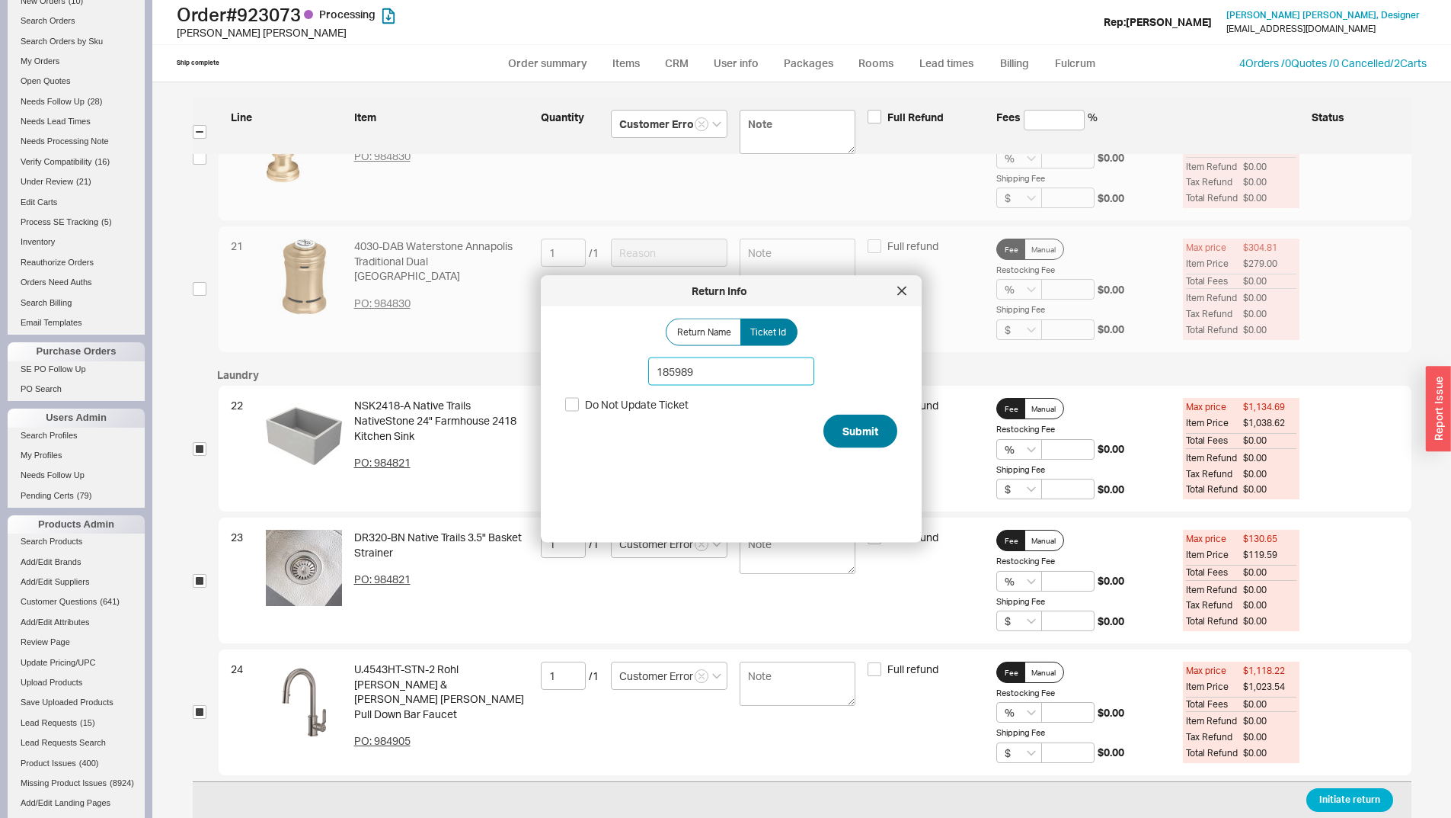
type input "185989"
drag, startPoint x: 866, startPoint y: 442, endPoint x: 859, endPoint y: 451, distance: 11.4
click at [866, 442] on button "Submit" at bounding box center [861, 431] width 74 height 34
select select "*"
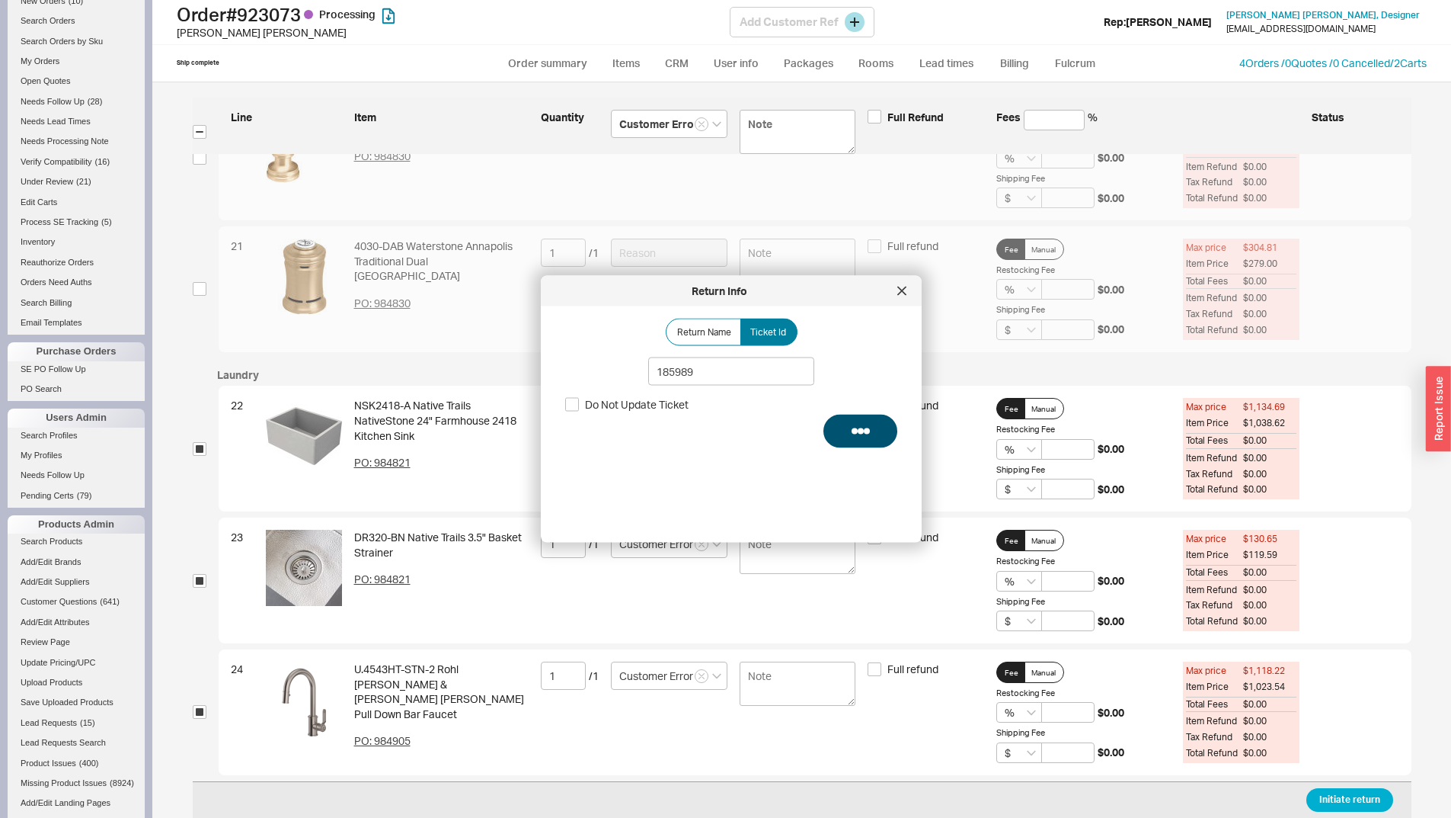
select select "LOW"
select select "3"
